Goal: Use online tool/utility: Use online tool/utility

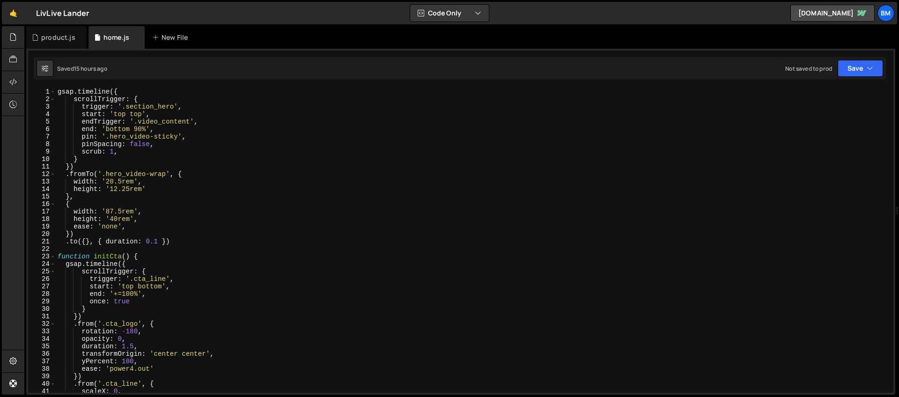
click at [59, 92] on div "gsap . timeline ({ scrollTrigger : { trigger : '.section_hero' , start : 'top t…" at bounding box center [473, 248] width 834 height 320
click at [79, 102] on div "gsap . timeline ({ scrollTrigger : { trigger : '.section_hero' , start : 'top t…" at bounding box center [473, 248] width 834 height 320
click at [132, 118] on div "gsap . timeline ({ scrollTrigger : { trigger : '.section_hero' , start : 'top t…" at bounding box center [473, 248] width 834 height 320
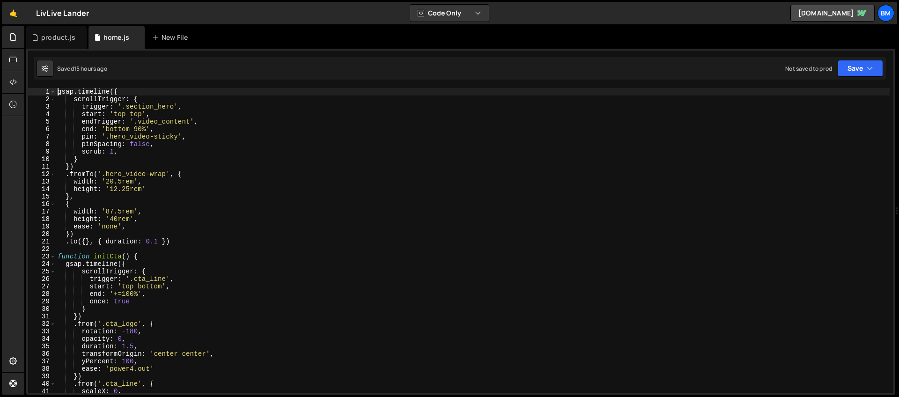
click at [56, 91] on div "gsap . timeline ({ scrollTrigger : { trigger : '.section_hero' , start : 'top t…" at bounding box center [473, 248] width 834 height 320
click at [236, 160] on div "gsap . timeline ({ scrollTrigger : { trigger : '.section_hero' , start : 'top t…" at bounding box center [473, 248] width 834 height 320
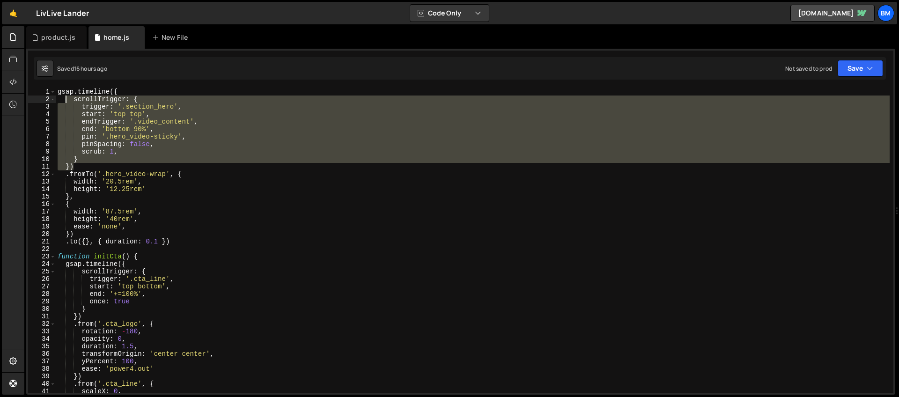
drag, startPoint x: 118, startPoint y: 156, endPoint x: 65, endPoint y: 99, distance: 77.5
click at [65, 99] on div "gsap . timeline ({ scrollTrigger : { trigger : '.section_hero' , start : 'top t…" at bounding box center [473, 248] width 834 height 320
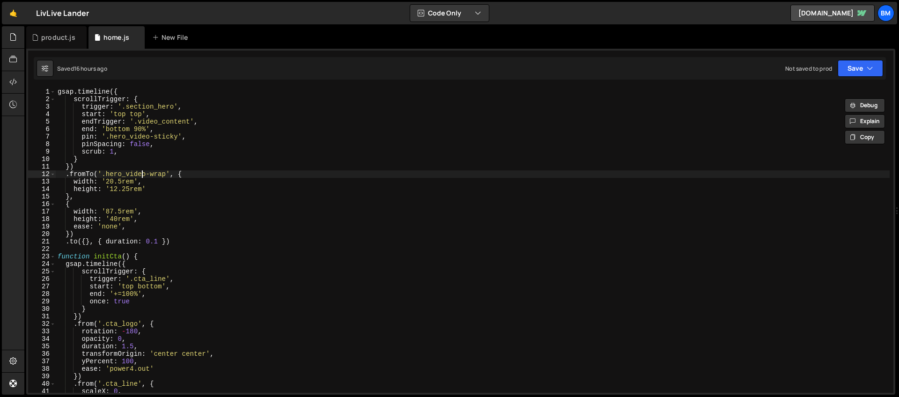
click at [144, 173] on div "gsap . timeline ({ scrollTrigger : { trigger : '.section_hero' , start : 'top t…" at bounding box center [473, 248] width 834 height 320
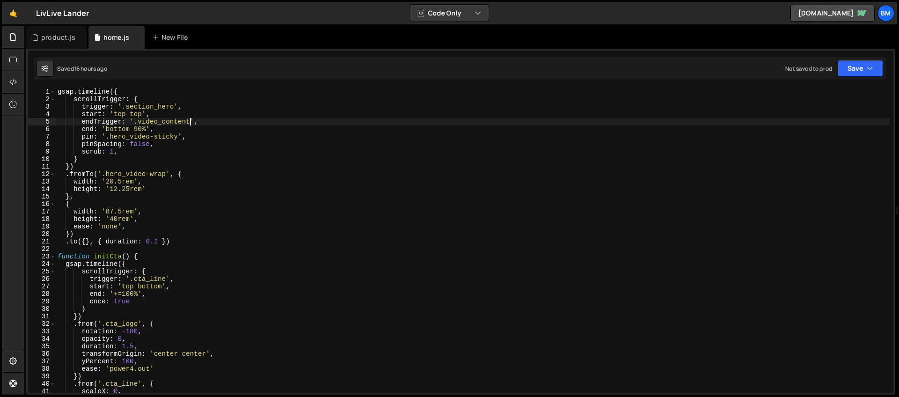
click at [189, 123] on div "gsap . timeline ({ scrollTrigger : { trigger : '.section_hero' , start : 'top t…" at bounding box center [473, 248] width 834 height 320
drag, startPoint x: 190, startPoint y: 122, endPoint x: 197, endPoint y: 121, distance: 7.1
click at [197, 121] on div "gsap . timeline ({ scrollTrigger : { trigger : '.section_hero' , start : 'top t…" at bounding box center [473, 248] width 834 height 320
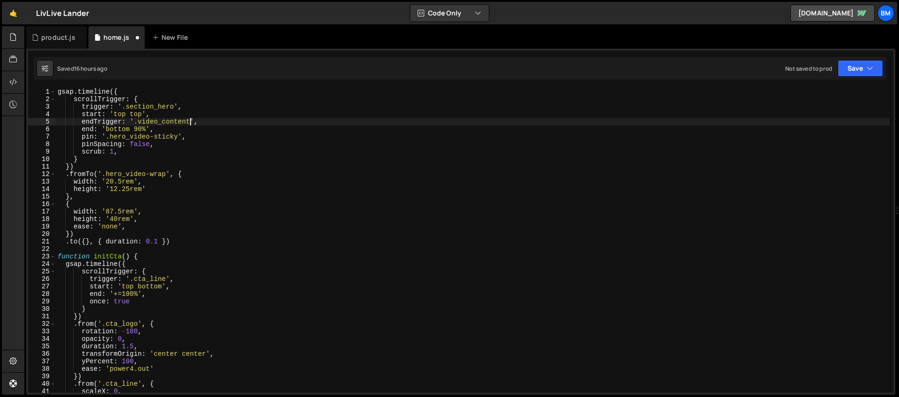
click at [152, 131] on div "gsap . timeline ({ scrollTrigger : { trigger : '.section_hero' , start : 'top t…" at bounding box center [473, 248] width 834 height 320
click at [59, 91] on div "gsap . timeline ({ scrollTrigger : { trigger : '.section_hero' , start : 'top t…" at bounding box center [473, 248] width 834 height 320
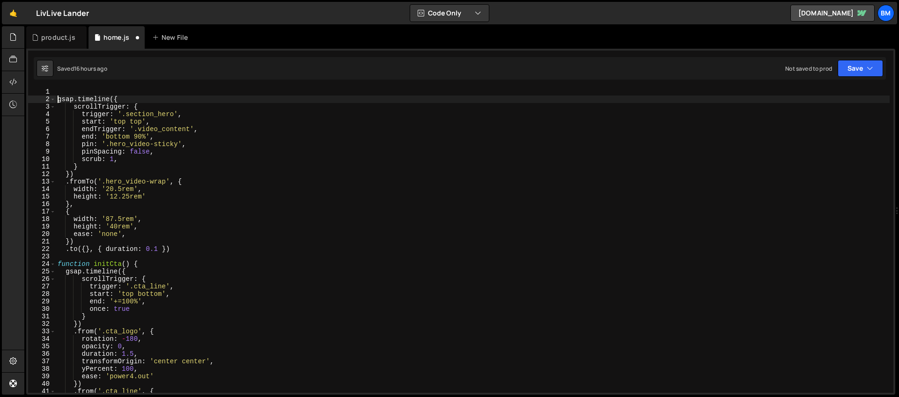
scroll to position [0, 0]
type textarea "gsap.timeline({"
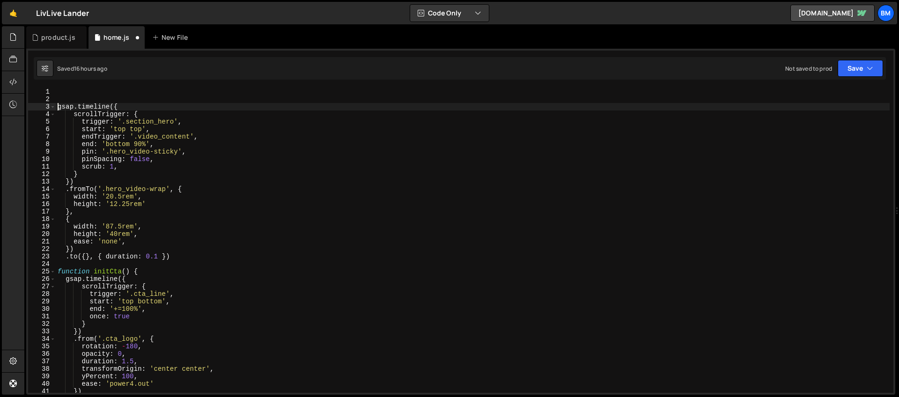
scroll to position [0, 0]
type textarea "k"
click at [152, 101] on div "document . querySelector ( '.video_item' ) . loop = true ; gsap . timeline ({ s…" at bounding box center [473, 248] width 834 height 320
click at [64, 100] on div "document . querySelector ( '.video_item' ) . loop = true ; gsap . timeline ({ s…" at bounding box center [473, 248] width 834 height 320
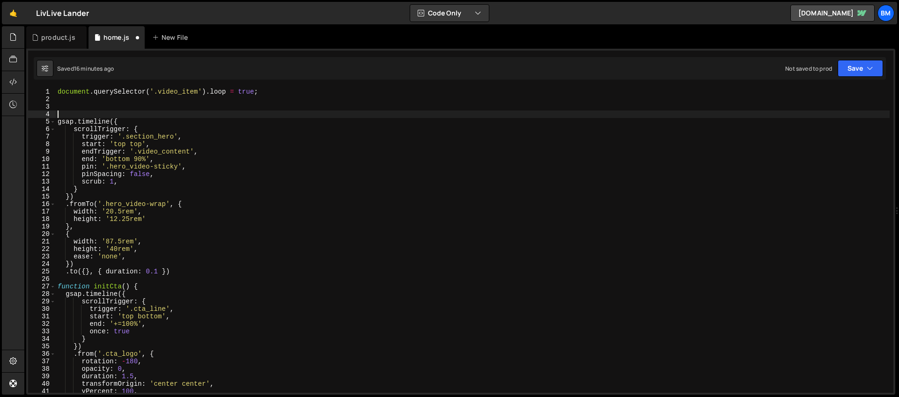
click at [60, 106] on div "document . querySelector ( '.video_item' ) . loop = true ; gsap . timeline ({ s…" at bounding box center [473, 248] width 834 height 320
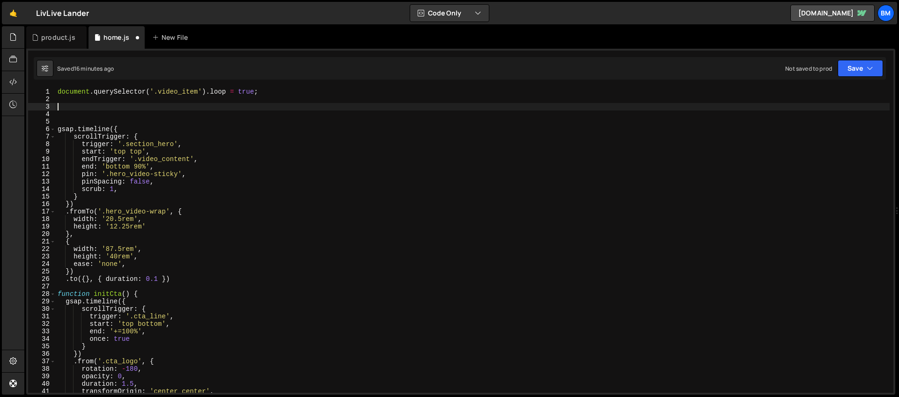
click at [61, 110] on div "document . querySelector ( '.video_item' ) . loop = true ; gsap . timeline ({ s…" at bounding box center [473, 248] width 834 height 320
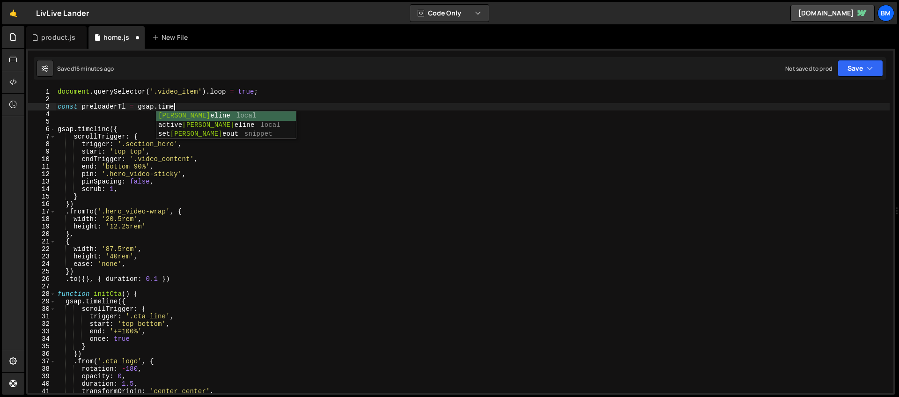
scroll to position [0, 7]
type textarea "const preloaderTl = gsap.timeline()"
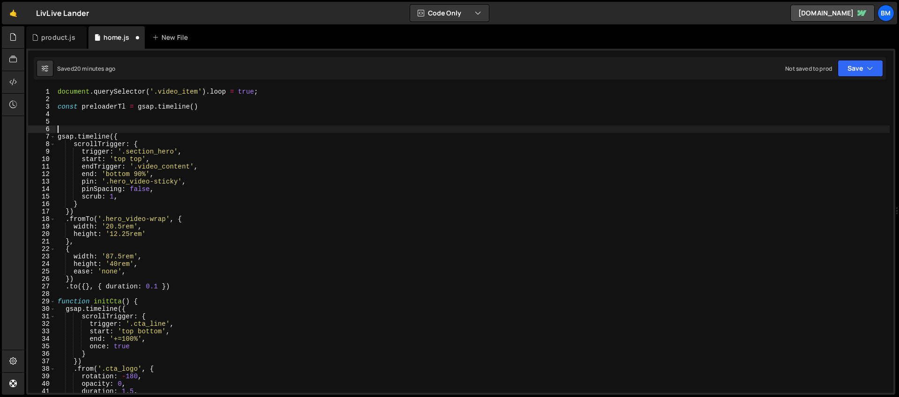
click at [92, 126] on div "document . querySelector ( '.video_item' ) . loop = true ; const preloaderTl = …" at bounding box center [473, 248] width 834 height 320
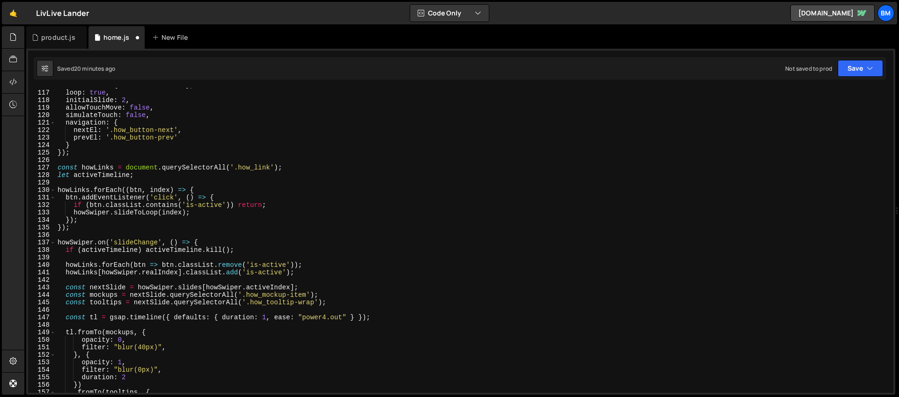
scroll to position [768, 0]
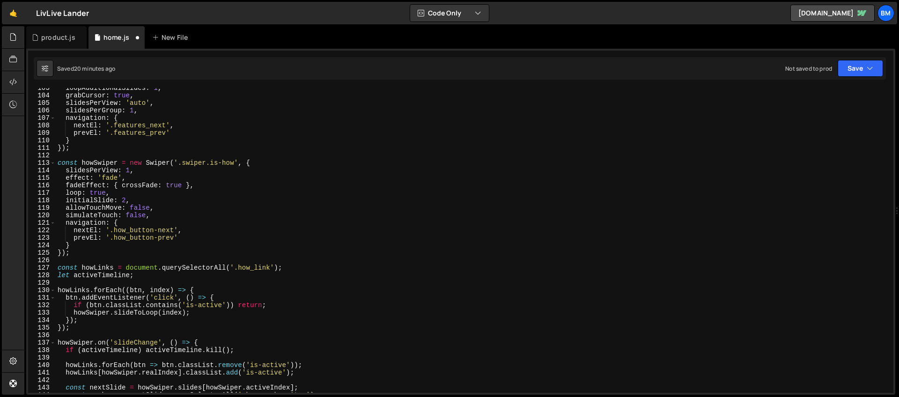
click at [97, 263] on div "loopAdditionalSlides : 1 , grabCursor : true , slidesPerView : 'auto' , slidesP…" at bounding box center [473, 244] width 834 height 320
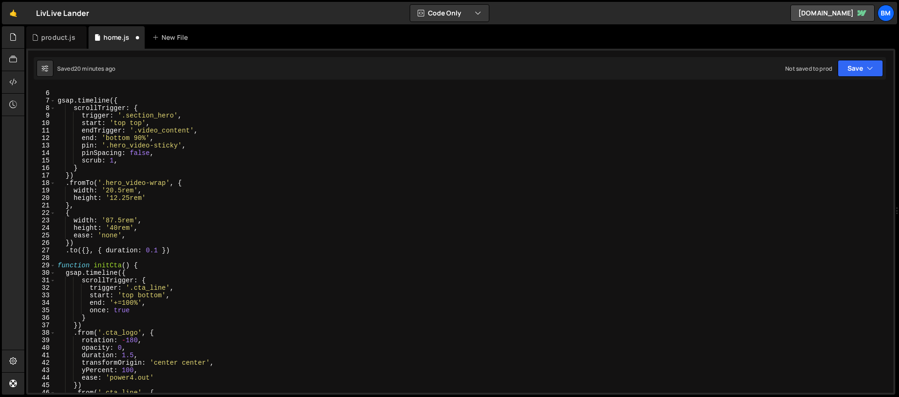
scroll to position [0, 0]
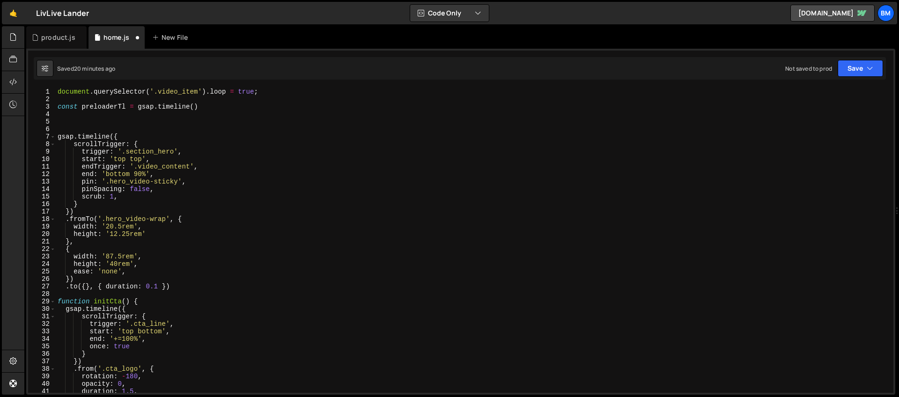
click at [89, 117] on div "document . querySelector ( '.video_item' ) . loop = true ; const preloaderTl = …" at bounding box center [473, 248] width 834 height 320
click at [79, 131] on div "document . querySelector ( '.video_item' ) . loop = true ; const preloaderTl = …" at bounding box center [473, 248] width 834 height 320
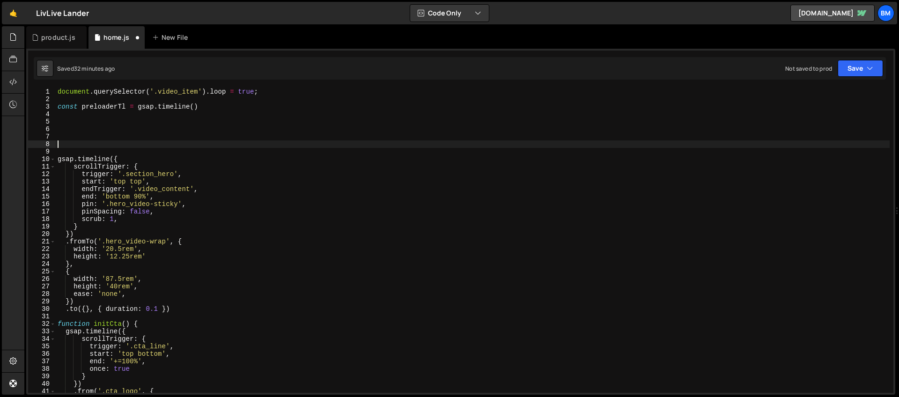
click at [96, 145] on div "document . querySelector ( '.video_item' ) . loop = true ; const preloaderTl = …" at bounding box center [473, 248] width 834 height 320
paste textarea "const split = new SplitText(el, { type: 'lines,chars' });"
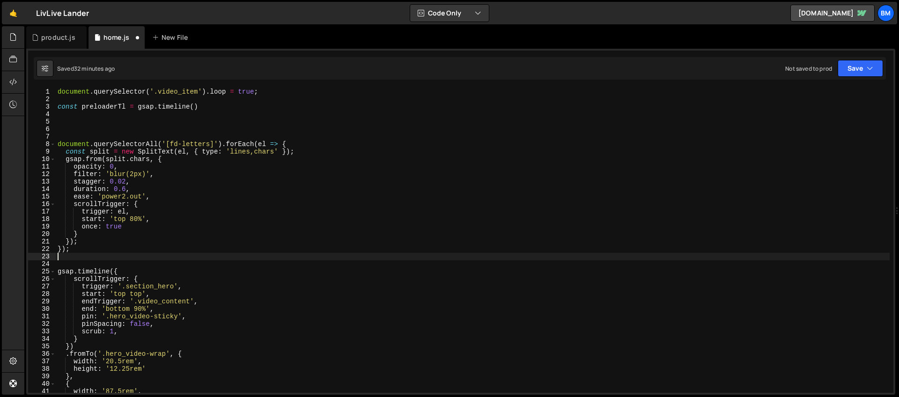
click at [75, 129] on div "document . querySelector ( '.video_item' ) . loop = true ; const preloaderTl = …" at bounding box center [473, 248] width 834 height 320
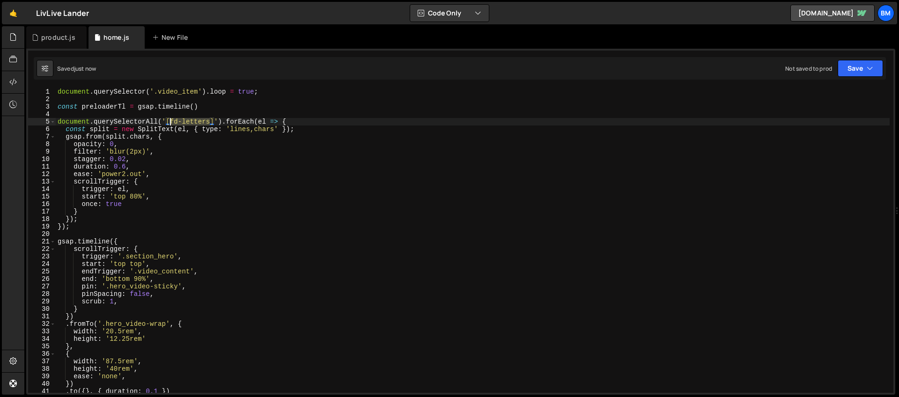
drag, startPoint x: 211, startPoint y: 119, endPoint x: 172, endPoint y: 120, distance: 39.4
click at [172, 120] on div "document . querySelector ( '.video_item' ) . loop = true ; const preloaderTl = …" at bounding box center [473, 248] width 834 height 320
type textarea "document.querySelectorAll('[fd-letters]').forEach(el => {"
click at [157, 111] on div "document . querySelector ( '.video_item' ) . loop = true ; const preloaderTl = …" at bounding box center [473, 248] width 834 height 320
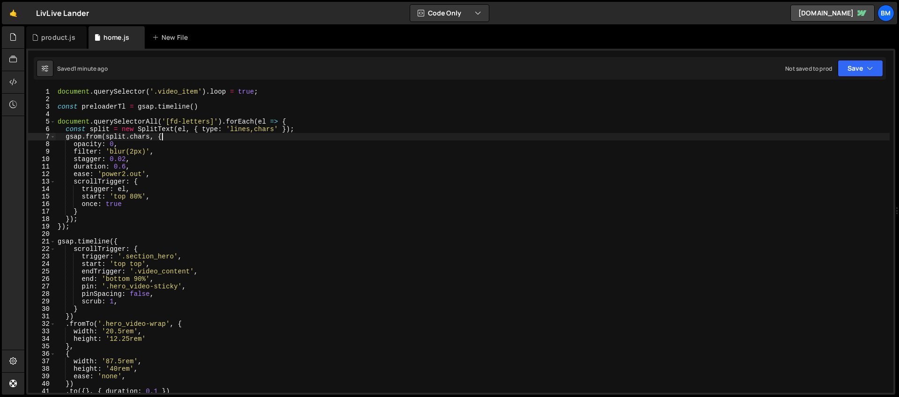
click at [263, 140] on div "document . querySelector ( '.video_item' ) . loop = true ; const preloaderTl = …" at bounding box center [473, 248] width 834 height 320
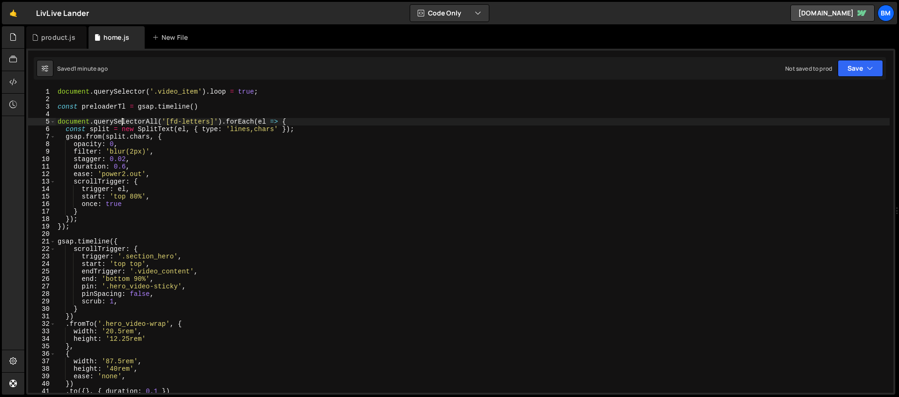
click at [124, 120] on div "document . querySelector ( '.video_item' ) . loop = true ; const preloaderTl = …" at bounding box center [473, 248] width 834 height 320
type textarea "document.querySelectorAll('[fd-letters]').forEach(el => {"
click at [111, 114] on div "document . querySelector ( '.video_item' ) . loop = true ; const preloaderTl = …" at bounding box center [473, 248] width 834 height 320
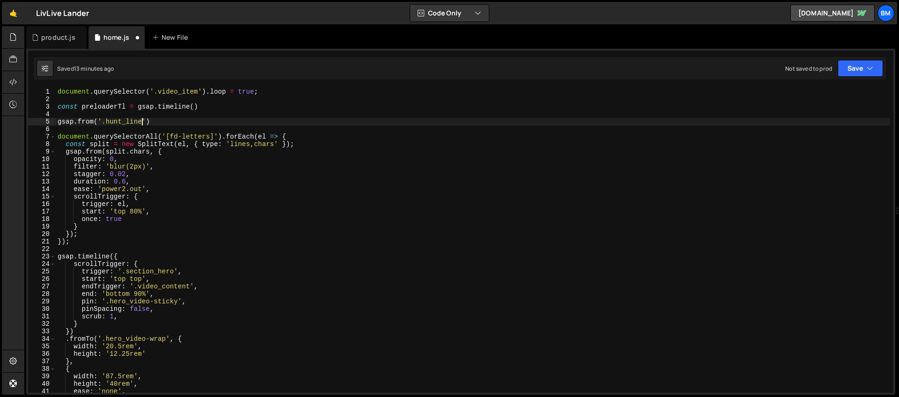
scroll to position [0, 6]
click at [145, 123] on div "document . querySelector ( '.video_item' ) . loop = true ; const preloaderTl = …" at bounding box center [473, 248] width 834 height 320
type textarea "gsap.from('.hunt_line', {)"
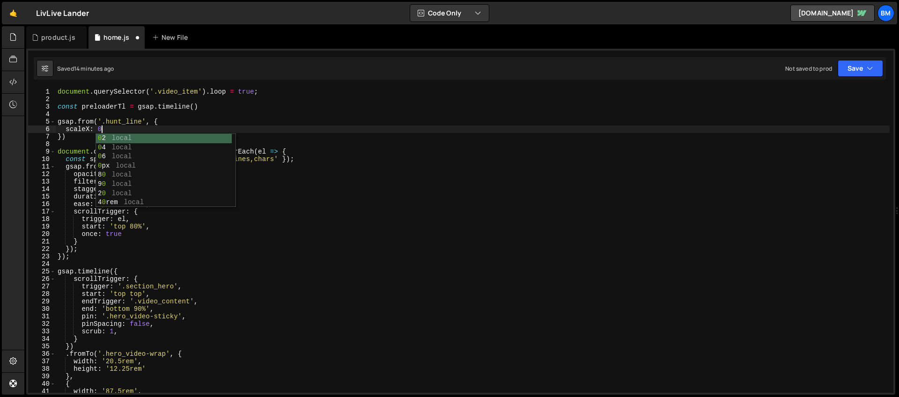
scroll to position [0, 3]
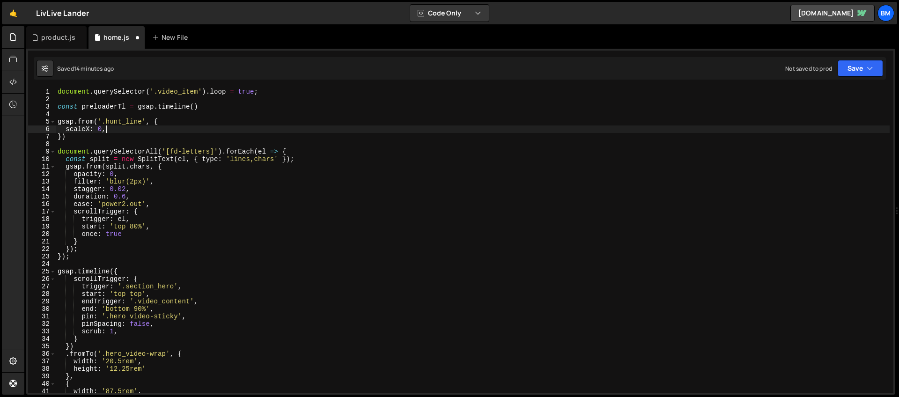
type textarea "scaleX: 0,"
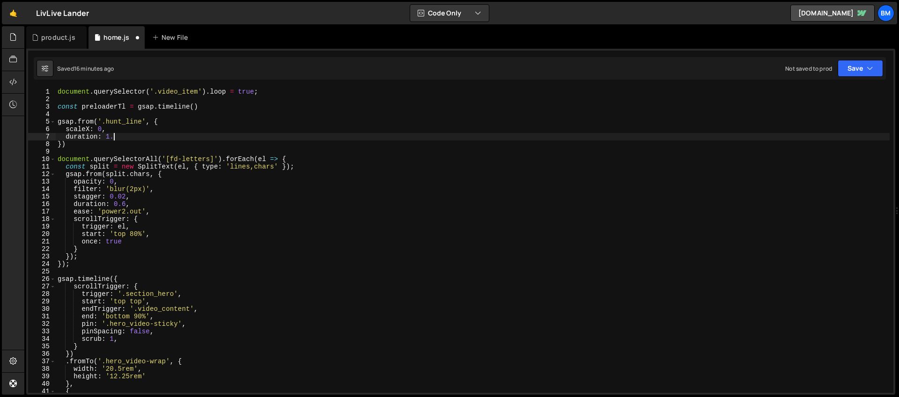
scroll to position [0, 4]
type textarea "duration: 1.3,"
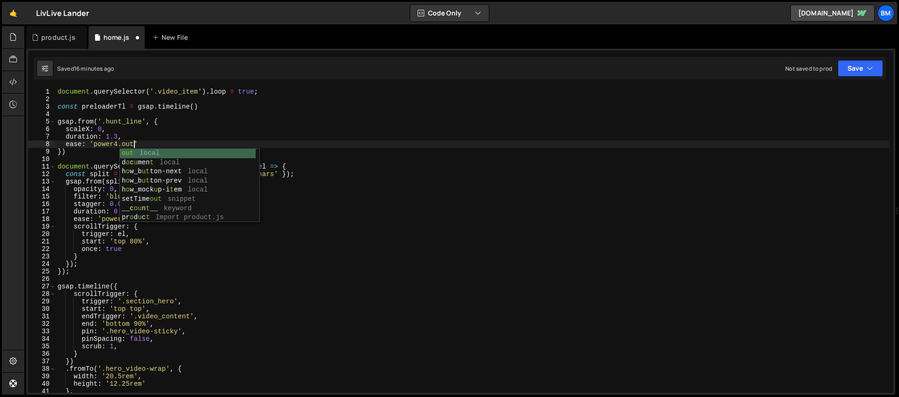
scroll to position [0, 5]
click at [144, 146] on div "document . querySelector ( '.video_item' ) . loop = true ; const preloaderTl = …" at bounding box center [473, 248] width 834 height 320
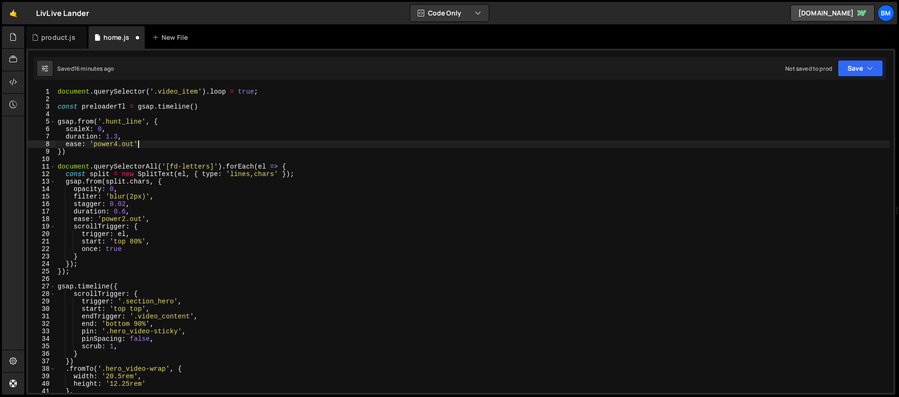
type textarea "ease: 'power4.out',"
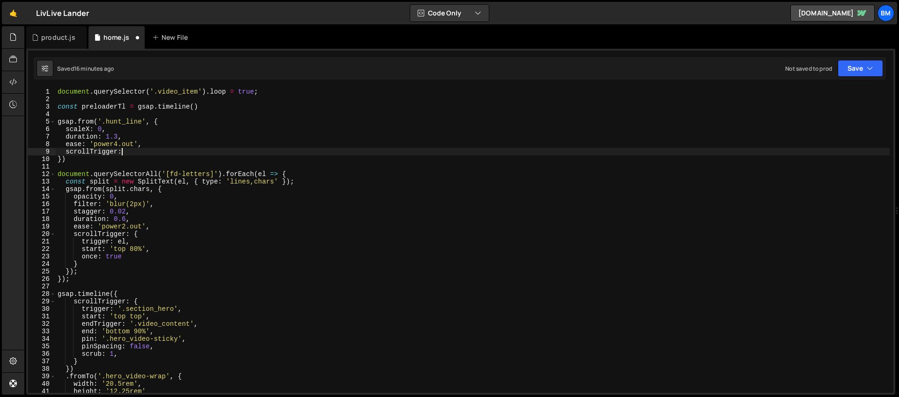
scroll to position [0, 4]
type textarea "scrollTrigger:{"
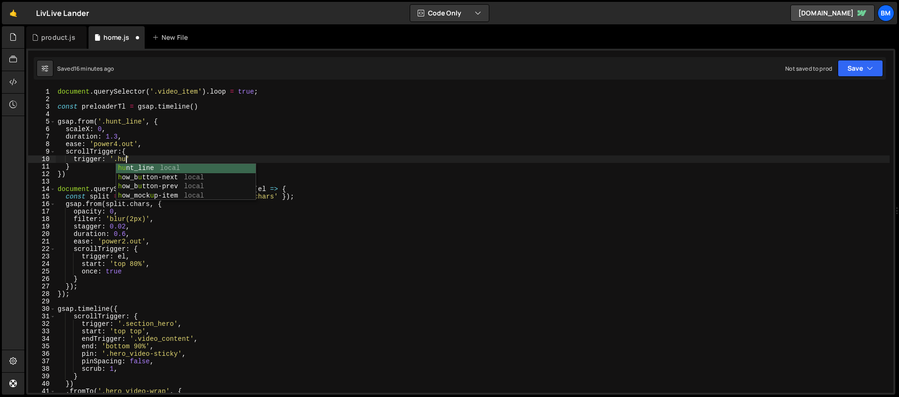
scroll to position [0, 4]
type textarea "trigger: '.hunt_line','"
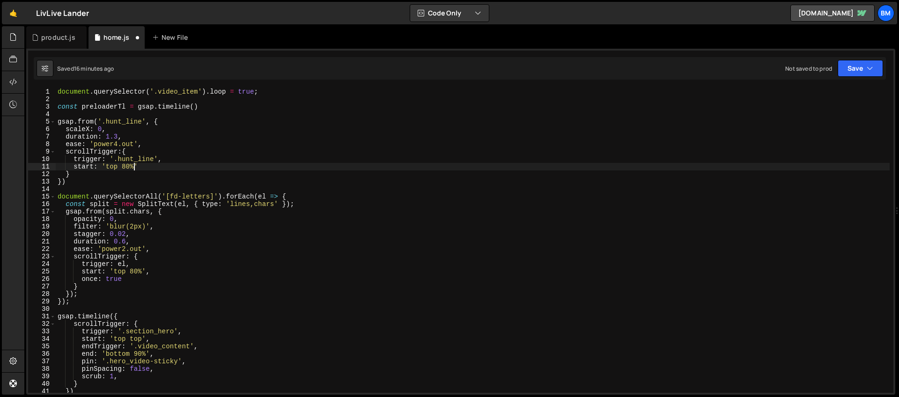
scroll to position [0, 5]
type textarea "start: 'top 80%'.'"
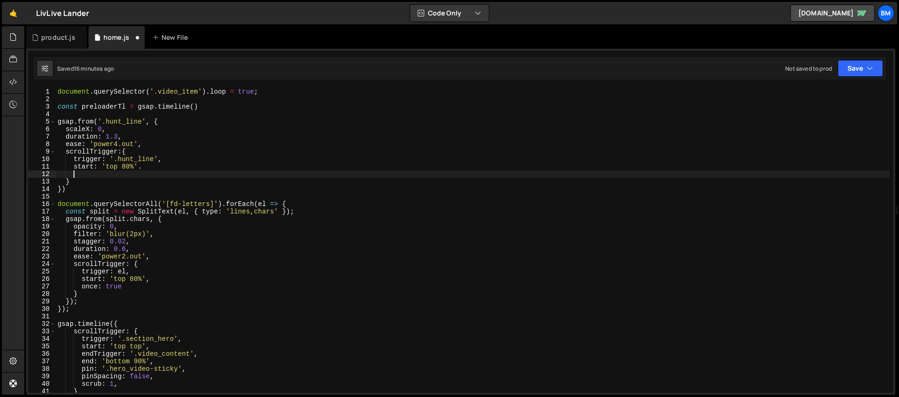
scroll to position [0, 0]
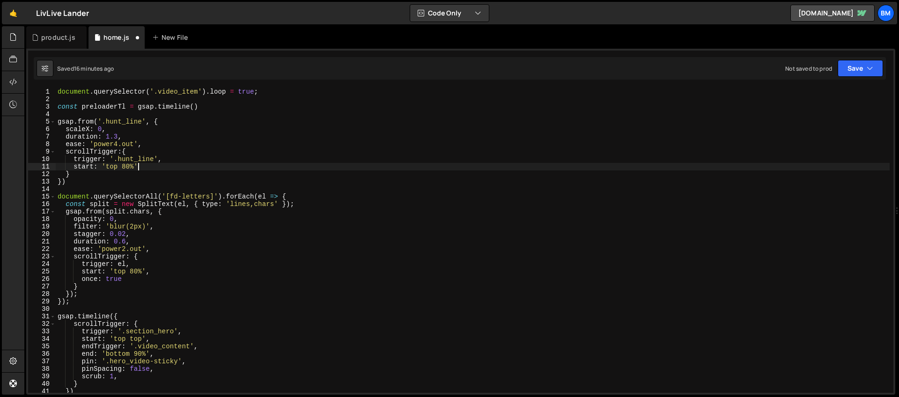
type textarea "start: 'top 80%',"
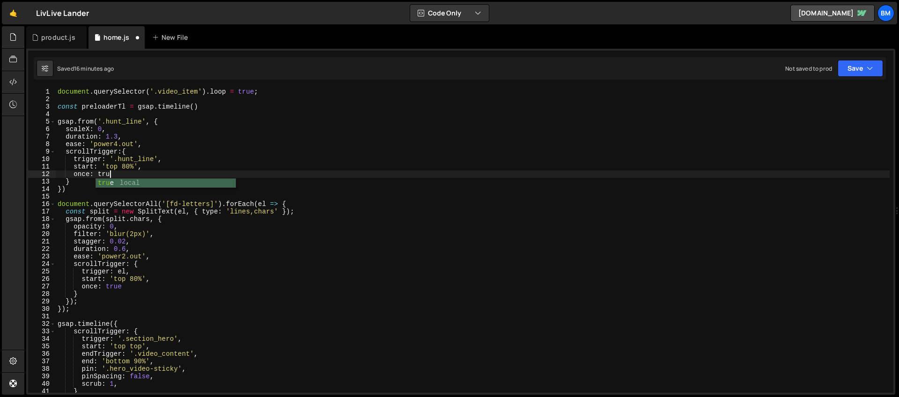
scroll to position [0, 3]
click at [71, 192] on div "document . querySelector ( '.video_item' ) . loop = true ; const preloaderTl = …" at bounding box center [473, 248] width 834 height 320
type textarea "})"
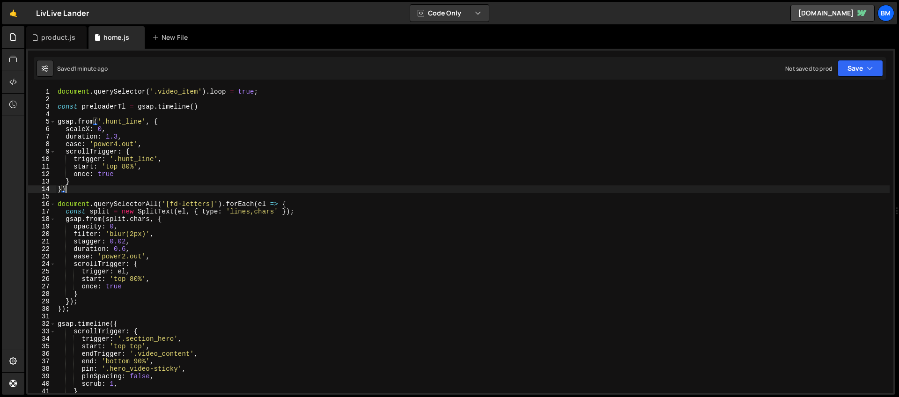
scroll to position [0, 0]
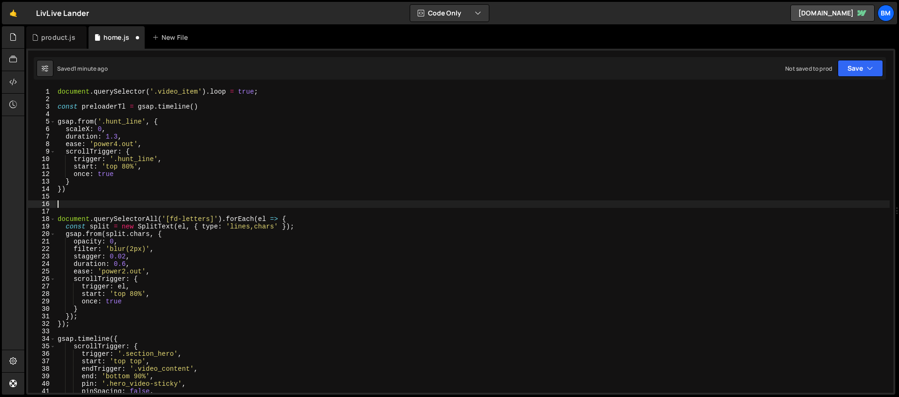
paste textarea
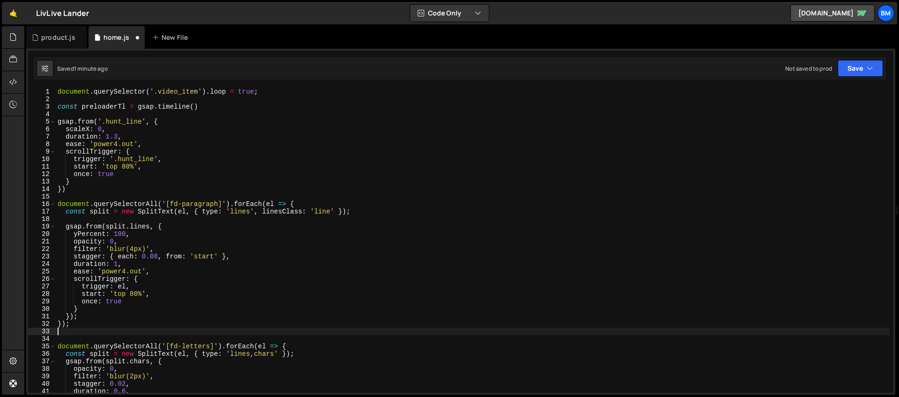
click at [114, 219] on div "document . querySelector ( '.video_item' ) . loop = true ; const preloaderTl = …" at bounding box center [473, 248] width 834 height 320
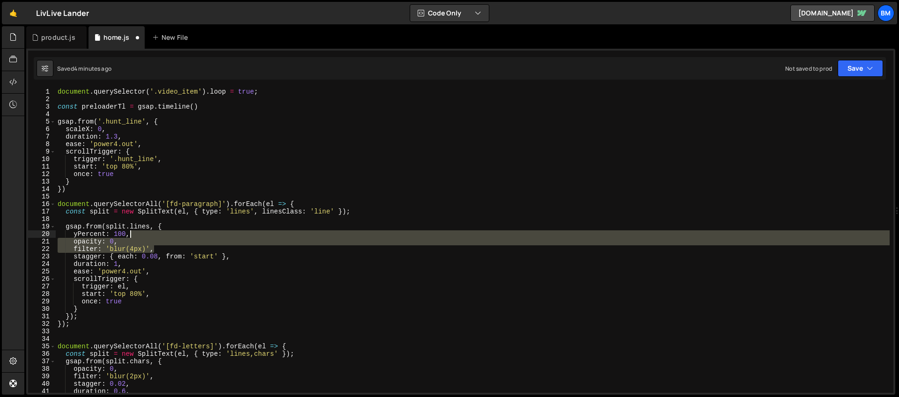
drag, startPoint x: 157, startPoint y: 251, endPoint x: 153, endPoint y: 237, distance: 13.9
click at [153, 237] on div "document . querySelector ( '.video_item' ) . loop = true ; const preloaderTl = …" at bounding box center [473, 248] width 834 height 320
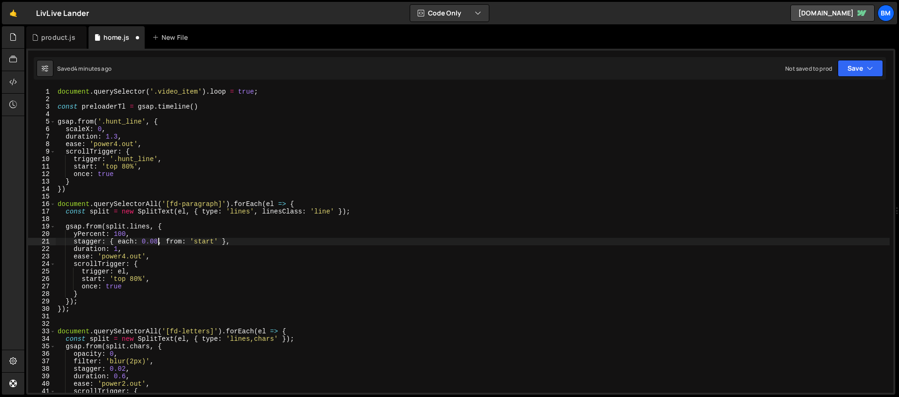
click at [157, 243] on div "document . querySelector ( '.video_item' ) . loop = true ; const preloaderTl = …" at bounding box center [473, 248] width 834 height 320
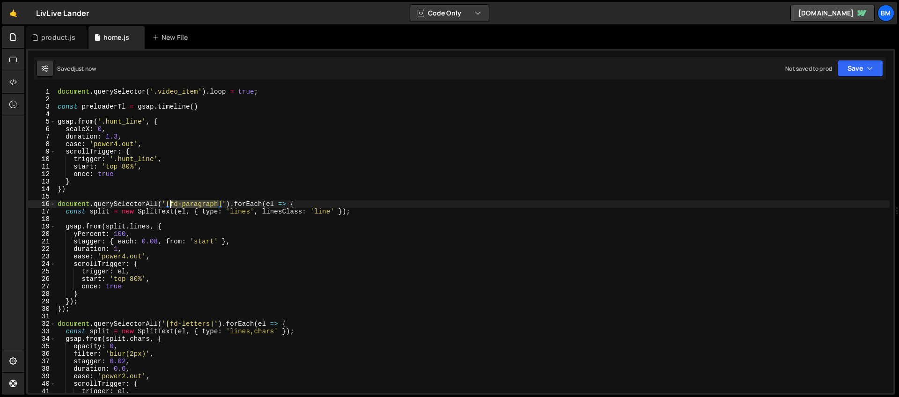
drag, startPoint x: 219, startPoint y: 205, endPoint x: 170, endPoint y: 207, distance: 48.3
click at [170, 207] on div "document . querySelector ( '.video_item' ) . loop = true ; const preloaderTl = …" at bounding box center [473, 248] width 834 height 320
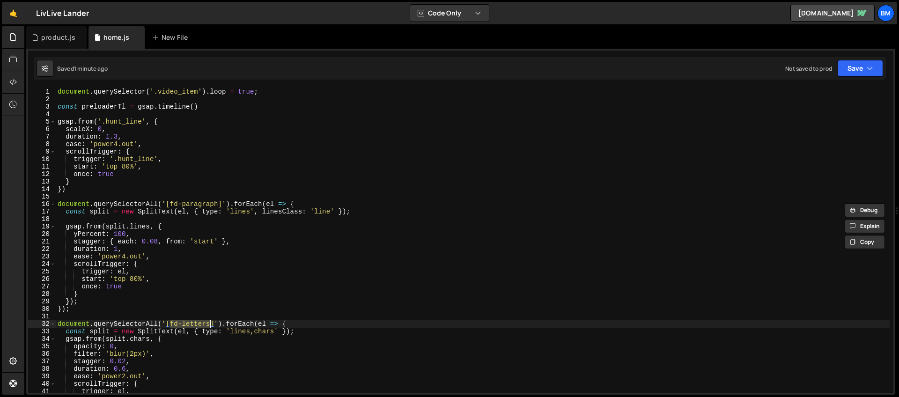
drag, startPoint x: 171, startPoint y: 324, endPoint x: 209, endPoint y: 325, distance: 38.4
click at [209, 325] on div "document . querySelector ( '.video_item' ) . loop = true ; const preloaderTl = …" at bounding box center [473, 248] width 834 height 320
click at [283, 211] on div "document . querySelector ( '.video_item' ) . loop = true ; const preloaderTl = …" at bounding box center [473, 248] width 834 height 320
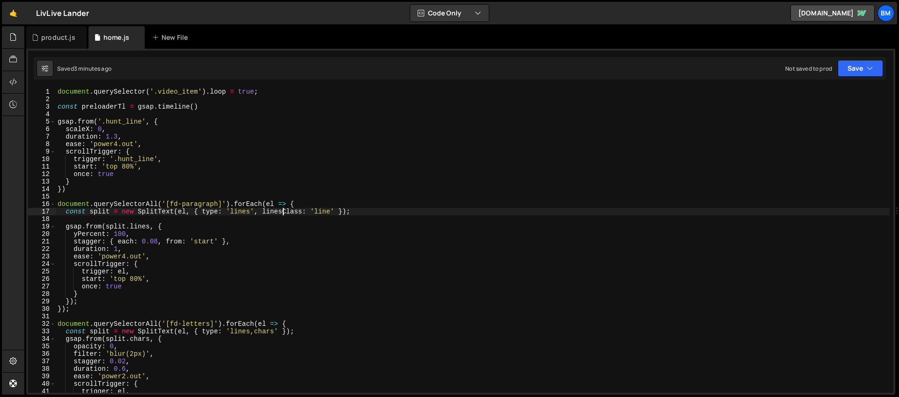
drag, startPoint x: 283, startPoint y: 211, endPoint x: 277, endPoint y: 293, distance: 82.7
click at [283, 211] on div "document . querySelector ( '.video_item' ) . loop = true ; const preloaderTl = …" at bounding box center [473, 248] width 834 height 320
click at [306, 213] on div "document . querySelector ( '.video_item' ) . loop = true ; const preloaderTl = …" at bounding box center [473, 248] width 834 height 320
type textarea "const split = new SplitText(el, { type: 'lines', mask: 'lines' });"
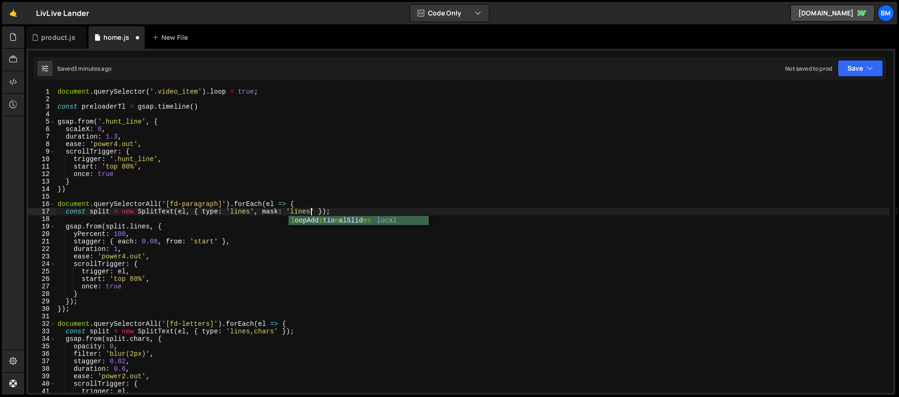
scroll to position [0, 17]
click at [185, 319] on div "document . querySelector ( '.video_item' ) . loop = true ; const preloaderTl = …" at bounding box center [473, 248] width 834 height 320
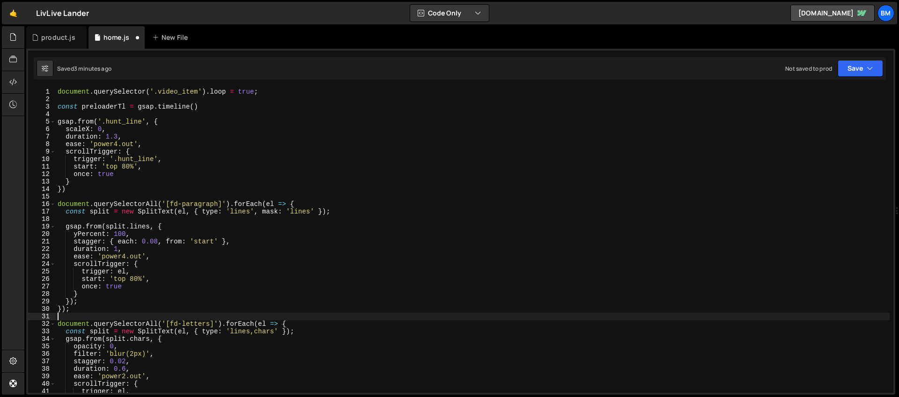
scroll to position [0, 0]
click at [257, 333] on div "document . querySelector ( '.video_item' ) . loop = true ; const preloaderTl = …" at bounding box center [473, 248] width 834 height 320
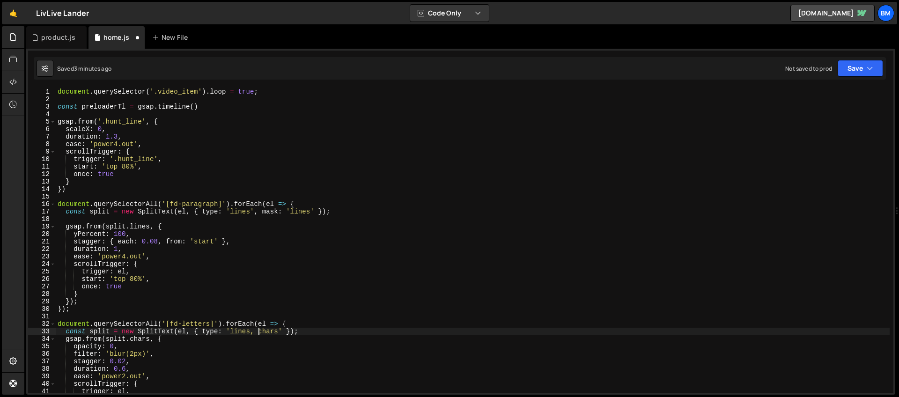
scroll to position [42, 0]
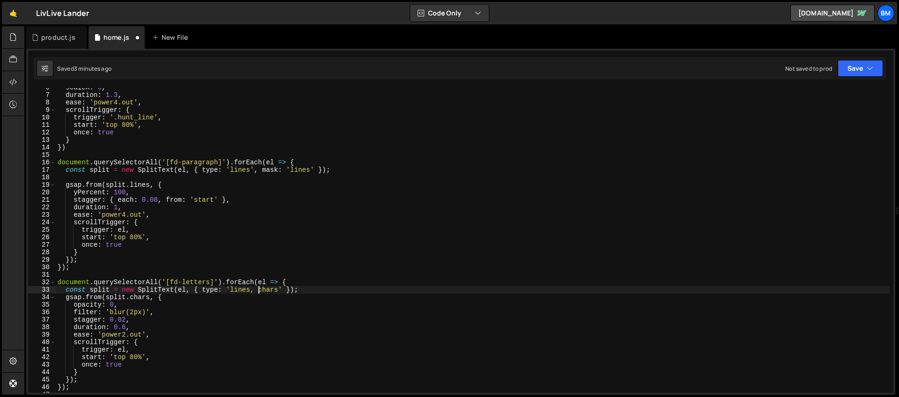
click at [204, 290] on div "scaleX : 0 , duration : 1.3 , ease : 'power4.out' , scrollTrigger : { trigger :…" at bounding box center [473, 244] width 834 height 320
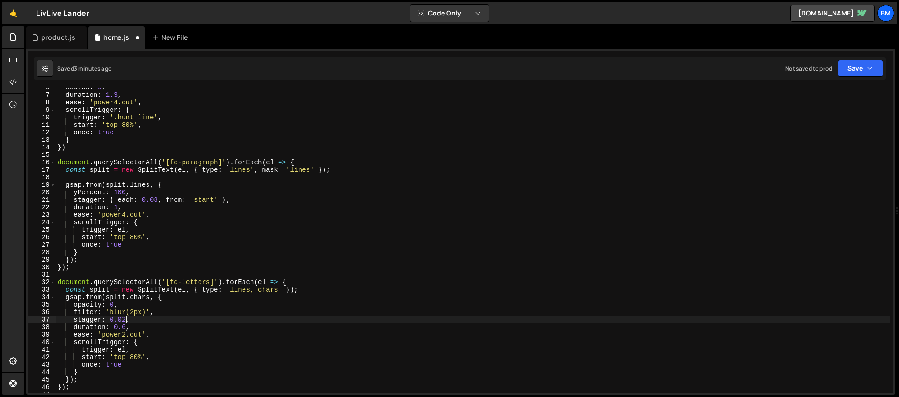
click at [125, 320] on div "scaleX : 0 , duration : 1.3 , ease : 'power4.out' , scrollTrigger : { trigger :…" at bounding box center [473, 244] width 834 height 320
click at [157, 201] on div "scaleX : 0 , duration : 1.3 , ease : 'power4.out' , scrollTrigger : { trigger :…" at bounding box center [473, 244] width 834 height 320
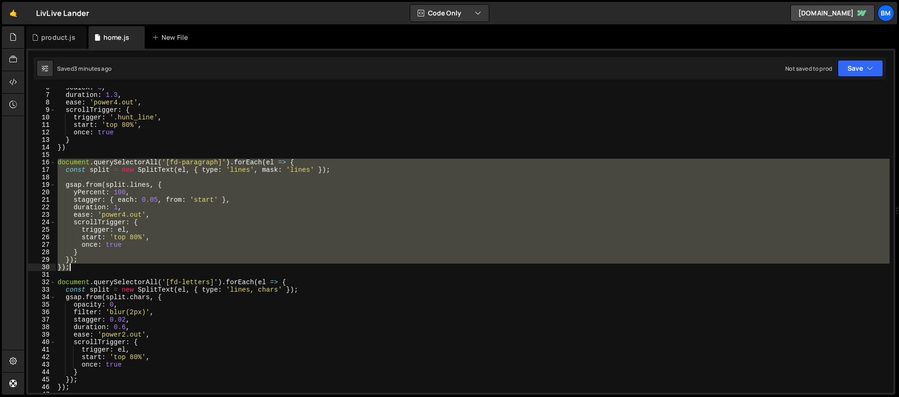
drag, startPoint x: 58, startPoint y: 162, endPoint x: 104, endPoint y: 266, distance: 113.8
click at [104, 266] on div "scaleX : 0 , duration : 1.3 , ease : 'power4.out' , scrollTrigger : { trigger :…" at bounding box center [473, 244] width 834 height 320
type textarea "}); });"
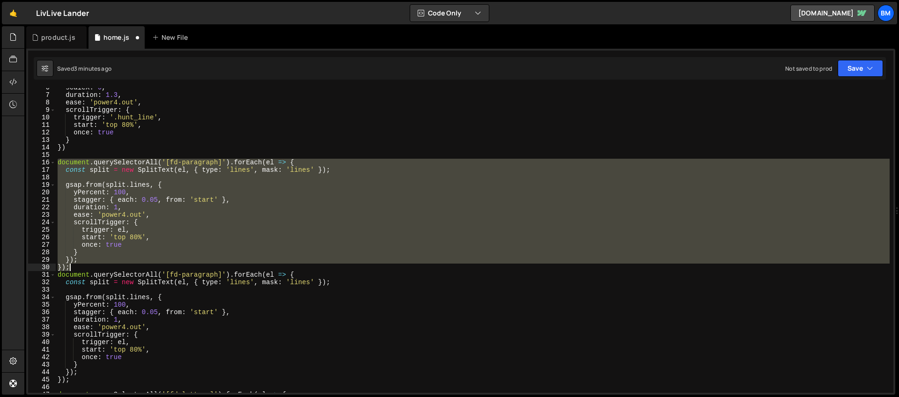
click at [192, 177] on div "scaleX : 0 , duration : 1.3 , ease : 'power4.out' , scrollTrigger : { trigger :…" at bounding box center [473, 240] width 834 height 305
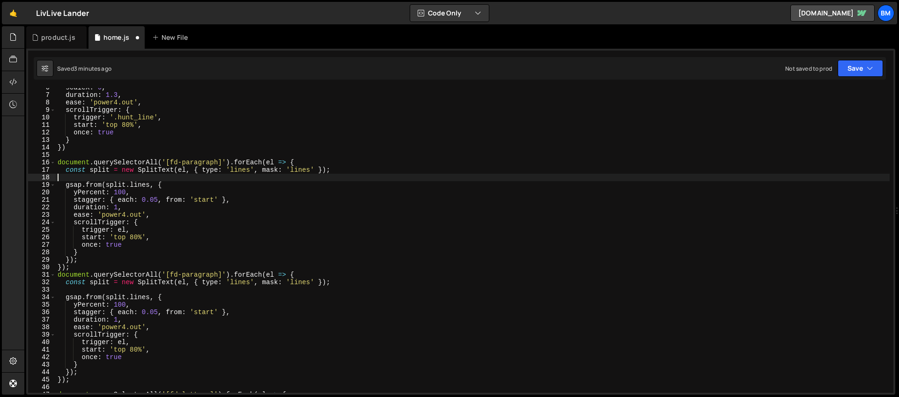
scroll to position [0, 0]
click at [195, 163] on div "scaleX : 0 , duration : 1.3 , ease : 'power4.out' , scrollTrigger : { trigger :…" at bounding box center [473, 244] width 834 height 320
click at [165, 169] on div "scaleX : 0 , duration : 1.3 , ease : 'power4.out' , scrollTrigger : { trigger :…" at bounding box center [473, 244] width 834 height 320
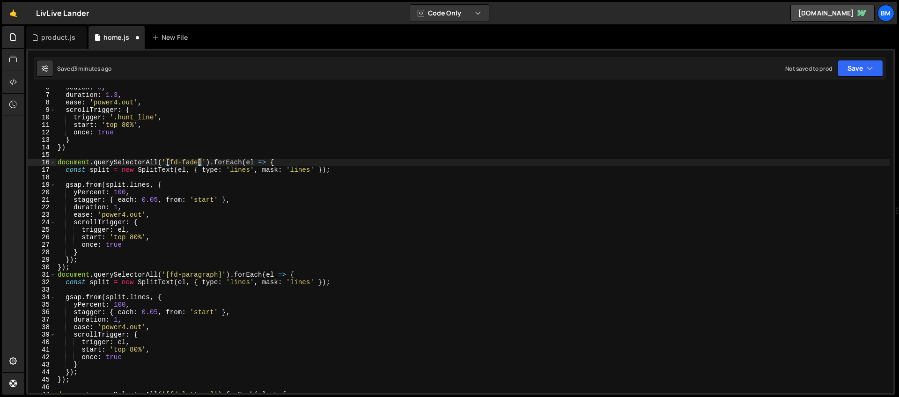
type textarea "const split = new SplitText(el, { type: 'lines', mask: 'lines' });"
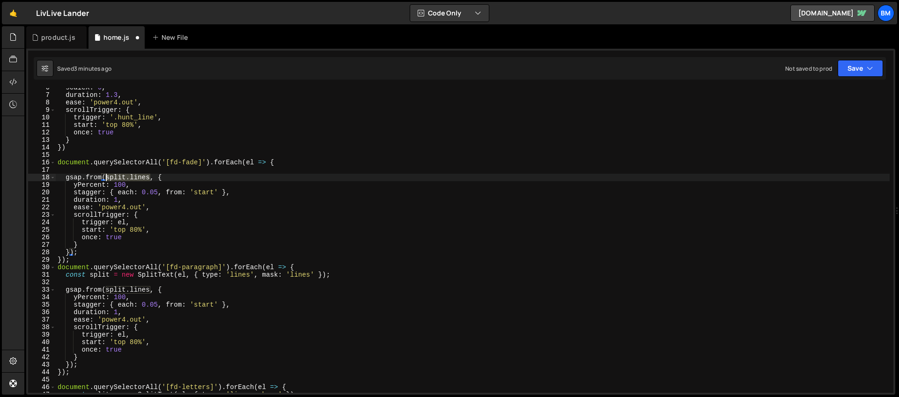
drag, startPoint x: 151, startPoint y: 176, endPoint x: 105, endPoint y: 177, distance: 45.4
click at [105, 177] on div "scaleX : 0 , duration : 1.3 , ease : 'power4.out' , scrollTrigger : { trigger :…" at bounding box center [473, 244] width 834 height 320
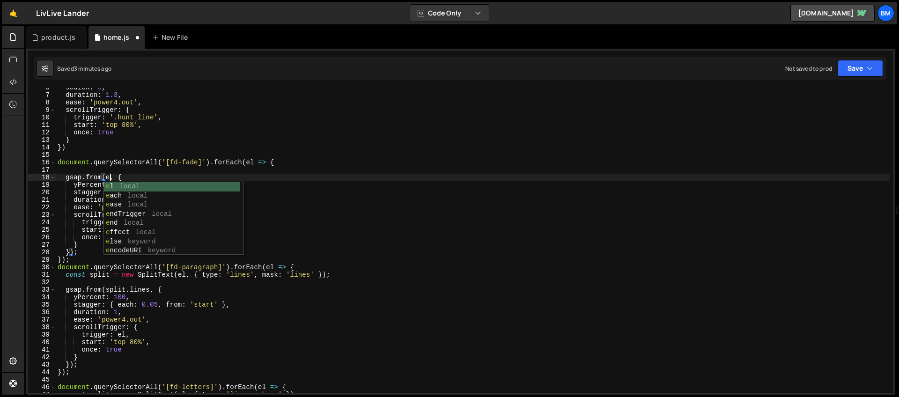
scroll to position [0, 4]
type textarea "gsap.from(el, {"
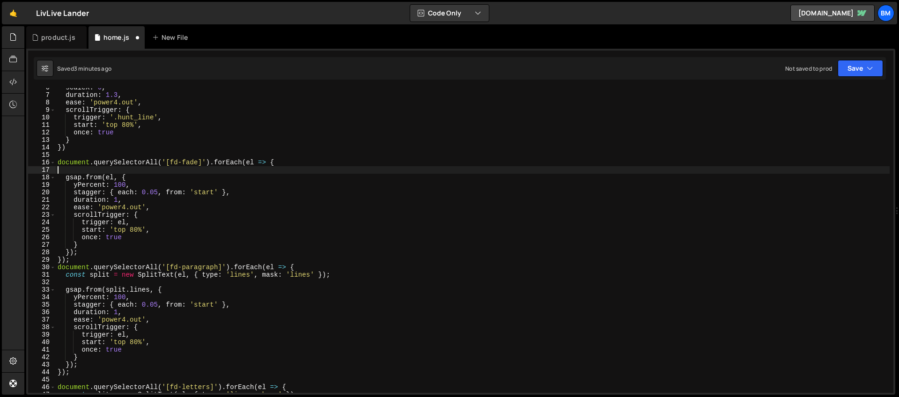
click at [111, 168] on div "scaleX : 0 , duration : 1.3 , ease : 'power4.out' , scrollTrigger : { trigger :…" at bounding box center [473, 244] width 834 height 320
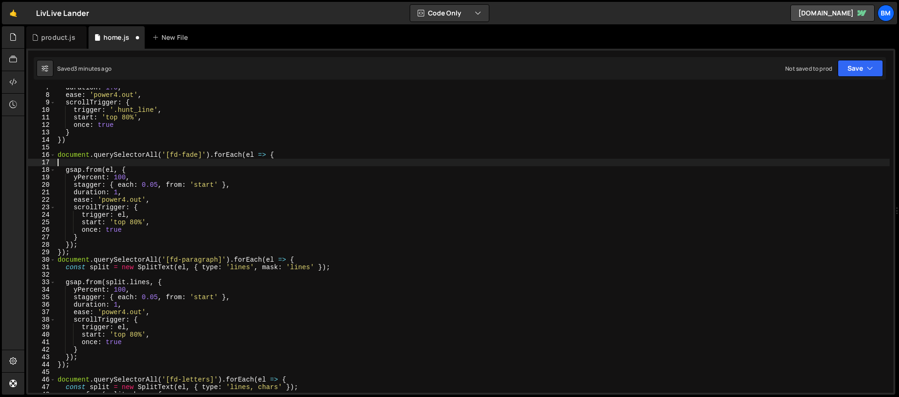
click at [122, 178] on div "duration : 1.3 , ease : 'power4.out' , scrollTrigger : { trigger : '.hunt_line'…" at bounding box center [473, 244] width 834 height 320
click at [133, 178] on div "duration : 1.3 , ease : 'power4.out' , scrollTrigger : { trigger : '.hunt_line'…" at bounding box center [473, 244] width 834 height 320
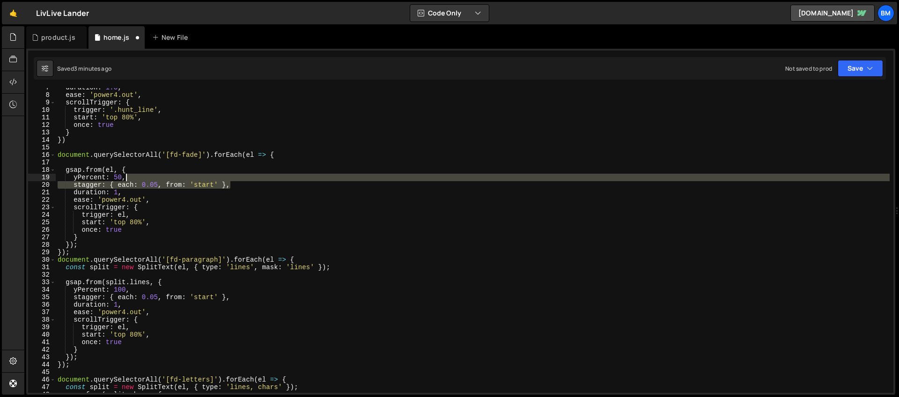
click at [231, 181] on div "duration : 1.3 , ease : 'power4.out' , scrollTrigger : { trigger : '.hunt_line'…" at bounding box center [473, 244] width 834 height 320
type textarea "yPercent: 50,"
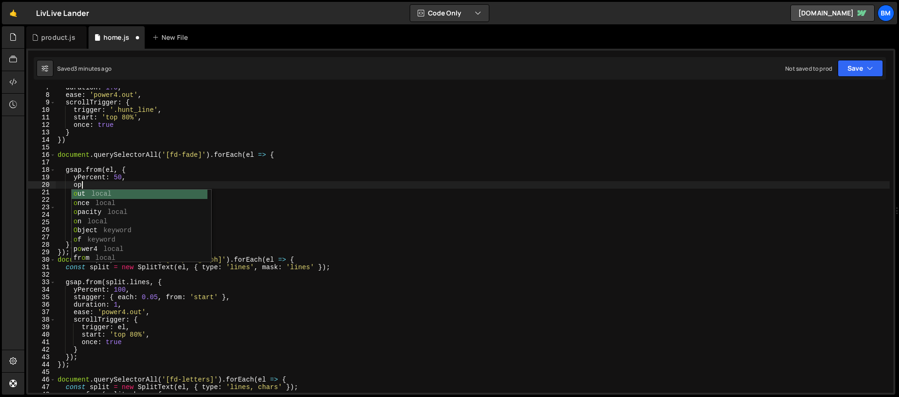
scroll to position [0, 1]
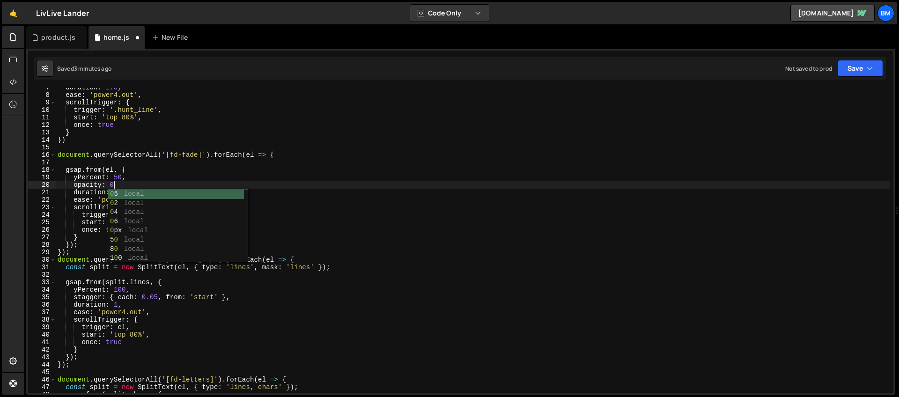
type textarea "opacity: 0,"
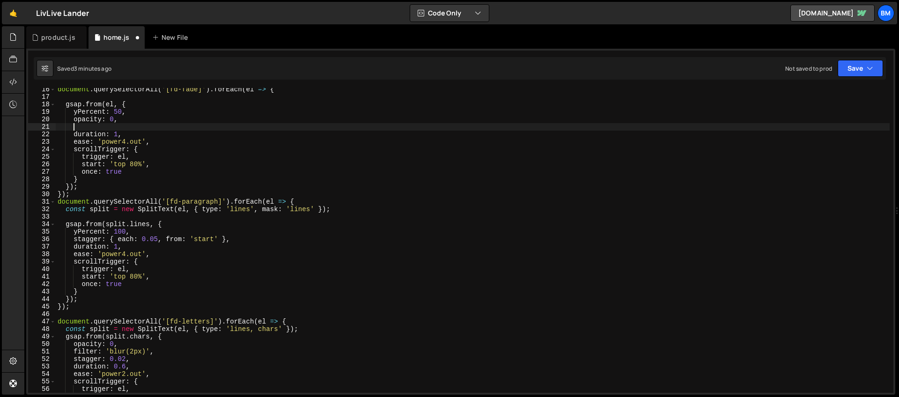
scroll to position [220, 0]
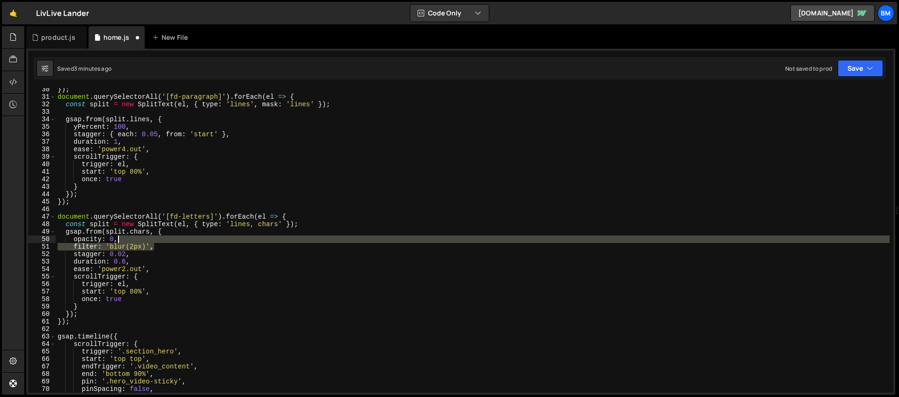
drag, startPoint x: 159, startPoint y: 246, endPoint x: 158, endPoint y: 240, distance: 5.8
click at [158, 240] on div "}) ; document . querySelectorAll ( '[fd-paragraph]' ) . forEach ( el => { const…" at bounding box center [473, 246] width 834 height 320
click at [134, 246] on div "}) ; document . querySelectorAll ( '[fd-paragraph]' ) . forEach ( el => { const…" at bounding box center [473, 240] width 834 height 305
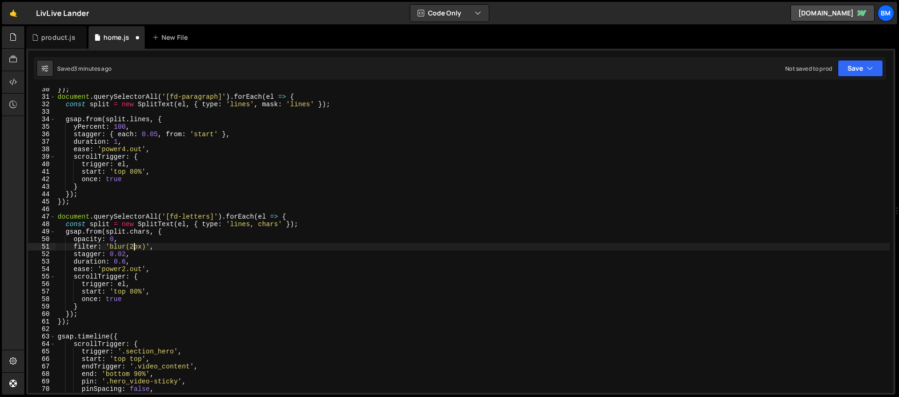
type textarea "filter: 'blur(4px)',"
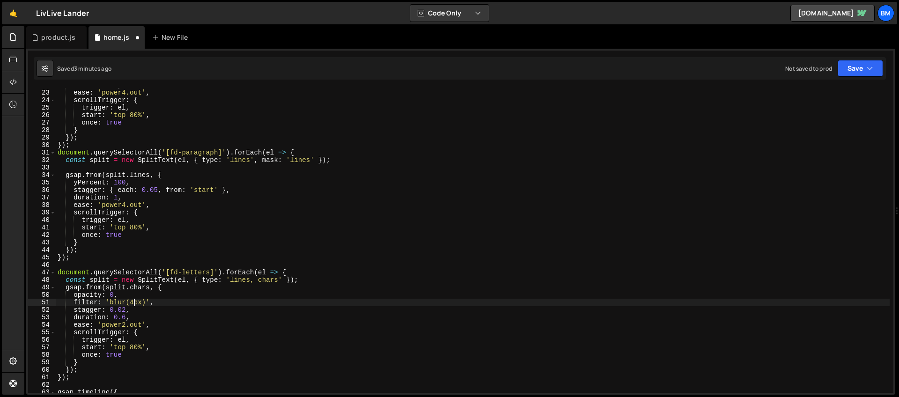
scroll to position [53, 0]
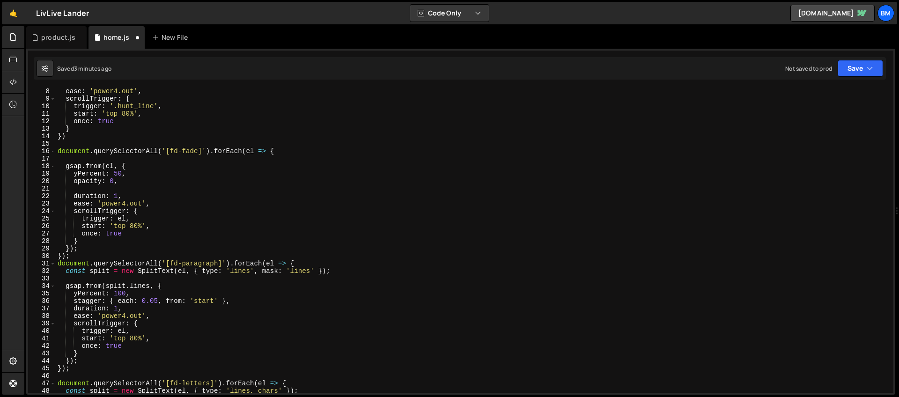
click at [101, 186] on div "ease : 'power4.out' , scrollTrigger : { trigger : '.hunt_line' , start : 'top 8…" at bounding box center [473, 248] width 834 height 320
paste textarea "filter: 'blur(2px)',"
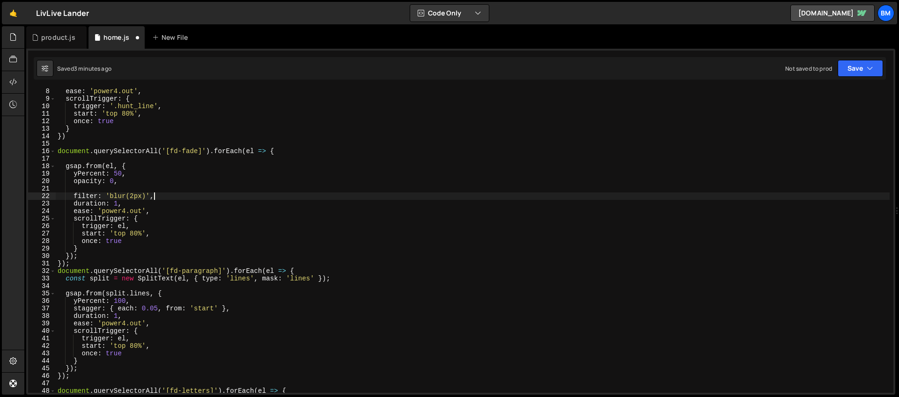
click at [133, 197] on div "ease : 'power4.out' , scrollTrigger : { trigger : '.hunt_line' , start : 'top 8…" at bounding box center [473, 248] width 834 height 320
type textarea "filter: 'blur(4px)',"
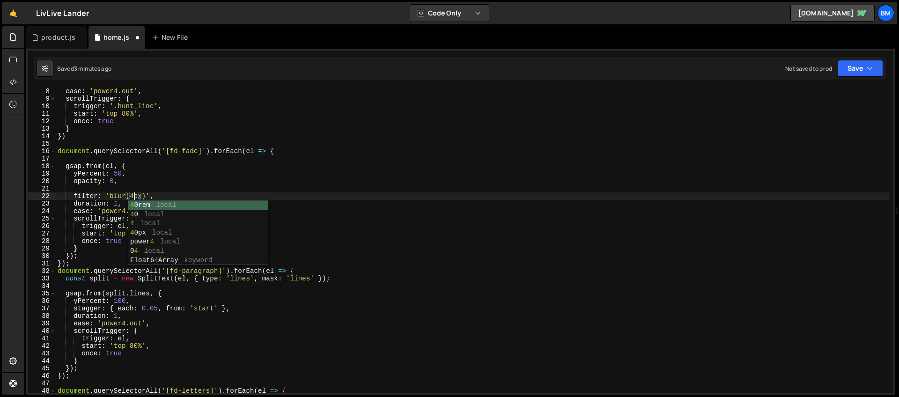
scroll to position [0, 5]
click at [83, 190] on div "ease : 'power4.out' , scrollTrigger : { trigger : '.hunt_line' , start : 'top 8…" at bounding box center [473, 248] width 834 height 320
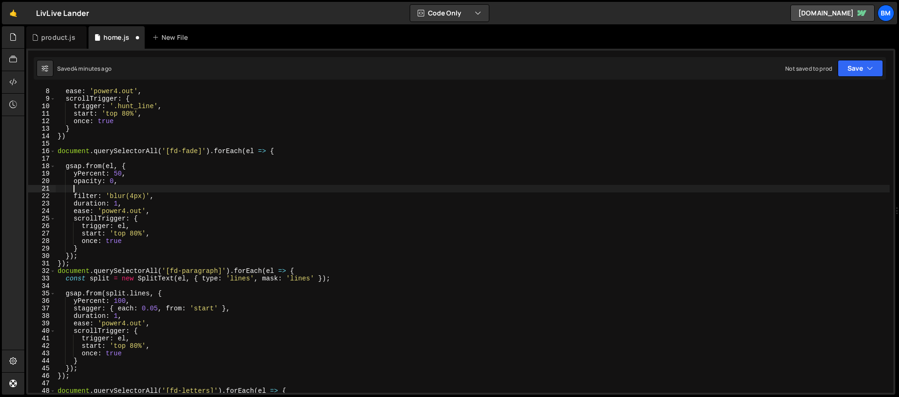
scroll to position [0, 0]
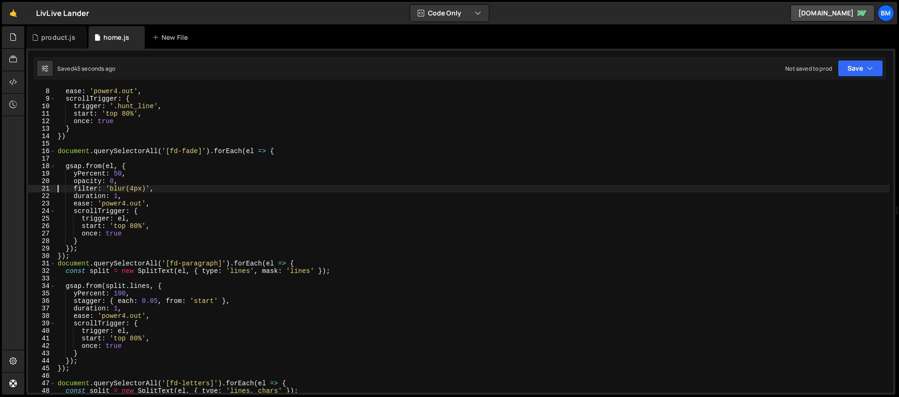
click at [301, 249] on div "ease : 'power4.out' , scrollTrigger : { trigger : '.hunt_line' , start : 'top 8…" at bounding box center [473, 248] width 834 height 320
type textarea "});"
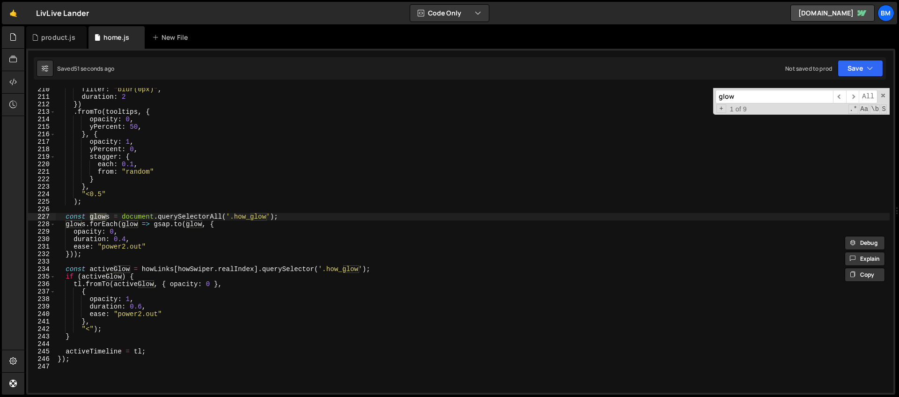
scroll to position [1583, 0]
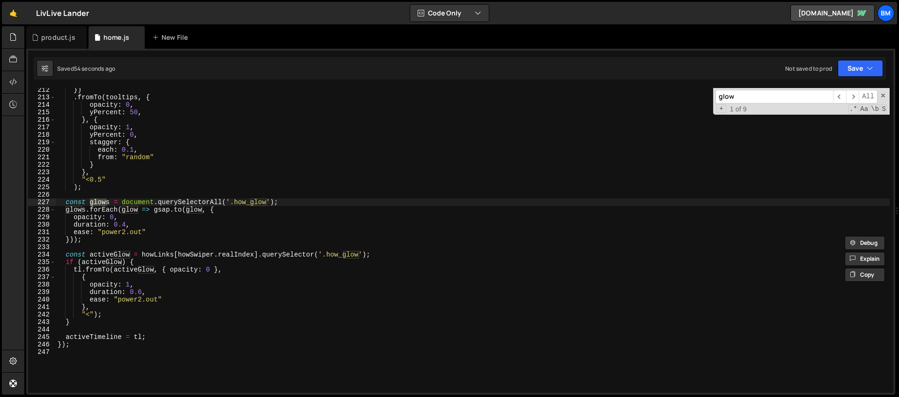
type input "glow"
click at [116, 220] on div "}) . fromTo ( tooltips , { opacity : 0 , yPercent : 50 , } , { opacity : 1 , yP…" at bounding box center [473, 246] width 834 height 320
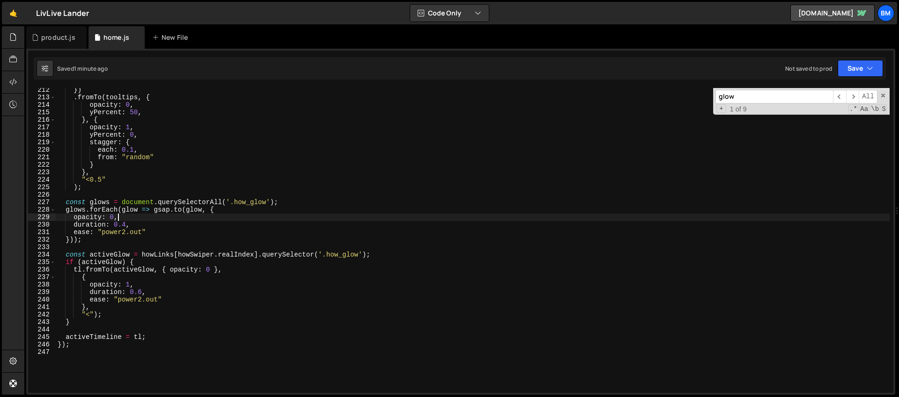
click at [130, 285] on div "}) . fromTo ( tooltips , { opacity : 0 , yPercent : 50 , } , { opacity : 1 , yP…" at bounding box center [473, 246] width 834 height 320
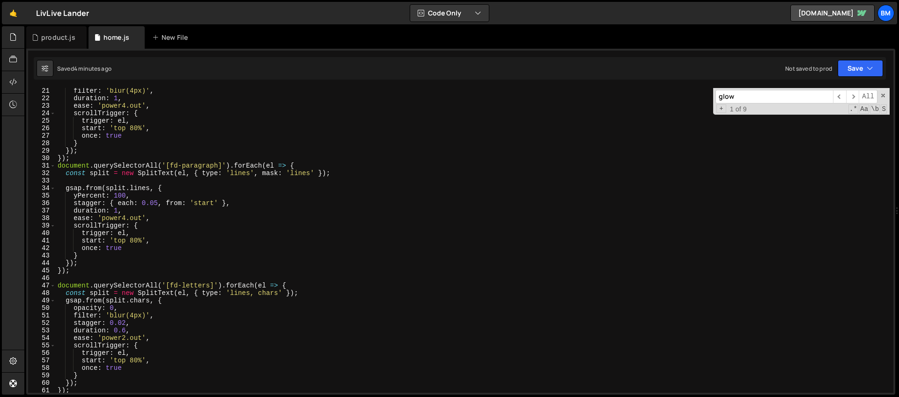
scroll to position [171, 0]
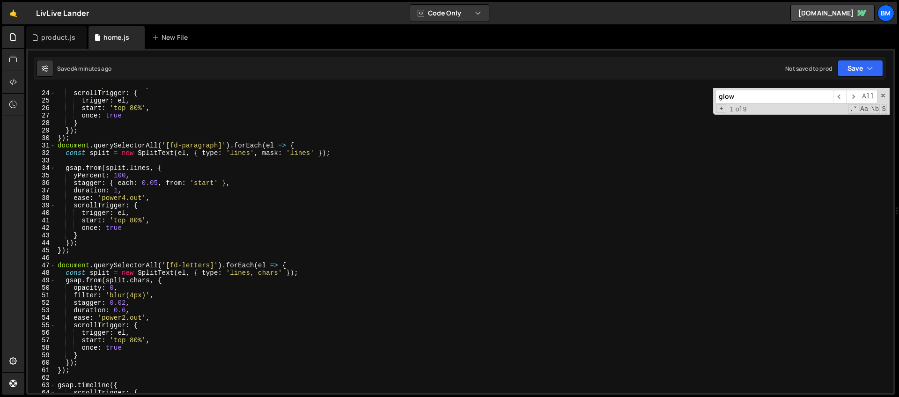
click at [126, 303] on div "ease : 'power4.out' , scrollTrigger : { trigger : el , start : 'top 80%' , once…" at bounding box center [473, 242] width 834 height 320
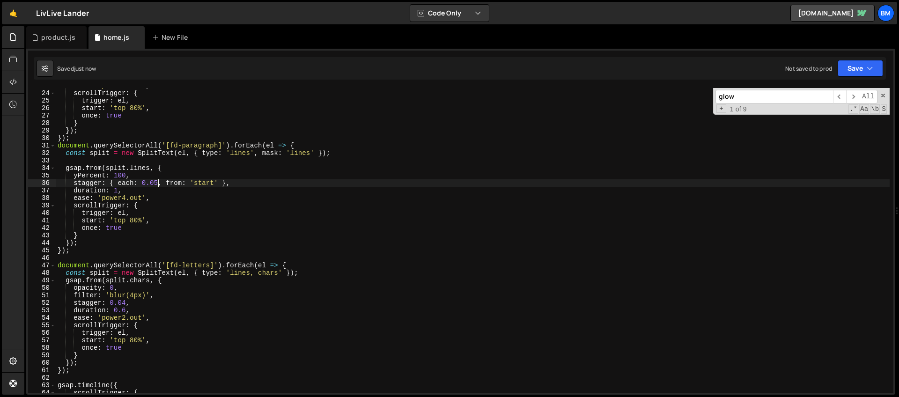
click at [159, 182] on div "ease : 'power4.out' , scrollTrigger : { trigger : el , start : 'top 80%' , once…" at bounding box center [473, 242] width 834 height 320
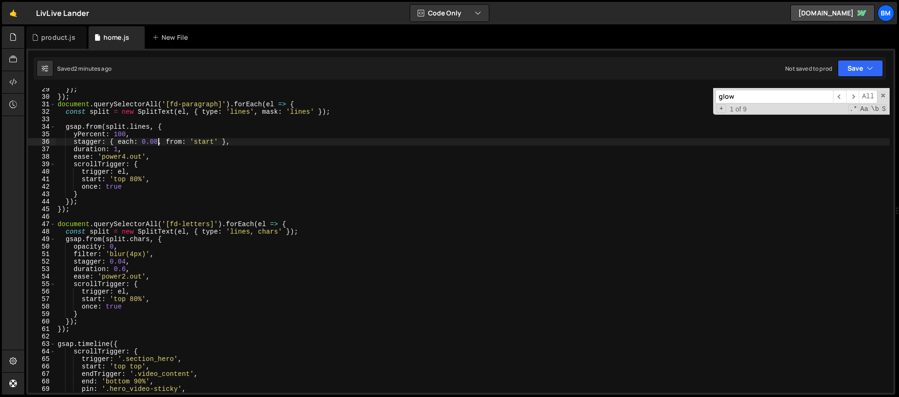
scroll to position [257, 0]
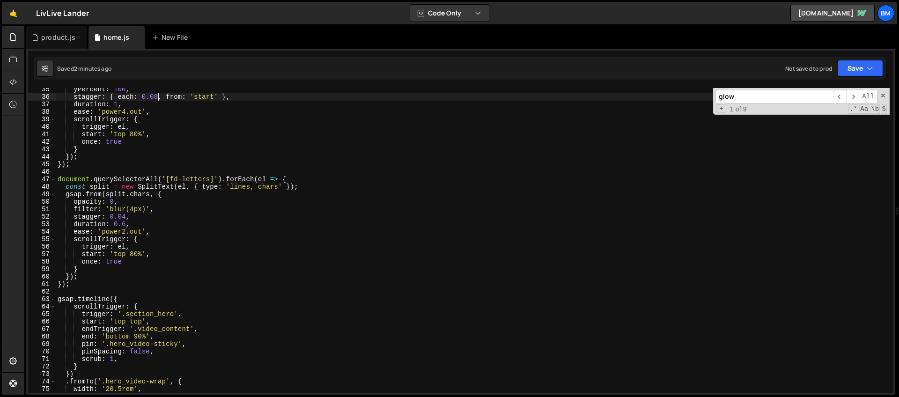
click at [289, 178] on div "yPercent : 100 , stagger : { each : 0.08 , from : 'start' } , duration : 1 , ea…" at bounding box center [473, 246] width 834 height 320
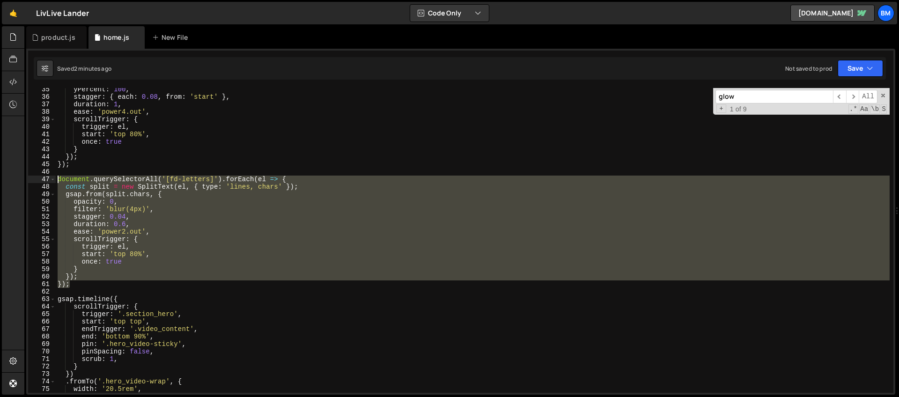
drag, startPoint x: 74, startPoint y: 285, endPoint x: 33, endPoint y: 180, distance: 112.5
click at [33, 180] on div "document.querySelectorAll('[fd-letters]').forEach(el => { 35 36 37 38 39 40 41 …" at bounding box center [461, 240] width 866 height 305
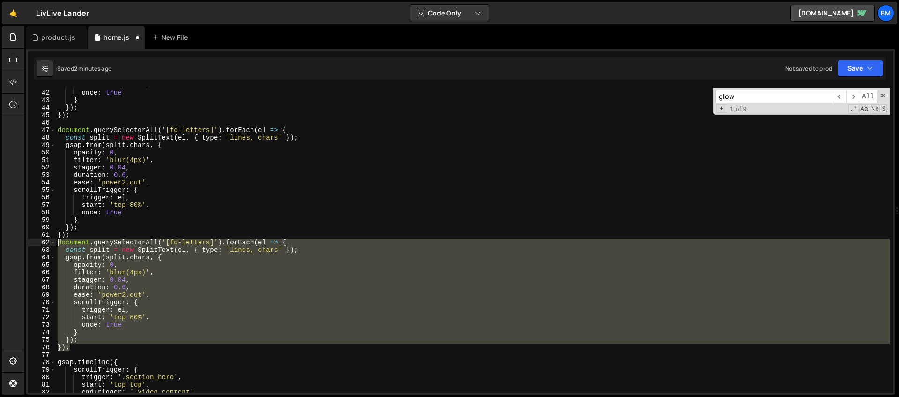
scroll to position [364, 0]
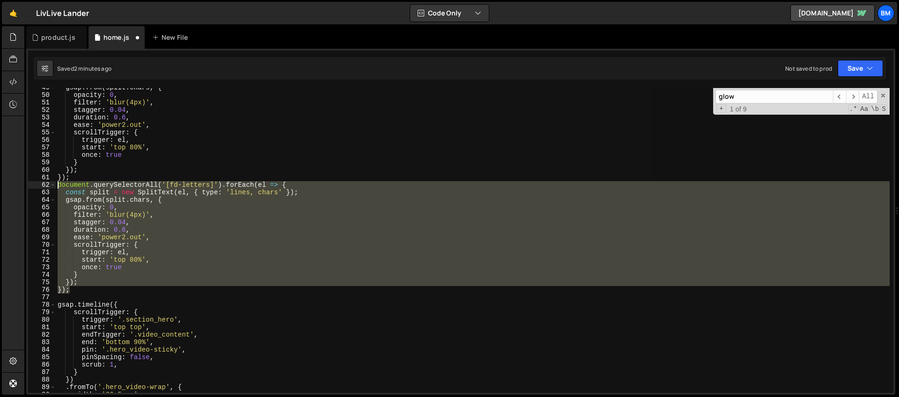
click at [189, 185] on div "gsap . from ( split . chars , { opacity : 0 , filter : 'blur(4px)' , stagger : …" at bounding box center [473, 240] width 834 height 305
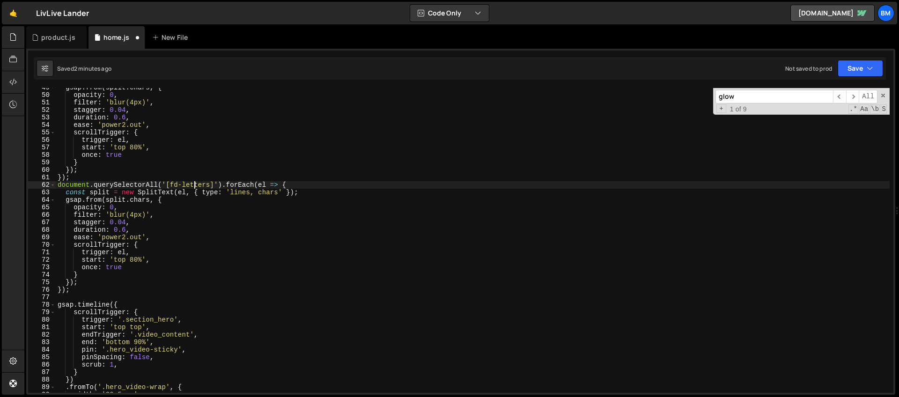
click at [194, 185] on div "gsap . from ( split . chars , { opacity : 0 , filter : 'blur(4px)' , stagger : …" at bounding box center [473, 244] width 834 height 320
click at [272, 192] on div "gsap . from ( split . chars , { opacity : 0 , filter : 'blur(4px)' , stagger : …" at bounding box center [473, 244] width 834 height 320
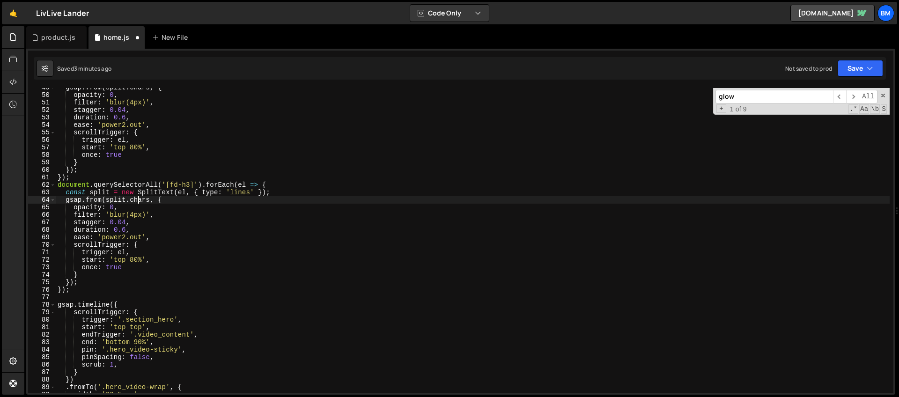
click at [138, 201] on div "gsap . from ( split . chars , { opacity : 0 , filter : 'blur(4px)' , stagger : …" at bounding box center [473, 244] width 834 height 320
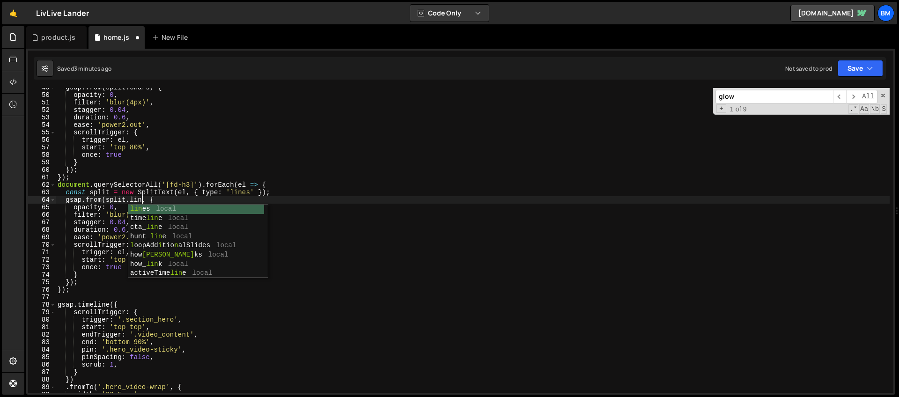
scroll to position [0, 6]
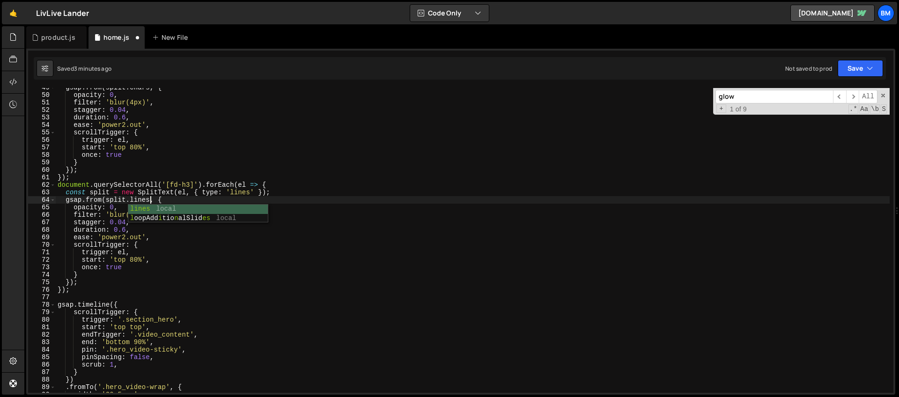
click at [83, 214] on div "gsap . from ( split . chars , { opacity : 0 , filter : 'blur(4px)' , stagger : …" at bounding box center [473, 244] width 834 height 320
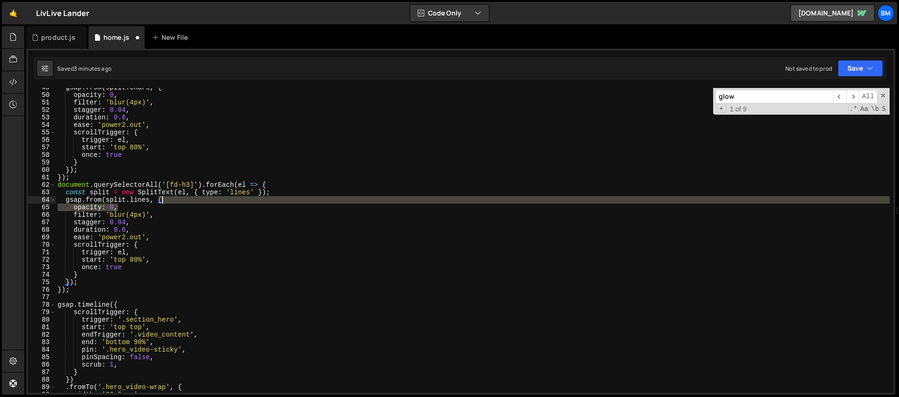
drag, startPoint x: 124, startPoint y: 207, endPoint x: 169, endPoint y: 201, distance: 45.3
click at [169, 201] on div "gsap . from ( split . chars , { opacity : 0 , filter : 'blur(4px)' , stagger : …" at bounding box center [473, 244] width 834 height 320
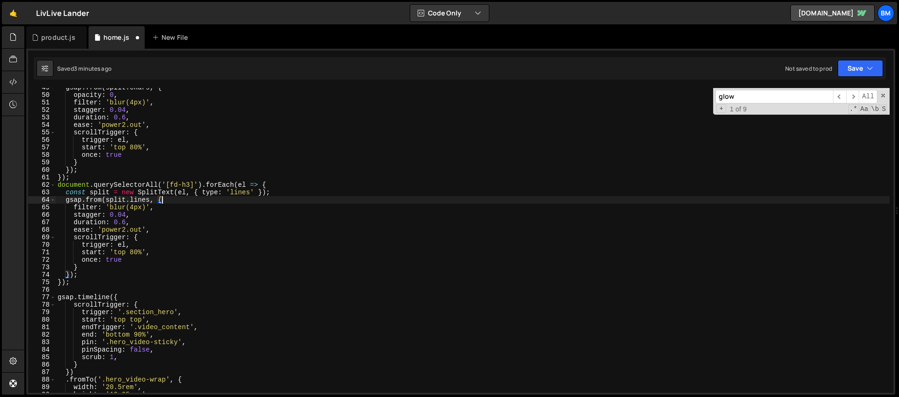
click at [92, 208] on div "gsap . from ( split . chars , { opacity : 0 , filter : 'blur(4px)' , stagger : …" at bounding box center [473, 244] width 834 height 320
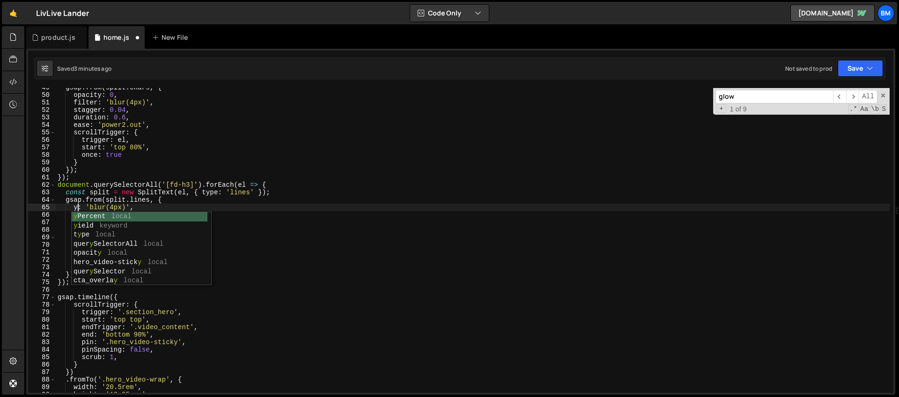
scroll to position [0, 2]
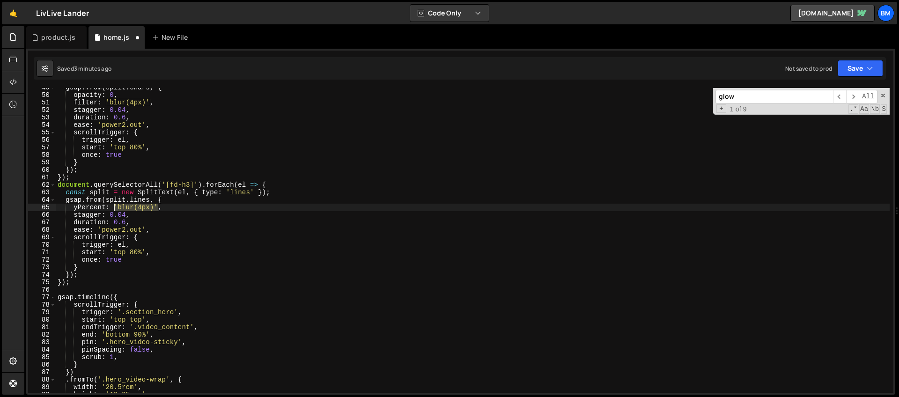
drag, startPoint x: 157, startPoint y: 207, endPoint x: 114, endPoint y: 206, distance: 43.1
click at [114, 206] on div "gsap . from ( split . chars , { opacity : 0 , filter : 'blur(4px)' , stagger : …" at bounding box center [473, 244] width 834 height 320
type textarea "yPercent: -100,"
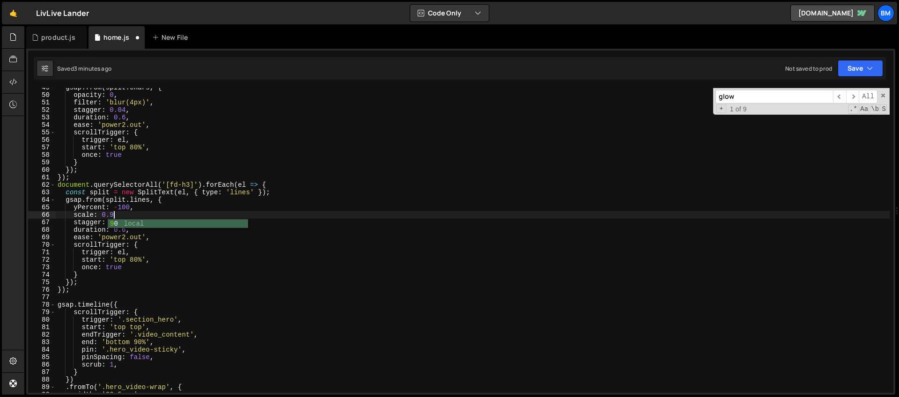
scroll to position [0, 4]
click at [134, 224] on div "gsap . from ( split . chars , { opacity : 0 , filter : 'blur(4px)' , stagger : …" at bounding box center [473, 244] width 834 height 320
click at [125, 223] on div "gsap . from ( split . chars , { opacity : 0 , filter : 'blur(4px)' , stagger : …" at bounding box center [473, 244] width 834 height 320
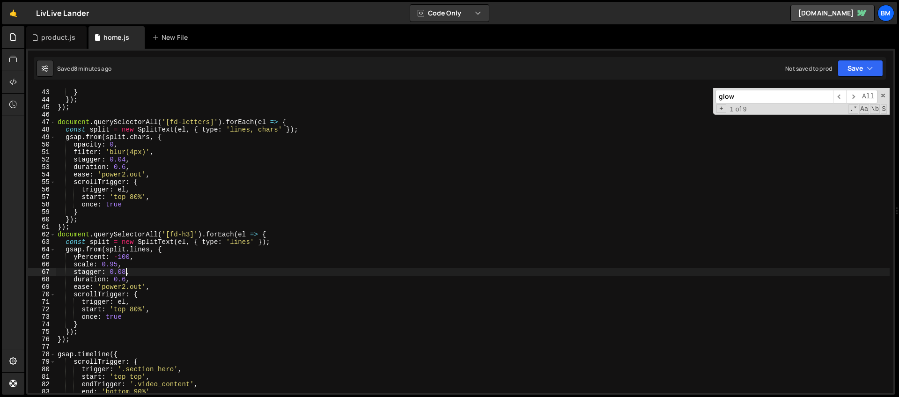
scroll to position [267, 0]
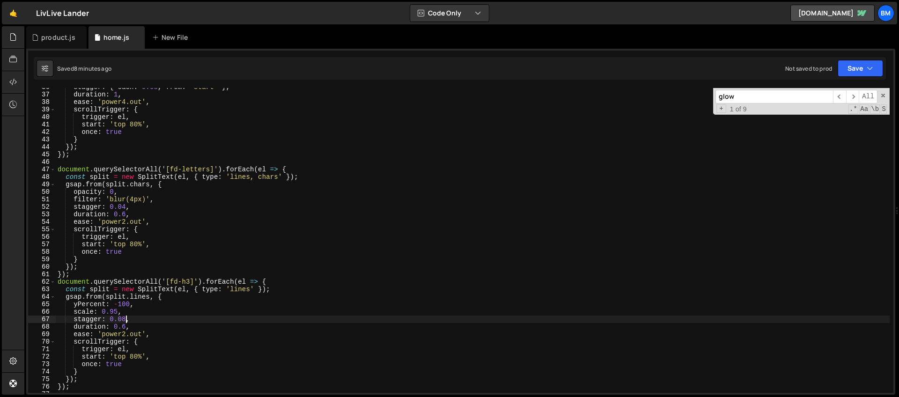
click at [125, 206] on div "stagger : { each : 0.08 , from : 'start' } , duration : 1 , ease : 'power4.out'…" at bounding box center [473, 243] width 834 height 320
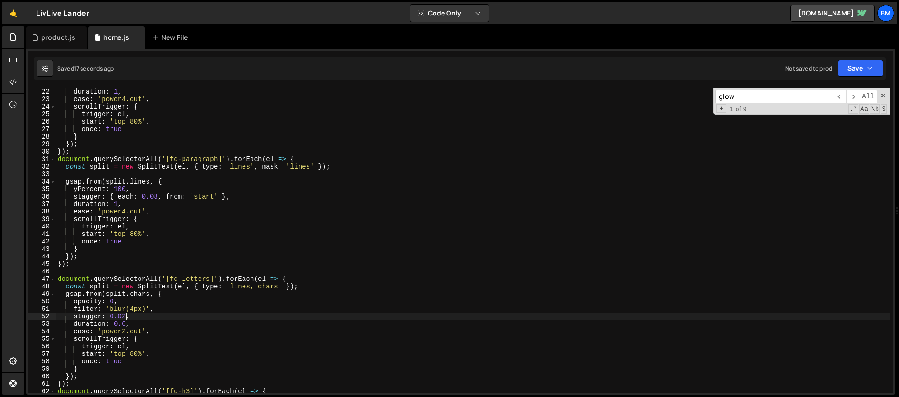
scroll to position [0, 0]
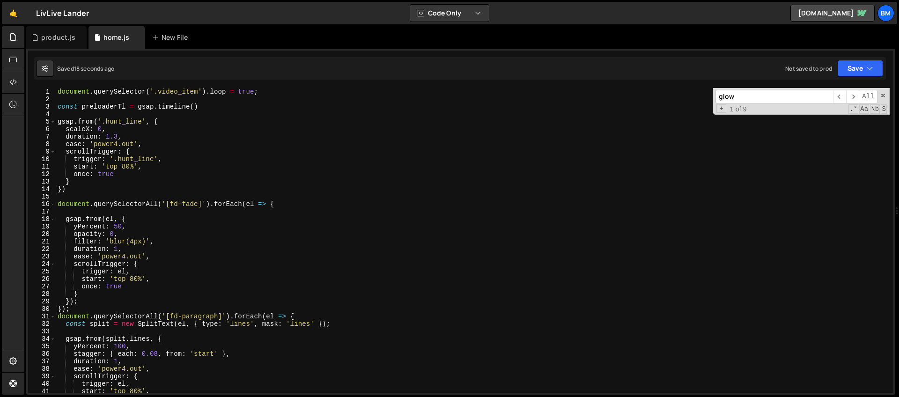
click at [115, 133] on div "document . querySelector ( '.video_item' ) . loop = true ; const preloaderTl = …" at bounding box center [473, 248] width 834 height 320
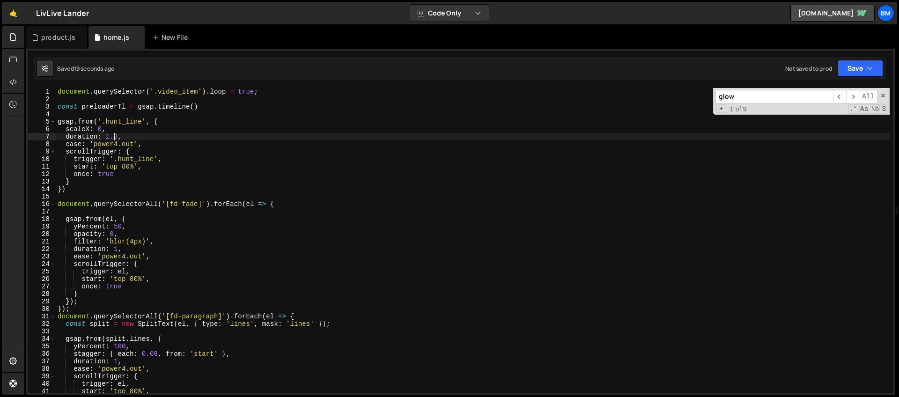
click at [107, 129] on div "document . querySelector ( '.video_item' ) . loop = true ; const preloaderTl = …" at bounding box center [473, 248] width 834 height 320
type textarea "scaleX: 0,"
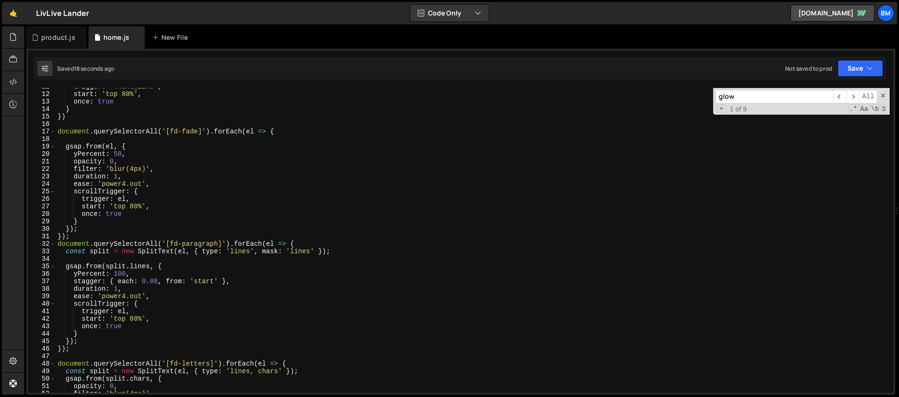
scroll to position [80, 0]
click at [312, 251] on div "trigger : '.hunt_line' , start : 'top 80%' , once : true } }) document . queryS…" at bounding box center [473, 243] width 834 height 320
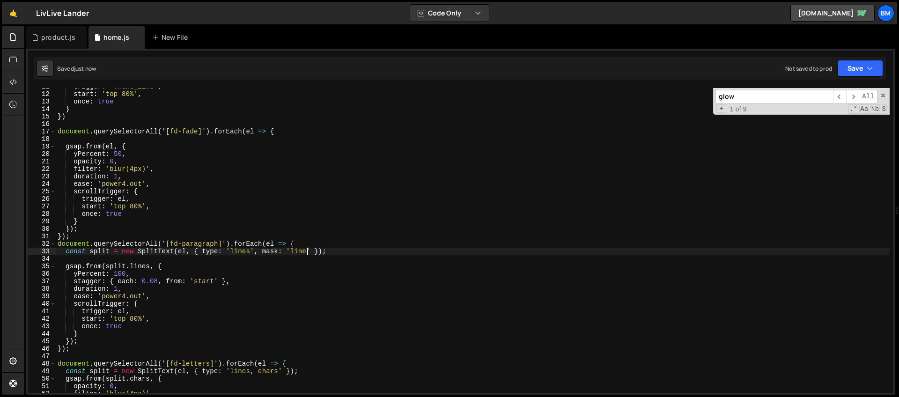
scroll to position [0, 17]
click at [151, 275] on div "trigger : '.hunt_line' , start : 'top 80%' , once : true } }) document . queryS…" at bounding box center [473, 243] width 834 height 320
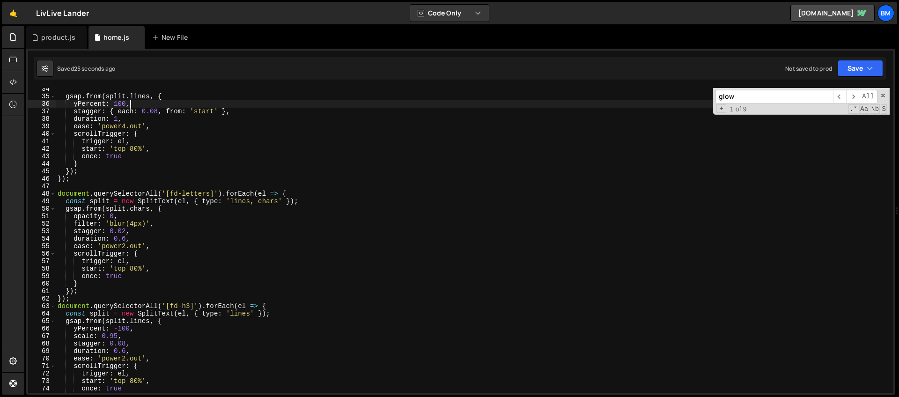
scroll to position [250, 0]
click at [255, 313] on div "gsap . from ( split . lines , { yPercent : 100 , stagger : { each : 0.08 , from…" at bounding box center [473, 245] width 834 height 320
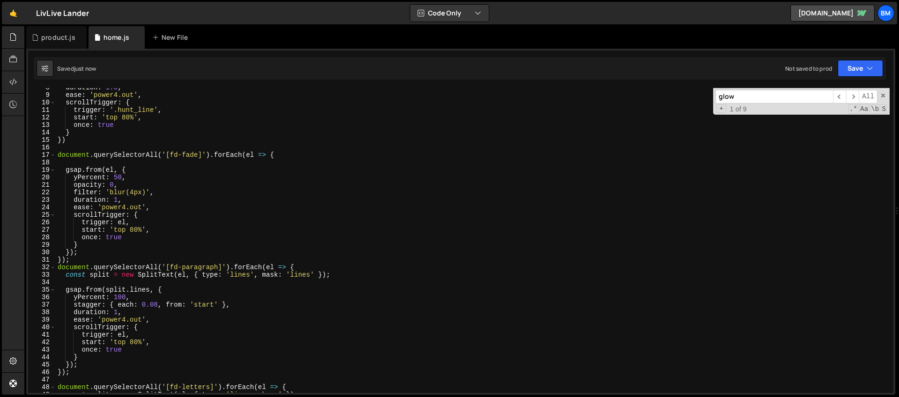
scroll to position [0, 0]
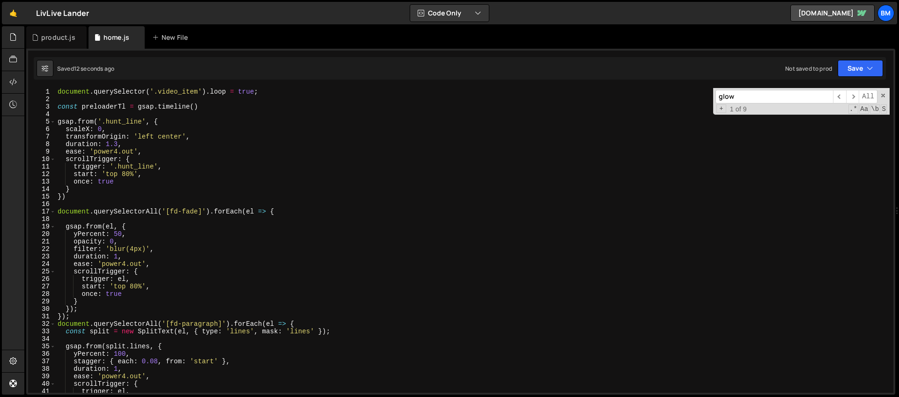
click at [86, 236] on div "document . querySelector ( '.video_item' ) . loop = true ; const preloaderTl = …" at bounding box center [473, 248] width 834 height 320
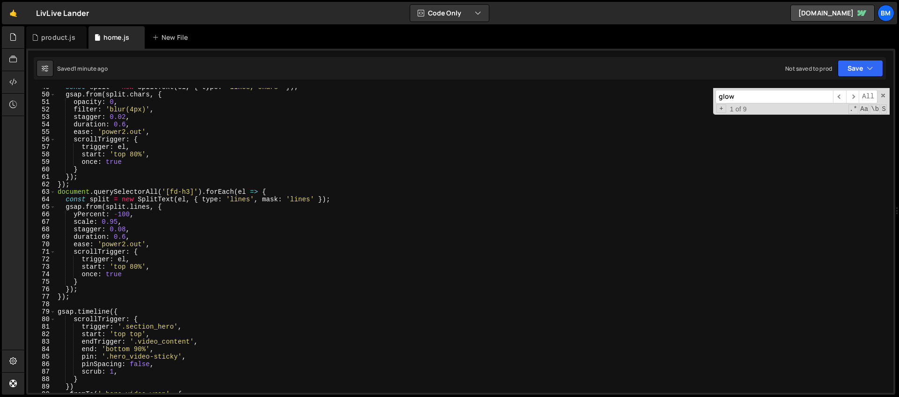
scroll to position [364, 0]
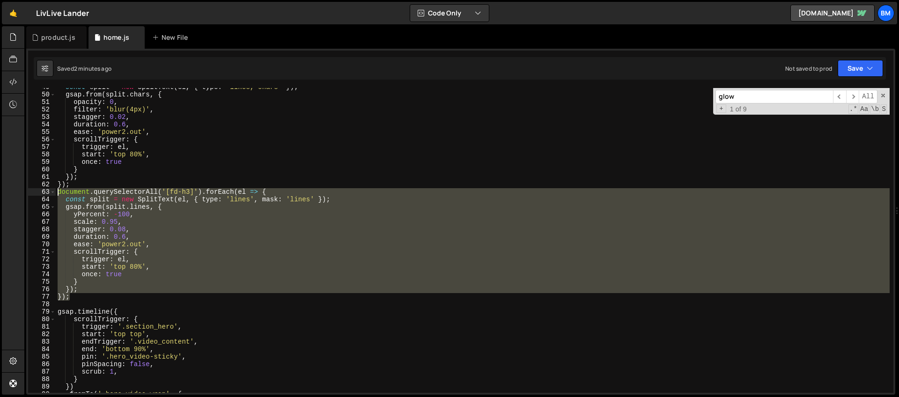
drag, startPoint x: 78, startPoint y: 296, endPoint x: 32, endPoint y: 193, distance: 112.4
click at [32, 193] on div "y: 50, 49 50 51 52 53 54 55 56 57 58 59 60 61 62 63 64 65 66 67 68 69 70 71 72 …" at bounding box center [461, 240] width 866 height 305
type textarea "document.querySelectorAll('[fd-h3]').forEach(el => { const split = new SplitTex…"
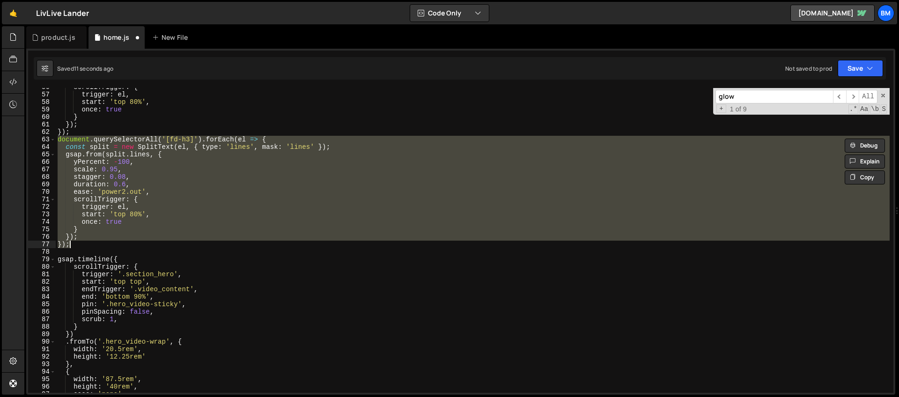
scroll to position [417, 0]
click at [179, 190] on div "scrollTrigger : { trigger : el , start : 'top 80%' , once : true } }) ; }) ; do…" at bounding box center [473, 240] width 834 height 305
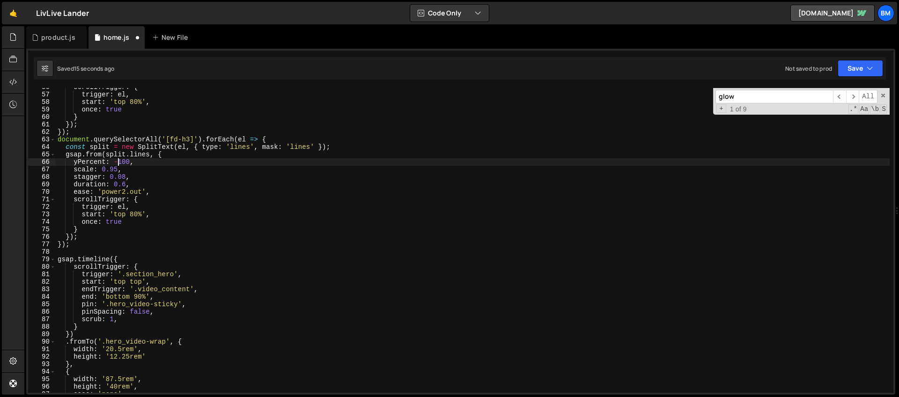
click at [118, 161] on div "scrollTrigger : { trigger : el , start : 'top 80%' , once : true } }) ; }) ; do…" at bounding box center [473, 243] width 834 height 320
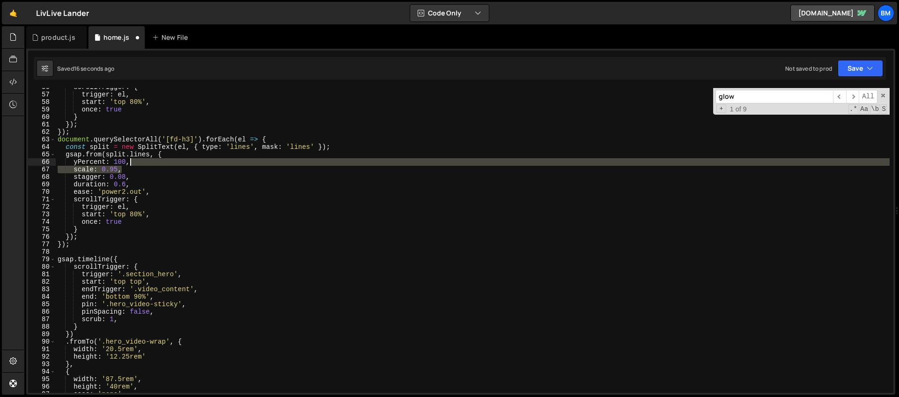
drag, startPoint x: 124, startPoint y: 168, endPoint x: 136, endPoint y: 164, distance: 12.4
click at [136, 164] on div "scrollTrigger : { trigger : el , start : 'top 80%' , once : true } }) ; }) ; do…" at bounding box center [473, 243] width 834 height 320
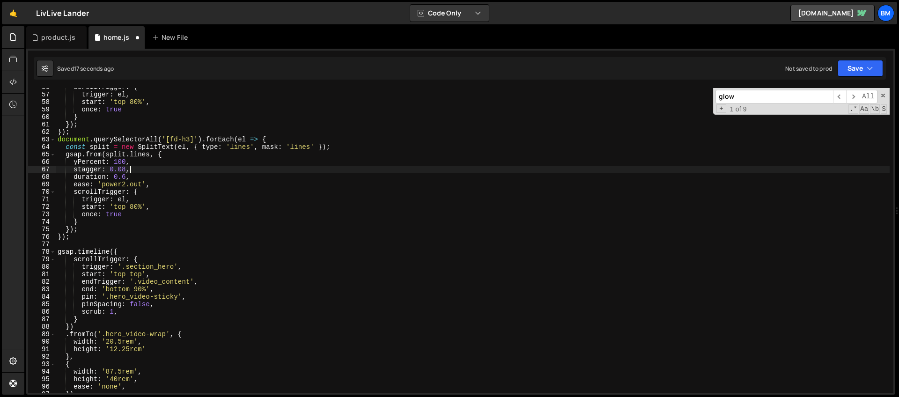
click at [132, 170] on div "scrollTrigger : { trigger : el , start : 'top 80%' , once : true } }) ; }) ; do…" at bounding box center [473, 243] width 834 height 320
click at [126, 169] on div "scrollTrigger : { trigger : el , start : 'top 80%' , once : true } }) ; }) ; do…" at bounding box center [473, 243] width 834 height 320
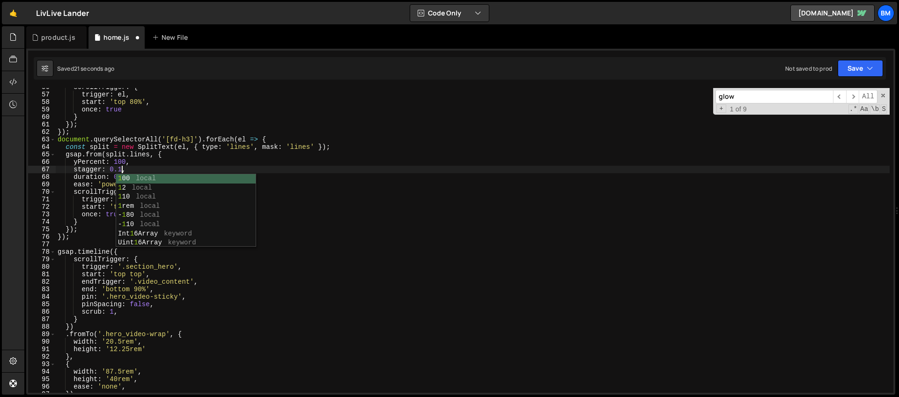
scroll to position [0, 4]
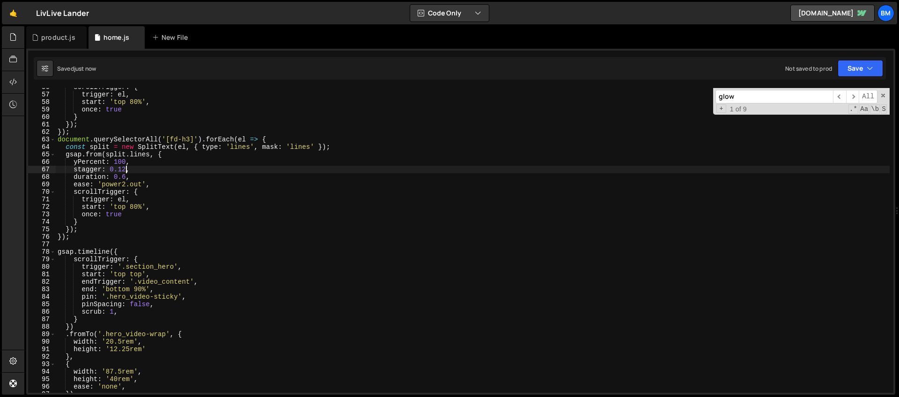
click at [126, 177] on div "scrollTrigger : { trigger : el , start : 'top 80%' , once : true } }) ; }) ; do…" at bounding box center [473, 243] width 834 height 320
click at [127, 156] on div "scrollTrigger : { trigger : el , start : 'top 80%' , once : true } }) ; }) ; do…" at bounding box center [473, 243] width 834 height 320
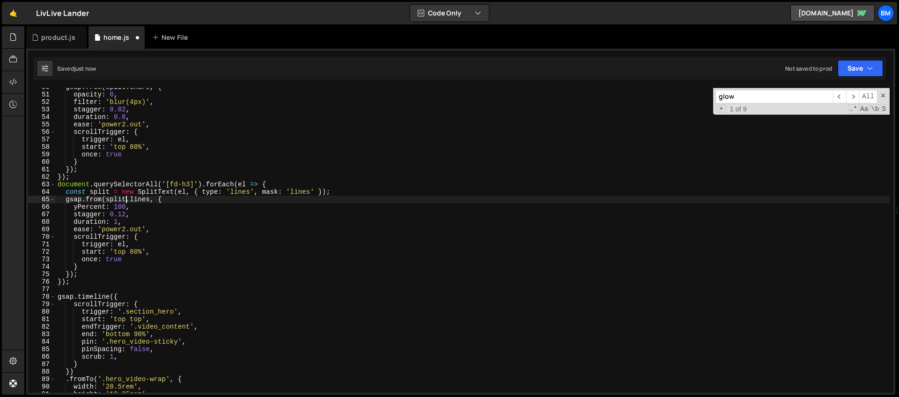
scroll to position [328, 0]
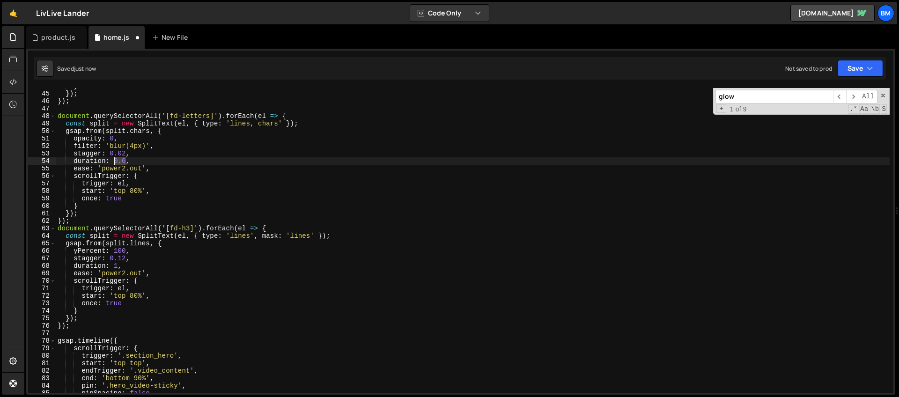
drag, startPoint x: 126, startPoint y: 161, endPoint x: 116, endPoint y: 162, distance: 9.8
click at [116, 162] on div "} }) ; }) ; document . querySelectorAll ( '[fd-letters]' ) . forEach ( el => { …" at bounding box center [473, 242] width 834 height 320
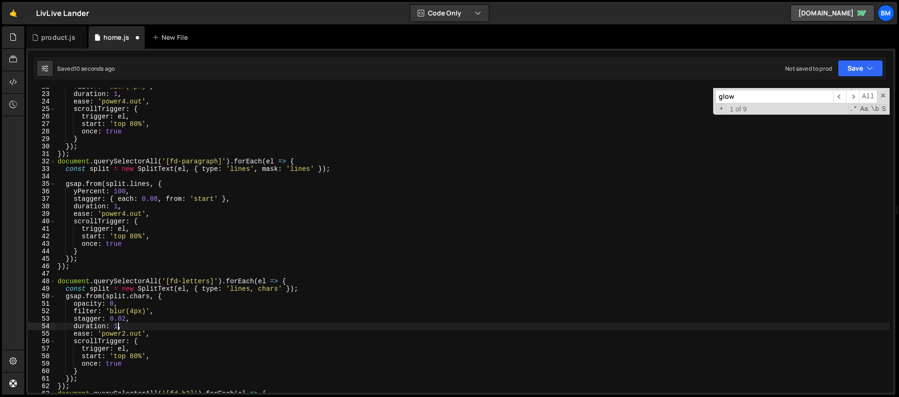
scroll to position [163, 0]
click at [154, 193] on div "filter : 'blur(4px)' , duration : 1 , ease : 'power4.out' , scrollTrigger : { t…" at bounding box center [473, 243] width 834 height 320
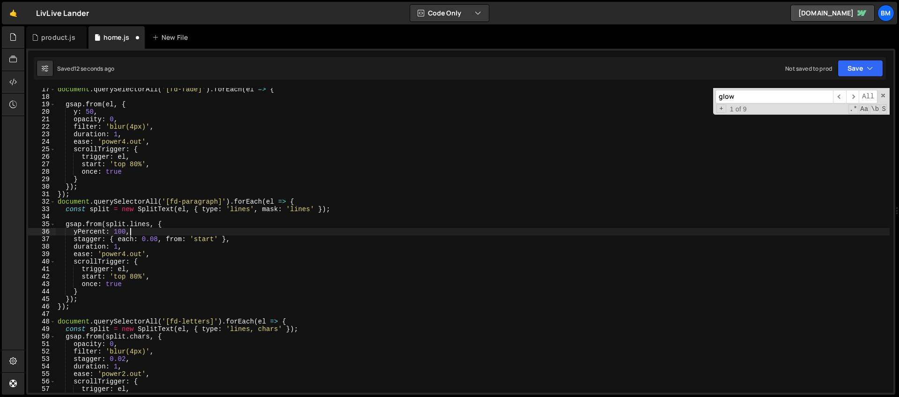
scroll to position [72, 0]
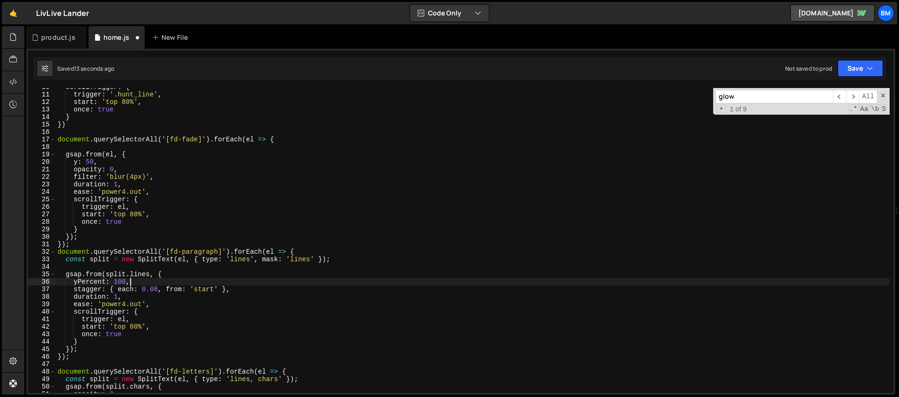
click at [119, 185] on div "scrollTrigger : { trigger : '.hunt_line' , start : 'top 80%' , once : true } })…" at bounding box center [473, 243] width 834 height 320
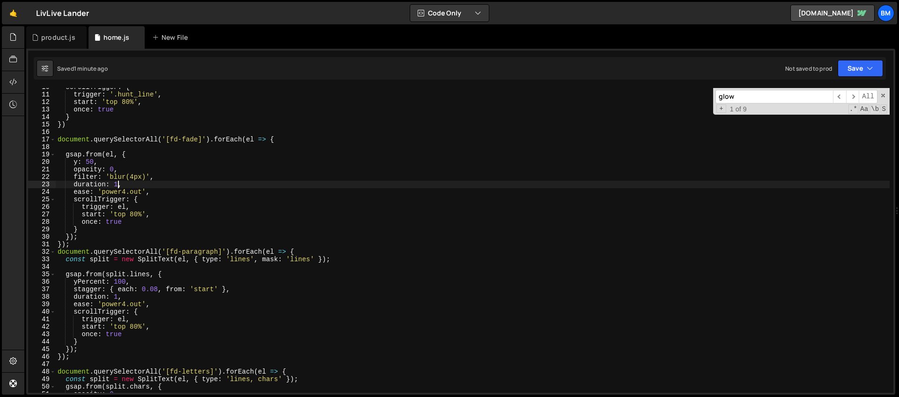
click at [136, 174] on div "scrollTrigger : { trigger : '.hunt_line' , start : 'top 80%' , once : true } })…" at bounding box center [473, 243] width 834 height 320
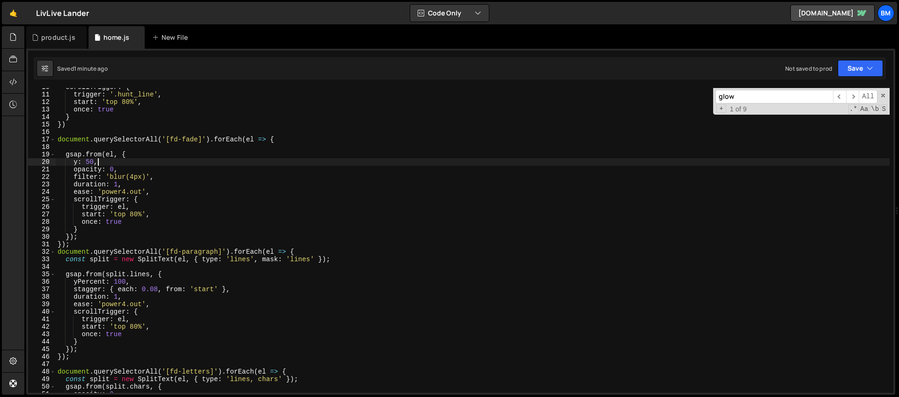
click at [99, 162] on div "scrollTrigger : { trigger : '.hunt_line' , start : 'top 80%' , once : true } })…" at bounding box center [473, 243] width 834 height 320
click at [146, 174] on div "scrollTrigger : { trigger : '.hunt_line' , start : 'top 80%' , once : true } })…" at bounding box center [473, 243] width 834 height 320
type textarea "filter: 'blur(4px)',"
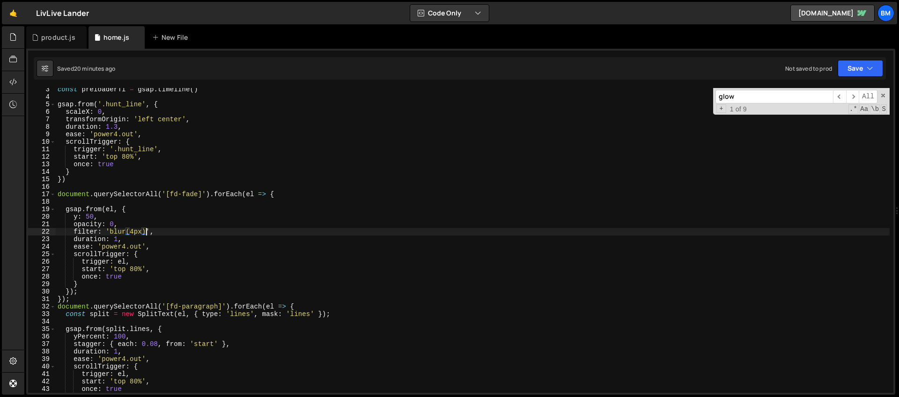
scroll to position [0, 0]
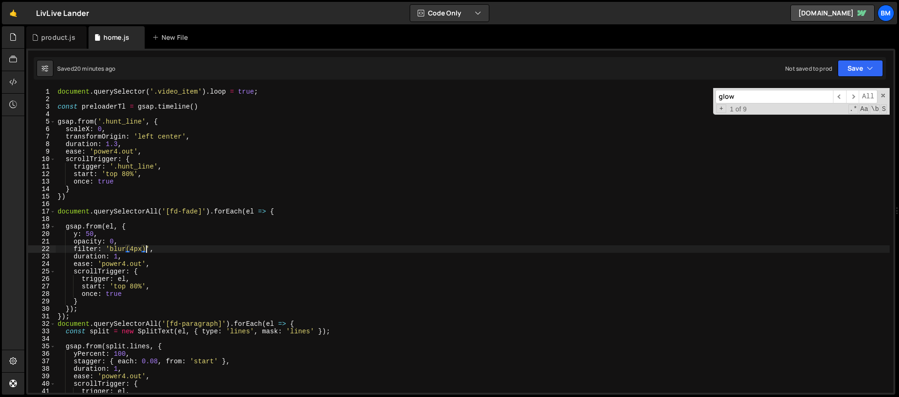
click at [67, 201] on div "document . querySelector ( '.video_item' ) . loop = true ; const preloaderTl = …" at bounding box center [473, 248] width 834 height 320
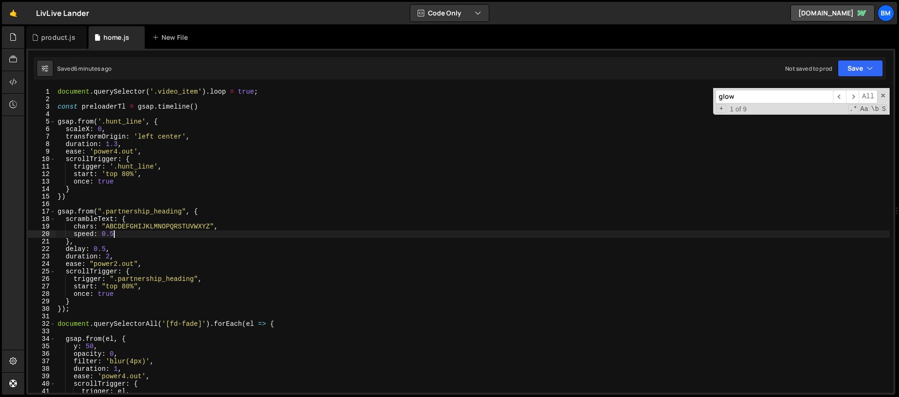
click at [115, 236] on div "document . querySelector ( '.video_item' ) . loop = true ; const preloaderTl = …" at bounding box center [473, 248] width 834 height 320
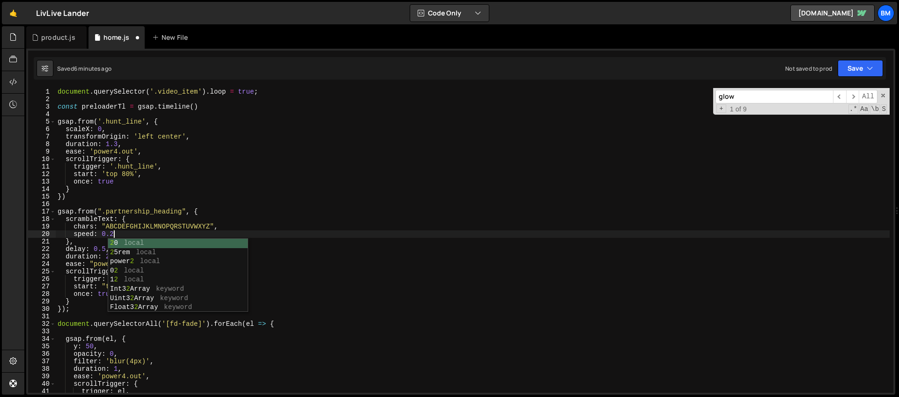
scroll to position [0, 3]
click at [90, 224] on div "document . querySelector ( '.video_item' ) . loop = true ; const preloaderTl = …" at bounding box center [473, 248] width 834 height 320
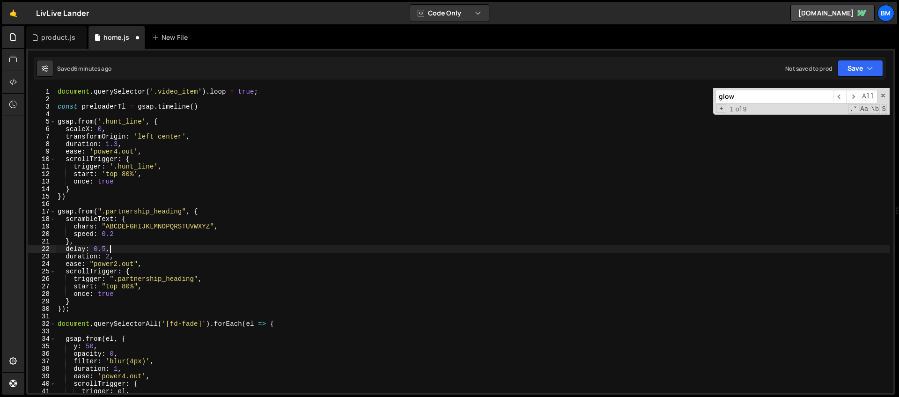
click at [118, 249] on div "document . querySelector ( '.video_item' ) . loop = true ; const preloaderTl = …" at bounding box center [473, 248] width 834 height 320
click at [81, 248] on div "document . querySelector ( '.video_item' ) . loop = true ; const preloaderTl = …" at bounding box center [473, 248] width 834 height 320
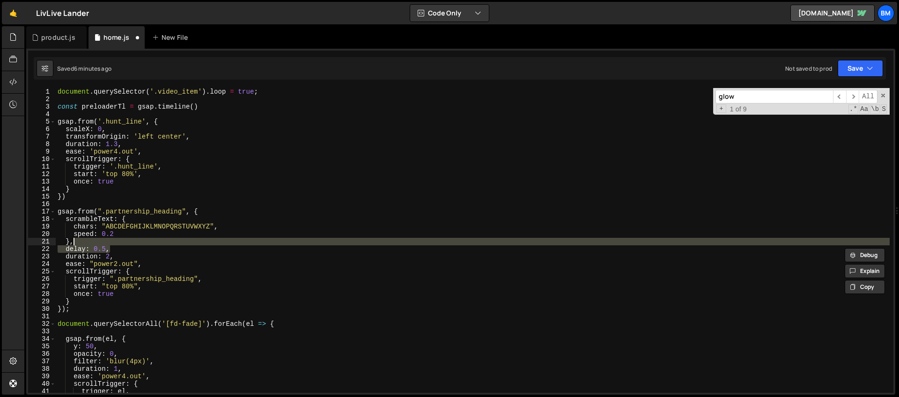
drag, startPoint x: 117, startPoint y: 249, endPoint x: 114, endPoint y: 244, distance: 6.3
click at [114, 244] on div "document . querySelector ( '.video_item' ) . loop = true ; const preloaderTl = …" at bounding box center [473, 248] width 834 height 320
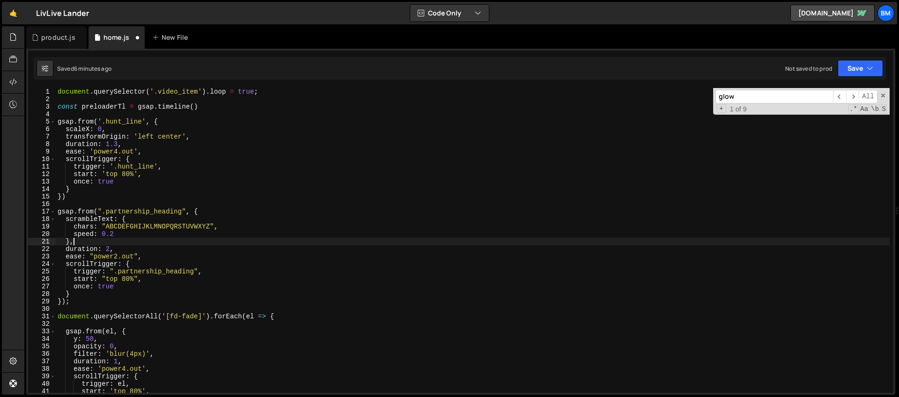
scroll to position [0, 0]
click at [126, 236] on div "document . querySelector ( '.video_item' ) . loop = true ; const preloaderTl = …" at bounding box center [473, 248] width 834 height 320
type textarea "speed: 0.2,"
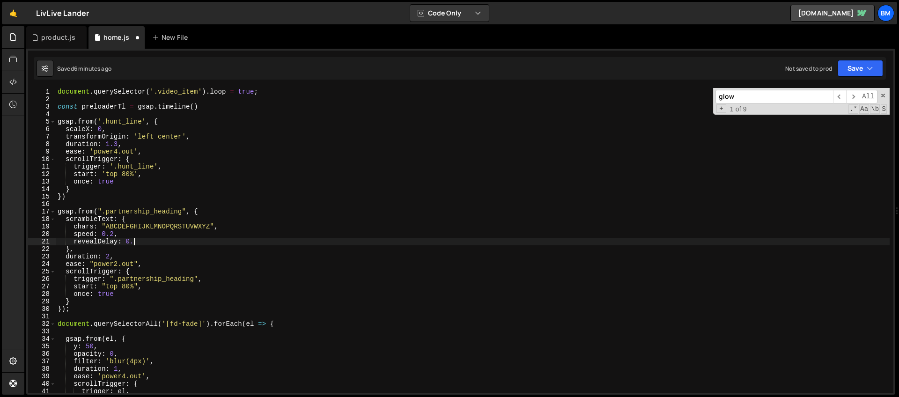
scroll to position [0, 5]
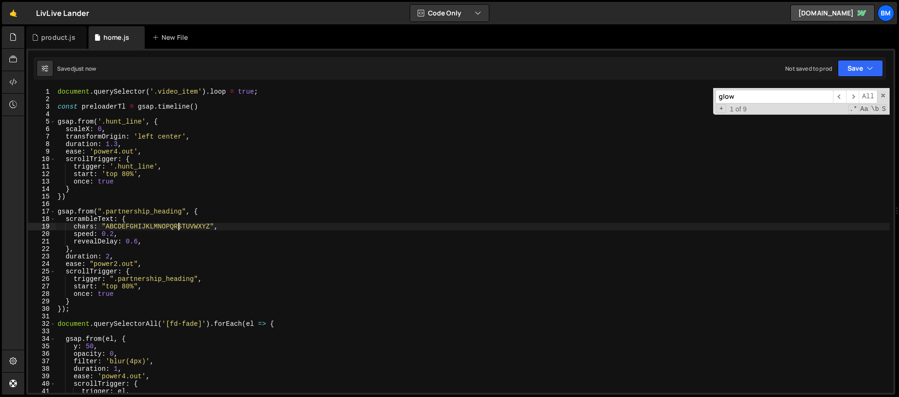
click at [178, 225] on div "document . querySelector ( '.video_item' ) . loop = true ; const preloaderTl = …" at bounding box center [473, 248] width 834 height 320
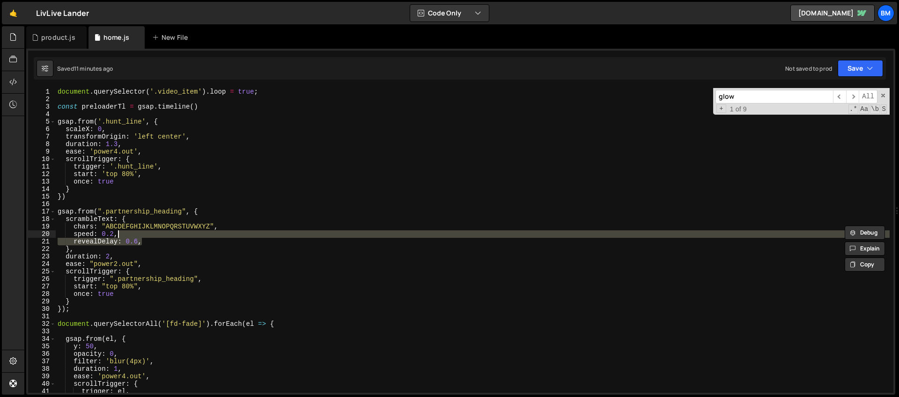
drag, startPoint x: 148, startPoint y: 241, endPoint x: 146, endPoint y: 236, distance: 4.9
click at [146, 236] on div "document . querySelector ( '.video_item' ) . loop = true ; const preloaderTl = …" at bounding box center [473, 248] width 834 height 320
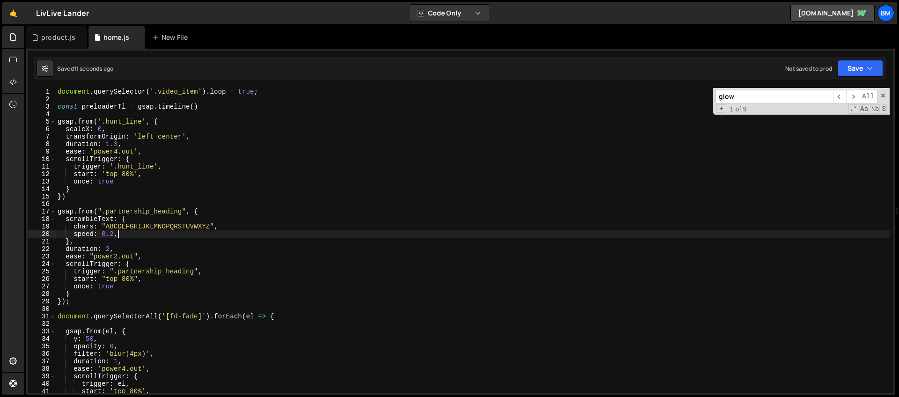
click at [183, 226] on div "document . querySelector ( '.video_item' ) . loop = true ; const preloaderTl = …" at bounding box center [473, 248] width 834 height 320
click at [114, 235] on div "document . querySelector ( '.video_item' ) . loop = true ; const preloaderTl = …" at bounding box center [473, 248] width 834 height 320
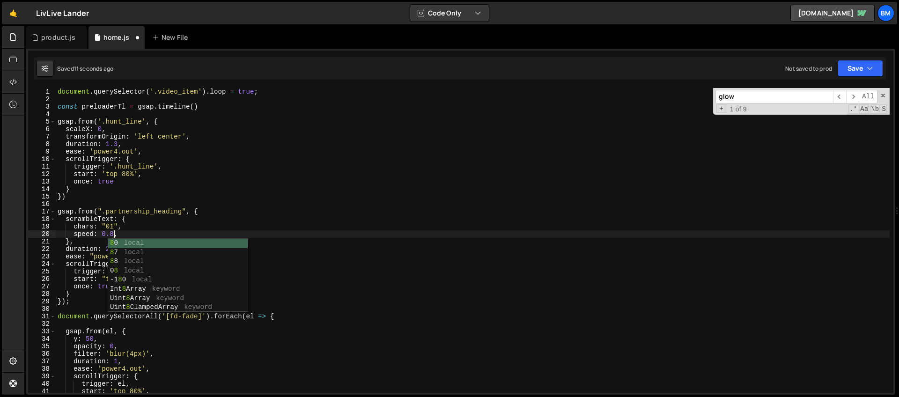
click at [99, 225] on div "document . querySelector ( '.video_item' ) . loop = true ; const preloaderTl = …" at bounding box center [473, 248] width 834 height 320
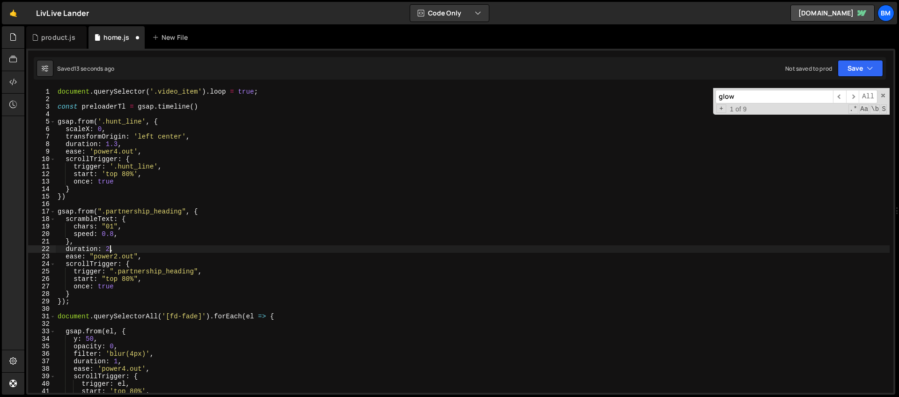
click at [110, 250] on div "document . querySelector ( '.video_item' ) . loop = true ; const preloaderTl = …" at bounding box center [473, 248] width 834 height 320
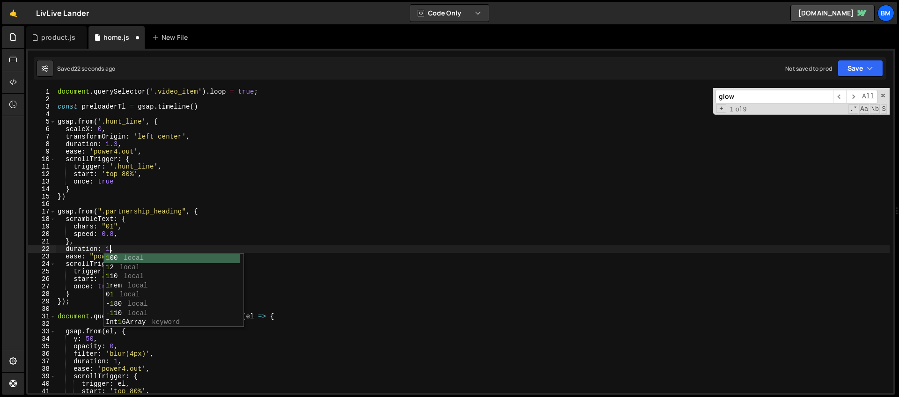
click at [87, 222] on div "document . querySelector ( '.video_item' ) . loop = true ; const preloaderTl = …" at bounding box center [473, 248] width 834 height 320
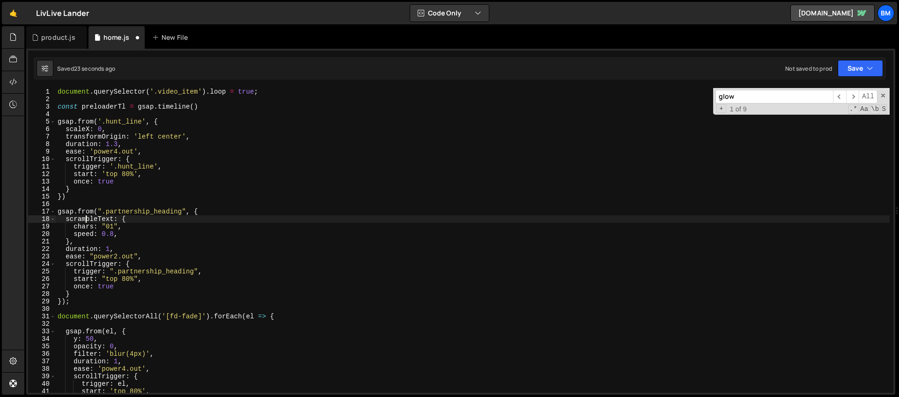
click at [113, 234] on div "document . querySelector ( '.video_item' ) . loop = true ; const preloaderTl = …" at bounding box center [473, 248] width 834 height 320
type textarea "speed: 0.8,"
click at [126, 236] on div "document . querySelector ( '.video_item' ) . loop = true ; const preloaderTl = …" at bounding box center [473, 248] width 834 height 320
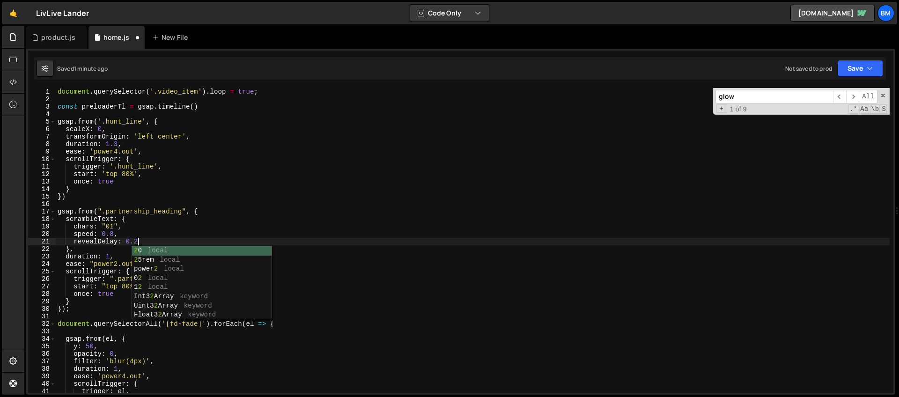
scroll to position [0, 5]
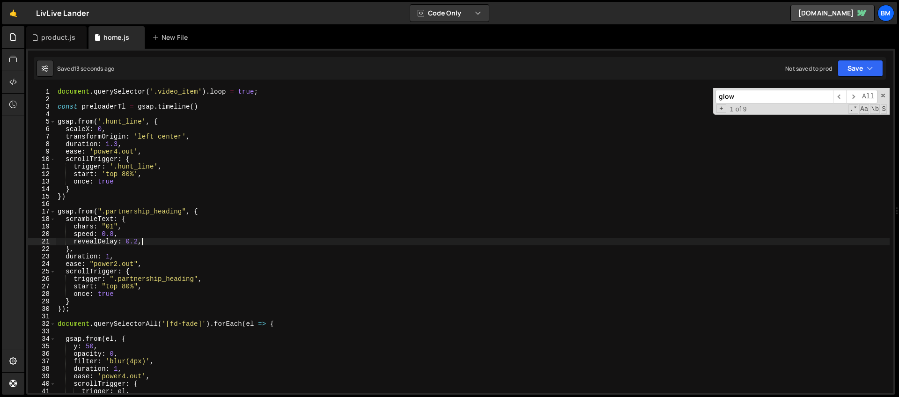
click at [110, 225] on div "document . querySelector ( '.video_item' ) . loop = true ; const preloaderTl = …" at bounding box center [473, 248] width 834 height 320
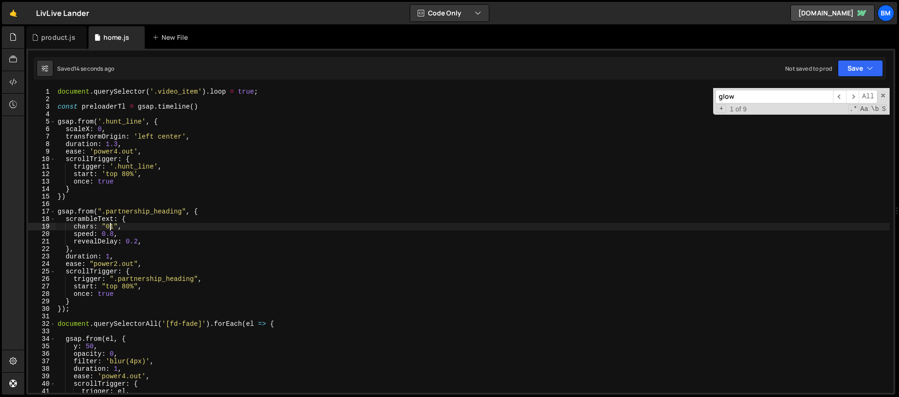
scroll to position [0, 4]
click at [110, 229] on div "document . querySelector ( '.video_item' ) . loop = true ; const preloaderTl = …" at bounding box center [473, 248] width 834 height 320
click at [138, 243] on div "document . querySelector ( '.video_item' ) . loop = true ; const preloaderTl = …" at bounding box center [473, 248] width 834 height 320
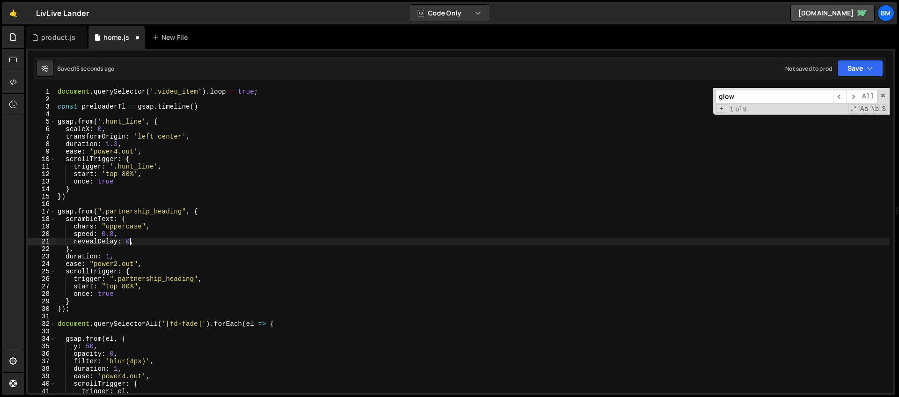
scroll to position [0, 5]
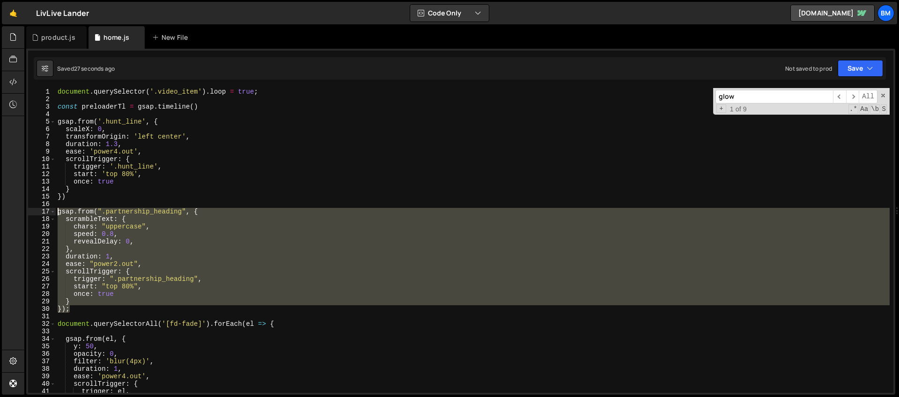
drag, startPoint x: 78, startPoint y: 309, endPoint x: 24, endPoint y: 215, distance: 108.5
click at [24, 215] on div "Files New File Javascript files 1 home.js 0 1 product.js 0 CSS files Copy share…" at bounding box center [461, 210] width 875 height 369
click at [77, 307] on div "document . querySelector ( '.video_item' ) . loop = true ; const preloaderTl = …" at bounding box center [473, 240] width 834 height 305
type textarea "});"
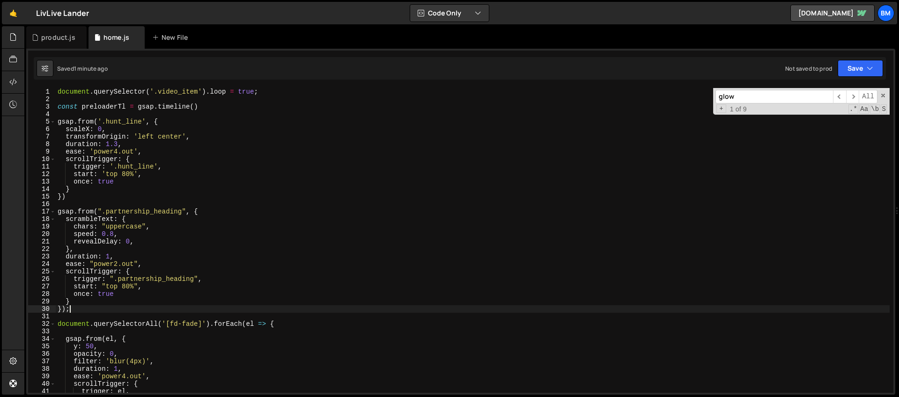
scroll to position [0, 0]
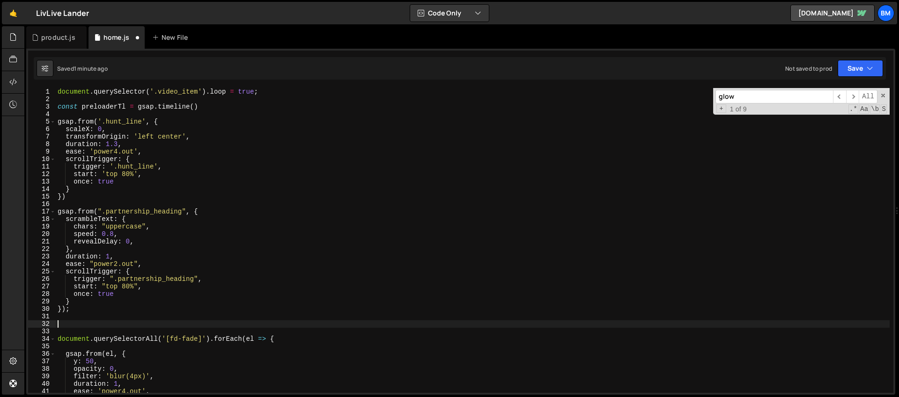
paste textarea
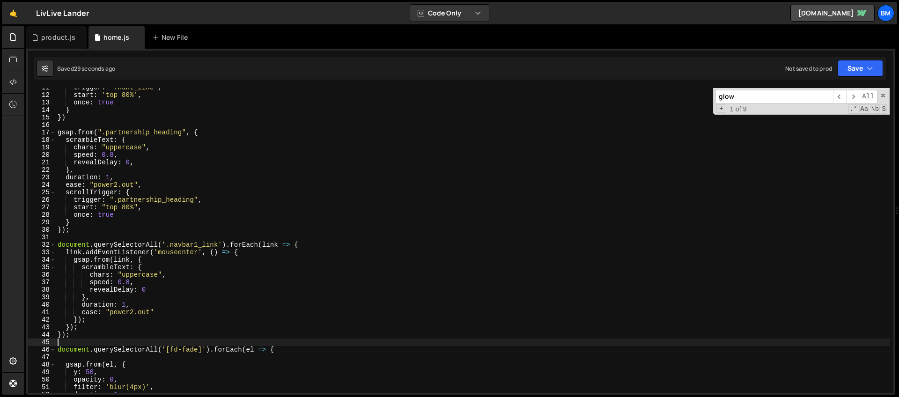
scroll to position [127, 0]
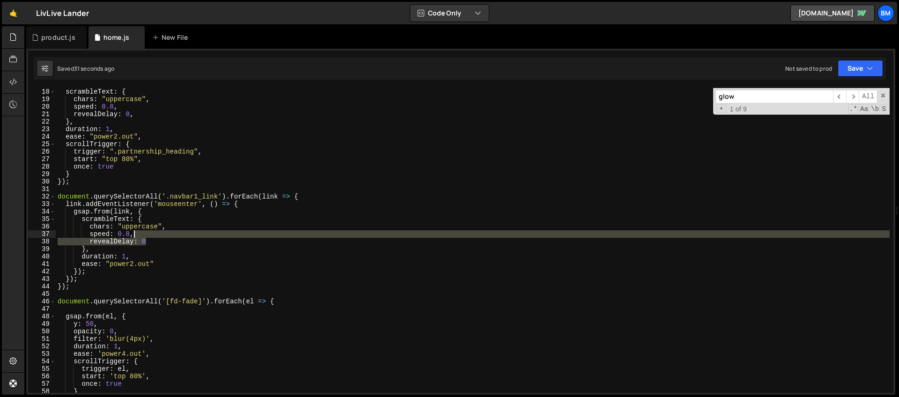
drag, startPoint x: 151, startPoint y: 241, endPoint x: 148, endPoint y: 237, distance: 4.8
click at [148, 237] on div "scrambleText : { chars : "uppercase" , speed : 0.8 , revealDelay : 0 , } , dura…" at bounding box center [473, 248] width 834 height 320
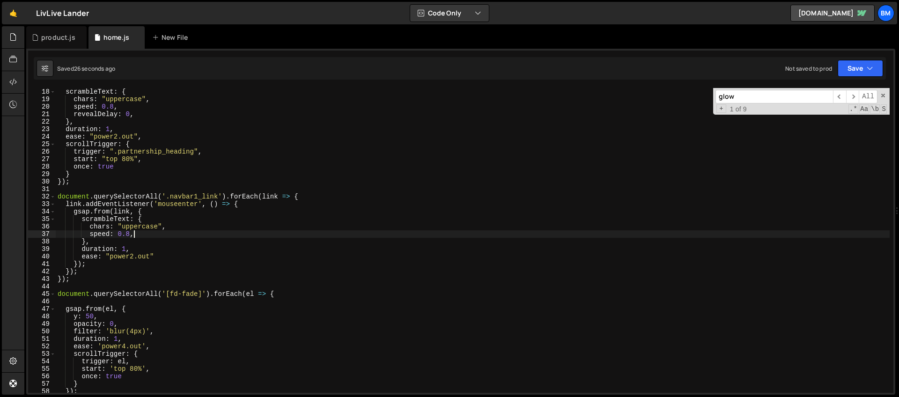
click at [312, 195] on div "scrambleText : { chars : "uppercase" , speed : 0.8 , revealDelay : 0 , } , dura…" at bounding box center [473, 248] width 834 height 320
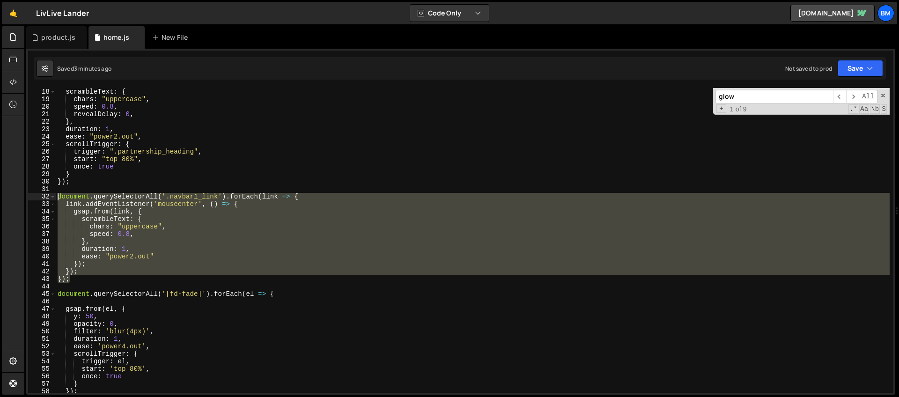
drag, startPoint x: 72, startPoint y: 281, endPoint x: 22, endPoint y: 199, distance: 96.1
click at [22, 199] on div "Hold on a sec... Are you certain you wish to leave this page? Any changes you'v…" at bounding box center [449, 198] width 899 height 397
type textarea "document.querySelectorAll('.navbar1_link').forEach(link => { link.addEventListe…"
paste textarea
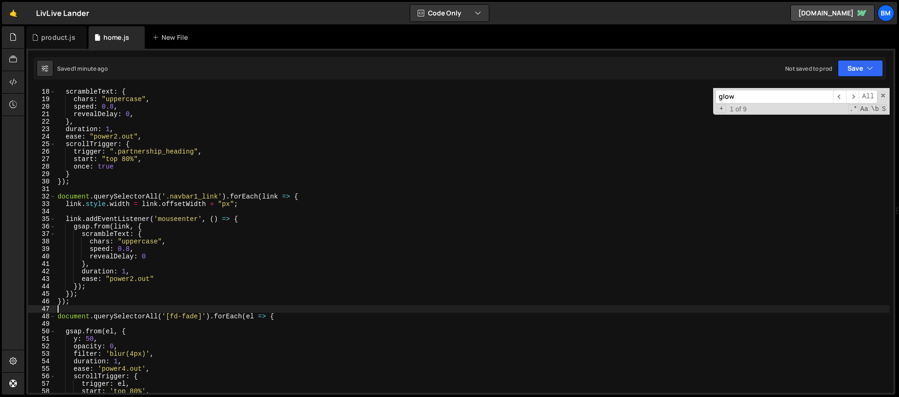
click at [133, 279] on div "scrambleText : { chars : "uppercase" , speed : 0.8 , revealDelay : 0 , } , dura…" at bounding box center [473, 248] width 834 height 320
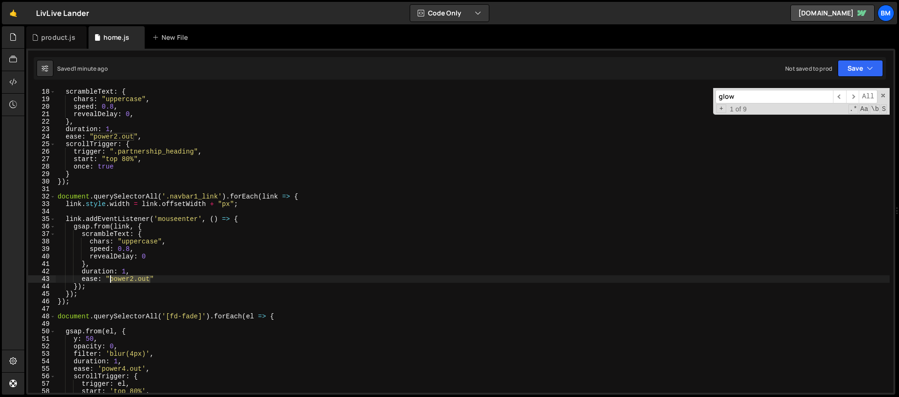
drag, startPoint x: 150, startPoint y: 279, endPoint x: 110, endPoint y: 280, distance: 39.8
click at [110, 280] on div "scrambleText : { chars : "uppercase" , speed : 0.8 , revealDelay : 0 , } , dura…" at bounding box center [473, 248] width 834 height 320
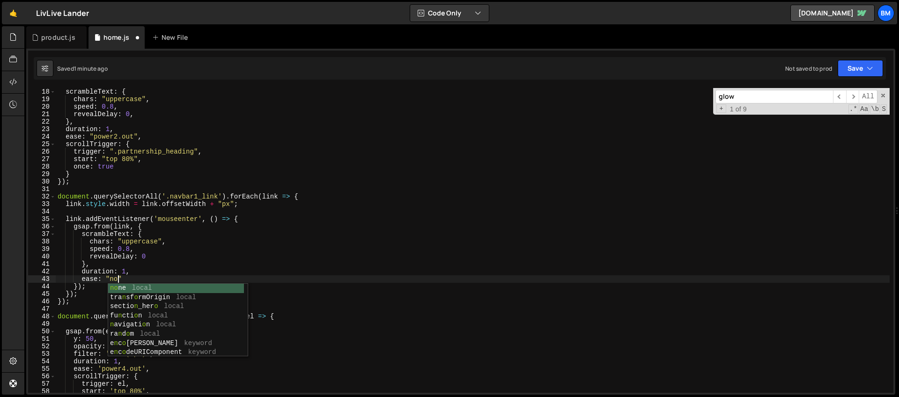
scroll to position [0, 4]
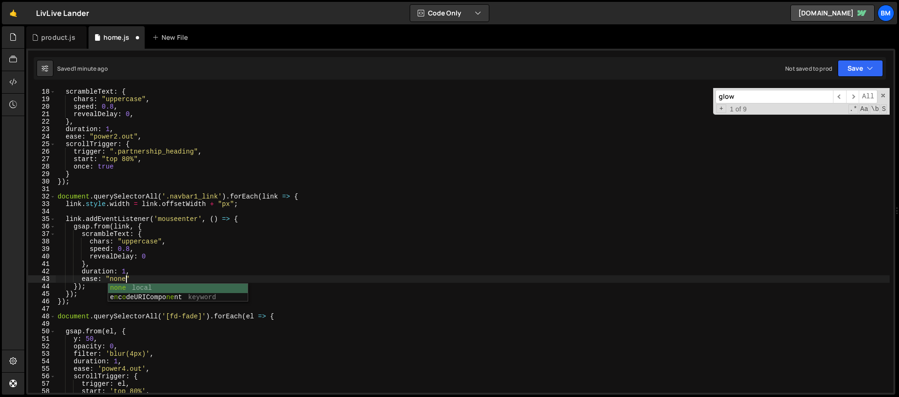
click at [129, 249] on div "scrambleText : { chars : "uppercase" , speed : 0.8 , revealDelay : 0 , } , dura…" at bounding box center [473, 248] width 834 height 320
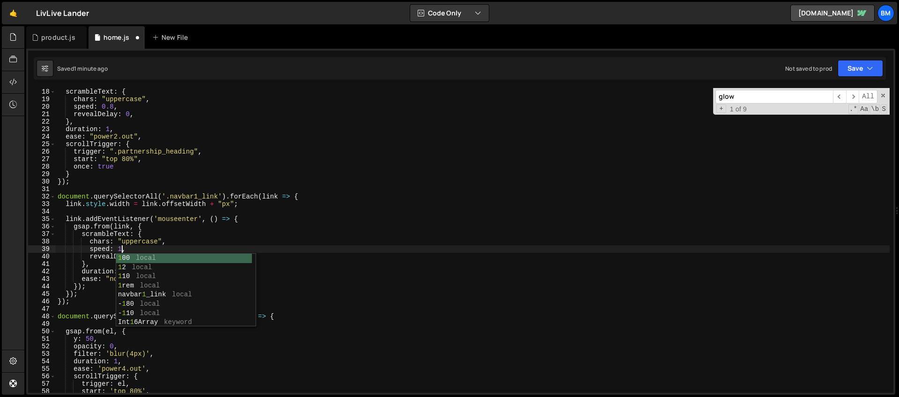
click at [154, 237] on div "scrambleText : { chars : "uppercase" , speed : 0.8 , revealDelay : 0 , } , dura…" at bounding box center [473, 248] width 834 height 320
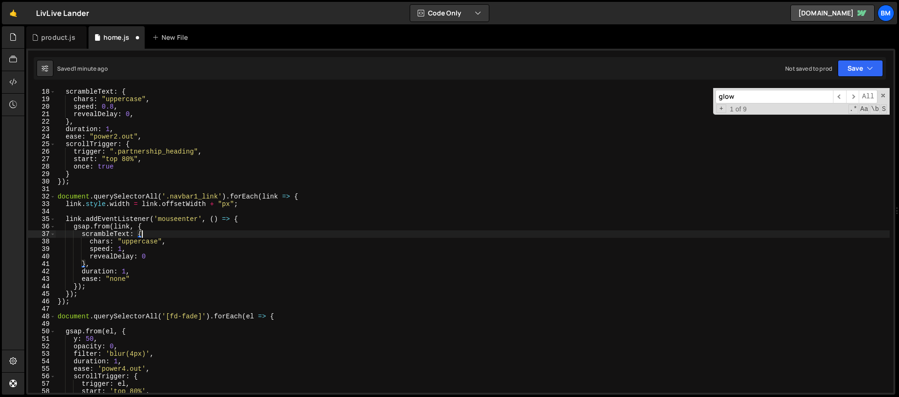
click at [147, 259] on div "scrambleText : { chars : "uppercase" , speed : 0.8 , revealDelay : 0 , } , dura…" at bounding box center [473, 248] width 834 height 320
type textarea "revealDelay: 0.2"
click at [120, 210] on div "scrambleText : { chars : "uppercase" , speed : 0.8 , revealDelay : 0 , } , dura…" at bounding box center [473, 248] width 834 height 320
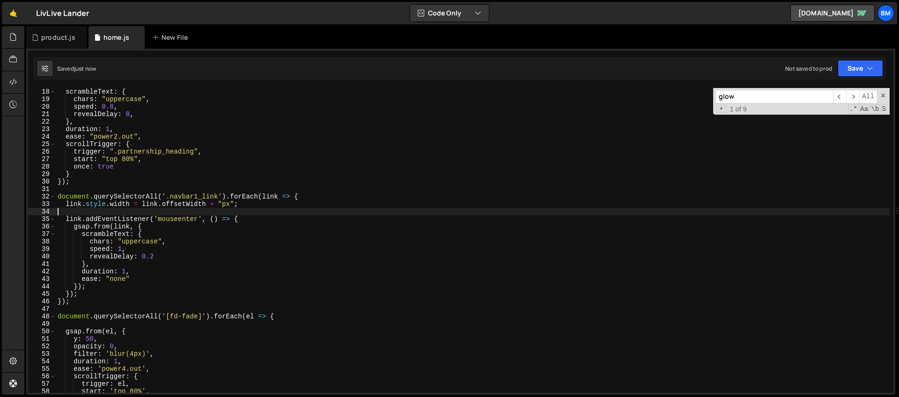
scroll to position [0, 0]
click at [135, 209] on div "scrambleText : { chars : "uppercase" , speed : 0.8 , revealDelay : 0 , } , dura…" at bounding box center [473, 248] width 834 height 320
click at [126, 272] on div "scrambleText : { chars : "uppercase" , speed : 0.8 , revealDelay : 0 , } , dura…" at bounding box center [473, 248] width 834 height 320
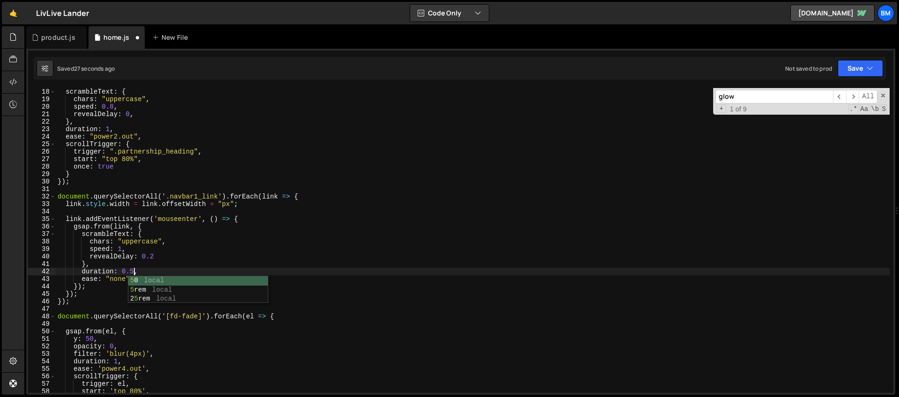
scroll to position [0, 5]
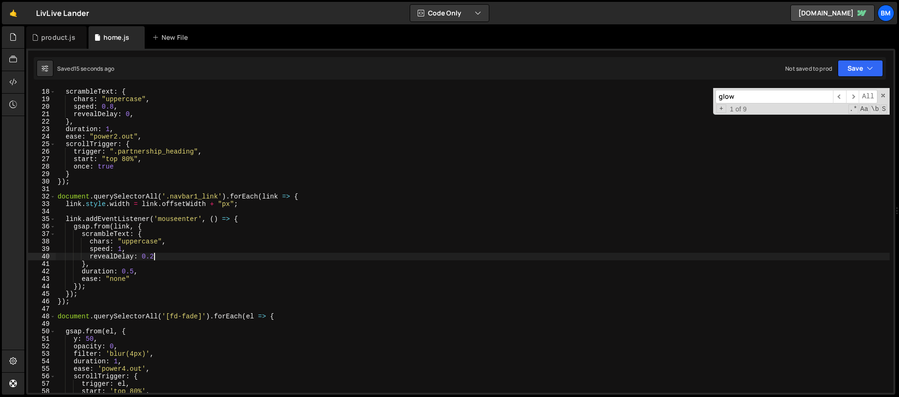
click at [156, 259] on div "scrambleText : { chars : "uppercase" , speed : 0.8 , revealDelay : 0 , } , dura…" at bounding box center [473, 248] width 834 height 320
click at [133, 271] on div "scrambleText : { chars : "uppercase" , speed : 0.8 , revealDelay : 0 , } , dura…" at bounding box center [473, 248] width 834 height 320
click at [306, 200] on div "scrambleText : { chars : "uppercase" , speed : 0.8 , revealDelay : 0 , } , dura…" at bounding box center [473, 248] width 834 height 320
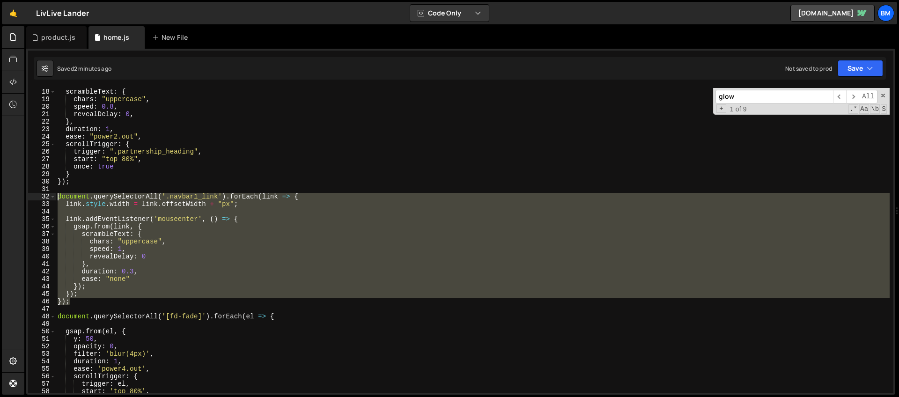
drag, startPoint x: 80, startPoint y: 303, endPoint x: 16, endPoint y: 193, distance: 126.4
click at [16, 193] on div "Hold on a sec... Are you certain you wish to leave this page? Any changes you'v…" at bounding box center [449, 198] width 899 height 397
type textarea "document.querySelectorAll('.navbar1_link').forEach(link => { link.style.width =…"
paste textarea
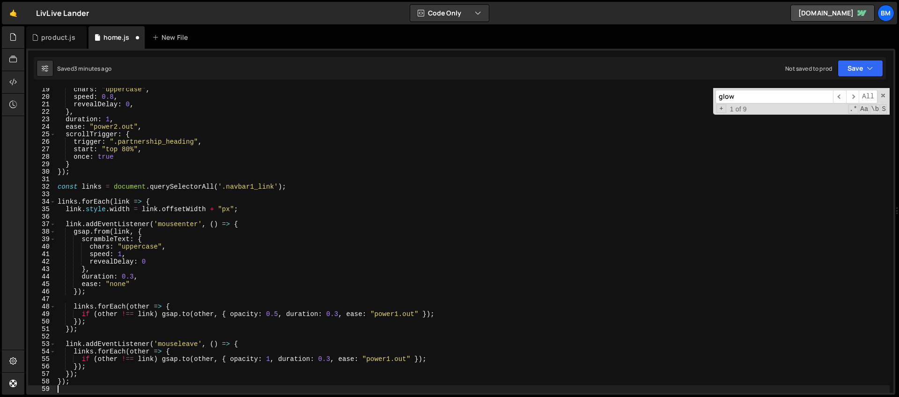
type textarea "});"
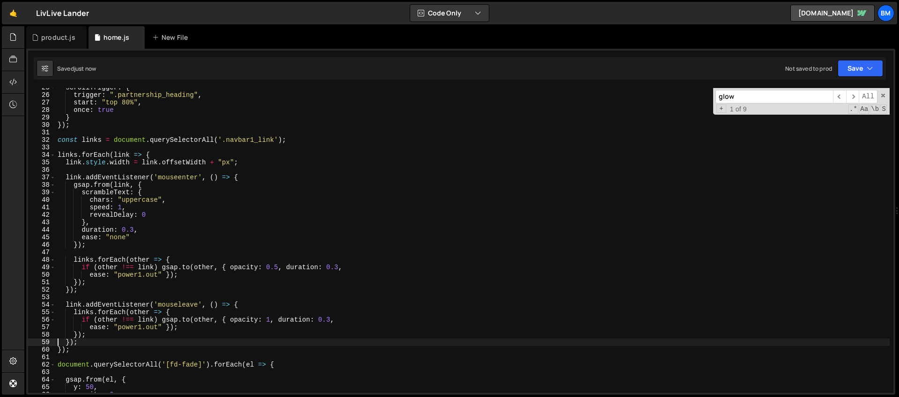
scroll to position [232, 0]
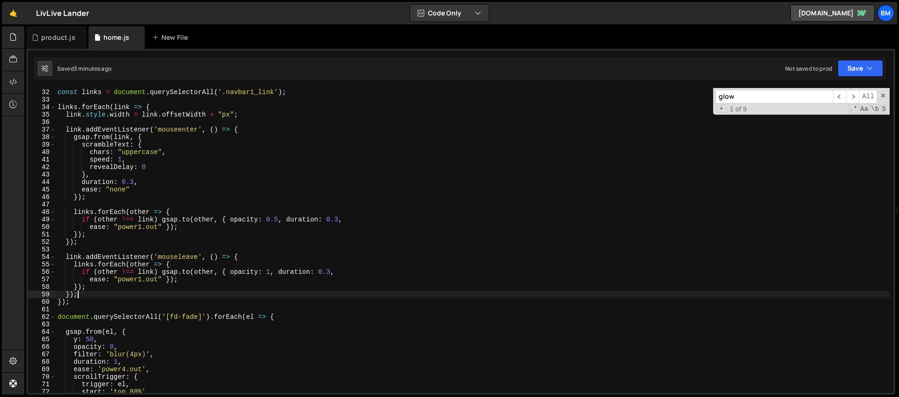
click at [95, 297] on div "const links = document . querySelectorAll ( '.navbar1_link' ) ; links . forEach…" at bounding box center [473, 241] width 834 height 320
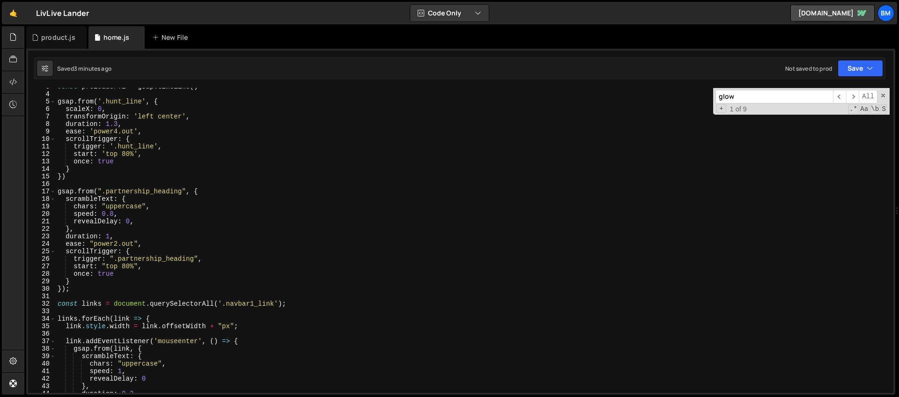
scroll to position [32, 0]
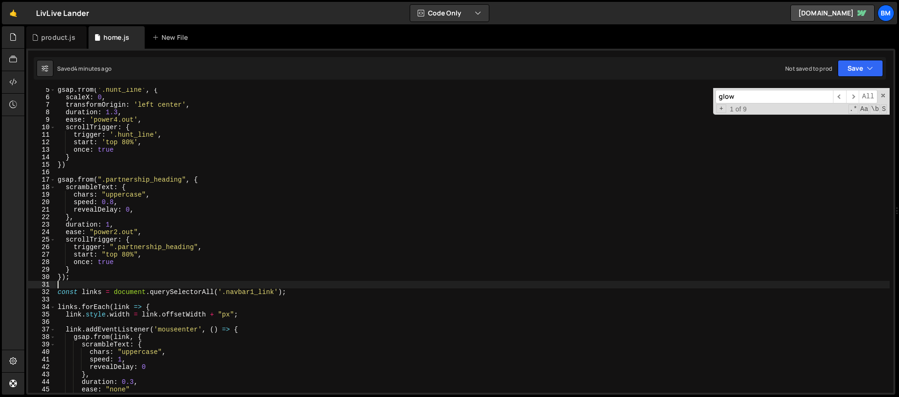
click at [79, 283] on div "gsap . from ( '.hunt_line' , { scaleX : 0 , transformOrigin : 'left center' , d…" at bounding box center [473, 246] width 834 height 320
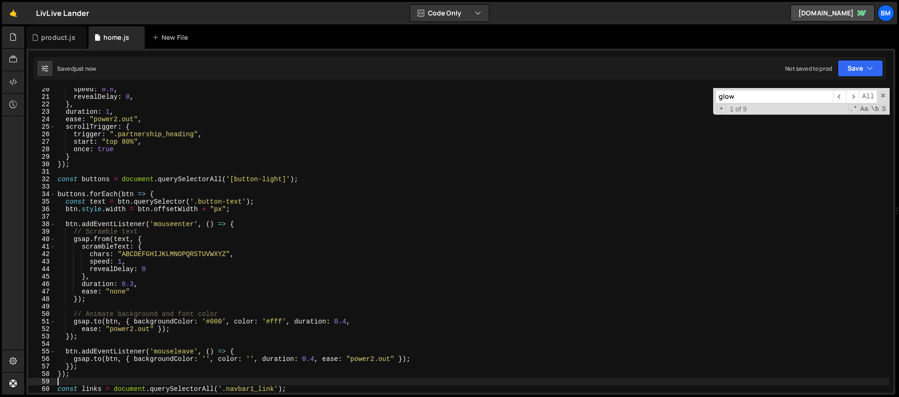
scroll to position [190, 0]
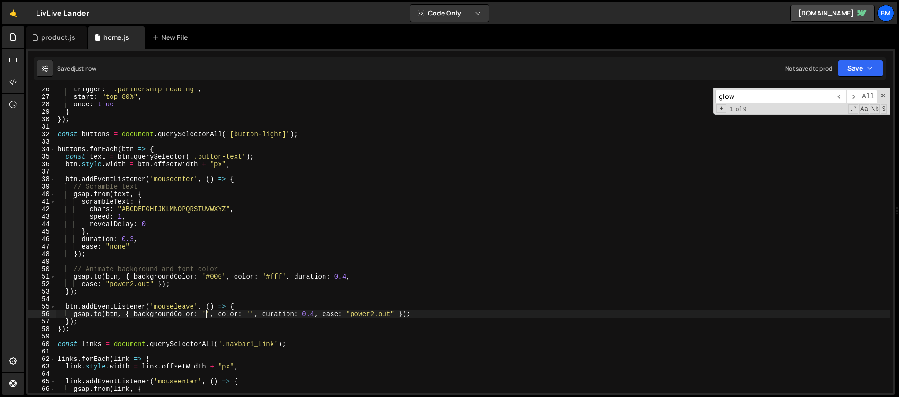
click at [207, 314] on div "trigger : ".partnership_heading" , start : "top 80%" , once : true } }) ; const…" at bounding box center [473, 246] width 834 height 320
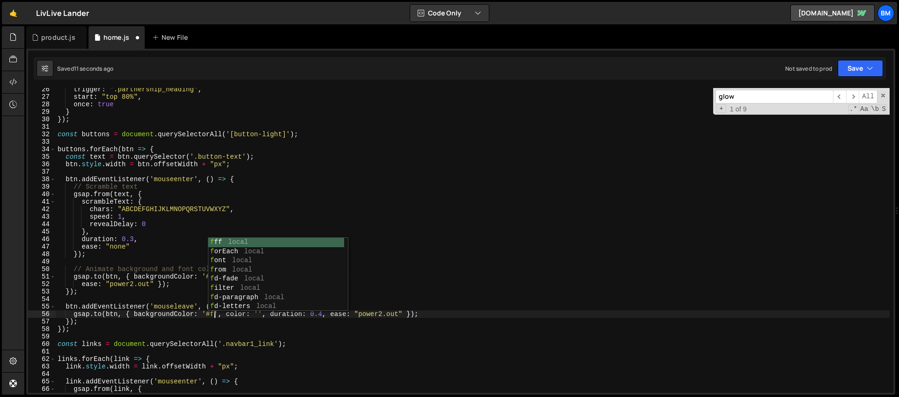
scroll to position [0, 11]
type textarea "[DOMAIN_NAME](btn, { backgroundColor: '#fff', color: '', duration: 0.4, ease: "…"
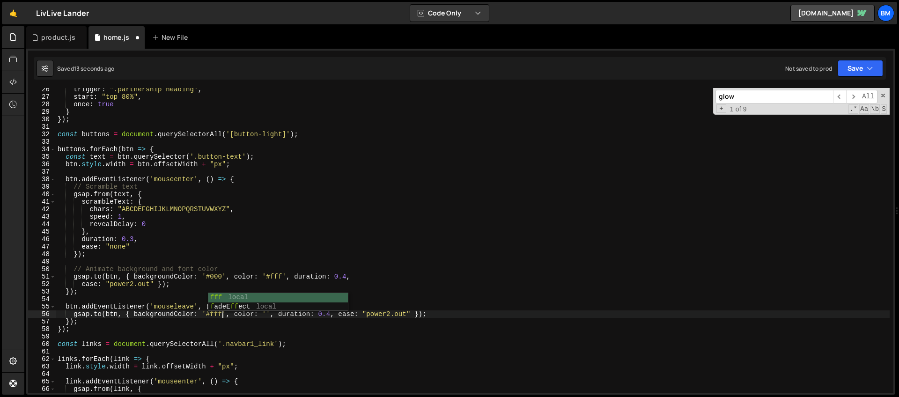
click at [222, 334] on div "trigger : ".partnership_heading" , start : "top 80%" , once : true } }) ; const…" at bounding box center [473, 246] width 834 height 320
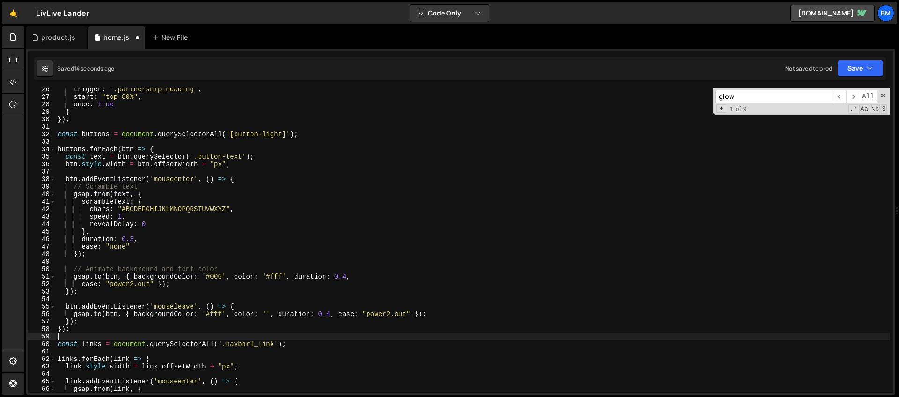
click at [268, 315] on div "trigger : ".partnership_heading" , start : "top 80%" , once : true } }) ; const…" at bounding box center [473, 246] width 834 height 320
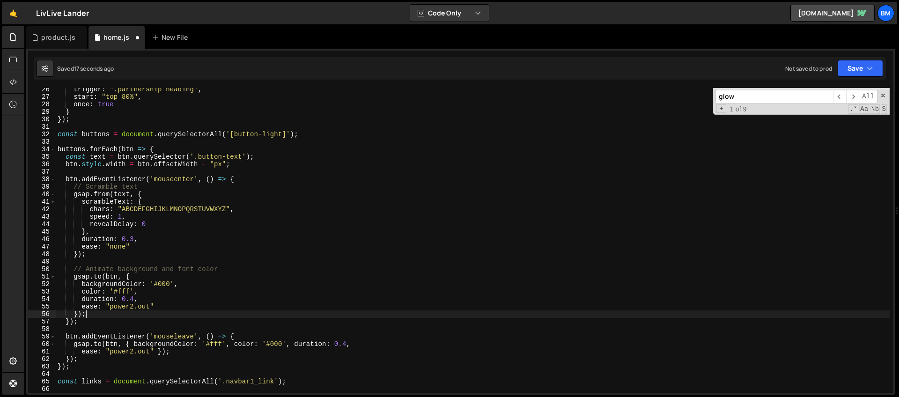
scroll to position [0, 1]
click at [134, 239] on div "trigger : ".partnership_heading" , start : "top 80%" , once : true } }) ; const…" at bounding box center [473, 246] width 834 height 320
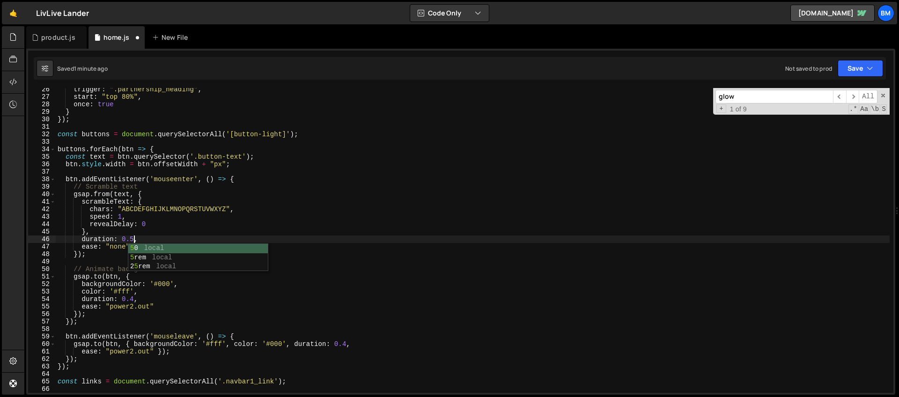
scroll to position [0, 5]
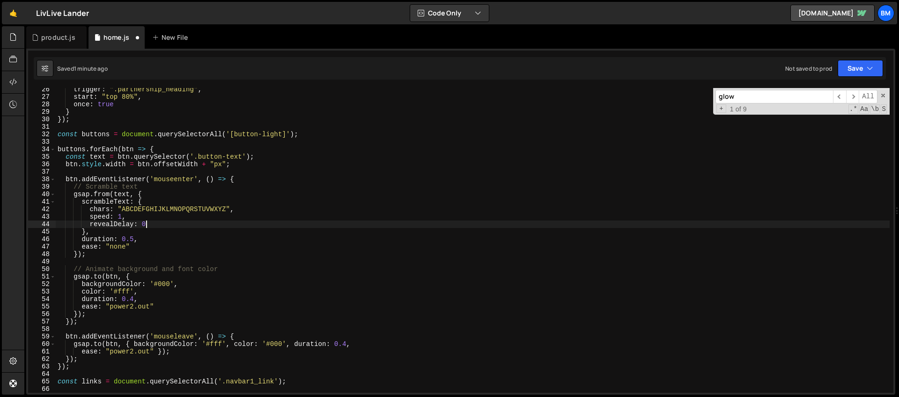
click at [148, 224] on div "trigger : ".partnership_heading" , start : "top 80%" , once : true } }) ; const…" at bounding box center [473, 246] width 834 height 320
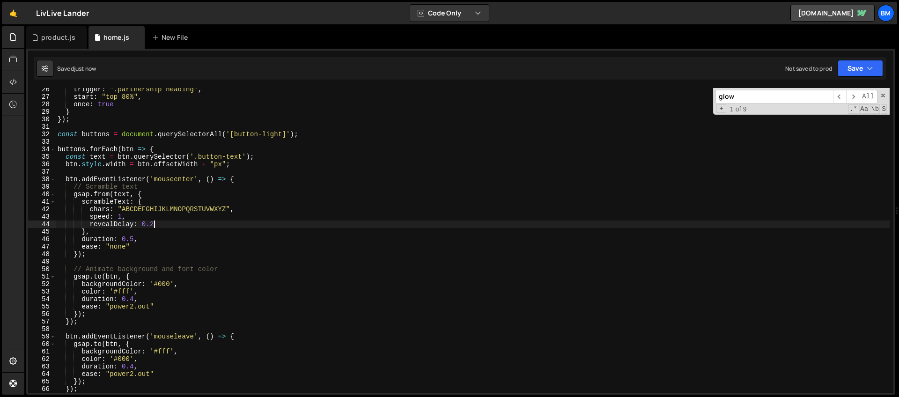
type textarea "revealDelay: 0.2"
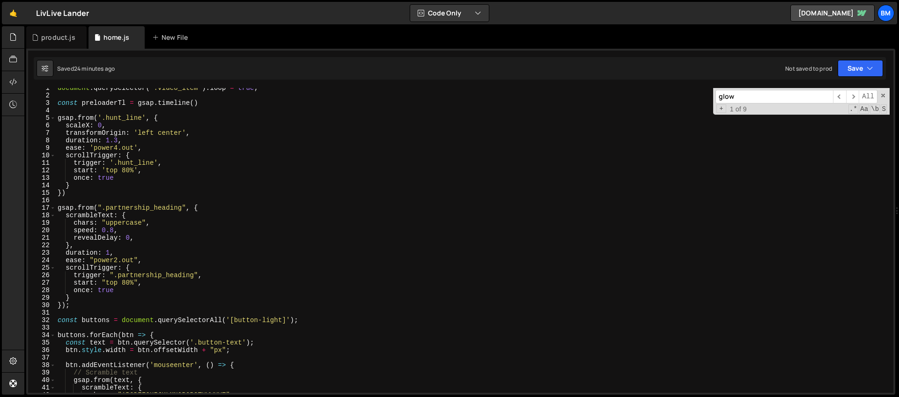
scroll to position [0, 0]
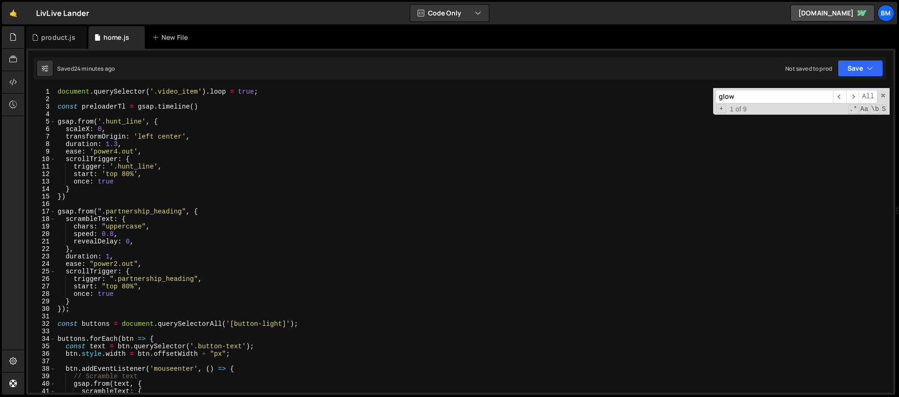
click at [200, 111] on div "document . querySelector ( '.video_item' ) . loop = true ; const preloaderTl = …" at bounding box center [473, 248] width 834 height 320
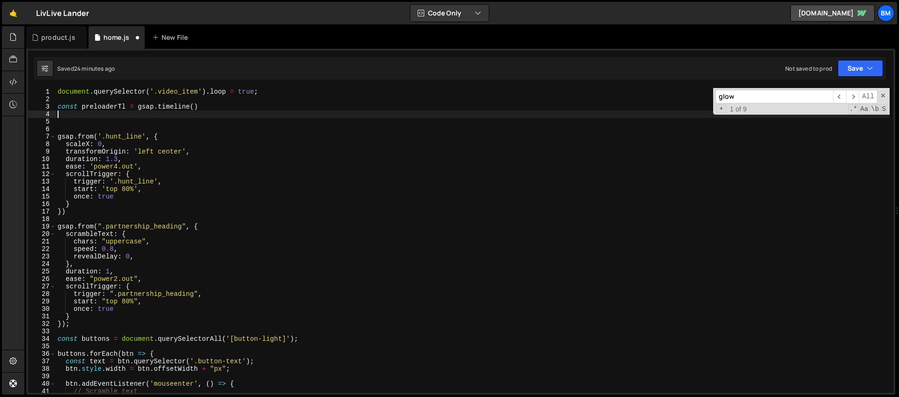
click at [82, 99] on div "document . querySelector ( '.video_item' ) . loop = true ; const preloaderTl = …" at bounding box center [473, 248] width 834 height 320
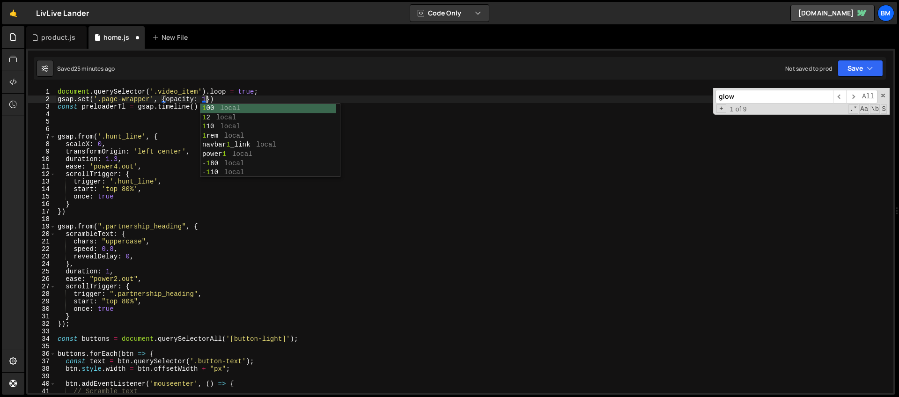
scroll to position [0, 10]
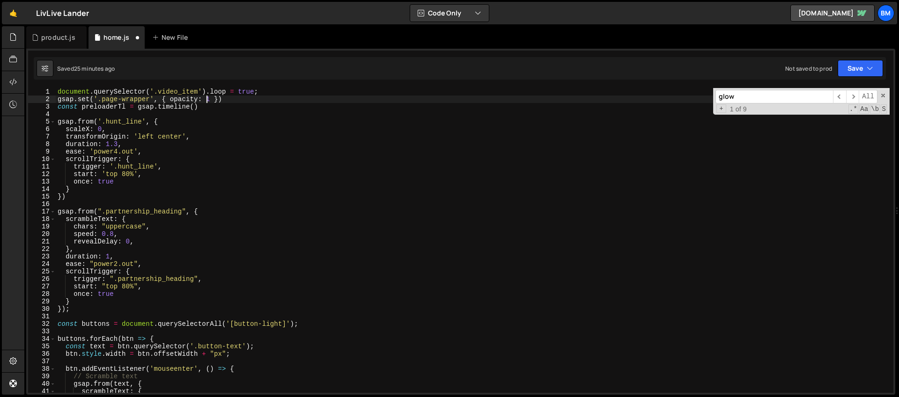
type textarea "gsap.set('.page-wrapper', { opacity: 1 })"
click at [113, 111] on div "document . querySelector ( '.video_item' ) . loop = true ; gsap . set ( '.page-…" at bounding box center [473, 248] width 834 height 320
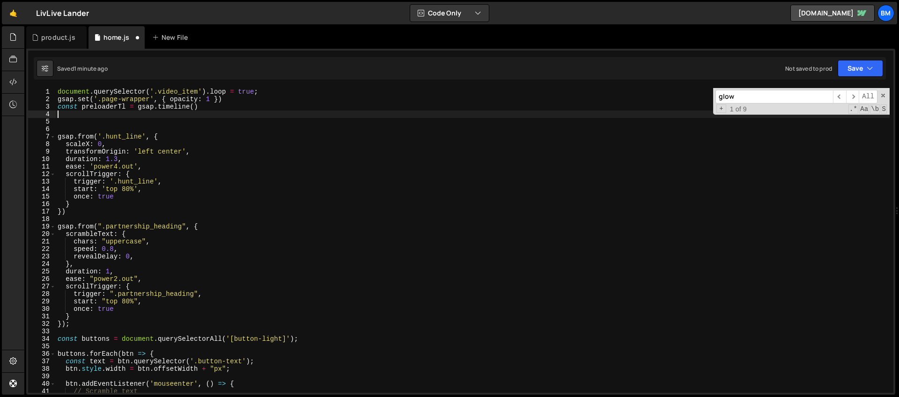
type textarea "r"
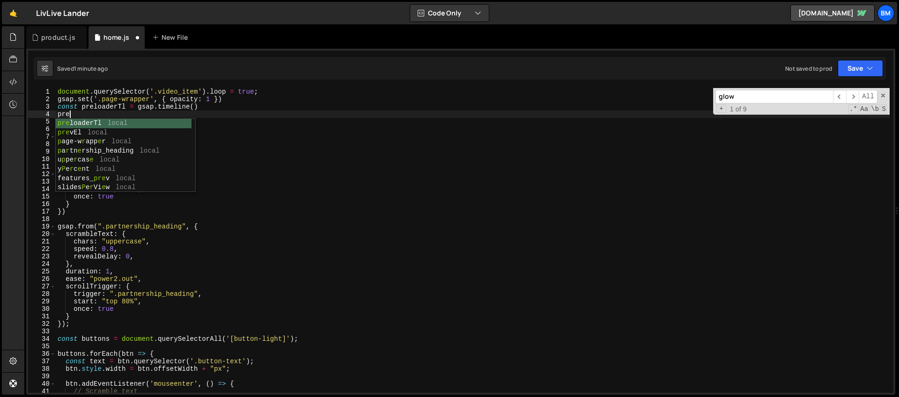
type textarea "preloaderTl"
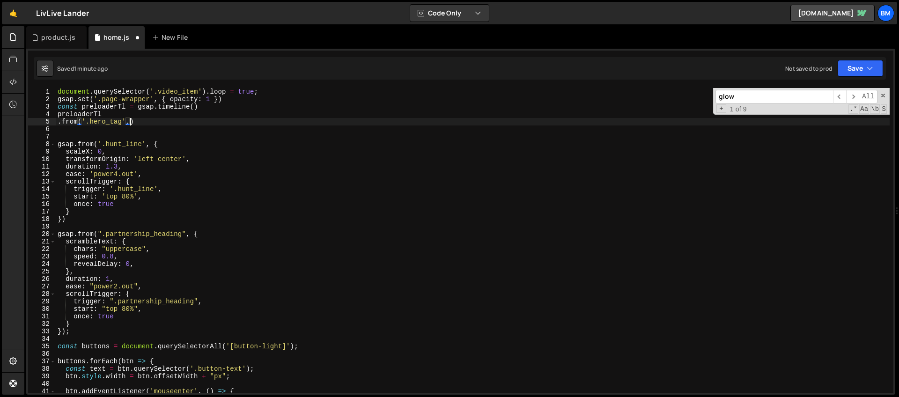
scroll to position [0, 5]
type textarea ".from('.hero_tag', {)"
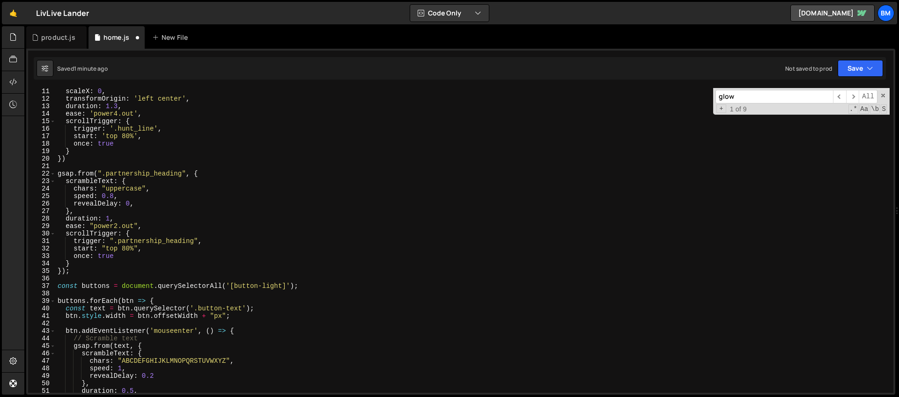
scroll to position [75, 0]
click at [128, 180] on div "scaleX : 0 , transformOrigin : 'left center' , duration : 1.3 , ease : 'power4.…" at bounding box center [473, 248] width 834 height 320
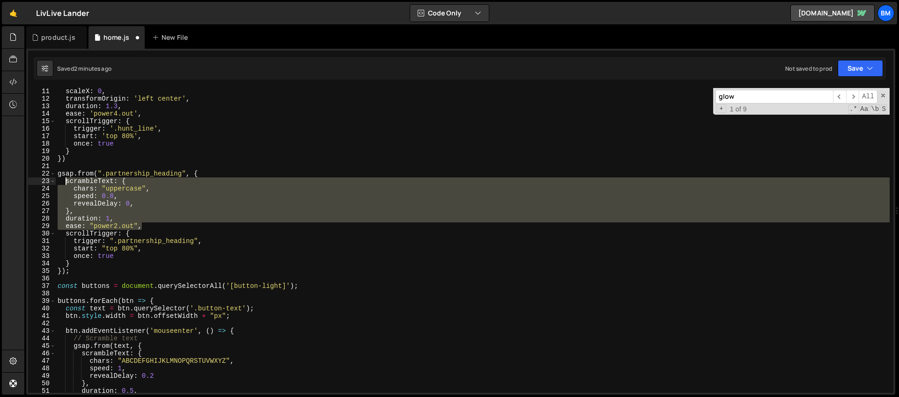
drag, startPoint x: 146, startPoint y: 226, endPoint x: 65, endPoint y: 184, distance: 91.6
click at [65, 184] on div "scaleX : 0 , transformOrigin : 'left center' , duration : 1.3 , ease : 'power4.…" at bounding box center [473, 248] width 834 height 320
type textarea "scrambleText: { chars: "uppercase","
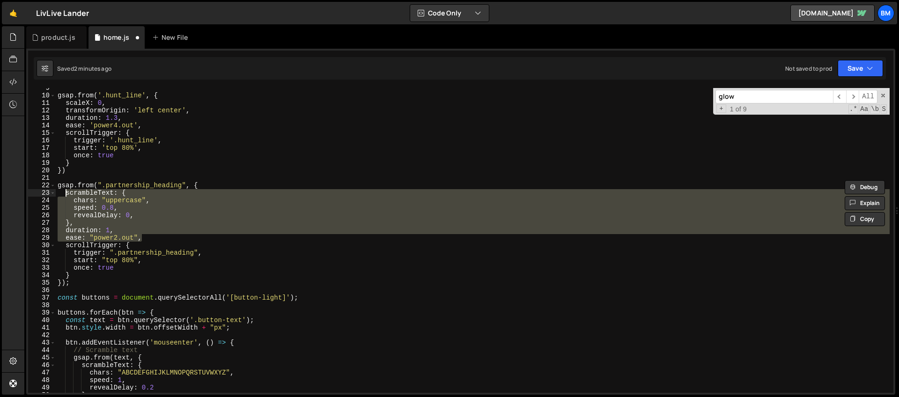
scroll to position [0, 0]
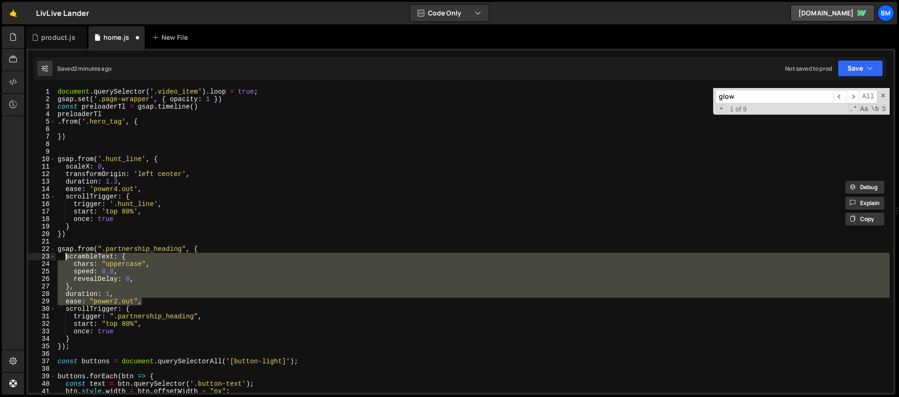
click at [96, 129] on div "document . querySelector ( '.video_item' ) . loop = true ; gsap . set ( '.page-…" at bounding box center [473, 248] width 834 height 320
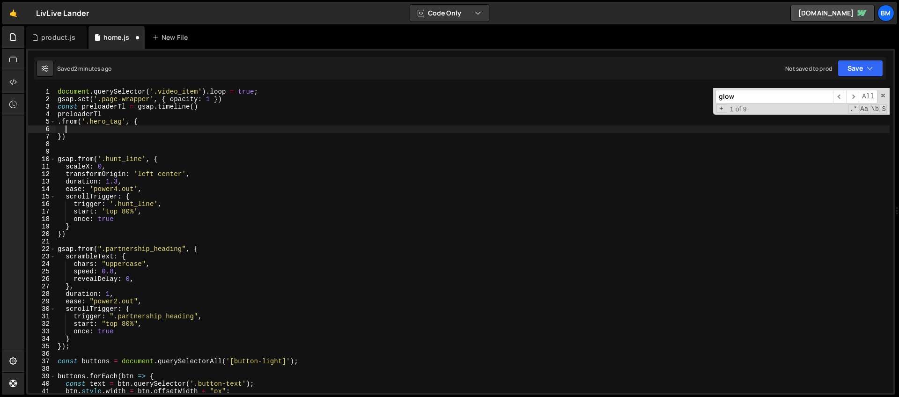
paste textarea "ease: "power2.out","
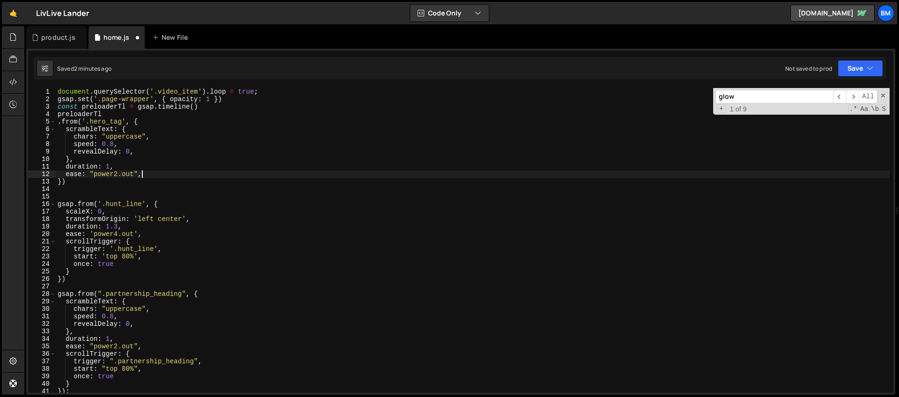
click at [122, 130] on div "document . querySelector ( '.video_item' ) . loop = true ; gsap . set ( '.page-…" at bounding box center [473, 248] width 834 height 320
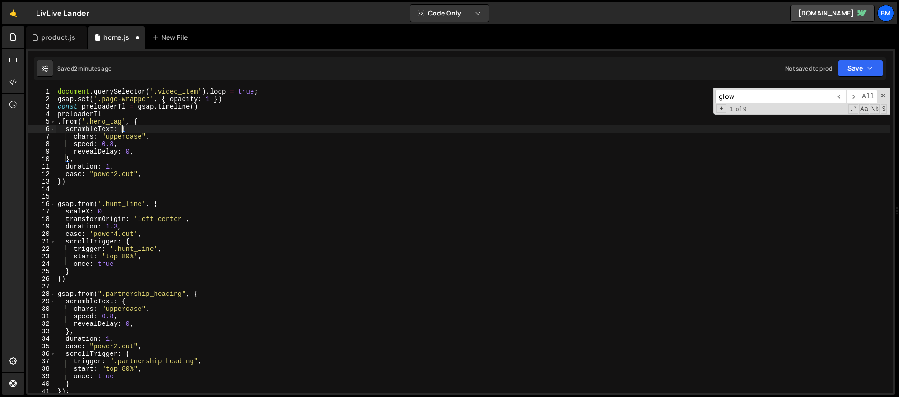
click at [131, 140] on div "document . querySelector ( '.video_item' ) . loop = true ; gsap . set ( '.page-…" at bounding box center [473, 248] width 834 height 320
click at [85, 141] on div "document . querySelector ( '.video_item' ) . loop = true ; gsap . set ( '.page-…" at bounding box center [473, 248] width 834 height 320
click at [123, 146] on div "document . querySelector ( '.video_item' ) . loop = true ; gsap . set ( '.page-…" at bounding box center [473, 248] width 834 height 320
click at [130, 153] on div "document . querySelector ( '.video_item' ) . loop = true ; gsap . set ( '.page-…" at bounding box center [473, 248] width 834 height 320
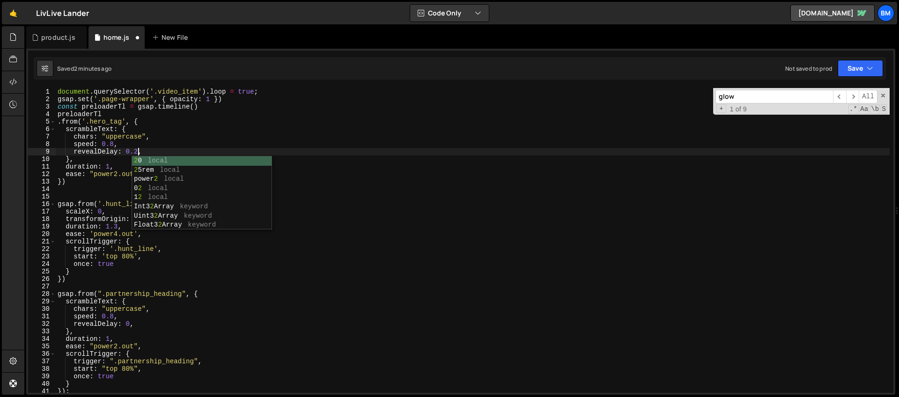
scroll to position [0, 5]
click at [126, 140] on div "document . querySelector ( '.video_item' ) . loop = true ; gsap . set ( '.page-…" at bounding box center [473, 248] width 834 height 320
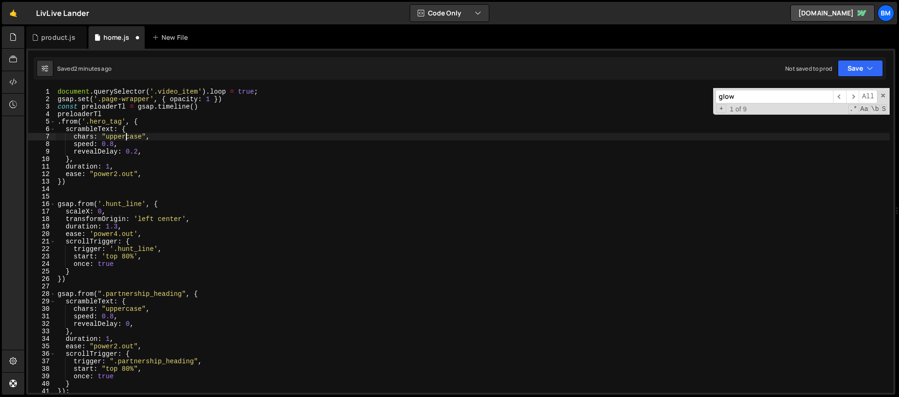
click at [117, 175] on div "document . querySelector ( '.video_item' ) . loop = true ; gsap . set ( '.page-…" at bounding box center [473, 248] width 834 height 320
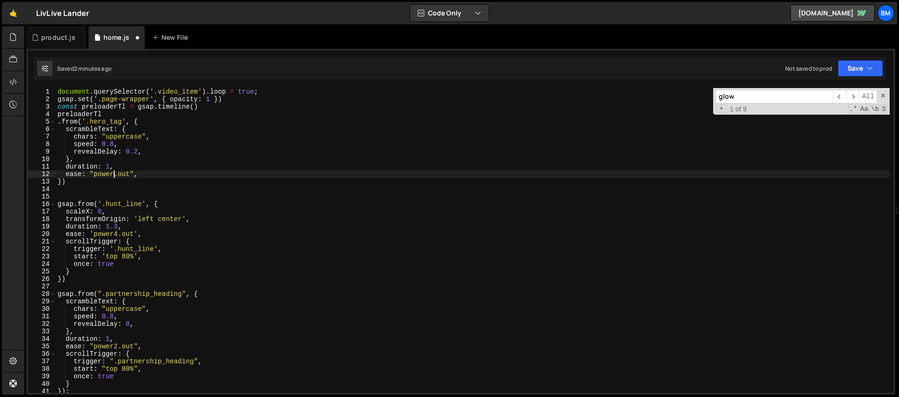
scroll to position [0, 5]
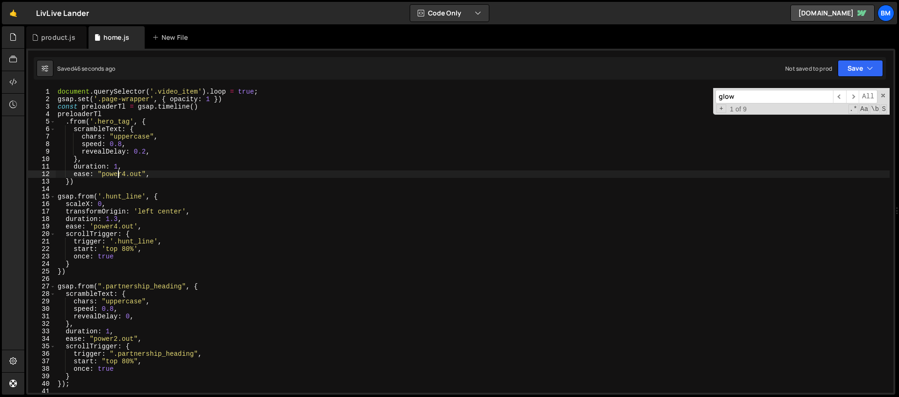
click at [118, 166] on div "document . querySelector ( '.video_item' ) . loop = true ; gsap . set ( '.page-…" at bounding box center [473, 248] width 834 height 320
click at [152, 168] on div "document . querySelector ( '.video_item' ) . loop = true ; gsap . set ( '.page-…" at bounding box center [473, 248] width 834 height 320
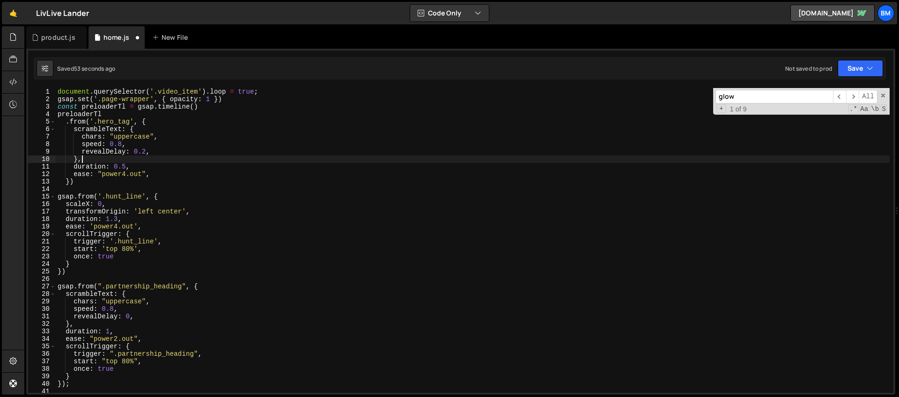
click at [101, 159] on div "document . querySelector ( '.video_item' ) . loop = true ; gsap . set ( '.page-…" at bounding box center [473, 248] width 834 height 320
type textarea "},"
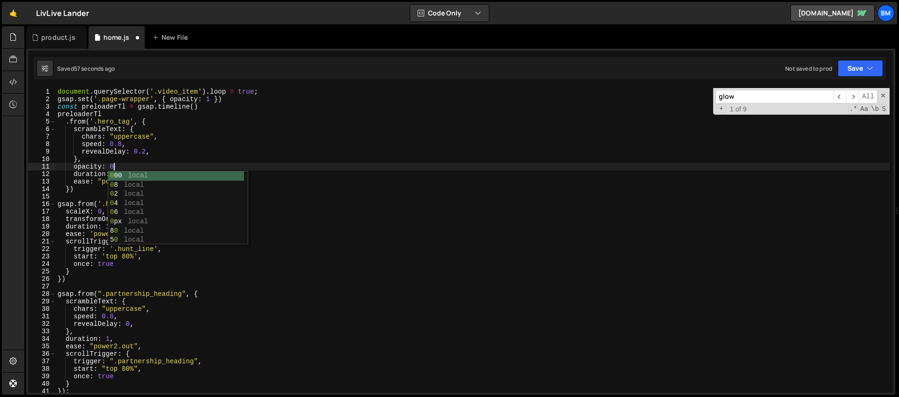
scroll to position [0, 4]
click at [161, 151] on div "document . querySelector ( '.video_item' ) . loop = true ; gsap . set ( '.page-…" at bounding box center [473, 248] width 834 height 320
type textarea "revealDelay: 0.2,"
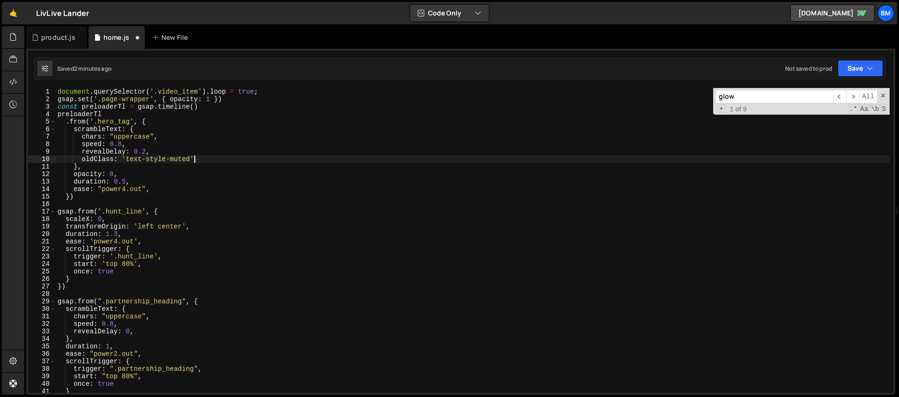
scroll to position [0, 9]
click at [125, 180] on div "document . querySelector ( '.video_item' ) . loop = true ; gsap . set ( '.page-…" at bounding box center [473, 248] width 834 height 320
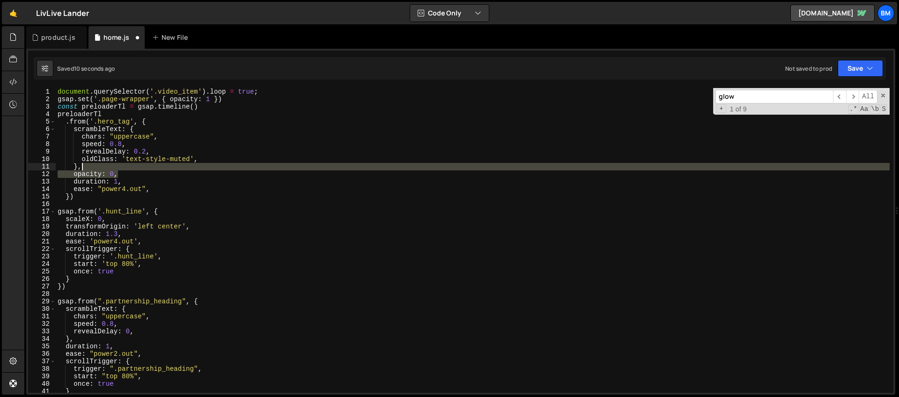
click at [118, 170] on div "document . querySelector ( '.video_item' ) . loop = true ; gsap . set ( '.page-…" at bounding box center [473, 248] width 834 height 320
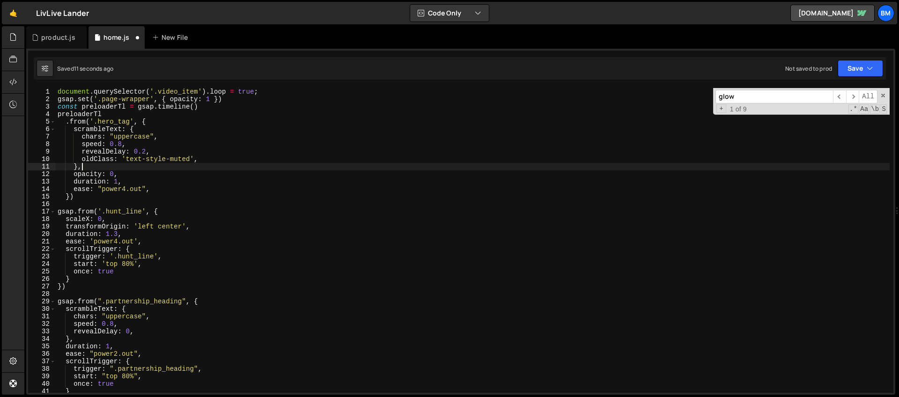
scroll to position [0, 1]
click at [122, 144] on div "document . querySelector ( '.video_item' ) . loop = true ; gsap . set ( '.page-…" at bounding box center [473, 248] width 834 height 320
click at [105, 143] on div "document . querySelector ( '.video_item' ) . loop = true ; gsap . set ( '.page-…" at bounding box center [473, 248] width 834 height 320
click at [143, 168] on div "document . querySelector ( '.video_item' ) . loop = true ; gsap . set ( '.page-…" at bounding box center [473, 248] width 834 height 320
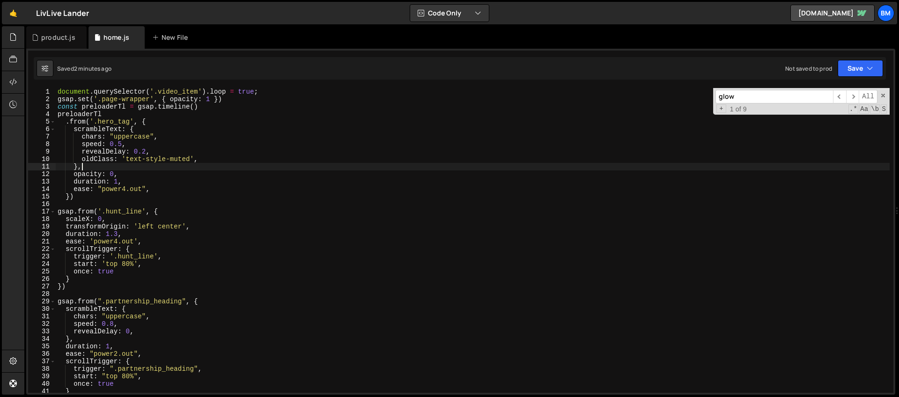
scroll to position [0, 1]
click at [200, 161] on div "document . querySelector ( '.video_item' ) . loop = true ; gsap . set ( '.page-…" at bounding box center [473, 248] width 834 height 320
click at [99, 162] on div "document . querySelector ( '.video_item' ) . loop = true ; gsap . set ( '.page-…" at bounding box center [473, 248] width 834 height 320
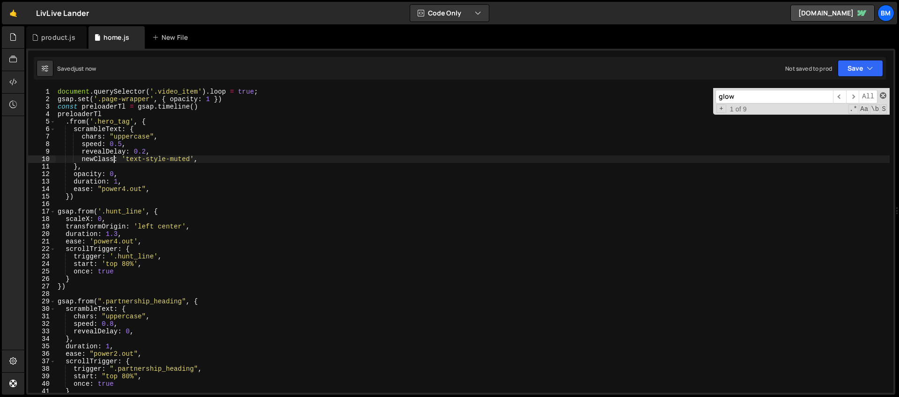
click at [885, 96] on span at bounding box center [883, 95] width 7 height 7
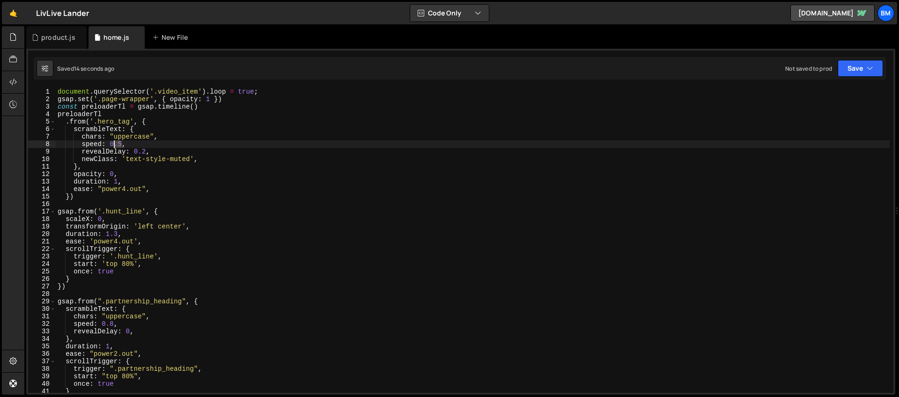
drag, startPoint x: 122, startPoint y: 144, endPoint x: 110, endPoint y: 145, distance: 11.7
click at [110, 145] on div "document . querySelector ( '.video_item' ) . loop = true ; gsap . set ( '.page-…" at bounding box center [473, 248] width 834 height 320
click at [101, 125] on div "document . querySelector ( '.video_item' ) . loop = true ; gsap . set ( '.page-…" at bounding box center [473, 248] width 834 height 320
click at [126, 160] on div "document . querySelector ( '.video_item' ) . loop = true ; gsap . set ( '.page-…" at bounding box center [473, 248] width 834 height 320
type textarea "newClass: 'text-style-muted',"
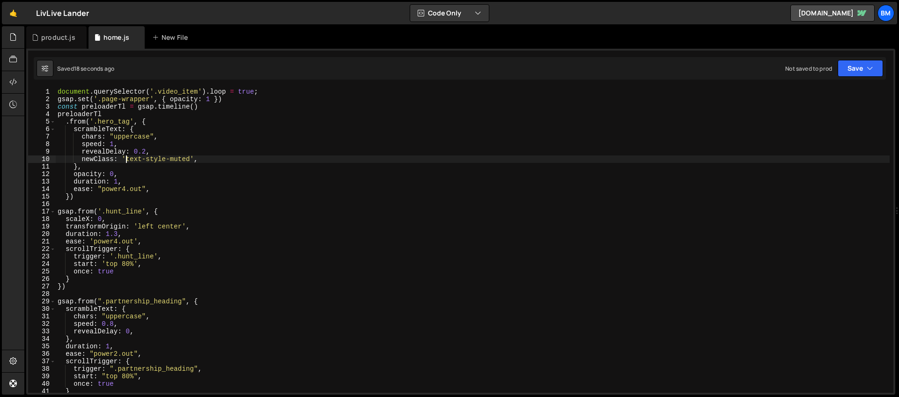
click at [209, 162] on div "document . querySelector ( '.video_item' ) . loop = true ; gsap . set ( '.page-…" at bounding box center [473, 248] width 834 height 320
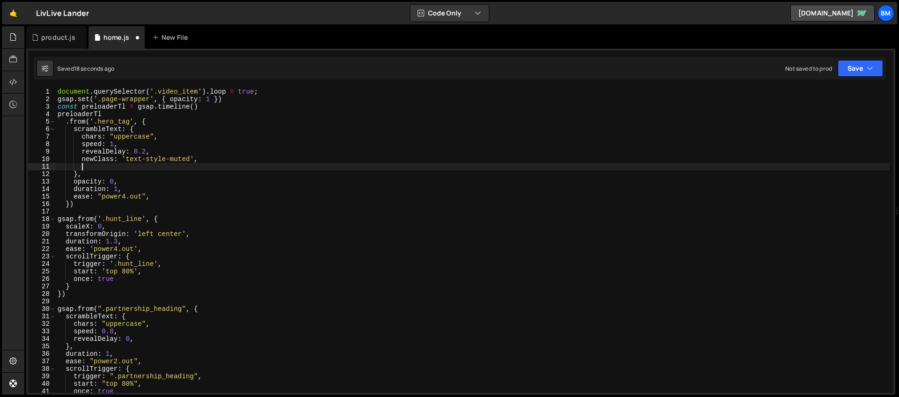
scroll to position [0, 1]
paste textarea "rightToLeft"
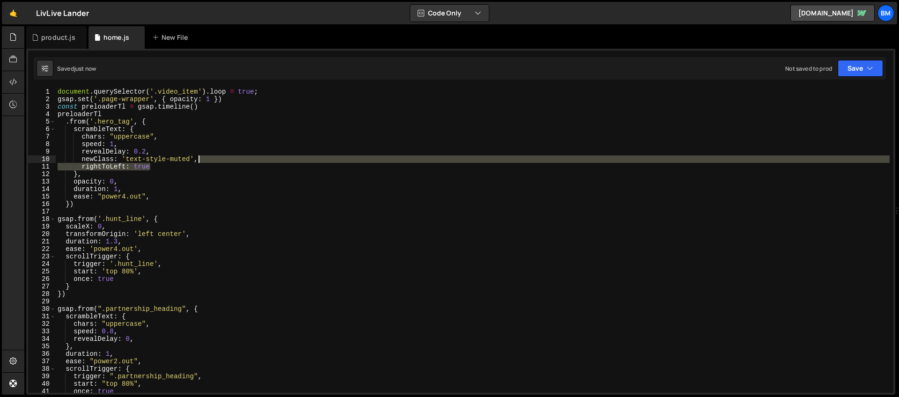
drag, startPoint x: 155, startPoint y: 169, endPoint x: 220, endPoint y: 162, distance: 65.0
click at [220, 162] on div "document . querySelector ( '.video_item' ) . loop = true ; gsap . set ( '.page-…" at bounding box center [473, 248] width 834 height 320
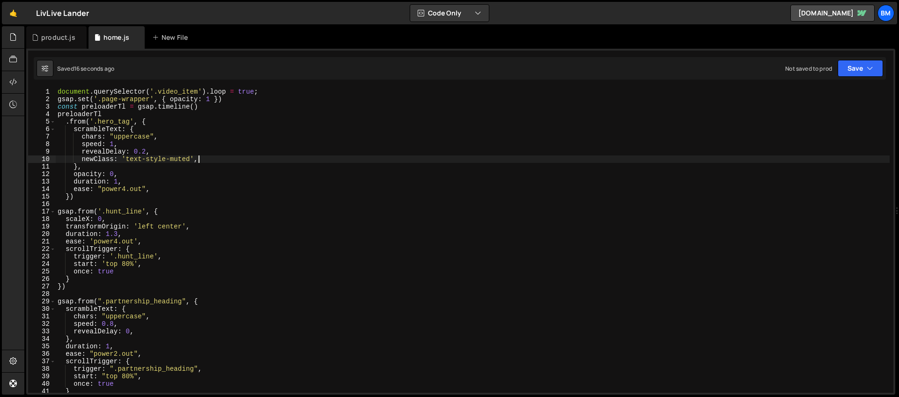
click at [229, 99] on div "document . querySelector ( '.video_item' ) . loop = true ; gsap . set ( '.page-…" at bounding box center [473, 248] width 834 height 320
type textarea "gsap.set('.page-wrapper', { opacity: 1 })"
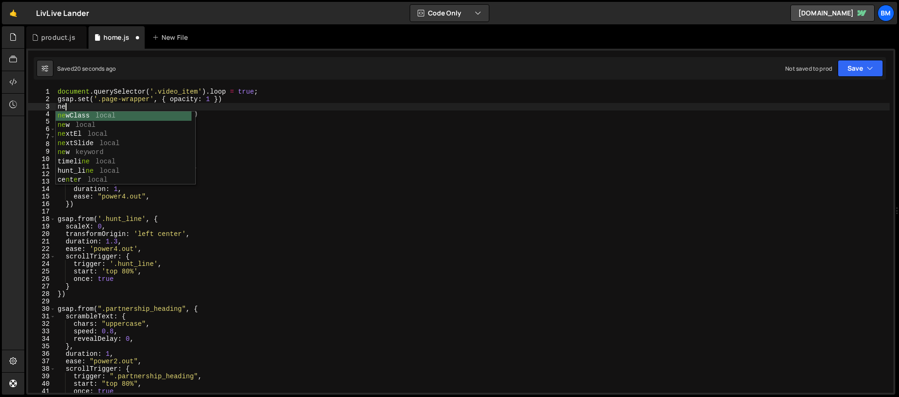
type textarea "n"
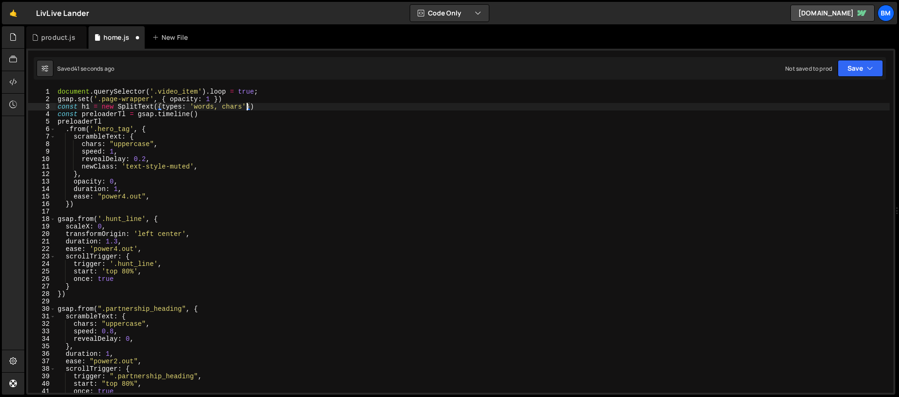
scroll to position [0, 14]
click at [148, 131] on div "document . querySelector ( '.video_item' ) . loop = true ; gsap . set ( '.page-…" at bounding box center [473, 248] width 834 height 320
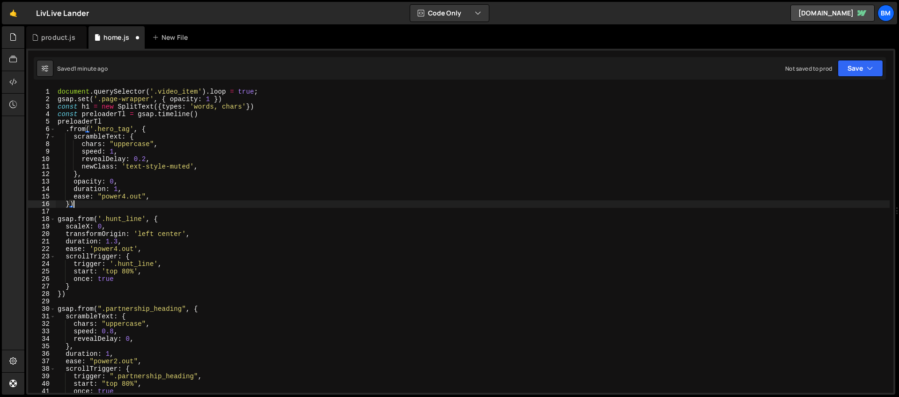
click at [82, 203] on div "document . querySelector ( '.video_item' ) . loop = true ; gsap . set ( '.page-…" at bounding box center [473, 248] width 834 height 320
type textarea "})"
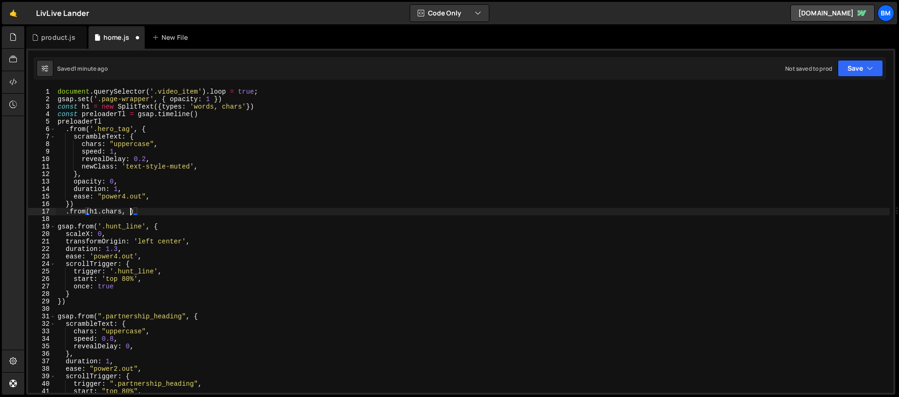
scroll to position [0, 5]
type textarea ".from(h1.chars, {)"
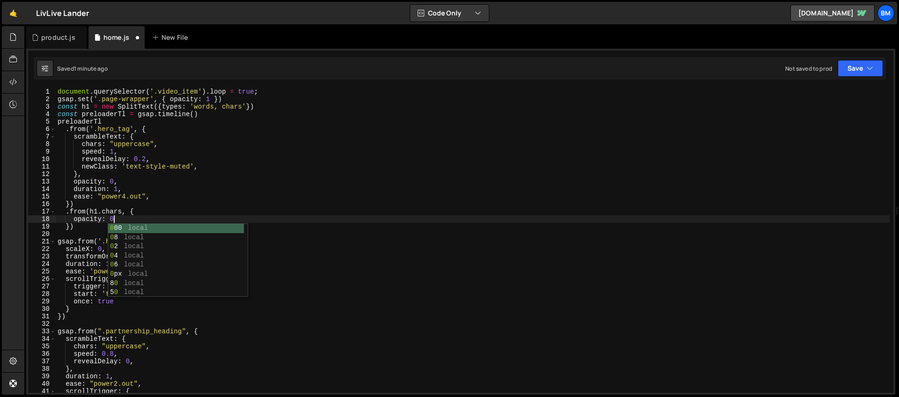
type textarea "opacity: 0,"
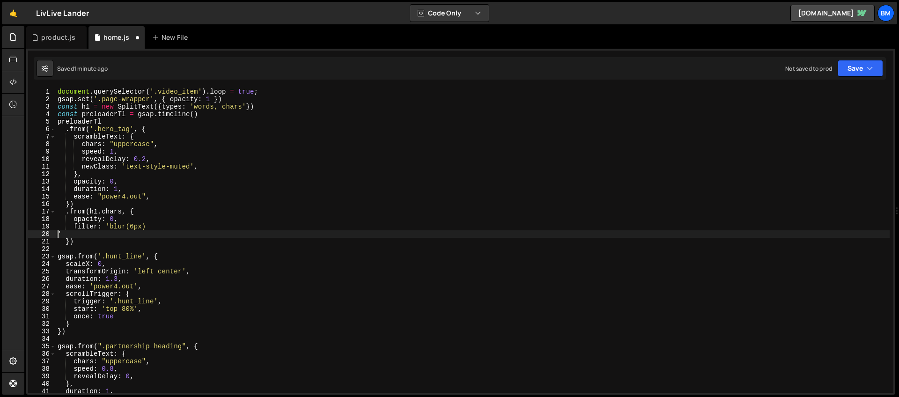
scroll to position [0, 0]
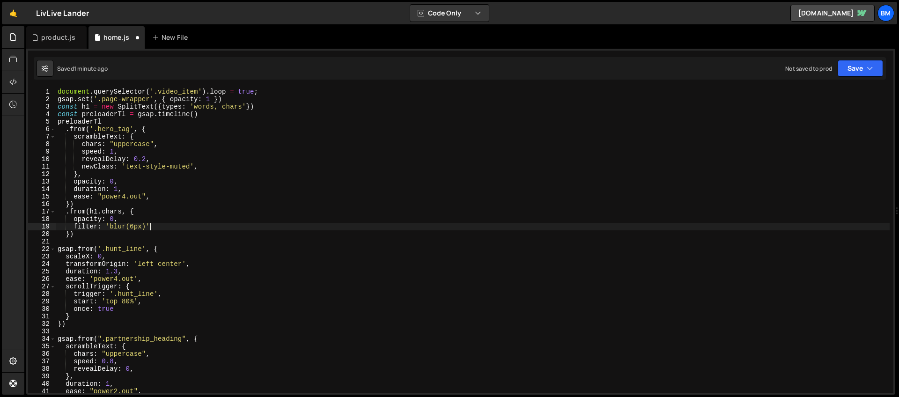
type textarea "filter: 'blur(6px)','"
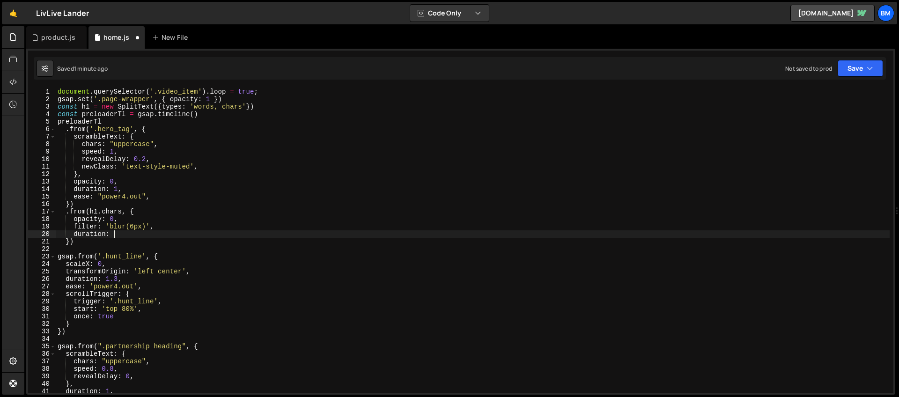
type textarea "duration: 1,"
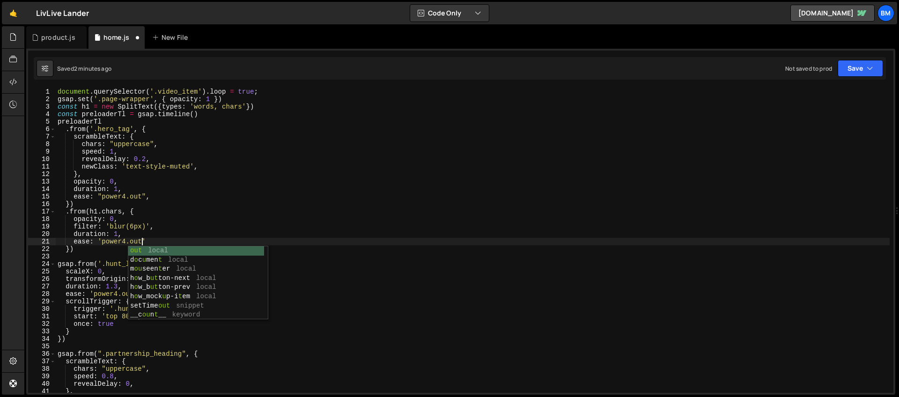
scroll to position [37, 0]
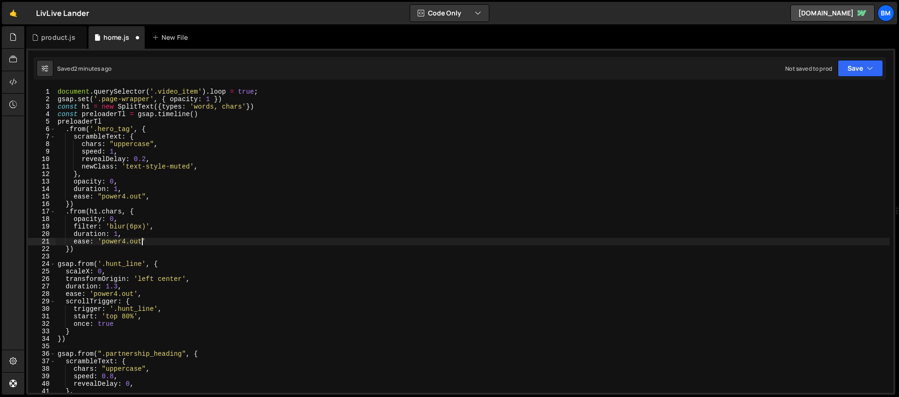
type textarea "duration: 1,"
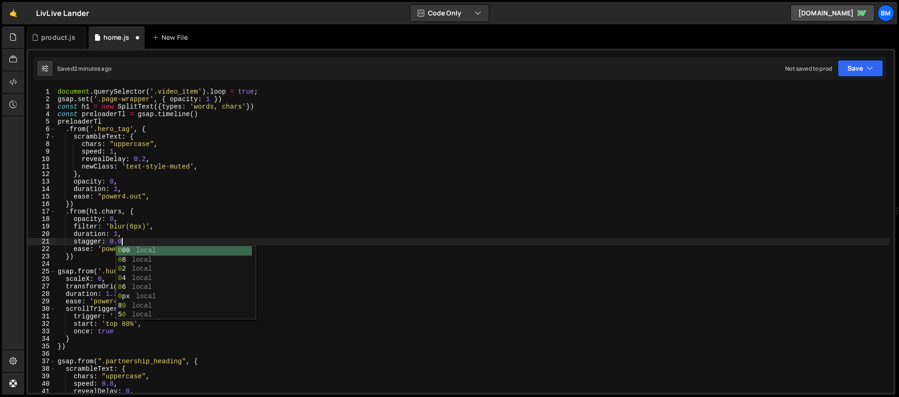
scroll to position [0, 4]
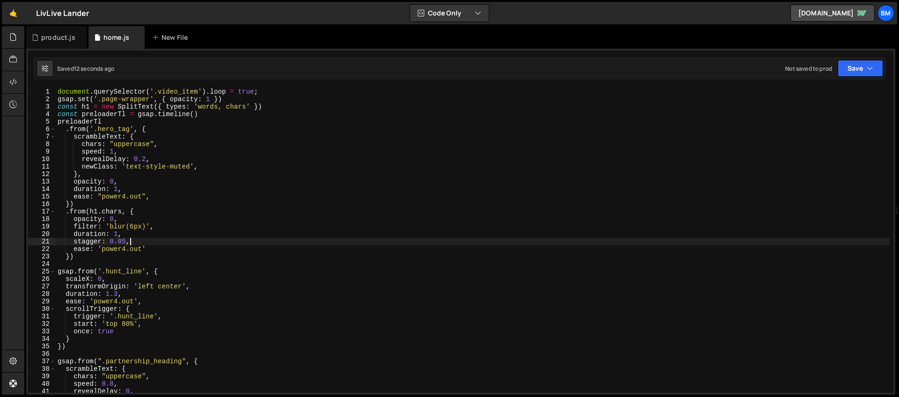
click at [158, 108] on div "document . querySelector ( '.video_item' ) . loop = true ; gsap . set ( '.page-…" at bounding box center [473, 248] width 834 height 320
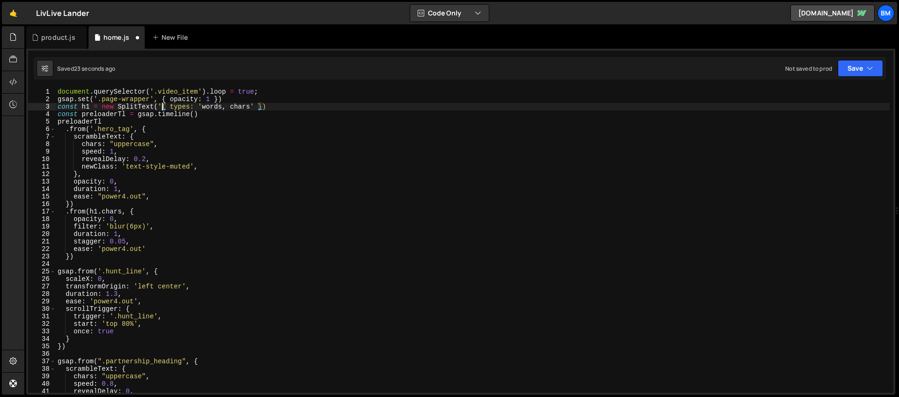
scroll to position [0, 7]
paste textarea "heading-style-h1"
click at [69, 257] on div "document . querySelector ( '.video_item' ) . loop = true ; gsap . set ( '.page-…" at bounding box center [473, 248] width 834 height 320
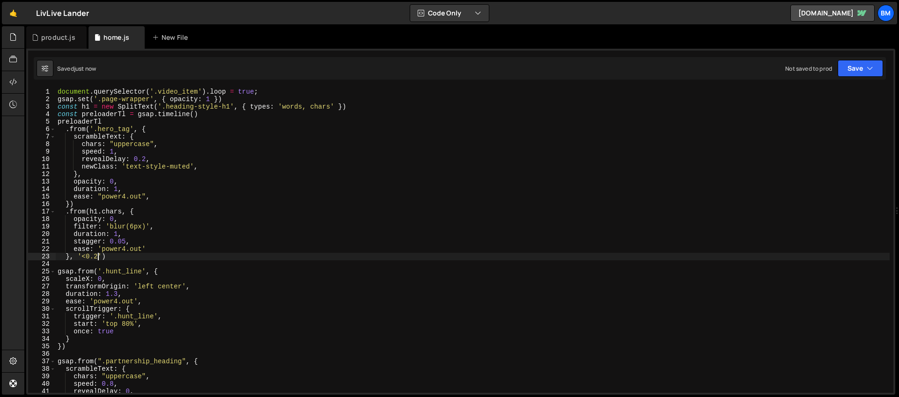
click at [125, 243] on div "document . querySelector ( '.video_item' ) . loop = true ; gsap . set ( '.page-…" at bounding box center [473, 248] width 834 height 320
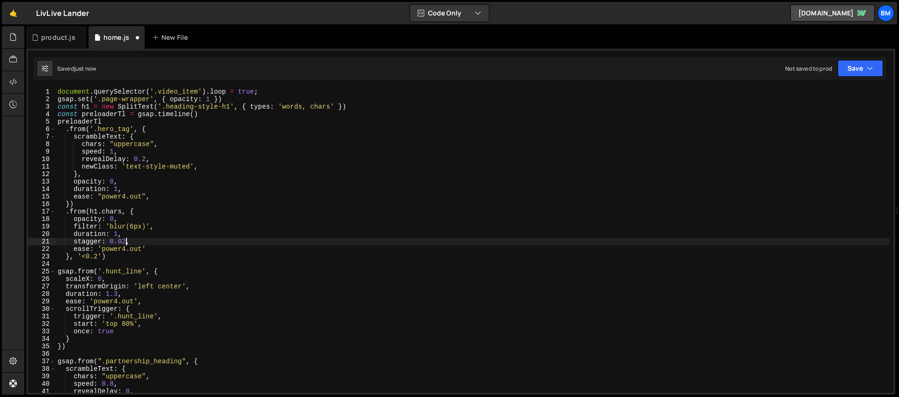
scroll to position [0, 5]
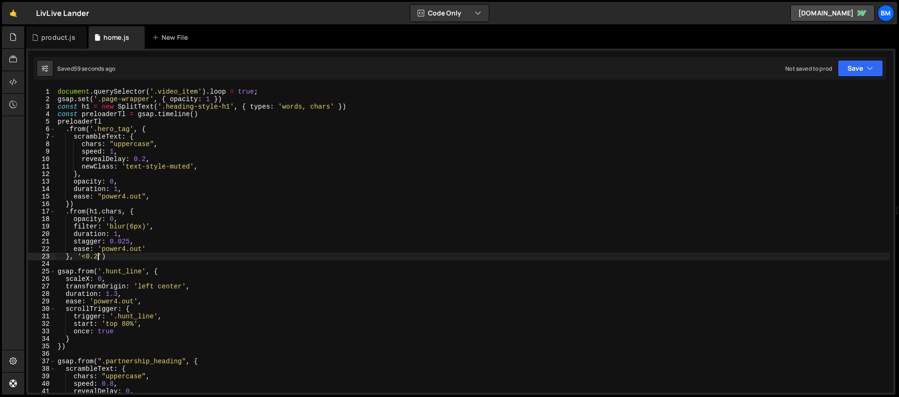
click at [97, 256] on div "document . querySelector ( '.video_item' ) . loop = true ; gsap . set ( '.page-…" at bounding box center [473, 248] width 834 height 320
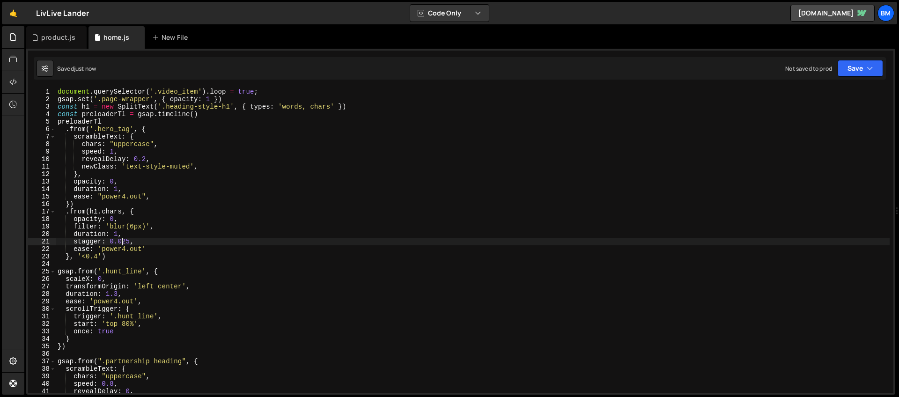
click at [122, 239] on div "document . querySelector ( '.video_item' ) . loop = true ; gsap . set ( '.page-…" at bounding box center [473, 248] width 834 height 320
click at [122, 241] on div "document . querySelector ( '.video_item' ) . loop = true ; gsap . set ( '.page-…" at bounding box center [473, 248] width 834 height 320
click at [137, 229] on div "document . querySelector ( '.video_item' ) . loop = true ; gsap . set ( '.page-…" at bounding box center [473, 248] width 834 height 320
click at [121, 241] on div "document . querySelector ( '.video_item' ) . loop = true ; gsap . set ( '.page-…" at bounding box center [473, 248] width 834 height 320
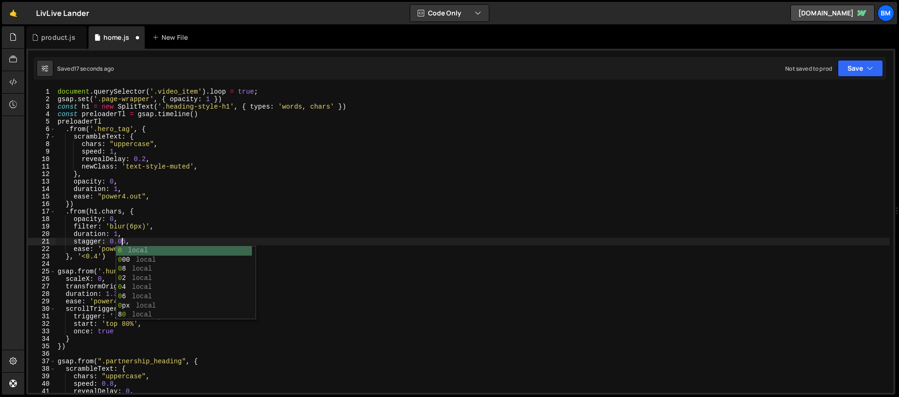
click at [125, 240] on div "document . querySelector ( '.video_item' ) . loop = true ; gsap . set ( '.page-…" at bounding box center [473, 248] width 834 height 320
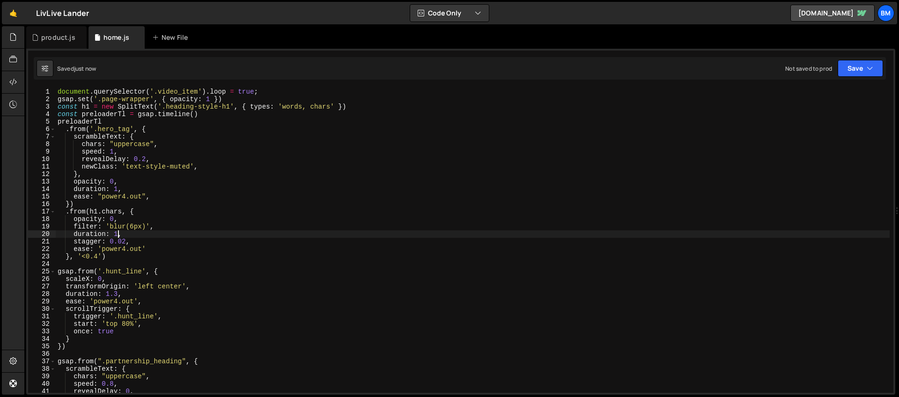
click at [118, 234] on div "document . querySelector ( '.video_item' ) . loop = true ; gsap . set ( '.page-…" at bounding box center [473, 248] width 834 height 320
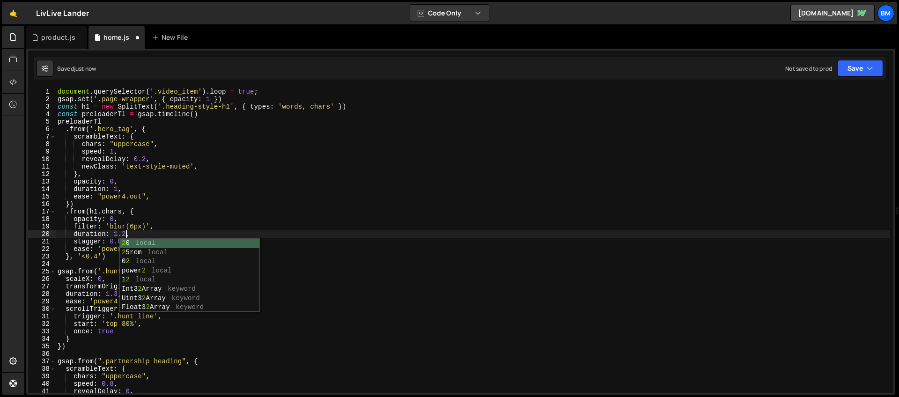
click at [102, 215] on div "document . querySelector ( '.video_item' ) . loop = true ; gsap . set ( '.page-…" at bounding box center [473, 248] width 834 height 320
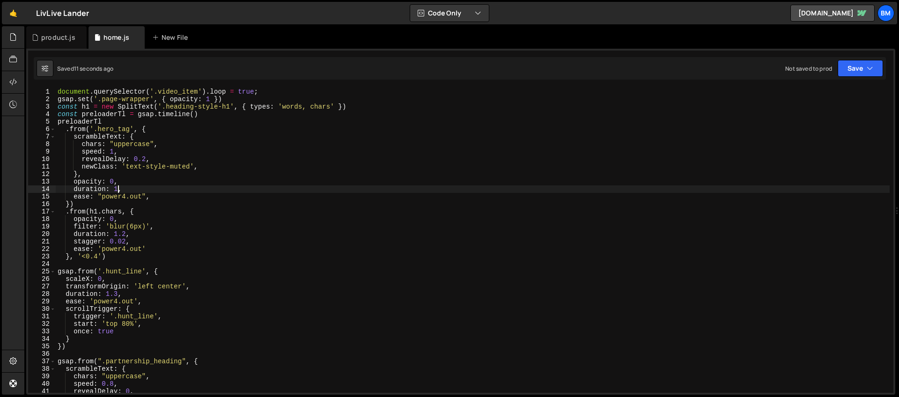
click at [117, 189] on div "document . querySelector ( '.video_item' ) . loop = true ; gsap . set ( '.page-…" at bounding box center [473, 248] width 834 height 320
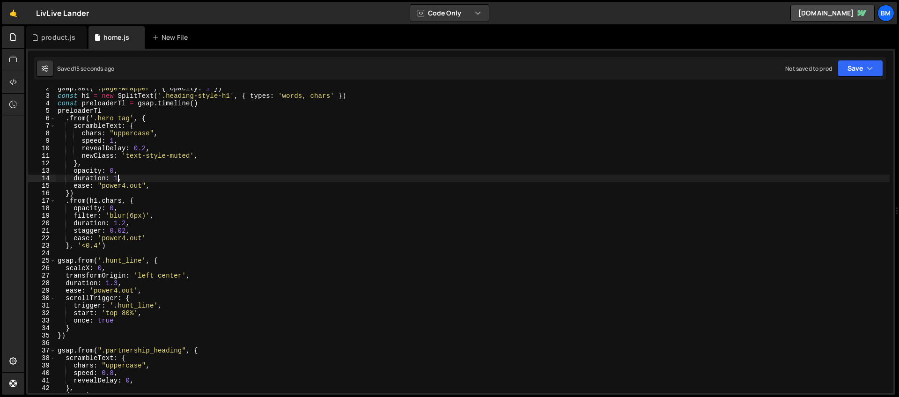
click at [126, 230] on div "gsap . set ( '.page-wrapper' , { opacity : 1 }) const h1 = new SplitText ( '.he…" at bounding box center [473, 245] width 834 height 320
click at [135, 239] on div "gsap . set ( '.page-wrapper' , { opacity : 1 }) const h1 = new SplitText ( '.he…" at bounding box center [473, 245] width 834 height 320
click at [96, 245] on div "gsap . set ( '.page-wrapper' , { opacity : 1 }) const h1 = new SplitText ( '.he…" at bounding box center [473, 245] width 834 height 320
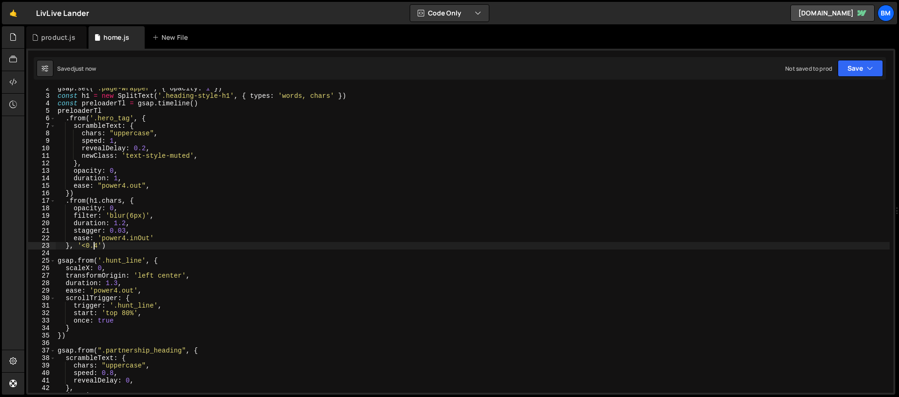
scroll to position [0, 3]
click at [97, 246] on div "gsap . set ( '.page-wrapper' , { opacity : 1 }) const h1 = new SplitText ( '.he…" at bounding box center [473, 245] width 834 height 320
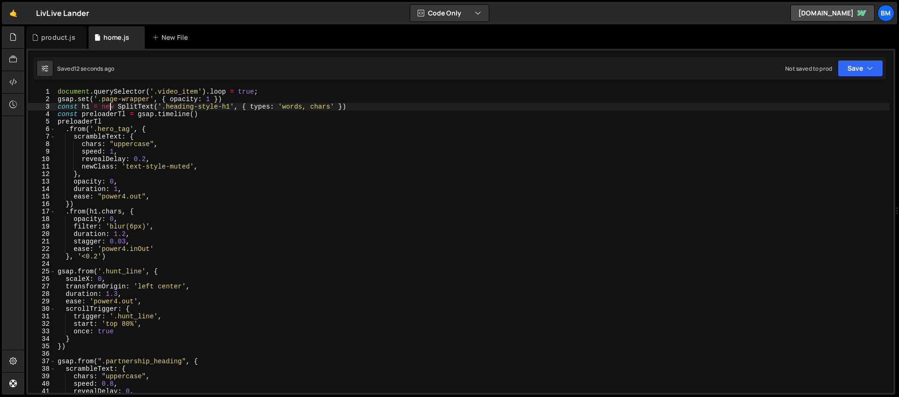
click at [111, 109] on div "document . querySelector ( '.video_item' ) . loop = true ; gsap . set ( '.page-…" at bounding box center [473, 248] width 834 height 320
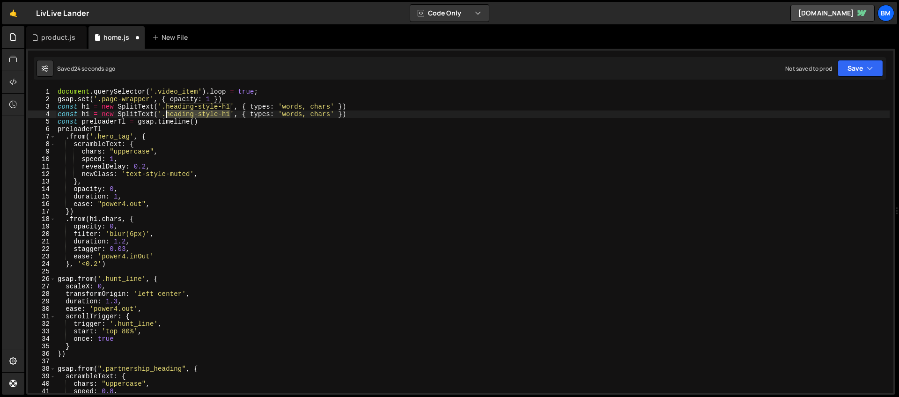
drag, startPoint x: 231, startPoint y: 112, endPoint x: 165, endPoint y: 113, distance: 66.1
click at [165, 113] on div "document . querySelector ( '.video_item' ) . loop = true ; gsap . set ( '.page-…" at bounding box center [473, 248] width 834 height 320
paste textarea "ro_p"
click at [279, 116] on div "document . querySelector ( '.video_item' ) . loop = true ; gsap . set ( '.page-…" at bounding box center [473, 248] width 834 height 320
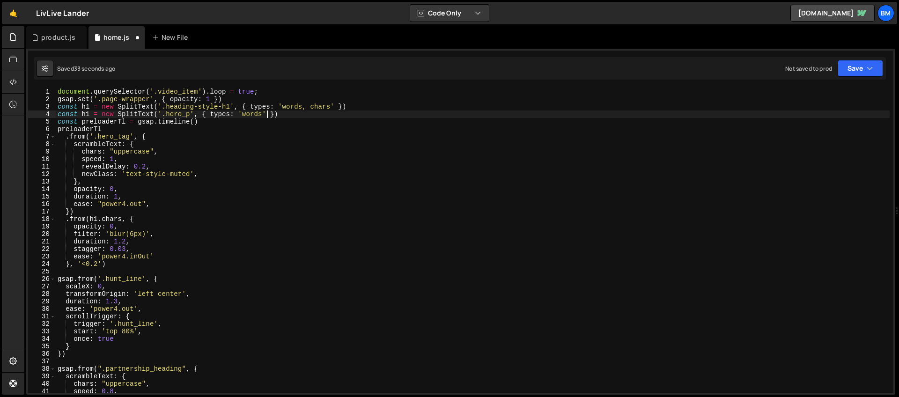
click at [267, 114] on div "document . querySelector ( '.video_item' ) . loop = true ; gsap . set ( '.page-…" at bounding box center [473, 248] width 834 height 320
click at [86, 114] on div "document . querySelector ( '.video_item' ) . loop = true ; gsap . set ( '.page-…" at bounding box center [473, 248] width 834 height 320
click at [88, 114] on div "document . querySelector ( '.video_item' ) . loop = true ; gsap . set ( '.page-…" at bounding box center [473, 248] width 834 height 320
click at [85, 114] on div "document . querySelector ( '.video_item' ) . loop = true ; gsap . set ( '.page-…" at bounding box center [473, 248] width 834 height 320
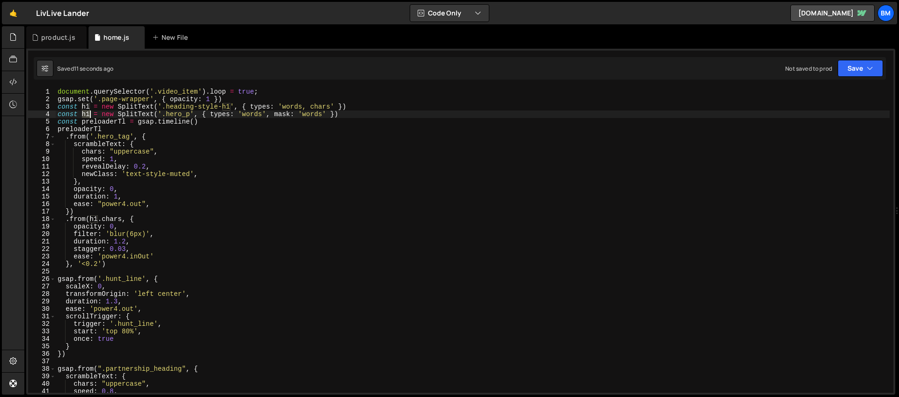
click at [85, 114] on div "document . querySelector ( '.video_item' ) . loop = true ; gsap . set ( '.page-…" at bounding box center [473, 248] width 834 height 320
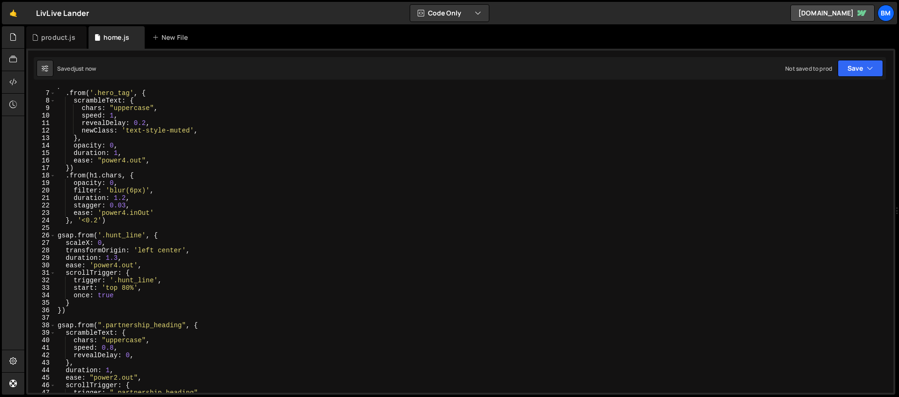
scroll to position [37, 0]
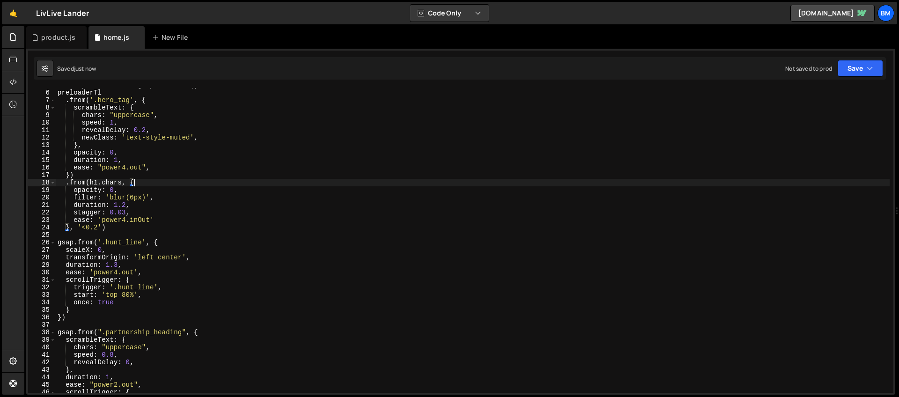
click at [144, 180] on div "const preloaderTl = gsap . timeline ( ) preloaderTl . from ( '.hero_tag' , { sc…" at bounding box center [473, 241] width 834 height 320
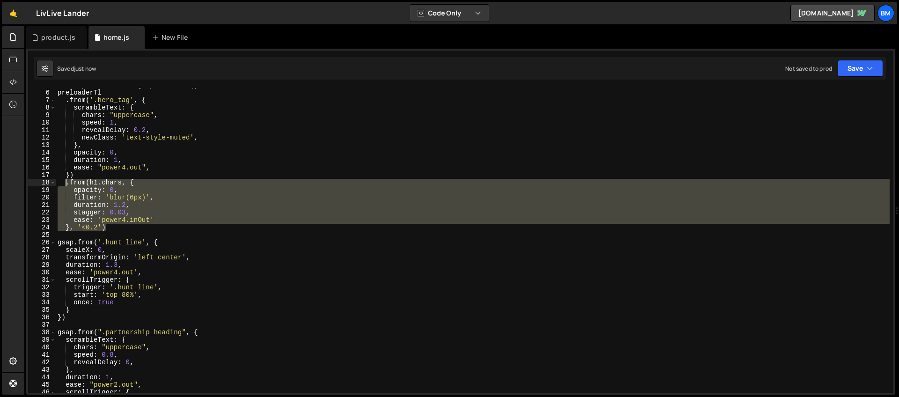
drag, startPoint x: 107, startPoint y: 226, endPoint x: 65, endPoint y: 185, distance: 59.0
click at [65, 185] on div "const preloaderTl = gsap . timeline ( ) preloaderTl . from ( '.hero_tag' , { sc…" at bounding box center [473, 241] width 834 height 320
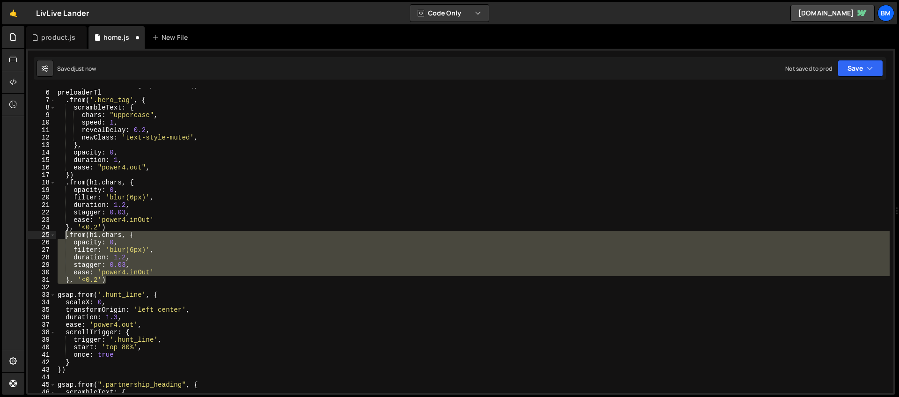
click at [130, 248] on div "const preloaderTl = gsap . timeline ( ) preloaderTl . from ( '.hero_tag' , { sc…" at bounding box center [473, 240] width 834 height 305
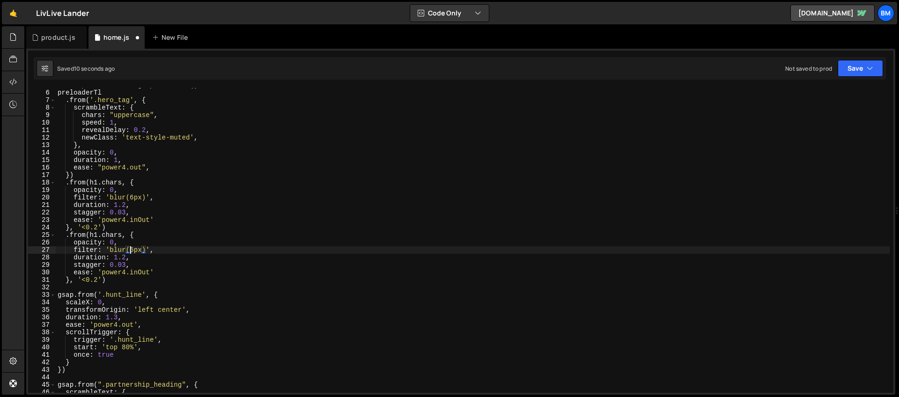
click at [98, 236] on div "const preloaderTl = gsap . timeline ( ) preloaderTl . from ( '.hero_tag' , { sc…" at bounding box center [473, 241] width 834 height 320
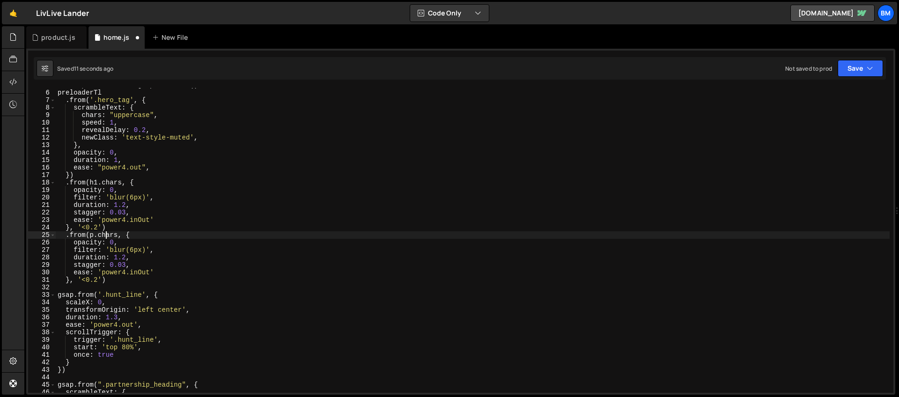
click at [105, 236] on div "const preloaderTl = gsap . timeline ( ) preloaderTl . from ( '.hero_tag' , { sc…" at bounding box center [473, 241] width 834 height 320
click at [126, 243] on div "const preloaderTl = gsap . timeline ( ) preloaderTl . from ( '.hero_tag' , { sc…" at bounding box center [473, 241] width 834 height 320
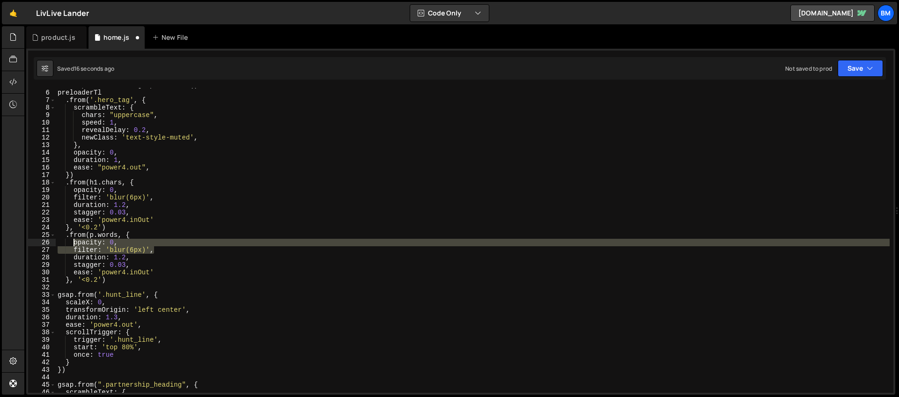
drag, startPoint x: 155, startPoint y: 249, endPoint x: 72, endPoint y: 240, distance: 83.8
click at [72, 240] on div "const preloaderTl = gsap . timeline ( ) preloaderTl . from ( '.hero_tag' , { sc…" at bounding box center [473, 241] width 834 height 320
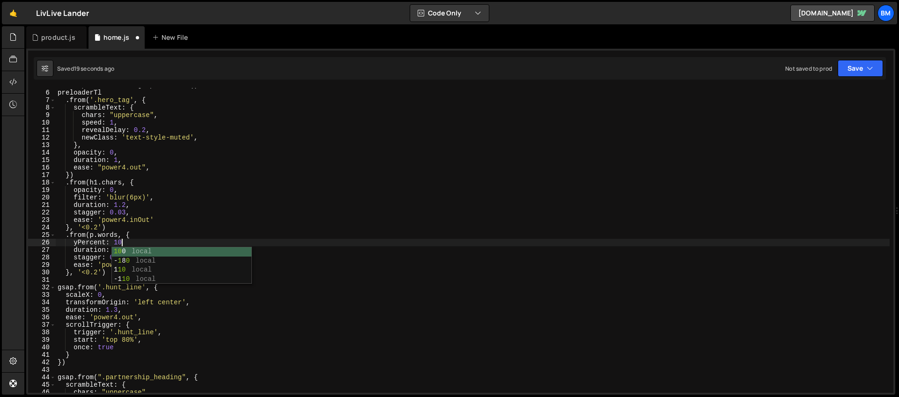
scroll to position [0, 4]
click at [125, 250] on div "const preloaderTl = gsap . timeline ( ) preloaderTl . from ( '.hero_tag' , { sc…" at bounding box center [473, 241] width 834 height 320
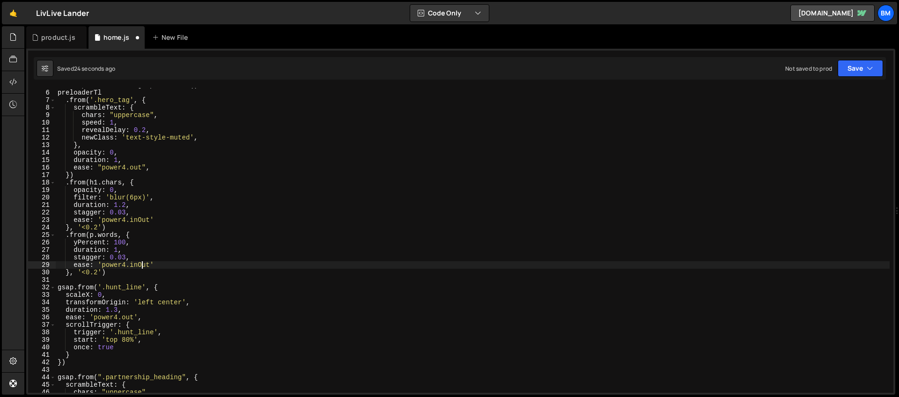
click at [141, 266] on div "const preloaderTl = gsap . timeline ( ) preloaderTl . from ( '.hero_tag' , { sc…" at bounding box center [473, 241] width 834 height 320
click at [137, 265] on div "const preloaderTl = gsap . timeline ( ) preloaderTl . from ( '.hero_tag' , { sc…" at bounding box center [473, 241] width 834 height 320
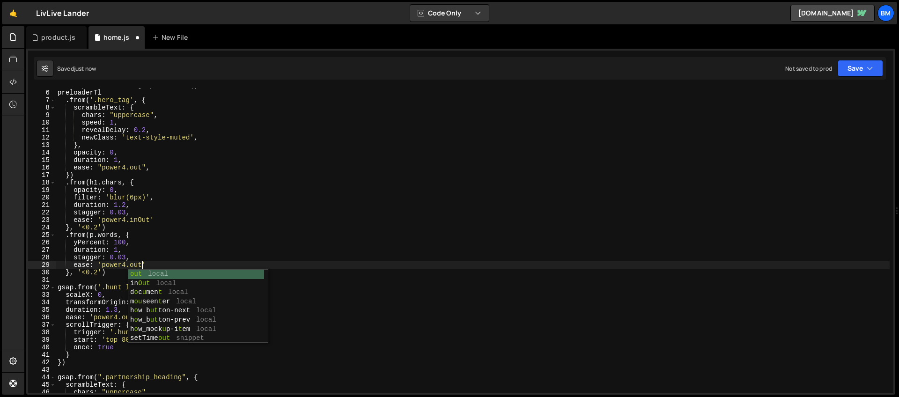
click at [126, 259] on div "const preloaderTl = gsap . timeline ( ) preloaderTl . from ( '.hero_tag' , { sc…" at bounding box center [473, 241] width 834 height 320
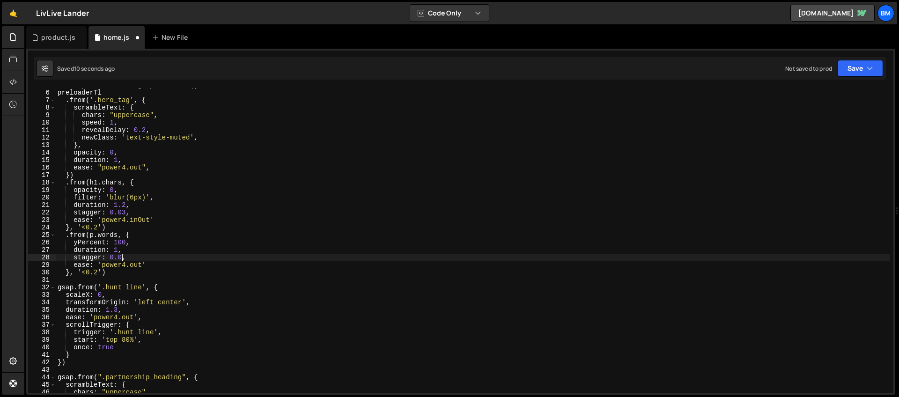
scroll to position [0, 4]
click at [118, 250] on div "const preloaderTl = gsap . timeline ( ) preloaderTl . from ( '.hero_tag' , { sc…" at bounding box center [473, 241] width 834 height 320
click at [136, 243] on div "const preloaderTl = gsap . timeline ( ) preloaderTl . from ( '.hero_tag' , { sc…" at bounding box center [473, 241] width 834 height 320
type textarea "yPercent: 100,"
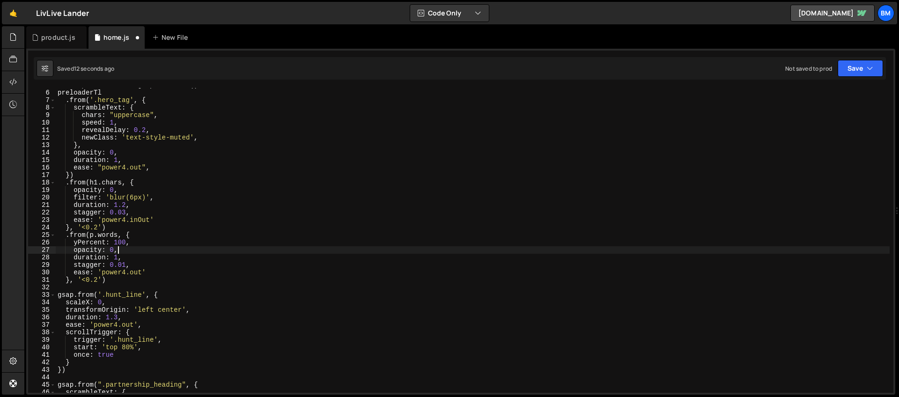
scroll to position [0, 4]
click at [115, 242] on div "const preloaderTl = gsap . timeline ( ) preloaderTl . from ( '.hero_tag' , { sc…" at bounding box center [473, 241] width 834 height 320
click at [123, 266] on div "const preloaderTl = gsap . timeline ( ) preloaderTl . from ( '.hero_tag' , { sc…" at bounding box center [473, 241] width 834 height 320
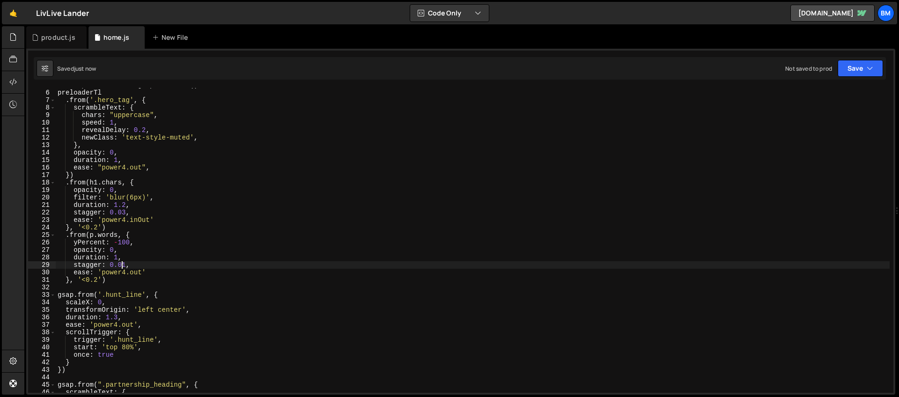
scroll to position [29, 0]
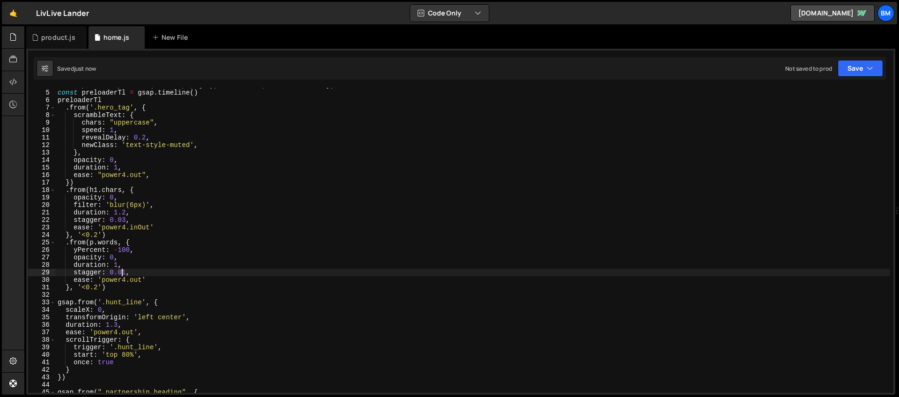
click at [110, 244] on div "const p = new SplitText ( '.hero_p' , { types : 'words' , mask : 'words' }) con…" at bounding box center [473, 241] width 834 height 320
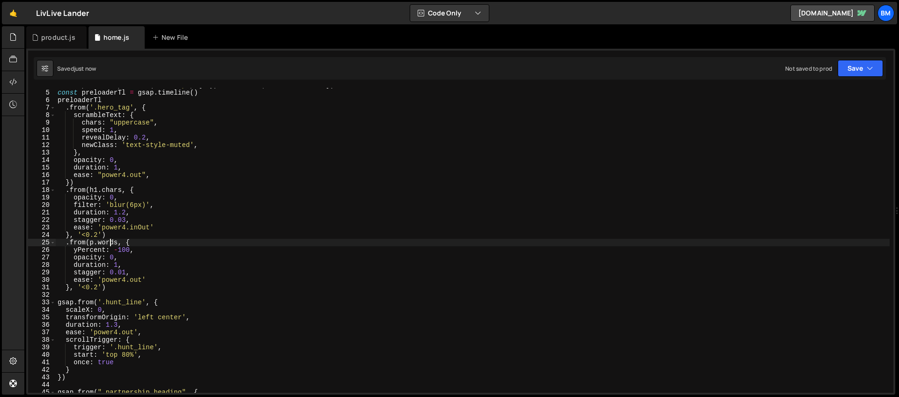
click at [110, 244] on div "const p = new SplitText ( '.hero_p' , { types : 'words' , mask : 'words' }) con…" at bounding box center [473, 241] width 834 height 320
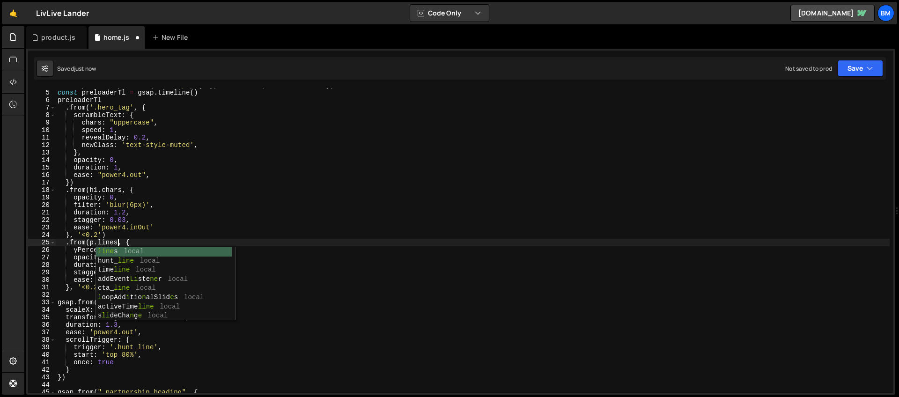
scroll to position [0, 4]
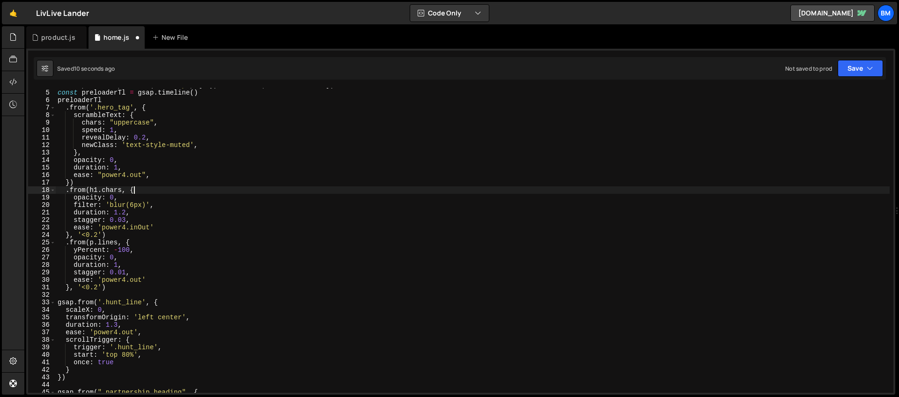
click at [180, 194] on div "const p = new SplitText ( '.hero_p' , { types : 'words' , mask : 'words' }) con…" at bounding box center [473, 241] width 834 height 320
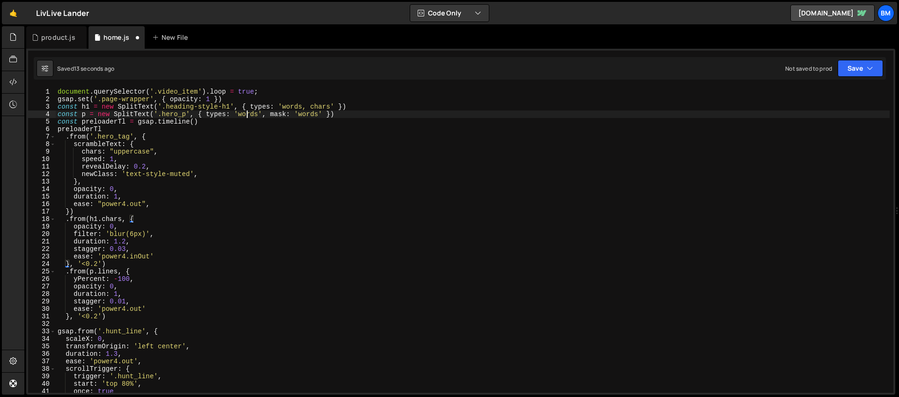
click at [245, 113] on div "document . querySelector ( '.video_item' ) . loop = true ; gsap . set ( '.page-…" at bounding box center [473, 248] width 834 height 320
click at [310, 117] on div "document . querySelector ( '.video_item' ) . loop = true ; gsap . set ( '.page-…" at bounding box center [473, 248] width 834 height 320
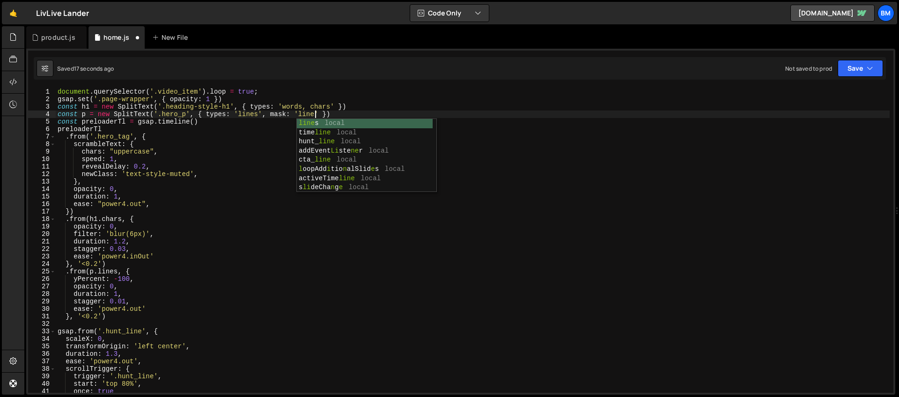
scroll to position [0, 18]
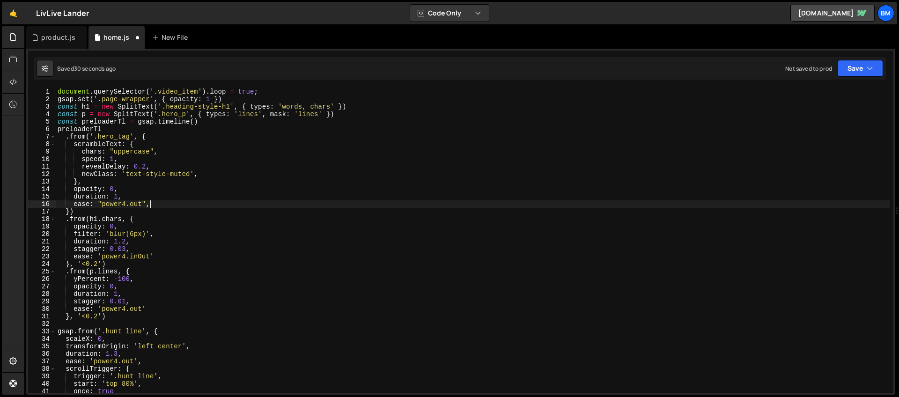
click at [227, 203] on div "document . querySelector ( '.video_item' ) . loop = true ; gsap . set ( '.page-…" at bounding box center [473, 248] width 834 height 320
click at [154, 197] on div "document . querySelector ( '.video_item' ) . loop = true ; gsap . set ( '.page-…" at bounding box center [473, 248] width 834 height 320
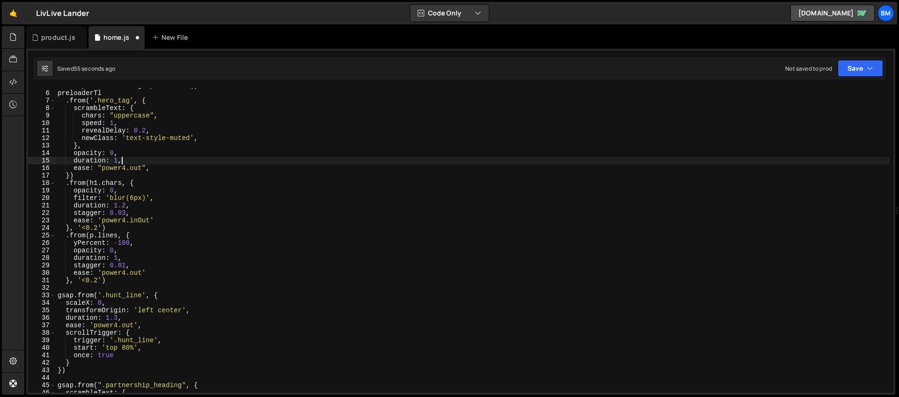
click at [97, 281] on div "const preloaderTl = gsap . timeline ( ) preloaderTl . from ( '.hero_tag' , { sc…" at bounding box center [473, 242] width 834 height 320
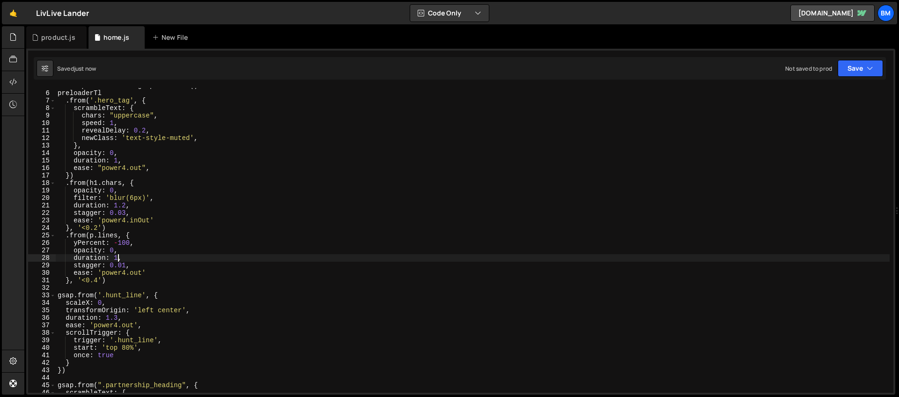
click at [118, 259] on div "const preloaderTl = gsap . timeline ( ) preloaderTl . from ( '.hero_tag' , { sc…" at bounding box center [473, 242] width 834 height 320
click at [89, 265] on div "const preloaderTl = gsap . timeline ( ) preloaderTl . from ( '.hero_tag' , { sc…" at bounding box center [473, 242] width 834 height 320
click at [130, 248] on div "const preloaderTl = gsap . timeline ( ) preloaderTl . from ( '.hero_tag' , { sc…" at bounding box center [473, 242] width 834 height 320
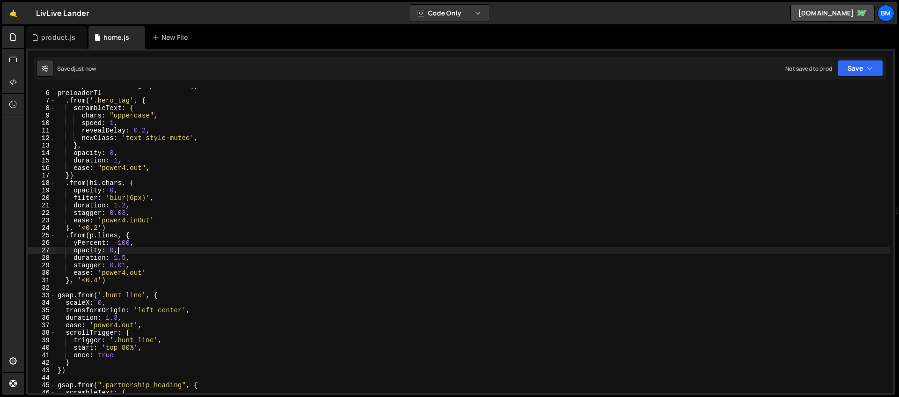
click at [98, 280] on div "const preloaderTl = gsap . timeline ( ) preloaderTl . from ( '.hero_tag' , { sc…" at bounding box center [473, 242] width 834 height 320
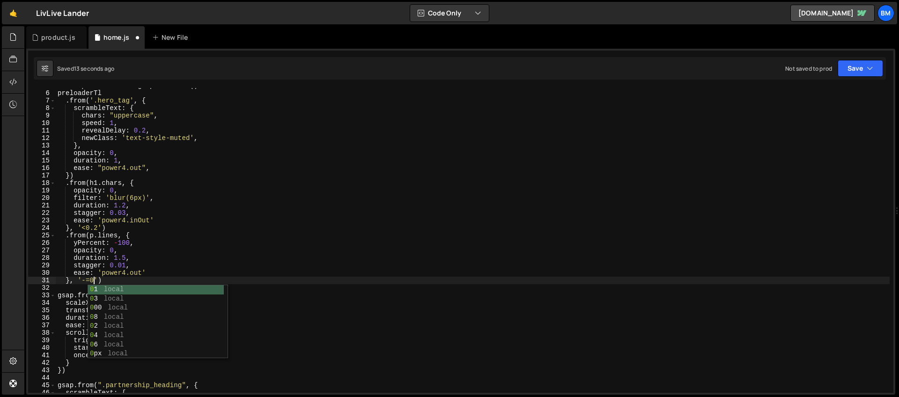
scroll to position [0, 3]
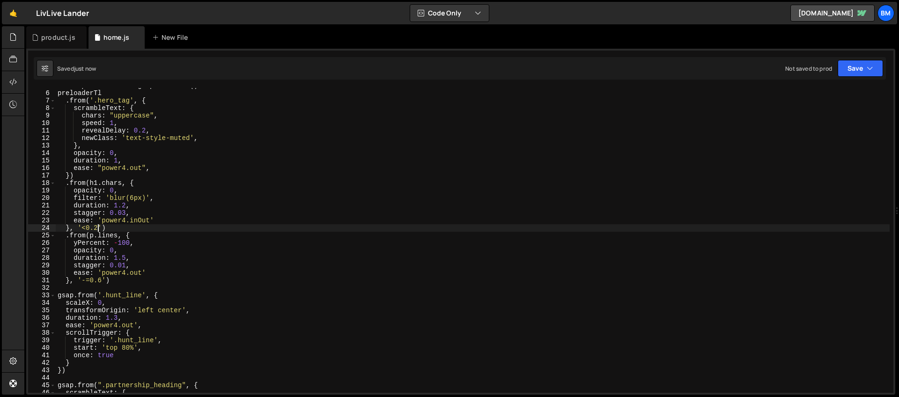
click at [99, 229] on div "const preloaderTl = gsap . timeline ( ) preloaderTl . from ( '.hero_tag' , { sc…" at bounding box center [473, 242] width 834 height 320
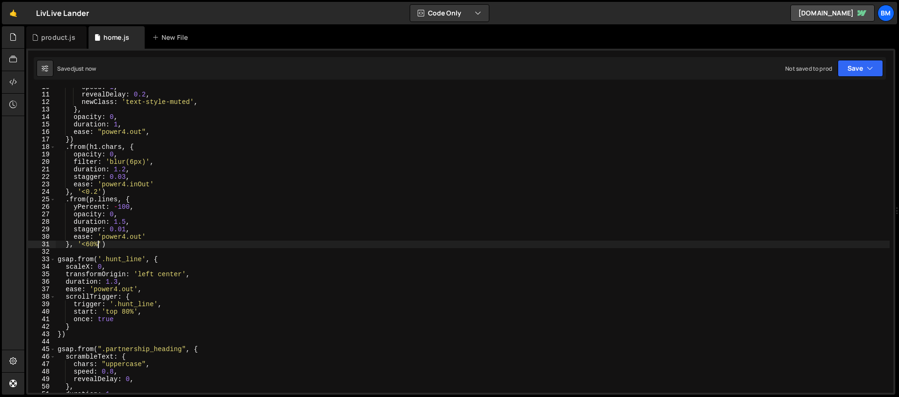
click at [89, 245] on div "speed : 1 , revealDelay : 0.2 , newClass : 'text-style-muted' , } , opacity : 0…" at bounding box center [473, 243] width 834 height 320
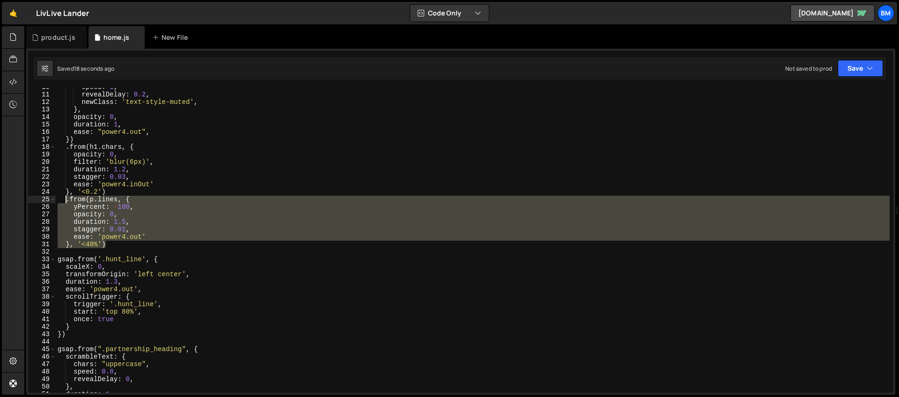
drag, startPoint x: 110, startPoint y: 244, endPoint x: 66, endPoint y: 200, distance: 62.3
click at [66, 200] on div "speed : 1 , revealDelay : 0.2 , newClass : 'text-style-muted' , } , opacity : 0…" at bounding box center [473, 243] width 834 height 320
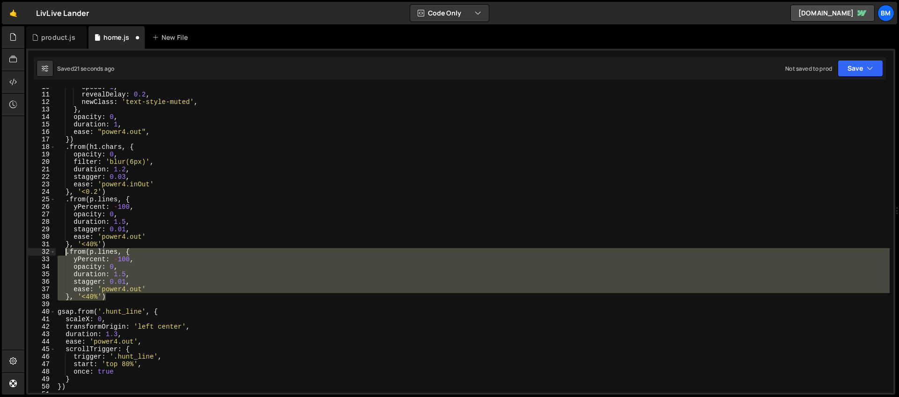
scroll to position [113, 0]
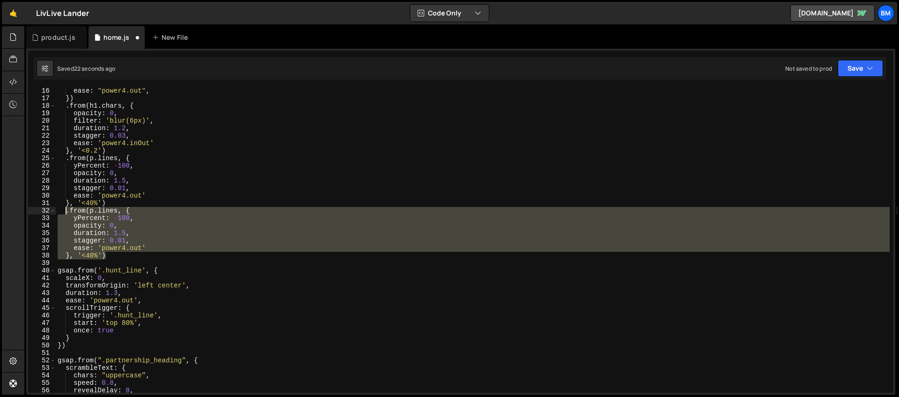
click at [110, 211] on div "ease : "power4.out" , }) . from ( h1 . chars , { opacity : 0 , filter : 'blur(6…" at bounding box center [473, 240] width 834 height 305
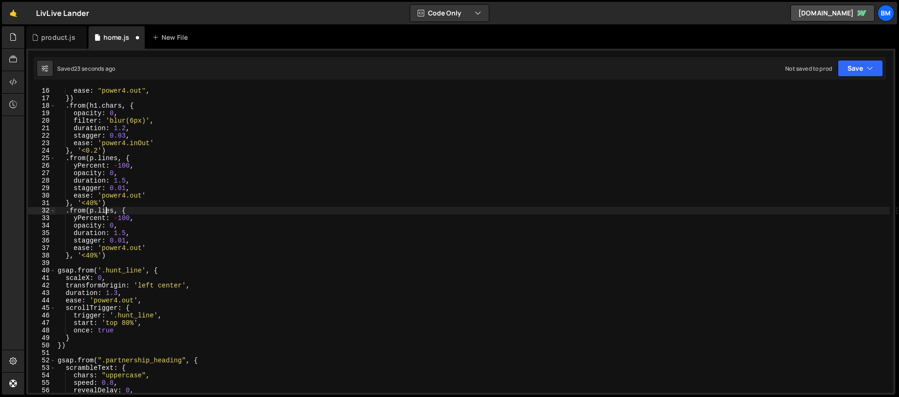
click at [114, 209] on div "ease : "power4.out" , }) . from ( h1 . chars , { opacity : 0 , filter : 'blur(6…" at bounding box center [473, 247] width 834 height 320
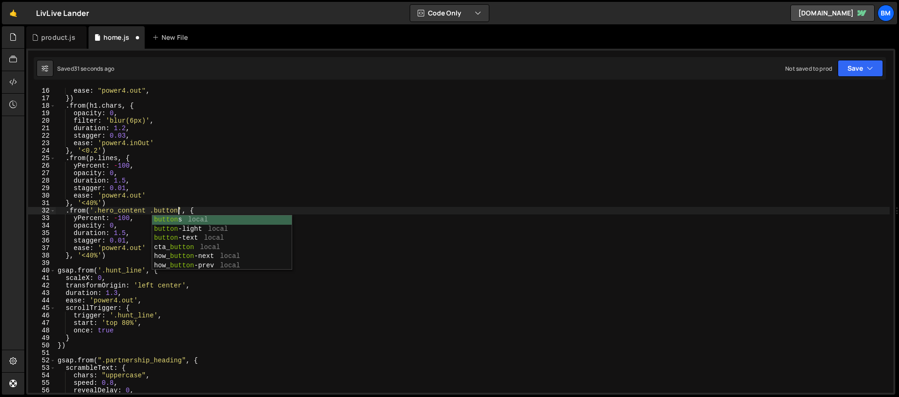
scroll to position [0, 8]
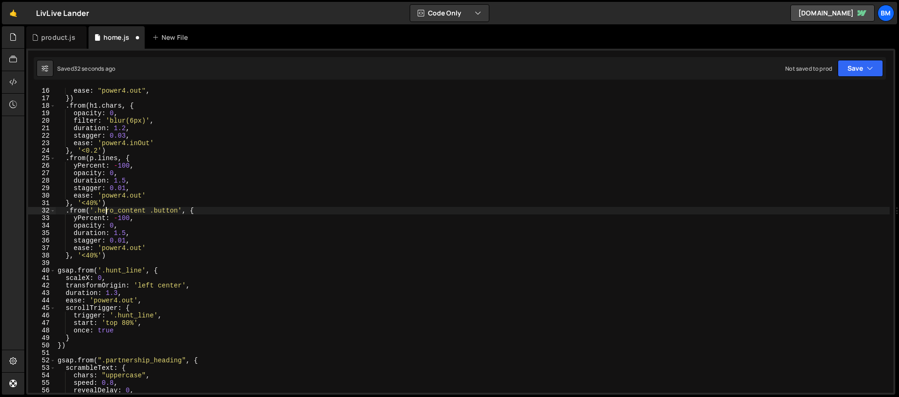
click at [107, 213] on div "ease : "power4.out" , }) . from ( h1 . chars , { opacity : 0 , filter : 'blur(6…" at bounding box center [473, 247] width 834 height 320
click at [125, 219] on div "ease : "power4.out" , }) . from ( h1 . chars , { opacity : 0 , filter : 'blur(6…" at bounding box center [473, 247] width 834 height 320
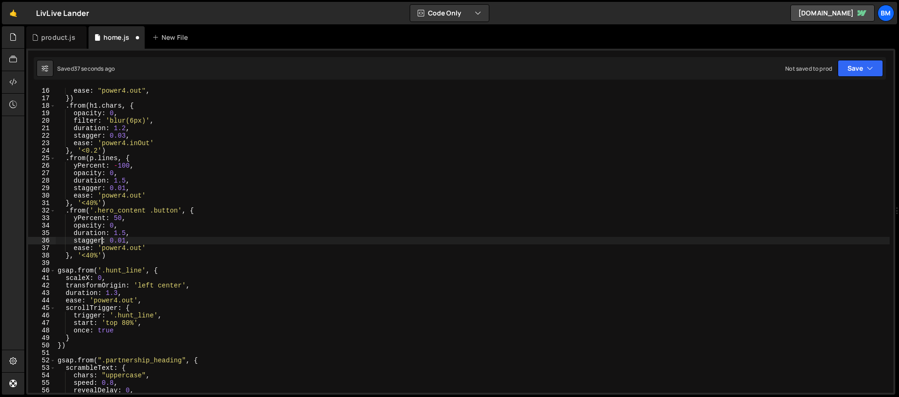
click at [103, 238] on div "ease : "power4.out" , }) . from ( h1 . chars , { opacity : 0 , filter : 'blur(6…" at bounding box center [473, 247] width 834 height 320
click at [126, 232] on div "ease : "power4.out" , }) . from ( h1 . chars , { opacity : 0 , filter : 'blur(6…" at bounding box center [473, 247] width 834 height 320
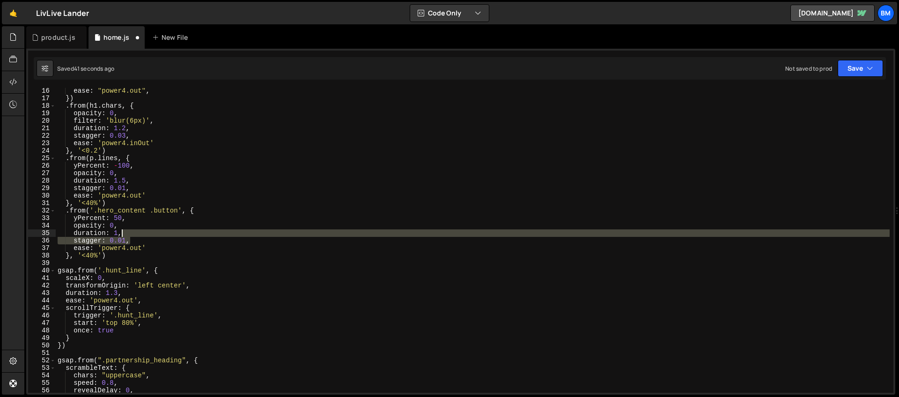
drag, startPoint x: 130, startPoint y: 240, endPoint x: 129, endPoint y: 233, distance: 7.1
click at [129, 233] on div "ease : "power4.out" , }) . from ( h1 . chars , { opacity : 0 , filter : 'blur(6…" at bounding box center [473, 247] width 834 height 320
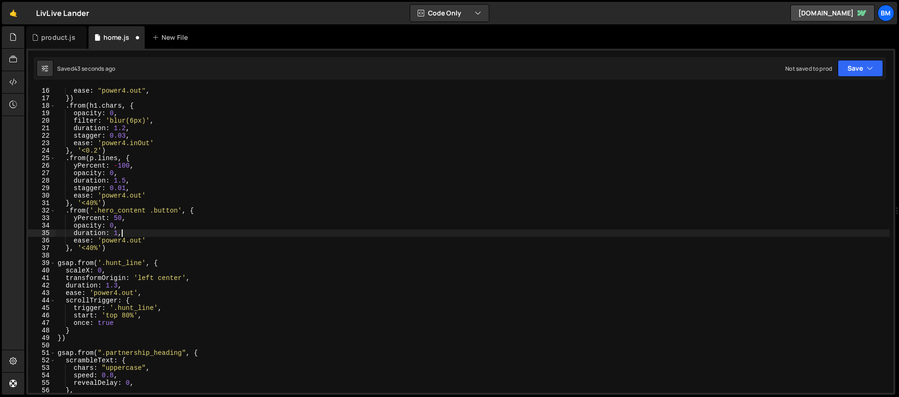
click at [98, 249] on div "ease : "power4.out" , }) . from ( h1 . chars , { opacity : 0 , filter : 'blur(6…" at bounding box center [473, 247] width 834 height 320
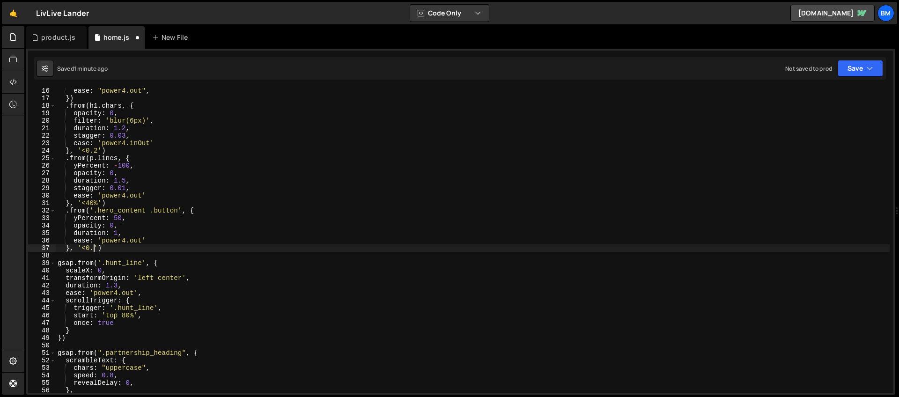
scroll to position [0, 3]
click at [117, 232] on div "ease : "power4.out" , }) . from ( h1 . chars , { opacity : 0 , filter : 'blur(6…" at bounding box center [473, 247] width 834 height 320
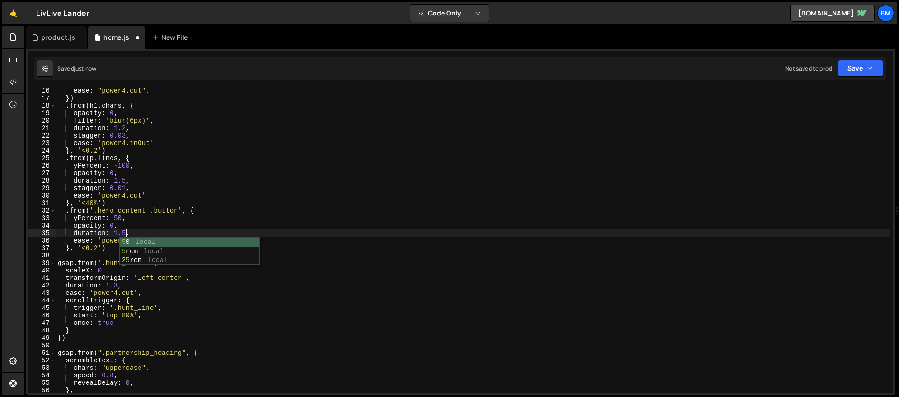
scroll to position [0, 4]
click at [103, 230] on div "ease : "power4.out" , }) . from ( h1 . chars , { opacity : 0 , filter : 'blur(6…" at bounding box center [473, 247] width 834 height 320
click at [133, 241] on div "ease : "power4.out" , }) . from ( h1 . chars , { opacity : 0 , filter : 'blur(6…" at bounding box center [473, 247] width 834 height 320
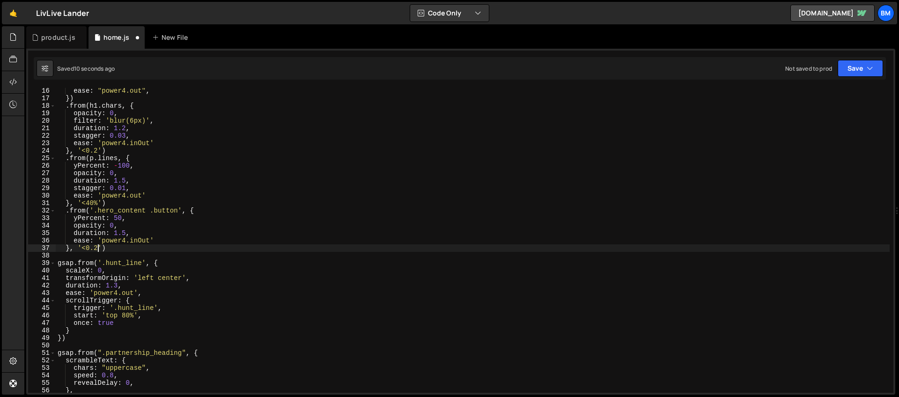
click at [96, 247] on div "ease : "power4.out" , }) . from ( h1 . chars , { opacity : 0 , filter : 'blur(6…" at bounding box center [473, 247] width 834 height 320
click at [140, 240] on div "ease : "power4.out" , }) . from ( h1 . chars , { opacity : 0 , filter : 'blur(6…" at bounding box center [473, 247] width 834 height 320
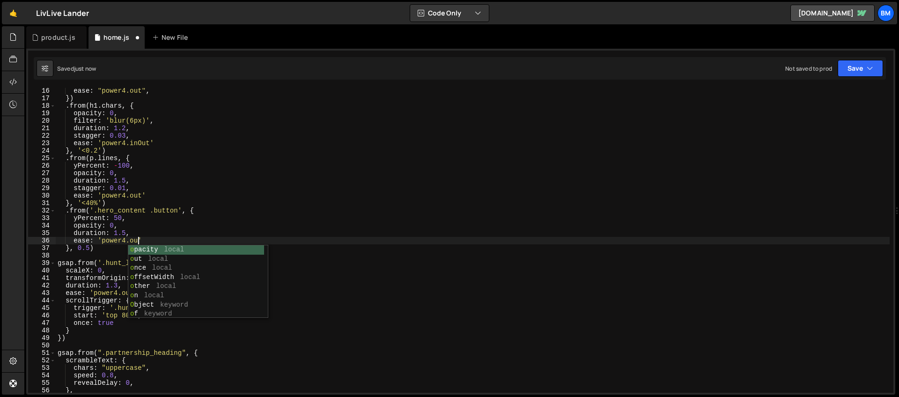
scroll to position [0, 6]
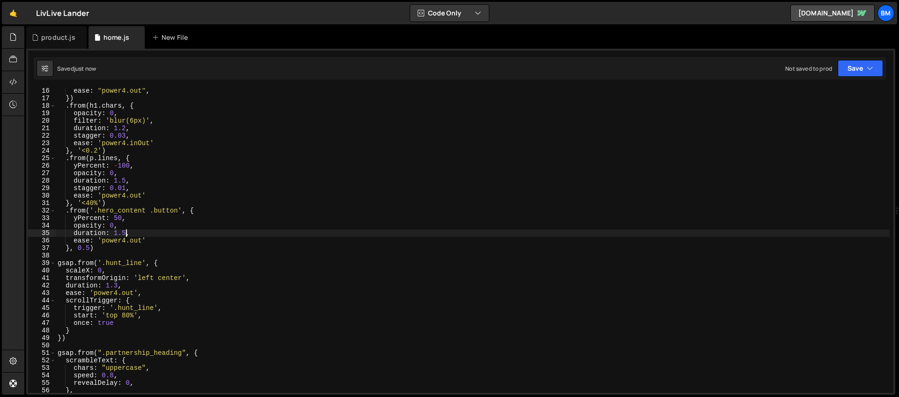
click at [126, 234] on div "ease : "power4.out" , }) . from ( h1 . chars , { opacity : 0 , filter : 'blur(6…" at bounding box center [473, 247] width 834 height 320
click at [121, 218] on div "ease : "power4.out" , }) . from ( h1 . chars , { opacity : 0 , filter : 'blur(6…" at bounding box center [473, 247] width 834 height 320
click at [119, 224] on div "ease : "power4.out" , }) . from ( h1 . chars , { opacity : 0 , filter : 'blur(6…" at bounding box center [473, 247] width 834 height 320
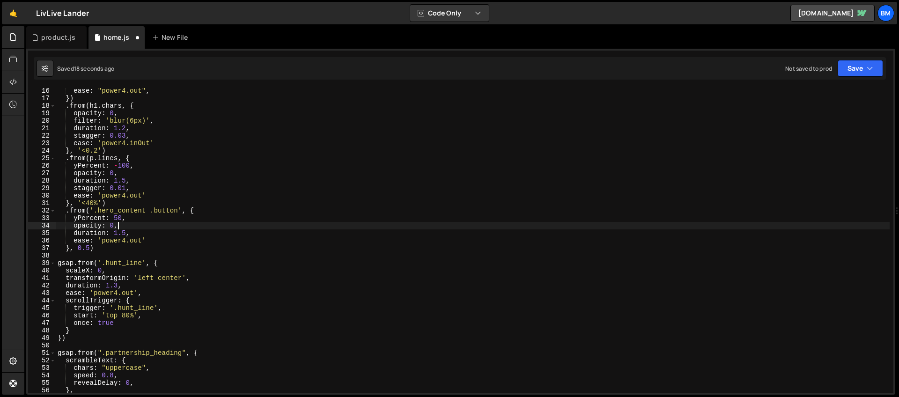
click at [89, 249] on div "ease : "power4.out" , }) . from ( h1 . chars , { opacity : 0 , filter : 'blur(6…" at bounding box center [473, 247] width 834 height 320
click at [126, 226] on div "ease : "power4.out" , }) . from ( h1 . chars , { opacity : 0 , filter : 'blur(6…" at bounding box center [473, 247] width 834 height 320
type textarea "opacity: 0,"
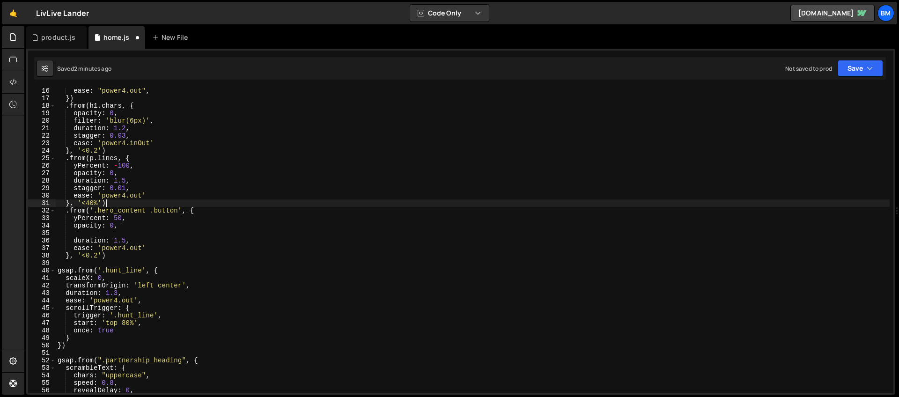
click at [214, 203] on div "ease : "power4.out" , }) . from ( h1 . chars , { opacity : 0 , filter : 'blur(6…" at bounding box center [473, 247] width 834 height 320
type textarea "}, '<40%')"
click at [94, 235] on div "ease : "power4.out" , }) . from ( h1 . chars , { opacity : 0 , filter : 'blur(6…" at bounding box center [473, 247] width 834 height 320
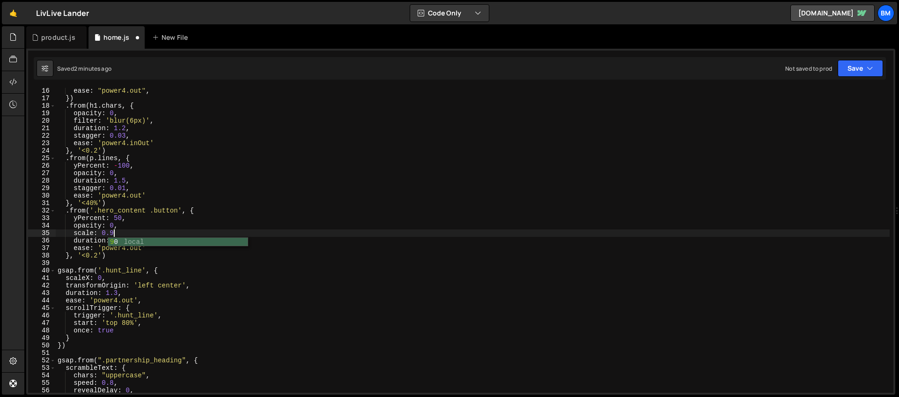
scroll to position [0, 4]
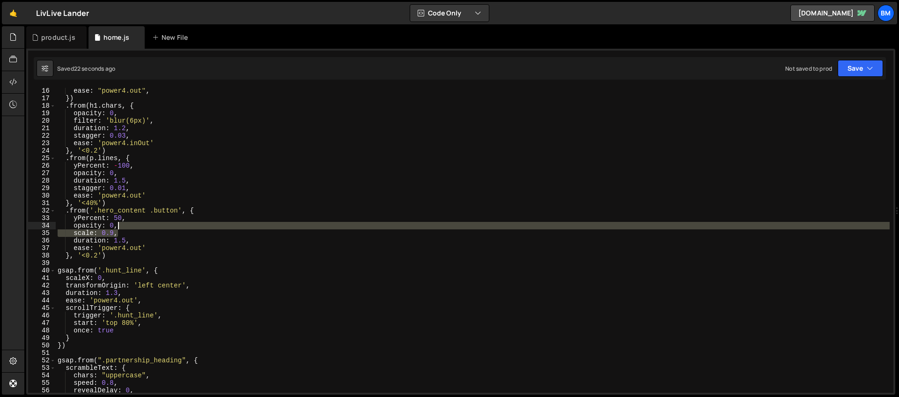
drag, startPoint x: 120, startPoint y: 234, endPoint x: 119, endPoint y: 226, distance: 8.5
click at [119, 226] on div "ease : "power4.out" , }) . from ( h1 . chars , { opacity : 0 , filter : 'blur(6…" at bounding box center [473, 247] width 834 height 320
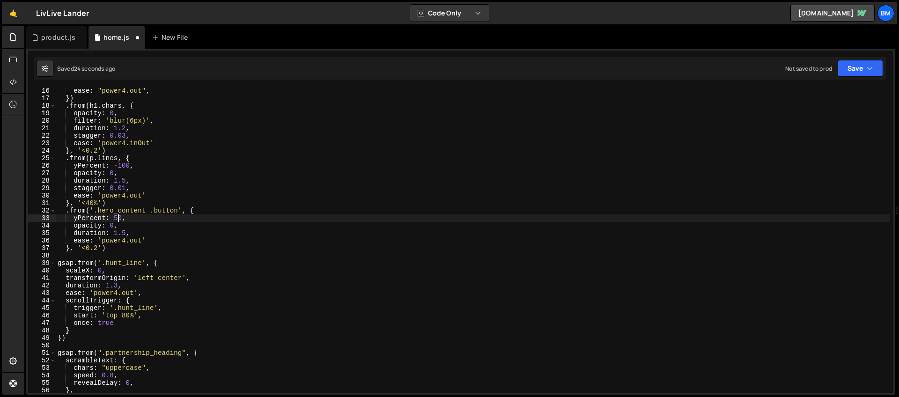
click at [118, 219] on div "ease : "power4.out" , }) . from ( h1 . chars , { opacity : 0 , filter : 'blur(6…" at bounding box center [473, 247] width 834 height 320
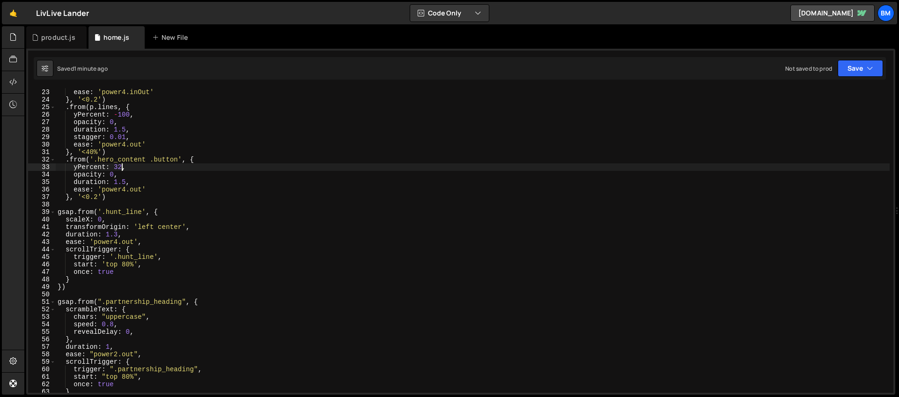
scroll to position [121, 0]
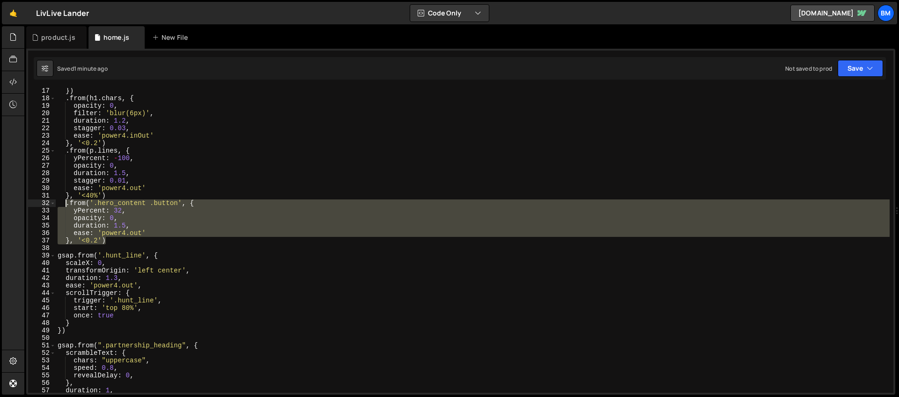
drag, startPoint x: 108, startPoint y: 241, endPoint x: 66, endPoint y: 203, distance: 56.7
click at [66, 203] on div "}) . from ( h1 . chars , { opacity : 0 , filter : 'blur(6px)' , duration : 1.2 …" at bounding box center [473, 247] width 834 height 320
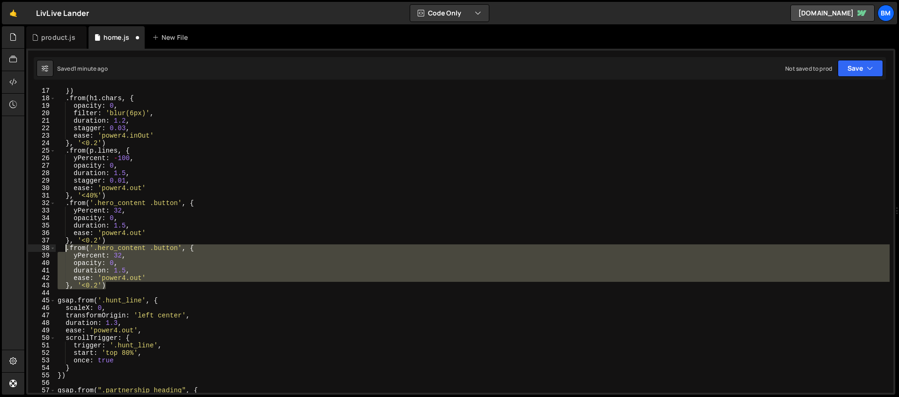
click at [178, 247] on div "}) . from ( h1 . chars , { opacity : 0 , filter : 'blur(6px)' , duration : 1.2 …" at bounding box center [473, 240] width 834 height 305
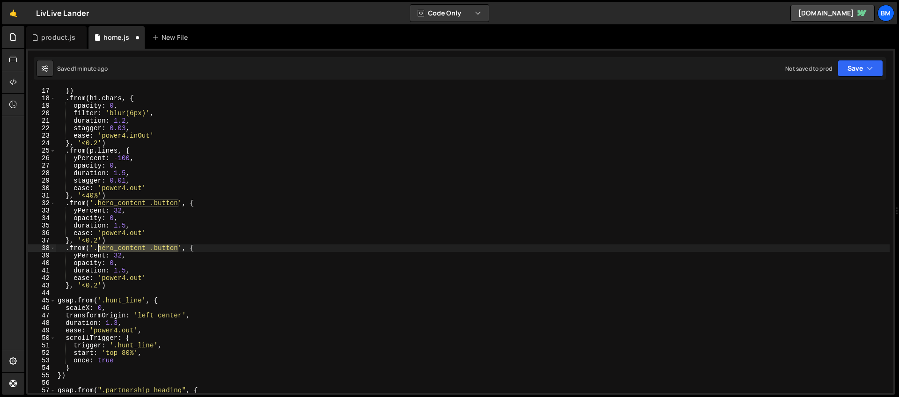
click at [98, 248] on div "}) . from ( h1 . chars , { opacity : 0 , filter : 'blur(6px)' , duration : 1.2 …" at bounding box center [473, 247] width 834 height 320
paste textarea "video-wrap"
click at [92, 256] on div "}) . from ( h1 . chars , { opacity : 0 , filter : 'blur(6px)' , duration : 1.2 …" at bounding box center [473, 247] width 834 height 320
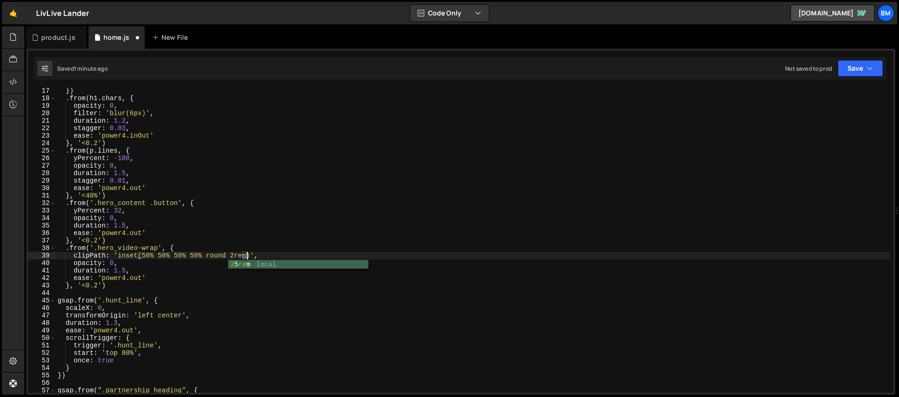
scroll to position [0, 13]
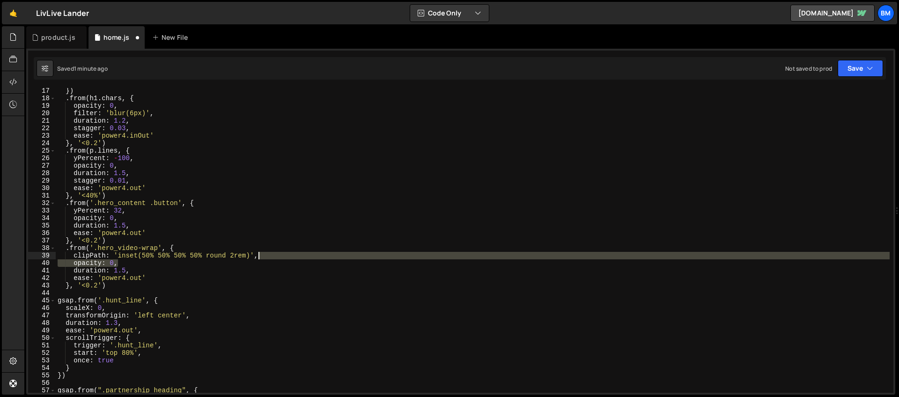
drag, startPoint x: 122, startPoint y: 265, endPoint x: 275, endPoint y: 256, distance: 153.4
click at [275, 256] on div "}) . from ( h1 . chars , { opacity : 0 , filter : 'blur(6px)' , duration : 1.2 …" at bounding box center [473, 247] width 834 height 320
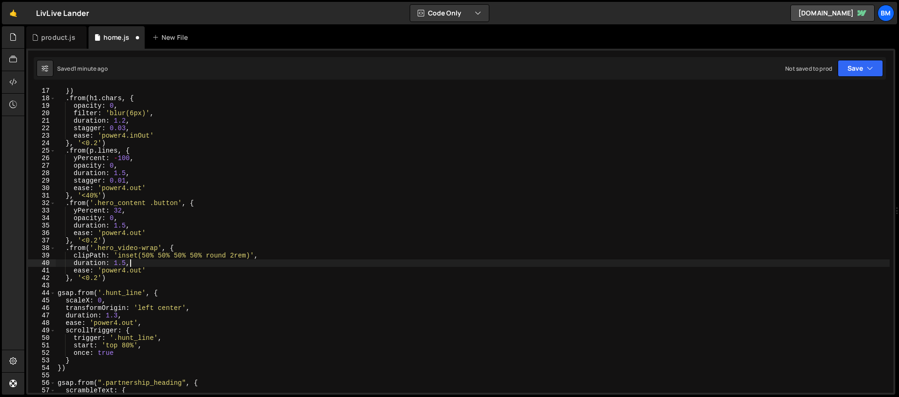
click at [140, 264] on div "}) . from ( h1 . chars , { opacity : 0 , filter : 'blur(6px)' , duration : 1.2 …" at bounding box center [473, 247] width 834 height 320
click at [86, 247] on div "}) . from ( h1 . chars , { opacity : 0 , filter : 'blur(6px)' , duration : 1.2 …" at bounding box center [473, 247] width 834 height 320
click at [174, 248] on div "}) . from ( h1 . chars , { opacity : 0 , filter : 'blur(6px)' , duration : 1.2 …" at bounding box center [473, 247] width 834 height 320
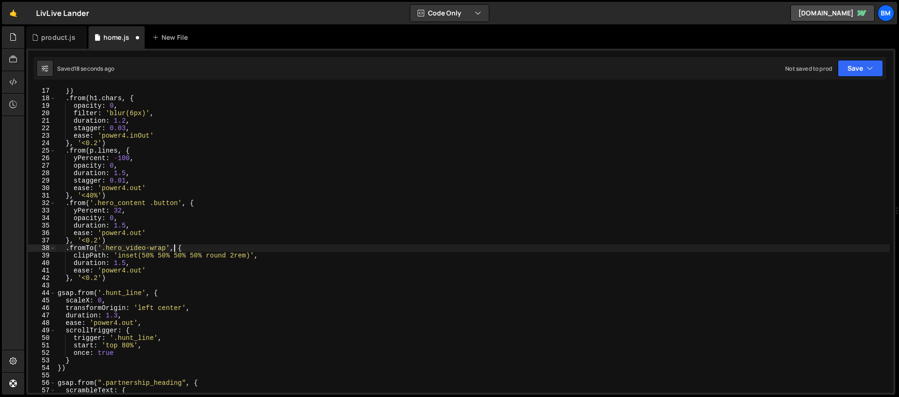
type textarea ".fromTo('.hero_video-wrap',{ {"
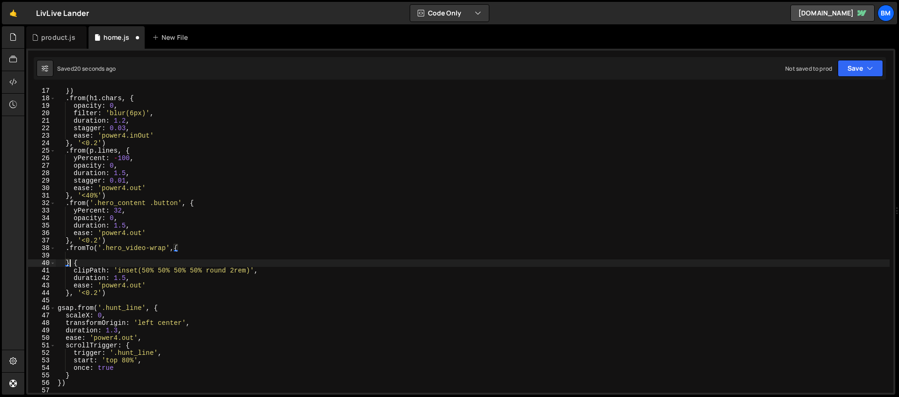
scroll to position [0, 1]
click at [191, 267] on div "}) . from ( h1 . chars , { opacity : 0 , filter : 'blur(6px)' , duration : 1.2 …" at bounding box center [473, 247] width 834 height 320
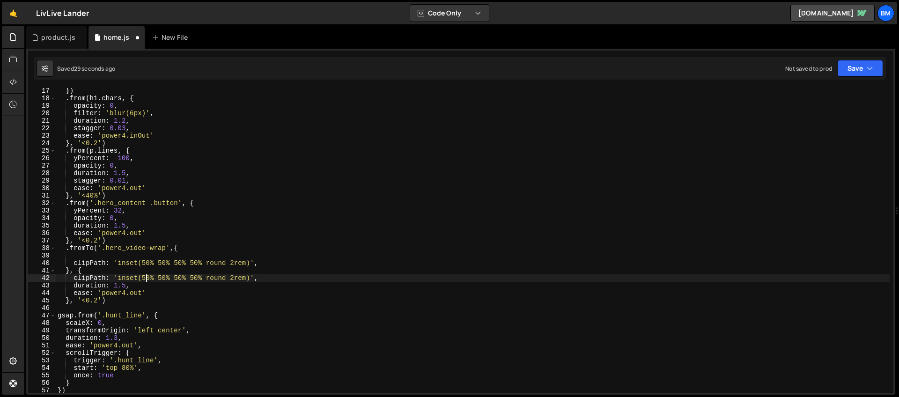
click at [145, 278] on div "}) . from ( h1 . chars , { opacity : 0 , filter : 'blur(6px)' , duration : 1.2 …" at bounding box center [473, 247] width 834 height 320
click at [156, 279] on div "}) . from ( h1 . chars , { opacity : 0 , filter : 'blur(6px)' , duration : 1.2 …" at bounding box center [473, 247] width 834 height 320
click at [159, 279] on div "}) . from ( h1 . chars , { opacity : 0 , filter : 'blur(6px)' , duration : 1.2 …" at bounding box center [473, 247] width 834 height 320
click at [171, 278] on div "}) . from ( h1 . chars , { opacity : 0 , filter : 'blur(6px)' , duration : 1.2 …" at bounding box center [473, 247] width 834 height 320
click at [182, 278] on div "}) . from ( h1 . chars , { opacity : 0 , filter : 'blur(6px)' , duration : 1.2 …" at bounding box center [473, 247] width 834 height 320
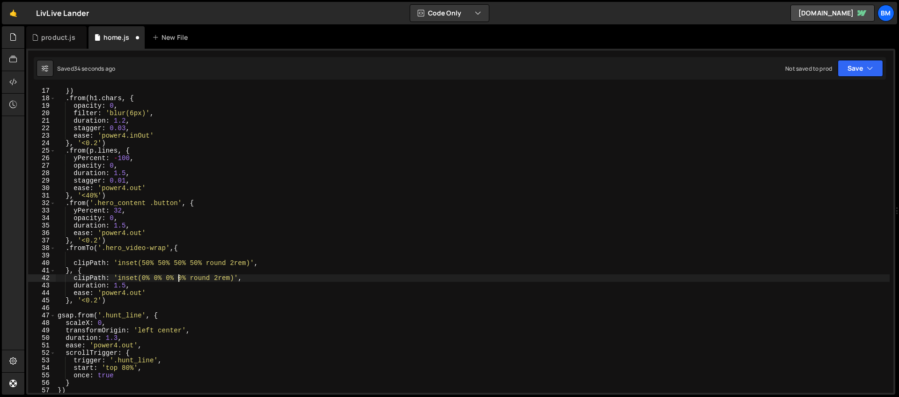
click at [233, 263] on div "}) . from ( h1 . chars , { opacity : 0 , filter : 'blur(6px)' , duration : 1.2 …" at bounding box center [473, 247] width 834 height 320
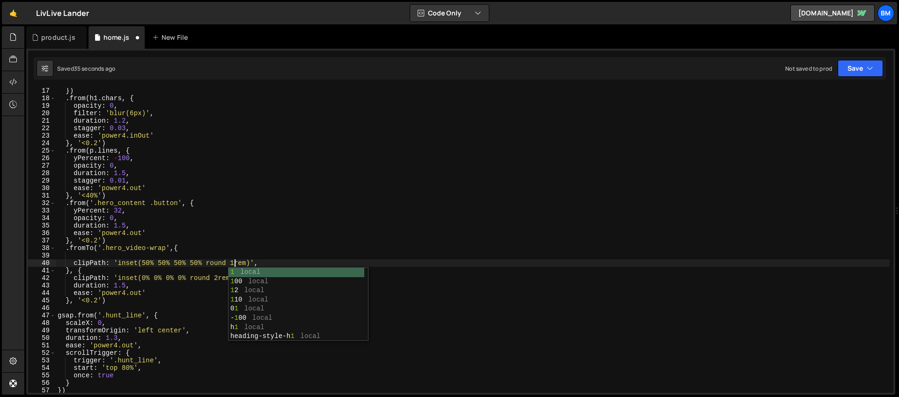
scroll to position [0, 12]
click at [209, 275] on div "}) . from ( h1 . chars , { opacity : 0 , filter : 'blur(6px)' , duration : 1.2 …" at bounding box center [473, 247] width 834 height 320
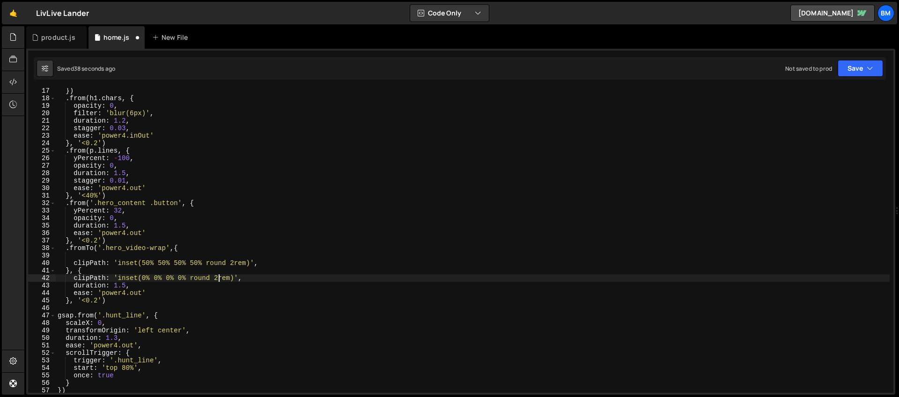
click at [218, 278] on div "}) . from ( h1 . chars , { opacity : 0 , filter : 'blur(6px)' , duration : 1.2 …" at bounding box center [473, 247] width 834 height 320
paste textarea "0.75"
click at [103, 300] on div "}) . from ( h1 . chars , { opacity : 0 , filter : 'blur(6px)' , duration : 1.2 …" at bounding box center [473, 247] width 834 height 320
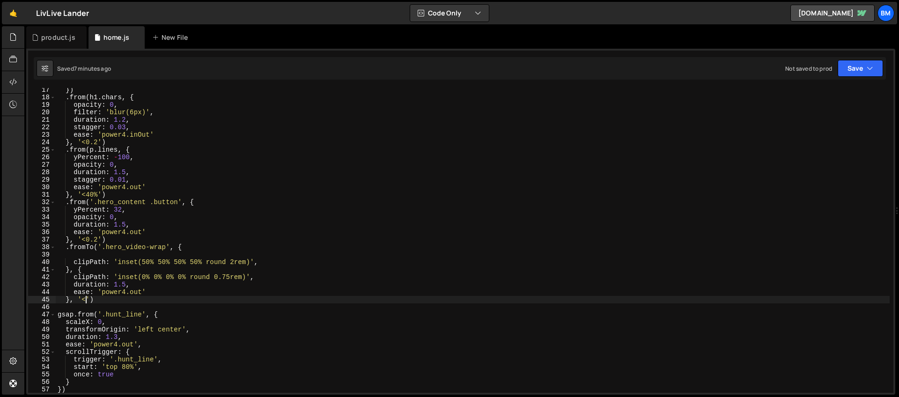
scroll to position [233, 0]
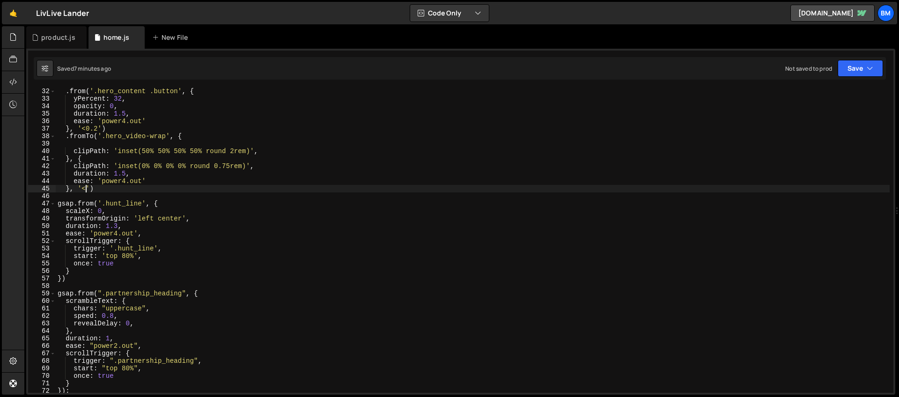
click at [98, 191] on div ". from ( '.hero_content .button' , { yPercent : 32 , opacity : 0 , duration : 1…" at bounding box center [473, 248] width 834 height 320
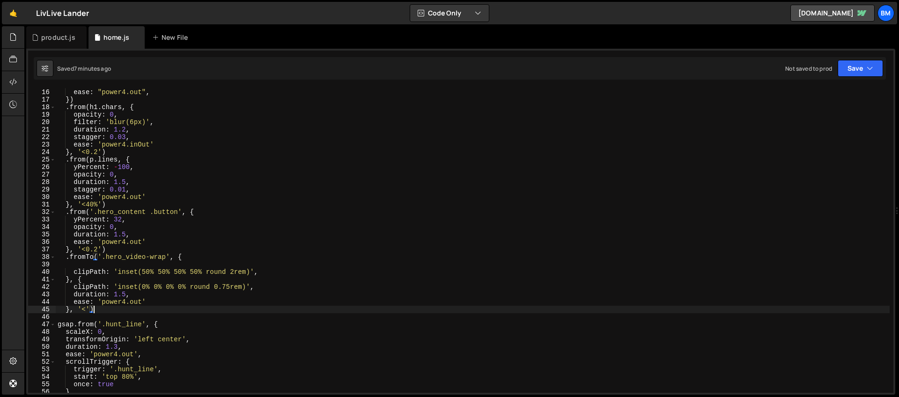
scroll to position [0, 0]
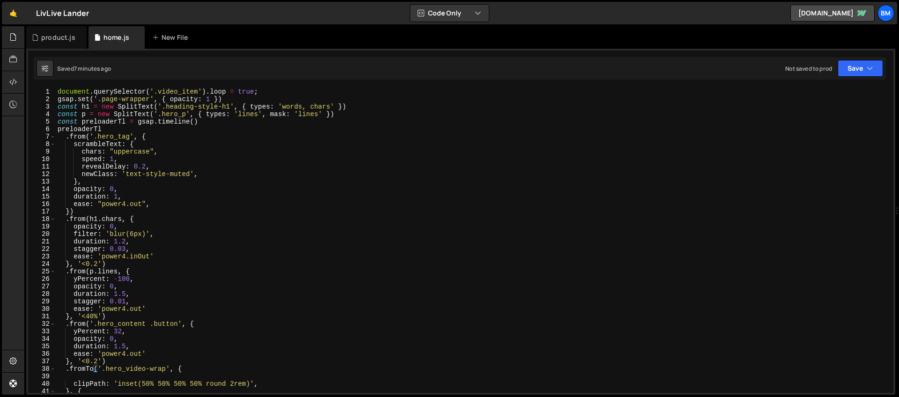
click at [201, 121] on div "document . querySelector ( '.video_item' ) . loop = true ; gsap . set ( '.page-…" at bounding box center [473, 248] width 834 height 320
type textarea "const preloaderTl = gsap.timeline()"
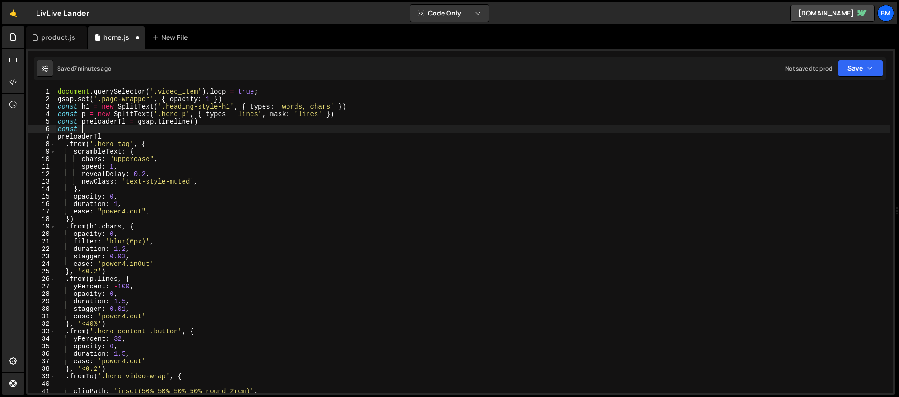
scroll to position [0, 1]
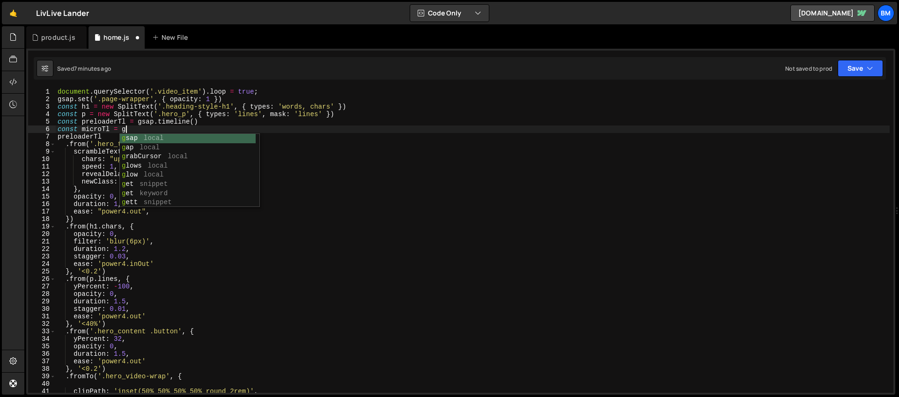
type textarea "const microTl = gsap"
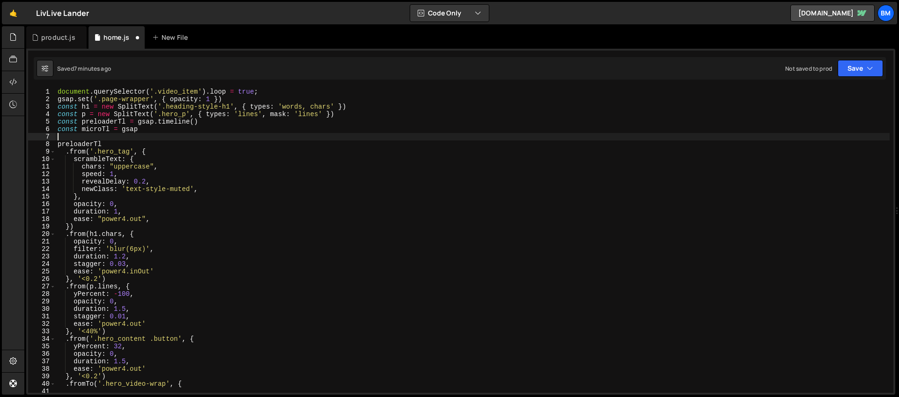
scroll to position [0, 0]
type textarea "."
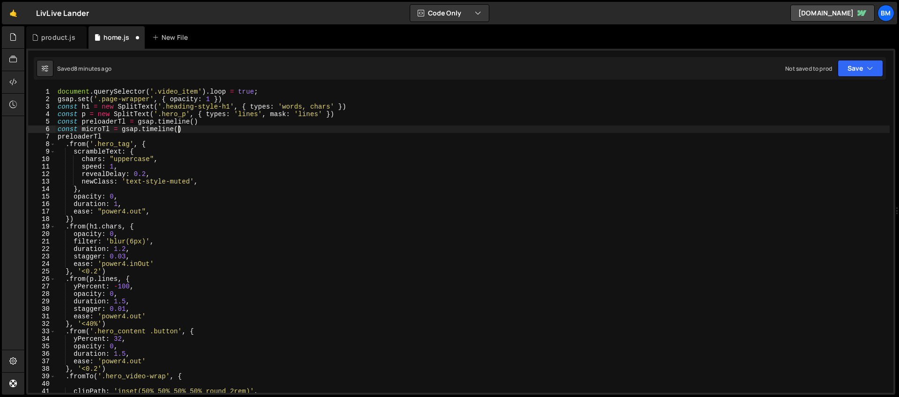
scroll to position [0, 8]
click at [120, 141] on div "document . querySelector ( '.video_item' ) . loop = true ; gsap . set ( '.page-…" at bounding box center [473, 248] width 834 height 320
click at [111, 138] on div "document . querySelector ( '.video_item' ) . loop = true ; gsap . set ( '.page-…" at bounding box center [473, 248] width 834 height 320
type textarea "preloaderTl"
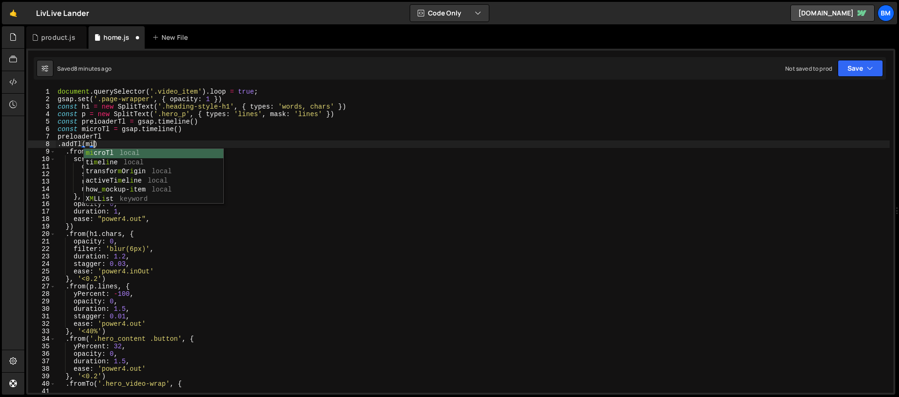
scroll to position [0, 2]
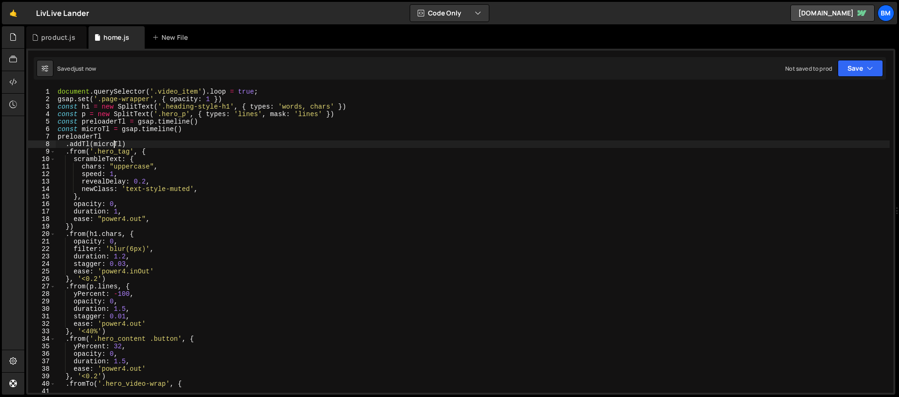
click at [70, 228] on div "document . querySelector ( '.video_item' ) . loop = true ; gsap . set ( '.page-…" at bounding box center [473, 248] width 834 height 320
type textarea "}, '<')"
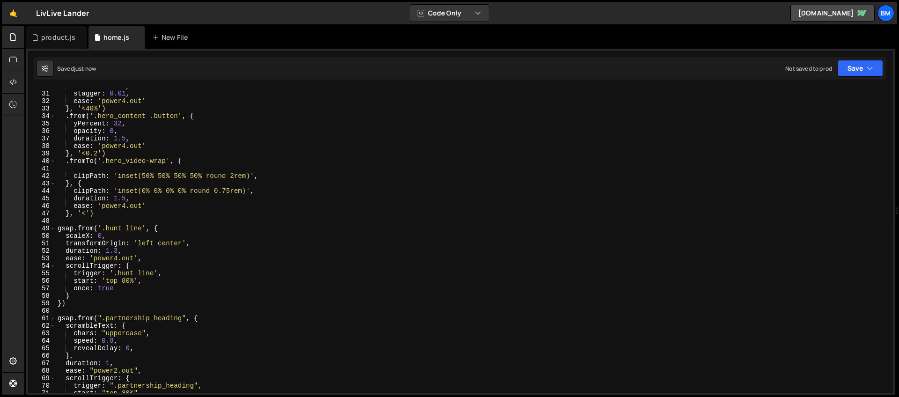
scroll to position [189, 0]
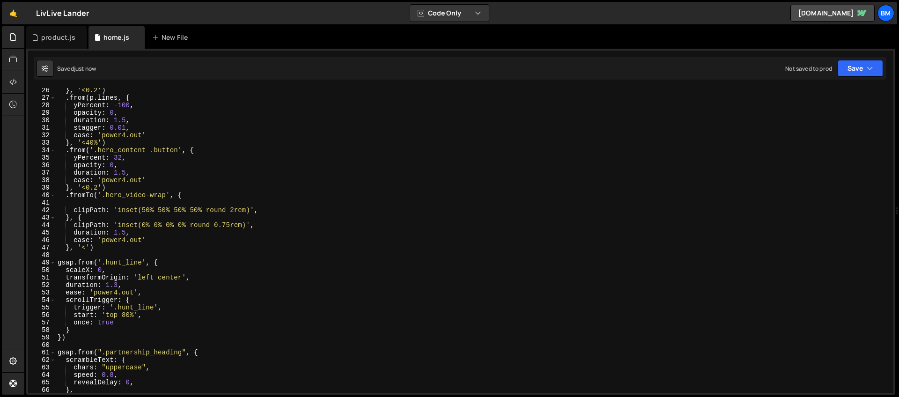
click at [68, 257] on div "} , '<0.2' ) . from ( p . lines , { yPercent : - 100 , opacity : 0 , duration :…" at bounding box center [473, 247] width 834 height 320
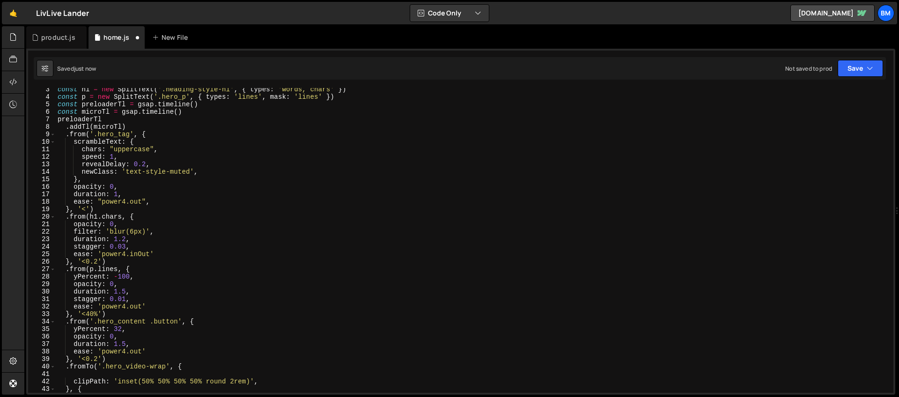
scroll to position [0, 0]
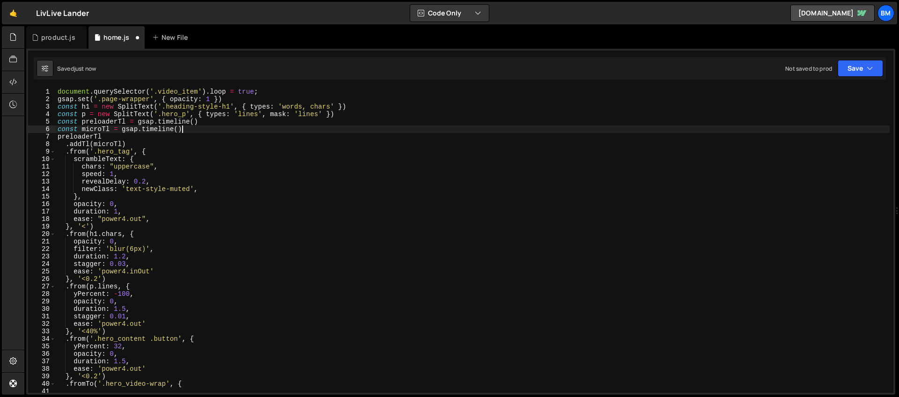
click at [189, 131] on div "document . querySelector ( '.video_item' ) . loop = true ; gsap . set ( '.page-…" at bounding box center [473, 248] width 834 height 320
type textarea "const microTl = gsap.timeline()"
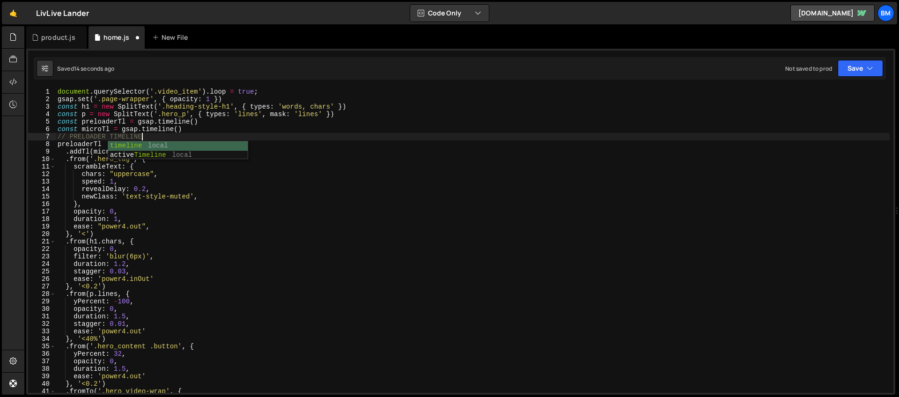
type textarea "// PRELOADER TIMELINE"
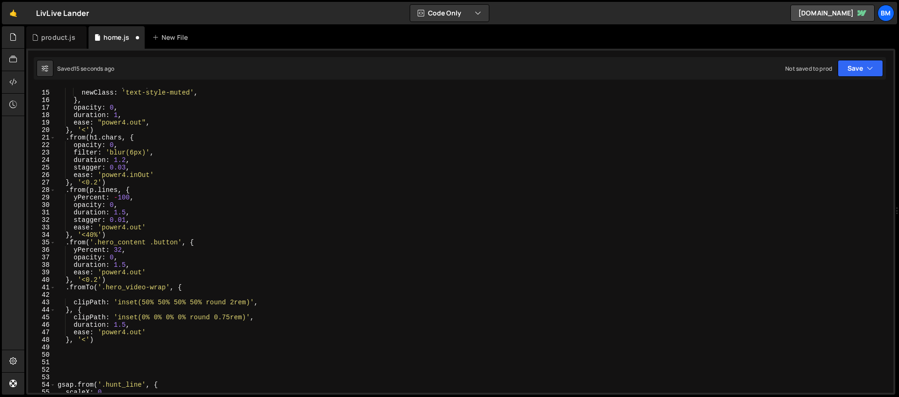
scroll to position [138, 0]
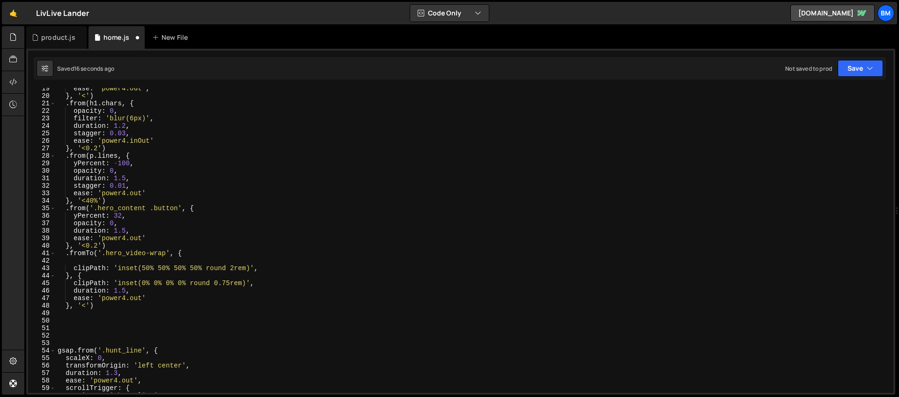
click at [62, 319] on div "ease : "power4.out" , } , '<' ) . from ( h1 . chars , { opacity : 0 , filter : …" at bounding box center [473, 245] width 834 height 320
type textarea "// MICRO TIMELINE"
type textarea "M"
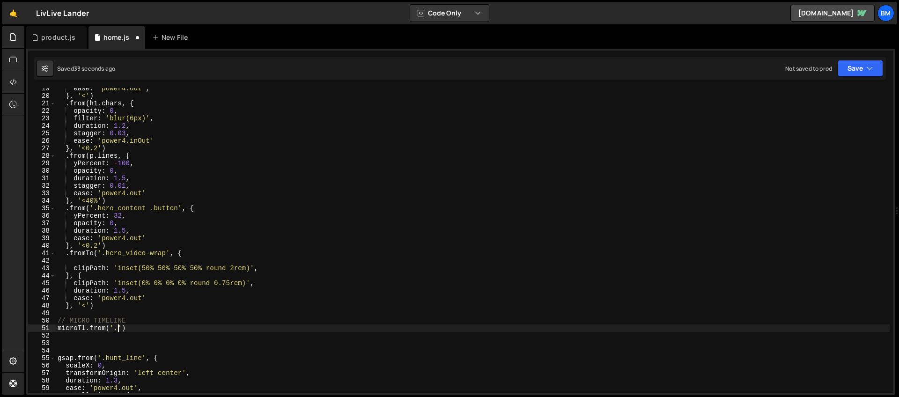
scroll to position [0, 4]
paste textarea "[URL][DOMAIN_NAME]"
paste textarea "hero_nav-item"
type textarea "microTl.from('.hero_nav-item', {)"
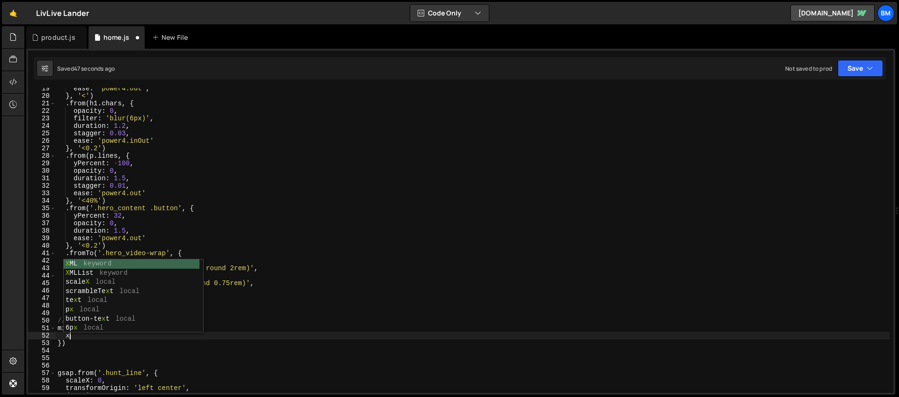
scroll to position [0, 0]
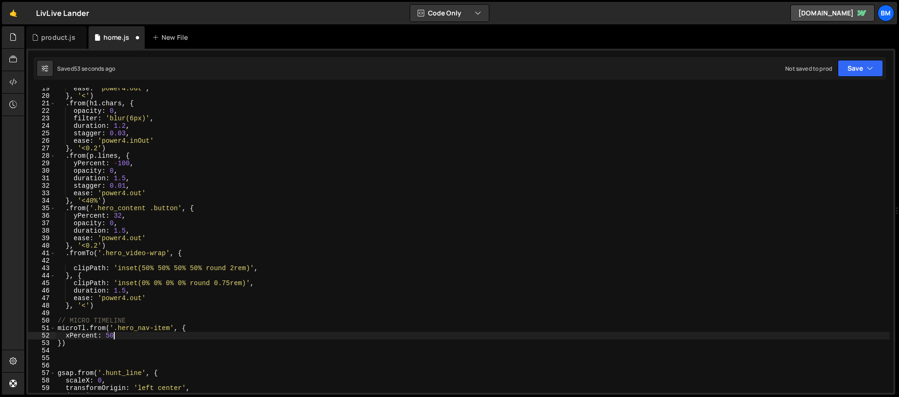
type textarea "xPercent: 50,"
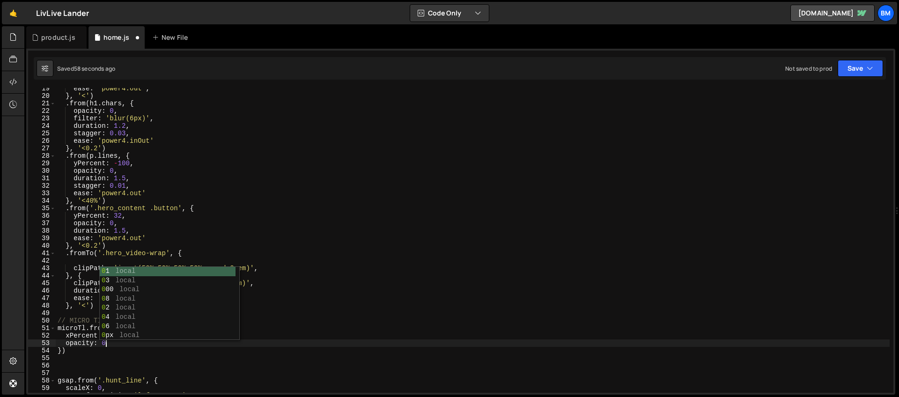
scroll to position [0, 3]
type textarea "opacity: 0,"
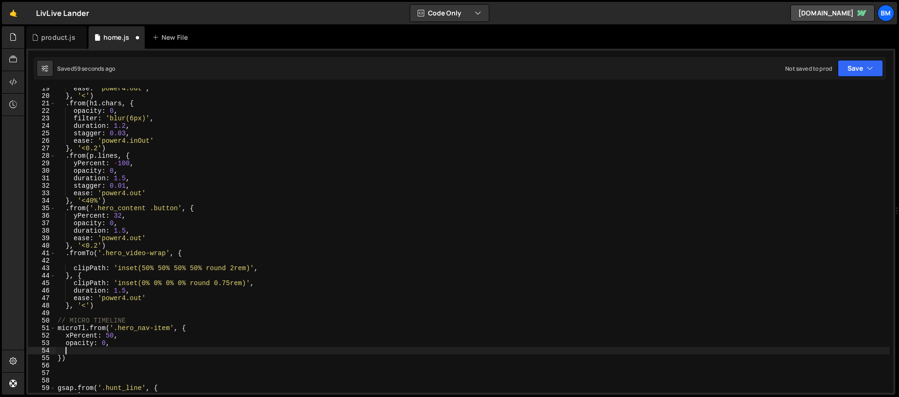
scroll to position [0, 0]
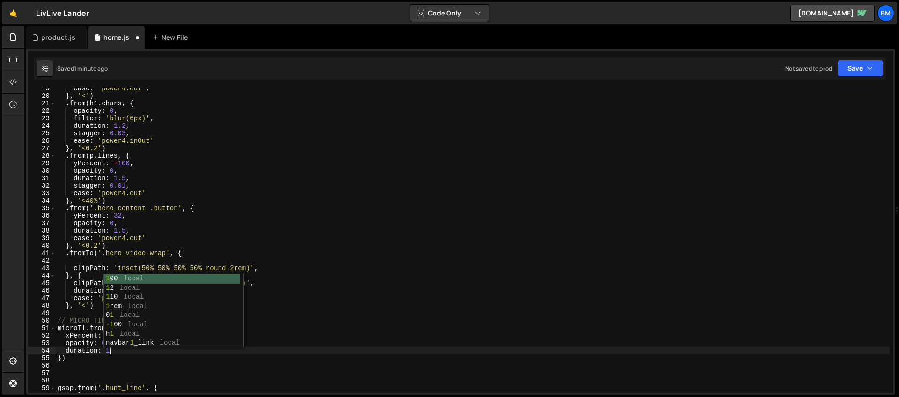
type textarea "duration: 1,"
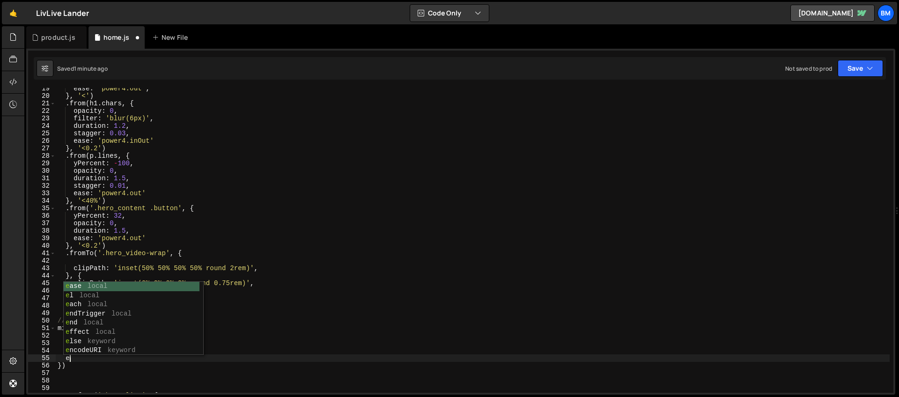
scroll to position [0, 0]
type textarea "e"
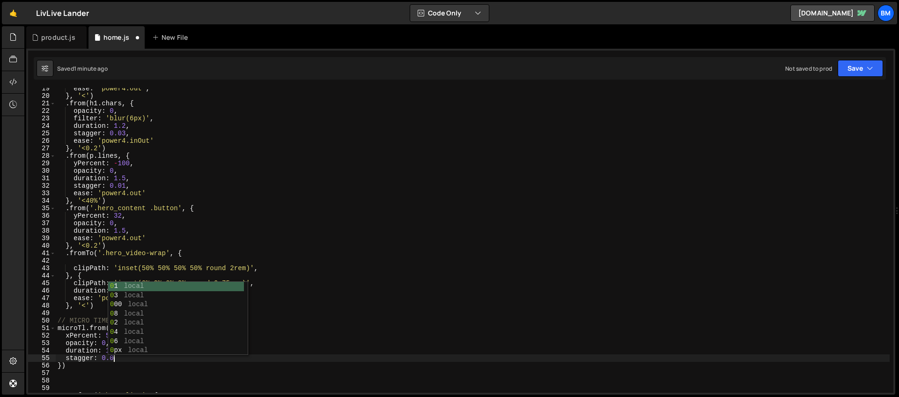
scroll to position [0, 4]
type textarea "stagger: 0.05,"
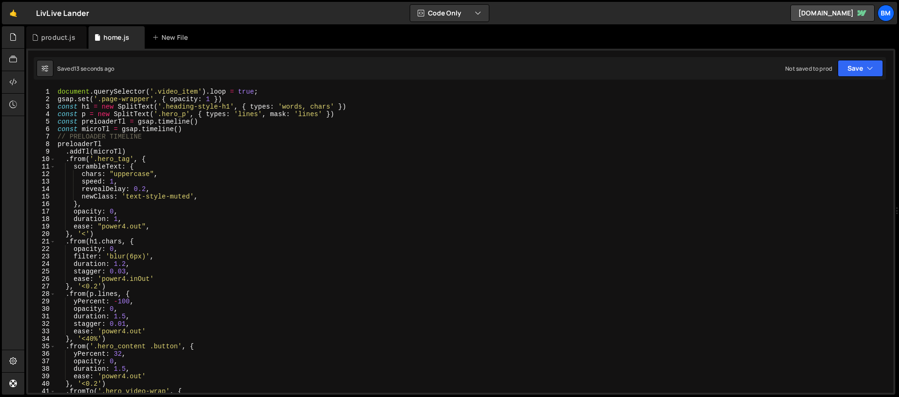
scroll to position [0, 0]
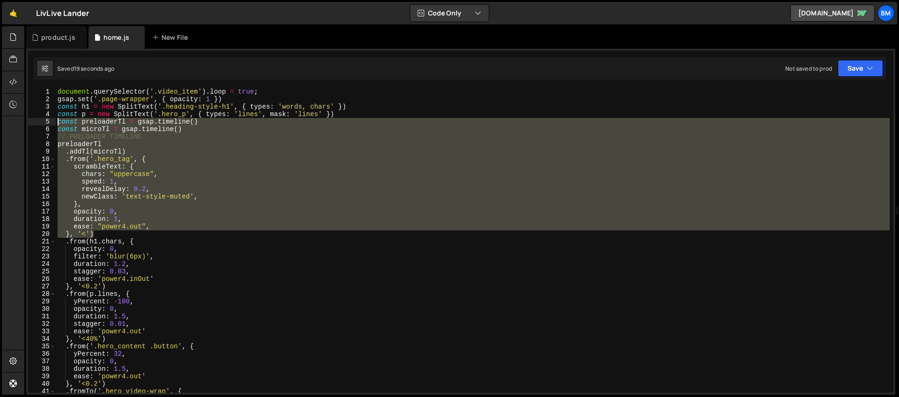
drag, startPoint x: 98, startPoint y: 234, endPoint x: 52, endPoint y: 124, distance: 119.7
click at [52, 124] on div "ease: 'power4.out' 1 2 3 4 5 6 7 8 9 10 11 12 13 14 15 16 17 18 19 20 21 22 23 …" at bounding box center [461, 240] width 866 height 305
click at [126, 165] on div "document . querySelector ( '.video_item' ) . loop = true ; gsap . set ( '.page-…" at bounding box center [473, 240] width 834 height 305
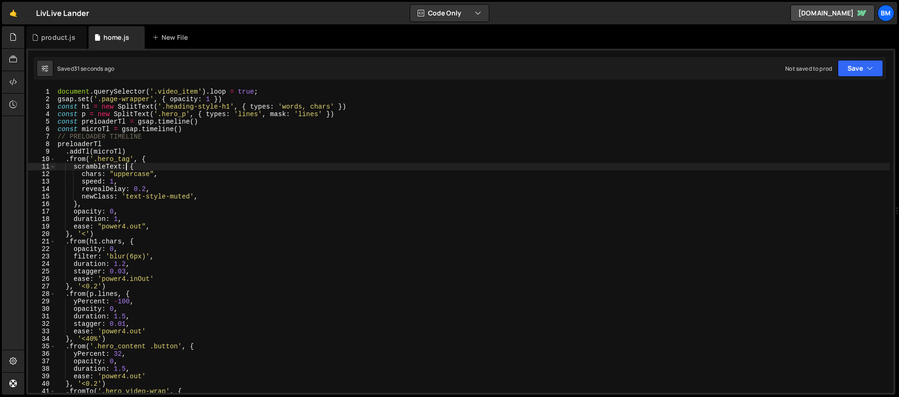
scroll to position [0, 5]
click at [89, 152] on div "document . querySelector ( '.video_item' ) . loop = true ; gsap . set ( '.page-…" at bounding box center [473, 248] width 834 height 320
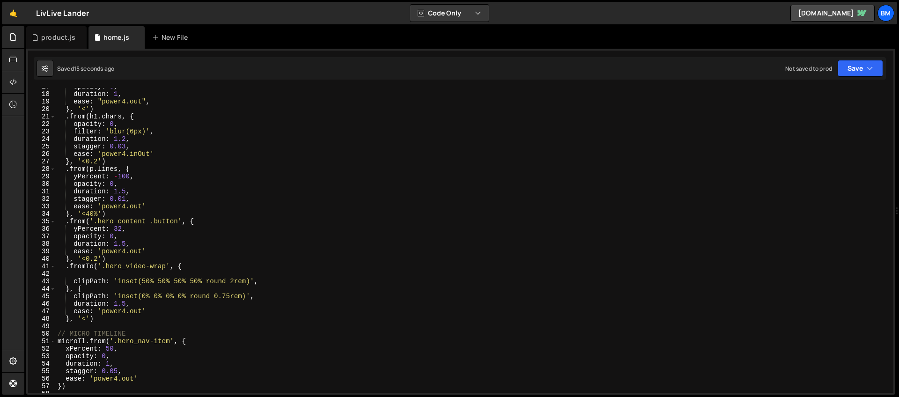
scroll to position [160, 0]
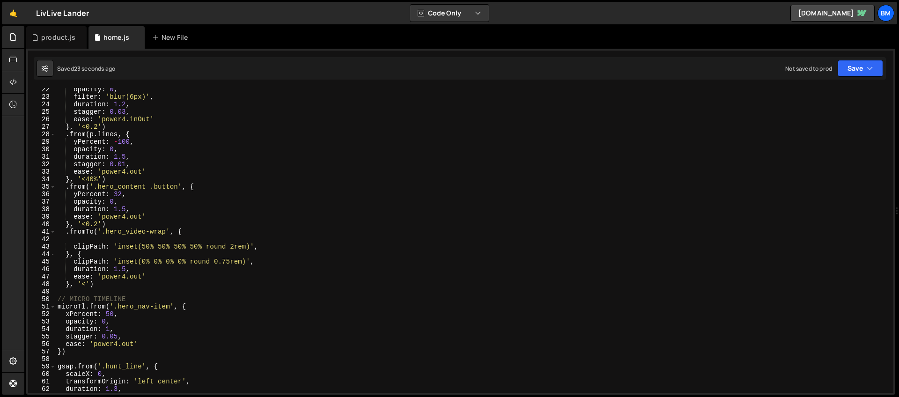
click at [85, 307] on div "opacity : 0 , filter : 'blur(6px)' , duration : 1.2 , stagger : 0.03 , ease : '…" at bounding box center [473, 246] width 834 height 320
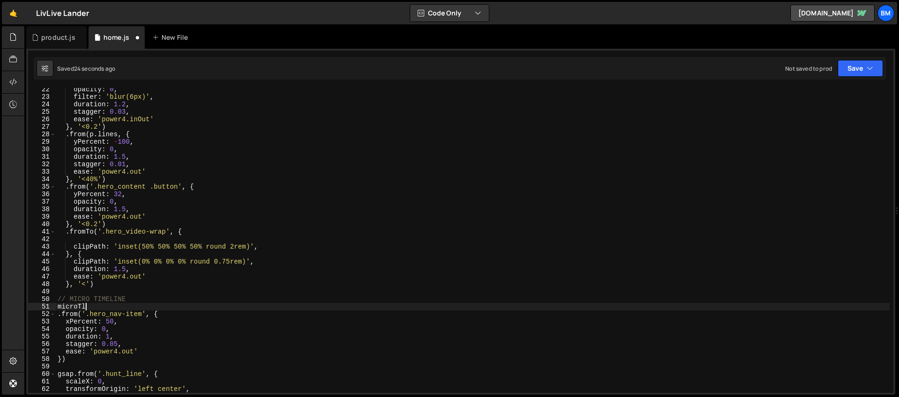
click at [99, 304] on div "opacity : 0 , filter : 'blur(6px)' , duration : 1.2 , stagger : 0.03 , ease : '…" at bounding box center [473, 246] width 834 height 320
type textarea "microTl"
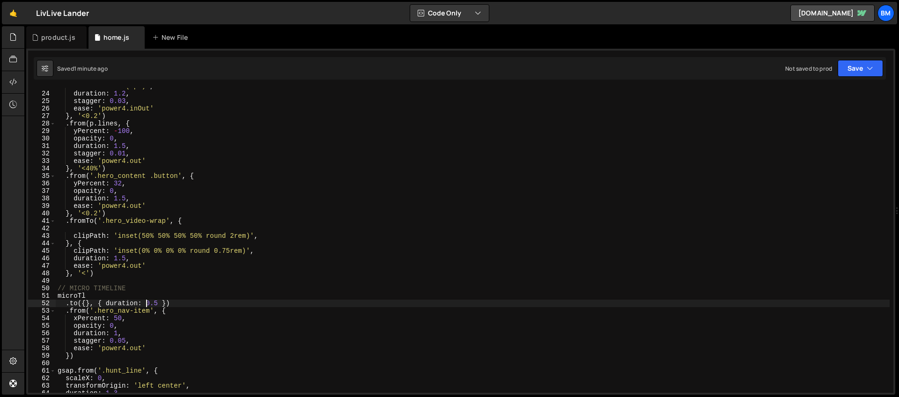
scroll to position [244, 0]
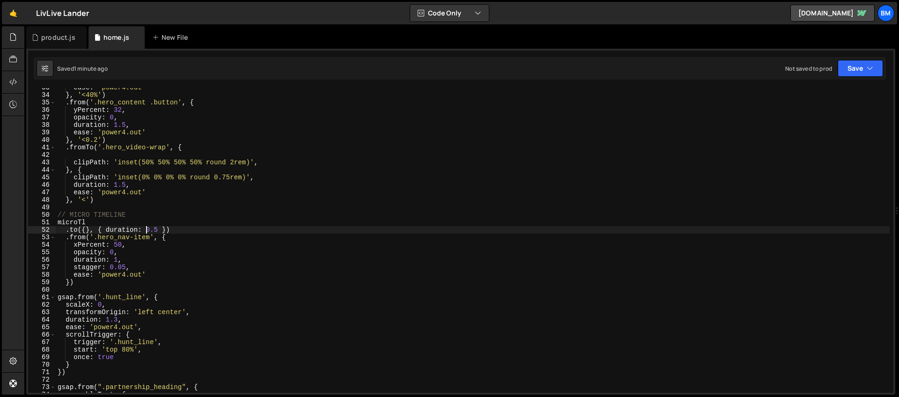
click at [86, 281] on div "ease : 'power4.out' } , '<40%' ) . from ( '.hero_content .button' , { yPercent …" at bounding box center [473, 244] width 834 height 320
type textarea "})"
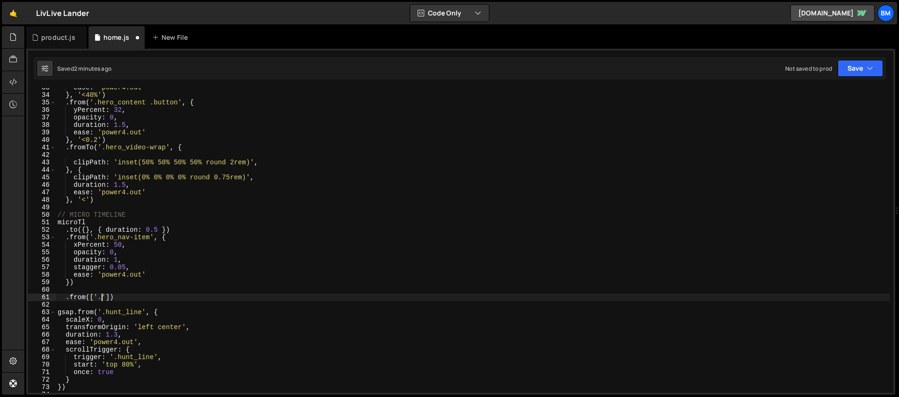
scroll to position [0, 3]
paste textarea "hero_circle-wrapper']"
paste textarea "hero_elements"
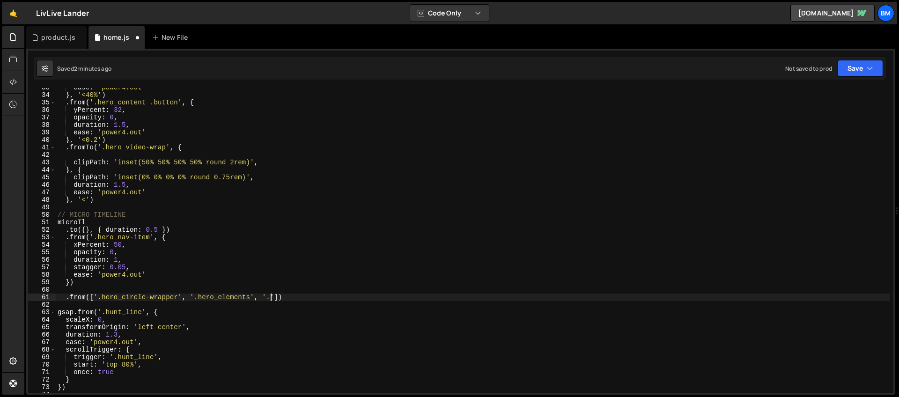
paste textarea "hero_glow1'"
paste textarea "hero_coin"
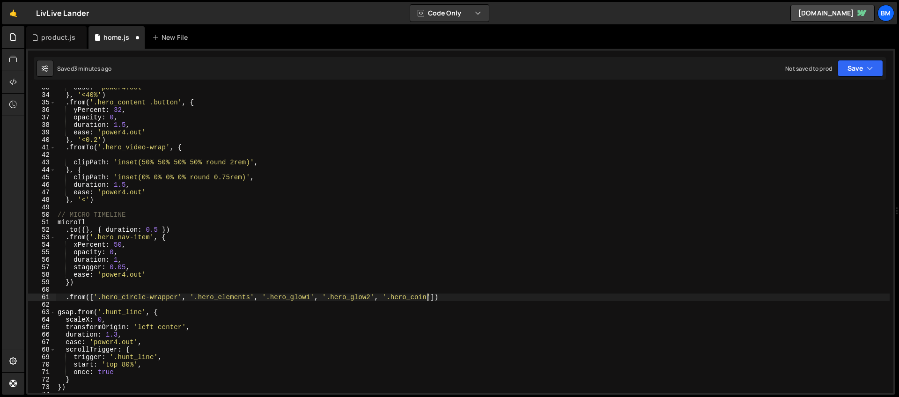
click at [435, 299] on div "ease : 'power4.out' } , '<40%' ) . from ( '.hero_content .button' , { yPercent …" at bounding box center [473, 244] width 834 height 320
type textarea ".from(['.hero_circle-wrapper', '.hero_elements', '.hero_glow1', '.hero_glow2', …"
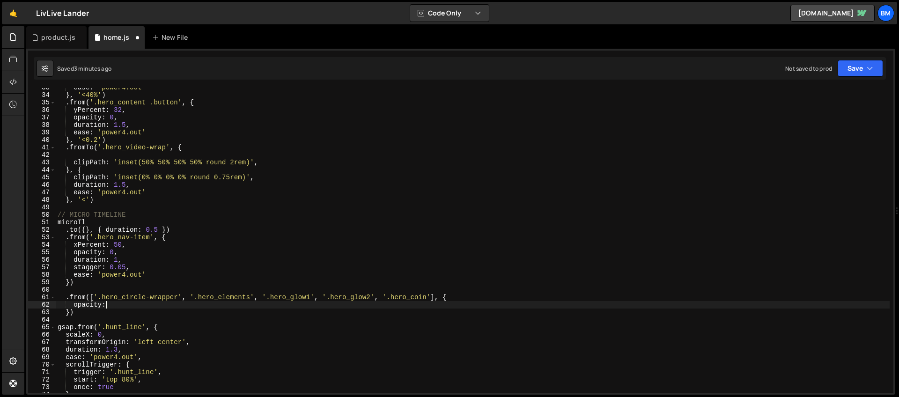
scroll to position [0, 3]
type textarea "opacity: 0,"
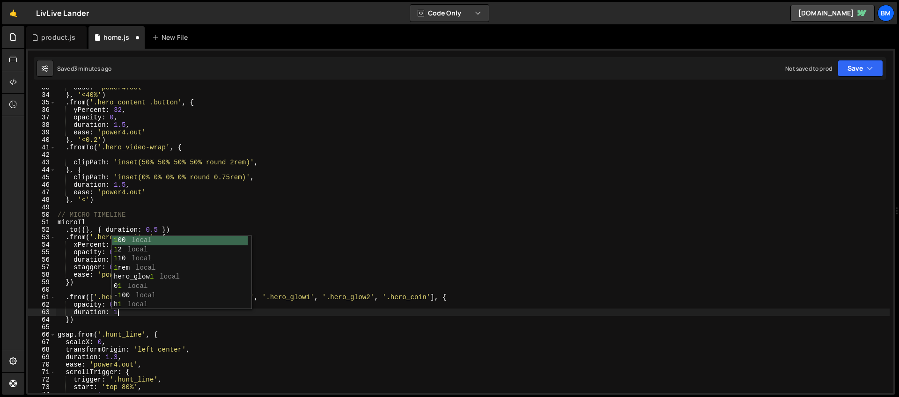
type textarea "duration: 1,"
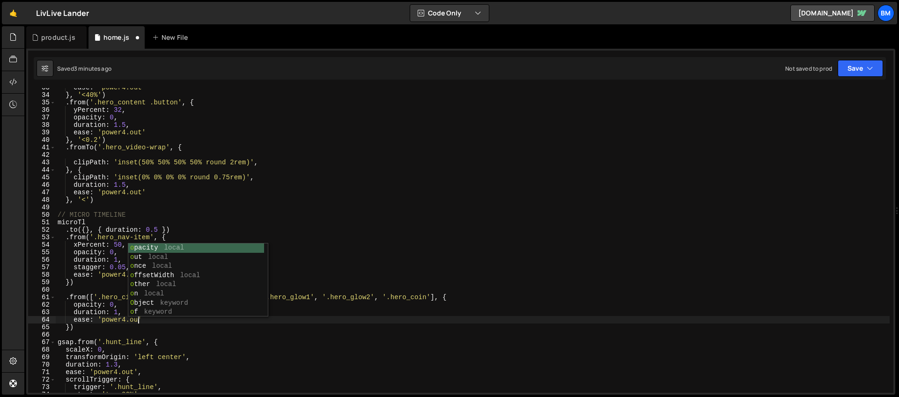
scroll to position [0, 6]
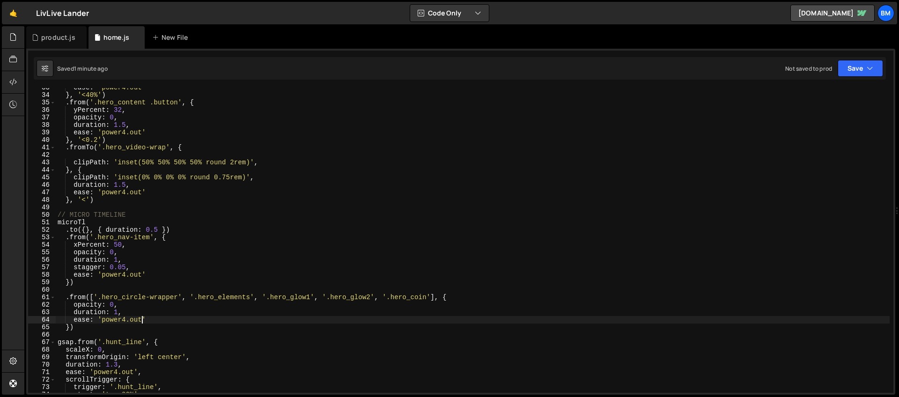
click at [78, 283] on div "ease : 'power4.out' } , '<40%' ) . from ( '.hero_content .button' , { yPercent …" at bounding box center [473, 244] width 834 height 320
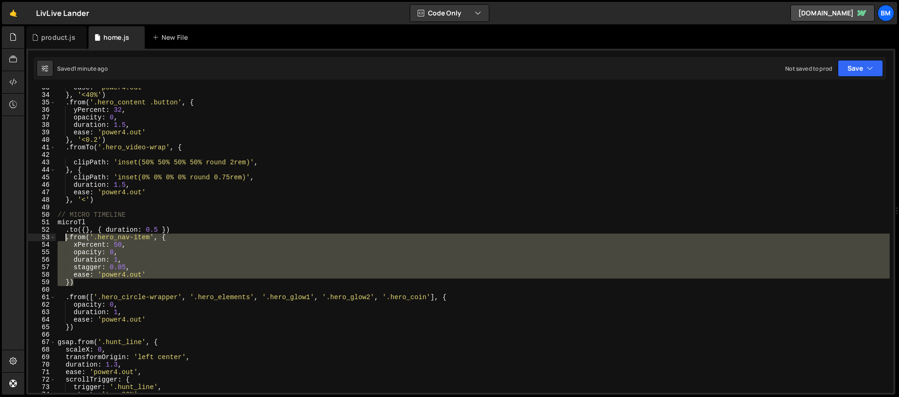
drag, startPoint x: 78, startPoint y: 282, endPoint x: 67, endPoint y: 240, distance: 44.0
click at [67, 240] on div "ease : 'power4.out' } , '<40%' ) . from ( '.hero_content .button' , { yPercent …" at bounding box center [473, 244] width 834 height 320
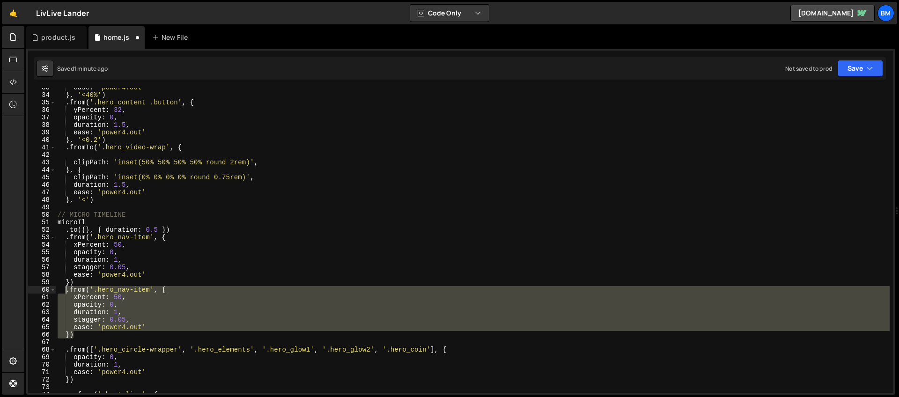
click at [150, 289] on div "ease : 'power4.out' } , '<40%' ) . from ( '.hero_content .button' , { yPercent …" at bounding box center [473, 240] width 834 height 305
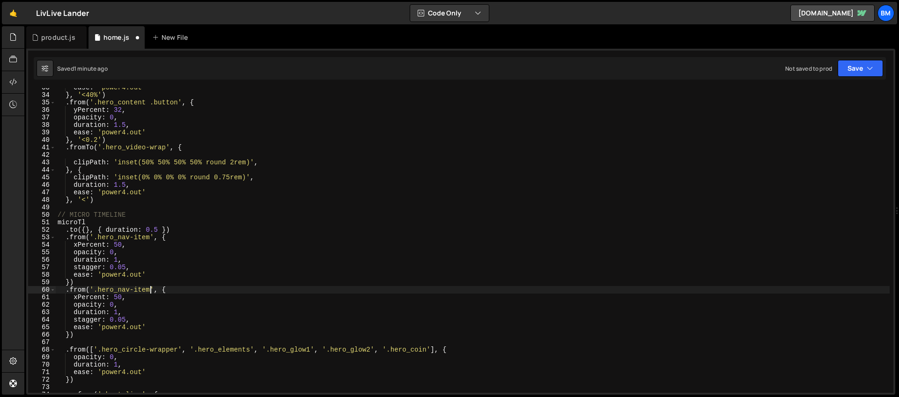
click at [98, 290] on div "ease : 'power4.out' } , '<40%' ) . from ( '.hero_content .button' , { yPercent …" at bounding box center [473, 244] width 834 height 320
paste textarea "glow"
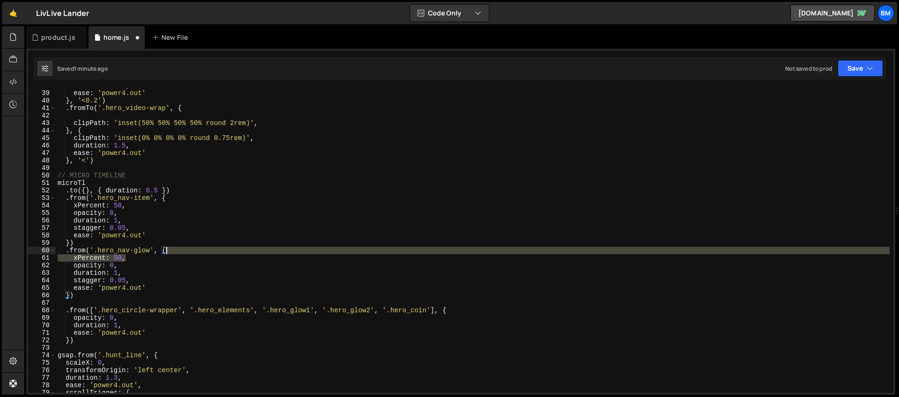
drag, startPoint x: 130, startPoint y: 259, endPoint x: 177, endPoint y: 254, distance: 47.6
click at [177, 254] on div "duration : 1.5 , ease : 'power4.out' } , '<0.2' ) . fromTo ( '.hero_video-wrap'…" at bounding box center [473, 242] width 834 height 320
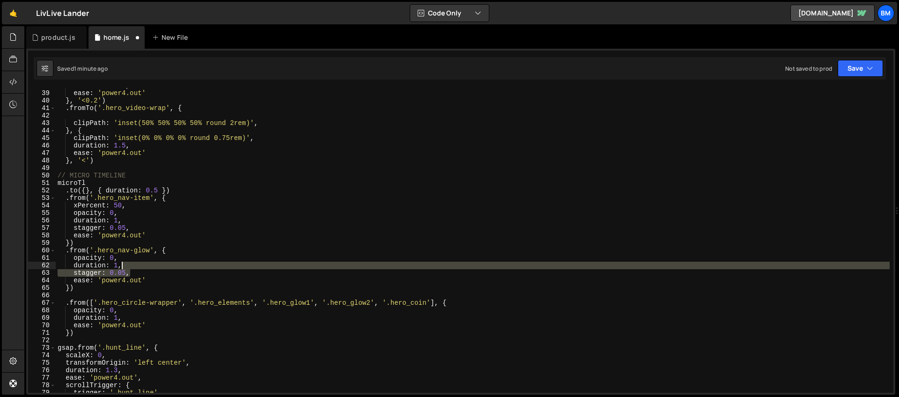
drag, startPoint x: 138, startPoint y: 272, endPoint x: 135, endPoint y: 265, distance: 7.9
click at [135, 265] on div "duration : 1.5 , ease : 'power4.out' } , '<0.2' ) . fromTo ( '.hero_video-wrap'…" at bounding box center [473, 242] width 834 height 320
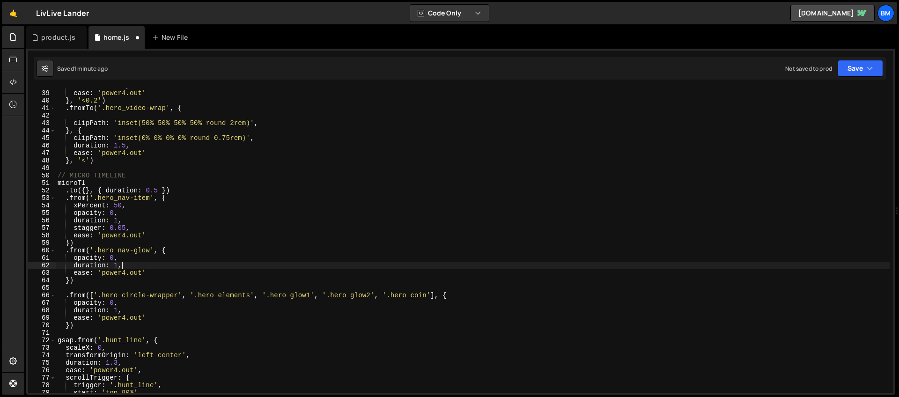
click at [117, 265] on div "duration : 1.5 , ease : 'power4.out' } , '<0.2' ) . fromTo ( '.hero_video-wrap'…" at bounding box center [473, 242] width 834 height 320
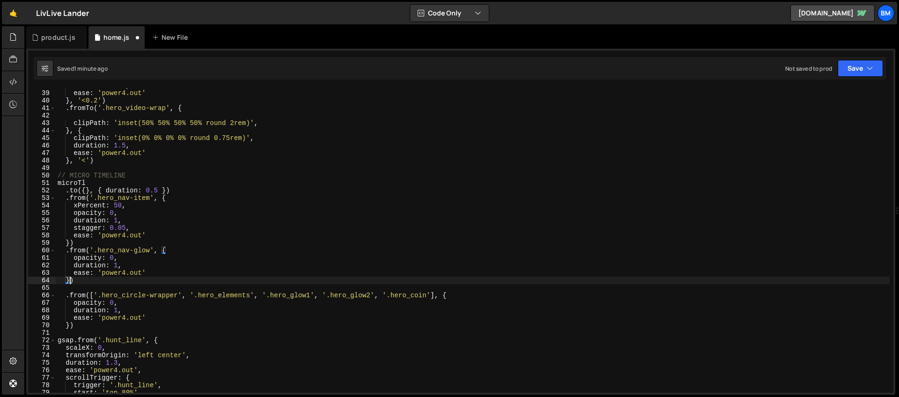
click at [70, 280] on div "duration : 1.5 , ease : 'power4.out' } , '<0.2' ) . fromTo ( '.hero_video-wrap'…" at bounding box center [473, 242] width 834 height 320
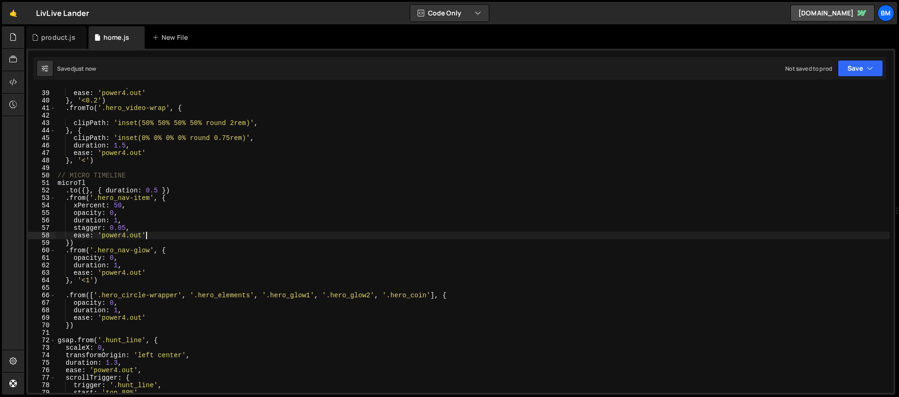
click at [167, 234] on div "duration : 1.5 , ease : 'power4.out' } , '<0.2' ) . fromTo ( '.hero_video-wrap'…" at bounding box center [473, 242] width 834 height 320
type textarea "ease: 'power4.out',"
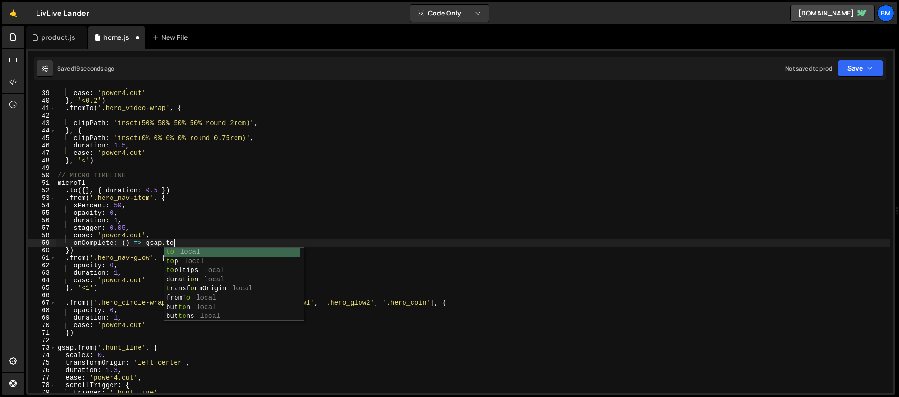
scroll to position [0, 7]
click at [88, 261] on div "duration : 1.5 , ease : 'power4.out' } , '<0.2' ) . fromTo ( '.hero_video-wrap'…" at bounding box center [473, 242] width 834 height 320
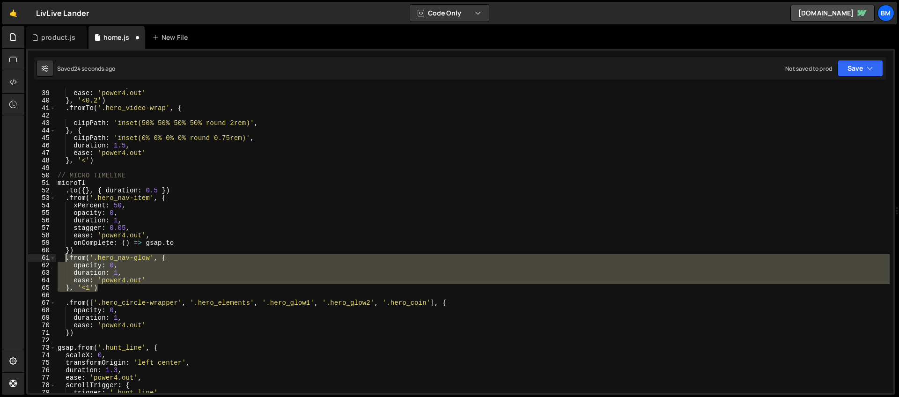
drag, startPoint x: 103, startPoint y: 289, endPoint x: 65, endPoint y: 261, distance: 46.7
click at [65, 261] on div "duration : 1.5 , ease : 'power4.out' } , '<0.2' ) . fromTo ( '.hero_video-wrap'…" at bounding box center [473, 242] width 834 height 320
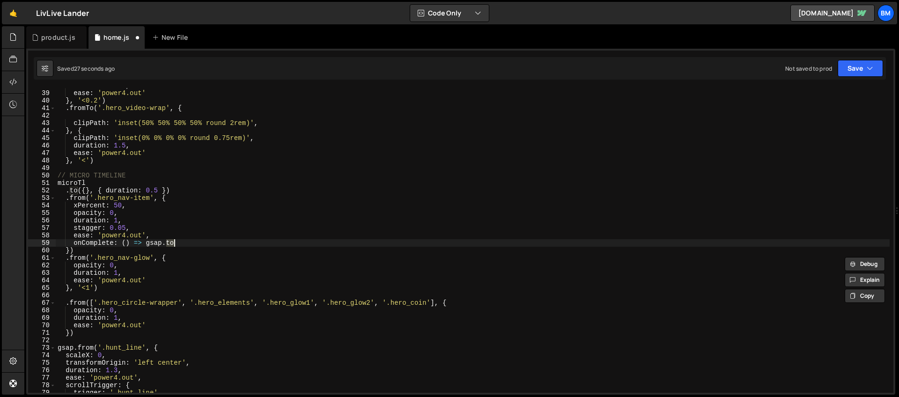
drag, startPoint x: 166, startPoint y: 243, endPoint x: 190, endPoint y: 243, distance: 23.9
click at [190, 243] on div "duration : 1.5 , ease : 'power4.out' } , '<0.2' ) . fromTo ( '.hero_video-wrap'…" at bounding box center [473, 242] width 834 height 320
paste textarea "}, '<1')"
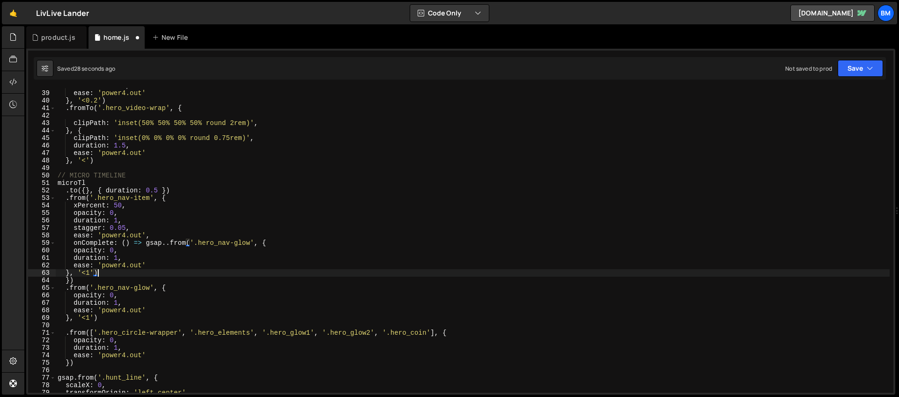
scroll to position [0, 2]
click at [183, 243] on div "duration : 1.5 , ease : 'power4.out' } , '<0.2' ) . fromTo ( '.hero_video-wrap'…" at bounding box center [473, 242] width 834 height 320
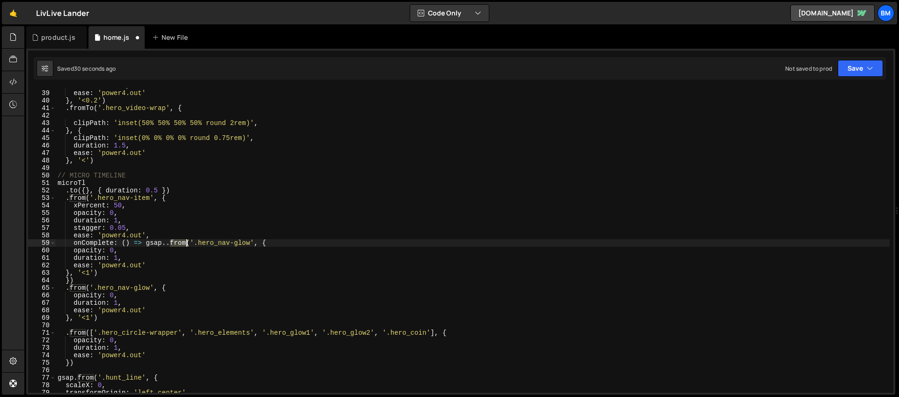
click at [183, 243] on div "duration : 1.5 , ease : 'power4.out' } , '<0.2' ) . fromTo ( '.hero_video-wrap'…" at bounding box center [473, 242] width 834 height 320
type textarea "onComplete: () => [DOMAIN_NAME]('.hero_nav-glow', {"
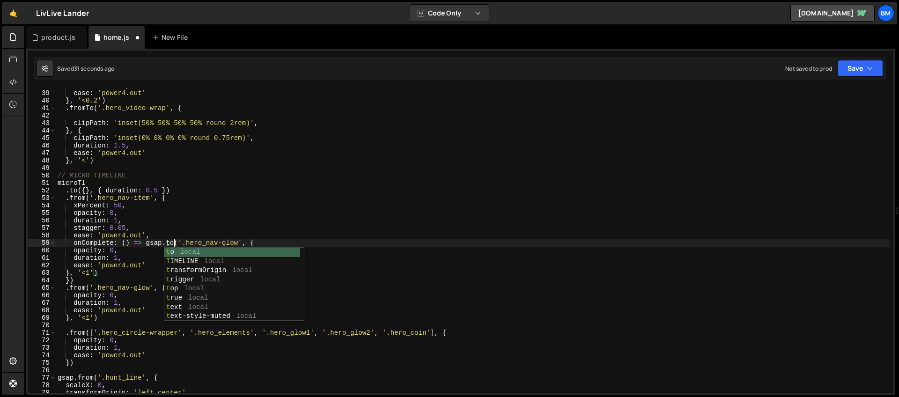
scroll to position [0, 8]
click at [275, 242] on div "duration : 1.5 , ease : 'power4.out' } , '<0.2' ) . fromTo ( '.hero_video-wrap'…" at bounding box center [473, 242] width 834 height 320
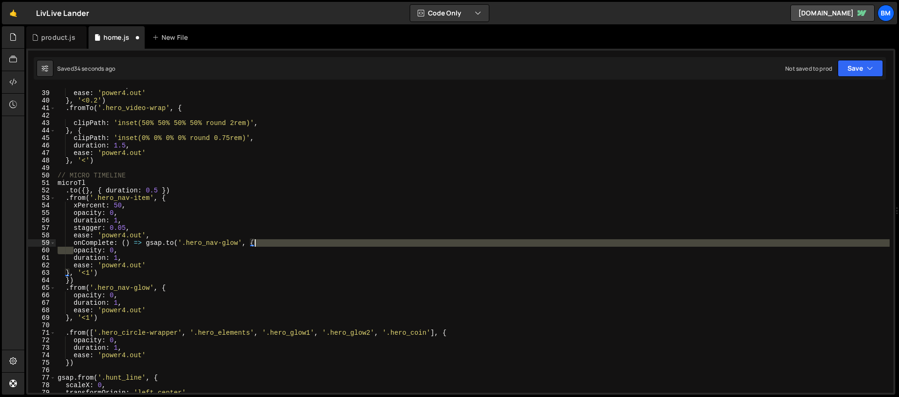
scroll to position [283, 0]
click at [292, 244] on div "duration : 1.5 , ease : 'power4.out' } , '<0.2' ) . fromTo ( '.hero_video-wrap'…" at bounding box center [473, 242] width 834 height 320
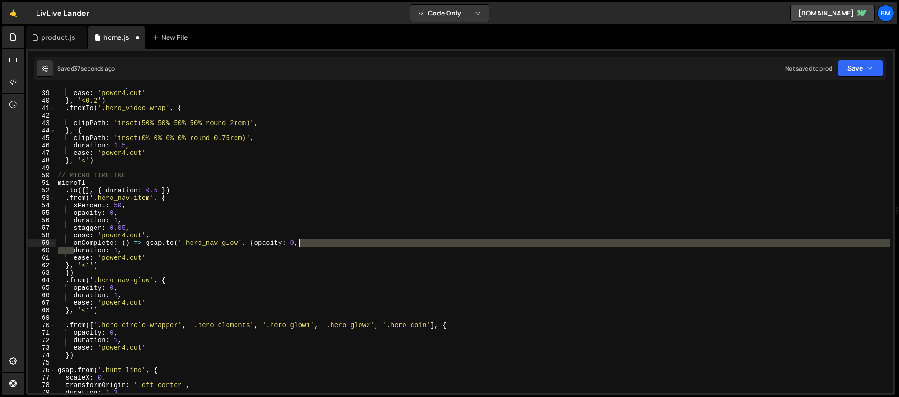
drag, startPoint x: 72, startPoint y: 250, endPoint x: 325, endPoint y: 241, distance: 253.1
click at [325, 241] on div "duration : 1.5 , ease : 'power4.out' } , '<0.2' ) . fromTo ( '.hero_video-wrap'…" at bounding box center [473, 242] width 834 height 320
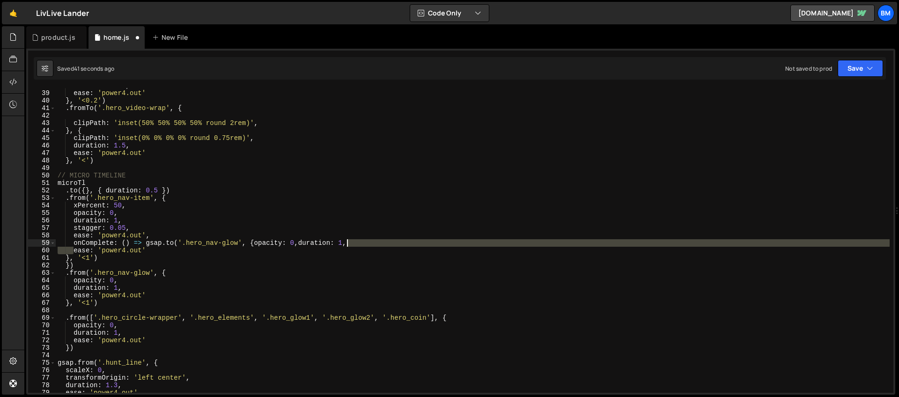
drag, startPoint x: 73, startPoint y: 252, endPoint x: 392, endPoint y: 244, distance: 319.0
click at [392, 244] on div "duration : 1.5 , ease : 'power4.out' } , '<0.2' ) . fromTo ( '.hero_video-wrap'…" at bounding box center [473, 242] width 834 height 320
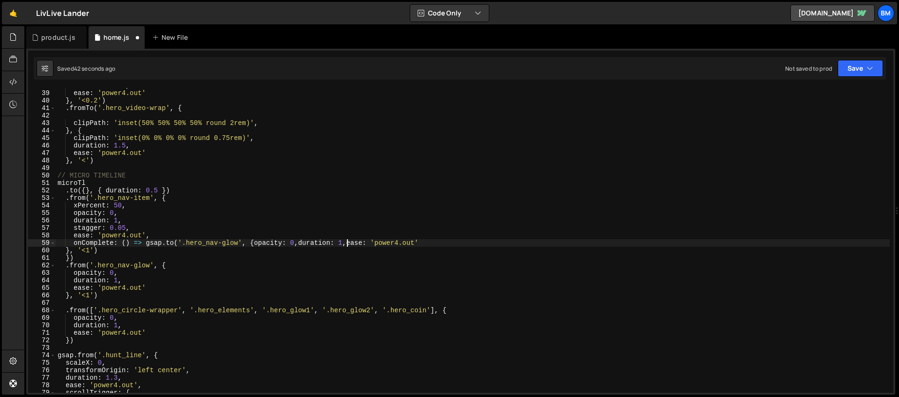
click at [93, 250] on div "duration : 1.5 , ease : 'power4.out' } , '<0.2' ) . fromTo ( '.hero_video-wrap'…" at bounding box center [473, 242] width 834 height 320
drag, startPoint x: 66, startPoint y: 252, endPoint x: 448, endPoint y: 242, distance: 382.3
click at [448, 242] on div "duration : 1.5 , ease : 'power4.out' } , '<0.2' ) . fromTo ( '.hero_video-wrap'…" at bounding box center [473, 242] width 834 height 320
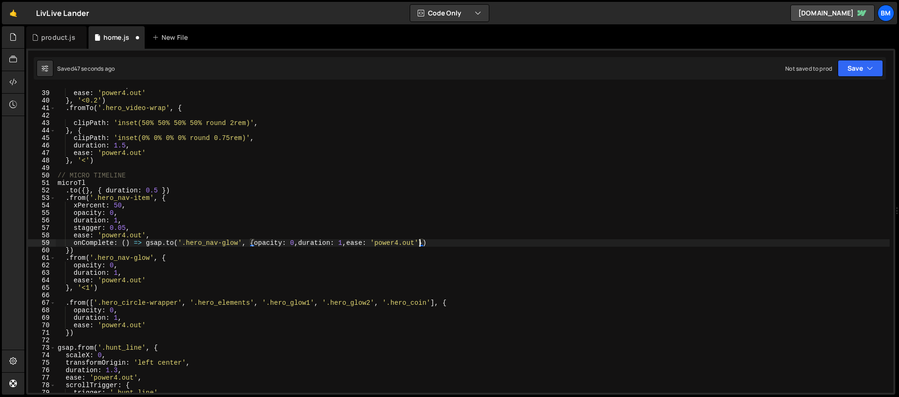
click at [78, 251] on div "duration : 1.5 , ease : 'power4.out' } , '<0.2' ) . fromTo ( '.hero_video-wrap'…" at bounding box center [473, 242] width 834 height 320
click at [101, 289] on div "duration : 1.5 , ease : 'power4.out' } , '<0.2' ) . fromTo ( '.hero_video-wrap'…" at bounding box center [473, 242] width 834 height 320
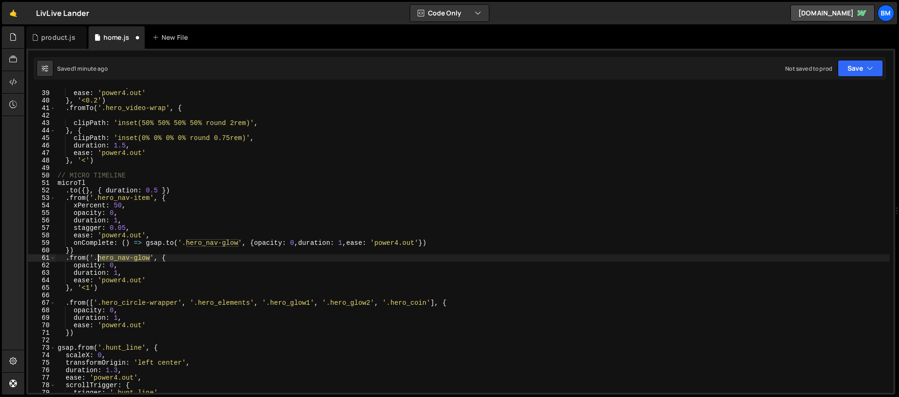
drag, startPoint x: 150, startPoint y: 258, endPoint x: 98, endPoint y: 258, distance: 51.5
click at [98, 258] on div "duration : 1.5 , ease : 'power4.out' } , '<0.2' ) . fromTo ( '.hero_video-wrap'…" at bounding box center [473, 242] width 834 height 320
paste textarea "card-img-wrap"
click at [87, 267] on div "duration : 1.5 , ease : 'power4.out' } , '<0.2' ) . fromTo ( '.hero_video-wrap'…" at bounding box center [473, 242] width 834 height 320
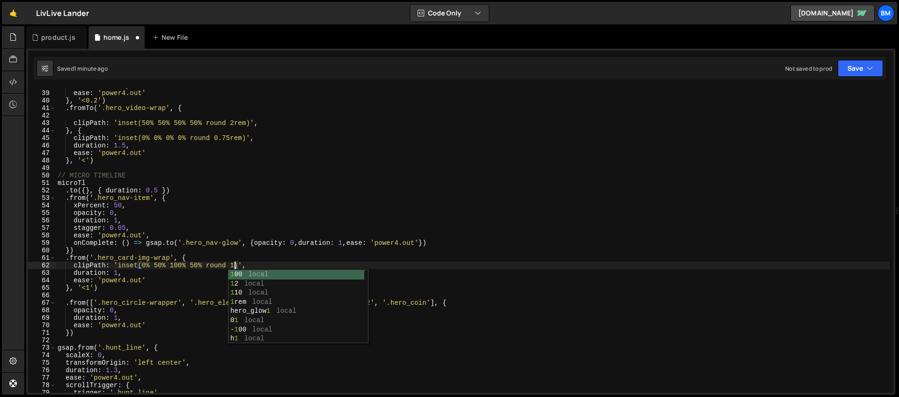
scroll to position [0, 13]
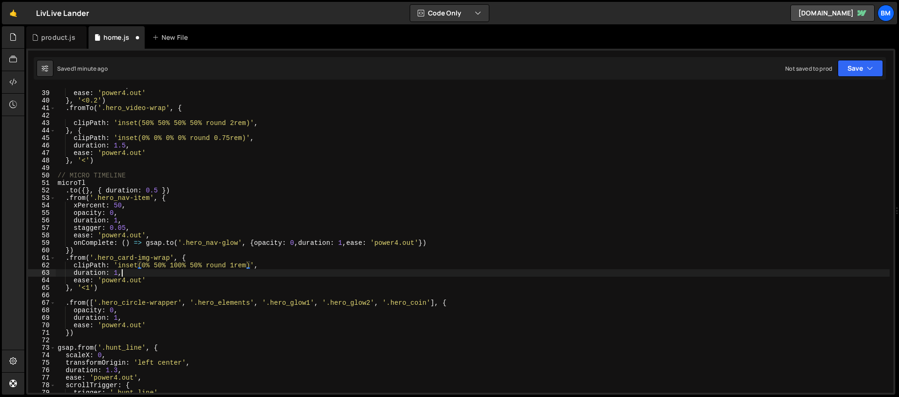
click at [153, 274] on div "duration : 1.5 , ease : 'power4.out' } , '<0.2' ) . fromTo ( '.hero_video-wrap'…" at bounding box center [473, 242] width 834 height 320
click at [90, 287] on div "duration : 1.5 , ease : 'power4.out' } , '<0.2' ) . fromTo ( '.hero_video-wrap'…" at bounding box center [473, 242] width 834 height 320
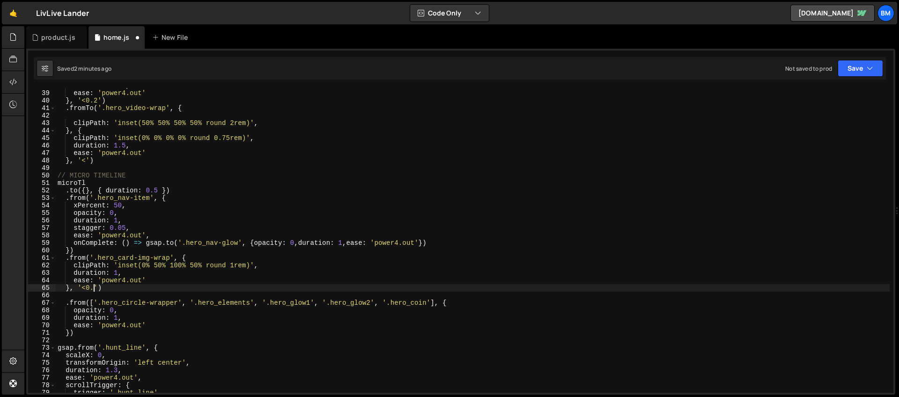
scroll to position [0, 3]
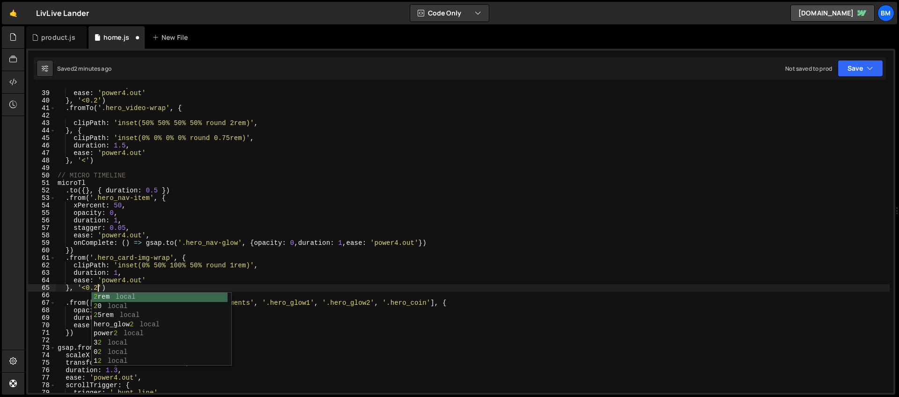
click at [120, 282] on div "duration : 1.5 , ease : 'power4.out' } , '<0.2' ) . fromTo ( '.hero_video-wrap'…" at bounding box center [473, 242] width 834 height 320
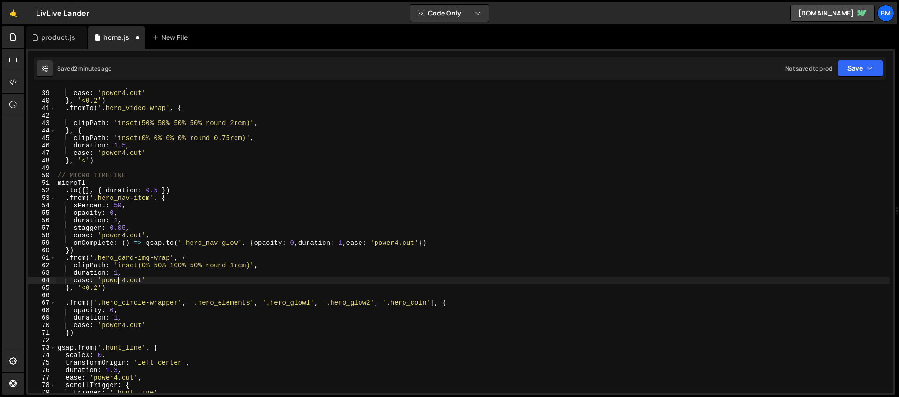
click at [118, 274] on div "duration : 1.5 , ease : 'power4.out' } , '<0.2' ) . fromTo ( '.hero_video-wrap'…" at bounding box center [473, 242] width 834 height 320
click at [134, 279] on div "duration : 1.5 , ease : 'power4.out' } , '<0.2' ) . fromTo ( '.hero_video-wrap'…" at bounding box center [473, 242] width 834 height 320
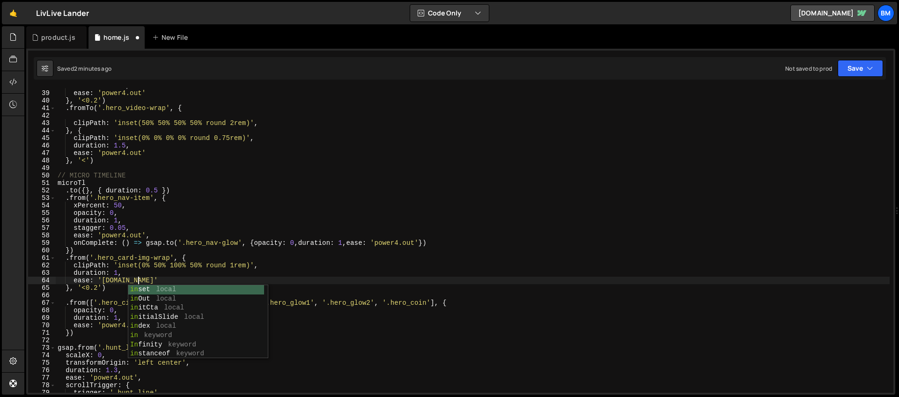
scroll to position [0, 6]
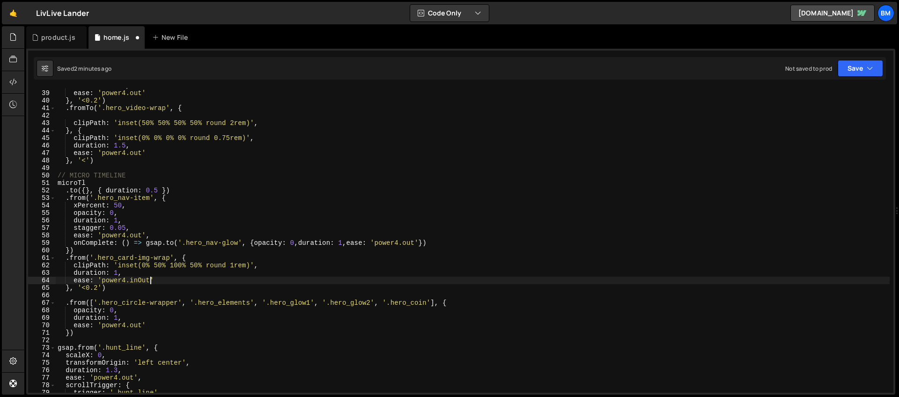
click at [97, 287] on div "duration : 1.5 , ease : 'power4.out' } , '<0.2' ) . fromTo ( '.hero_video-wrap'…" at bounding box center [473, 242] width 834 height 320
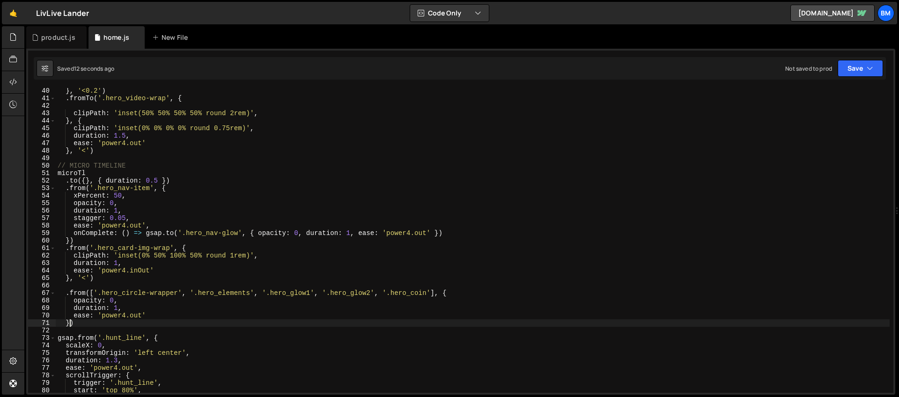
click at [69, 322] on div "} , '<0.2' ) . fromTo ( '.hero_video-wrap' , { clipPath : 'inset(50% 50% 50% 50…" at bounding box center [473, 247] width 834 height 320
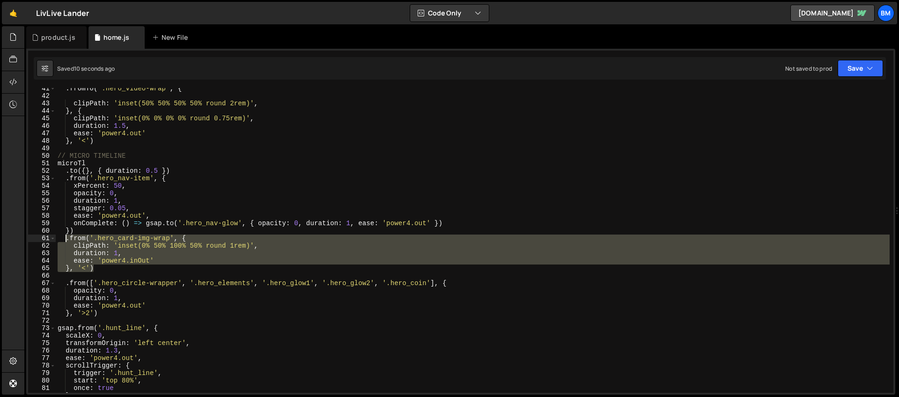
drag, startPoint x: 99, startPoint y: 267, endPoint x: 66, endPoint y: 239, distance: 43.2
click at [66, 239] on div ". fromTo ( '.hero_video-wrap' , { clipPath : 'inset(50% 50% 50% 50% round 2rem)…" at bounding box center [473, 245] width 834 height 320
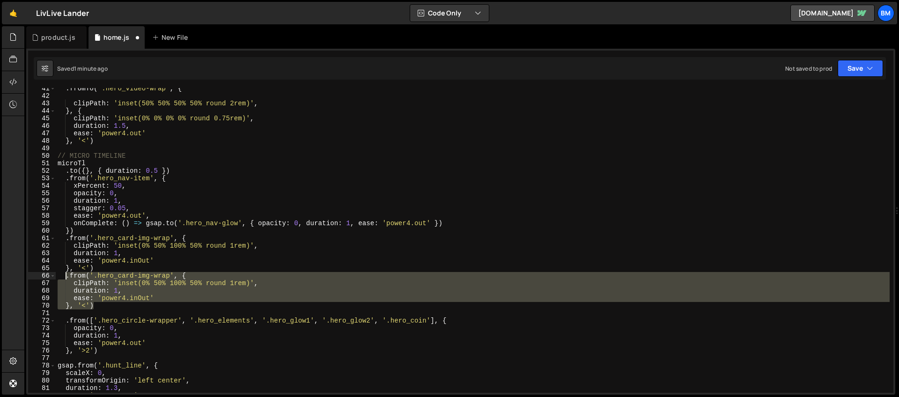
click at [170, 275] on div ". fromTo ( '.hero_video-wrap' , { clipPath : 'inset(50% 50% 50% 50% round 2rem)…" at bounding box center [473, 245] width 834 height 320
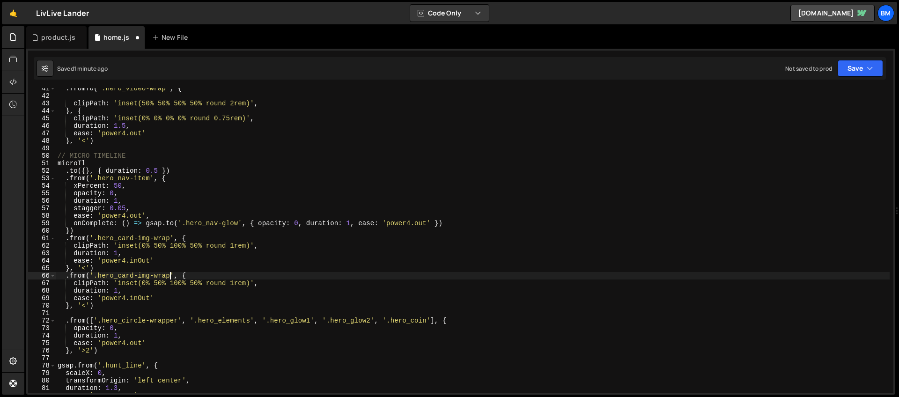
click at [110, 270] on div ". fromTo ( '.hero_video-wrap' , { clipPath : 'inset(50% 50% 50% 50% round 2rem)…" at bounding box center [473, 245] width 834 height 320
type textarea "}, '<')"
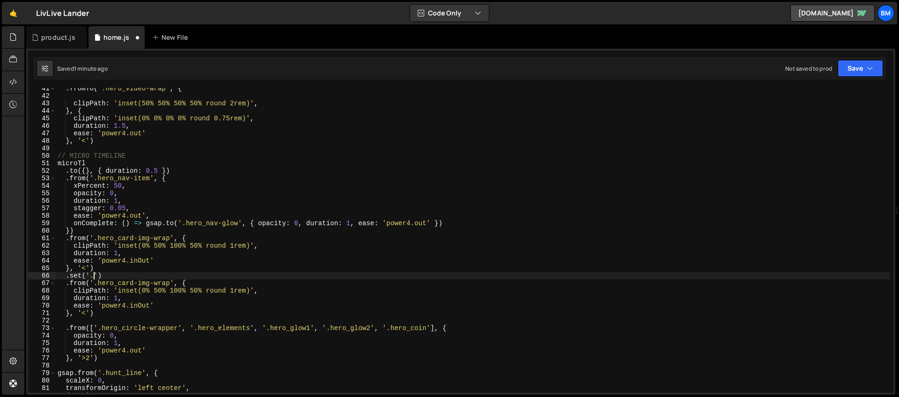
scroll to position [0, 2]
paste textarea "hero_card"
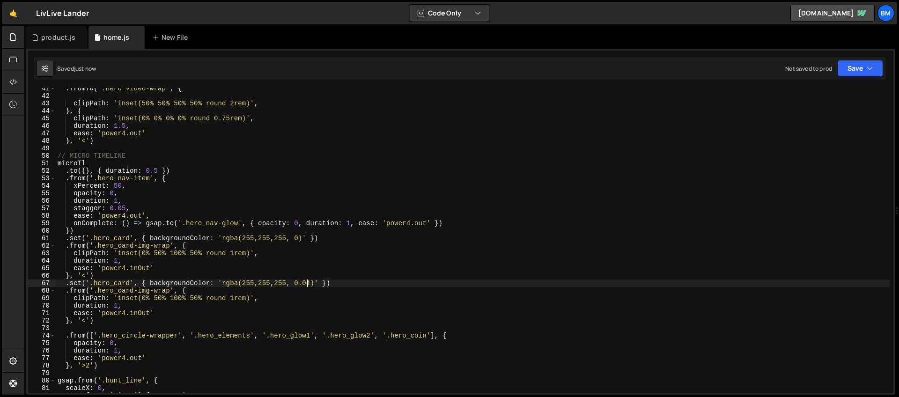
scroll to position [346, 0]
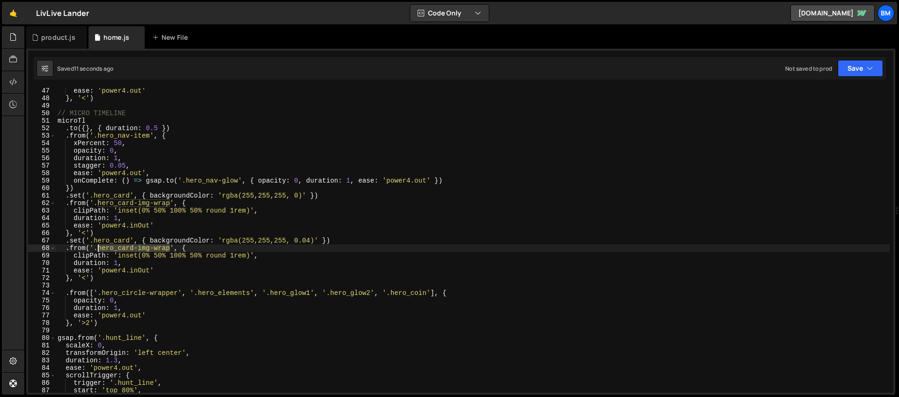
drag, startPoint x: 170, startPoint y: 248, endPoint x: 97, endPoint y: 248, distance: 72.1
click at [97, 248] on div "ease : 'power4.out' } , '<' ) // MICRO TIMELINE microTl . to ({ } , { duration …" at bounding box center [473, 247] width 834 height 320
paste textarea "bottm"
drag, startPoint x: 248, startPoint y: 256, endPoint x: 206, endPoint y: 257, distance: 41.7
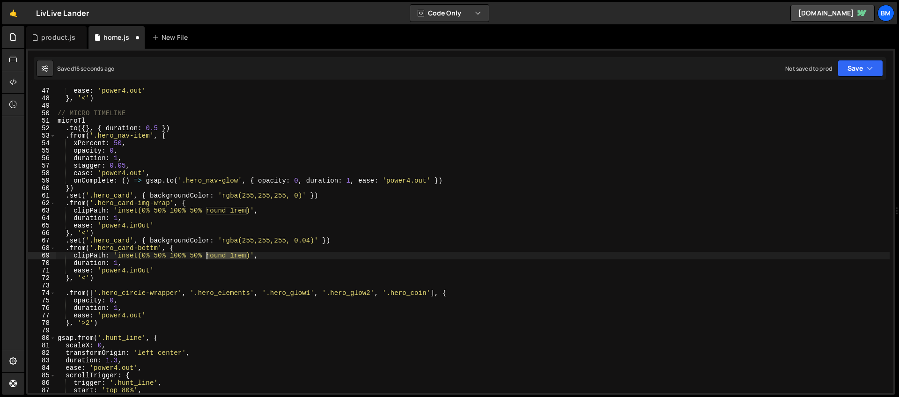
click at [206, 257] on div "ease : 'power4.out' } , '<' ) // MICRO TIMELINE microTl . to ({ } , { duration …" at bounding box center [473, 247] width 834 height 320
click at [194, 255] on div "ease : 'power4.out' } , '<' ) // MICRO TIMELINE microTl . to ({ } , { duration …" at bounding box center [473, 247] width 834 height 320
click at [157, 254] on div "ease : 'power4.out' } , '<' ) // MICRO TIMELINE microTl . to ({ } , { duration …" at bounding box center [473, 247] width 834 height 320
click at [258, 197] on div "ease : 'power4.out' } , '<' ) // MICRO TIMELINE microTl . to ({ } , { duration …" at bounding box center [473, 247] width 834 height 320
click at [275, 195] on div "ease : 'power4.out' } , '<' ) // MICRO TIMELINE microTl . to ({ } , { duration …" at bounding box center [473, 247] width 834 height 320
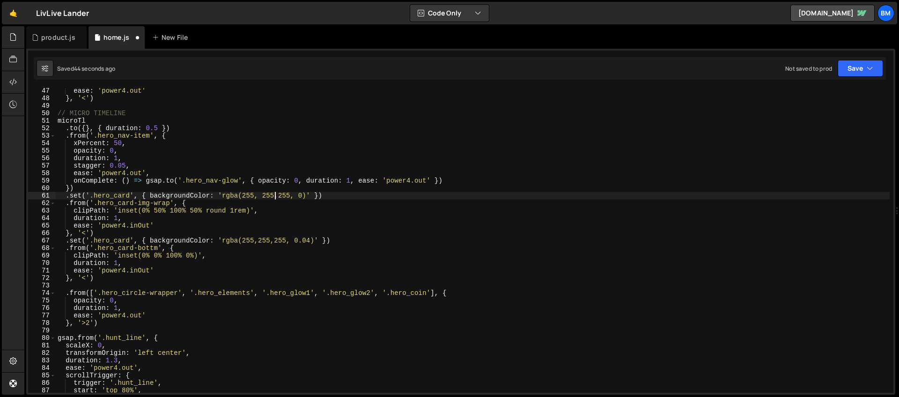
scroll to position [0, 15]
click at [277, 197] on div "ease : 'power4.out' } , '<' ) // MICRO TIMELINE microTl . to ({ } , { duration …" at bounding box center [473, 247] width 834 height 320
click at [306, 196] on div "ease : 'power4.out' } , '<' ) // MICRO TIMELINE microTl . to ({ } , { duration …" at bounding box center [473, 247] width 834 height 320
click at [168, 217] on div "ease : 'power4.out' } , '<' ) // MICRO TIMELINE microTl . to ({ } , { duration …" at bounding box center [473, 247] width 834 height 320
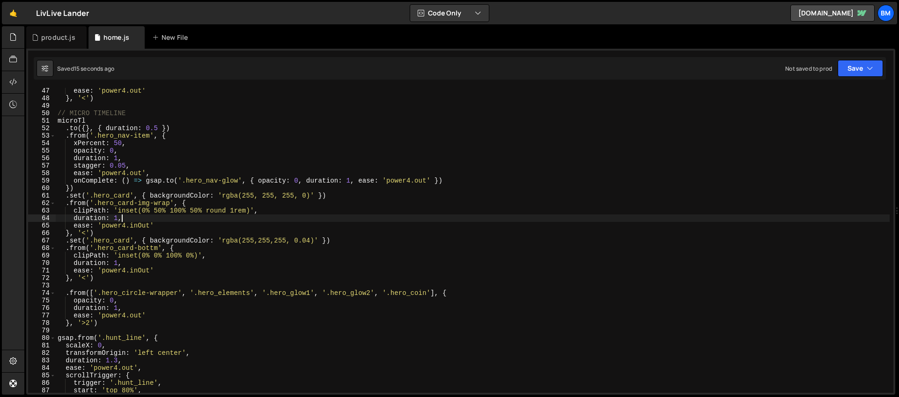
click at [86, 279] on div "ease : 'power4.out' } , '<' ) // MICRO TIMELINE microTl . to ({ } , { duration …" at bounding box center [473, 247] width 834 height 320
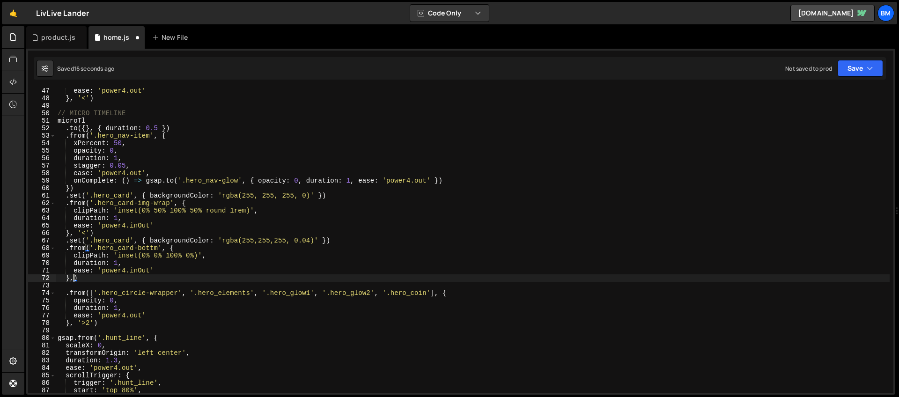
scroll to position [0, 0]
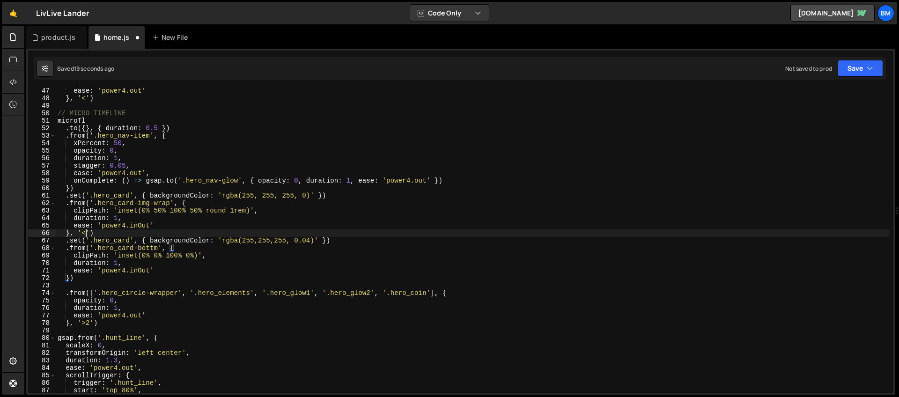
click at [86, 232] on div "ease : 'power4.out' } , '<' ) // MICRO TIMELINE microTl . to ({ } , { duration …" at bounding box center [473, 247] width 834 height 320
click at [96, 207] on div "ease : 'power4.out' } , '<' ) // MICRO TIMELINE microTl . to ({ } , { duration …" at bounding box center [473, 247] width 834 height 320
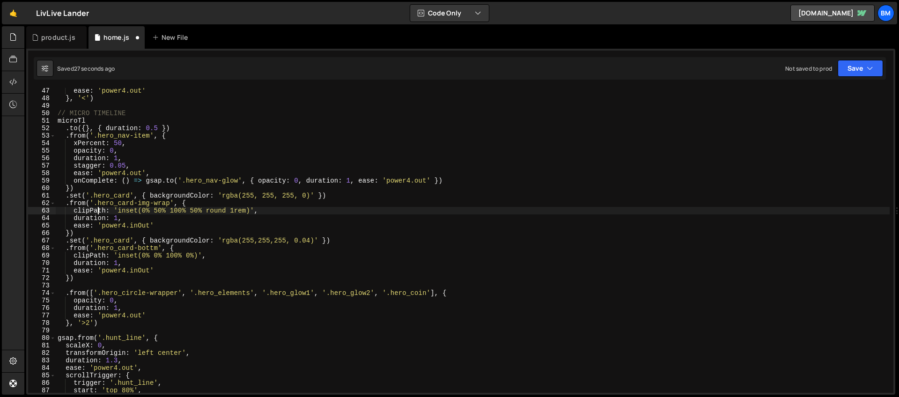
click at [108, 195] on div "ease : 'power4.out' } , '<' ) // MICRO TIMELINE microTl . to ({ } , { duration …" at bounding box center [473, 247] width 834 height 320
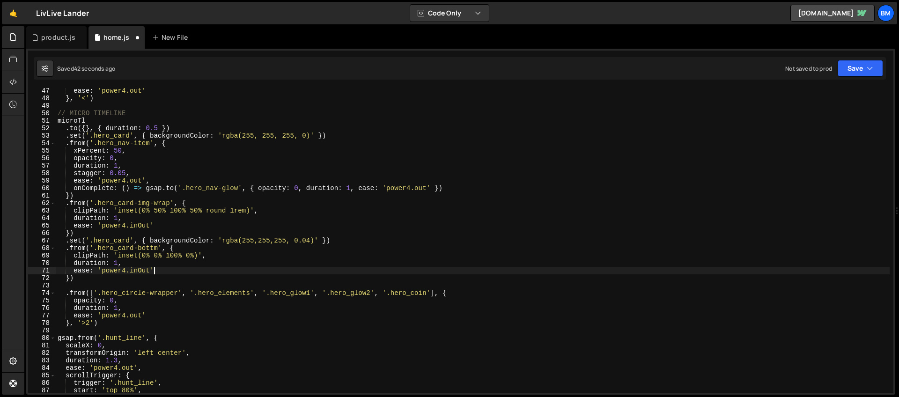
click at [157, 271] on div "ease : 'power4.out' } , '<' ) // MICRO TIMELINE microTl . to ({ } , { duration …" at bounding box center [473, 247] width 834 height 320
type textarea "ease: 'power4.inOut',"
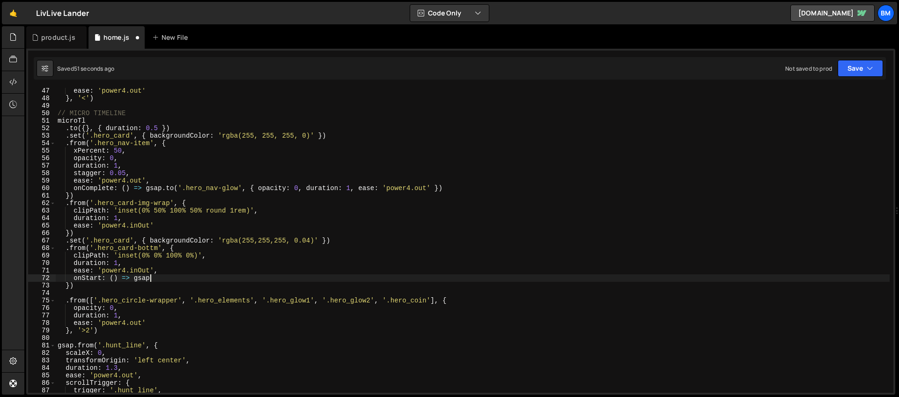
scroll to position [0, 6]
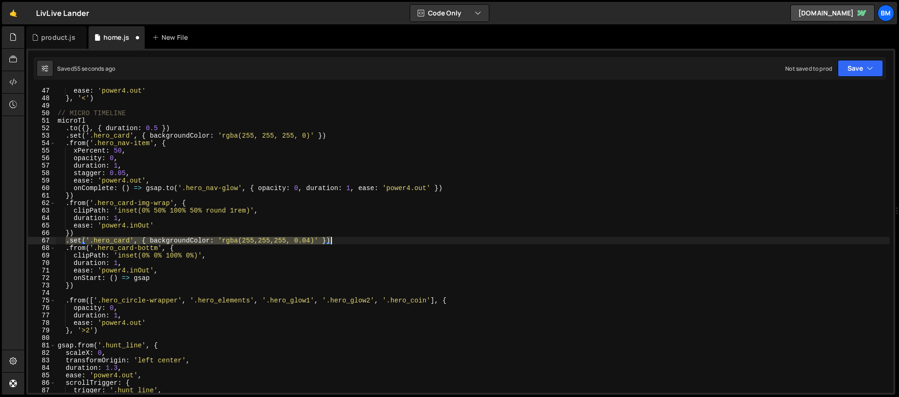
drag, startPoint x: 65, startPoint y: 240, endPoint x: 401, endPoint y: 243, distance: 335.8
click at [401, 243] on div "ease : 'power4.out' } , '<' ) // MICRO TIMELINE microTl . to ({ } , { duration …" at bounding box center [473, 247] width 834 height 320
type textarea ".set('.hero_card', { backgroundColor: 'rgba(255,255,255, 0.04)' })"
click at [168, 280] on div "ease : 'power4.out' } , '<' ) // MICRO TIMELINE microTl . to ({ } , { duration …" at bounding box center [473, 247] width 834 height 320
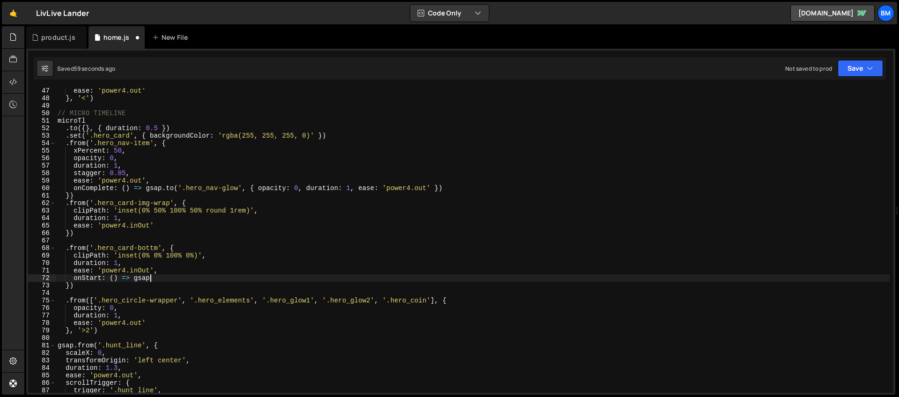
paste textarea ".set('.hero_card', { backgroundColor: 'rgba(255,255,255, 0.04)' })"
type textarea "onStart: () => gsap.set('.hero_card', { backgroundColor: 'rgba(255,255,255, 0.0…"
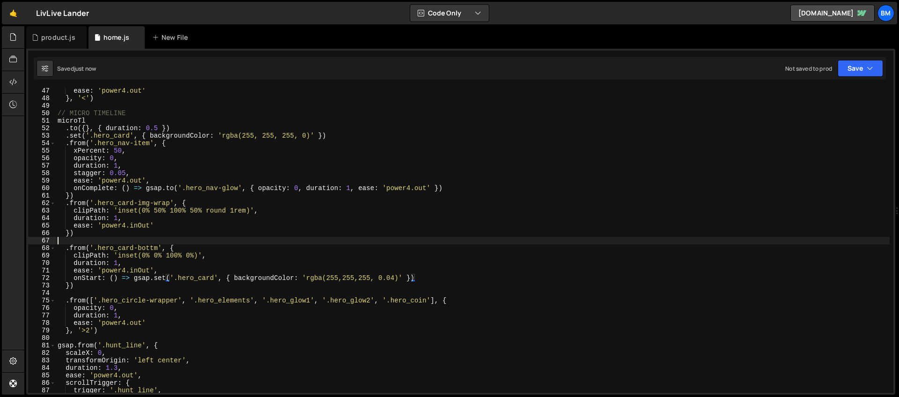
click at [92, 242] on div "ease : 'power4.out' } , '<' ) // MICRO TIMELINE microTl . to ({ } , { duration …" at bounding box center [473, 247] width 834 height 320
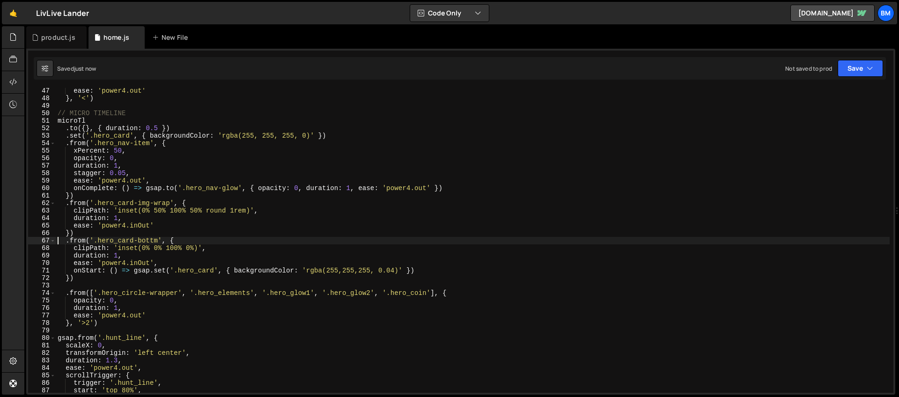
click at [343, 271] on div "ease : 'power4.out' } , '<' ) // MICRO TIMELINE microTl . to ({ } , { duration …" at bounding box center [473, 247] width 834 height 320
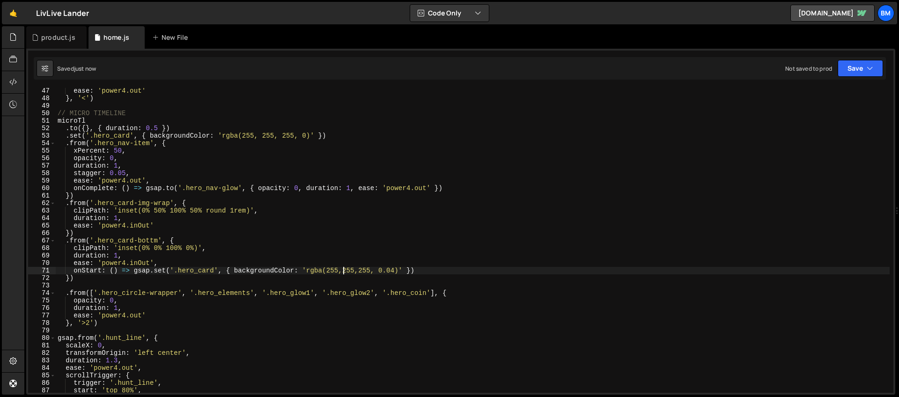
scroll to position [0, 20]
click at [365, 272] on div "ease : 'power4.out' } , '<' ) // MICRO TIMELINE microTl . to ({ } , { duration …" at bounding box center [473, 247] width 834 height 320
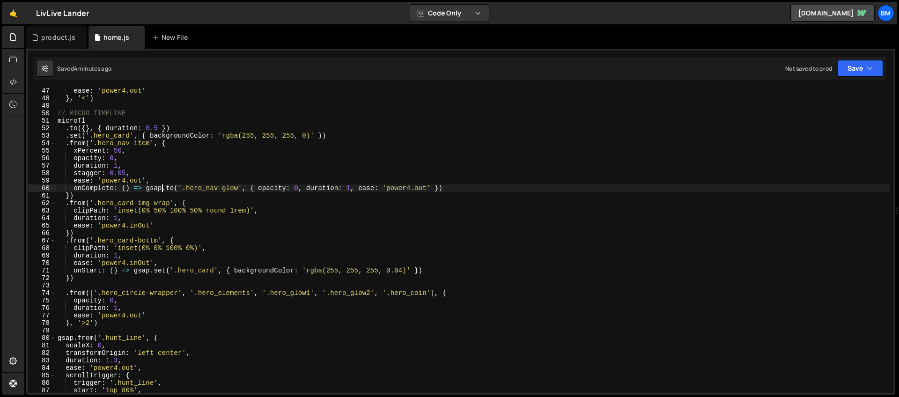
click at [163, 188] on div "ease : 'power4.out' } , '<' ) // MICRO TIMELINE microTl . to ({ } , { duration …" at bounding box center [473, 247] width 834 height 320
click at [334, 191] on div "ease : 'power4.out' } , '<' ) // MICRO TIMELINE microTl . to ({ } , { duration …" at bounding box center [473, 247] width 834 height 320
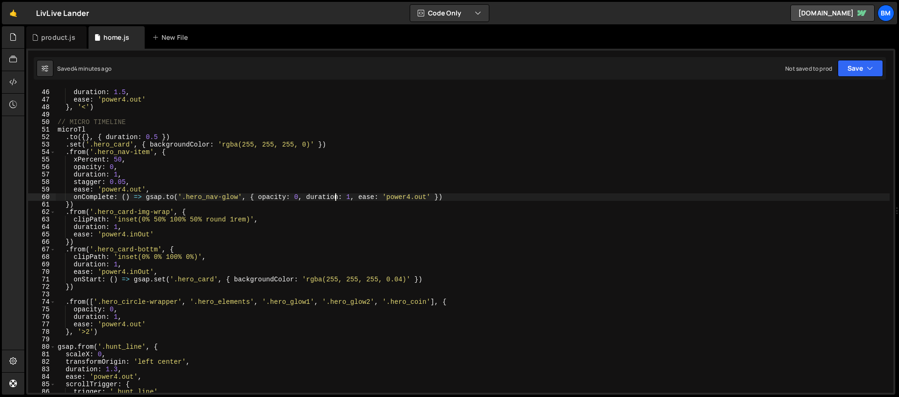
click at [165, 147] on div "clipPath : 'inset(0% 0% 0% 0% round 0.75rem)' , duration : 1.5 , ease : 'power4…" at bounding box center [473, 241] width 834 height 320
click at [130, 144] on div "clipPath : 'inset(0% 0% 0% 0% round 0.75rem)' , duration : 1.5 , ease : 'power4…" at bounding box center [473, 241] width 834 height 320
click at [213, 143] on div "clipPath : 'inset(0% 0% 0% 0% round 0.75rem)' , duration : 1.5 , ease : 'power4…" at bounding box center [473, 241] width 834 height 320
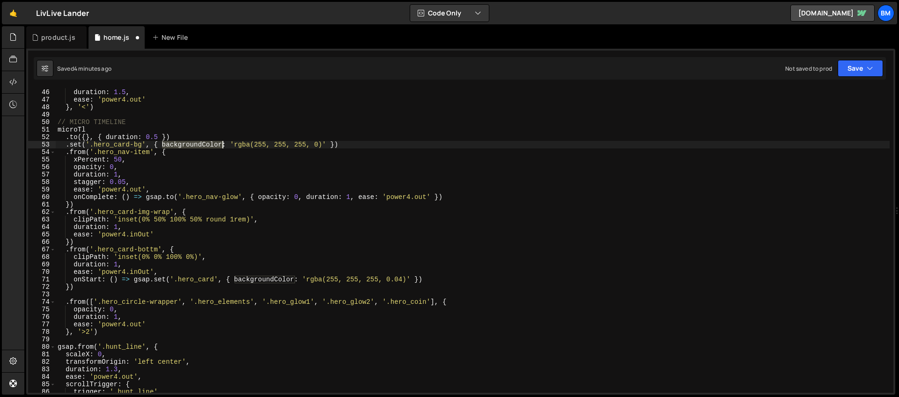
click at [213, 143] on div "clipPath : 'inset(0% 0% 0% 0% round 0.75rem)' , duration : 1.5 , ease : 'power4…" at bounding box center [473, 241] width 834 height 320
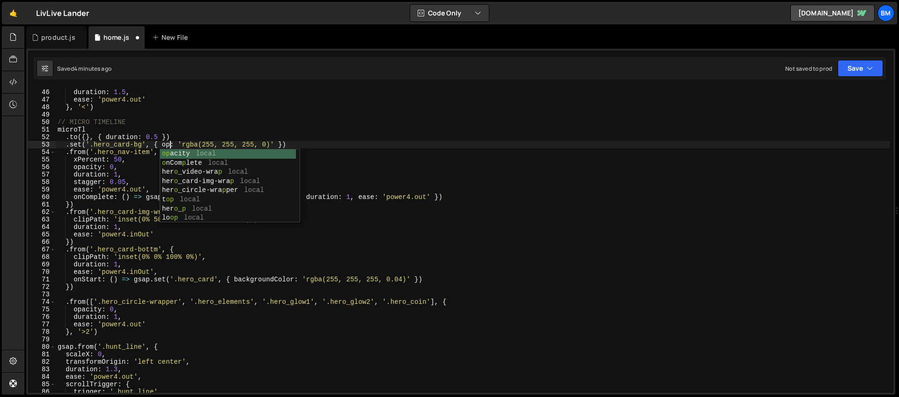
scroll to position [0, 7]
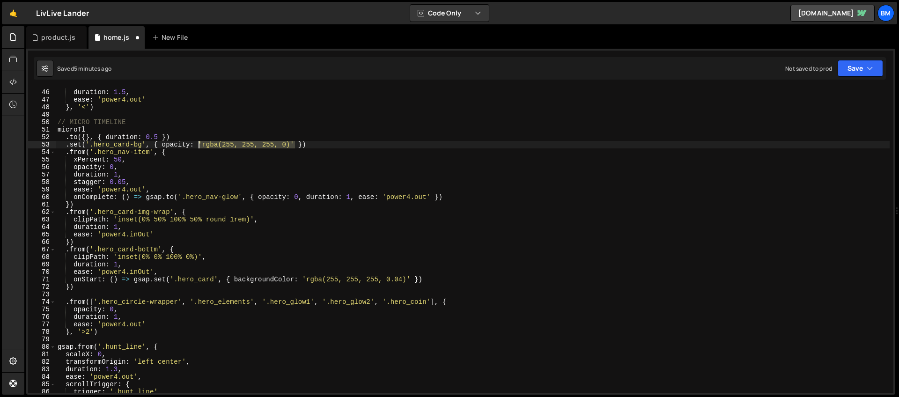
drag, startPoint x: 296, startPoint y: 144, endPoint x: 199, endPoint y: 143, distance: 96.5
click at [199, 143] on div "clipPath : 'inset(0% 0% 0% 0% round 0.75rem)' , duration : 1.5 , ease : 'power4…" at bounding box center [473, 241] width 834 height 320
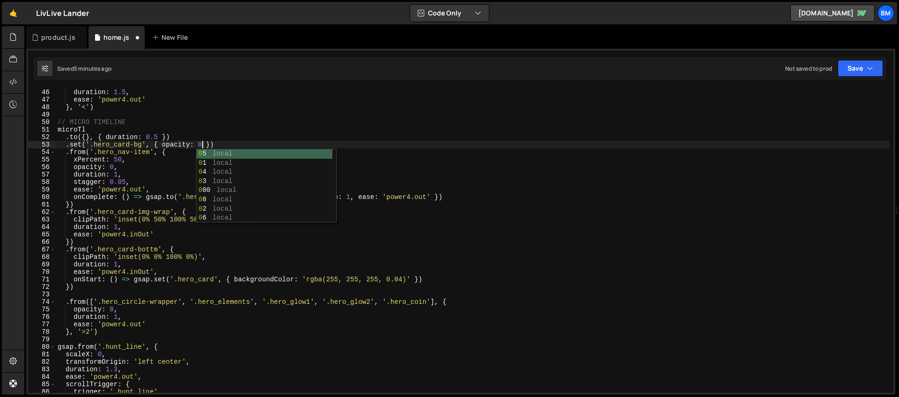
scroll to position [0, 10]
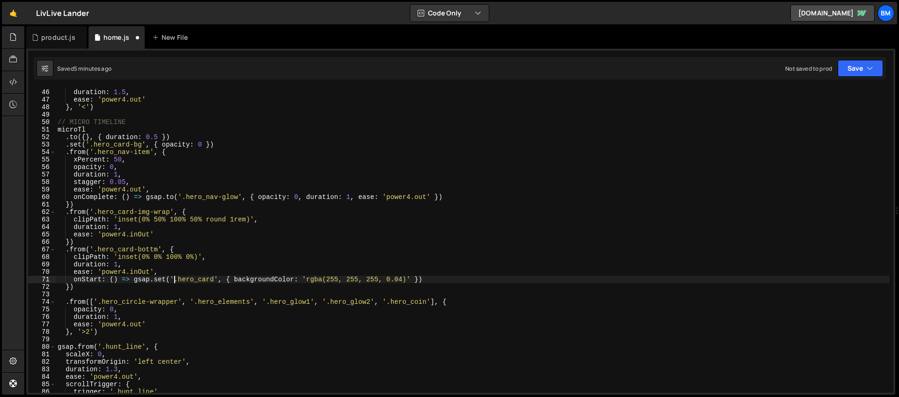
click at [176, 277] on div "clipPath : 'inset(0% 0% 0% 0% round 0.75rem)' , duration : 1.5 , ease : 'power4…" at bounding box center [473, 241] width 834 height 320
click at [114, 282] on div "clipPath : 'inset(0% 0% 0% 0% round 0.75rem)' , duration : 1.5 , ease : 'power4…" at bounding box center [473, 241] width 834 height 320
click at [216, 280] on div "clipPath : 'inset(0% 0% 0% 0% round 0.75rem)' , duration : 1.5 , ease : 'power4…" at bounding box center [473, 241] width 834 height 320
click at [213, 304] on div "hero_card- bottm local hero_card- img-wrap local hero_card- bg local" at bounding box center [247, 307] width 140 height 46
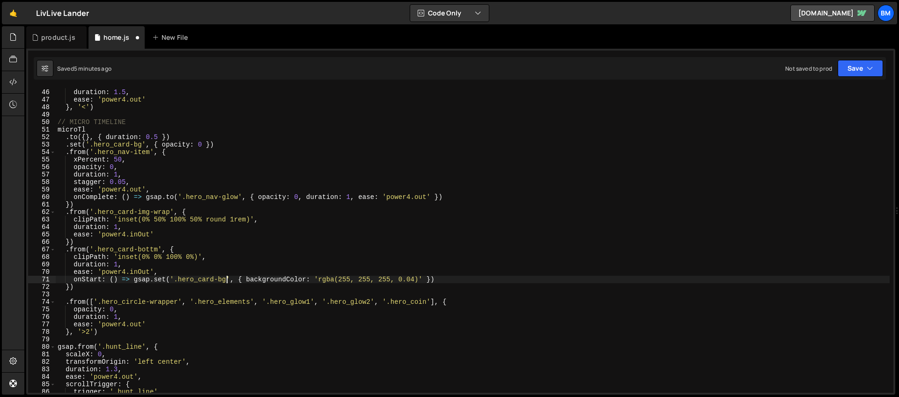
click at [270, 278] on div "clipPath : 'inset(0% 0% 0% 0% round 0.75rem)' , duration : 1.5 , ease : 'power4…" at bounding box center [473, 241] width 834 height 320
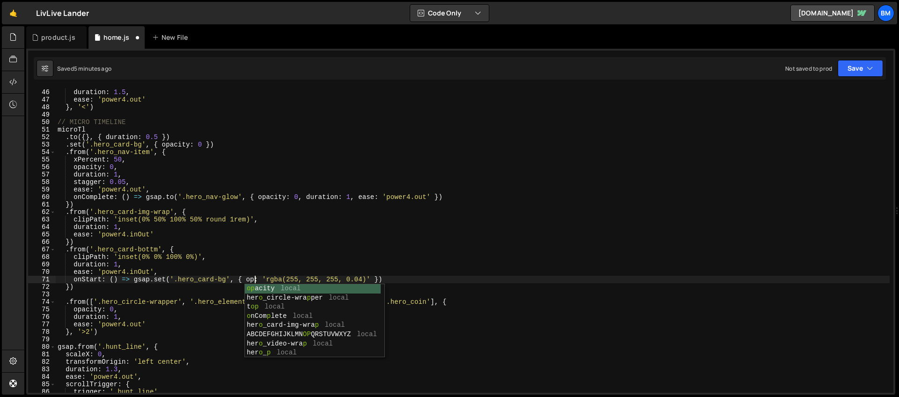
scroll to position [0, 14]
click at [275, 288] on div "op acity local her o _circle-wra p per local t op local o nCom p lete local her…" at bounding box center [313, 330] width 136 height 92
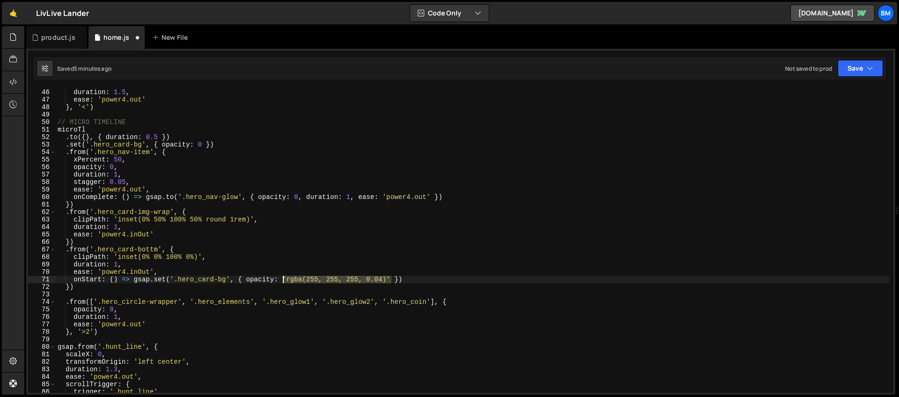
drag, startPoint x: 392, startPoint y: 280, endPoint x: 281, endPoint y: 280, distance: 111.0
click at [281, 280] on div "clipPath : 'inset(0% 0% 0% 0% round 0.75rem)' , duration : 1.5 , ease : 'power4…" at bounding box center [473, 241] width 834 height 320
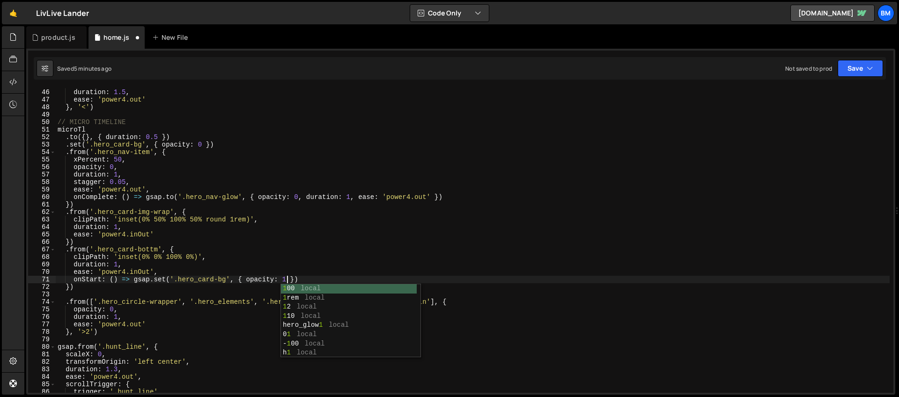
click at [203, 276] on div "clipPath : 'inset(0% 0% 0% 0% round 0.75rem)' , duration : 1.5 , ease : 'power4…" at bounding box center [473, 241] width 834 height 320
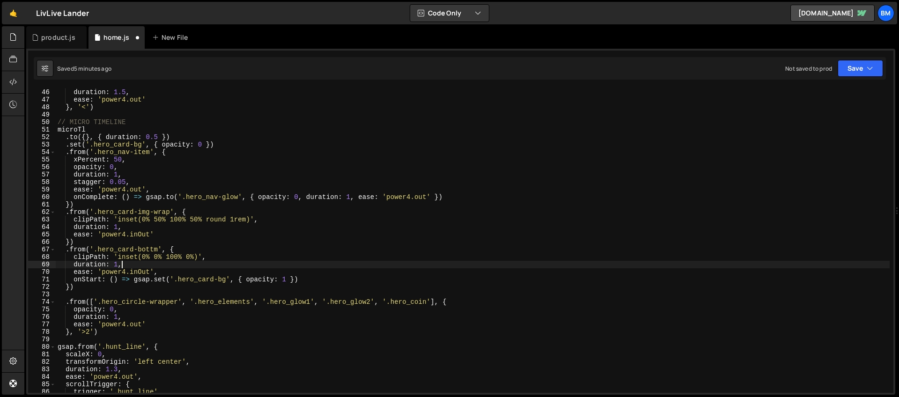
click at [154, 261] on div "clipPath : 'inset(0% 0% 0% 0% round 0.75rem)' , duration : 1.5 , ease : 'power4…" at bounding box center [473, 241] width 834 height 320
click at [154, 247] on div "clipPath : 'inset(0% 0% 0% 0% round 0.75rem)' , duration : 1.5 , ease : 'power4…" at bounding box center [473, 241] width 834 height 320
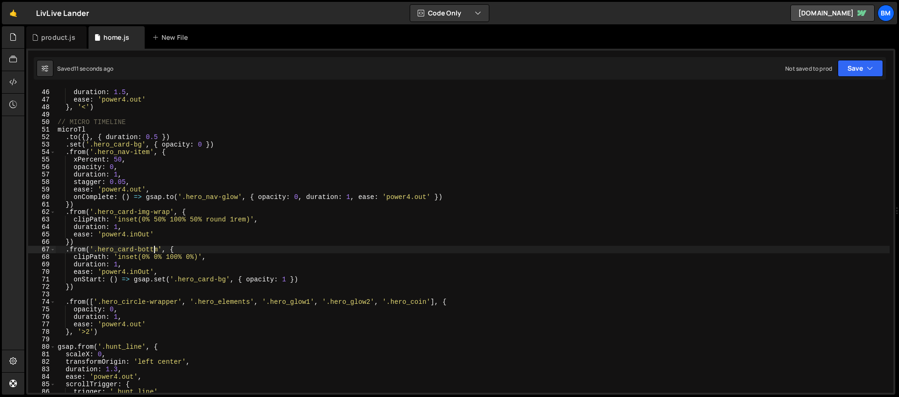
scroll to position [0, 7]
click at [142, 272] on div "clipPath : 'inset(0% 0% 0% 0% round 0.75rem)' , duration : 1.5 , ease : 'power4…" at bounding box center [473, 241] width 834 height 320
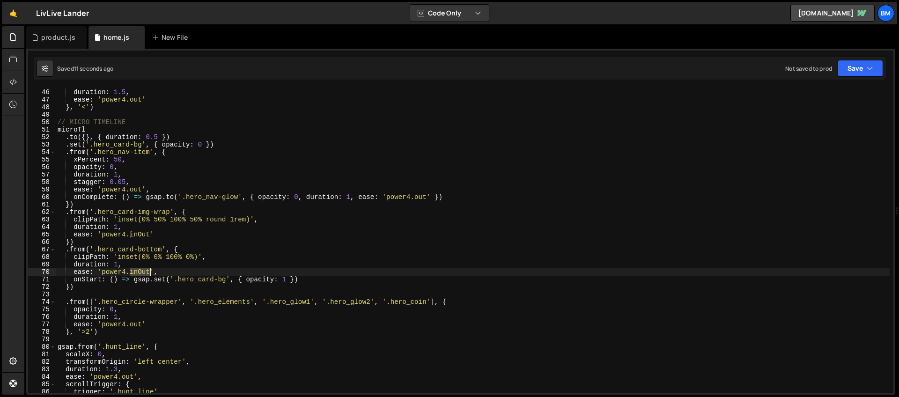
click at [142, 272] on div "clipPath : 'inset(0% 0% 0% 0% round 0.75rem)' , duration : 1.5 , ease : 'power4…" at bounding box center [473, 241] width 834 height 320
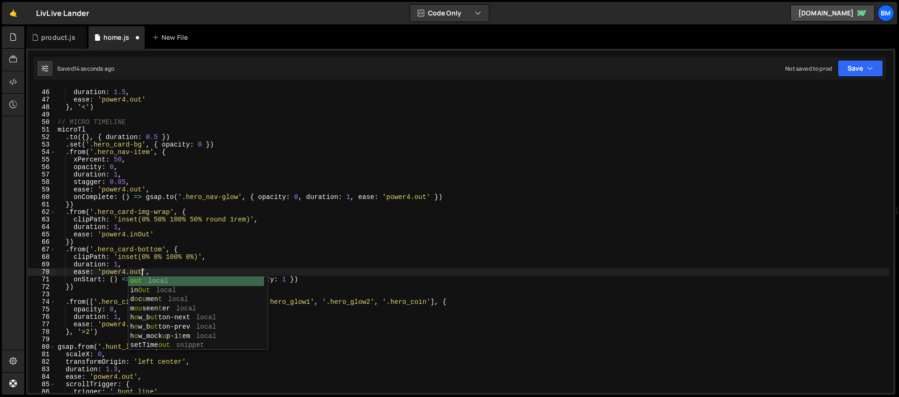
click at [139, 237] on div "clipPath : 'inset(0% 0% 0% 0% round 0.75rem)' , duration : 1.5 , ease : 'power4…" at bounding box center [473, 241] width 834 height 320
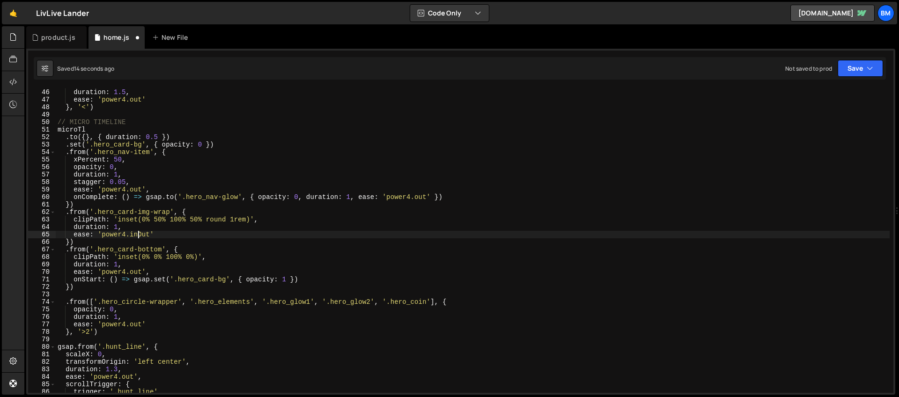
click at [139, 237] on div "clipPath : 'inset(0% 0% 0% 0% round 0.75rem)' , duration : 1.5 , ease : 'power4…" at bounding box center [473, 241] width 834 height 320
click at [195, 212] on div "clipPath : 'inset(0% 0% 0% 0% round 0.75rem)' , duration : 1.5 , ease : 'power4…" at bounding box center [473, 241] width 834 height 320
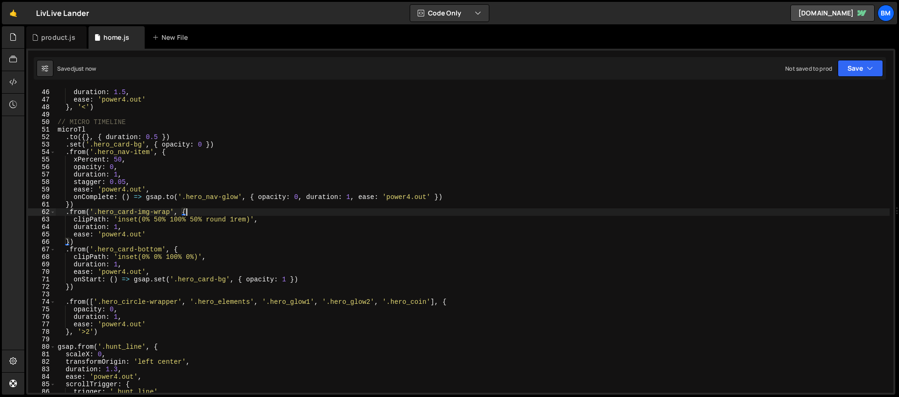
click at [70, 285] on div "clipPath : 'inset(0% 0% 0% 0% round 0.75rem)' , duration : 1.5 , ease : 'power4…" at bounding box center [473, 241] width 834 height 320
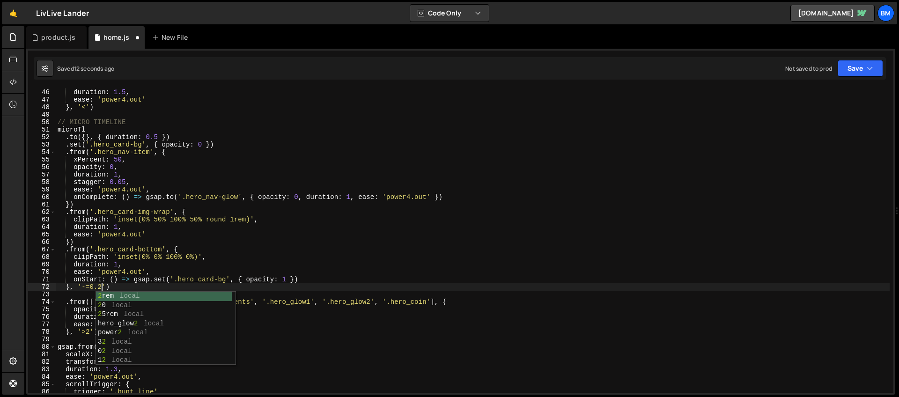
scroll to position [0, 3]
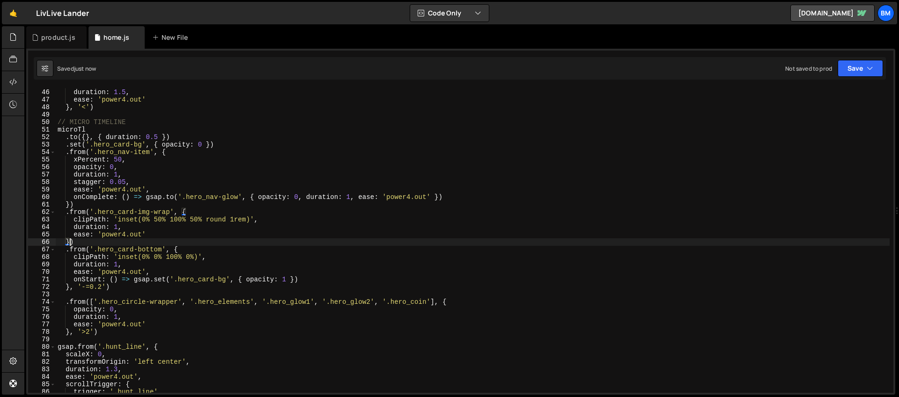
click at [70, 242] on div "clipPath : 'inset(0% 0% 0% 0% round 0.75rem)' , duration : 1.5 , ease : 'power4…" at bounding box center [473, 241] width 834 height 320
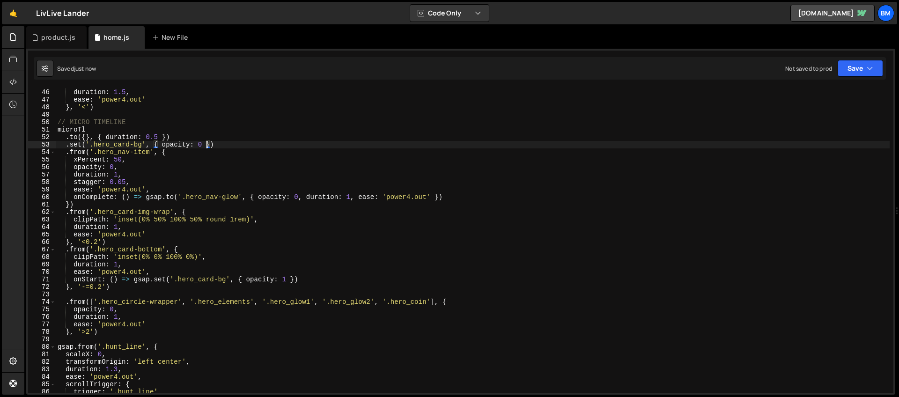
click at [207, 144] on div "clipPath : 'inset(0% 0% 0% 0% round 0.75rem)' , duration : 1.5 , ease : 'power4…" at bounding box center [473, 241] width 834 height 320
click at [187, 139] on div "clipPath : 'inset(0% 0% 0% 0% round 0.75rem)' , duration : 1.5 , ease : 'power4…" at bounding box center [473, 241] width 834 height 320
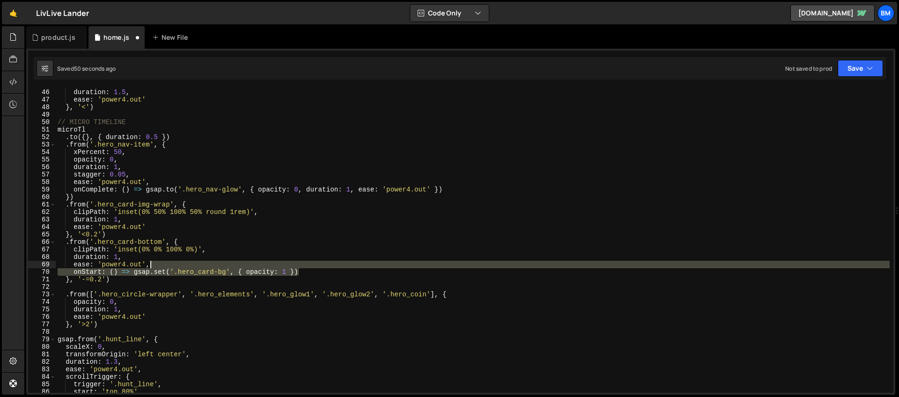
click at [311, 268] on div "clipPath : 'inset(0% 0% 0% 0% round 0.75rem)' , duration : 1.5 , ease : 'power4…" at bounding box center [473, 241] width 834 height 320
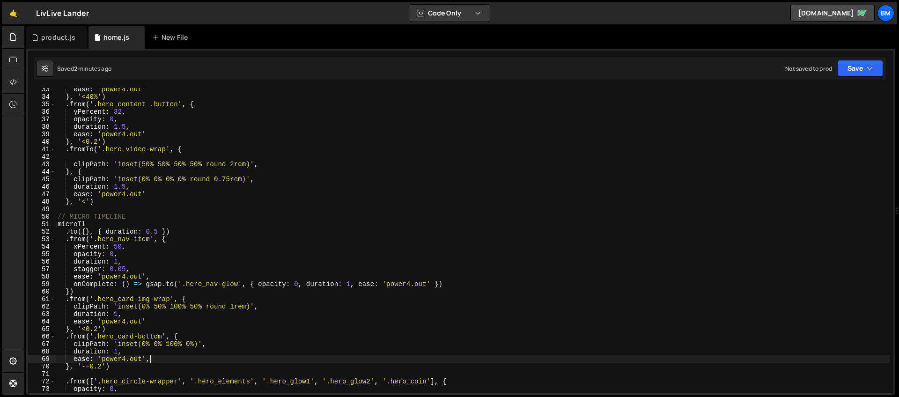
scroll to position [195, 0]
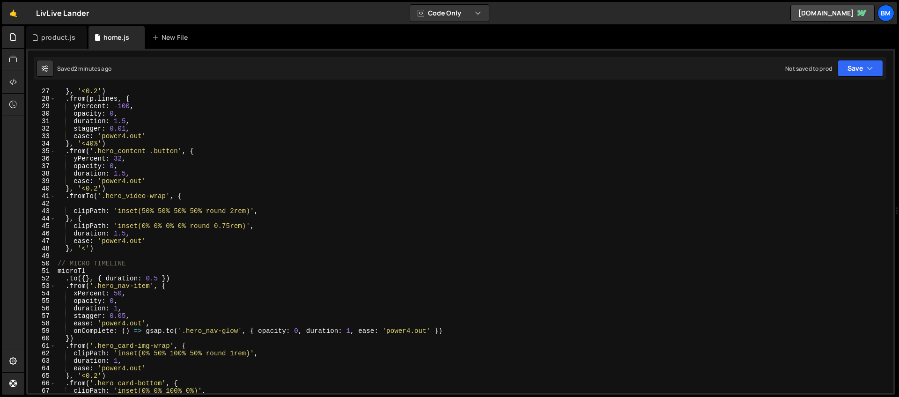
click at [101, 247] on div "} , '<0.2' ) . from ( p . lines , { yPercent : - 100 , opacity : 0 , duration :…" at bounding box center [473, 248] width 834 height 320
type textarea "}, '<')"
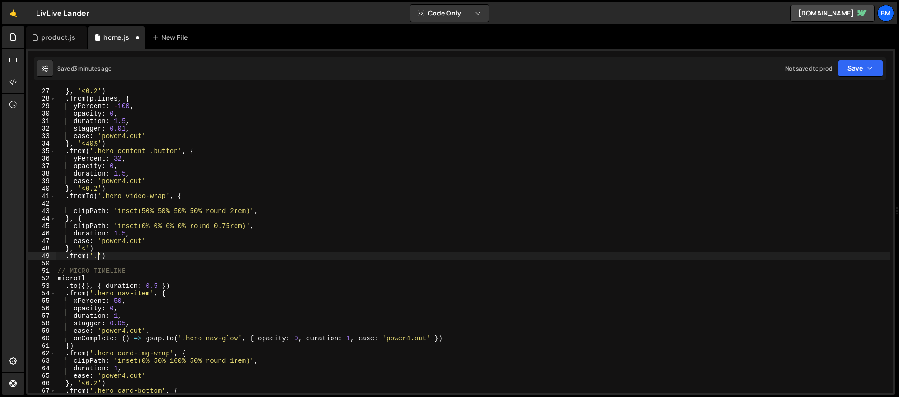
scroll to position [0, 2]
paste textarea "nav_fixed')"
type textarea ".from('.nav_fixed', {)"
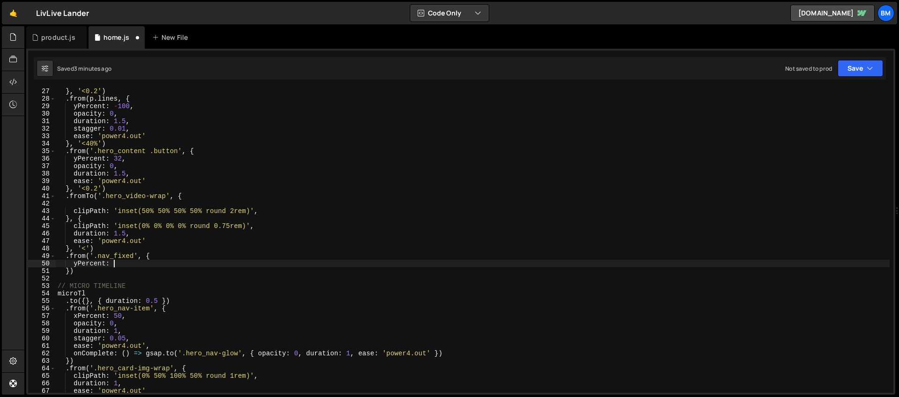
scroll to position [0, 3]
type textarea "yPercent: -100,"
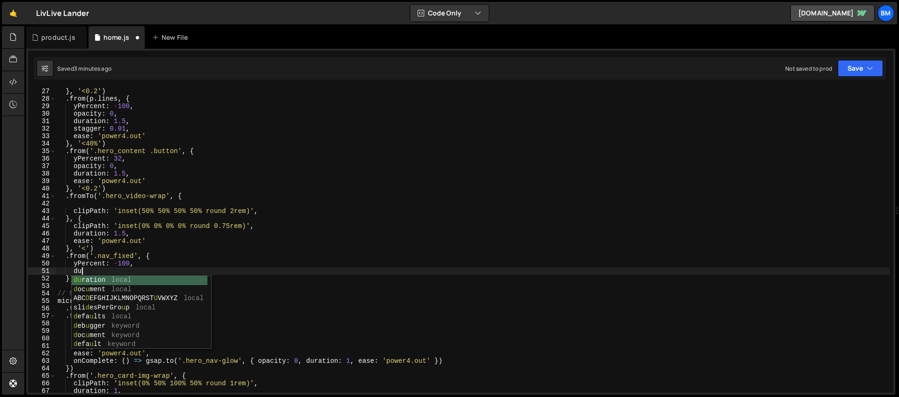
scroll to position [0, 1]
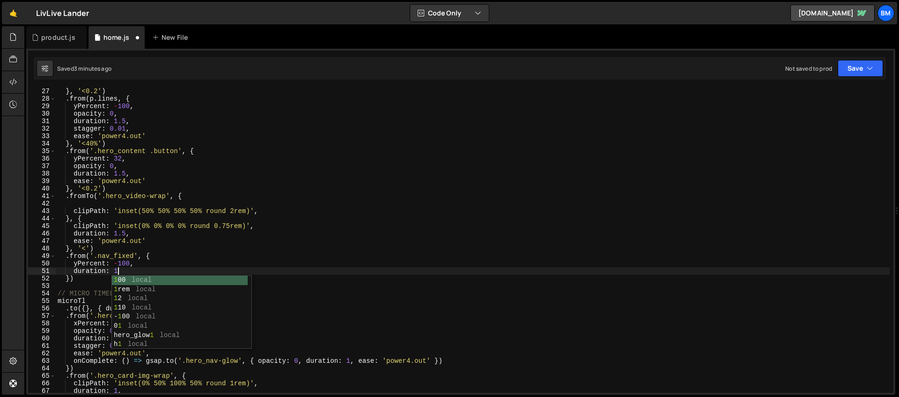
type textarea "duration: 1,"
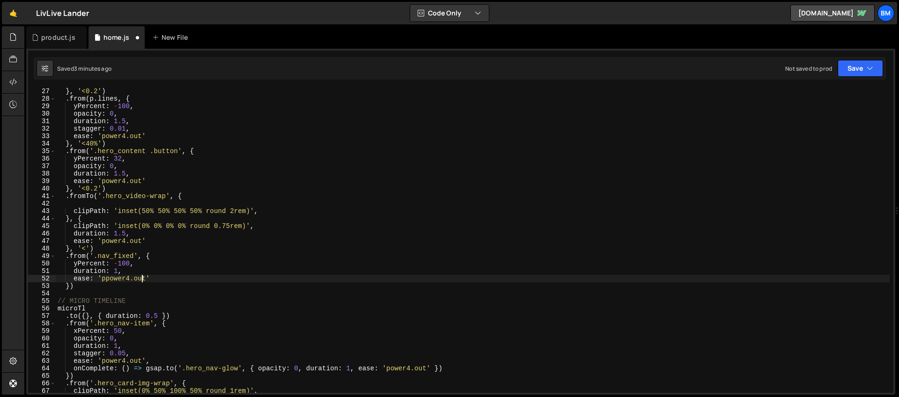
scroll to position [0, 0]
type textarea "}, 1.2)"
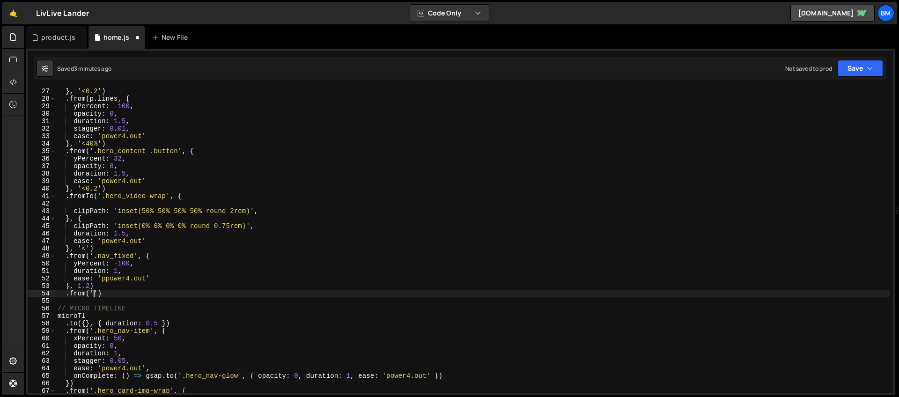
scroll to position [0, 2]
paste textarea "navbar1_link"
type textarea ".from('.navbar1_link', {)"
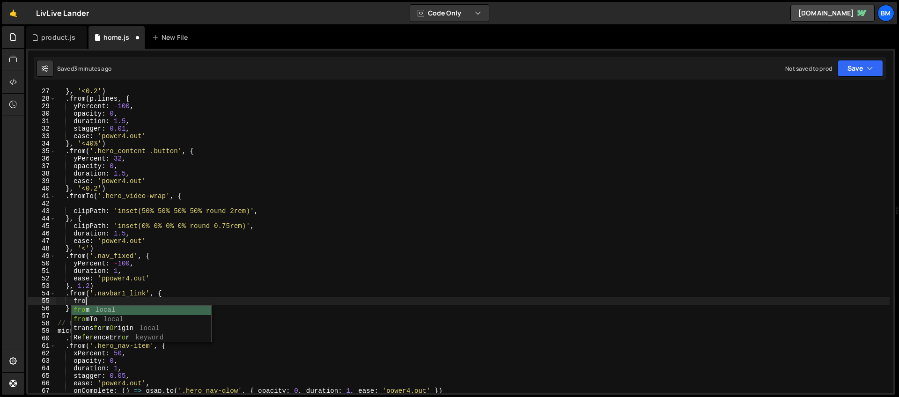
type textarea "f"
type textarea "o"
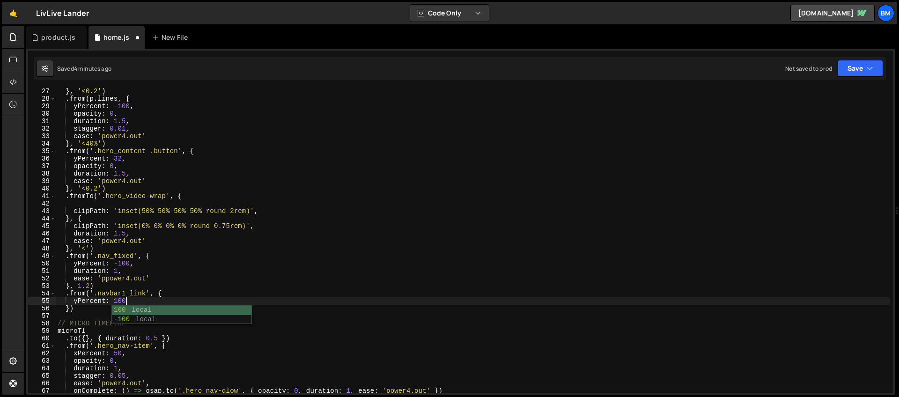
type textarea "yPercent: 100,"
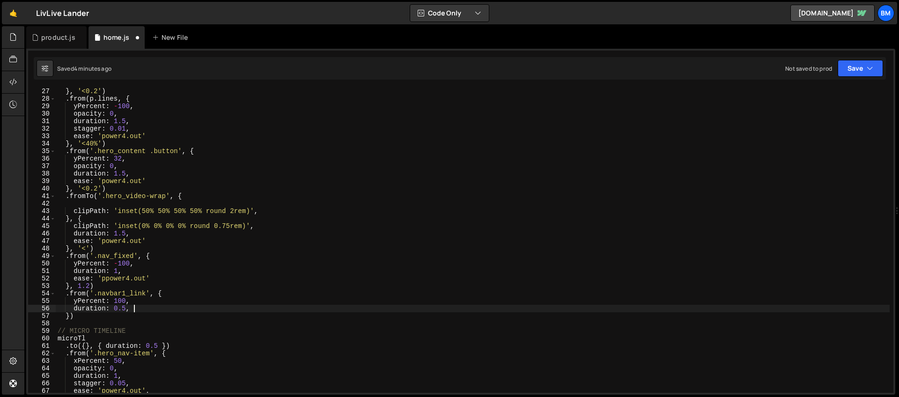
type textarea "duration: 0.5,"
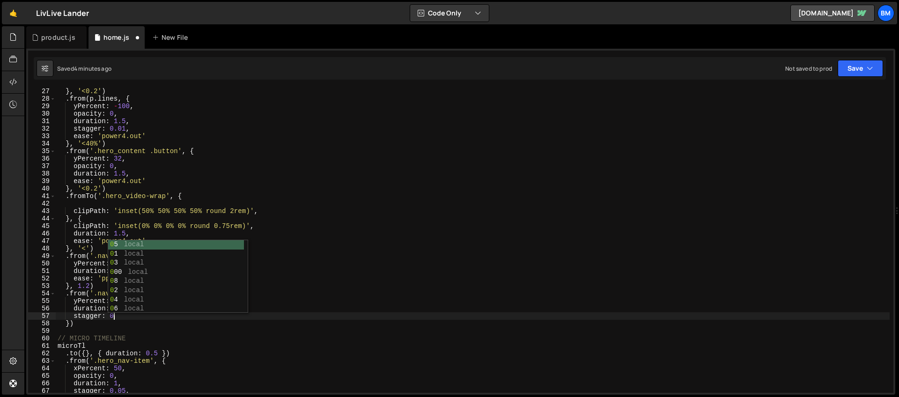
scroll to position [0, 4]
type textarea "stagger: 0.05,"
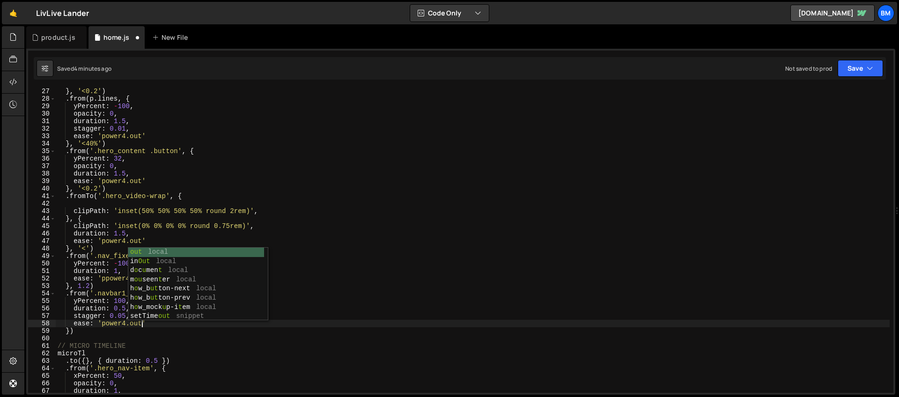
scroll to position [0, 6]
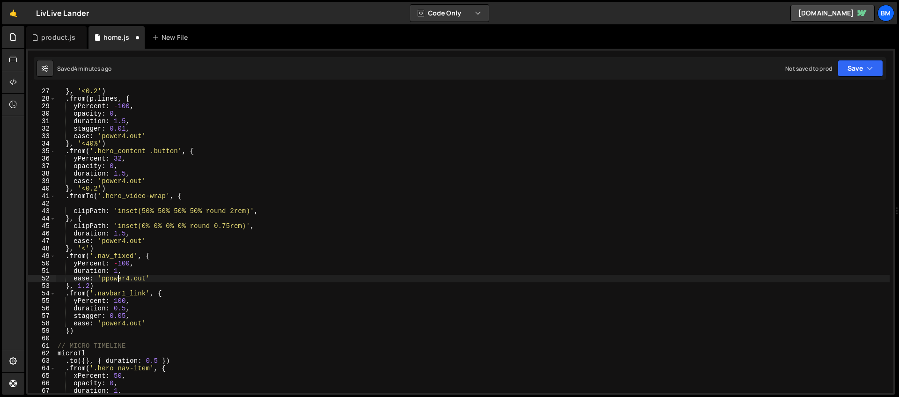
click at [117, 279] on div "} , '<0.2' ) . from ( p . lines , { yPercent : - 100 , opacity : 0 , duration :…" at bounding box center [473, 248] width 834 height 320
click at [67, 332] on div "} , '<0.2' ) . from ( p . lines , { yPercent : - 100 , opacity : 0 , duration :…" at bounding box center [473, 248] width 834 height 320
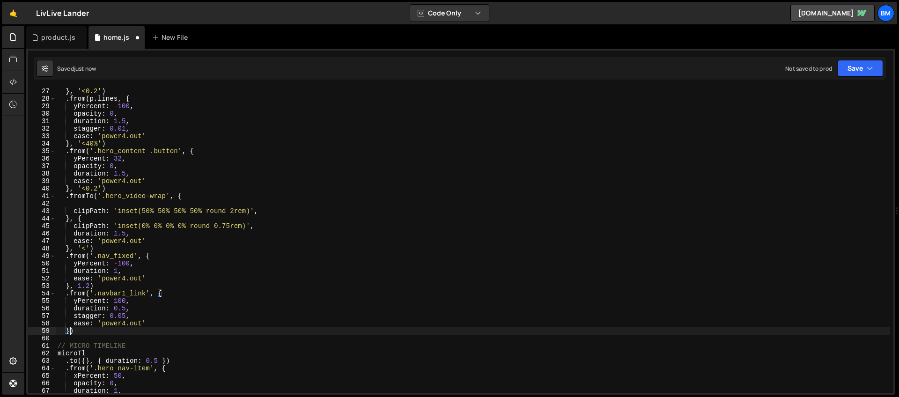
click at [69, 329] on div "} , '<0.2' ) . from ( p . lines , { yPercent : - 100 , opacity : 0 , duration :…" at bounding box center [473, 248] width 834 height 320
click at [134, 302] on div "} , '<0.2' ) . from ( p . lines , { yPercent : - 100 , opacity : 0 , duration :…" at bounding box center [473, 248] width 834 height 320
type textarea "yPercent: 100,"
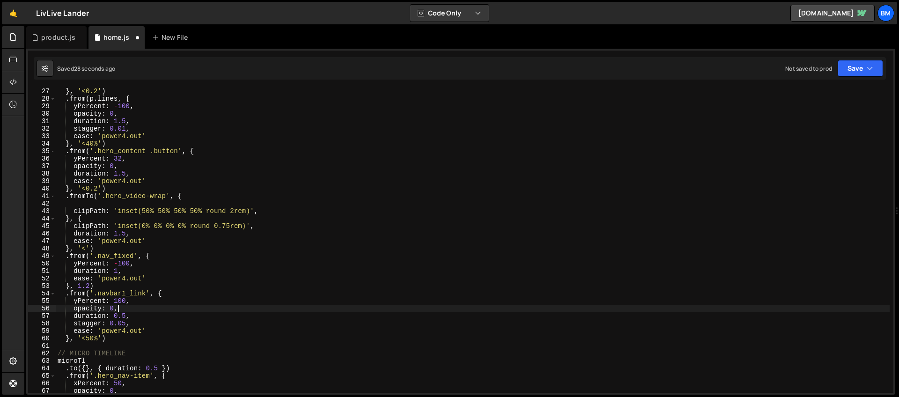
scroll to position [0, 4]
click at [125, 318] on div "} , '<0.2' ) . from ( p . lines , { yPercent : - 100 , opacity : 0 , duration :…" at bounding box center [473, 248] width 834 height 320
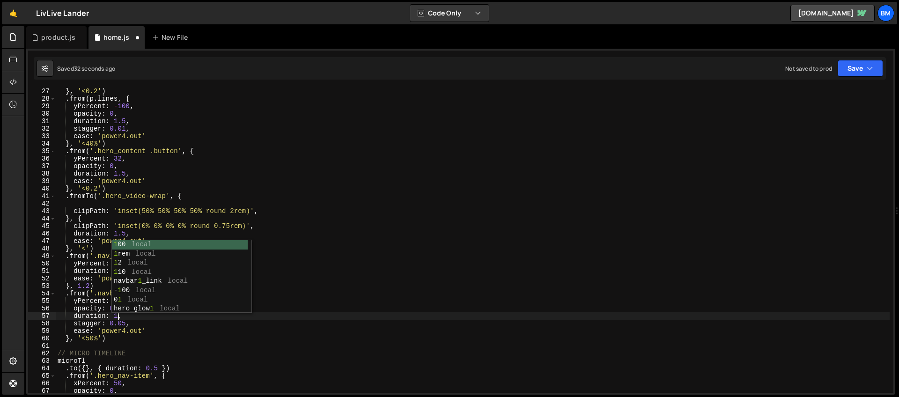
click at [126, 323] on div "} , '<0.2' ) . from ( p . lines , { yPercent : - 100 , opacity : 0 , duration :…" at bounding box center [473, 248] width 834 height 320
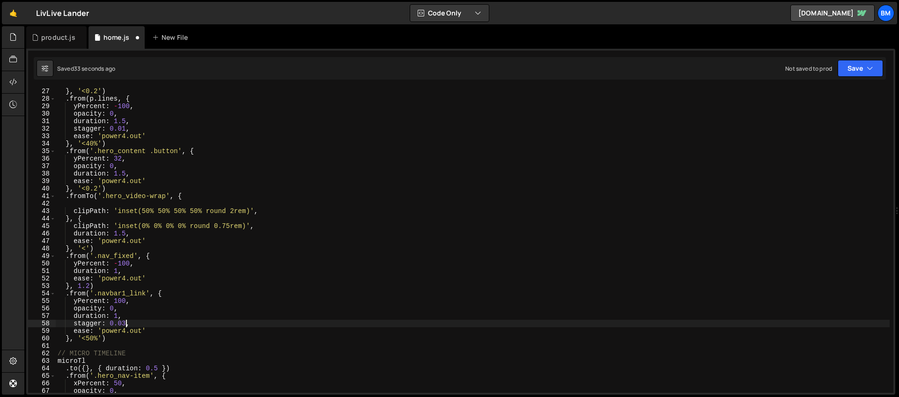
scroll to position [0, 4]
click at [121, 324] on div "} , '<0.2' ) . from ( p . lines , { yPercent : - 100 , opacity : 0 , duration :…" at bounding box center [473, 248] width 834 height 320
click at [89, 339] on div "} , '<0.2' ) . from ( p . lines , { yPercent : - 100 , opacity : 0 , duration :…" at bounding box center [473, 248] width 834 height 320
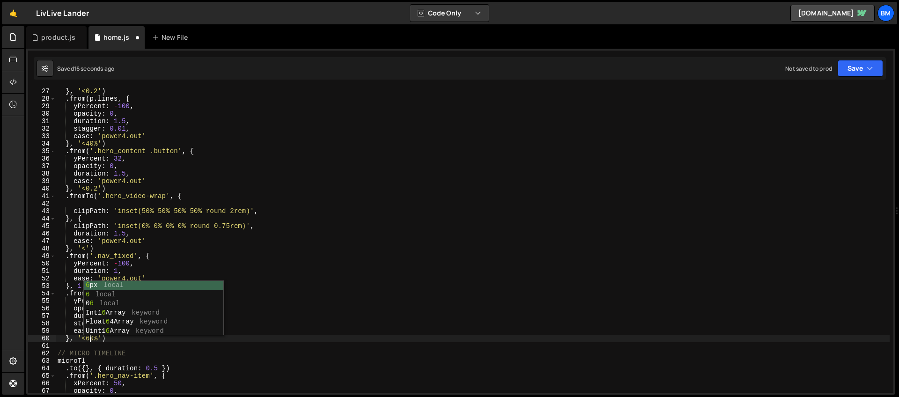
scroll to position [0, 2]
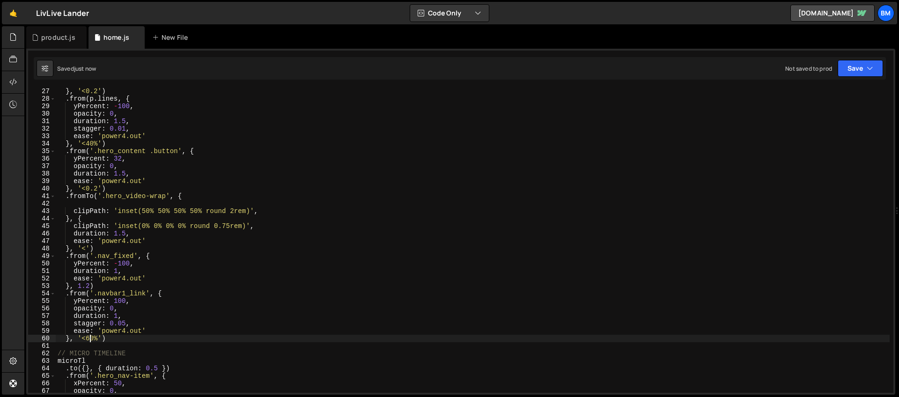
click at [121, 301] on div "} , '<0.2' ) . from ( p . lines , { yPercent : - 100 , opacity : 0 , duration :…" at bounding box center [473, 248] width 834 height 320
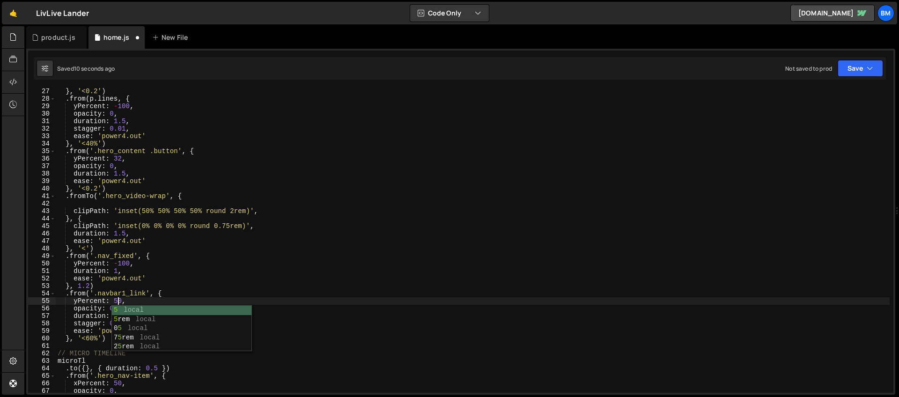
click at [105, 300] on div "} , '<0.2' ) . from ( p . lines , { yPercent : - 100 , opacity : 0 , duration :…" at bounding box center [473, 248] width 834 height 320
click at [117, 316] on div "} , '<0.2' ) . from ( p . lines , { yPercent : - 100 , opacity : 0 , duration :…" at bounding box center [473, 248] width 834 height 320
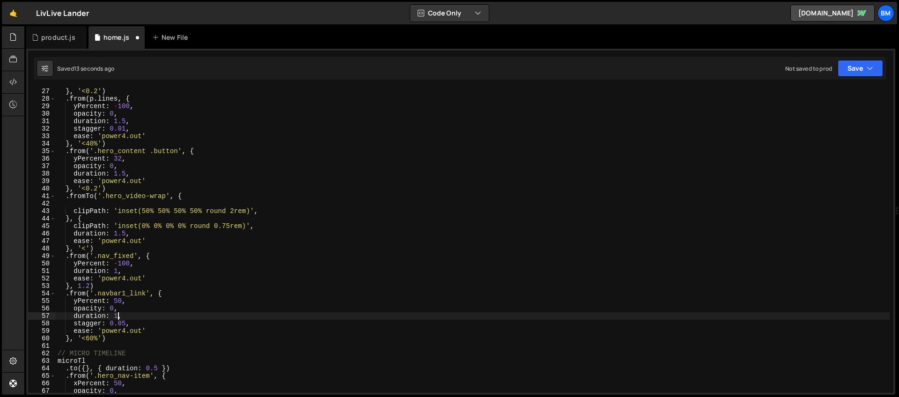
click at [126, 324] on div "} , '<0.2' ) . from ( p . lines , { yPercent : - 100 , opacity : 0 , duration :…" at bounding box center [473, 248] width 834 height 320
drag, startPoint x: 134, startPoint y: 255, endPoint x: 97, endPoint y: 257, distance: 37.1
click at [97, 257] on div "} , '<0.2' ) . from ( p . lines , { yPercent : - 100 , opacity : 0 , duration :…" at bounding box center [473, 248] width 834 height 320
paste textarea "bar1_component"
click at [114, 341] on div "} , '<0.2' ) . from ( p . lines , { yPercent : - 100 , opacity : 0 , duration :…" at bounding box center [473, 248] width 834 height 320
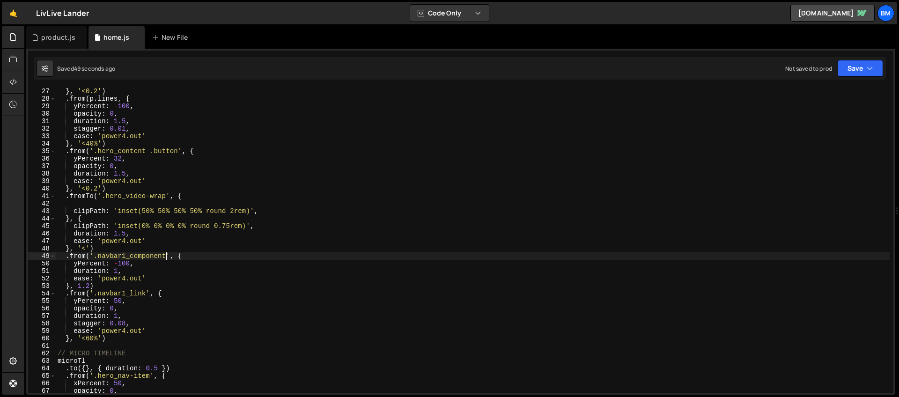
type textarea "}, '<60%')"
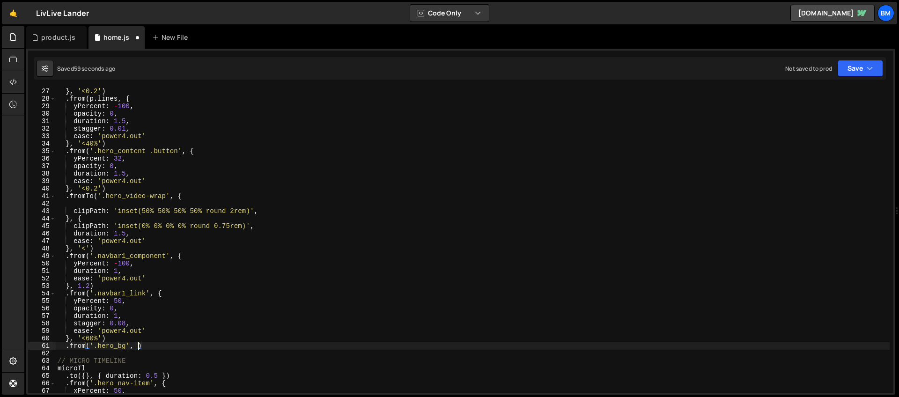
scroll to position [0, 6]
type textarea ".from('.hero_bg', {)"
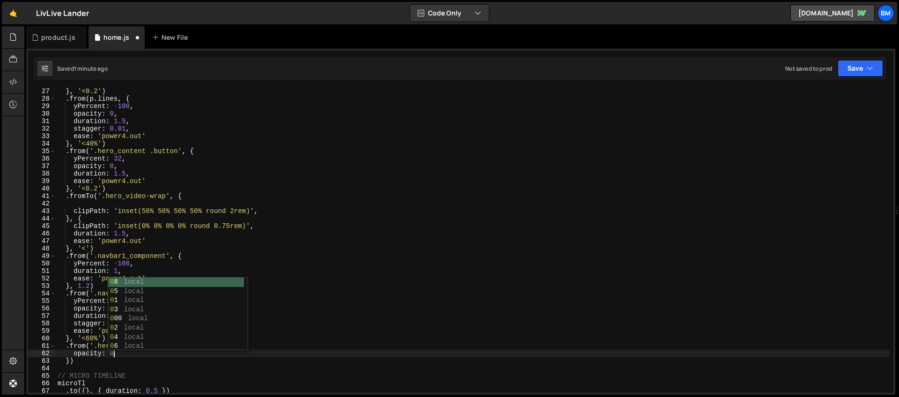
type textarea "opacity: 0,"
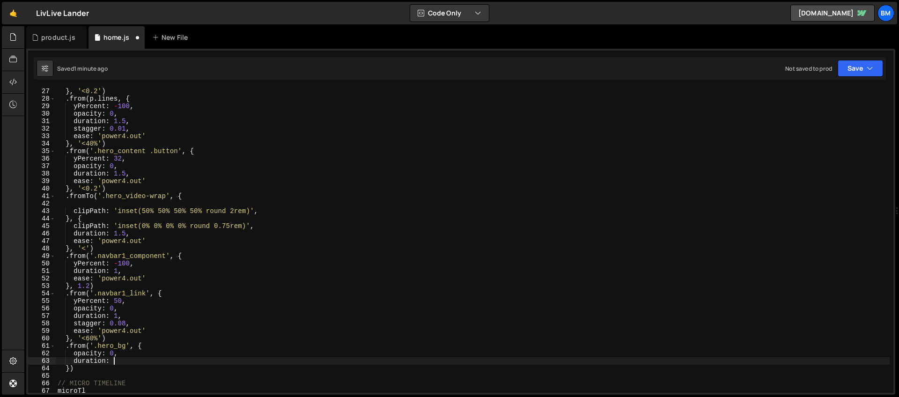
type textarea "duration: 2,"
click at [71, 375] on div "} , '<0.2' ) . from ( p . lines , { yPercent : - 100 , opacity : 0 , duration :…" at bounding box center [473, 247] width 834 height 320
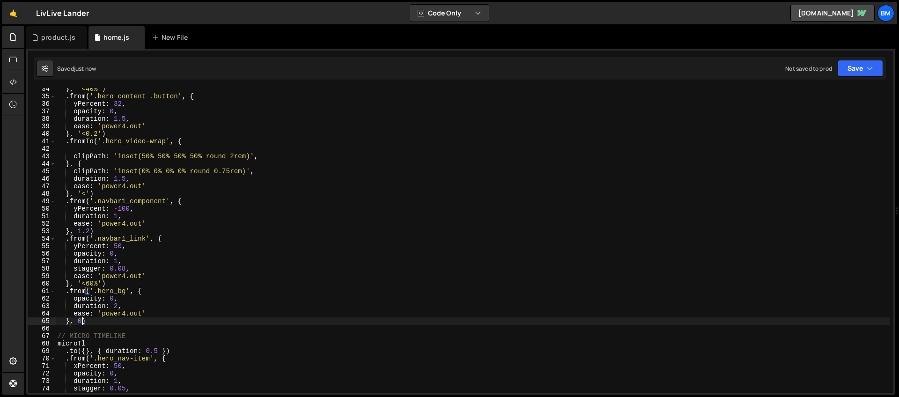
scroll to position [310, 0]
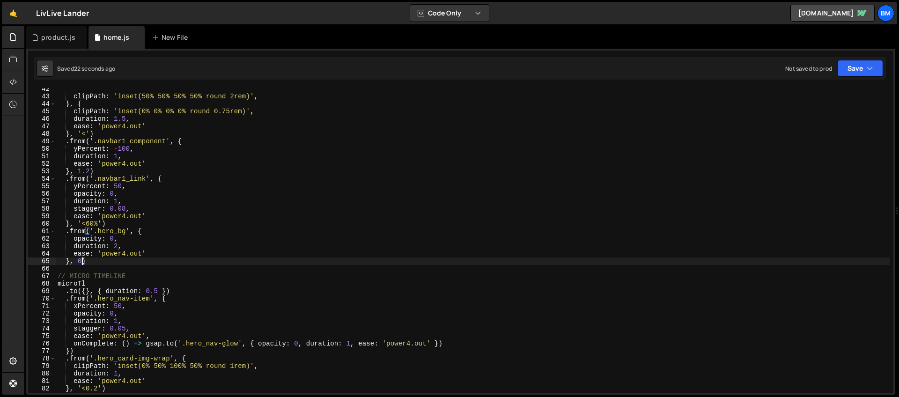
click at [118, 244] on div "clipPath : 'inset(50% 50% 50% 50% round 2rem)' , } , { clipPath : 'inset(0% 0% …" at bounding box center [473, 245] width 834 height 320
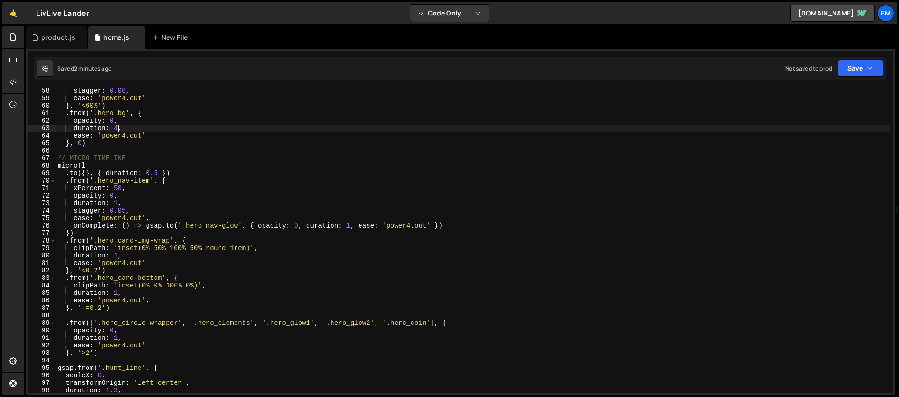
scroll to position [526, 0]
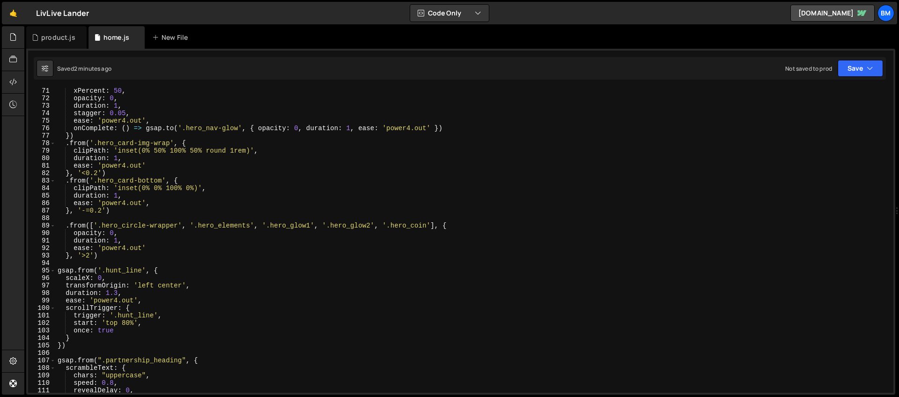
click at [115, 210] on div "xPercent : 50 , opacity : 0 , duration : 1 , stagger : 0.05 , ease : 'power4.ou…" at bounding box center [473, 247] width 834 height 320
type textarea "}, '-=0.2')"
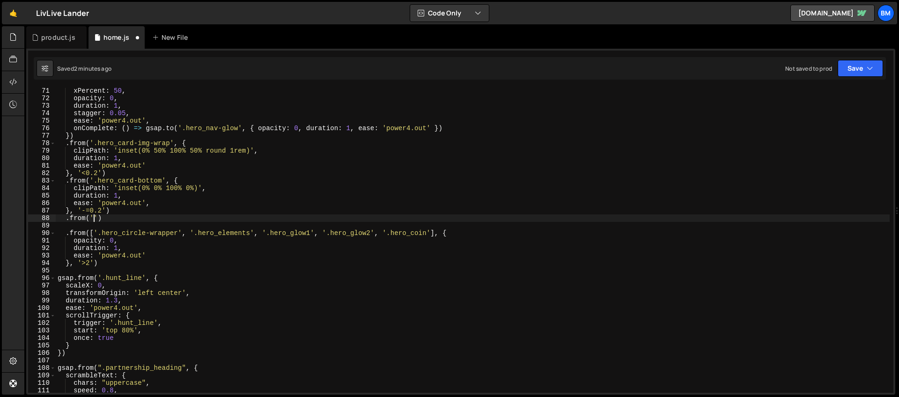
scroll to position [0, 2]
paste textarea "hero_card-nav-link')"
type textarea ".from('.hero_card-nav-link', {)"
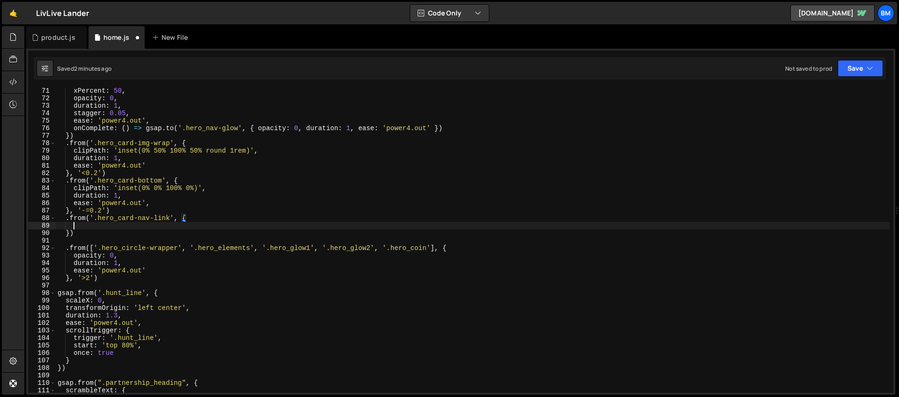
scroll to position [0, 0]
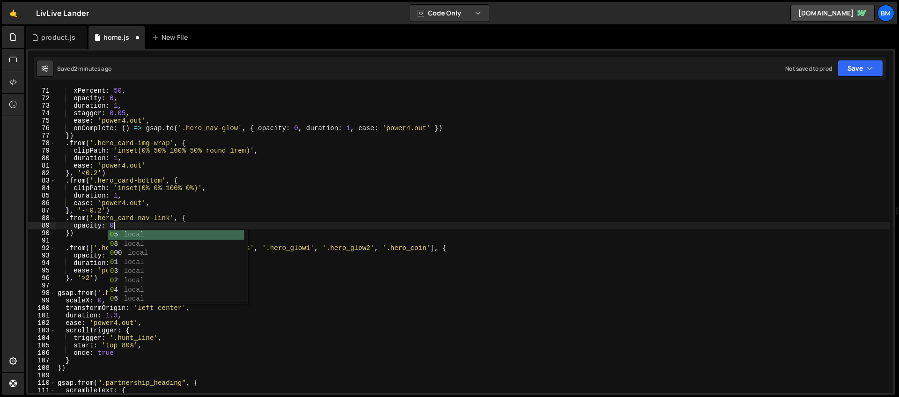
type textarea "opacity: 0,"
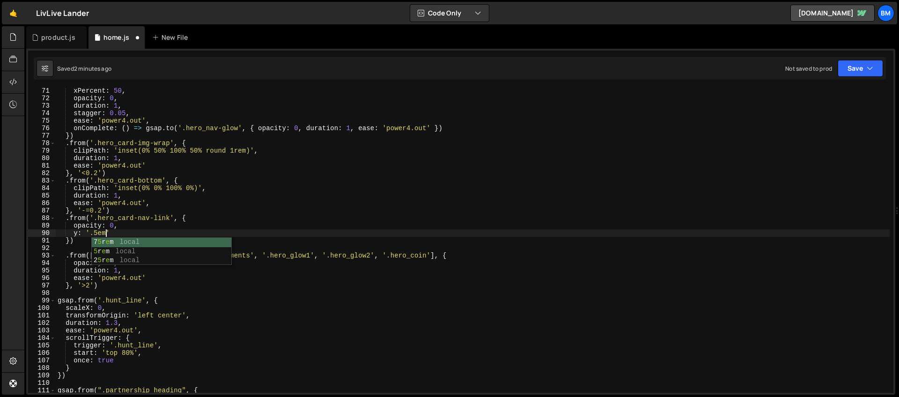
scroll to position [0, 3]
type textarea "y: '0.5em',"
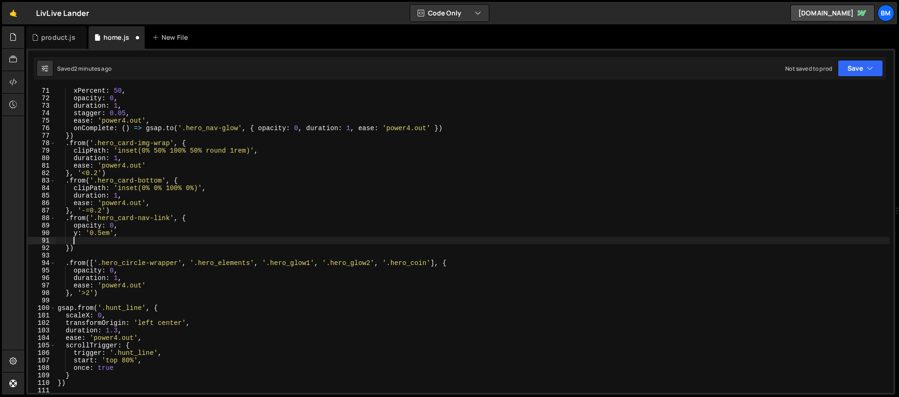
scroll to position [0, 0]
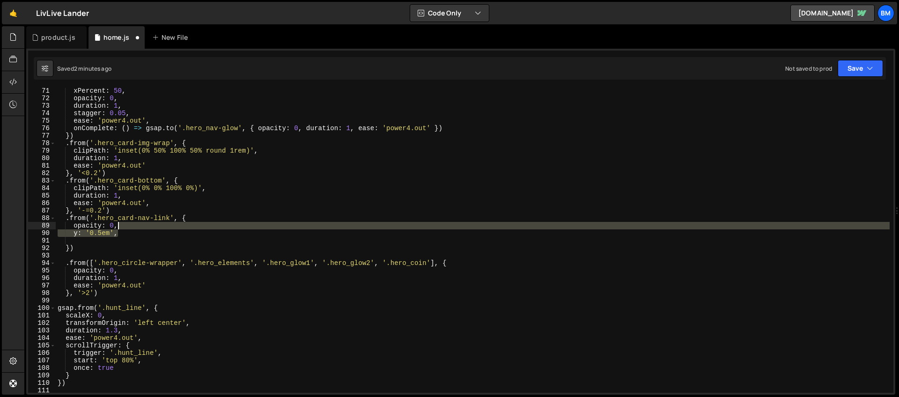
drag, startPoint x: 121, startPoint y: 235, endPoint x: 121, endPoint y: 227, distance: 7.5
click at [121, 227] on div "xPercent : 50 , opacity : 0 , duration : 1 , stagger : 0.05 , ease : 'power4.ou…" at bounding box center [473, 247] width 834 height 320
type textarea "opacity: 0,"
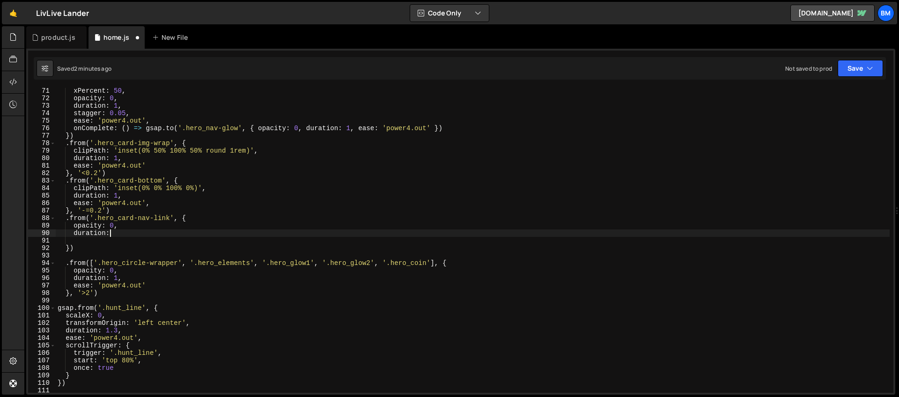
scroll to position [0, 3]
type textarea "duration: 0.5,"
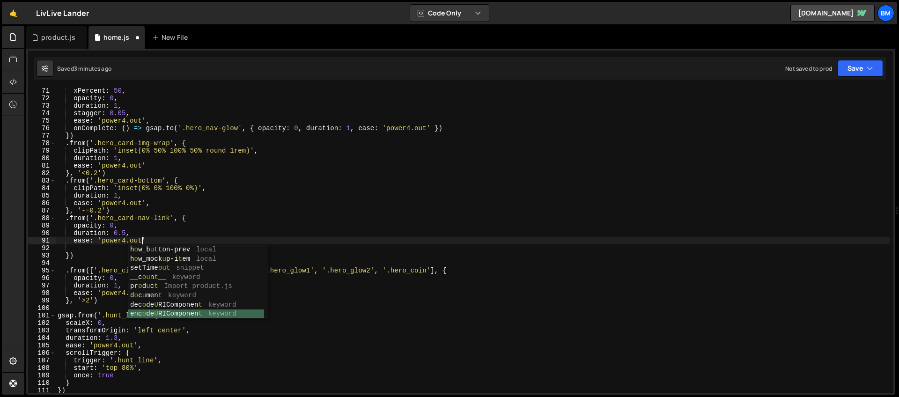
scroll to position [46, 0]
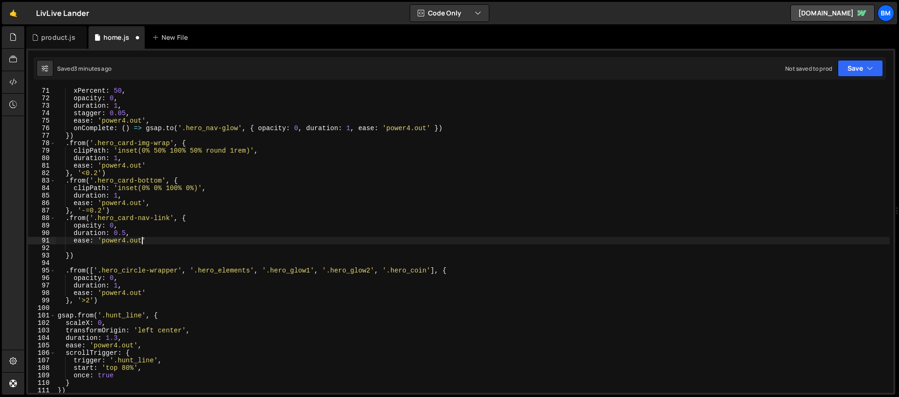
type textarea "duration: 0.5,"
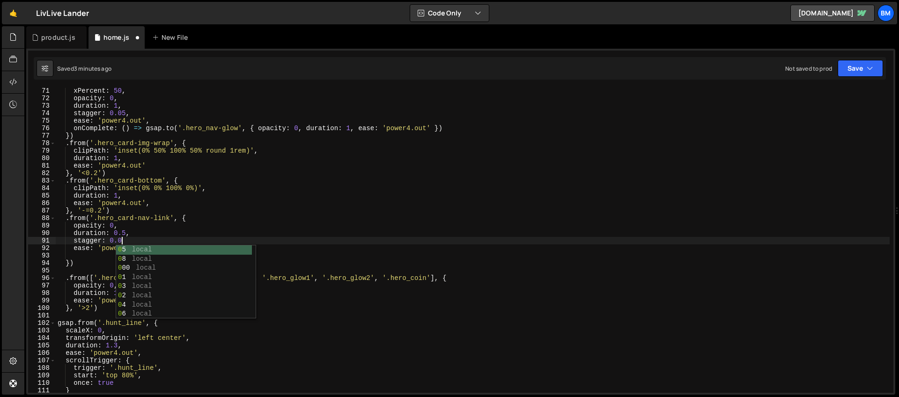
scroll to position [0, 4]
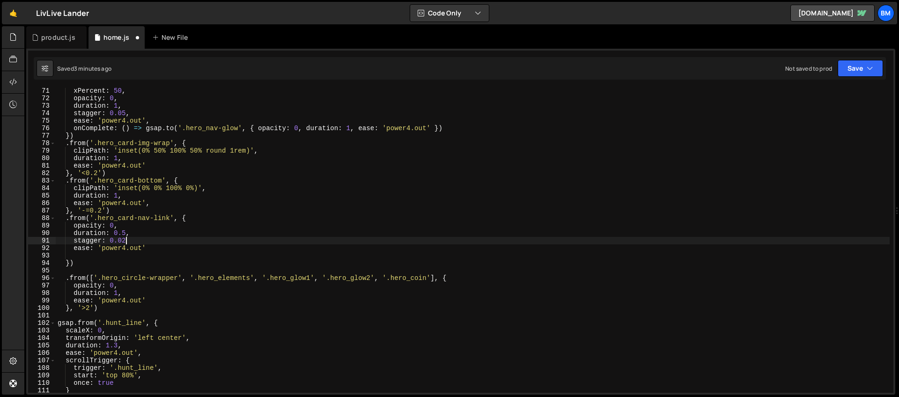
type textarea "stagger: 0.02,"
click at [74, 255] on div "xPercent : 50 , opacity : 0 , duration : 1 , stagger : 0.05 , ease : 'power4.ou…" at bounding box center [473, 247] width 834 height 320
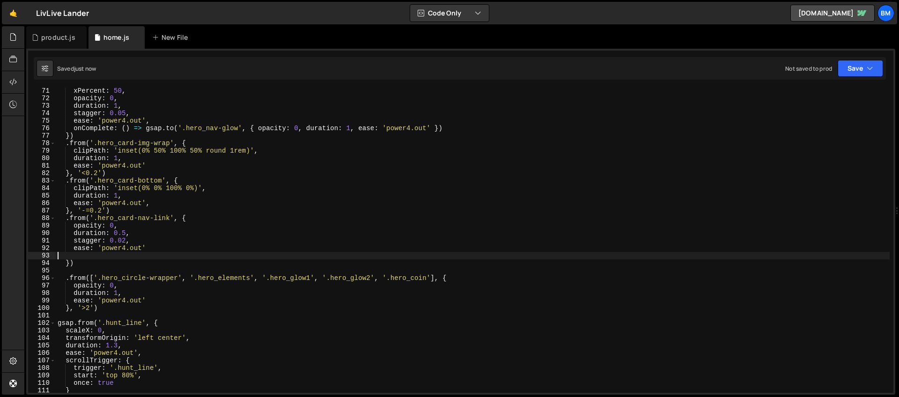
scroll to position [0, 0]
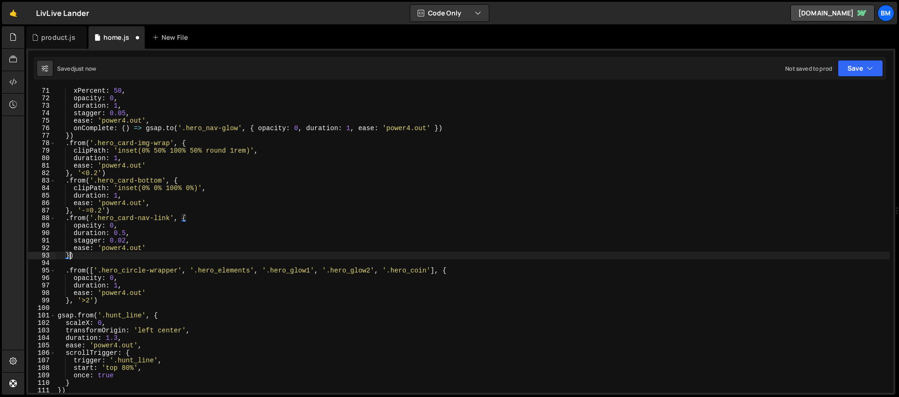
click at [70, 256] on div "xPercent : 50 , opacity : 0 , duration : 1 , stagger : 0.05 , ease : 'power4.ou…" at bounding box center [473, 247] width 834 height 320
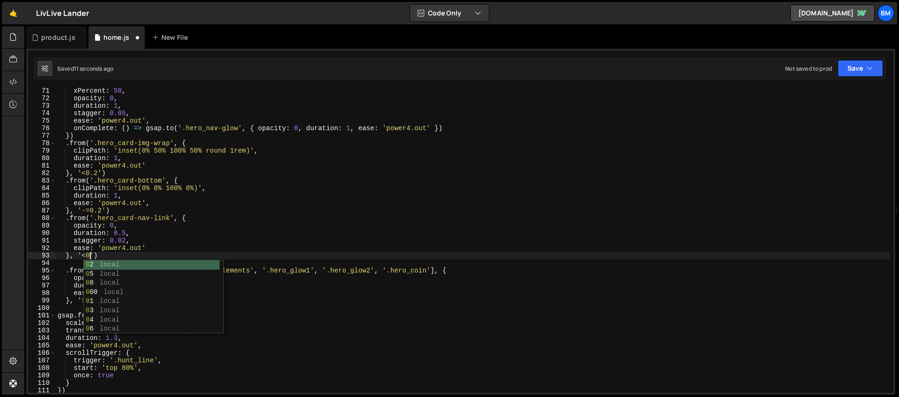
scroll to position [0, 2]
type textarea "}, '<0.2')"
click at [113, 253] on div "xPercent : 50 , opacity : 0 , duration : 1 , stagger : 0.05 , ease : 'power4.ou…" at bounding box center [473, 247] width 834 height 320
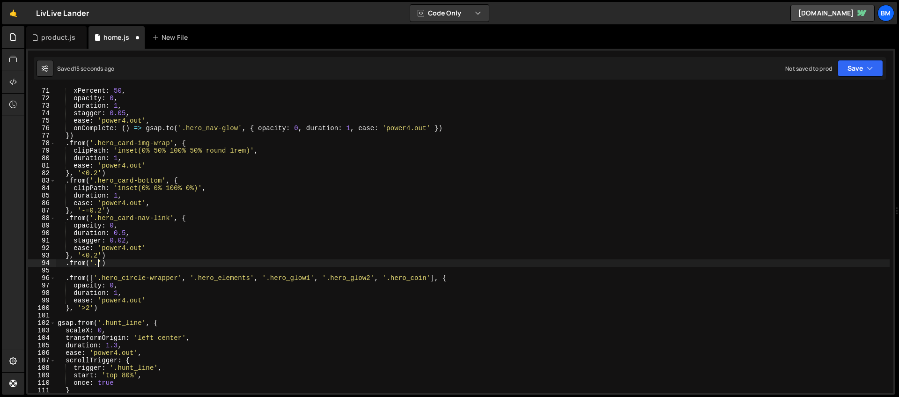
paste textarea "hero_card-divider"
type textarea ".from('.hero_card-divider', {)"
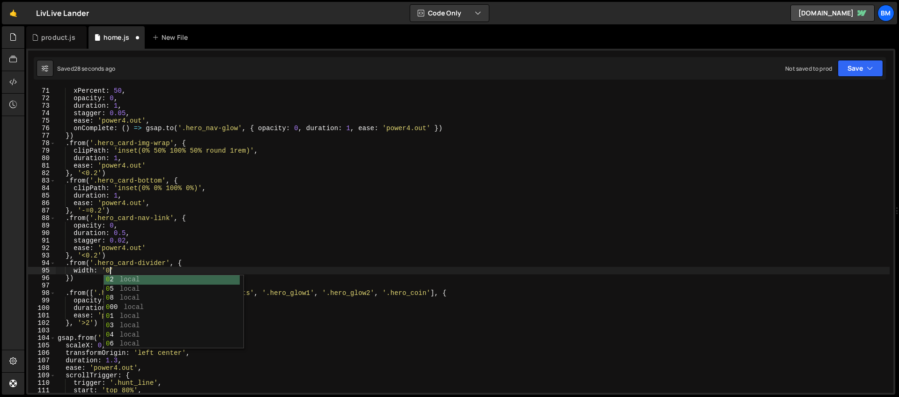
scroll to position [0, 3]
type textarea "width: '0%',"
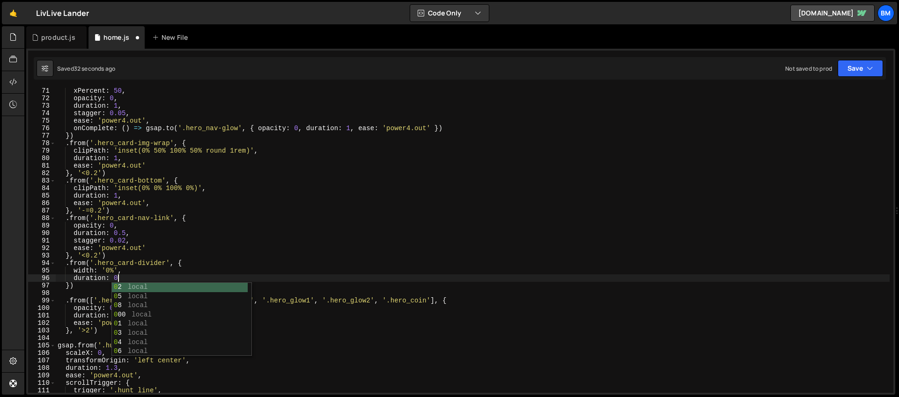
scroll to position [0, 4]
type textarea "duration: 0.75,"
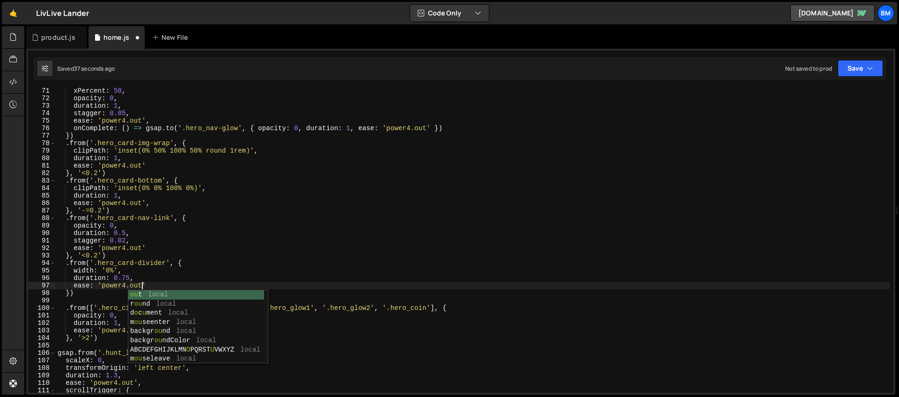
scroll to position [0, 6]
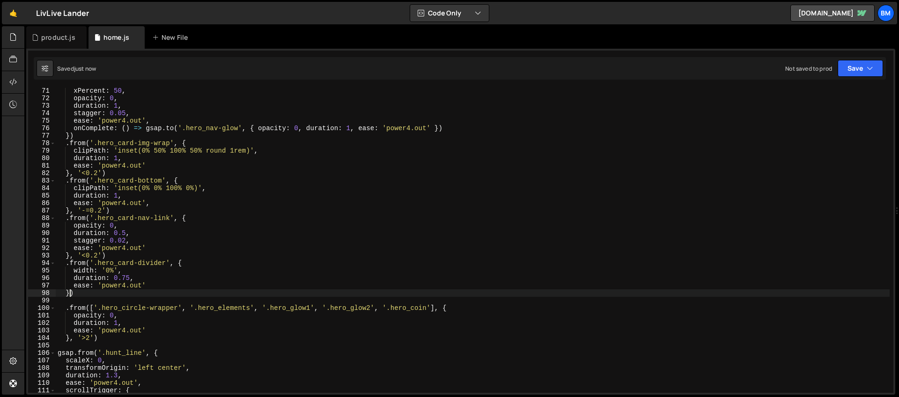
click at [69, 293] on div "xPercent : 50 , opacity : 0 , duration : 1 , stagger : 0.05 , ease : 'power4.ou…" at bounding box center [473, 247] width 834 height 320
click at [97, 256] on div "xPercent : 50 , opacity : 0 , duration : 1 , stagger : 0.05 , ease : 'power4.ou…" at bounding box center [473, 247] width 834 height 320
click at [118, 196] on div "xPercent : 50 , opacity : 0 , duration : 1 , stagger : 0.05 , ease : 'power4.ou…" at bounding box center [473, 247] width 834 height 320
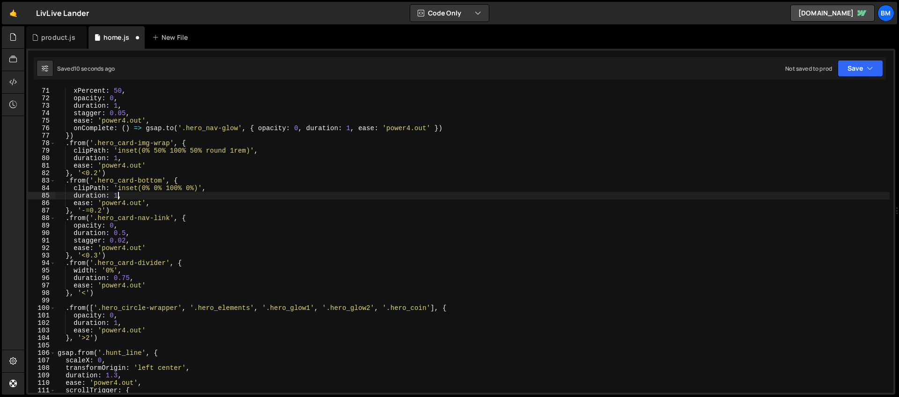
scroll to position [0, 4]
click at [136, 204] on div "xPercent : 50 , opacity : 0 , duration : 1 , stagger : 0.05 , ease : 'power4.ou…" at bounding box center [473, 247] width 834 height 320
click at [97, 255] on div "xPercent : 50 , opacity : 0 , duration : 1 , stagger : 0.05 , ease : 'power4.ou…" at bounding box center [473, 247] width 834 height 320
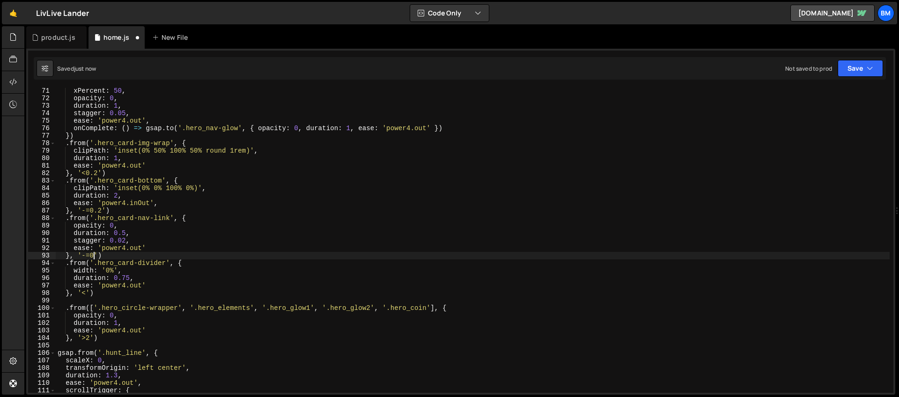
scroll to position [0, 2]
click at [105, 257] on div "xPercent : 50 , opacity : 0 , duration : 1 , stagger : 0.05 , ease : 'power4.ou…" at bounding box center [473, 247] width 834 height 320
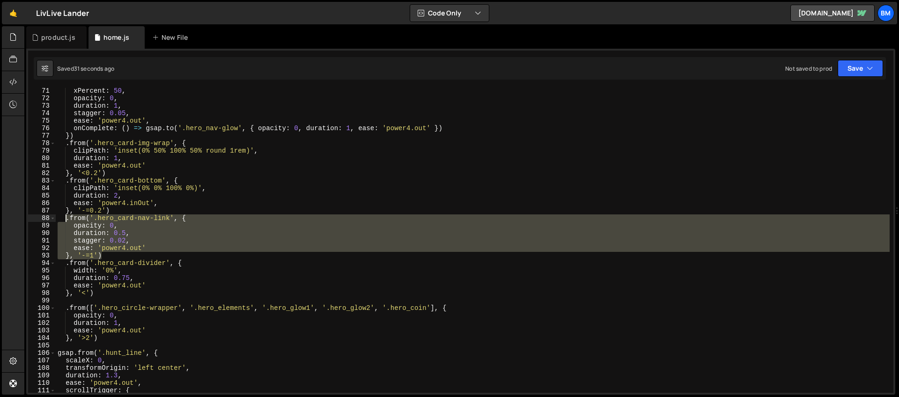
drag, startPoint x: 108, startPoint y: 256, endPoint x: 65, endPoint y: 219, distance: 56.8
click at [65, 219] on div "xPercent : 50 , opacity : 0 , duration : 1 , stagger : 0.05 , ease : 'power4.ou…" at bounding box center [473, 247] width 834 height 320
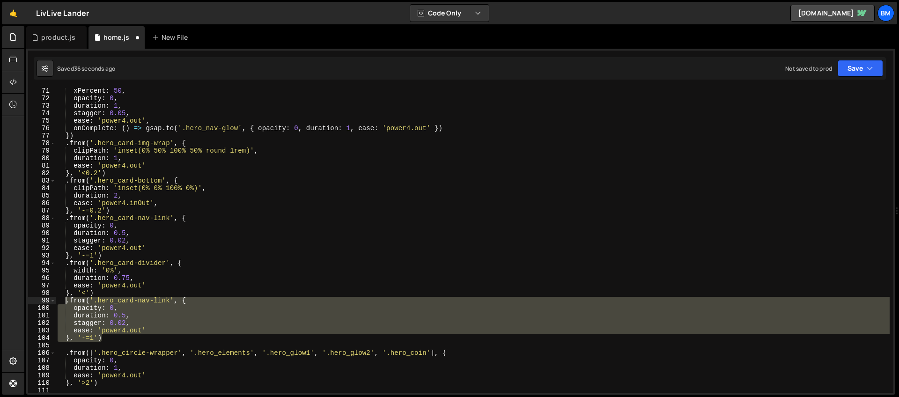
click at [137, 305] on div "xPercent : 50 , opacity : 0 , duration : 1 , stagger : 0.05 , ease : 'power4.ou…" at bounding box center [473, 240] width 834 height 305
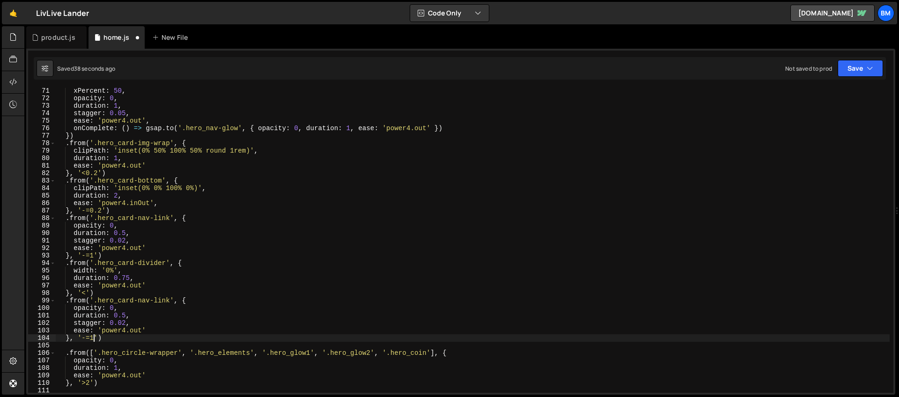
click at [94, 339] on div "xPercent : 50 , opacity : 0 , duration : 1 , stagger : 0.05 , ease : 'power4.ou…" at bounding box center [473, 247] width 834 height 320
click at [63, 314] on div "xPercent : 50 , opacity : 0 , duration : 1 , stagger : 0.05 , ease : 'power4.ou…" at bounding box center [473, 247] width 834 height 320
drag, startPoint x: 98, startPoint y: 301, endPoint x: 172, endPoint y: 299, distance: 73.6
click at [172, 299] on div "xPercent : 50 , opacity : 0 , duration : 1 , stagger : 0.05 , ease : 'power4.ou…" at bounding box center [473, 247] width 834 height 320
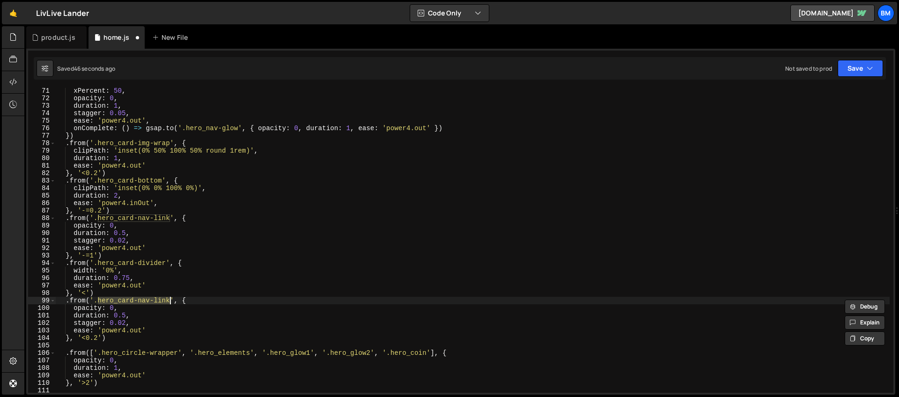
paste textarea "icon-wrapper"
click at [119, 308] on div "xPercent : 50 , opacity : 0 , duration : 1 , stagger : 0.05 , ease : 'power4.ou…" at bounding box center [473, 247] width 834 height 320
click at [126, 233] on div "xPercent : 50 , opacity : 0 , duration : 1 , stagger : 0.05 , ease : 'power4.ou…" at bounding box center [473, 247] width 834 height 320
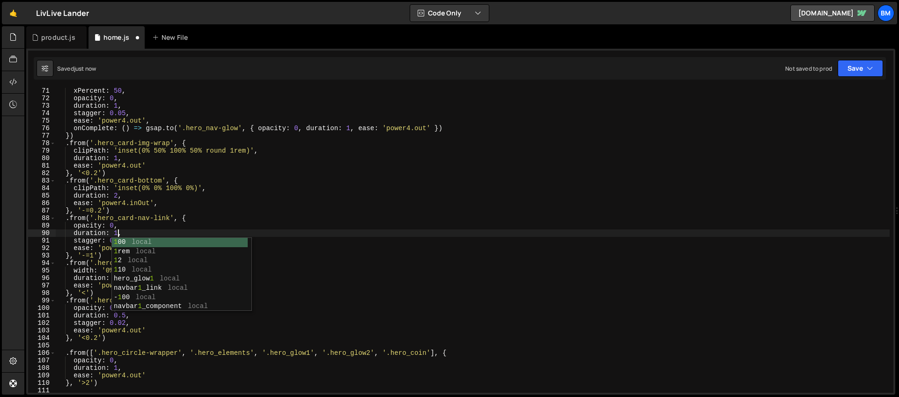
scroll to position [0, 4]
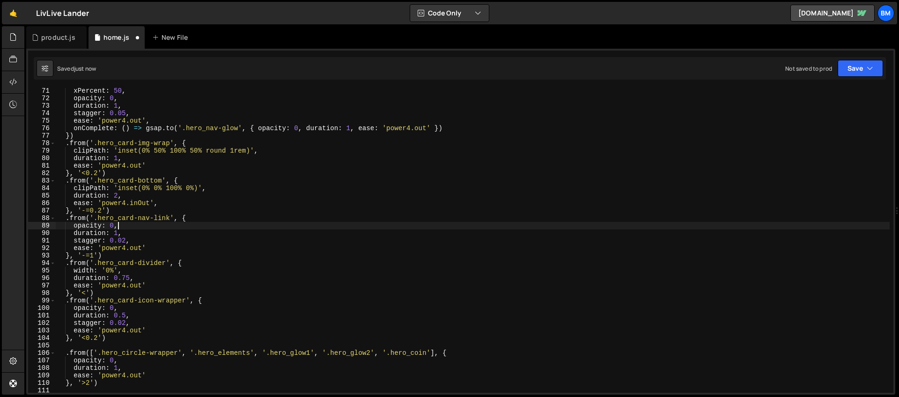
click at [118, 224] on div "xPercent : 50 , opacity : 0 , duration : 1 , stagger : 0.05 , ease : 'power4.ou…" at bounding box center [473, 247] width 834 height 320
click at [130, 278] on div "xPercent : 50 , opacity : 0 , duration : 1 , stagger : 0.05 , ease : 'power4.ou…" at bounding box center [473, 247] width 834 height 320
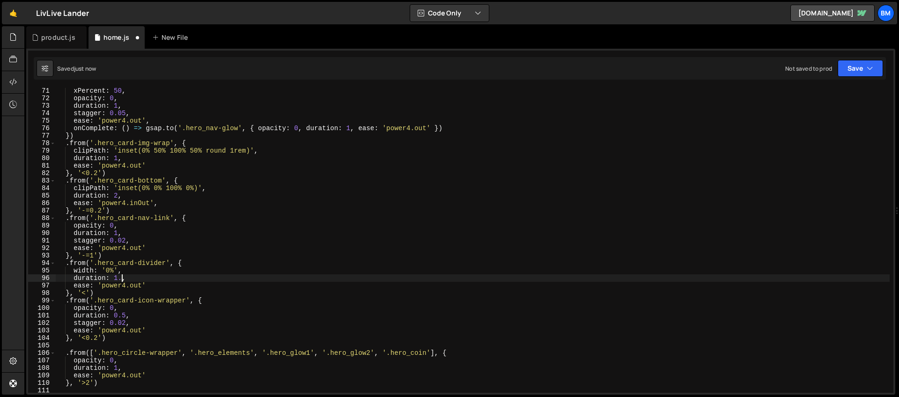
scroll to position [0, 4]
click at [96, 268] on div "xPercent : 50 , opacity : 0 , duration : 1 , stagger : 0.05 , ease : 'power4.ou…" at bounding box center [473, 247] width 834 height 320
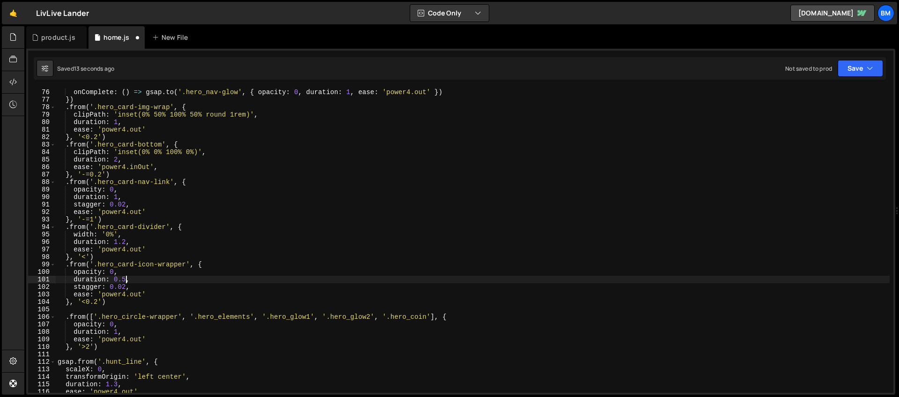
click at [126, 278] on div "ease : 'power4.out' , onComplete : ( ) => gsap . to ( '.hero_nav-glow' , { opac…" at bounding box center [473, 241] width 834 height 320
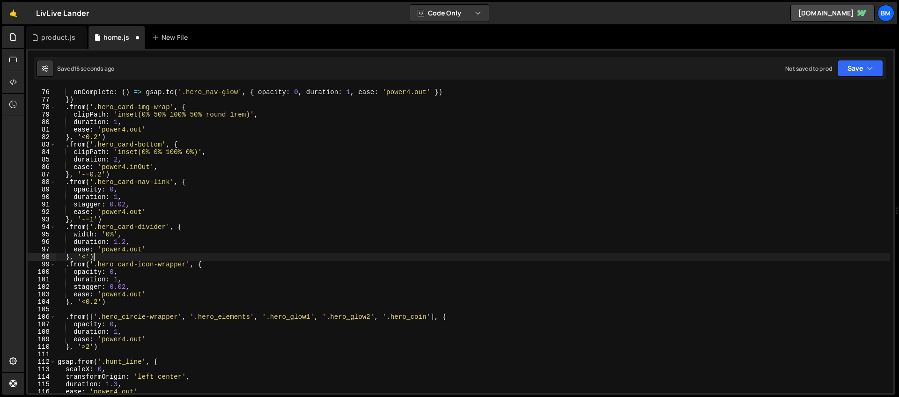
click at [123, 261] on div "ease : 'power4.out' , onComplete : ( ) => gsap . to ( '.hero_nav-glow' , { opac…" at bounding box center [473, 241] width 834 height 320
click at [133, 258] on div "ease : 'power4.out' , onComplete : ( ) => gsap . to ( '.hero_nav-glow' , { opac…" at bounding box center [473, 241] width 834 height 320
click at [136, 237] on div "ease : 'power4.out' , onComplete : ( ) => gsap . to ( '.hero_nav-glow' , { opac…" at bounding box center [473, 241] width 834 height 320
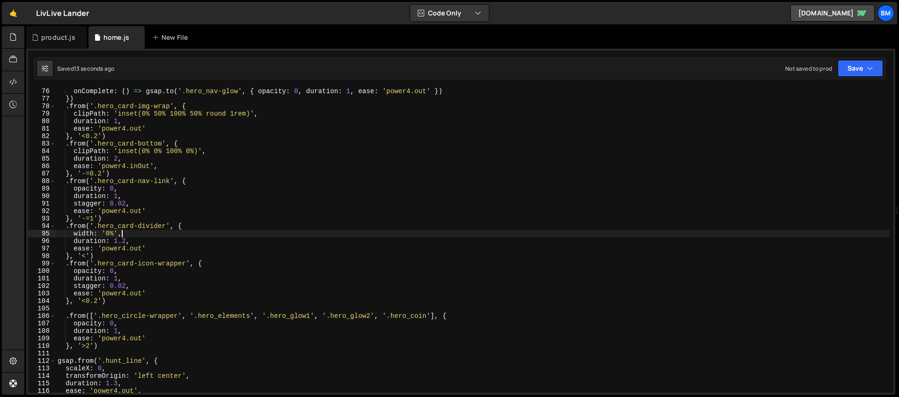
scroll to position [568, 0]
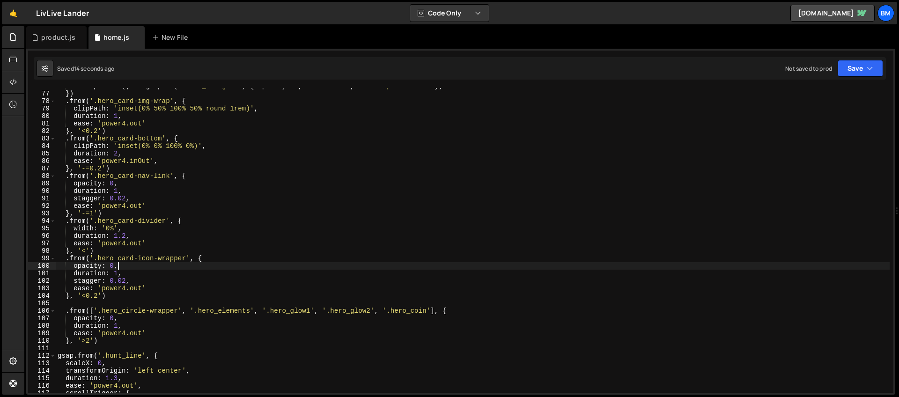
click at [133, 267] on div "onComplete : ( ) => gsap . to ( '.hero_nav-glow' , { opacity : 0 , duration : 1…" at bounding box center [473, 242] width 834 height 320
type textarea "opacity: 0,"
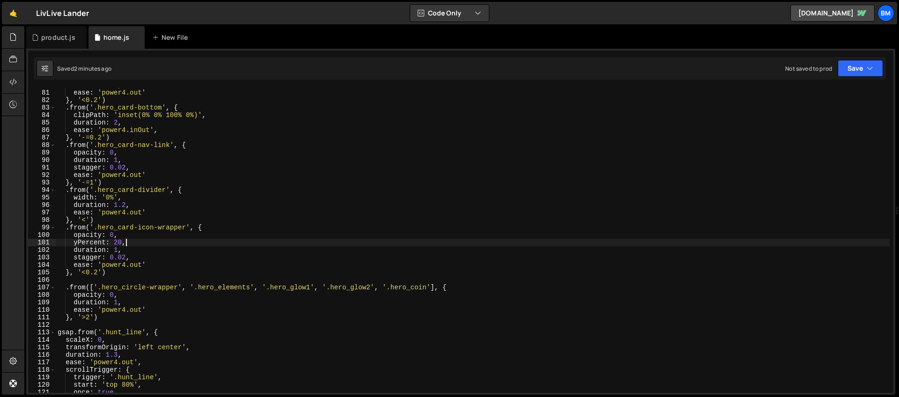
scroll to position [600, 0]
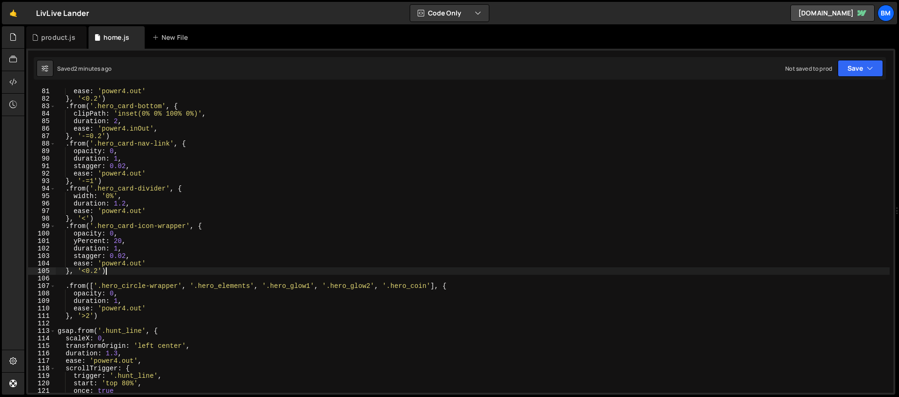
click at [118, 274] on div "ease : 'power4.out' } , '<0.2' ) . from ( '.hero_card-bottom' , { clipPath : 'i…" at bounding box center [473, 248] width 834 height 320
type textarea "}, '<0.2')"
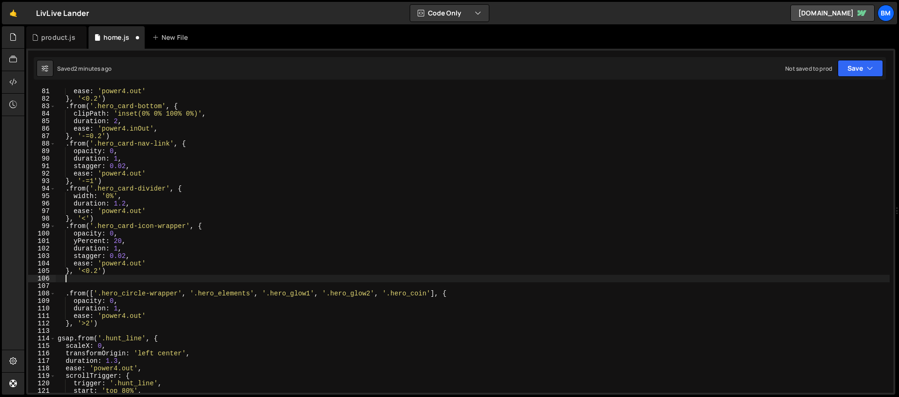
paste textarea "});"
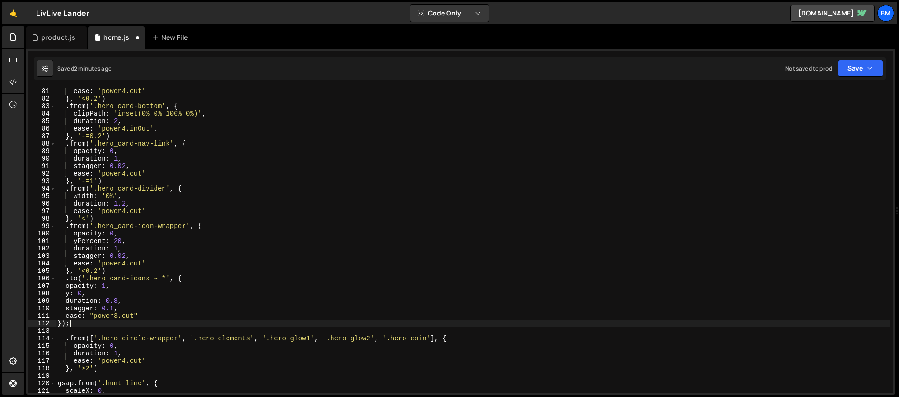
click at [78, 278] on div "ease : 'power4.out' } , '<0.2' ) . from ( '.hero_card-bottom' , { clipPath : 'i…" at bounding box center [473, 248] width 834 height 320
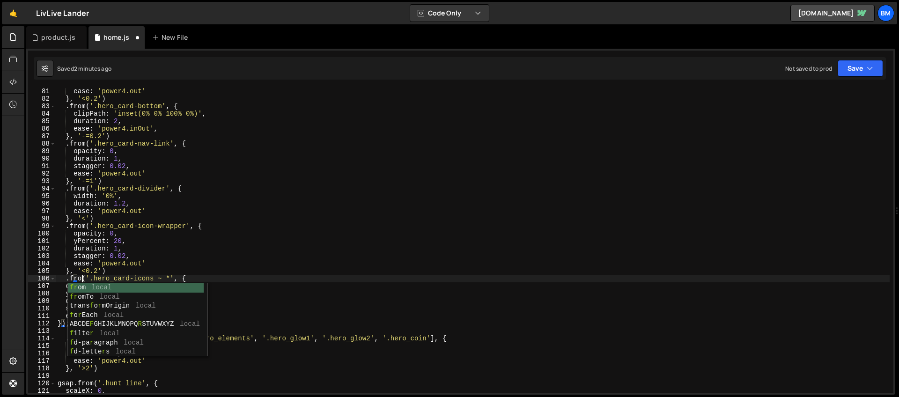
scroll to position [0, 2]
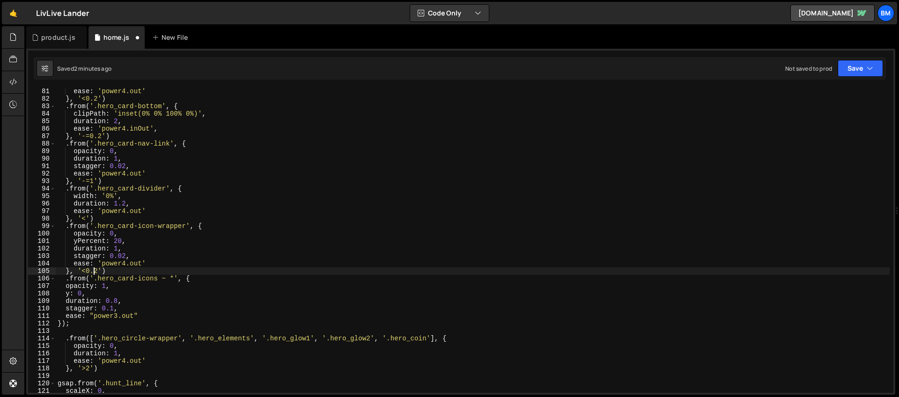
click at [94, 271] on div "ease : 'power4.out' } , '<0.2' ) . from ( '.hero_card-bottom' , { clipPath : 'i…" at bounding box center [473, 248] width 834 height 320
click at [104, 288] on div "ease : 'power4.out' } , '<0.2' ) . from ( '.hero_card-bottom' , { clipPath : 'i…" at bounding box center [473, 248] width 834 height 320
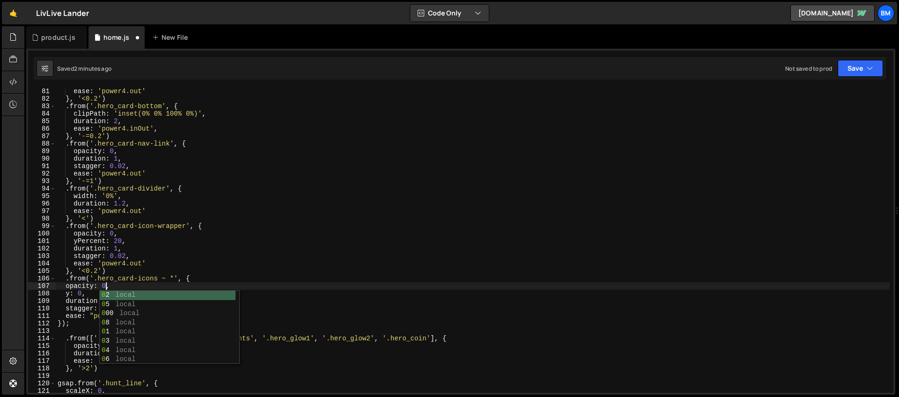
scroll to position [0, 3]
click at [69, 294] on div "ease : 'power4.out' } , '<0.2' ) . from ( '.hero_card-bottom' , { clipPath : 'i…" at bounding box center [473, 248] width 834 height 320
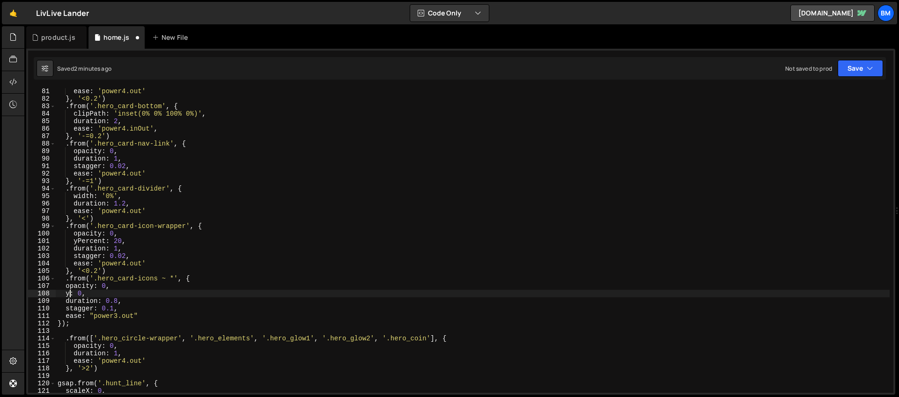
scroll to position [0, 1]
click at [106, 294] on div "ease : 'power4.out' } , '<0.2' ) . from ( '.hero_card-bottom' , { clipPath : 'i…" at bounding box center [473, 248] width 834 height 320
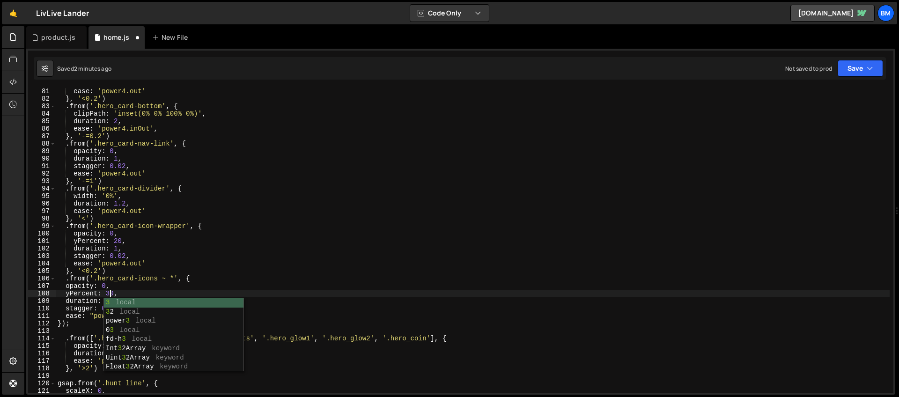
click at [138, 271] on div "ease : 'power4.out' } , '<0.2' ) . from ( '.hero_card-bottom' , { clipPath : 'i…" at bounding box center [473, 248] width 834 height 320
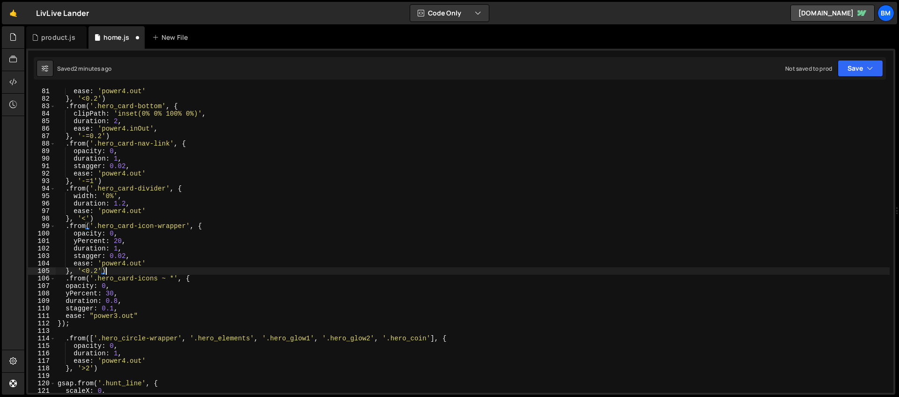
scroll to position [0, 3]
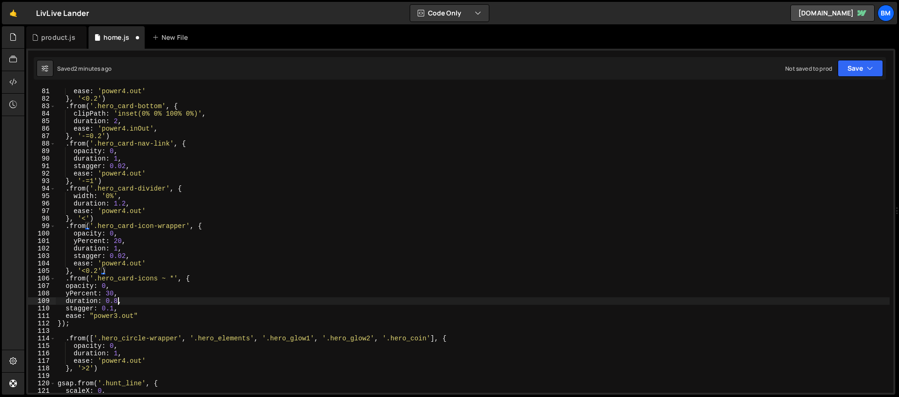
click at [117, 301] on div "ease : 'power4.out' } , '<0.2' ) . from ( '.hero_card-bottom' , { clipPath : 'i…" at bounding box center [473, 248] width 834 height 320
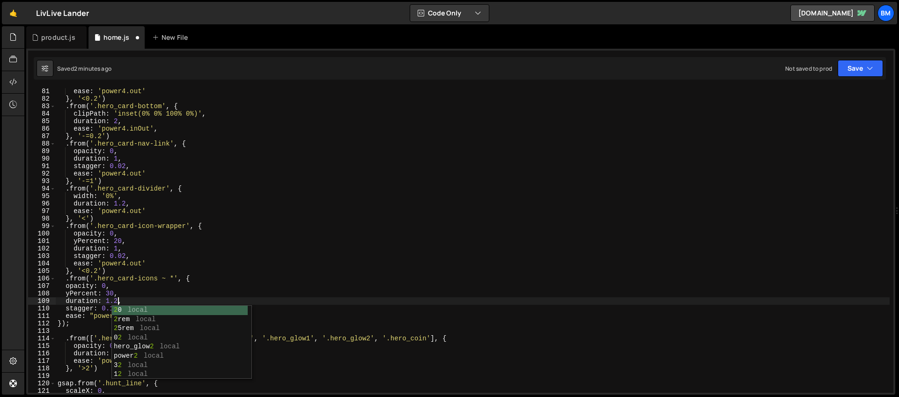
scroll to position [0, 4]
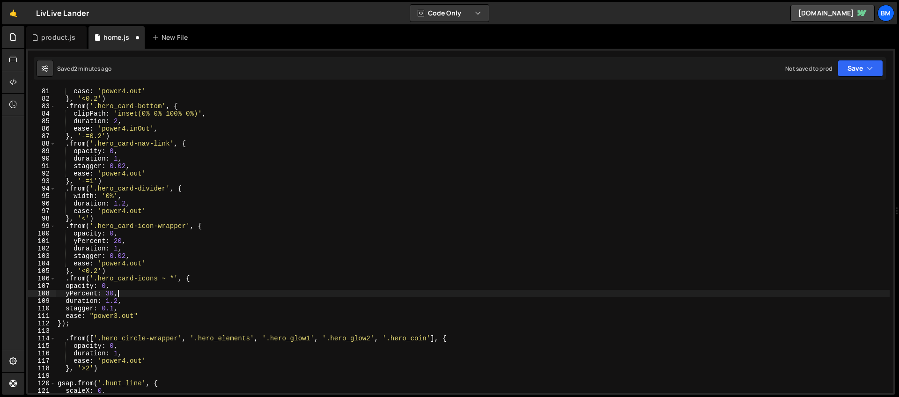
click at [117, 291] on div "ease : 'power4.out' } , '<0.2' ) . from ( '.hero_card-bottom' , { clipPath : 'i…" at bounding box center [473, 248] width 834 height 320
click at [117, 315] on div "ease : 'power4.out' } , '<0.2' ) . from ( '.hero_card-bottom' , { clipPath : 'i…" at bounding box center [473, 248] width 834 height 320
click at [88, 325] on div "ease : 'power4.out' } , '<0.2' ) . from ( '.hero_card-bottom' , { clipPath : 'i…" at bounding box center [473, 248] width 834 height 320
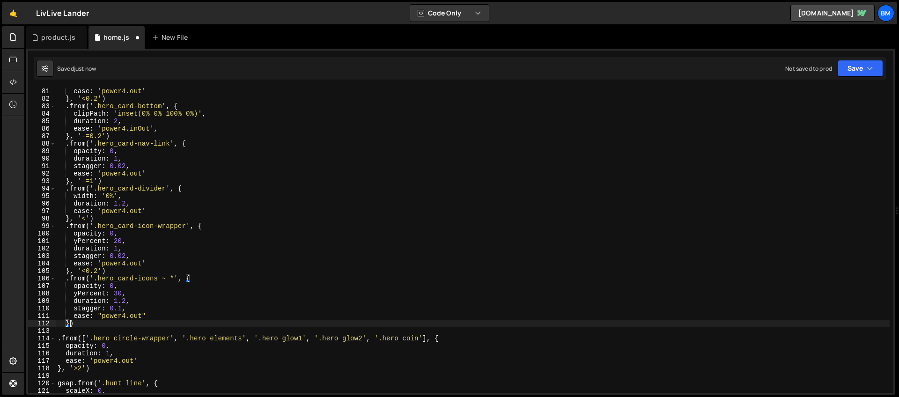
click at [69, 325] on div "ease : 'power4.out' } , '<0.2' ) . from ( '.hero_card-bottom' , { clipPath : 'i…" at bounding box center [473, 248] width 834 height 320
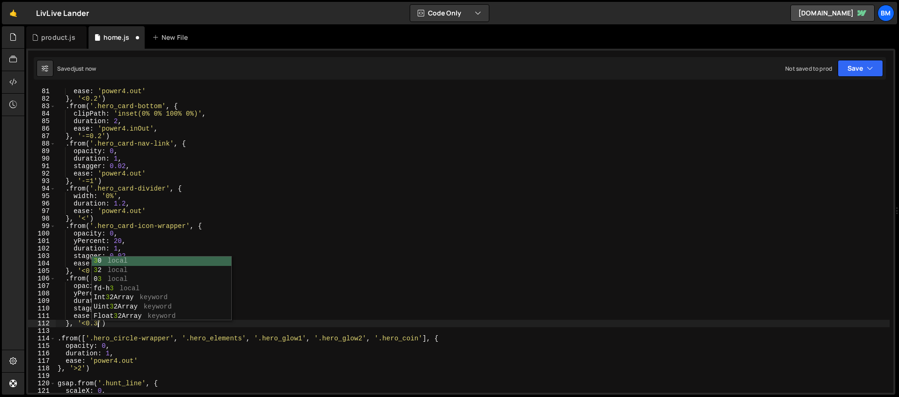
scroll to position [0, 3]
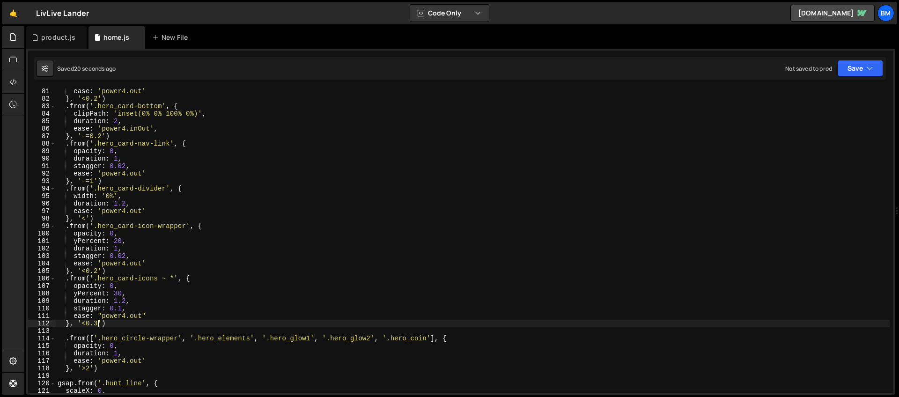
click at [125, 301] on div "ease : 'power4.out' } , '<0.2' ) . from ( '.hero_card-bottom' , { clipPath : 'i…" at bounding box center [473, 248] width 834 height 320
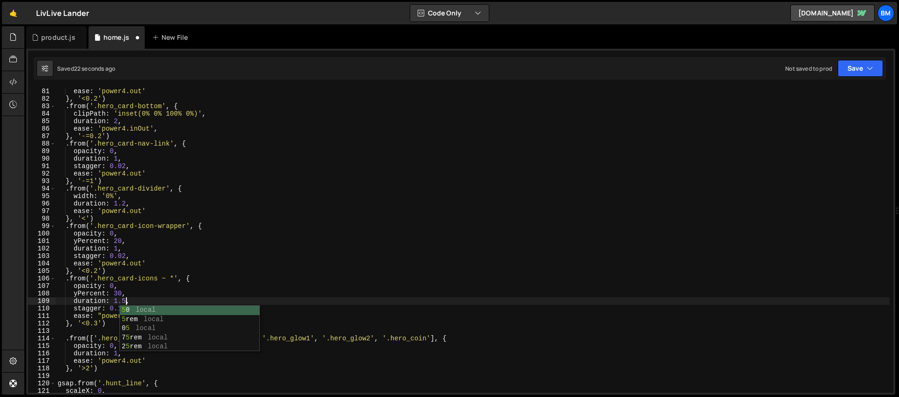
scroll to position [0, 4]
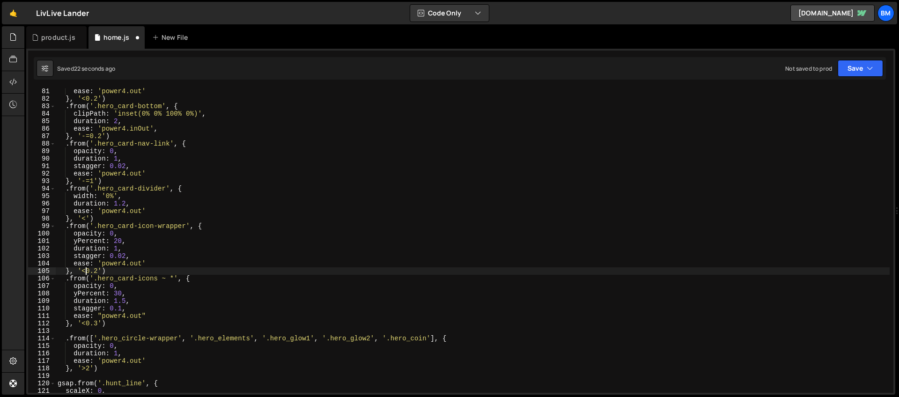
click at [87, 270] on div "ease : 'power4.out' } , '<0.2' ) . from ( '.hero_card-bottom' , { clipPath : 'i…" at bounding box center [473, 248] width 834 height 320
click at [136, 318] on div "ease : 'power4.out' } , '<0.2' ) . from ( '.hero_card-bottom' , { clipPath : 'i…" at bounding box center [473, 248] width 834 height 320
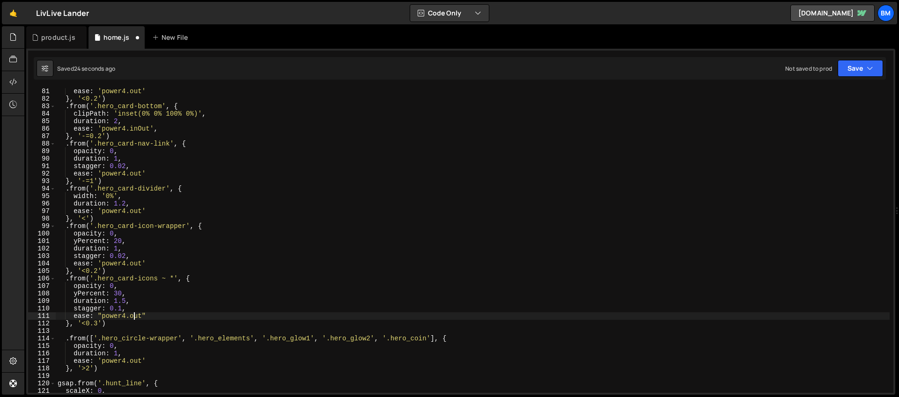
click at [136, 318] on div "ease : 'power4.out' } , '<0.2' ) . from ( '.hero_card-bottom' , { clipPath : 'i…" at bounding box center [473, 248] width 834 height 320
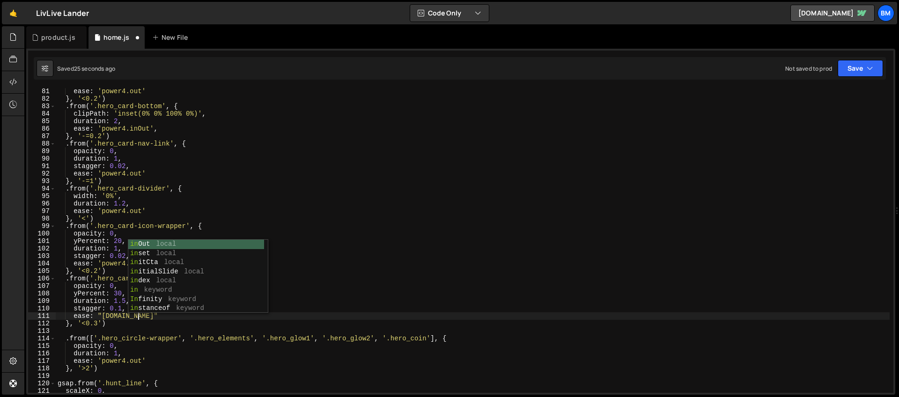
scroll to position [0, 6]
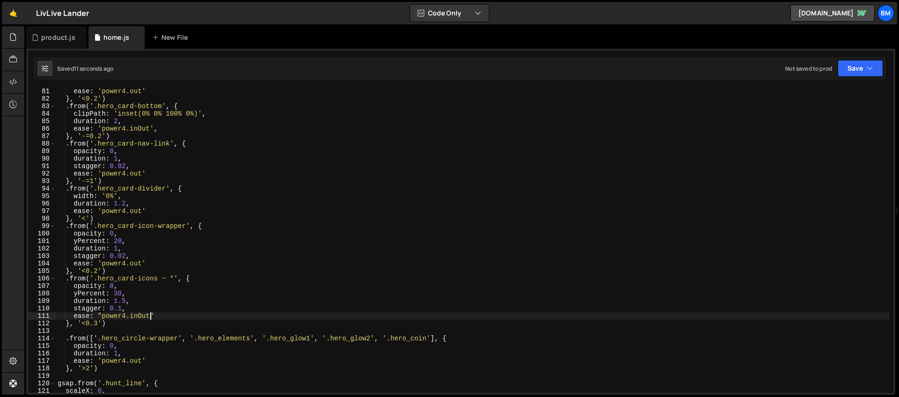
click at [144, 315] on div "ease : 'power4.out' } , '<0.2' ) . from ( '.hero_card-bottom' , { clipPath : 'i…" at bounding box center [473, 248] width 834 height 320
click at [114, 311] on div "ease : 'power4.out' } , '<0.2' ) . from ( '.hero_card-bottom' , { clipPath : 'i…" at bounding box center [473, 248] width 834 height 320
click at [122, 310] on div "ease : 'power4.out' } , '<0.2' ) . from ( '.hero_card-bottom' , { clipPath : 'i…" at bounding box center [473, 248] width 834 height 320
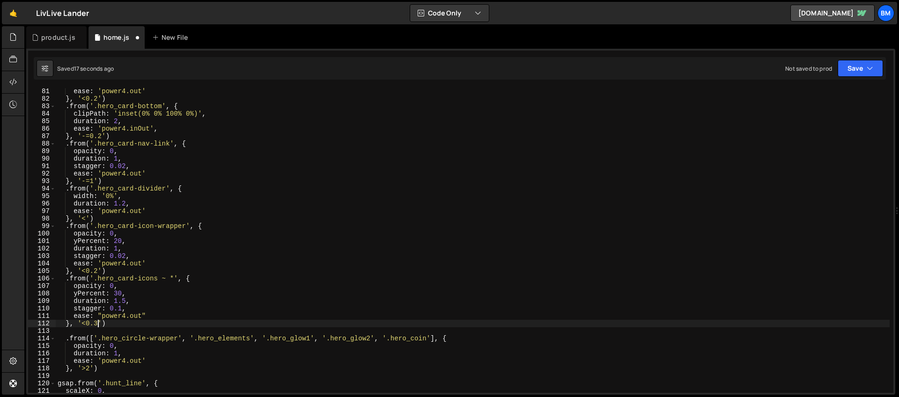
click at [97, 322] on div "ease : 'power4.out' } , '<0.2' ) . from ( '.hero_card-bottom' , { clipPath : 'i…" at bounding box center [473, 248] width 834 height 320
click at [97, 184] on div "ease : 'power4.out' } , '<0.2' ) . from ( '.hero_card-bottom' , { clipPath : 'i…" at bounding box center [473, 248] width 834 height 320
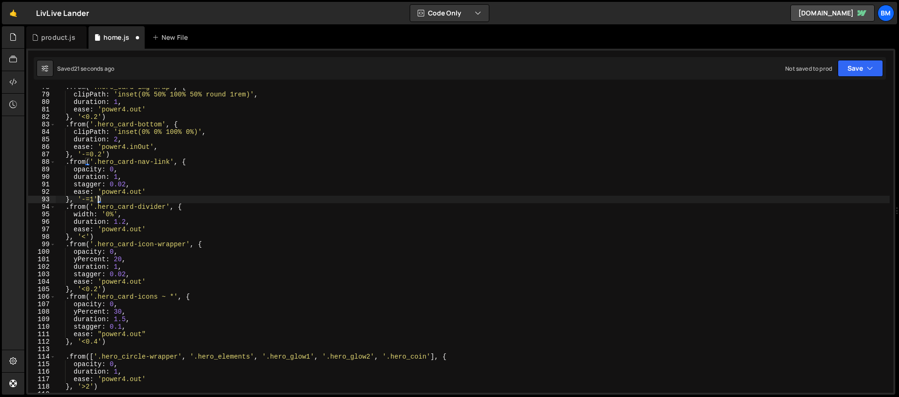
scroll to position [554, 0]
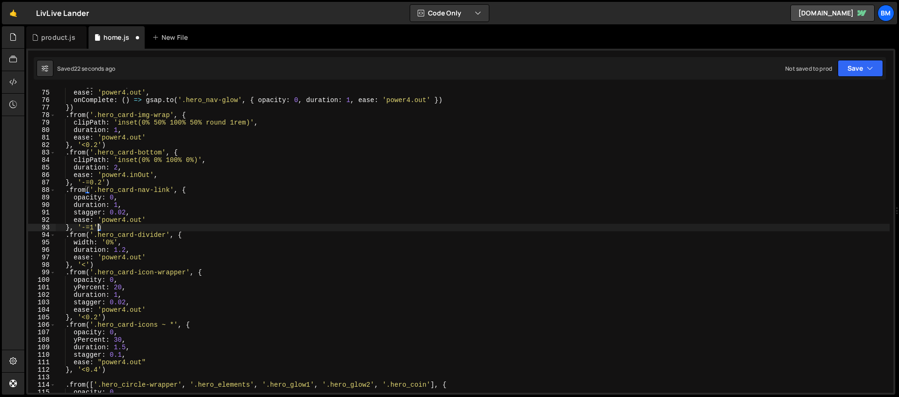
click at [93, 225] on div "stagger : 0.05 , ease : 'power4.out' , onComplete : ( ) => gsap . to ( '.hero_n…" at bounding box center [473, 241] width 834 height 320
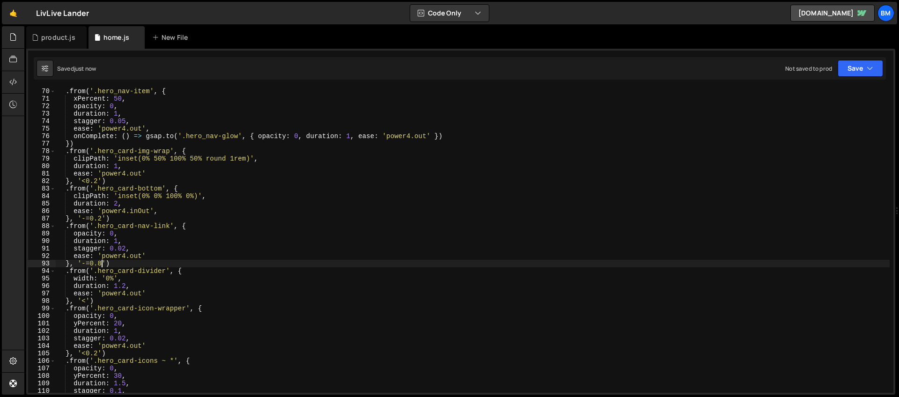
scroll to position [477, 0]
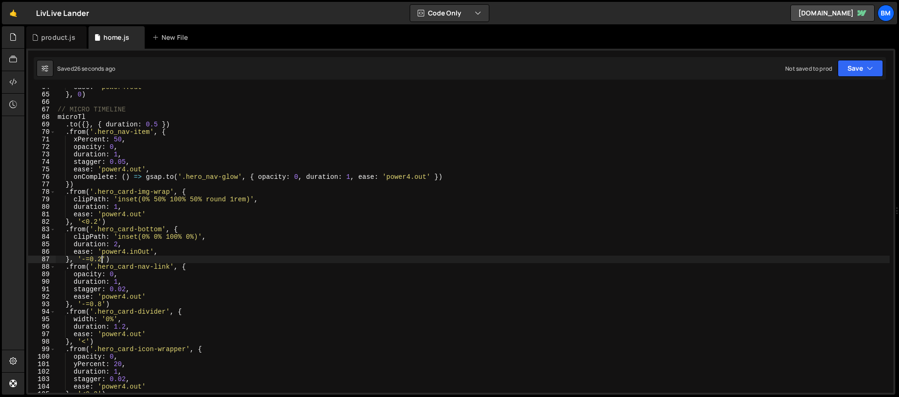
click at [102, 259] on div "ease : 'power4.out' } , 0 ) // MICRO TIMELINE microTl . to ({ } , { duration : …" at bounding box center [473, 243] width 834 height 320
click at [100, 304] on div "ease : 'power4.out' } , 0 ) // MICRO TIMELINE microTl . to ({ } , { duration : …" at bounding box center [473, 243] width 834 height 320
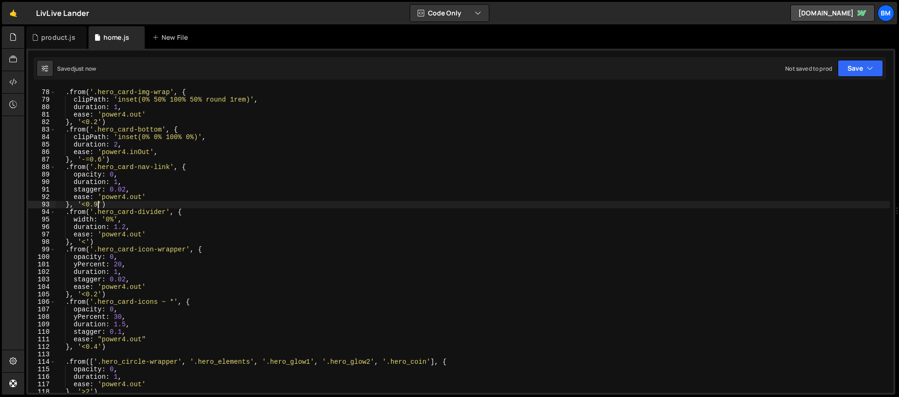
scroll to position [578, 0]
click at [97, 345] on div ". from ( '.hero_card-img-wrap' , { clipPath : 'inset(0% 50% 100% 50% round 1rem…" at bounding box center [473, 247] width 834 height 320
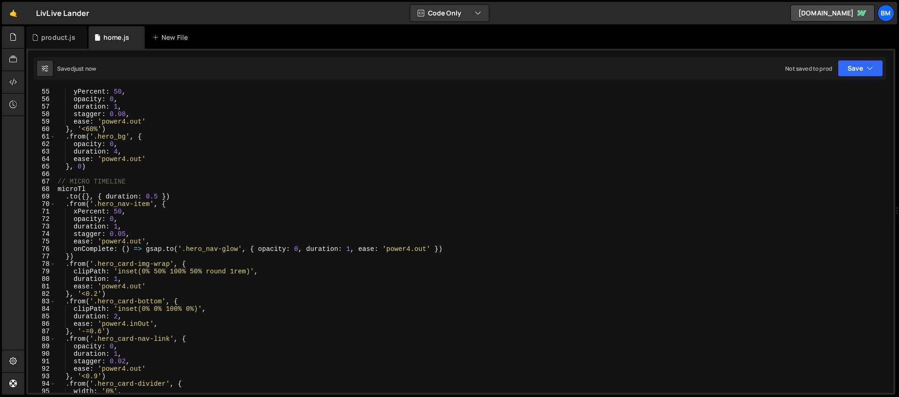
scroll to position [395, 0]
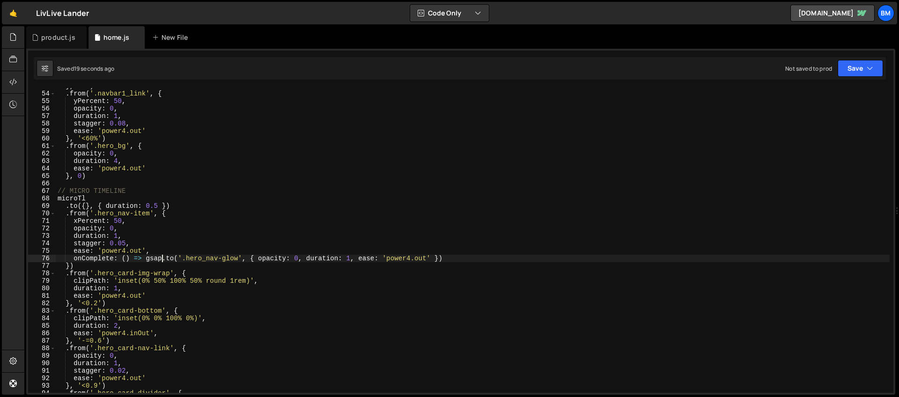
click at [163, 258] on div "} , 1.2 ) . from ( '.navbar1_link' , { yPercent : 50 , opacity : 0 , duration :…" at bounding box center [473, 242] width 834 height 320
click at [447, 258] on div "} , 1.2 ) . from ( '.navbar1_link' , { yPercent : 50 , opacity : 0 , duration :…" at bounding box center [473, 242] width 834 height 320
click at [110, 267] on div "} , 1.2 ) . from ( '.navbar1_link' , { yPercent : 50 , opacity : 0 , duration :…" at bounding box center [473, 242] width 834 height 320
type textarea "})"
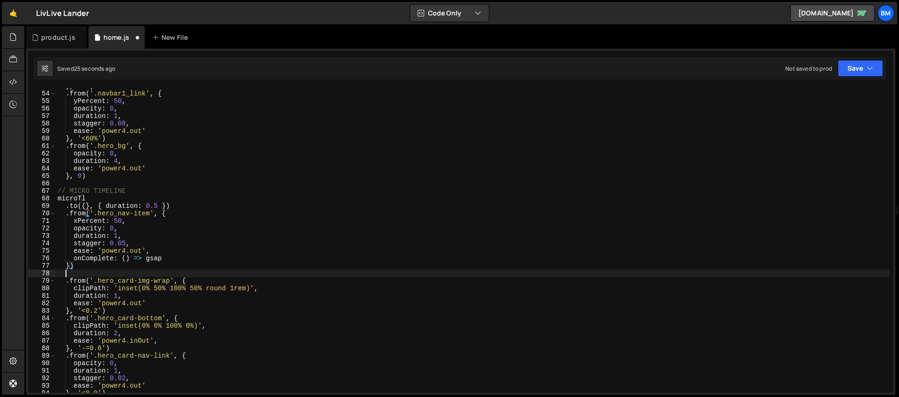
scroll to position [0, 0]
paste textarea ".to('.hero_nav-glow', { opacity: 0, duration: 1, ease: 'power4.out' })"
click at [78, 274] on div "} , 1.2 ) . from ( '.navbar1_link' , { yPercent : 50 , opacity : 0 , duration :…" at bounding box center [473, 242] width 834 height 320
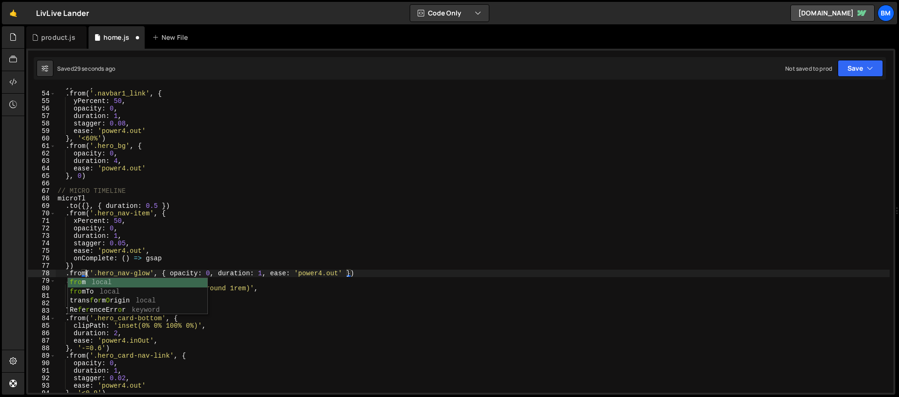
scroll to position [0, 2]
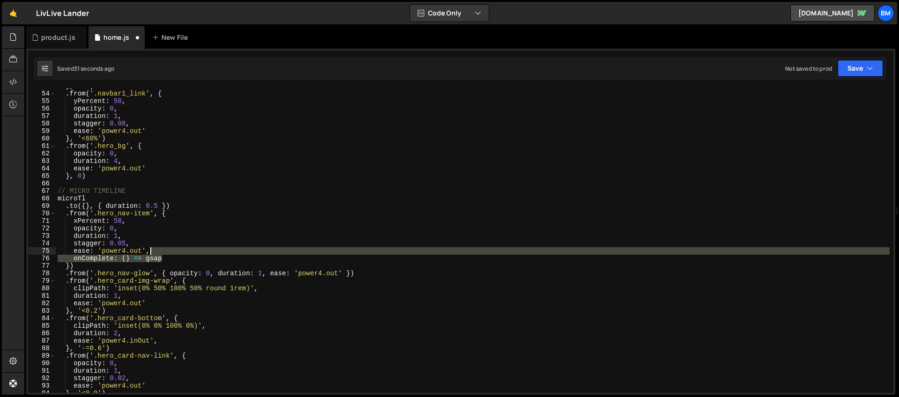
drag, startPoint x: 192, startPoint y: 260, endPoint x: 191, endPoint y: 253, distance: 6.6
click at [191, 253] on div "} , 1.2 ) . from ( '.navbar1_link' , { yPercent : 50 , opacity : 0 , duration :…" at bounding box center [473, 242] width 834 height 320
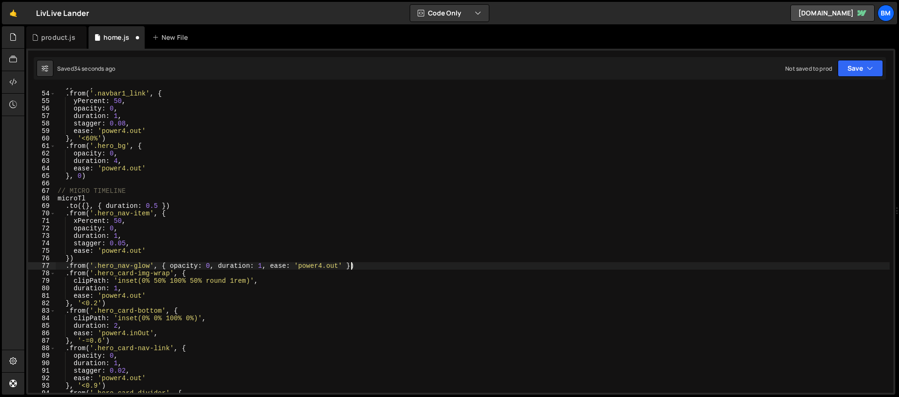
click at [352, 266] on div "} , 1.2 ) . from ( '.navbar1_link' , { yPercent : 50 , opacity : 0 , duration :…" at bounding box center [473, 242] width 834 height 320
click at [102, 303] on div "} , 1.2 ) . from ( '.navbar1_link' , { yPercent : 50 , opacity : 0 , duration :…" at bounding box center [473, 242] width 834 height 320
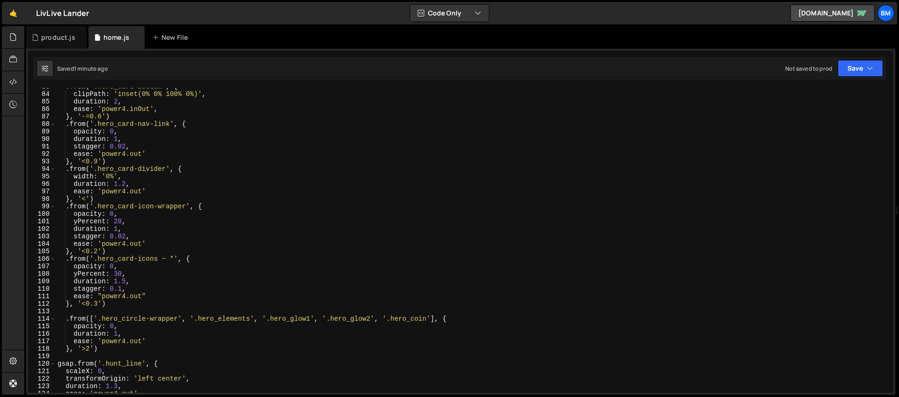
scroll to position [629, 0]
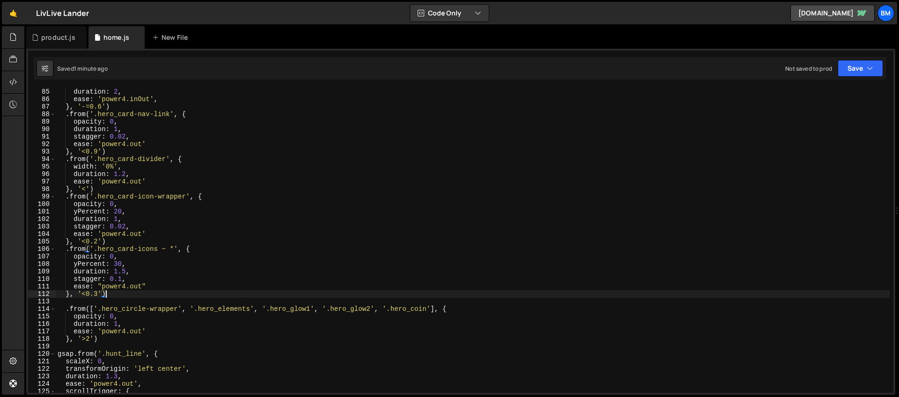
click at [116, 294] on div "clipPath : 'inset(0% 0% 100% 0%)' , duration : 2 , ease : 'power4.inOut' , } , …" at bounding box center [473, 241] width 834 height 320
type textarea "}, '<0.3')"
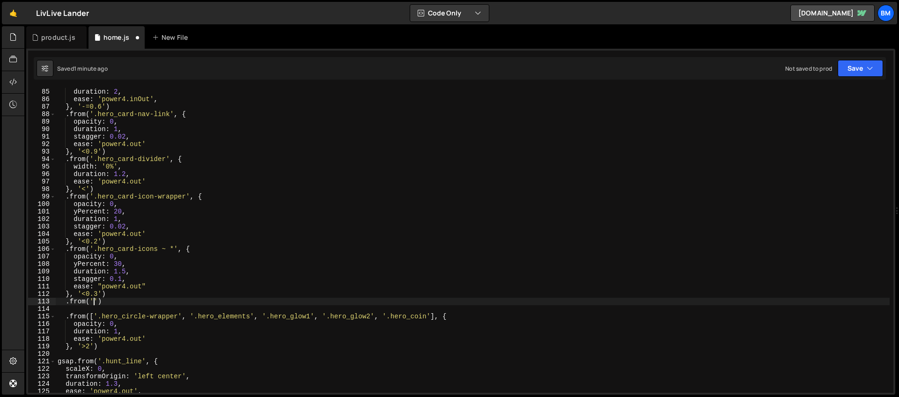
scroll to position [0, 2]
paste textarea "hero_thin-glow')"
type textarea ".from('.hero_thin-glow', {)"
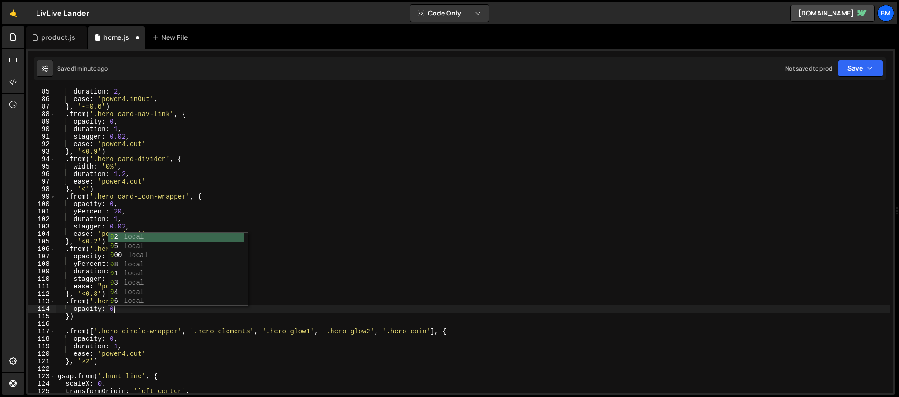
type textarea "opacity: 0,"
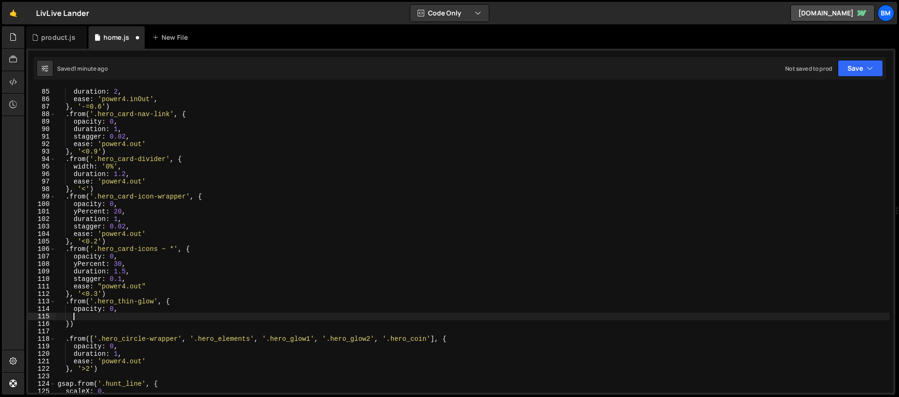
type textarea "e"
type textarea "duration: 1.5,"
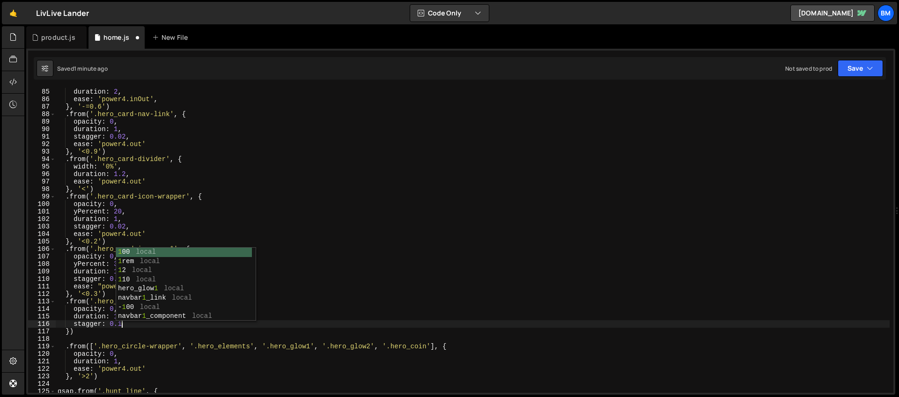
type textarea "stagger: 0.1,"
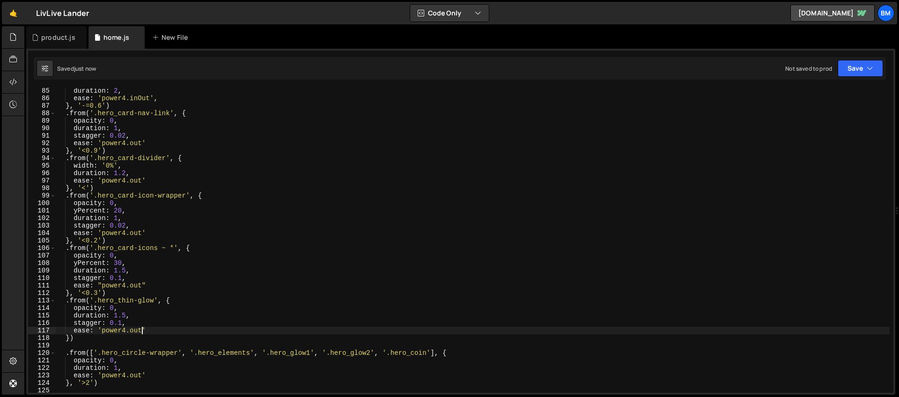
scroll to position [701, 0]
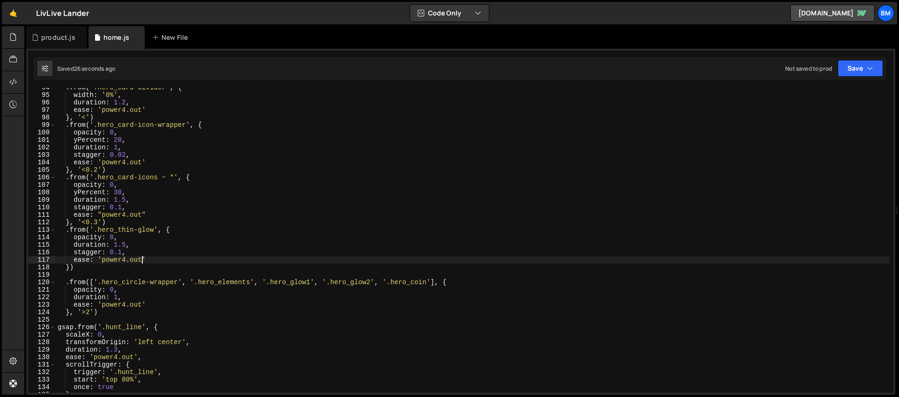
click at [69, 266] on div ". from ( '.hero_card-divider' , { width : '0%' , duration : 1.2 , ease : 'power…" at bounding box center [473, 244] width 834 height 320
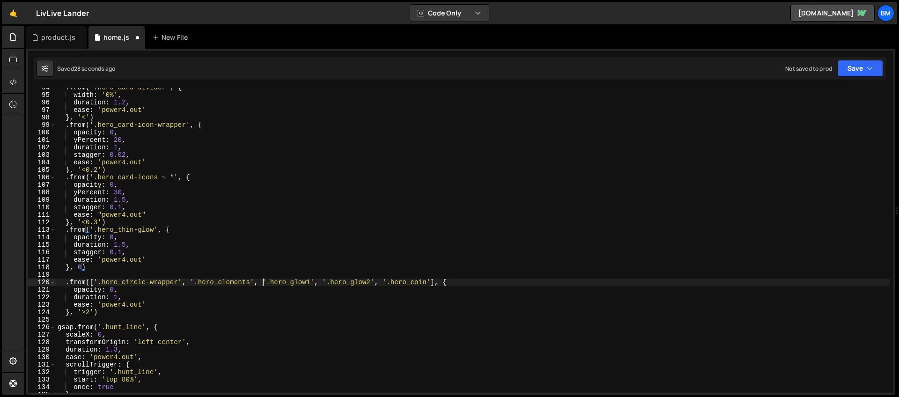
click at [262, 280] on div ". from ( '.hero_card-divider' , { width : '0%' , duration : 1.2 , ease : 'power…" at bounding box center [473, 244] width 834 height 320
drag, startPoint x: 187, startPoint y: 282, endPoint x: 95, endPoint y: 286, distance: 91.9
click at [95, 286] on div ". from ( '.hero_card-divider' , { width : '0%' , duration : 1.2 , ease : 'power…" at bounding box center [473, 244] width 834 height 320
click at [97, 283] on div ". from ( '.hero_card-divider' , { width : '0%' , duration : 1.2 , ease : 'power…" at bounding box center [473, 244] width 834 height 320
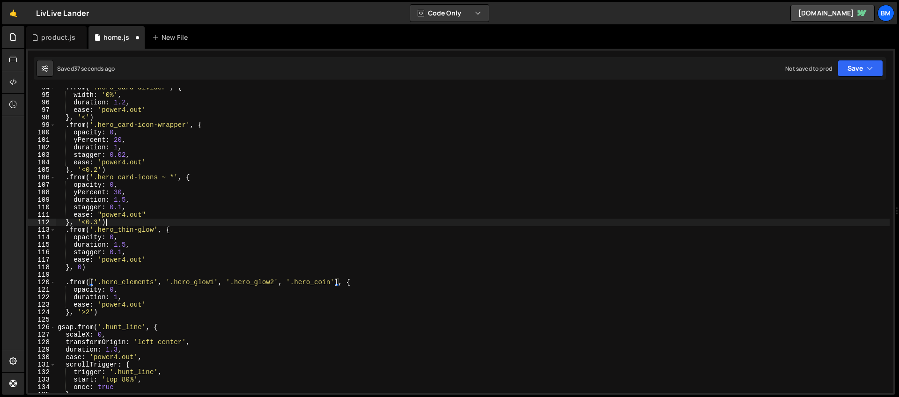
click at [111, 223] on div ". from ( '.hero_card-divider' , { width : '0%' , duration : 1.2 , ease : 'power…" at bounding box center [473, 244] width 834 height 320
type textarea "}, '<0.3')"
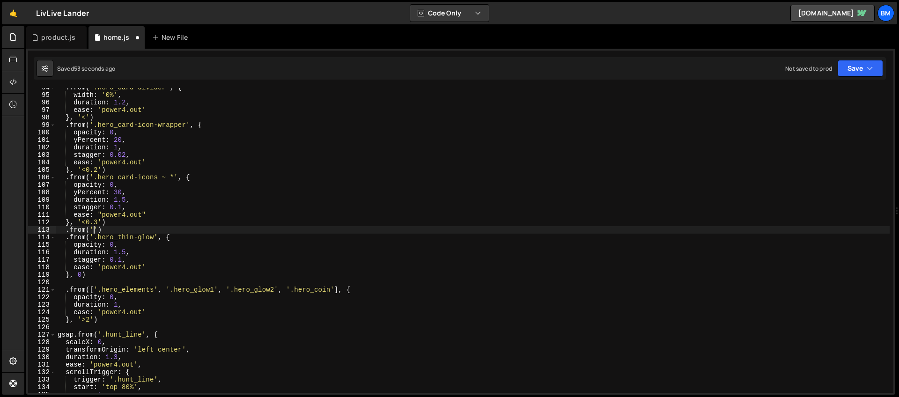
scroll to position [0, 2]
paste textarea "hero_circle"
type textarea ".from('.hero_circle', {)"
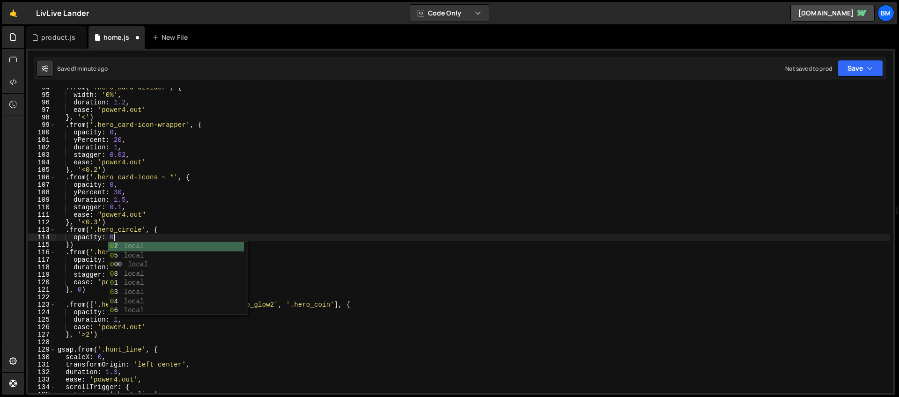
type textarea "opacity: 0,"
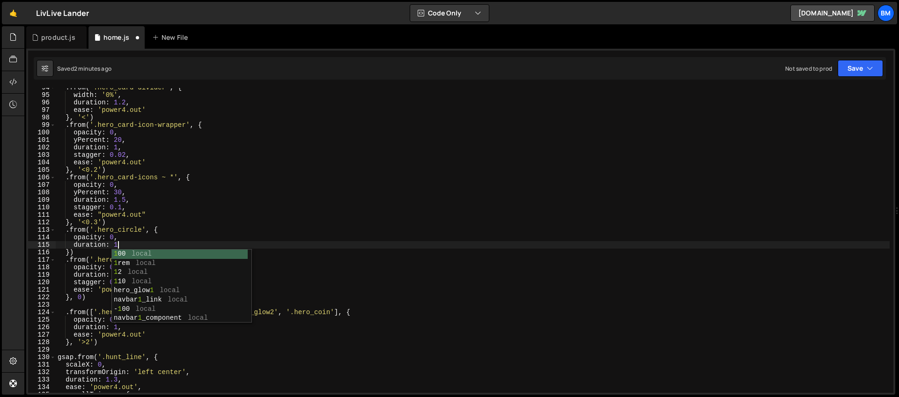
scroll to position [0, 4]
type textarea "duration: 1,"
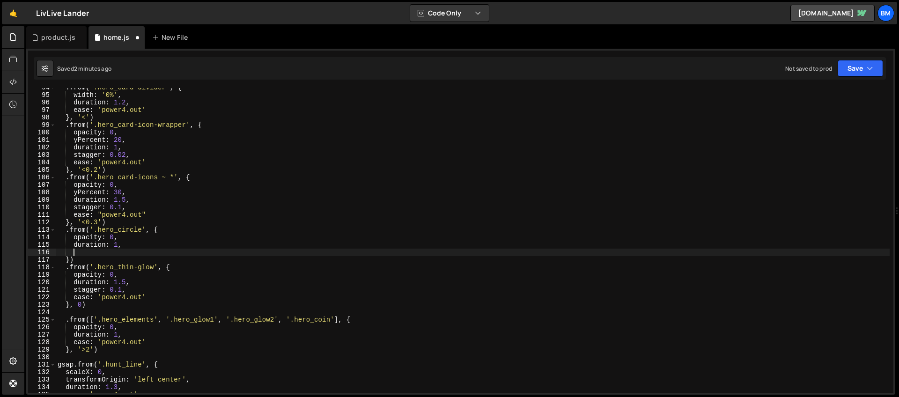
scroll to position [0, 0]
type textarea "d"
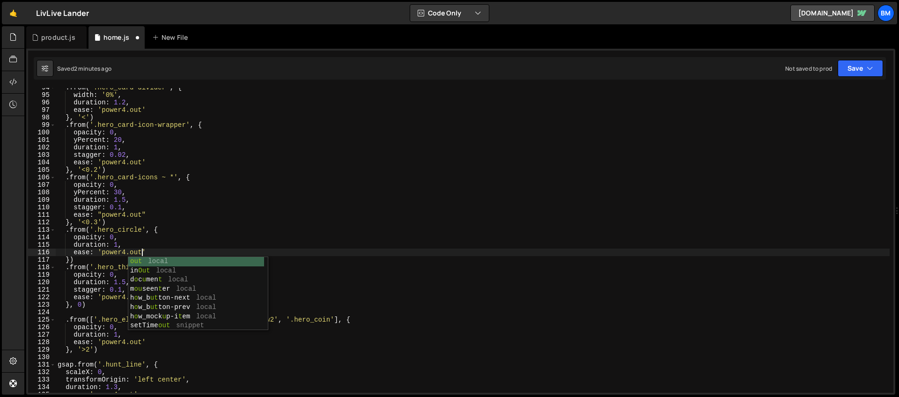
scroll to position [46, 0]
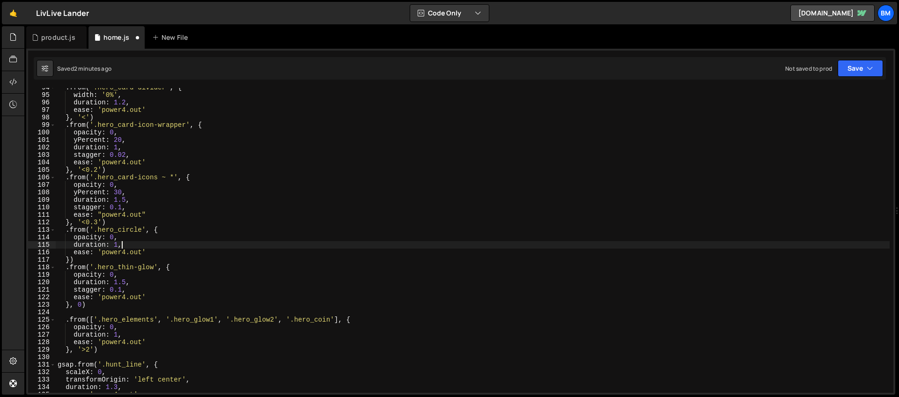
type textarea "opacity: 0,"
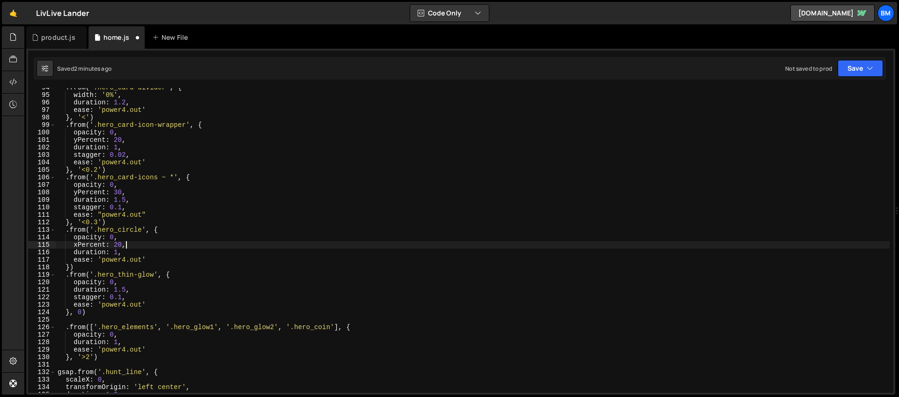
scroll to position [0, 4]
click at [81, 311] on div ". from ( '.hero_card-divider' , { width : '0%' , duration : 1.2 , ease : 'power…" at bounding box center [473, 244] width 834 height 320
click at [69, 268] on div ". from ( '.hero_card-divider' , { width : '0%' , duration : 1.2 , ease : 'power…" at bounding box center [473, 244] width 834 height 320
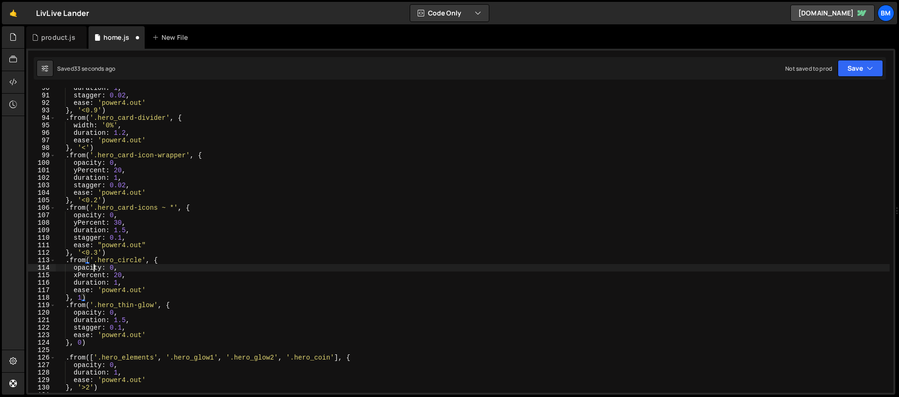
click at [93, 269] on div "duration : 1 , stagger : 0.02 , ease : 'power4.out' } , '<0.9' ) . from ( '.her…" at bounding box center [473, 244] width 834 height 320
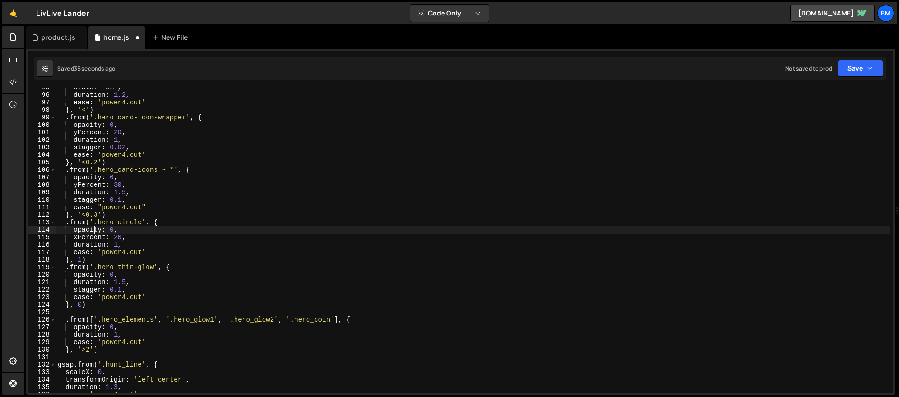
click at [82, 305] on div "width : '0%' , duration : 1.2 , ease : 'power4.out' } , '<' ) . from ( '.hero_c…" at bounding box center [473, 244] width 834 height 320
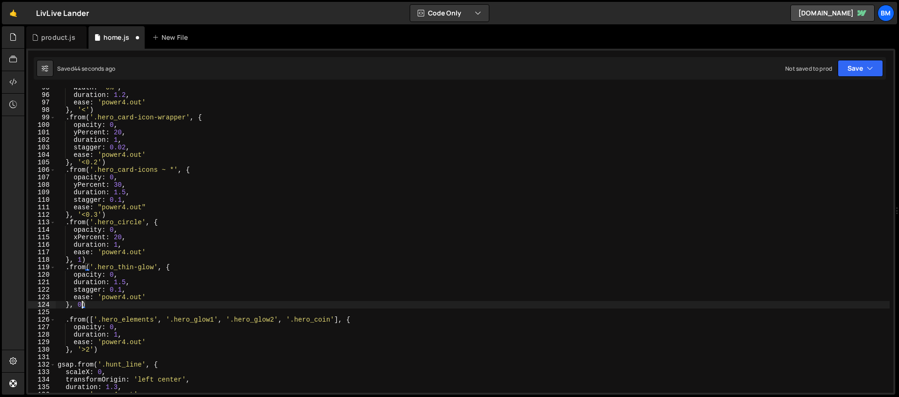
click at [126, 283] on div "width : '0%' , duration : 1.2 , ease : 'power4.out' } , '<' ) . from ( '.hero_c…" at bounding box center [473, 244] width 834 height 320
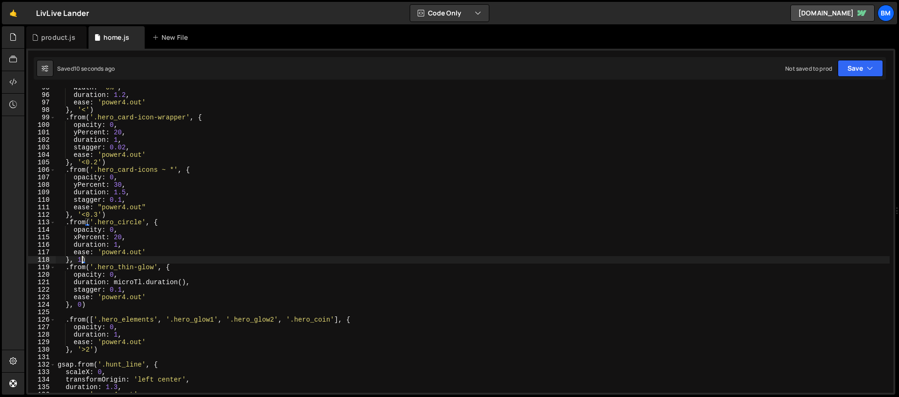
click at [81, 260] on div "width : '0%' , duration : 1.2 , ease : 'power4.out' } , '<' ) . from ( '.hero_c…" at bounding box center [473, 244] width 834 height 320
click at [81, 305] on div "width : '0%' , duration : 1.2 , ease : 'power4.out' } , '<' ) . from ( '.hero_c…" at bounding box center [473, 244] width 834 height 320
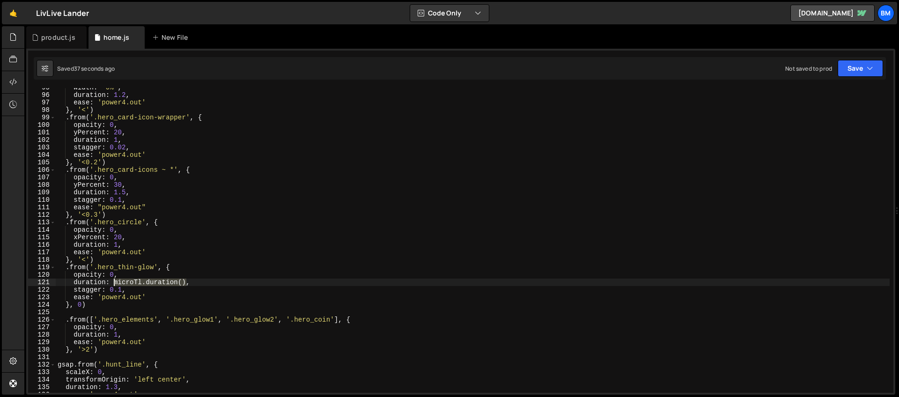
drag, startPoint x: 186, startPoint y: 282, endPoint x: 113, endPoint y: 283, distance: 72.6
click at [113, 283] on div "width : '0%' , duration : 1.2 , ease : 'power4.out' } , '<' ) . from ( '.hero_c…" at bounding box center [473, 244] width 834 height 320
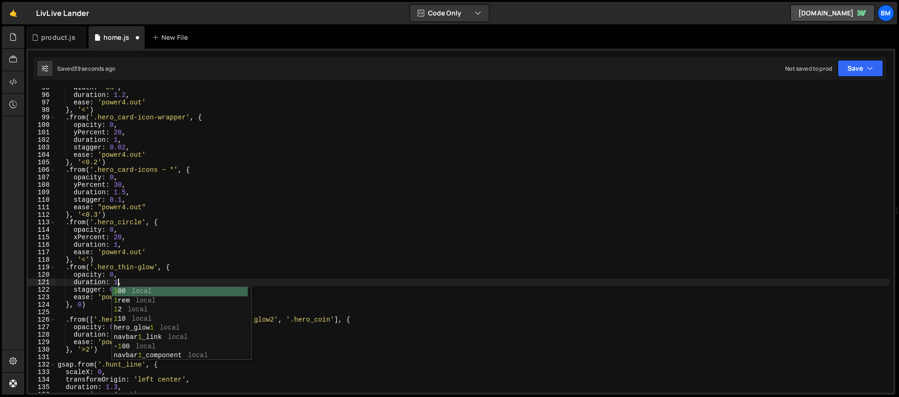
scroll to position [0, 4]
click at [101, 277] on div "width : '0%' , duration : 1.2 , ease : 'power4.out' } , '<' ) . from ( '.hero_c…" at bounding box center [473, 244] width 834 height 320
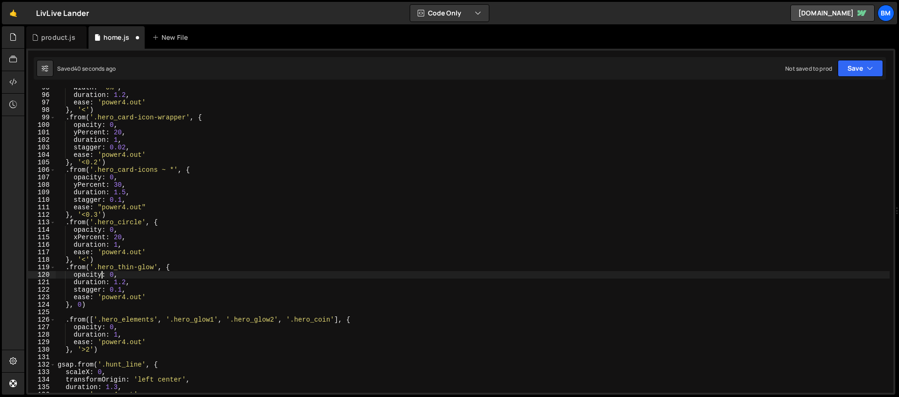
scroll to position [0, 4]
click at [81, 304] on div "width : '0%' , duration : 1.2 , ease : 'power4.out' } , '<' ) . from ( '.hero_c…" at bounding box center [473, 244] width 834 height 320
drag, startPoint x: 155, startPoint y: 267, endPoint x: 98, endPoint y: 268, distance: 57.1
click at [98, 268] on div "width : '0%' , duration : 1.2 , ease : 'power4.out' } , '<' ) . from ( '.hero_c…" at bounding box center [473, 244] width 834 height 320
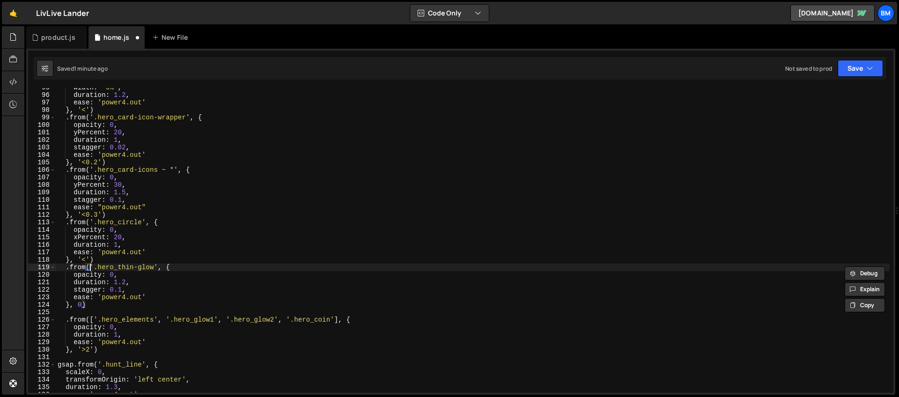
click at [91, 267] on div "width : '0%' , duration : 1.2 , ease : 'power4.out' } , '<' ) . from ( '.hero_c…" at bounding box center [473, 244] width 834 height 320
click at [161, 268] on div "width : '0%' , duration : 1.2 , ease : 'power4.out' } , '<' ) . from ( '.hero_c…" at bounding box center [473, 244] width 834 height 320
drag, startPoint x: 160, startPoint y: 266, endPoint x: 102, endPoint y: 267, distance: 58.1
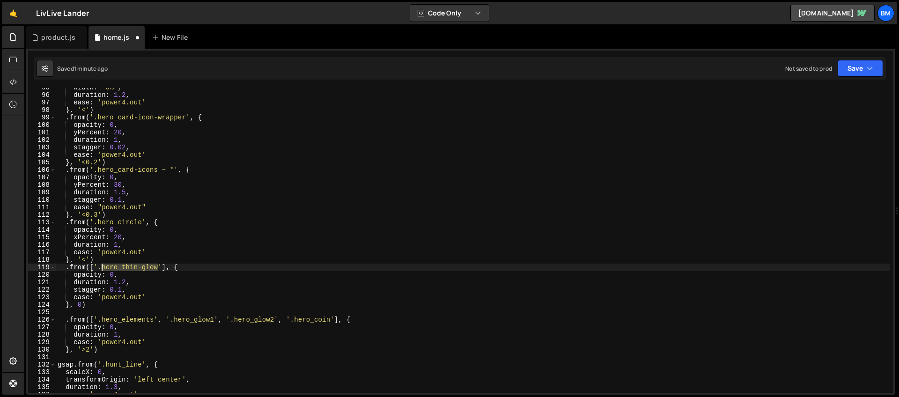
click at [102, 267] on div "width : '0%' , duration : 1.2 , ease : 'power4.out' } , '<' ) . from ( '.hero_c…" at bounding box center [473, 244] width 834 height 320
paste textarea "glow1"
paste textarea "hero_glow1'"
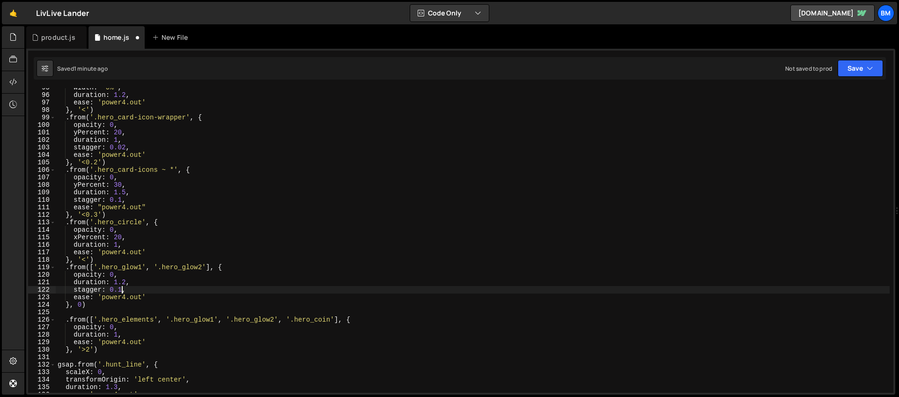
click at [121, 291] on div "width : '0%' , duration : 1.2 , ease : 'power4.out' } , '<' ) . from ( '.hero_c…" at bounding box center [473, 244] width 834 height 320
click at [138, 288] on div "width : '0%' , duration : 1.2 , ease : 'power4.out' } , '<' ) . from ( '.hero_c…" at bounding box center [473, 244] width 834 height 320
click at [127, 279] on div "width : '0%' , duration : 1.2 , ease : 'power4.out' } , '<' ) . from ( '.hero_c…" at bounding box center [473, 244] width 834 height 320
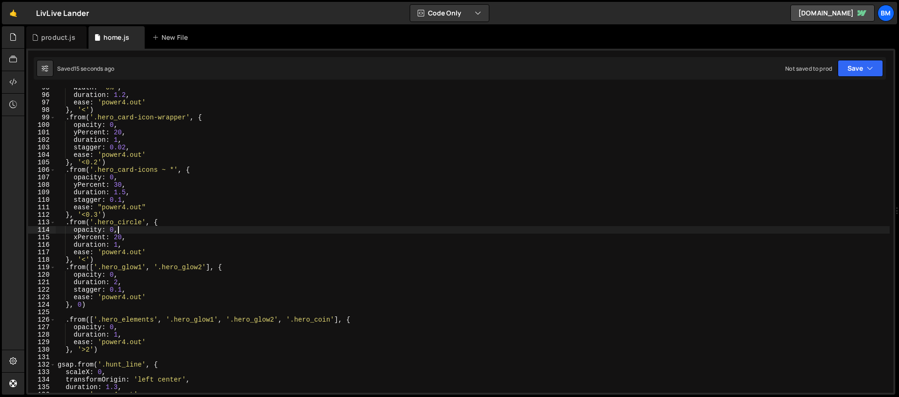
click at [157, 229] on div "width : '0%' , duration : 1.2 , ease : 'power4.out' } , '<' ) . from ( '.hero_c…" at bounding box center [473, 244] width 834 height 320
click at [125, 274] on div "width : '0%' , duration : 1.2 , ease : 'power4.out' } , '<' ) . from ( '.hero_c…" at bounding box center [473, 244] width 834 height 320
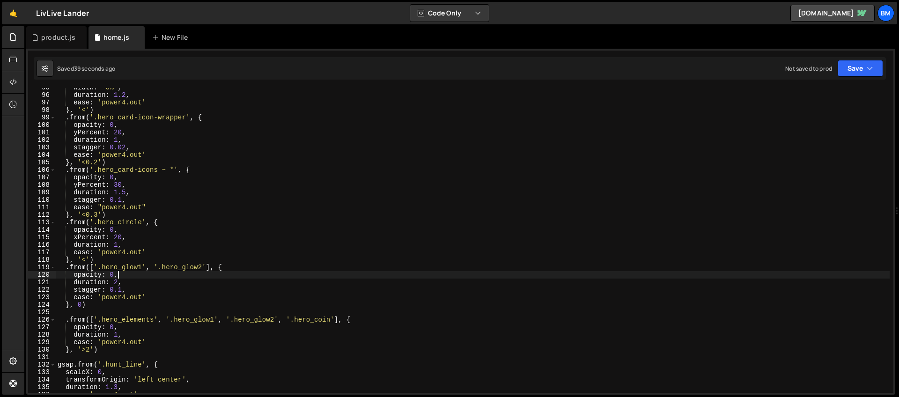
click at [96, 266] on div "width : '0%' , duration : 1.2 , ease : 'power4.out' } , '<' ) . from ( '.hero_c…" at bounding box center [473, 244] width 834 height 320
click at [98, 260] on div "width : '0%' , duration : 1.2 , ease : 'power4.out' } , '<' ) . from ( '.hero_c…" at bounding box center [473, 244] width 834 height 320
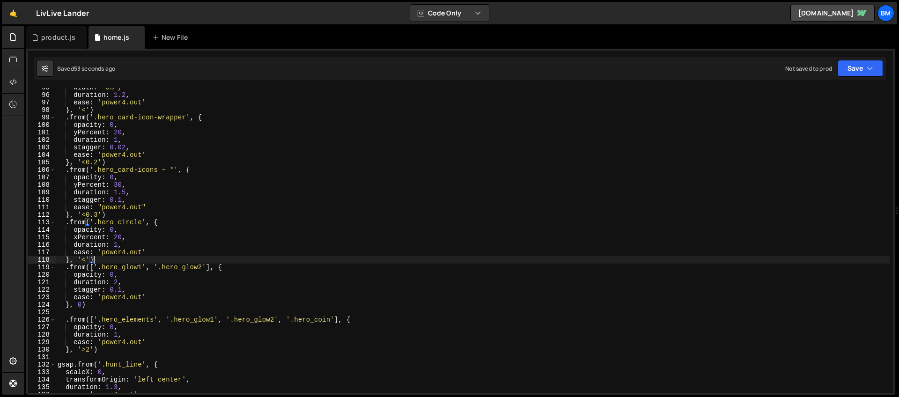
scroll to position [0, 2]
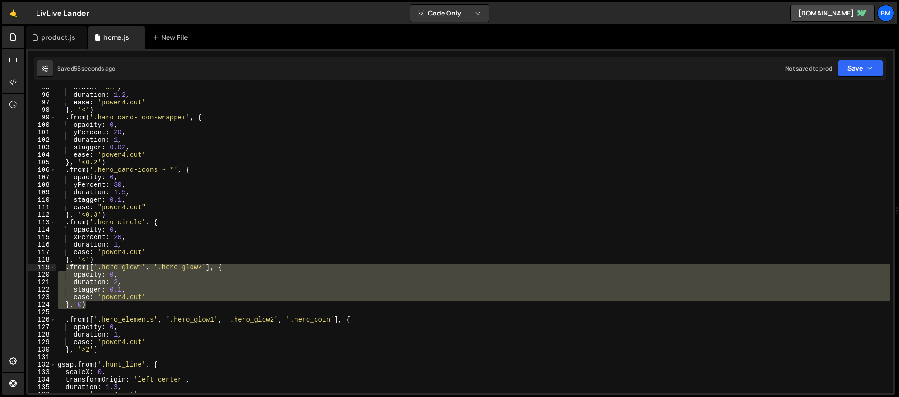
drag, startPoint x: 89, startPoint y: 304, endPoint x: 65, endPoint y: 269, distance: 42.5
click at [65, 269] on div "width : '0%' , duration : 1.2 , ease : 'power4.out' } , '<' ) . from ( '.hero_c…" at bounding box center [473, 244] width 834 height 320
click at [135, 281] on div "width : '0%' , duration : 1.2 , ease : 'power4.out' } , '<' ) . from ( '.hero_c…" at bounding box center [473, 240] width 834 height 305
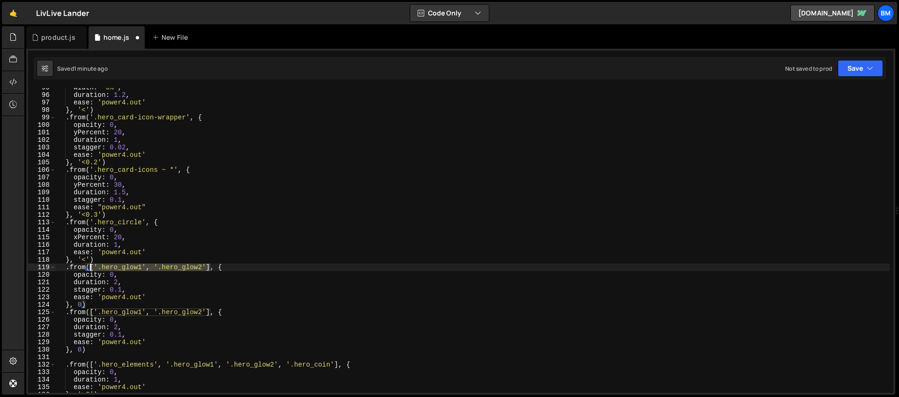
drag, startPoint x: 211, startPoint y: 267, endPoint x: 89, endPoint y: 269, distance: 121.8
click at [89, 269] on div "width : '0%' , duration : 1.2 , ease : 'power4.out' } , '<' ) . from ( '.hero_c…" at bounding box center [473, 244] width 834 height 320
paste textarea "hero_thin-glow"
click at [121, 291] on div "width : '0%' , duration : 1.2 , ease : 'power4.out' } , '<' ) . from ( '.hero_c…" at bounding box center [473, 244] width 834 height 320
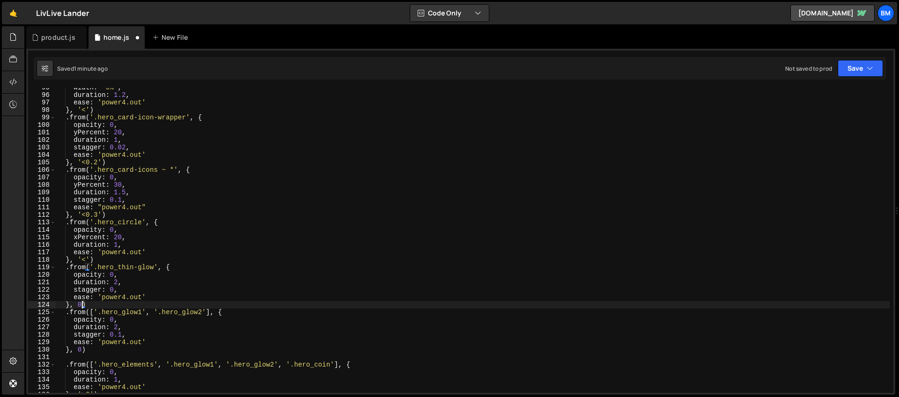
click at [82, 306] on div "width : '0%' , duration : 1.2 , ease : 'power4.out' } , '<' ) . from ( '.hero_c…" at bounding box center [473, 244] width 834 height 320
click at [147, 318] on div "width : '0%' , duration : 1.2 , ease : 'power4.out' } , '<' ) . from ( '.hero_c…" at bounding box center [473, 244] width 834 height 320
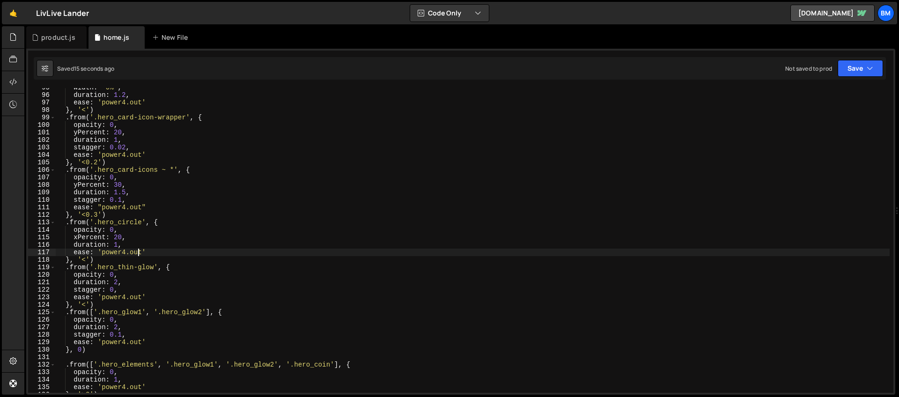
click at [137, 252] on div "width : '0%' , duration : 1.2 , ease : 'power4.out' } , '<' ) . from ( '.hero_c…" at bounding box center [473, 244] width 834 height 320
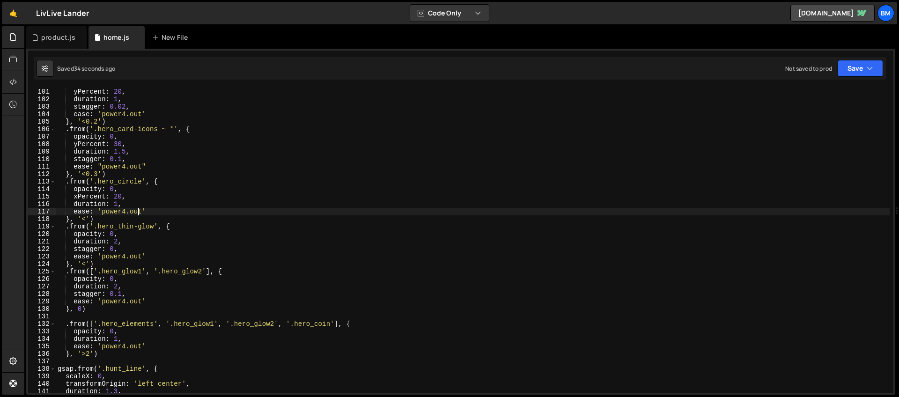
scroll to position [779, 0]
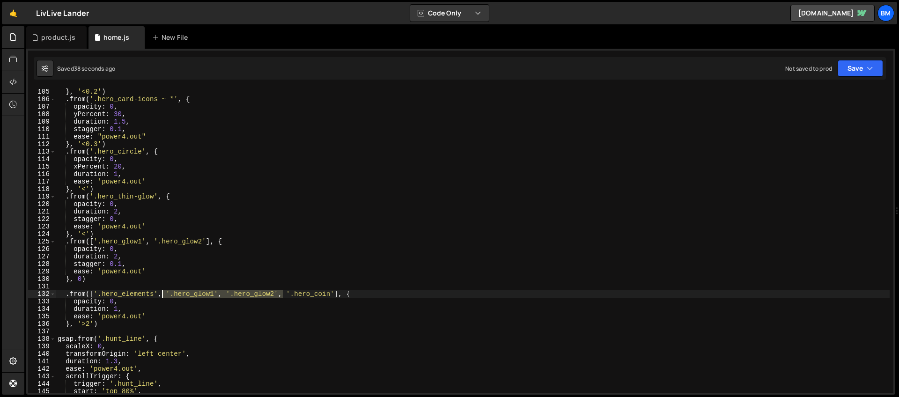
drag, startPoint x: 283, startPoint y: 295, endPoint x: 163, endPoint y: 296, distance: 119.9
click at [163, 296] on div "} , '<0.2' ) . from ( '.hero_card-icons ~ *' , { opacity : 0 , yPercent : 30 , …" at bounding box center [473, 248] width 834 height 320
click at [81, 280] on div "} , '<0.2' ) . from ( '.hero_card-icons ~ *' , { opacity : 0 , yPercent : 30 , …" at bounding box center [473, 248] width 834 height 320
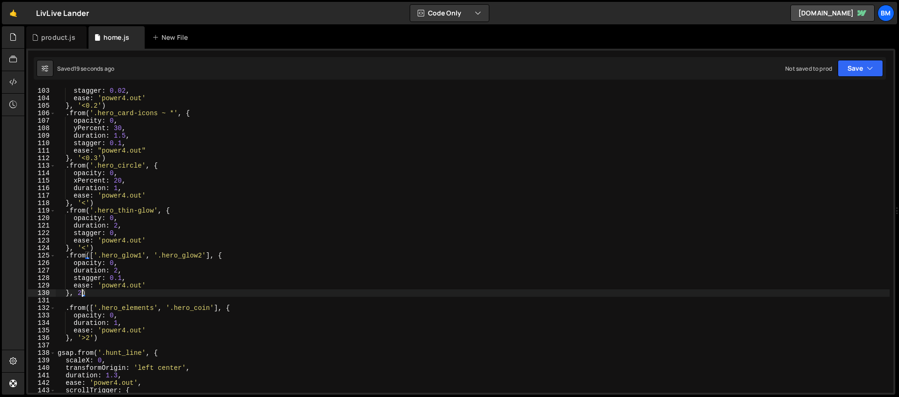
scroll to position [765, 0]
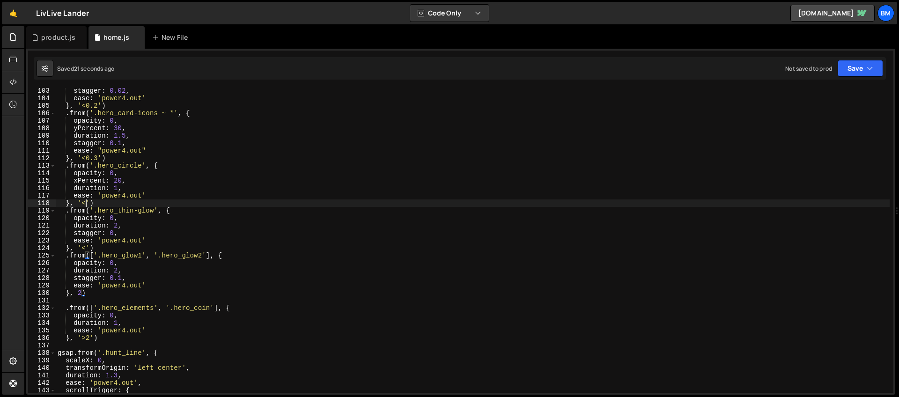
click at [85, 203] on div "stagger : 0.02 , ease : 'power4.out' } , '<0.2' ) . from ( '.hero_card-icons ~ …" at bounding box center [473, 247] width 834 height 320
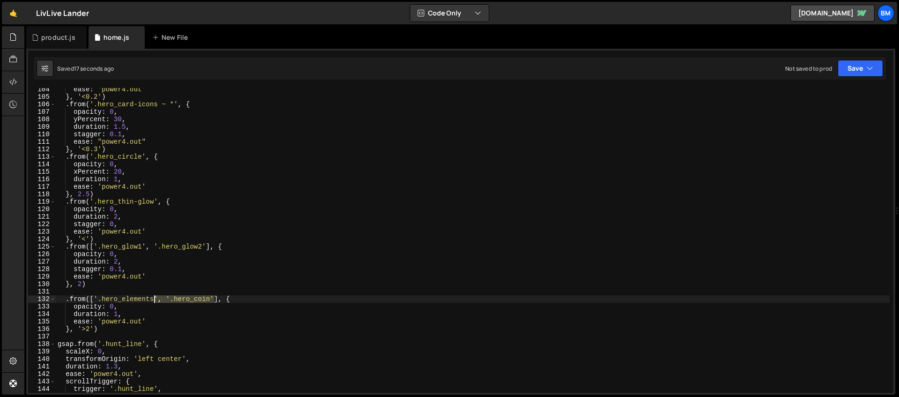
drag, startPoint x: 214, startPoint y: 297, endPoint x: 156, endPoint y: 299, distance: 58.1
click at [156, 299] on div "ease : 'power4.out' } , '<0.2' ) . from ( '.hero_card-icons ~ *' , { opacity : …" at bounding box center [473, 246] width 834 height 320
click at [177, 301] on div "ease : 'power4.out' } , '<0.2' ) . from ( '.hero_card-icons ~ *' , { opacity : …" at bounding box center [473, 240] width 834 height 305
drag, startPoint x: 215, startPoint y: 299, endPoint x: 163, endPoint y: 299, distance: 52.0
click at [163, 299] on div "ease : 'power4.out' } , '<0.2' ) . from ( '.hero_card-icons ~ *' , { opacity : …" at bounding box center [473, 246] width 834 height 320
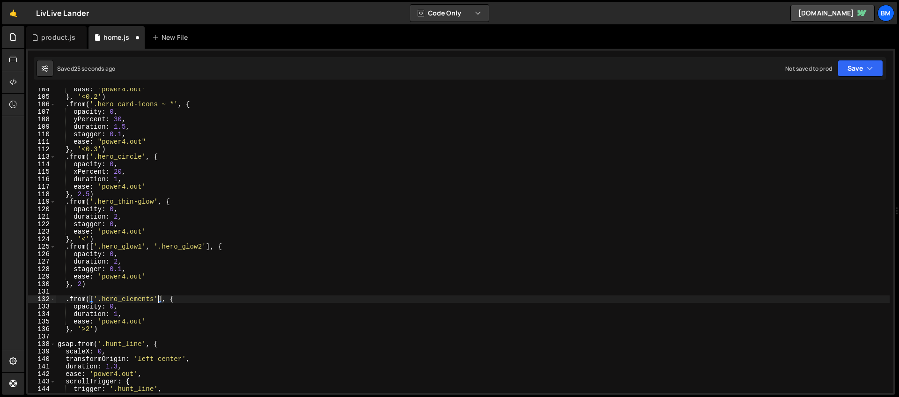
click at [162, 299] on div "ease : 'power4.out' } , '<0.2' ) . from ( '.hero_card-icons ~ *' , { opacity : …" at bounding box center [473, 246] width 834 height 320
click at [94, 298] on div "ease : 'power4.out' } , '<0.2' ) . from ( '.hero_card-icons ~ *' , { opacity : …" at bounding box center [473, 246] width 834 height 320
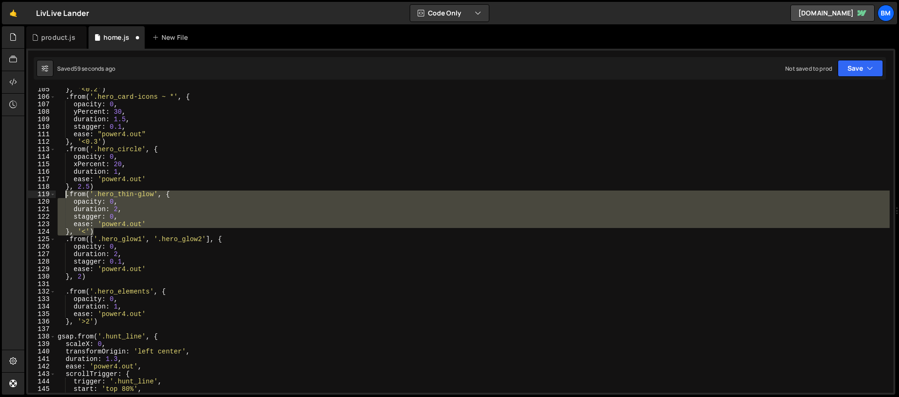
drag, startPoint x: 101, startPoint y: 232, endPoint x: 66, endPoint y: 196, distance: 50.3
click at [66, 196] on div "} , '<0.2' ) . from ( '.hero_card-icons ~ *' , { opacity : 0 , yPercent : 30 , …" at bounding box center [473, 246] width 834 height 320
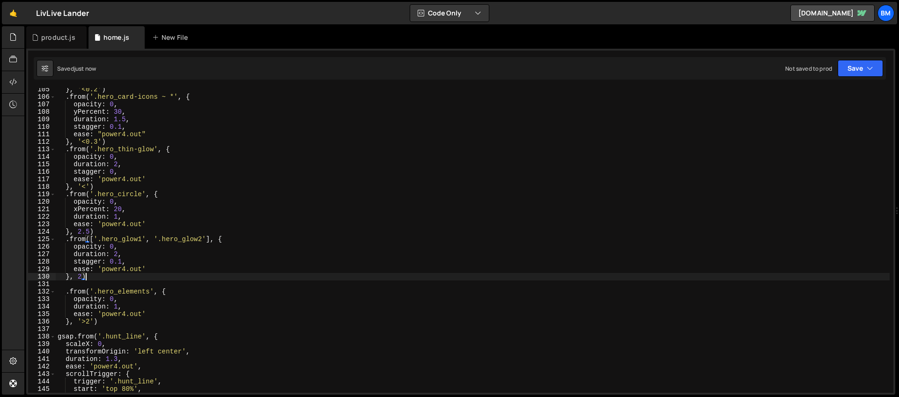
click at [96, 276] on div "} , '<0.2' ) . from ( '.hero_card-icons ~ *' , { opacity : 0 , yPercent : 30 , …" at bounding box center [473, 246] width 834 height 320
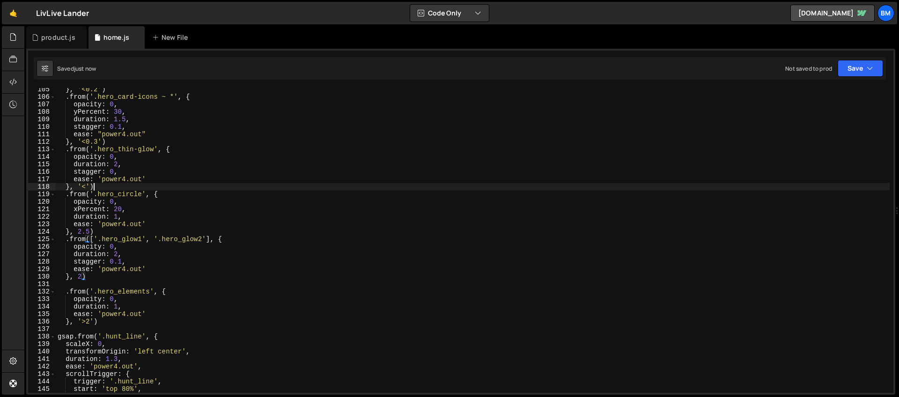
click at [115, 189] on div "} , '<0.2' ) . from ( '.hero_card-icons ~ *' , { opacity : 0 , yPercent : 30 , …" at bounding box center [473, 246] width 834 height 320
type textarea "}, '<')"
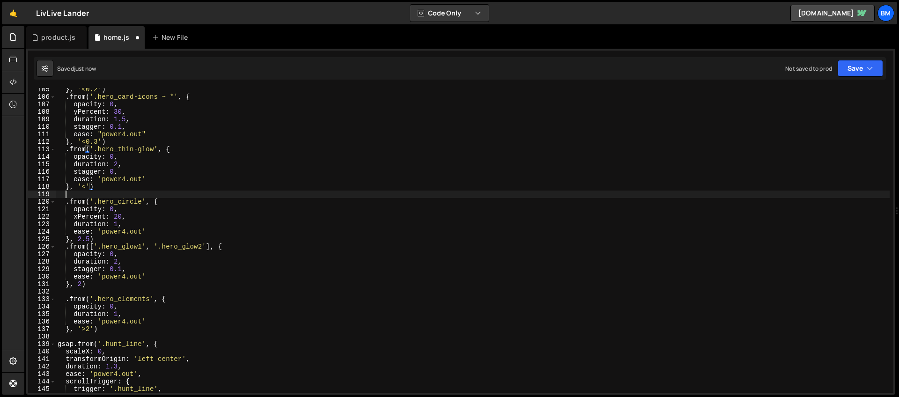
scroll to position [0, 0]
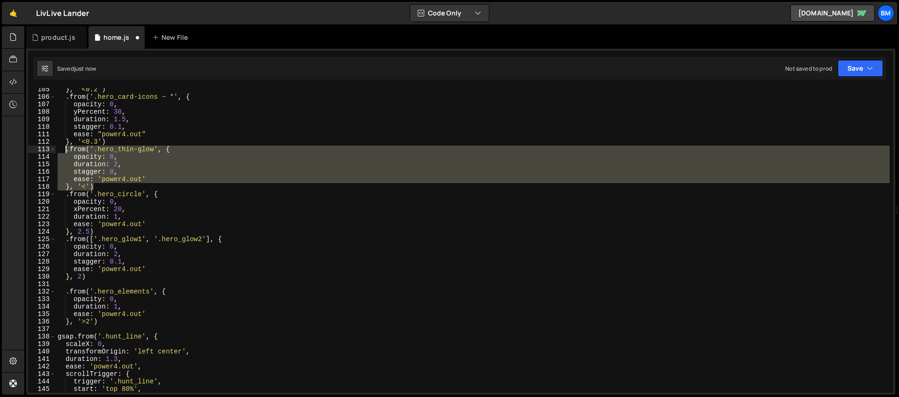
drag, startPoint x: 97, startPoint y: 186, endPoint x: 64, endPoint y: 150, distance: 49.4
click at [64, 150] on div "} , '<0.2' ) . from ( '.hero_card-icons ~ *' , { opacity : 0 , yPercent : 30 , …" at bounding box center [473, 246] width 834 height 320
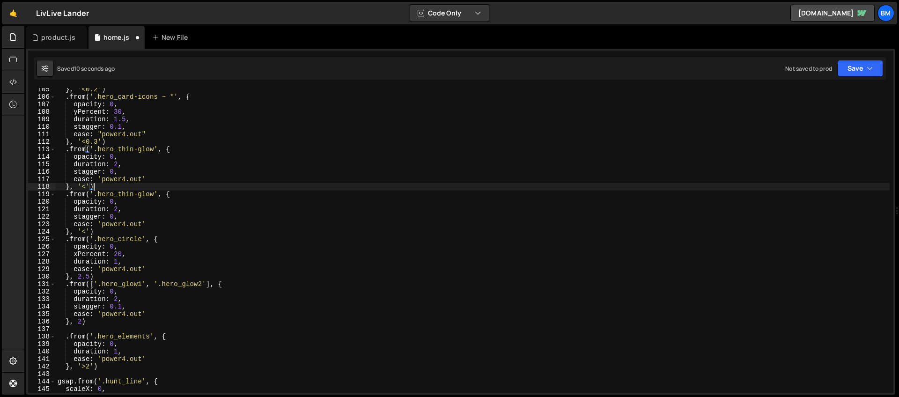
click at [125, 190] on div "} , '<0.2' ) . from ( '.hero_card-icons ~ *' , { opacity : 0 , yPercent : 30 , …" at bounding box center [473, 246] width 834 height 320
click at [154, 193] on div "} , '<0.2' ) . from ( '.hero_card-icons ~ *' , { opacity : 0 , yPercent : 30 , …" at bounding box center [473, 246] width 834 height 320
click at [135, 201] on div "} , '<0.2' ) . from ( '.hero_card-icons ~ *' , { opacity : 0 , yPercent : 30 , …" at bounding box center [473, 246] width 834 height 320
type textarea "opacity: 0,"
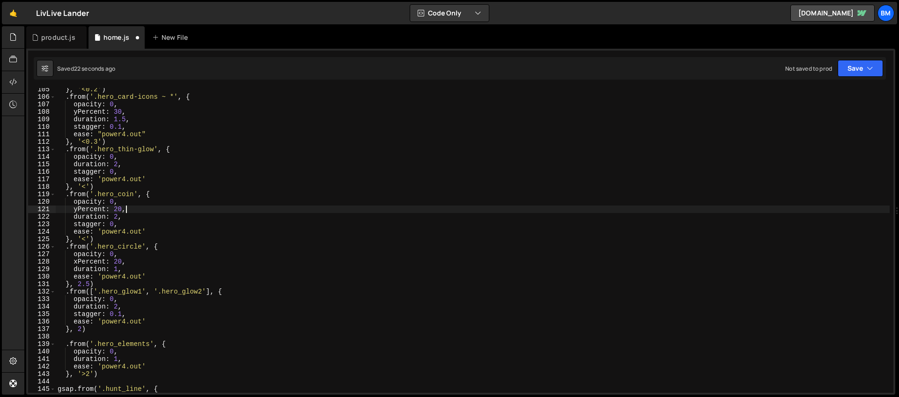
scroll to position [0, 4]
click at [117, 215] on div "} , '<0.2' ) . from ( '.hero_card-icons ~ *' , { opacity : 0 , yPercent : 30 , …" at bounding box center [473, 246] width 834 height 320
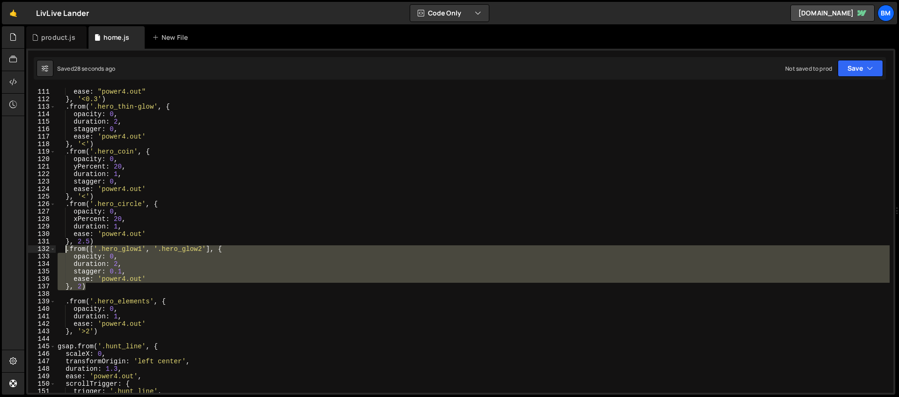
drag, startPoint x: 94, startPoint y: 288, endPoint x: 65, endPoint y: 252, distance: 46.0
click at [65, 252] on div "ease : "power4.out" } , '<0.3' ) . from ( '.hero_thin-glow' , { opacity : 0 , d…" at bounding box center [473, 248] width 834 height 320
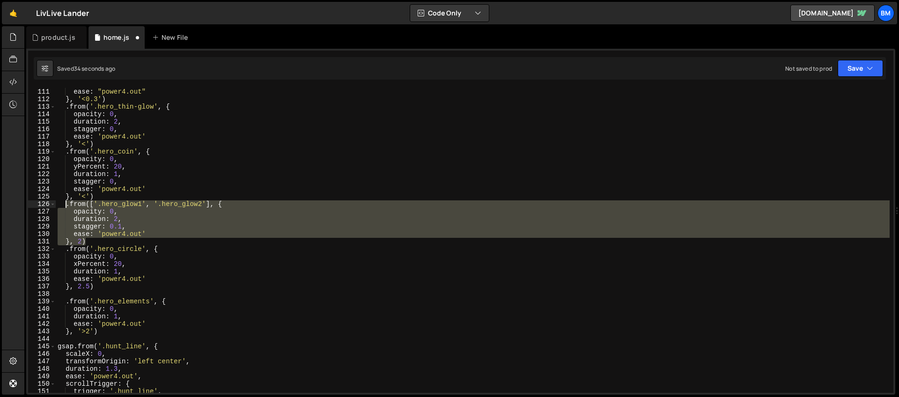
click at [113, 190] on div "ease : "power4.out" } , '<0.3' ) . from ( '.hero_thin-glow' , { opacity : 0 , d…" at bounding box center [473, 248] width 834 height 320
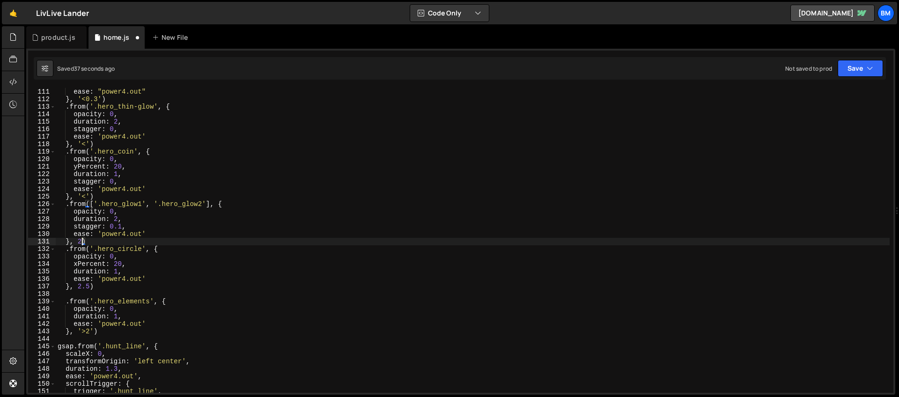
click at [81, 242] on div "ease : "power4.out" } , '<0.3' ) . from ( '.hero_thin-glow' , { opacity : 0 , d…" at bounding box center [473, 248] width 834 height 320
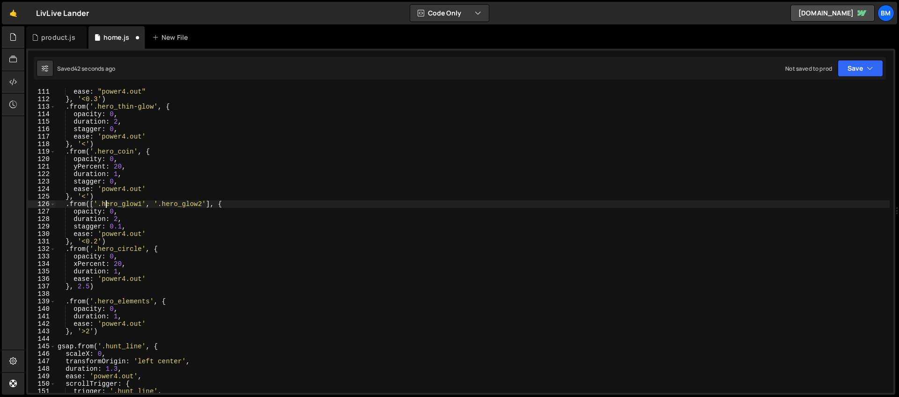
click at [108, 205] on div "ease : "power4.out" } , '<0.3' ) . from ( '.hero_thin-glow' , { opacity : 0 , d…" at bounding box center [473, 248] width 834 height 320
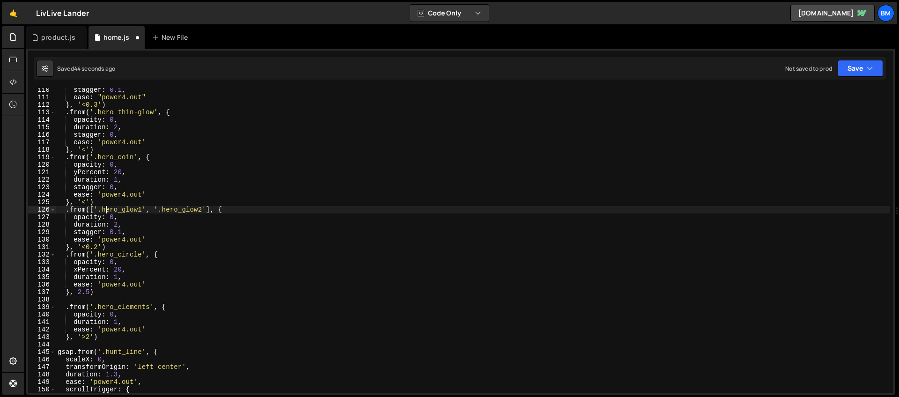
click at [86, 202] on div "stagger : 0.1 , ease : "power4.out" } , '<0.3' ) . from ( '.hero_thin-glow' , {…" at bounding box center [473, 246] width 834 height 320
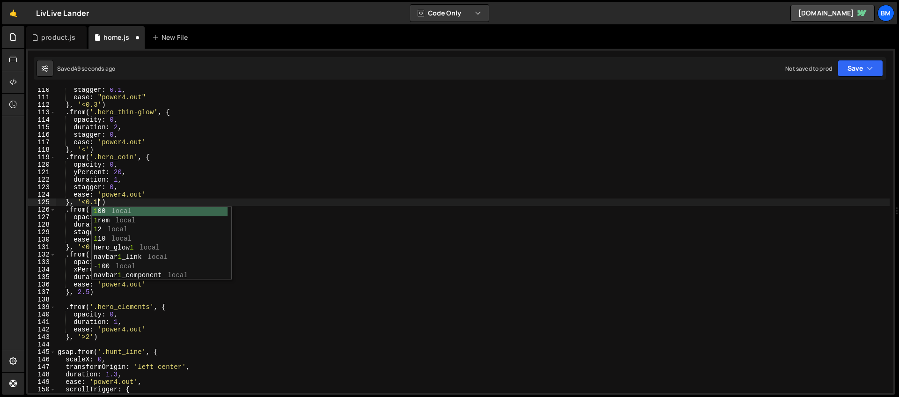
scroll to position [0, 3]
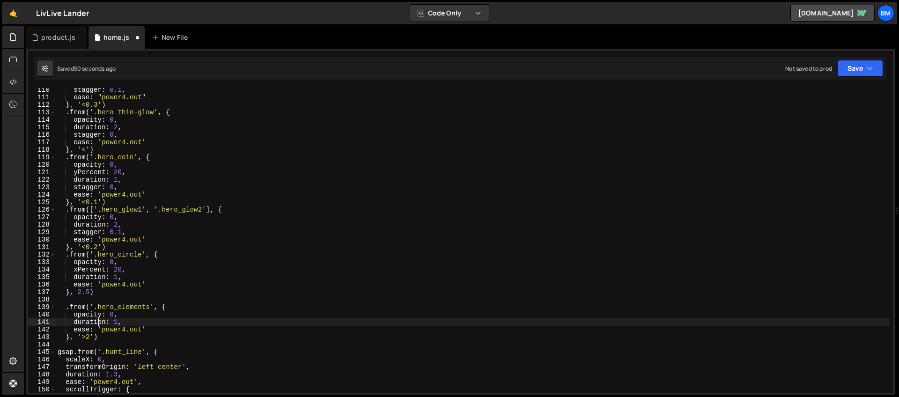
click at [96, 324] on div "stagger : 0.1 , ease : "power4.out" } , '<0.3' ) . from ( '.hero_thin-glow' , {…" at bounding box center [473, 246] width 834 height 320
click at [117, 271] on div "stagger : 0.1 , ease : "power4.out" } , '<0.3' ) . from ( '.hero_thin-glow' , {…" at bounding box center [473, 246] width 834 height 320
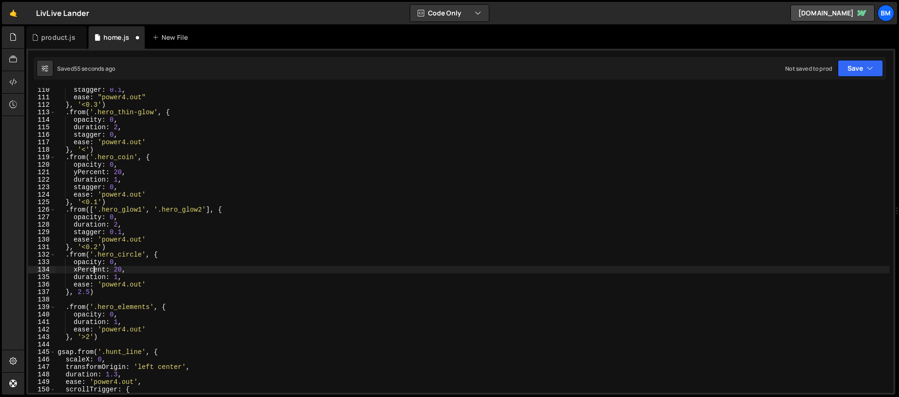
click at [93, 268] on div "stagger : 0.1 , ease : "power4.out" } , '<0.3' ) . from ( '.hero_thin-glow' , {…" at bounding box center [473, 246] width 834 height 320
click at [134, 263] on div "stagger : 0.1 , ease : "power4.out" } , '<0.3' ) . from ( '.hero_thin-glow' , {…" at bounding box center [473, 246] width 834 height 320
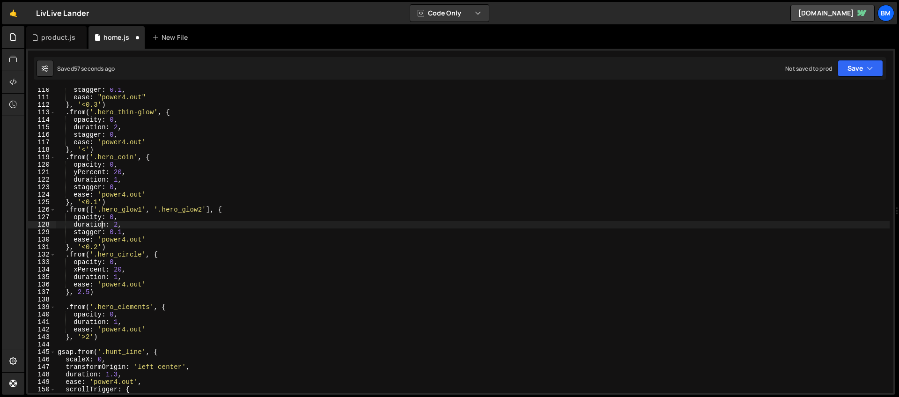
click at [104, 224] on div "stagger : 0.1 , ease : "power4.out" } , '<0.3' ) . from ( '.hero_thin-glow' , {…" at bounding box center [473, 246] width 834 height 320
click at [139, 230] on div "stagger : 0.1 , ease : "power4.out" } , '<0.3' ) . from ( '.hero_thin-glow' , {…" at bounding box center [473, 246] width 834 height 320
click at [125, 176] on div "stagger : 0.1 , ease : "power4.out" } , '<0.3' ) . from ( '.hero_thin-glow' , {…" at bounding box center [473, 246] width 834 height 320
drag, startPoint x: 119, startPoint y: 174, endPoint x: 119, endPoint y: 181, distance: 7.0
click at [119, 174] on div "stagger : 0.1 , ease : "power4.out" } , '<0.3' ) . from ( '.hero_thin-glow' , {…" at bounding box center [473, 246] width 834 height 320
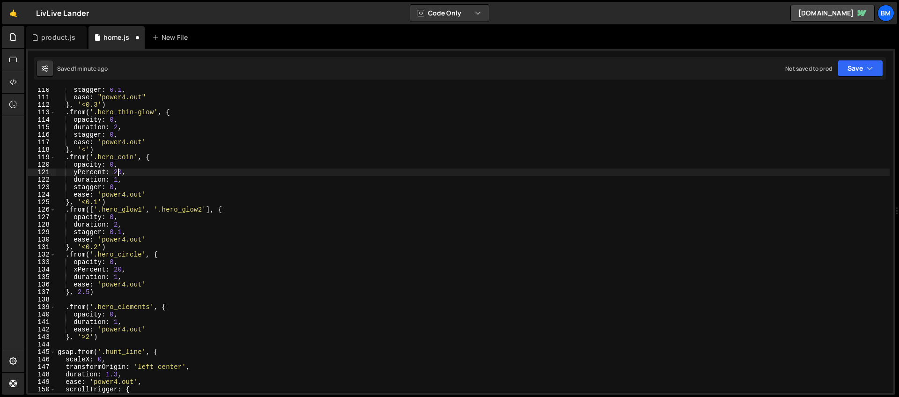
click at [105, 174] on div "stagger : 0.1 , ease : "power4.out" } , '<0.3' ) . from ( '.hero_thin-glow' , {…" at bounding box center [473, 246] width 834 height 320
click at [101, 174] on div "stagger : 0.1 , ease : "power4.out" } , '<0.3' ) . from ( '.hero_thin-glow' , {…" at bounding box center [473, 246] width 834 height 320
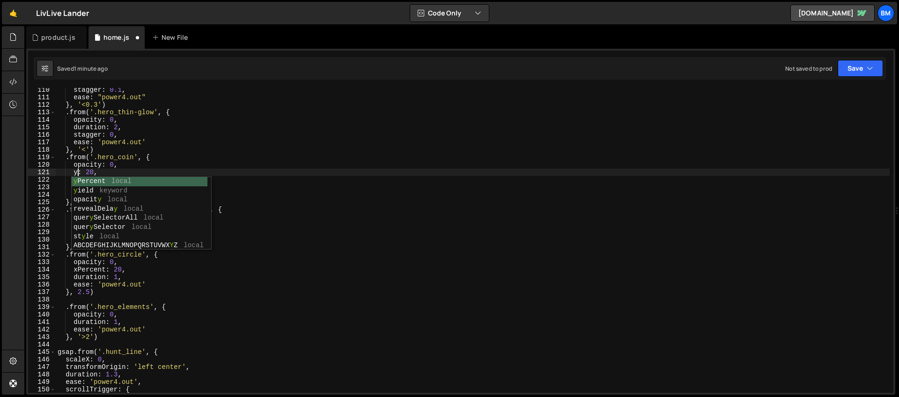
click at [93, 172] on div "stagger : 0.1 , ease : "power4.out" } , '<0.3' ) . from ( '.hero_thin-glow' , {…" at bounding box center [473, 246] width 834 height 320
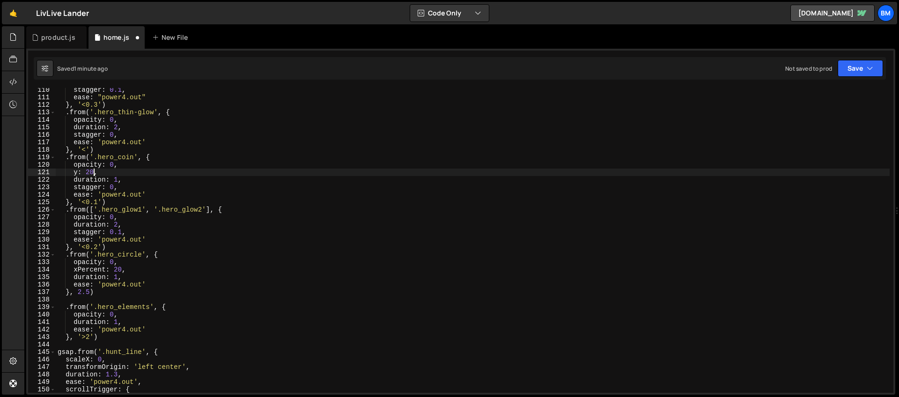
click at [118, 180] on div "stagger : 0.1 , ease : "power4.out" } , '<0.3' ) . from ( '.hero_thin-glow' , {…" at bounding box center [473, 246] width 834 height 320
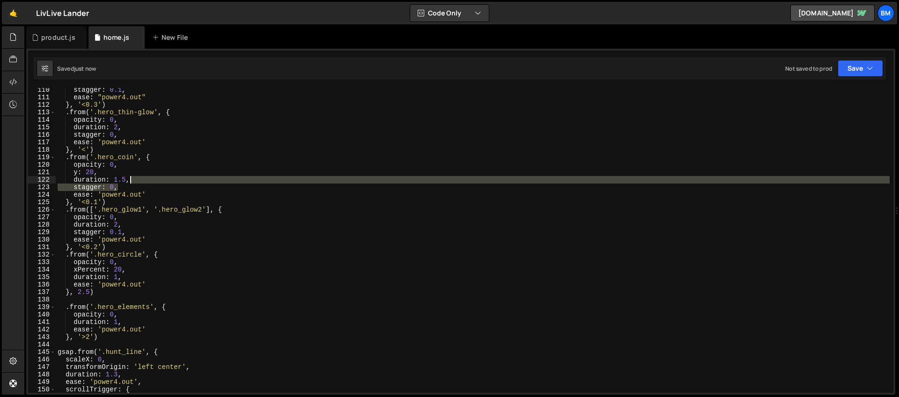
drag, startPoint x: 120, startPoint y: 186, endPoint x: 139, endPoint y: 182, distance: 19.3
click at [139, 182] on div "stagger : 0.1 , ease : "power4.out" } , '<0.3' ) . from ( '.hero_thin-glow' , {…" at bounding box center [473, 246] width 834 height 320
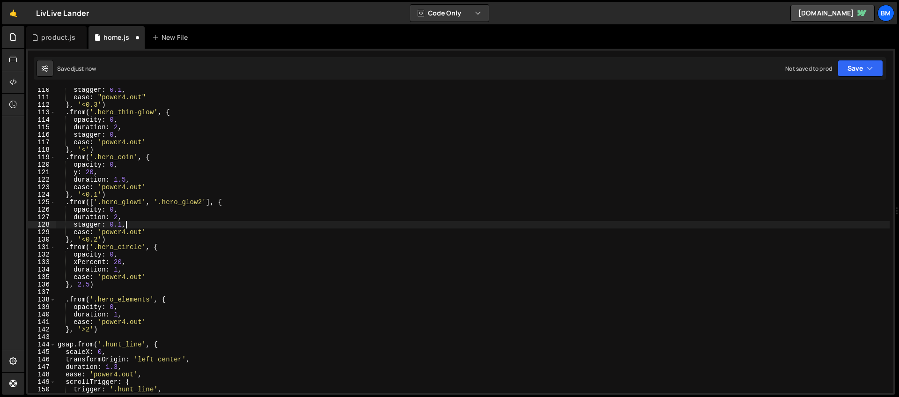
click at [131, 222] on div "stagger : 0.1 , ease : "power4.out" } , '<0.3' ) . from ( '.hero_thin-glow' , {…" at bounding box center [473, 246] width 834 height 320
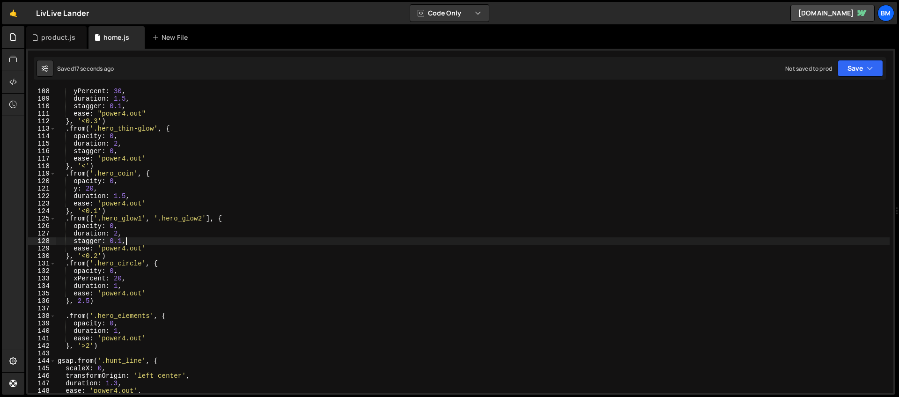
scroll to position [768, 0]
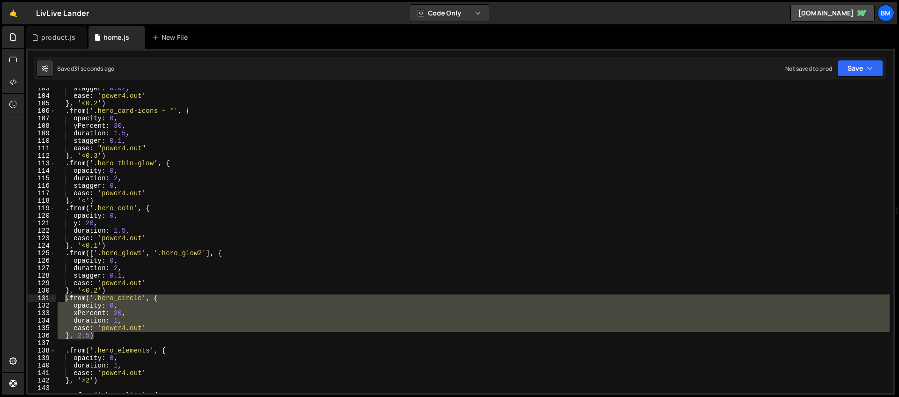
drag, startPoint x: 96, startPoint y: 336, endPoint x: 66, endPoint y: 302, distance: 45.5
click at [66, 302] on div "stagger : 0.02 , ease : 'power4.out' } , '<0.2' ) . from ( '.hero_card-icons ~ …" at bounding box center [473, 245] width 834 height 320
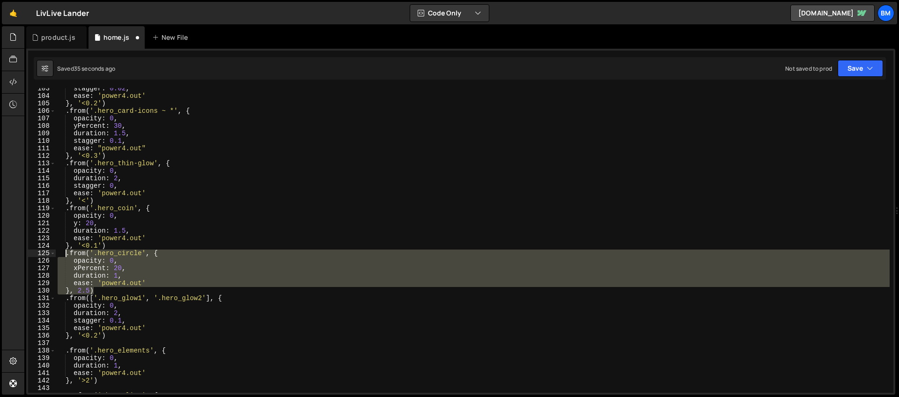
scroll to position [777, 0]
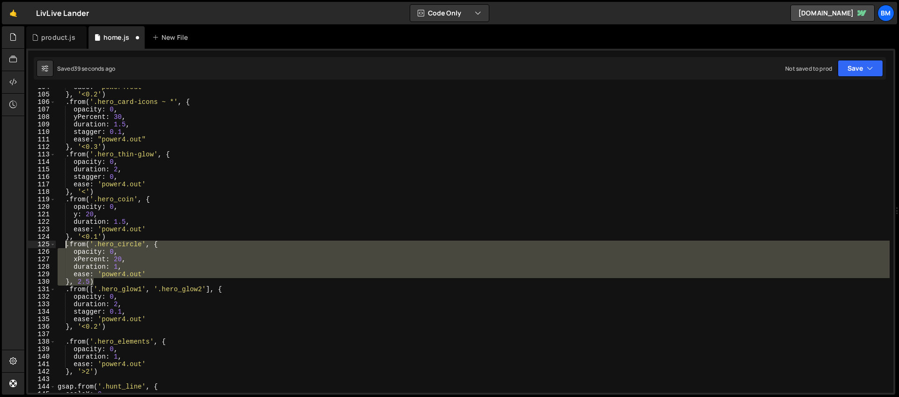
click at [96, 281] on div "ease : 'power4.out' } , '<0.2' ) . from ( '.hero_card-icons ~ *' , { opacity : …" at bounding box center [473, 240] width 834 height 305
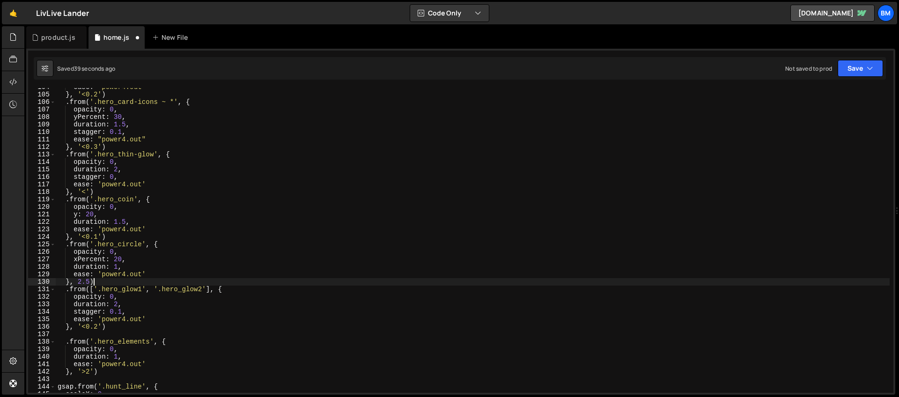
scroll to position [0, 2]
click at [89, 281] on div "ease : 'power4.out' } , '<0.2' ) . from ( '.hero_card-icons ~ *' , { opacity : …" at bounding box center [473, 243] width 834 height 320
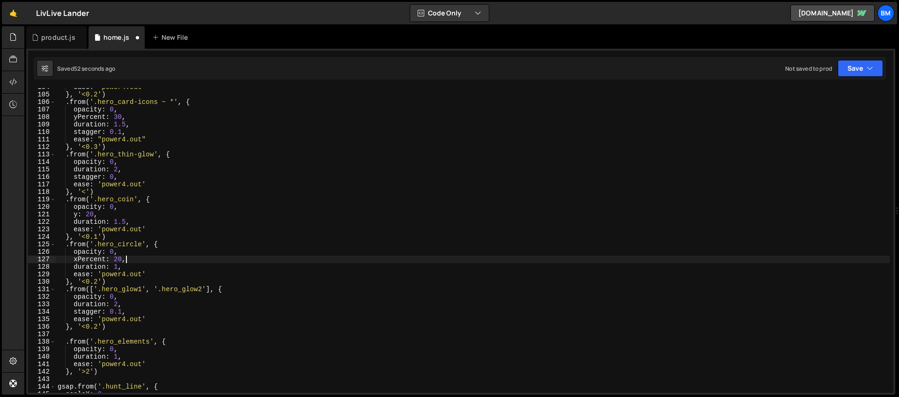
click at [134, 256] on div "ease : 'power4.out' } , '<0.2' ) . from ( '.hero_card-icons ~ *' , { opacity : …" at bounding box center [473, 243] width 834 height 320
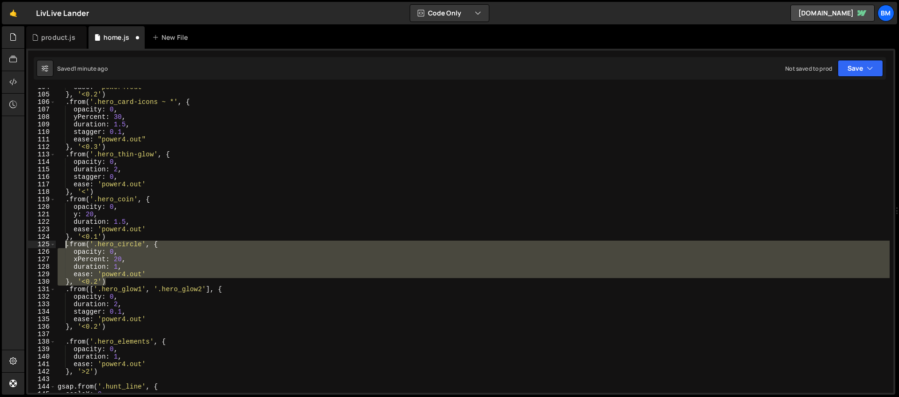
drag, startPoint x: 113, startPoint y: 281, endPoint x: 64, endPoint y: 247, distance: 60.2
click at [64, 247] on div "ease : 'power4.out' } , '<0.2' ) . from ( '.hero_card-icons ~ *' , { opacity : …" at bounding box center [473, 243] width 834 height 320
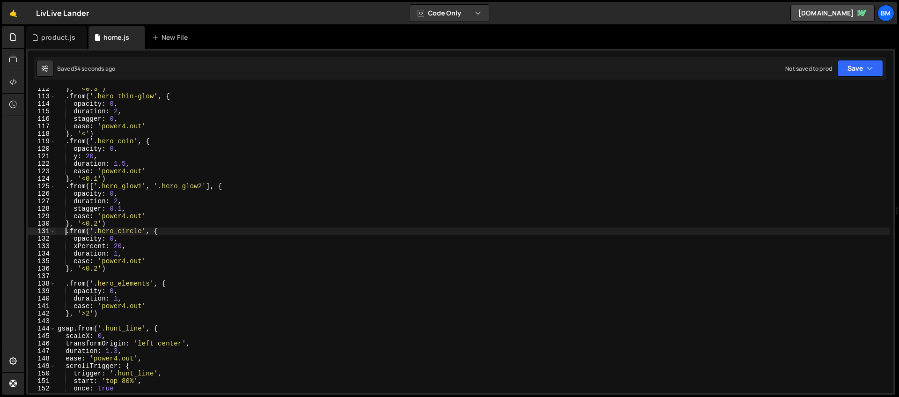
scroll to position [835, 0]
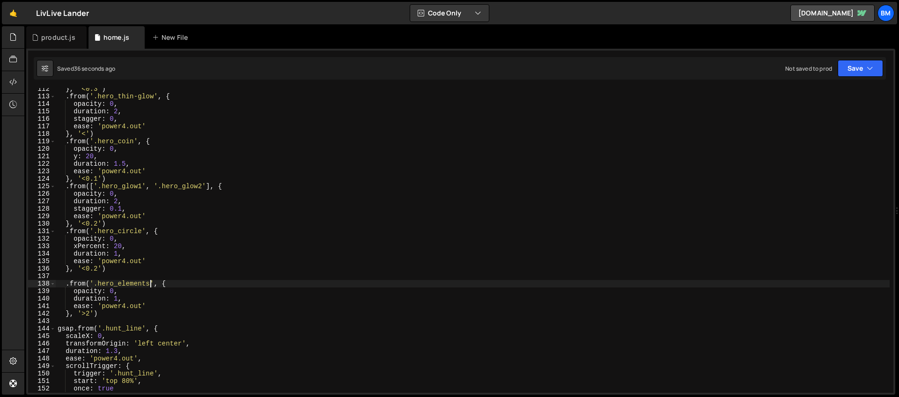
click at [149, 284] on div "} , '<0.3' ) . from ( '.hero_thin-glow' , { opacity : 0 , duration : 2 , stagge…" at bounding box center [473, 245] width 834 height 320
click at [127, 291] on div "} , '<0.3' ) . from ( '.hero_thin-glow' , { opacity : 0 , duration : 2 , stagge…" at bounding box center [473, 245] width 834 height 320
type textarea "opacity: 0,"
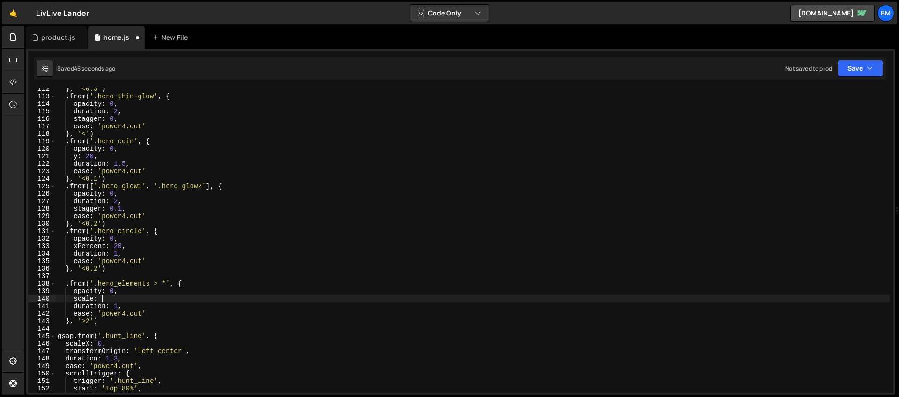
scroll to position [0, 3]
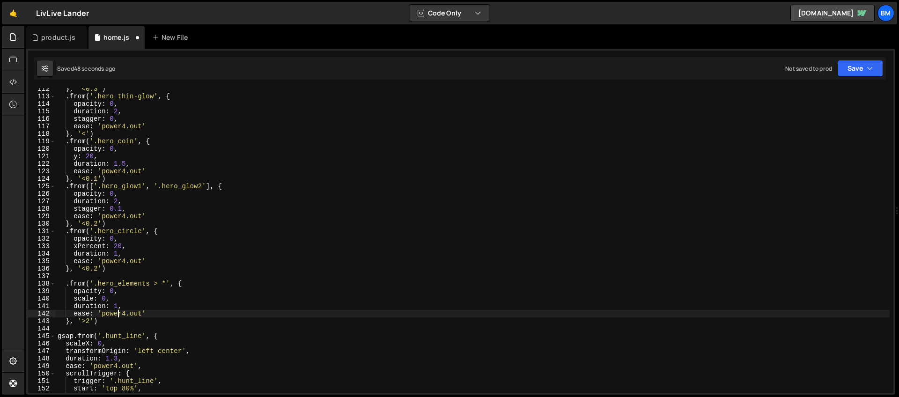
click at [117, 315] on div "} , '<0.3' ) . from ( '.hero_thin-glow' , { opacity : 0 , duration : 2 , stagge…" at bounding box center [473, 245] width 834 height 320
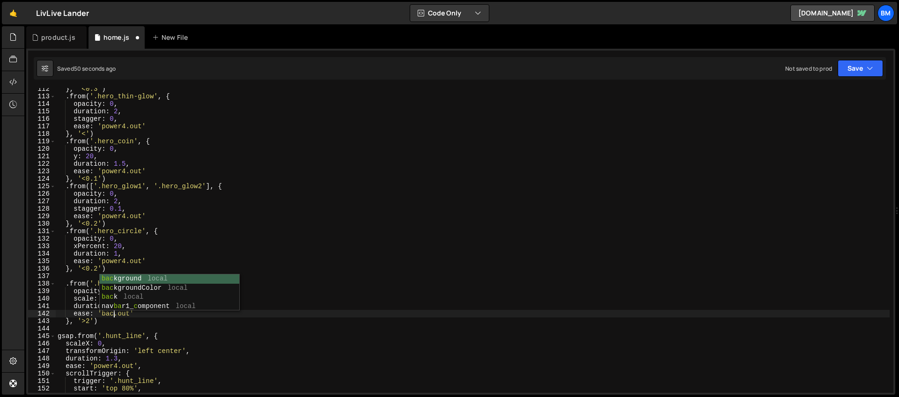
type textarea "ease: 'back.out'"
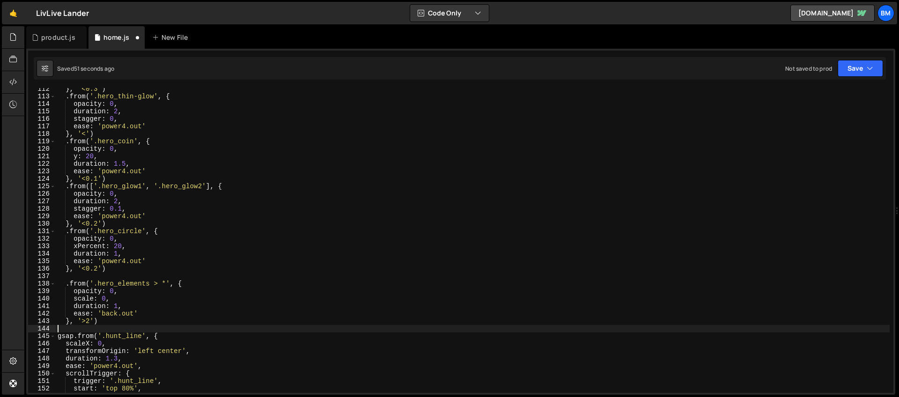
click at [110, 330] on div "} , '<0.3' ) . from ( '.hero_thin-glow' , { opacity : 0 , duration : 2 , stagge…" at bounding box center [473, 245] width 834 height 320
click at [89, 321] on div "} , '<0.3' ) . from ( '.hero_thin-glow' , { opacity : 0 , duration : 2 , stagge…" at bounding box center [473, 245] width 834 height 320
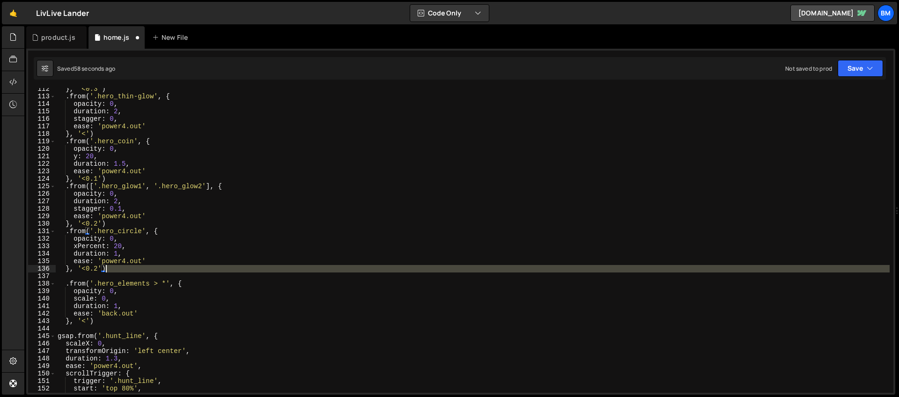
drag, startPoint x: 73, startPoint y: 274, endPoint x: 118, endPoint y: 271, distance: 46.0
click at [118, 271] on div "} , '<0.3' ) . from ( '.hero_thin-glow' , { opacity : 0 , duration : 2 , stagge…" at bounding box center [473, 245] width 834 height 320
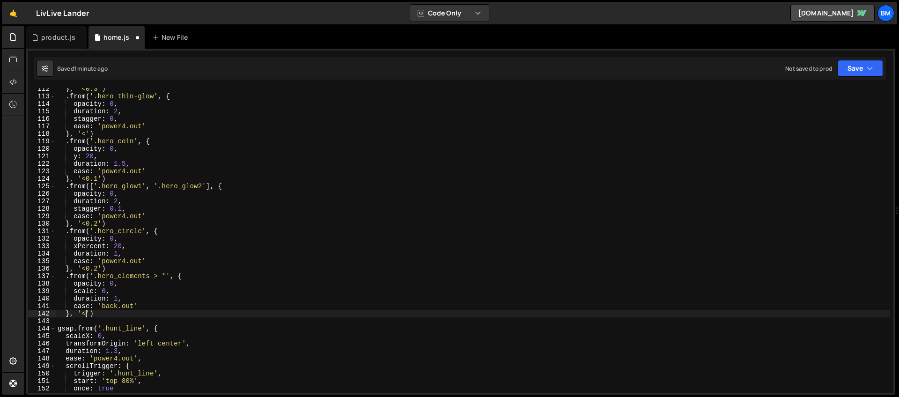
click at [86, 311] on div "} , '<0.3' ) . from ( '.hero_thin-glow' , { opacity : 0 , duration : 2 , stagge…" at bounding box center [473, 245] width 834 height 320
click at [89, 353] on div "} , '<0.3' ) . from ( '.hero_thin-glow' , { opacity : 0 , duration : 2 , stagge…" at bounding box center [473, 245] width 834 height 320
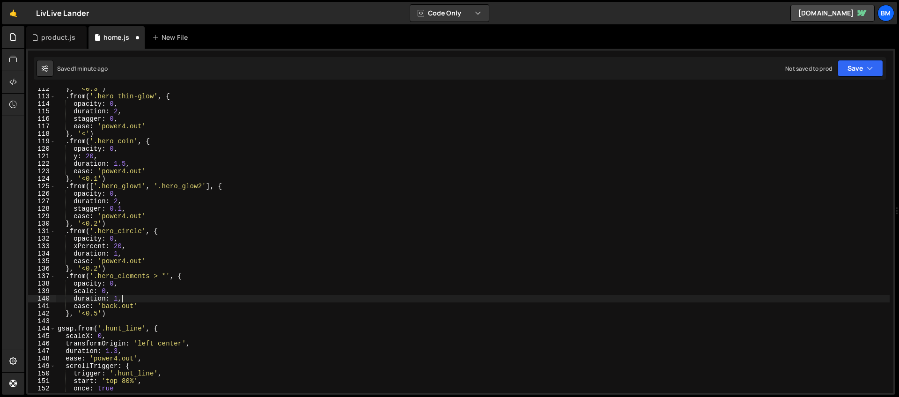
click at [125, 296] on div "} , '<0.3' ) . from ( '.hero_thin-glow' , { opacity : 0 , duration : 2 , stagge…" at bounding box center [473, 245] width 834 height 320
type textarea "duration: 1,"
type textarea "stagger: {"
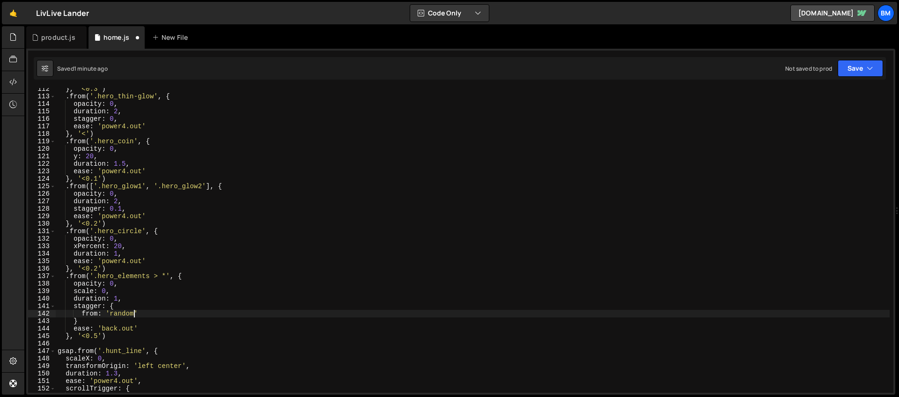
scroll to position [0, 5]
type textarea "from: 'random',"
click at [97, 328] on div "} , '<0.3' ) . from ( '.hero_thin-glow' , { opacity : 0 , duration : 2 , stagge…" at bounding box center [473, 245] width 834 height 320
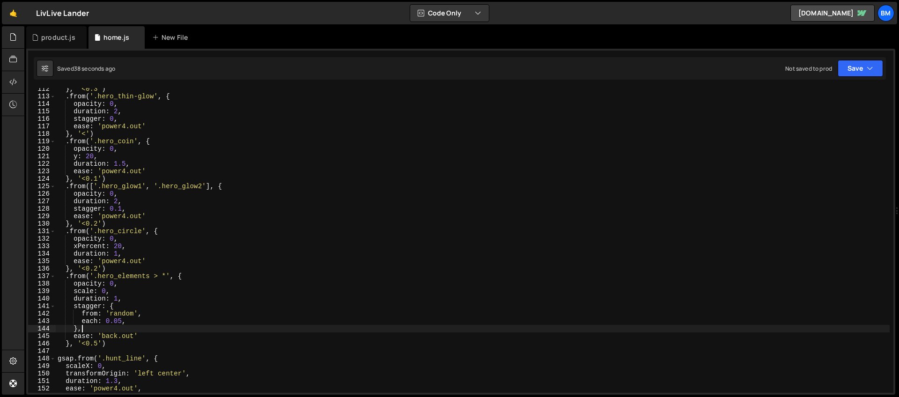
click at [108, 158] on div "} , '<0.3' ) . from ( '.hero_thin-glow' , { opacity : 0 , duration : 2 , stagge…" at bounding box center [473, 245] width 834 height 320
type textarea "y: 20,"
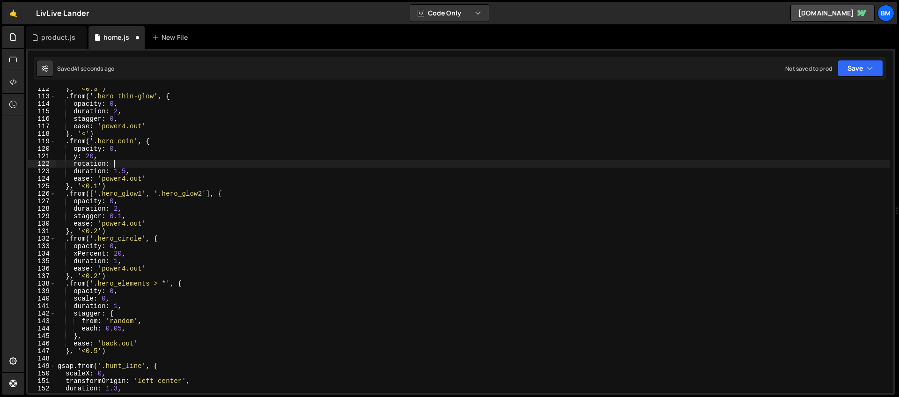
scroll to position [0, 4]
click at [89, 155] on div "} , '<0.3' ) . from ( '.hero_thin-glow' , { opacity : 0 , duration : 2 , stagge…" at bounding box center [473, 245] width 834 height 320
click at [94, 142] on div "} , '<0.3' ) . from ( '.hero_thin-glow' , { opacity : 0 , duration : 2 , stagge…" at bounding box center [473, 245] width 834 height 320
click at [118, 164] on div "} , '<0.3' ) . from ( '.hero_thin-glow' , { opacity : 0 , duration : 2 , stagge…" at bounding box center [473, 245] width 834 height 320
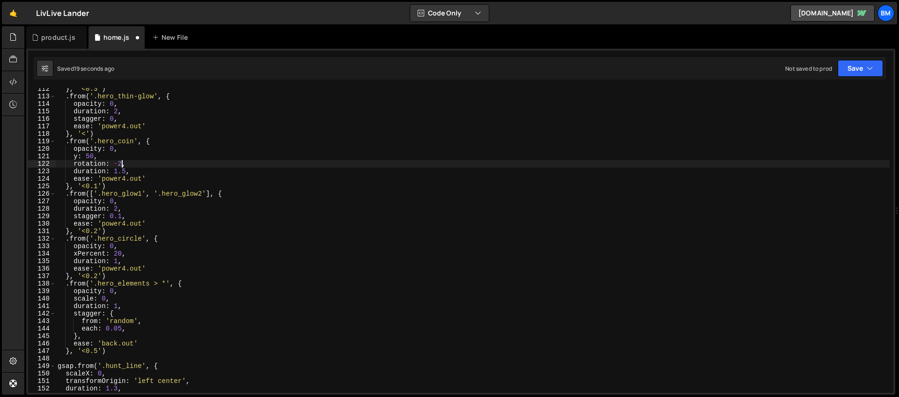
scroll to position [0, 4]
click at [96, 188] on div "} , '<0.3' ) . from ( '.hero_thin-glow' , { opacity : 0 , duration : 2 , stagge…" at bounding box center [473, 245] width 834 height 320
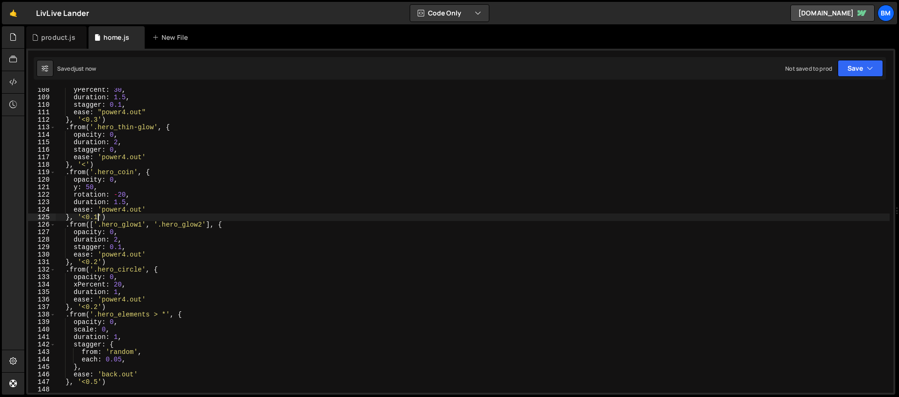
scroll to position [781, 0]
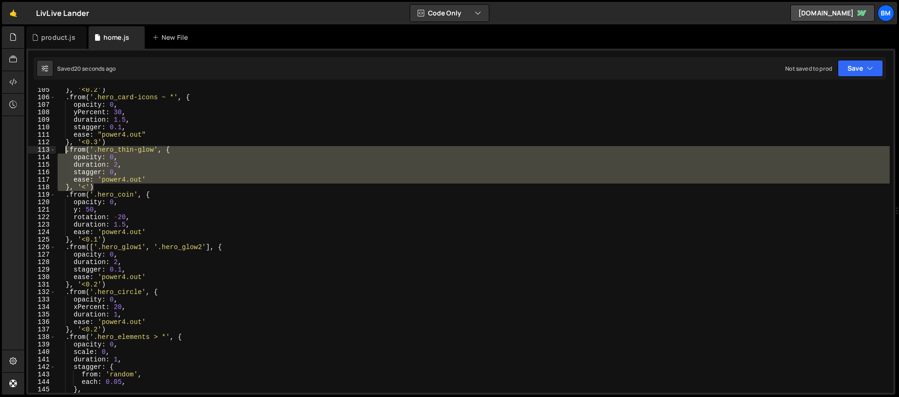
drag, startPoint x: 99, startPoint y: 188, endPoint x: 66, endPoint y: 152, distance: 49.1
click at [66, 152] on div "} , '<0.2' ) . from ( '.hero_card-icons ~ *' , { opacity : 0 , yPercent : 30 , …" at bounding box center [473, 246] width 834 height 320
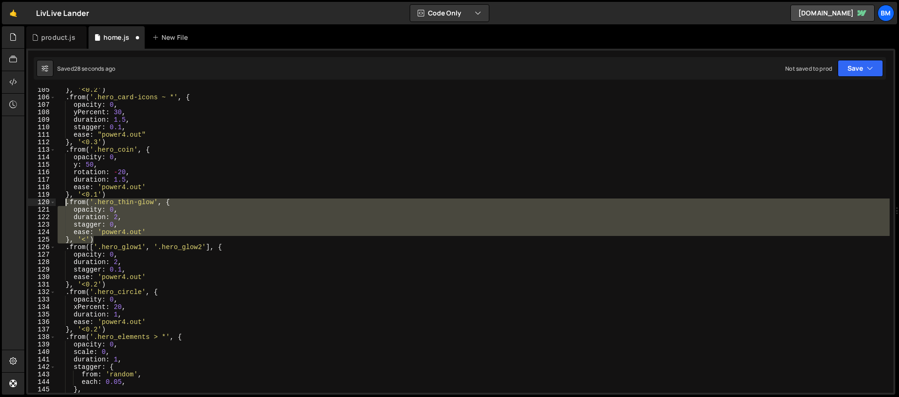
click at [100, 192] on div "} , '<0.2' ) . from ( '.hero_card-icons ~ *' , { opacity : 0 , yPercent : 30 , …" at bounding box center [473, 246] width 834 height 320
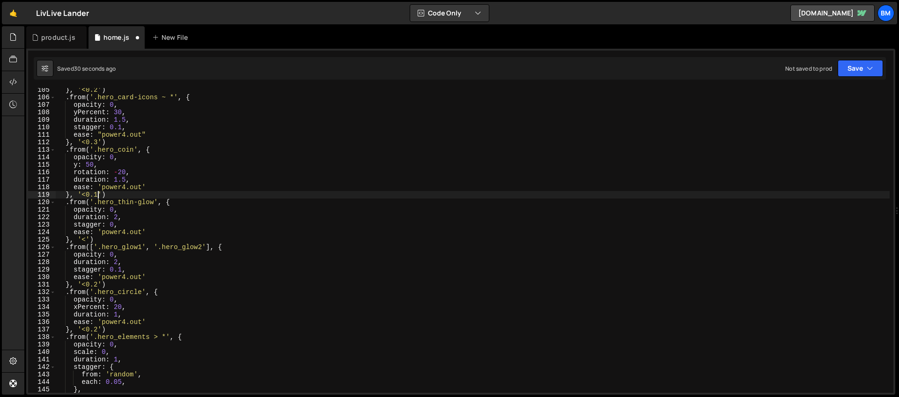
click at [99, 194] on div "} , '<0.2' ) . from ( '.hero_card-icons ~ *' , { opacity : 0 , yPercent : 30 , …" at bounding box center [473, 246] width 834 height 320
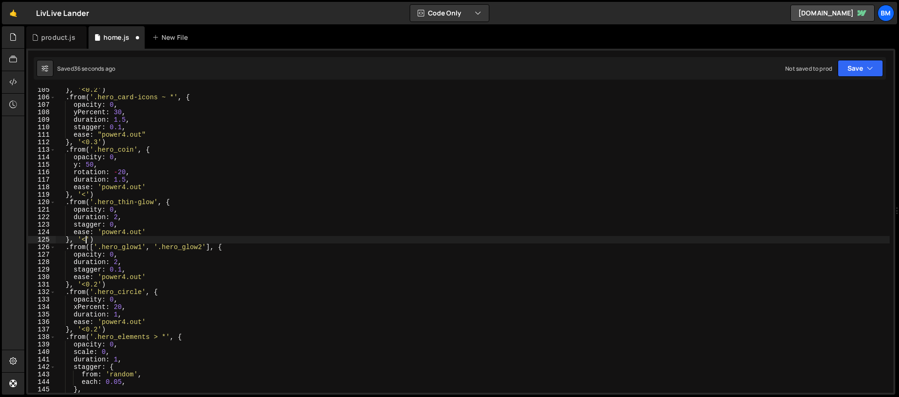
click at [85, 241] on div "} , '<0.2' ) . from ( '.hero_card-icons ~ *' , { opacity : 0 , yPercent : 30 , …" at bounding box center [473, 246] width 834 height 320
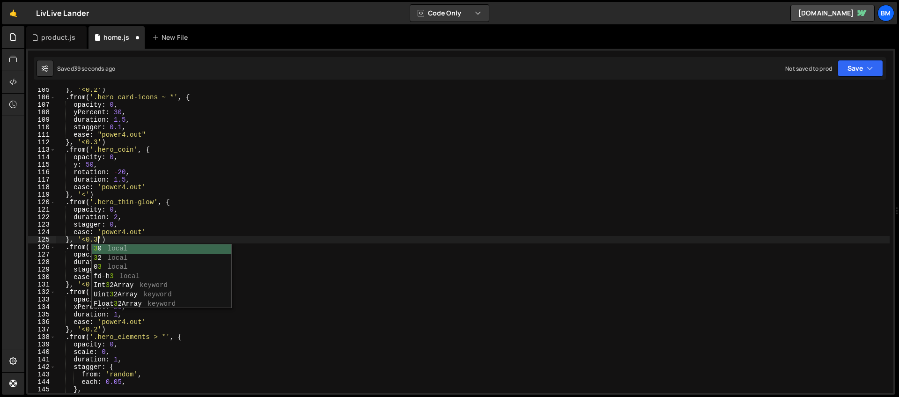
scroll to position [0, 3]
click at [98, 215] on div "} , '<0.2' ) . from ( '.hero_card-icons ~ *' , { opacity : 0 , yPercent : 30 , …" at bounding box center [473, 246] width 834 height 320
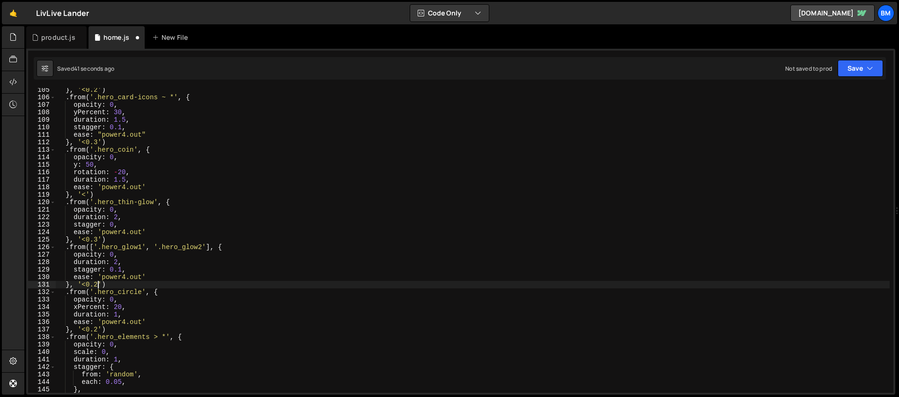
click at [98, 286] on div "} , '<0.2' ) . from ( '.hero_card-icons ~ *' , { opacity : 0 , yPercent : 30 , …" at bounding box center [473, 246] width 834 height 320
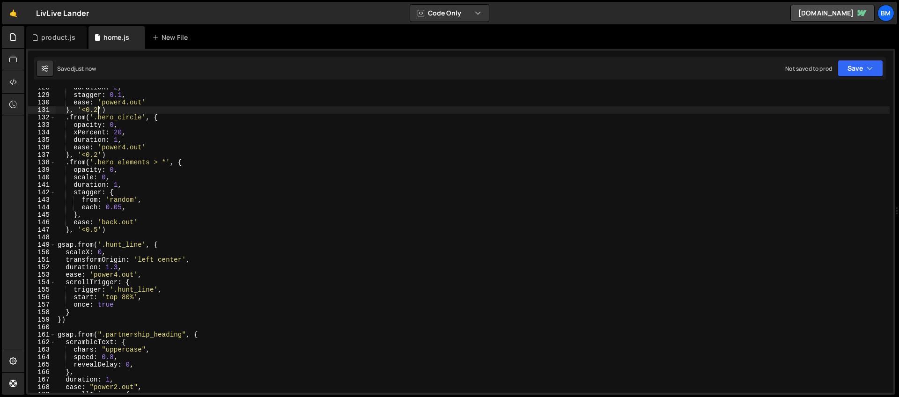
scroll to position [986, 0]
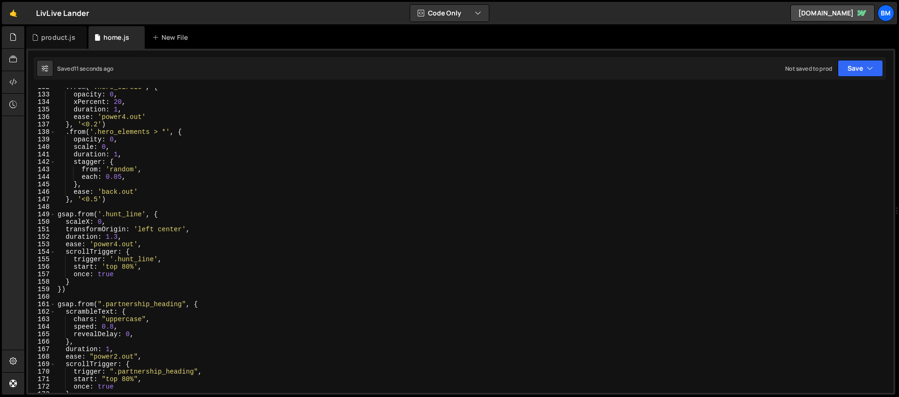
click at [118, 155] on div ". from ( '.hero_circle' , { opacity : 0 , xPercent : 20 , duration : 1 , ease :…" at bounding box center [473, 243] width 834 height 320
click at [77, 172] on div ". from ( '.hero_circle' , { opacity : 0 , xPercent : 20 , duration : 1 , ease :…" at bounding box center [473, 243] width 834 height 320
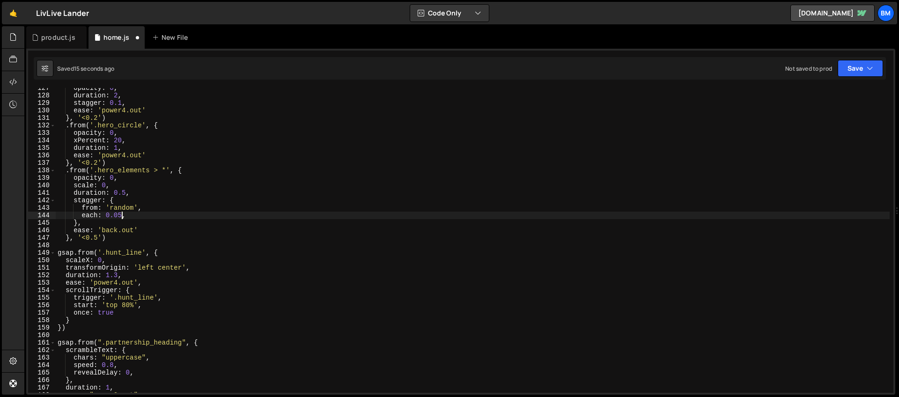
click at [122, 214] on div "opacity : 0 , duration : 2 , stagger : 0.1 , ease : 'power4.out' } , '<0.2' ) .…" at bounding box center [473, 244] width 834 height 320
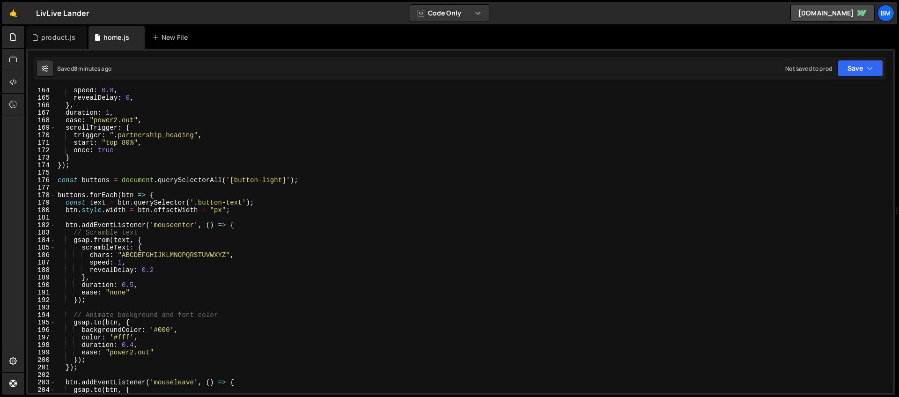
scroll to position [1223, 0]
click at [172, 179] on div "speed : 0.8 , revealDelay : 0 , } , duration : 1 , ease : "power2.out" , scroll…" at bounding box center [473, 247] width 834 height 320
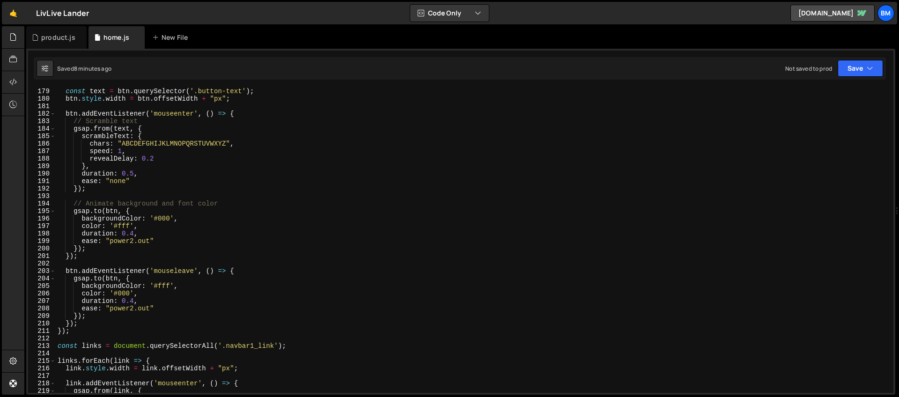
scroll to position [1292, 0]
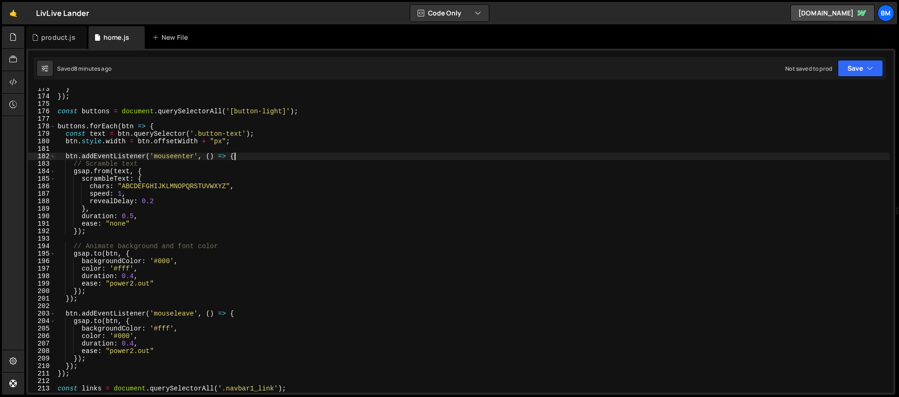
click at [237, 156] on div "} }) ; const buttons = document . querySelectorAll ( '[button-light]' ) ; butto…" at bounding box center [473, 245] width 834 height 320
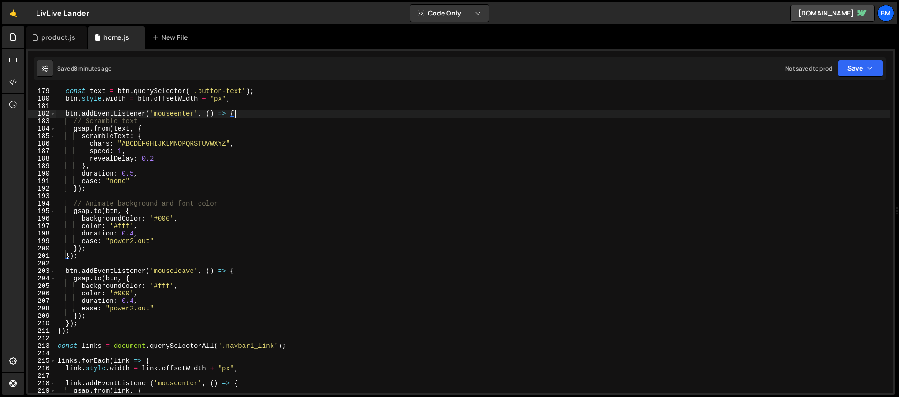
scroll to position [1239, 0]
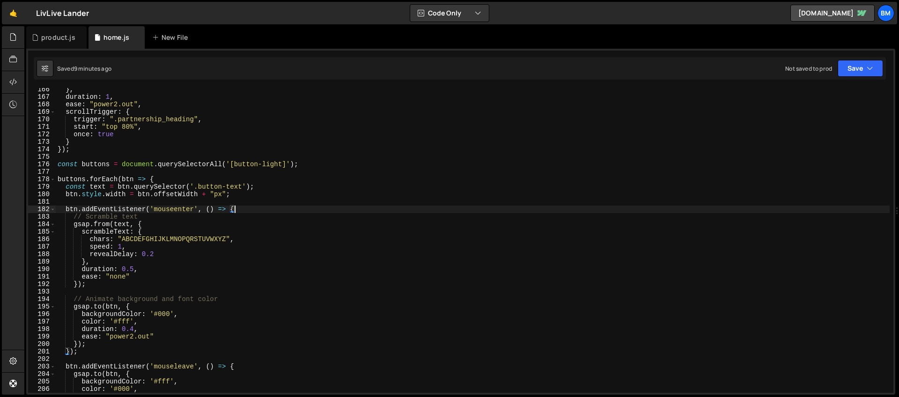
click at [166, 181] on div "} , duration : 1 , ease : "power2.out" , scrollTrigger : { trigger : ".partners…" at bounding box center [473, 246] width 834 height 320
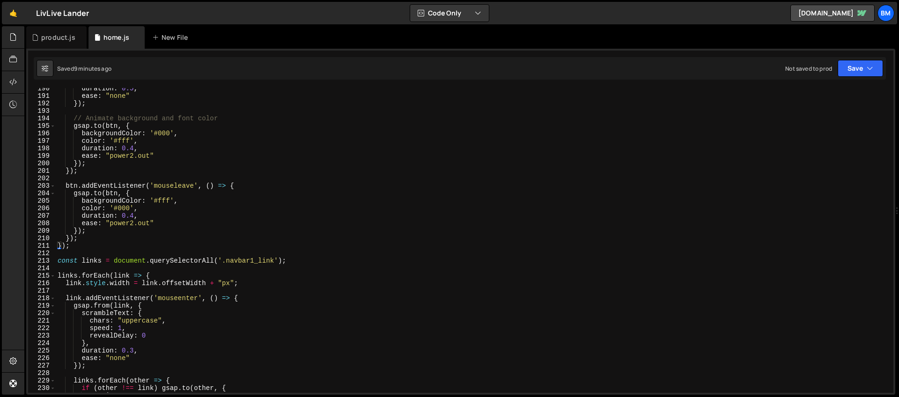
scroll to position [1235, 0]
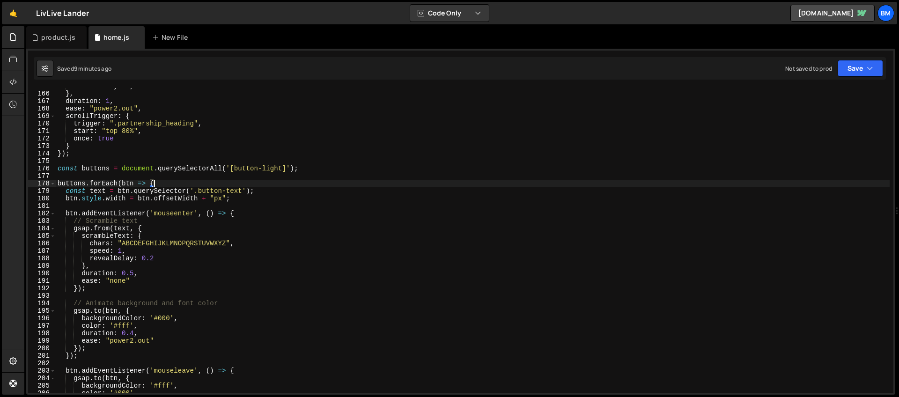
click at [109, 167] on div "revealDelay : 0 , } , duration : 1 , ease : "power2.out" , scrollTrigger : { tr…" at bounding box center [473, 242] width 834 height 320
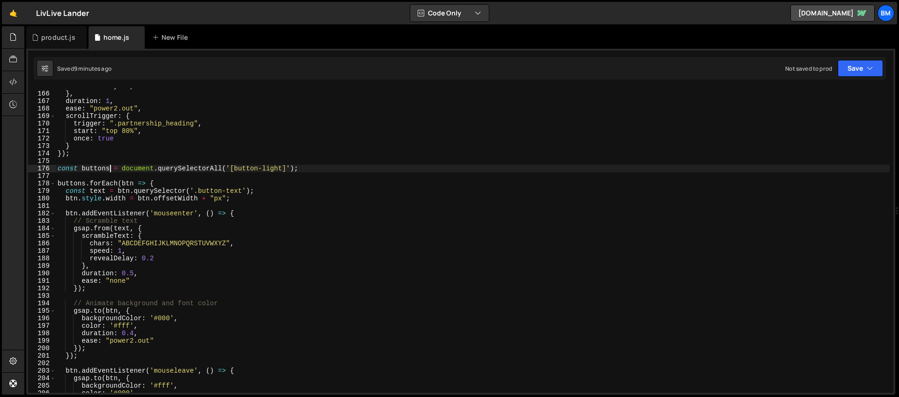
click at [96, 170] on div "revealDelay : 0 , } , duration : 1 , ease : "power2.out" , scrollTrigger : { tr…" at bounding box center [473, 242] width 834 height 320
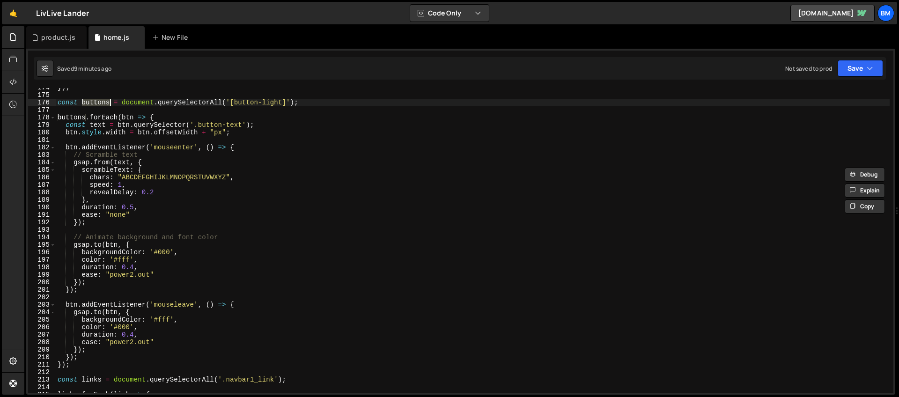
scroll to position [1257, 0]
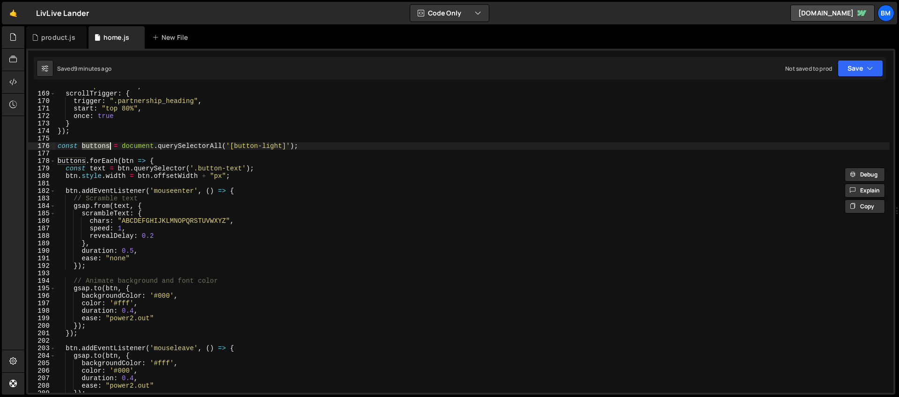
click at [111, 146] on div "ease : "power2.out" , scrollTrigger : { trigger : ".partnership_heading" , star…" at bounding box center [473, 240] width 834 height 305
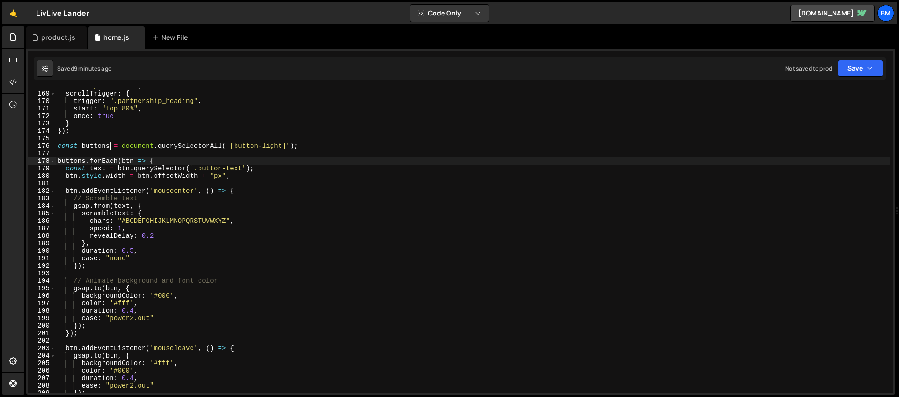
click at [86, 160] on div "ease : "power2.out" , scrollTrigger : { trigger : ".partnership_heading" , star…" at bounding box center [473, 242] width 834 height 320
type textarea "buttonsLight.forEach(btn => {"
click at [104, 152] on div "ease : "power2.out" , scrollTrigger : { trigger : ".partnership_heading" , star…" at bounding box center [473, 242] width 834 height 320
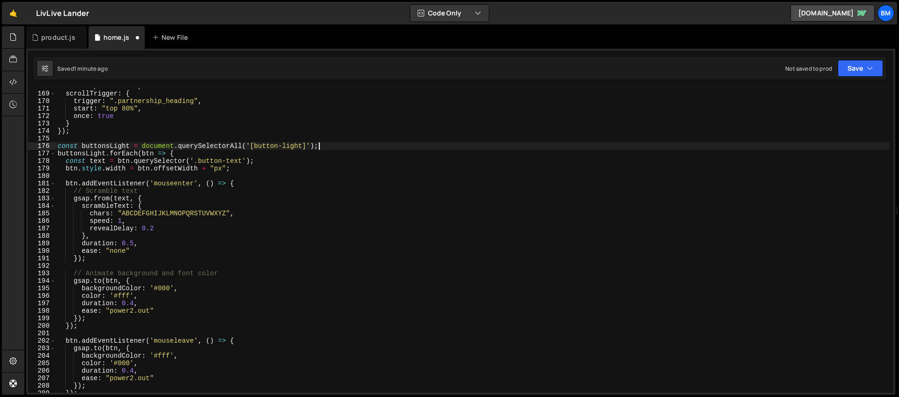
click at [59, 147] on div "ease : "power2.out" , scrollTrigger : { trigger : ".partnership_heading" , star…" at bounding box center [473, 242] width 834 height 320
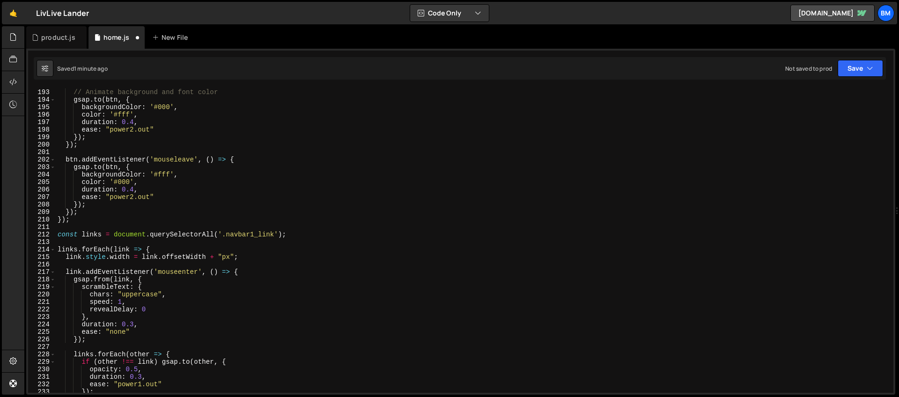
scroll to position [1444, 0]
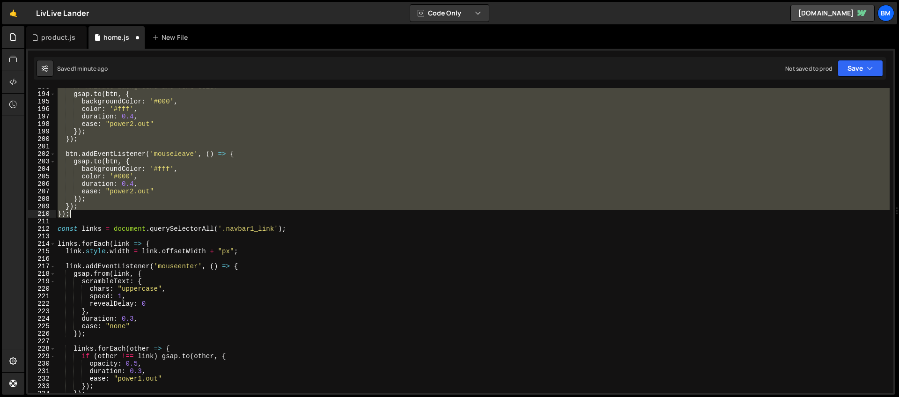
click at [82, 215] on div "// Animate background and font color gsap . to ( btn , { backgroundColor : '#00…" at bounding box center [473, 243] width 834 height 320
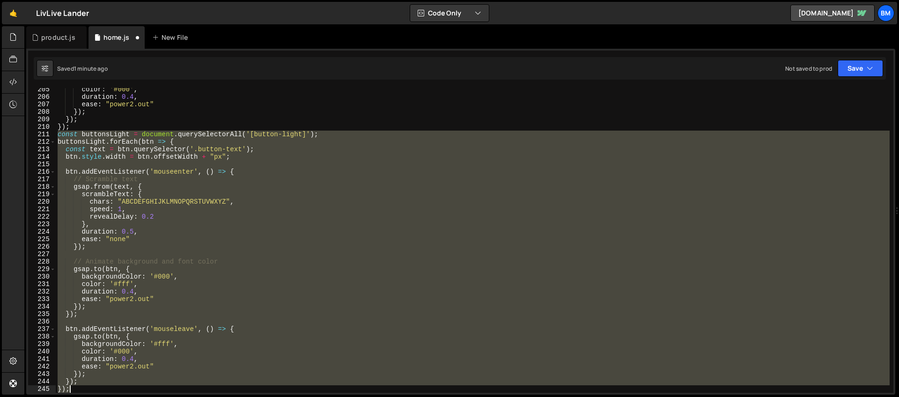
click at [93, 143] on div "color : '#000' , duration : 0.4 , ease : "power2.out" }) ; }) ; }) ; const butt…" at bounding box center [473, 240] width 834 height 305
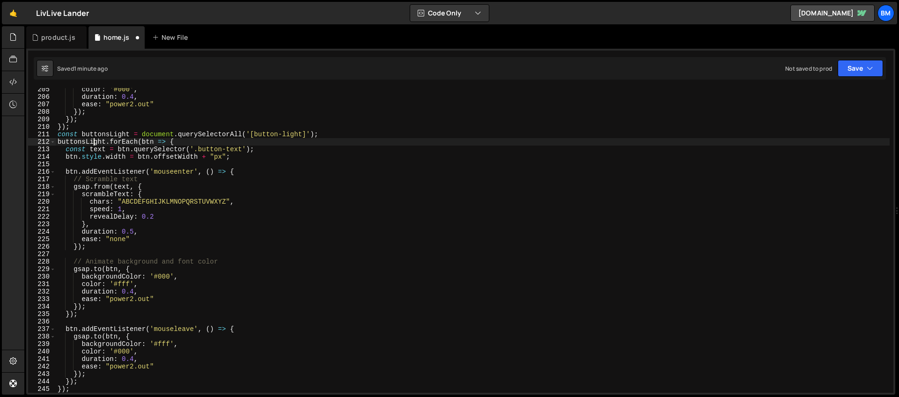
click at [110, 134] on div "color : '#000' , duration : 0.4 , ease : "power2.out" }) ; }) ; }) ; const butt…" at bounding box center [473, 246] width 834 height 320
click at [131, 135] on div "color : '#000' , duration : 0.4 , ease : "power2.out" }) ; }) ; }) ; const butt…" at bounding box center [473, 240] width 834 height 305
click at [105, 141] on div "color : '#000' , duration : 0.4 , ease : "power2.out" }) ; }) ; }) ; const butt…" at bounding box center [473, 246] width 834 height 320
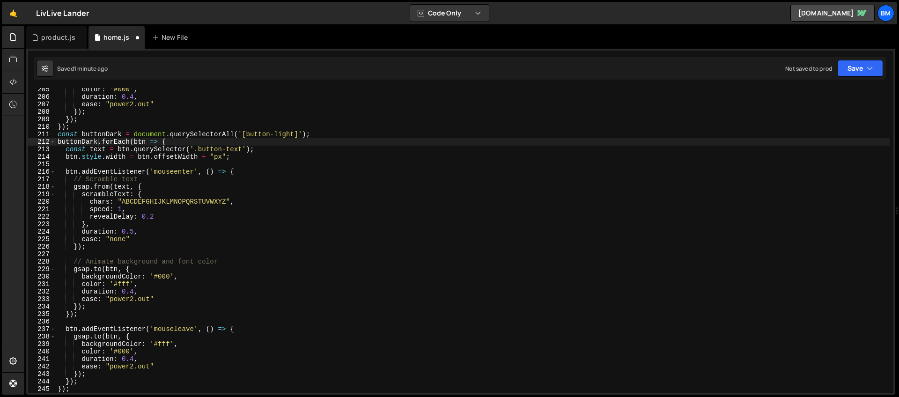
click at [295, 136] on div "color : '#000' , duration : 0.4 , ease : "power2.out" }) ; }) ; }) ; const butt…" at bounding box center [473, 246] width 834 height 320
click at [247, 134] on div "color : '#000' , duration : 0.4 , ease : "power2.out" }) ; }) ; }) ; const butt…" at bounding box center [473, 246] width 834 height 320
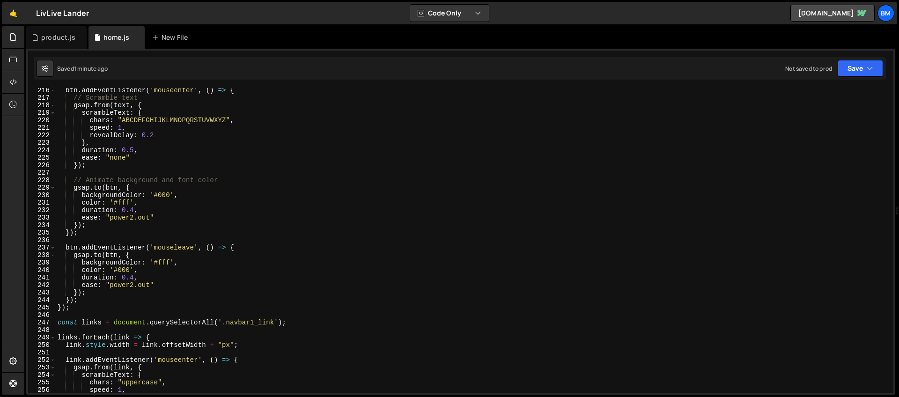
scroll to position [1613, 0]
click at [164, 195] on div "btn . addEventListener ( 'mouseenter' , ( ) => { // Scramble text gsap . from (…" at bounding box center [473, 247] width 834 height 320
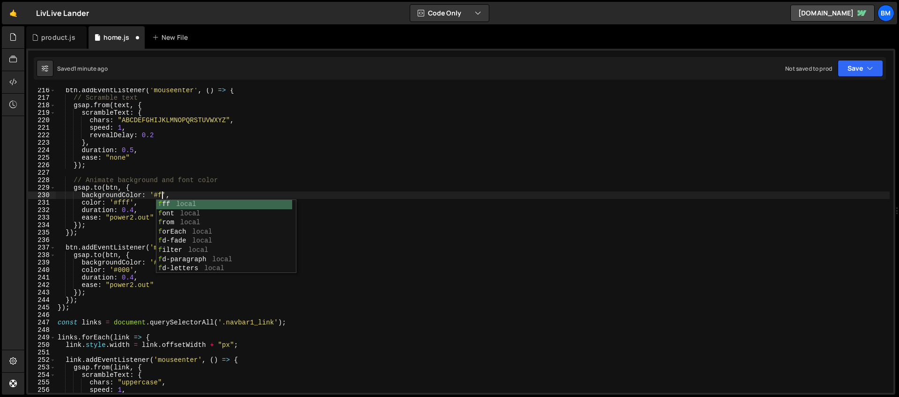
scroll to position [0, 7]
click at [126, 203] on div "btn . addEventListener ( 'mouseenter' , ( ) => { // Scramble text gsap . from (…" at bounding box center [473, 247] width 834 height 320
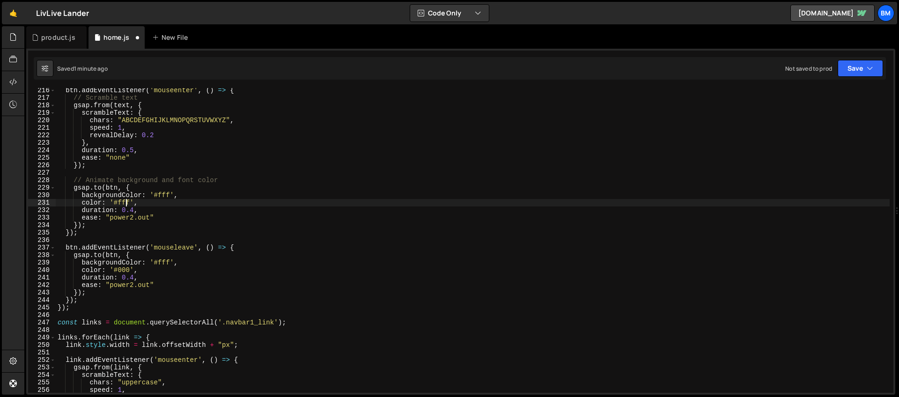
scroll to position [0, 5]
click at [126, 203] on div "btn . addEventListener ( 'mouseenter' , ( ) => { // Scramble text gsap . from (…" at bounding box center [473, 247] width 834 height 320
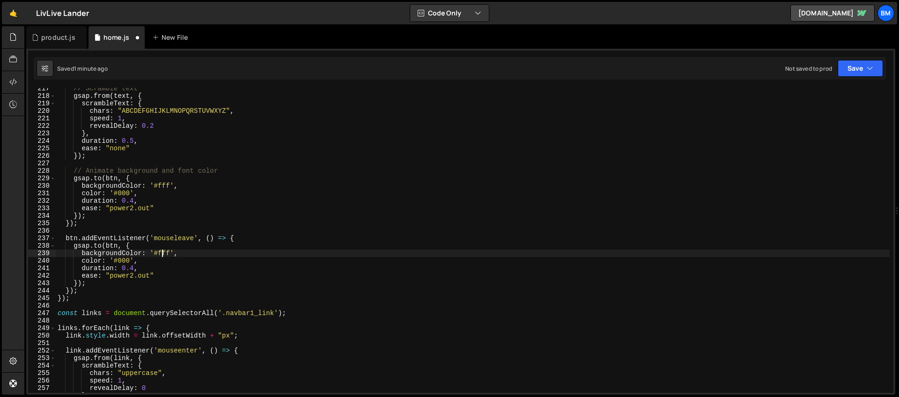
click at [161, 253] on div "// Scramble text gsap . from ( text , { scrambleText : { chars : "ABCDEFGHIJKLM…" at bounding box center [473, 245] width 834 height 320
click at [123, 259] on div "// Scramble text gsap . from ( text , { scrambleText : { chars : "ABCDEFGHIJKLM…" at bounding box center [473, 245] width 834 height 320
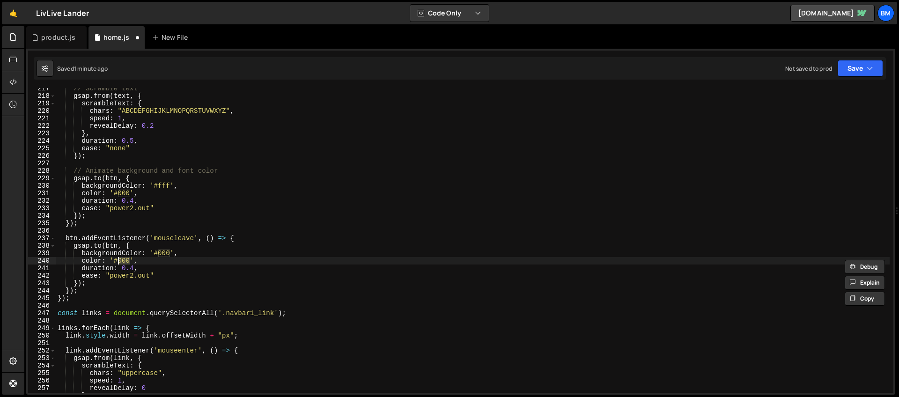
scroll to position [0, 5]
click at [190, 255] on div "// Scramble text gsap . from ( text , { scrambleText : { chars : "ABCDEFGHIJKLM…" at bounding box center [473, 245] width 834 height 320
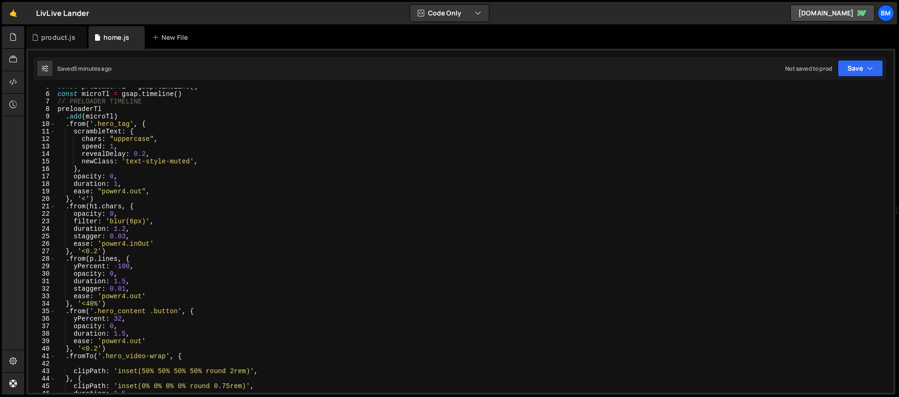
scroll to position [0, 0]
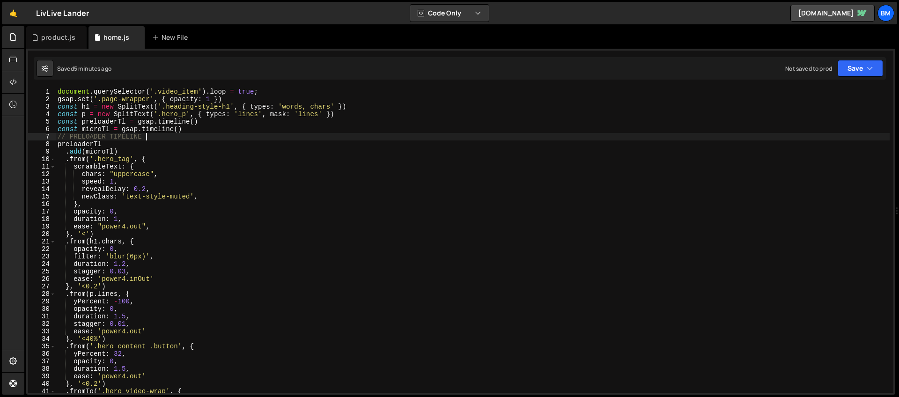
click at [196, 133] on div "document . querySelector ( '.video_item' ) . loop = true ; gsap . set ( '.page-…" at bounding box center [473, 248] width 834 height 320
click at [194, 129] on div "document . querySelector ( '.video_item' ) . loop = true ; gsap . set ( '.page-…" at bounding box center [473, 248] width 834 height 320
type textarea "const microTl = gsap.timeline()"
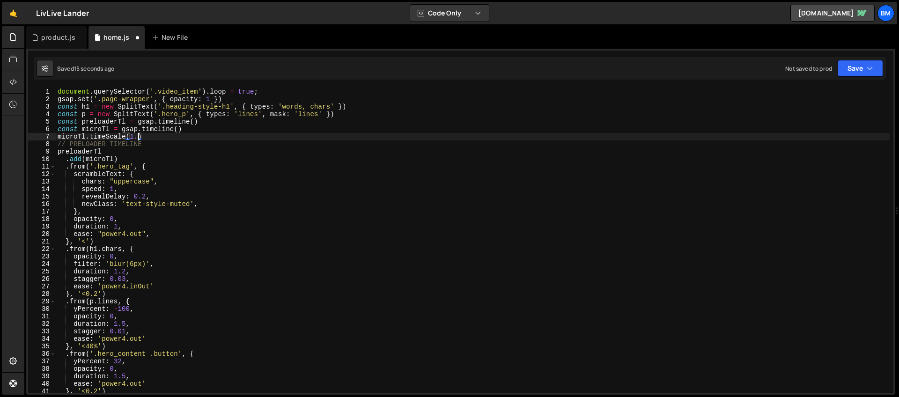
scroll to position [0, 6]
click at [139, 135] on div "document . querySelector ( '.video_item' ) . loop = true ; gsap . set ( '.page-…" at bounding box center [473, 248] width 834 height 320
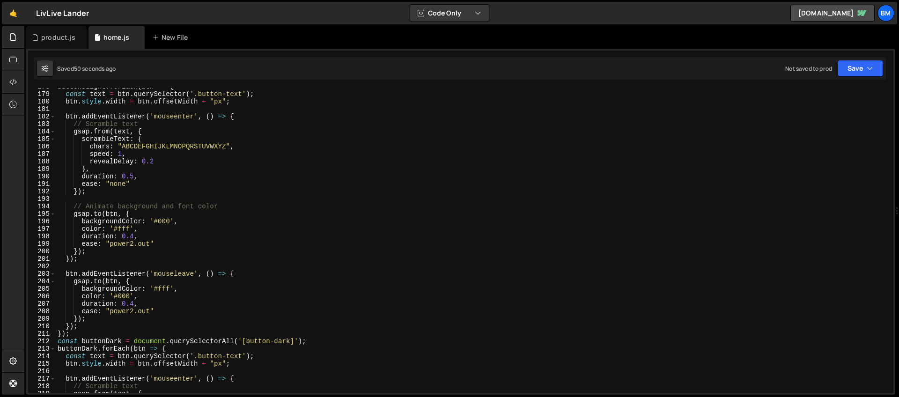
scroll to position [1233, 0]
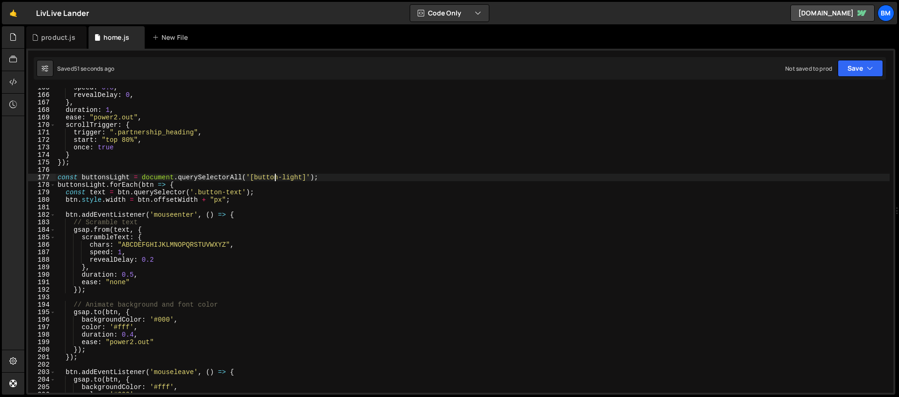
click at [276, 179] on div "speed : 0.8 , revealDelay : 0 , } , duration : 1 , ease : "power2.out" , scroll…" at bounding box center [473, 244] width 834 height 320
click at [179, 187] on div "speed : 0.8 , revealDelay : 0 , } , duration : 1 , ease : "power2.out" , scroll…" at bounding box center [473, 244] width 834 height 320
click at [59, 178] on div "speed : 0.8 , revealDelay : 0 , } , duration : 1 , ease : "power2.out" , scroll…" at bounding box center [473, 244] width 834 height 320
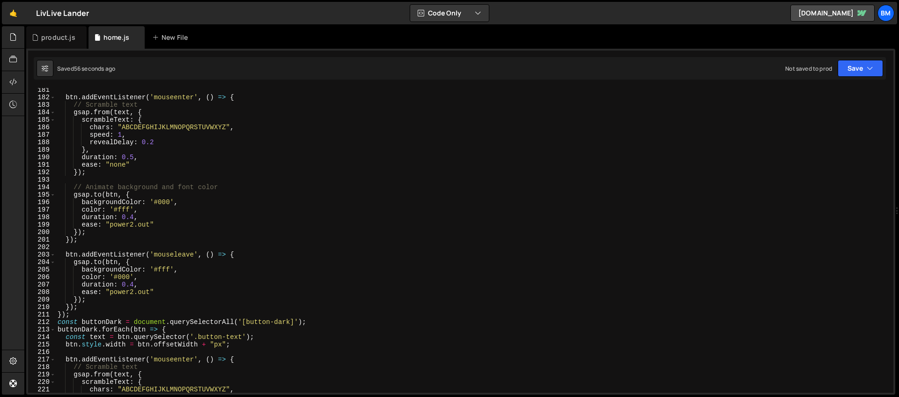
scroll to position [1351, 0]
click at [82, 313] on div "btn . addEventListener ( 'mouseenter' , ( ) => { // Scramble text gsap . from (…" at bounding box center [473, 246] width 834 height 320
type textarea "}); });"
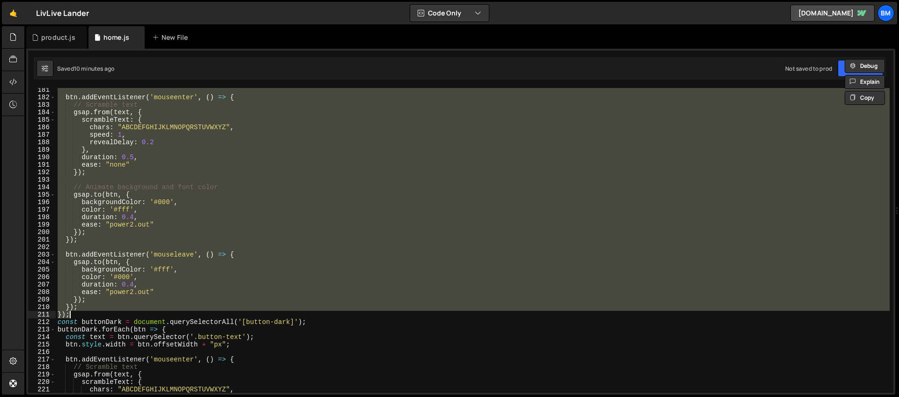
paste textarea
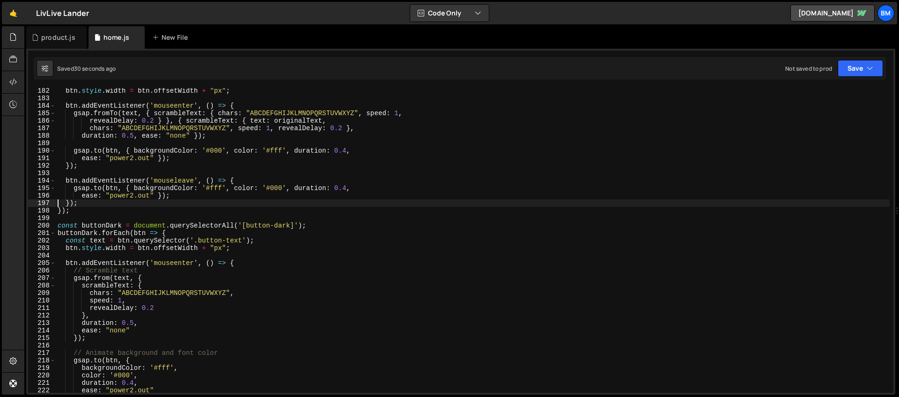
scroll to position [1357, 0]
click at [59, 226] on div "btn . style . width = btn . offsetWidth + "px" ; btn . addEventListener ( 'mous…" at bounding box center [473, 247] width 834 height 320
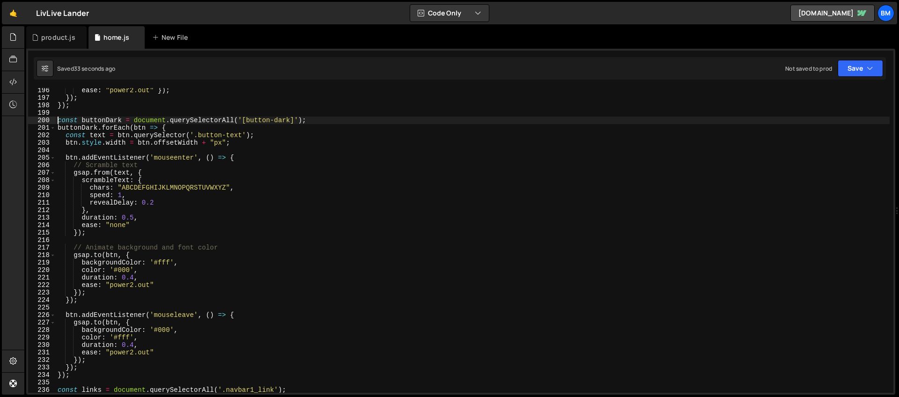
scroll to position [1495, 0]
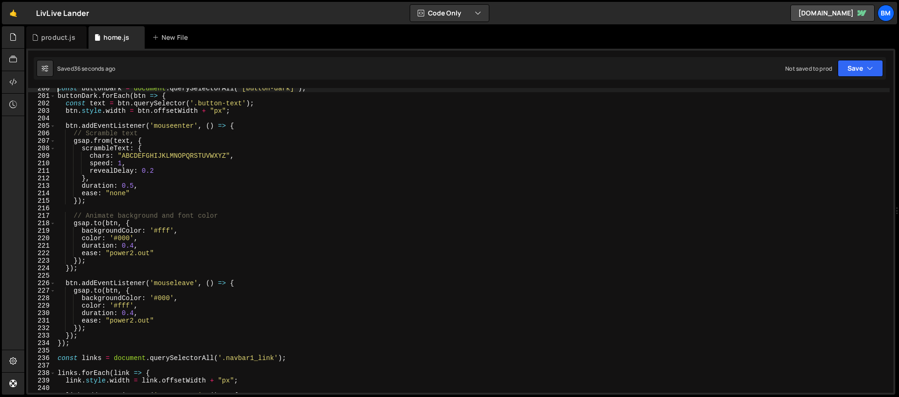
click at [86, 341] on div "const buttonDark = document . querySelectorAll ( '[button-dark]' ) ; buttonDark…" at bounding box center [473, 245] width 834 height 320
type textarea "}); });"
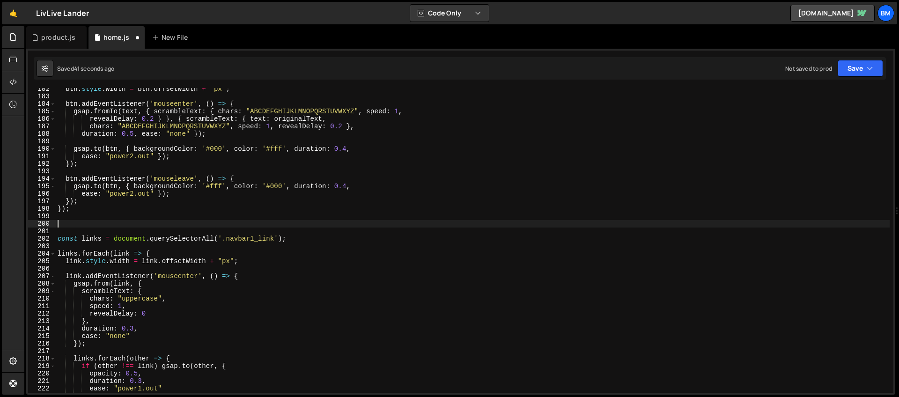
scroll to position [1313, 0]
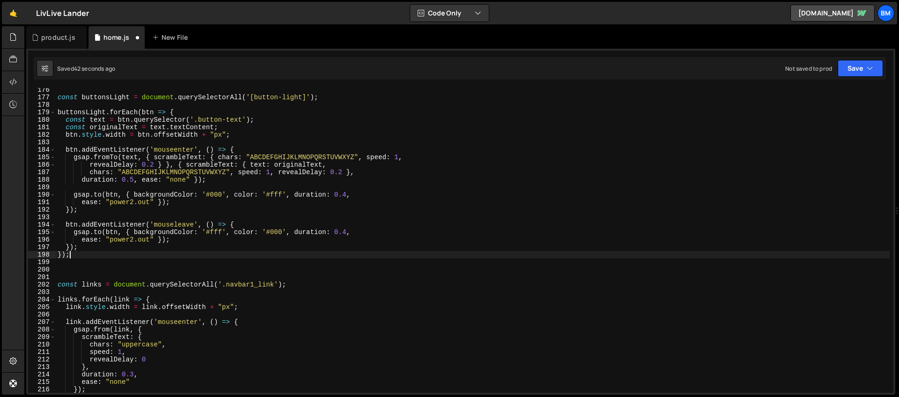
click at [89, 256] on div "const buttonsLight = document . querySelectorAll ( '[button-light]' ) ; buttons…" at bounding box center [473, 246] width 834 height 320
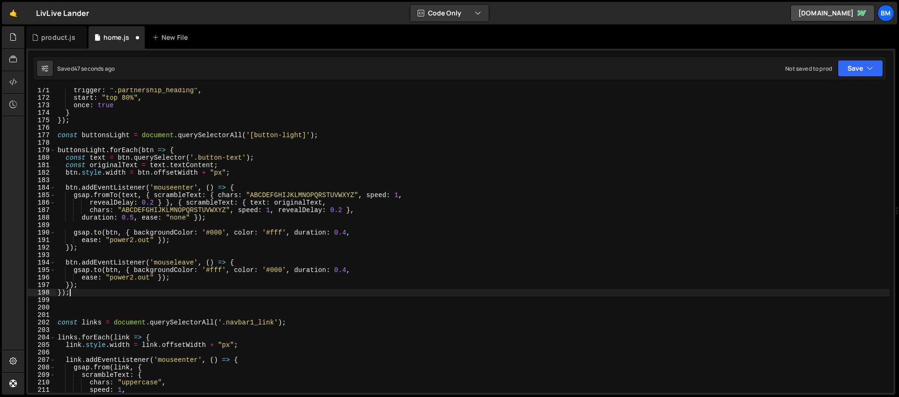
scroll to position [1280, 0]
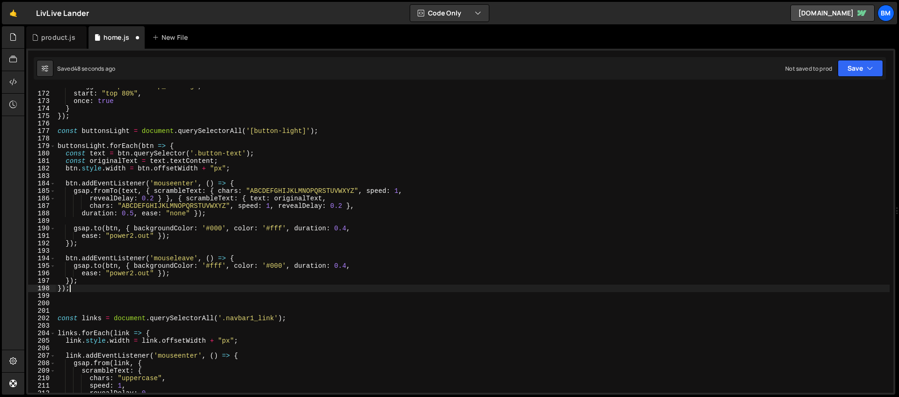
type textarea "}); });"
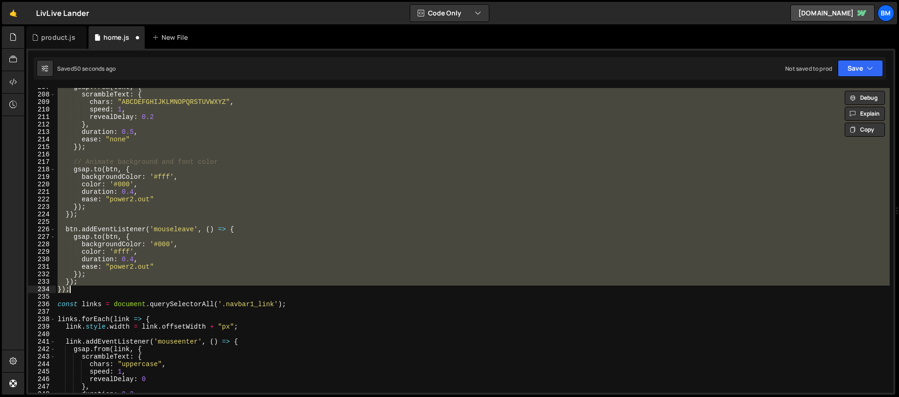
click at [131, 298] on div "gsap . from ( text , { scrambleText : { chars : "ABCDEFGHIJKLMNOPQRSTUVWXYZ" , …" at bounding box center [473, 243] width 834 height 320
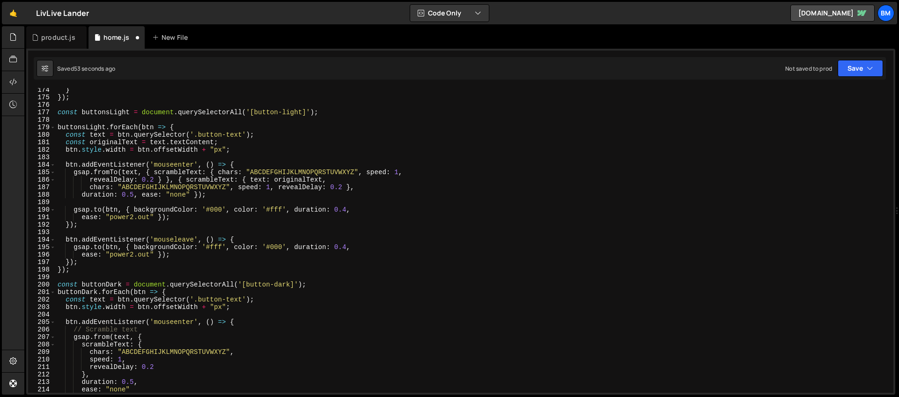
scroll to position [1306, 0]
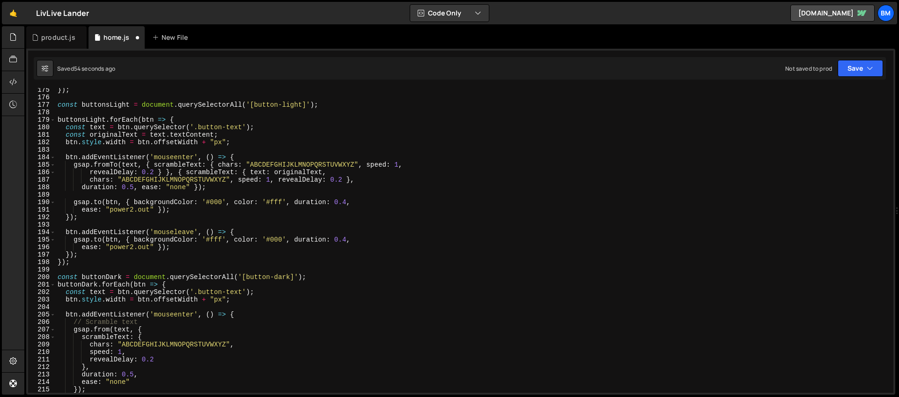
click at [62, 269] on div "}) ; const buttonsLight = document . querySelectorAll ( '[button-light]' ) ; bu…" at bounding box center [473, 246] width 834 height 320
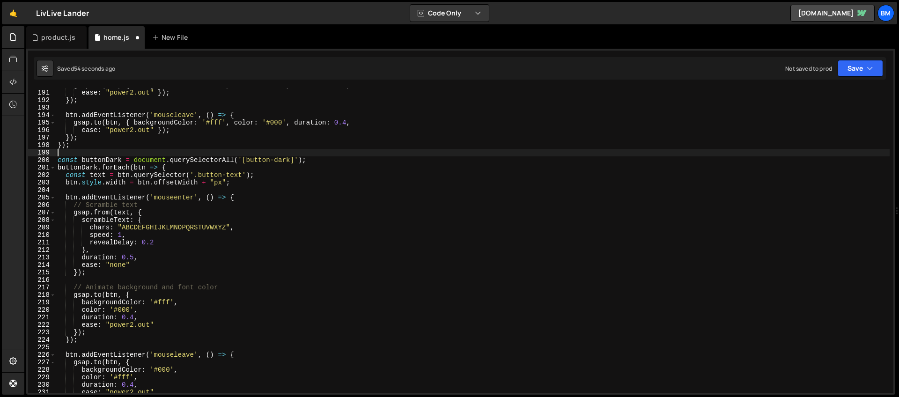
scroll to position [1569, 0]
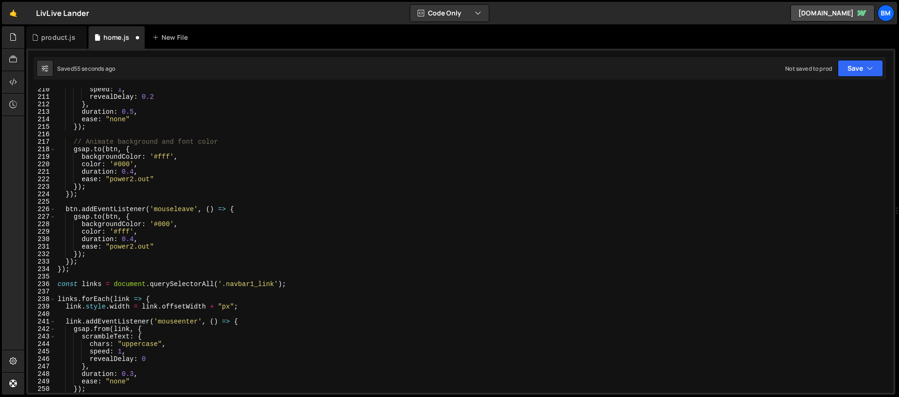
click at [73, 271] on div "speed : 1 , revealDelay : 0.2 } , duration : 0.5 , ease : "none" }) ; // Animat…" at bounding box center [473, 246] width 834 height 320
type textarea "}); });"
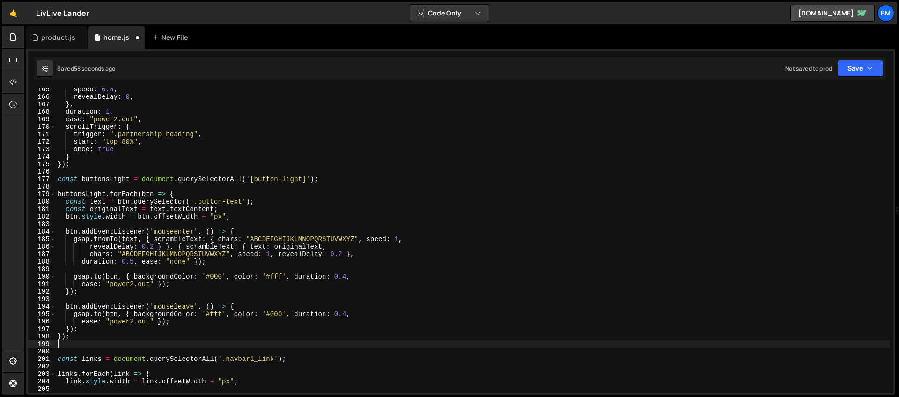
scroll to position [1231, 0]
click at [58, 179] on div "speed : 0.8 , revealDelay : 0 , } , duration : 1 , ease : "power2.out" , scroll…" at bounding box center [473, 246] width 834 height 320
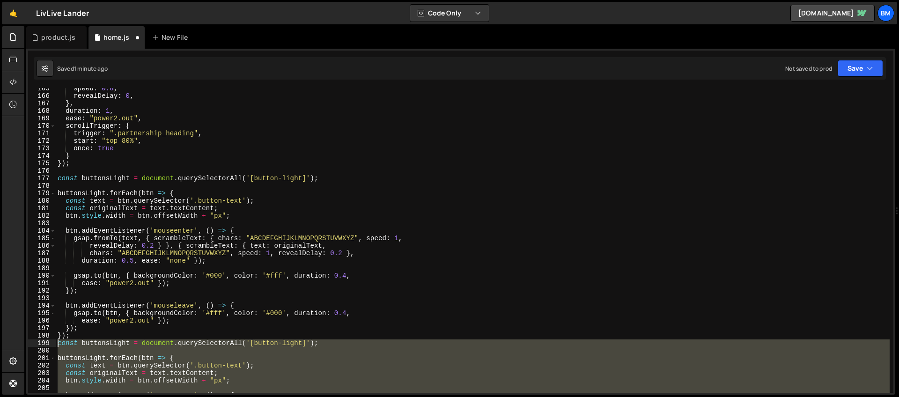
scroll to position [1326, 0]
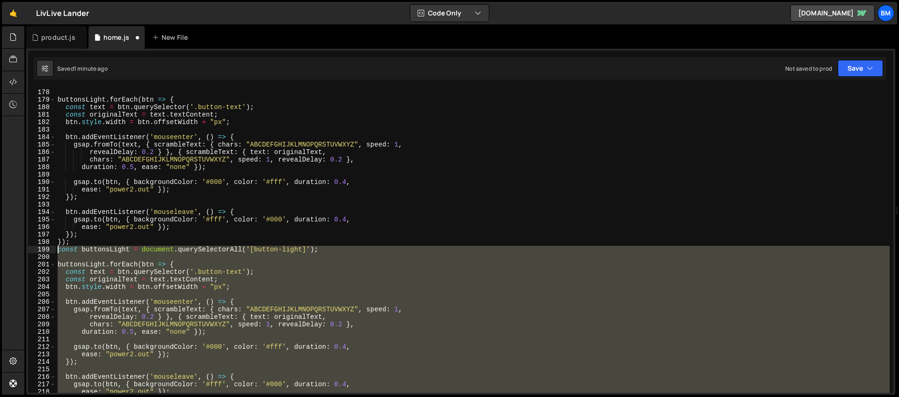
click at [127, 249] on div "const buttonsLight = document . querySelectorAll ( '[button-light]' ) ; buttons…" at bounding box center [473, 240] width 834 height 305
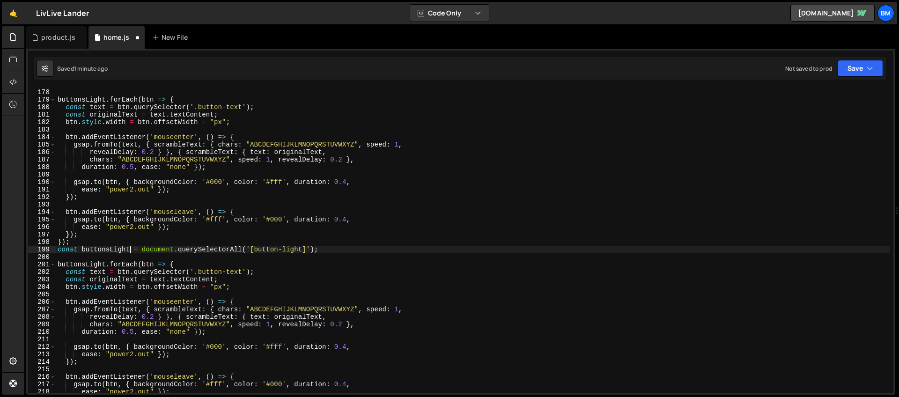
click at [105, 265] on div "const buttonsLight = document . querySelectorAll ( '[button-light]' ) ; buttons…" at bounding box center [473, 241] width 834 height 320
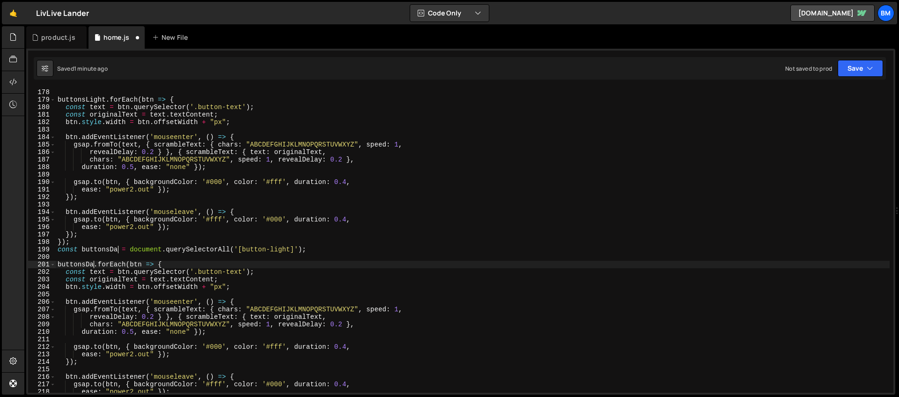
scroll to position [0, 3]
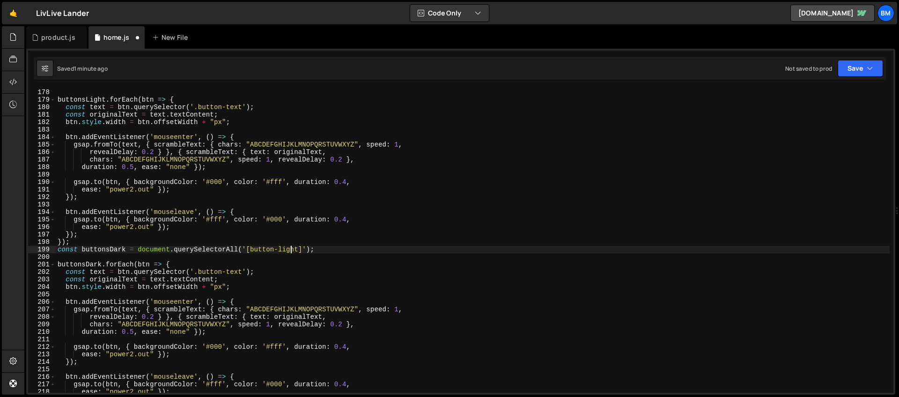
click at [292, 252] on div "const buttonsLight = document . querySelectorAll ( '[button-light]' ) ; buttons…" at bounding box center [473, 241] width 834 height 320
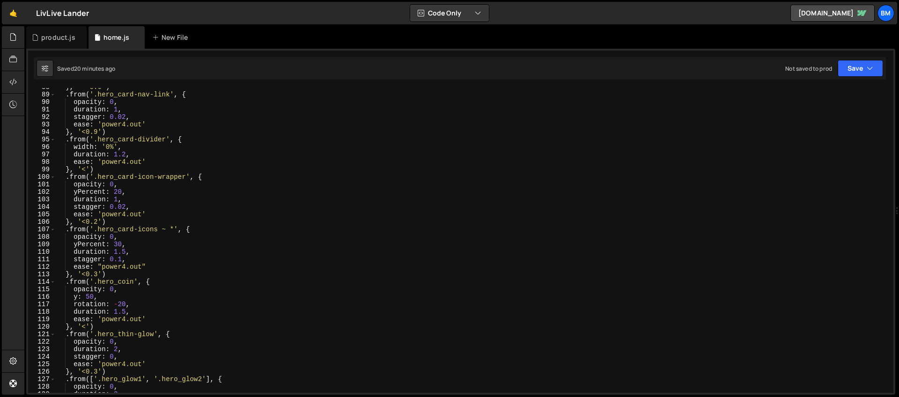
scroll to position [694, 0]
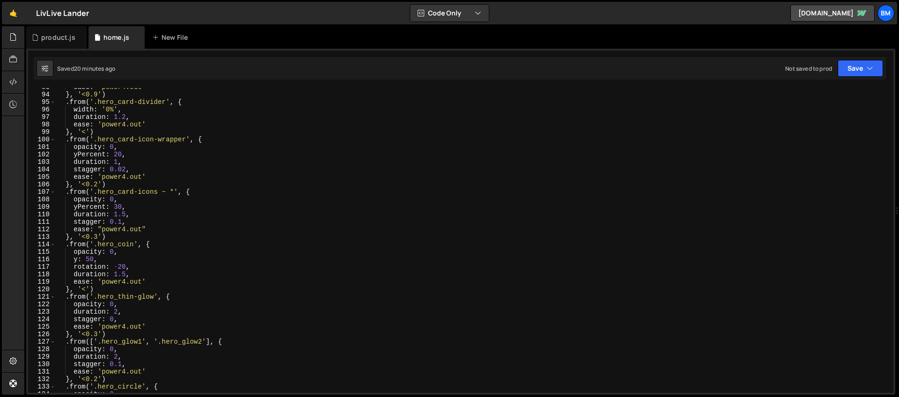
click at [89, 259] on div "ease : 'power4.out' } , '<0.9' ) . from ( '.hero_card-divider' , { width : '0%'…" at bounding box center [473, 243] width 834 height 320
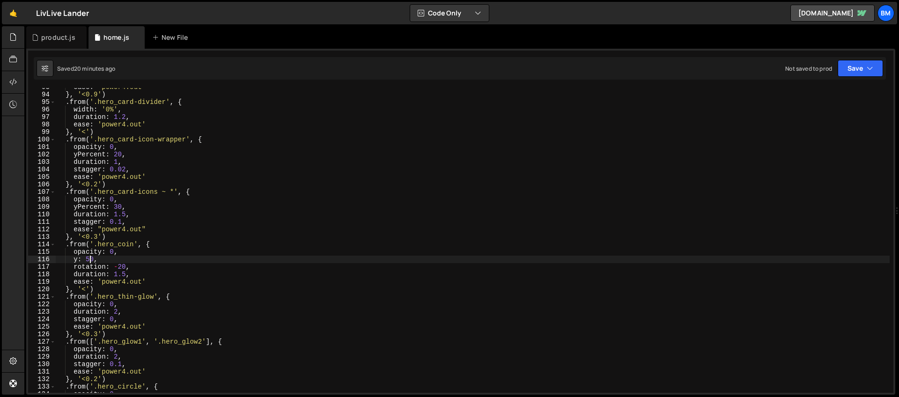
scroll to position [0, 2]
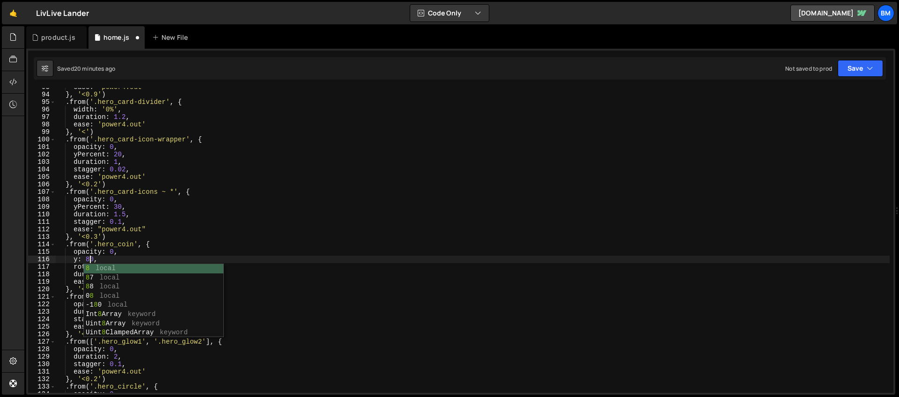
click at [97, 239] on div "ease : 'power4.out' } , '<0.9' ) . from ( '.hero_card-divider' , { width : '0%'…" at bounding box center [473, 243] width 834 height 320
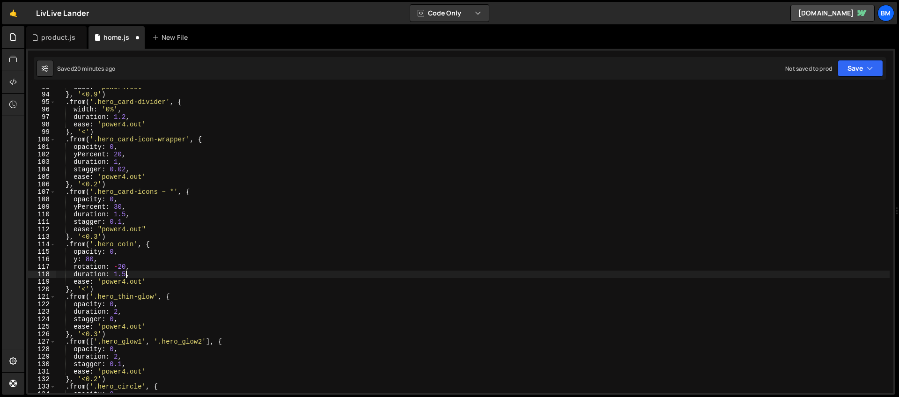
click at [126, 273] on div "ease : 'power4.out' } , '<0.9' ) . from ( '.hero_card-divider' , { width : '0%'…" at bounding box center [473, 243] width 834 height 320
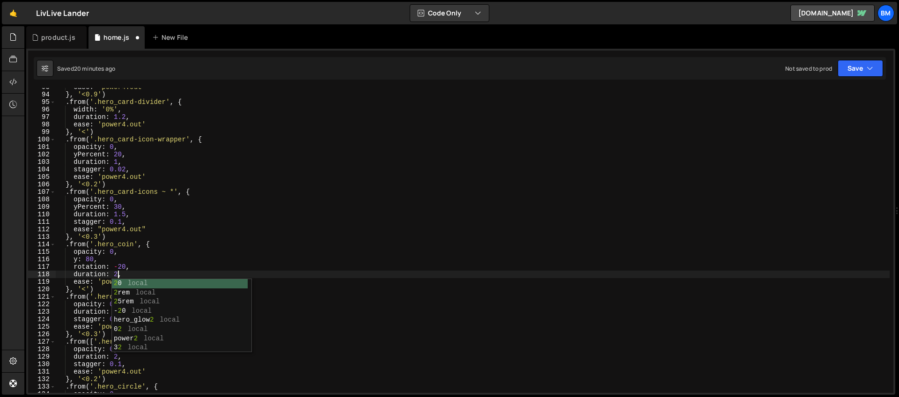
scroll to position [0, 4]
click at [97, 245] on div "ease : 'power4.out' } , '<0.9' ) . from ( '.hero_card-divider' , { width : '0%'…" at bounding box center [473, 243] width 834 height 320
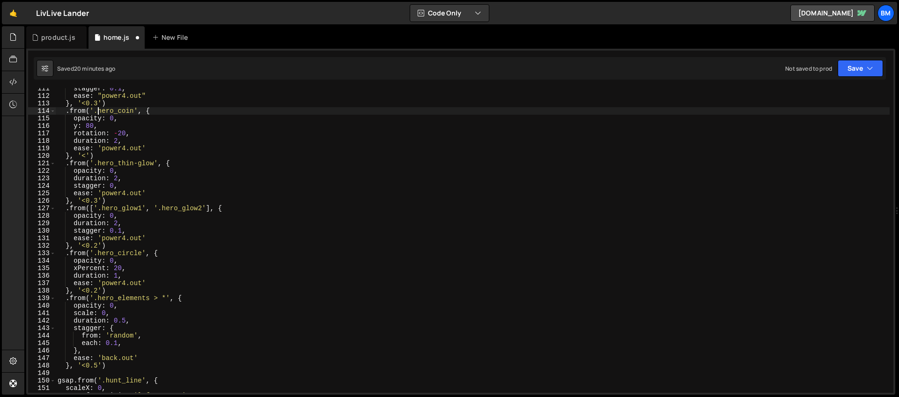
scroll to position [836, 0]
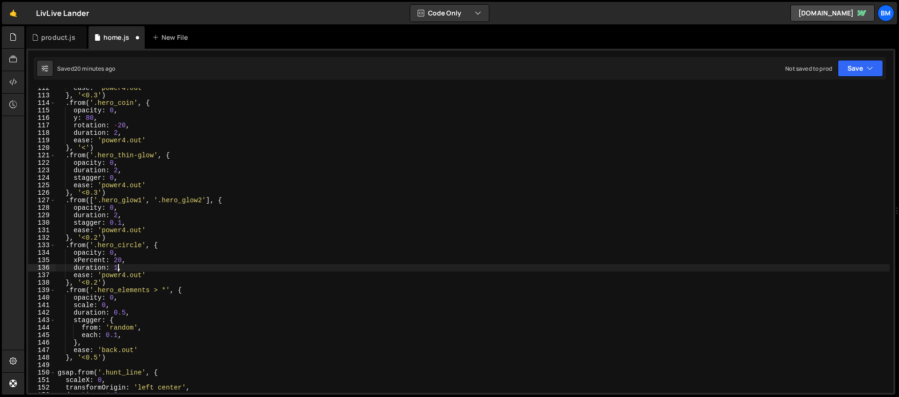
click at [118, 266] on div "ease : "power4.out" } , '<0.3' ) . from ( '.hero_coin' , { opacity : 0 , y : 80…" at bounding box center [473, 244] width 834 height 320
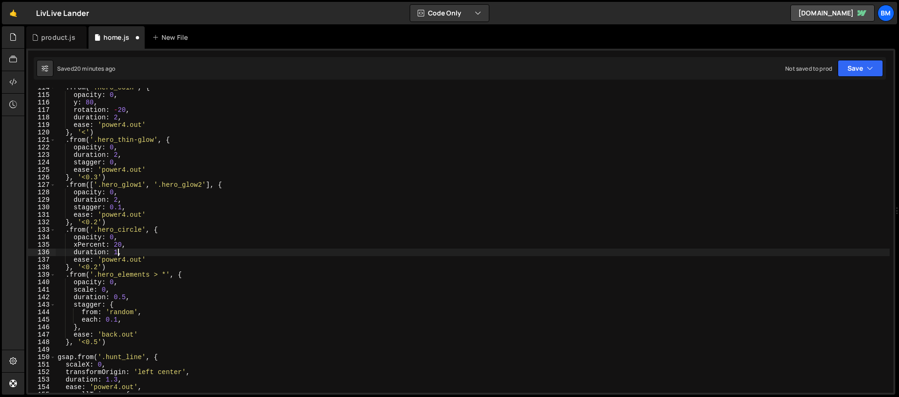
scroll to position [851, 0]
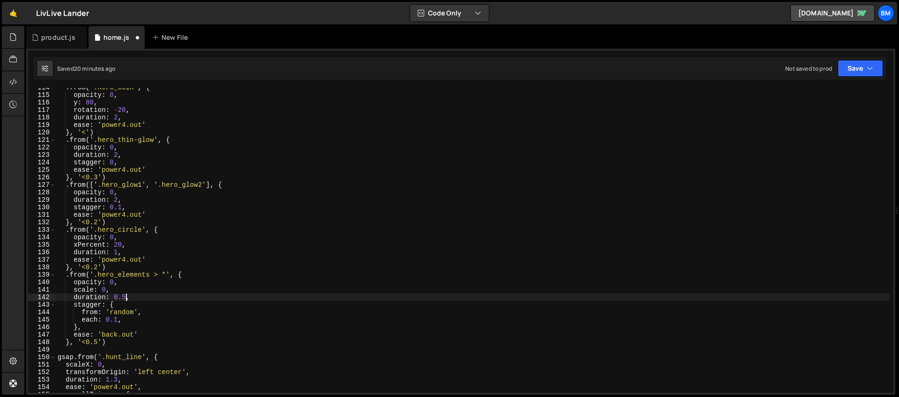
click at [126, 296] on div ". from ( '.hero_coin' , { opacity : 0 , y : 80 , rotation : - 20 , duration : 2…" at bounding box center [473, 244] width 834 height 320
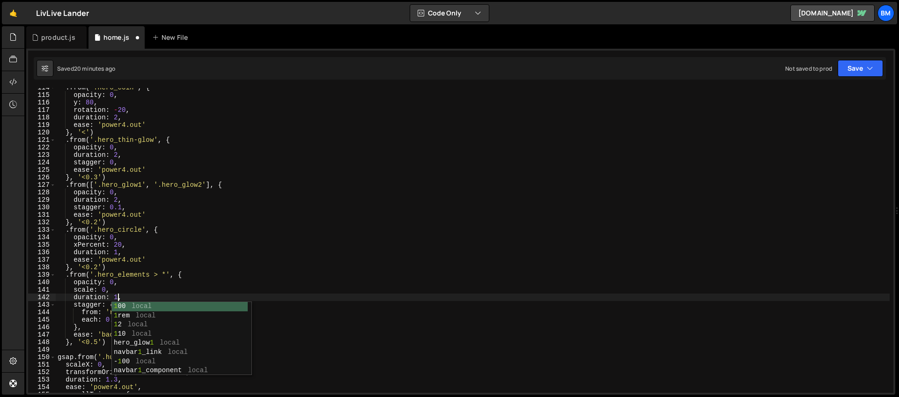
click at [131, 218] on div ". from ( '.hero_coin' , { opacity : 0 , y : 80 , rotation : - 20 , duration : 2…" at bounding box center [473, 244] width 834 height 320
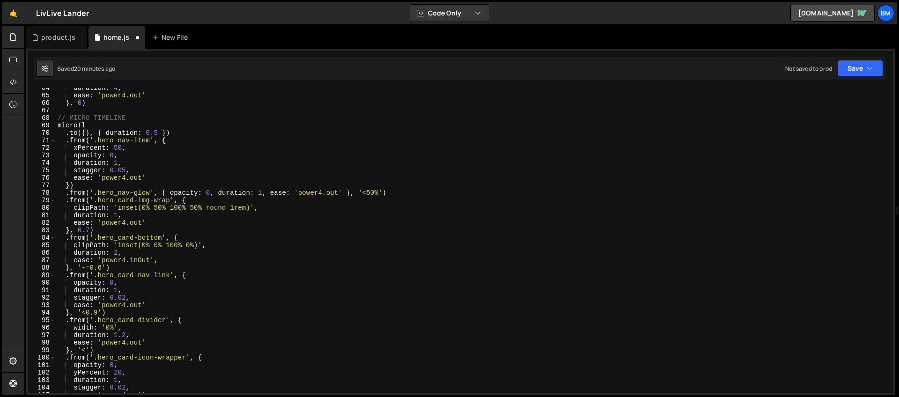
scroll to position [426, 0]
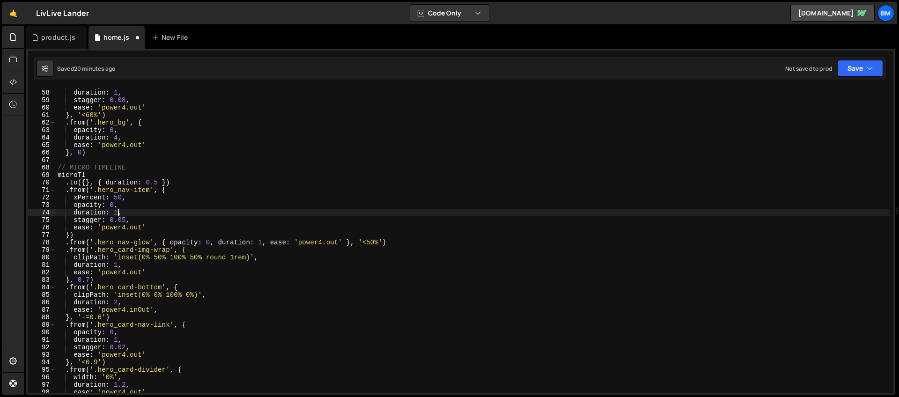
click at [118, 212] on div "opacity : 0 , duration : 1 , stagger : 0.08 , ease : 'power4.out' } , '<60%' ) …" at bounding box center [473, 241] width 834 height 320
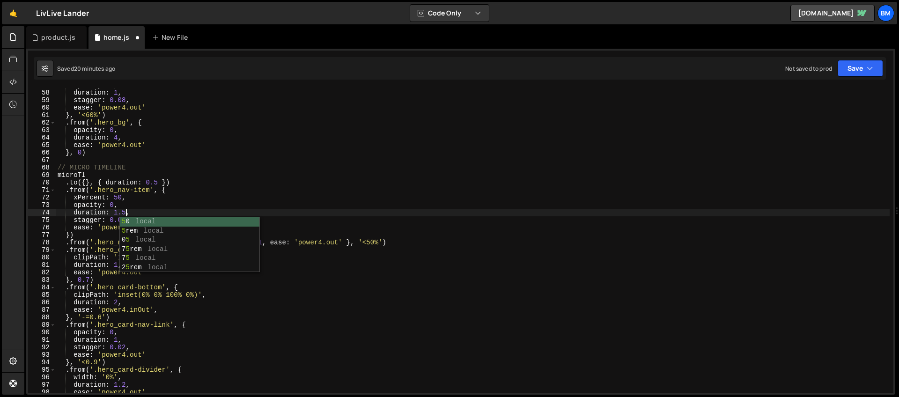
click at [133, 206] on div "opacity : 0 , duration : 1 , stagger : 0.08 , ease : 'power4.out' } , '<60%' ) …" at bounding box center [473, 241] width 834 height 320
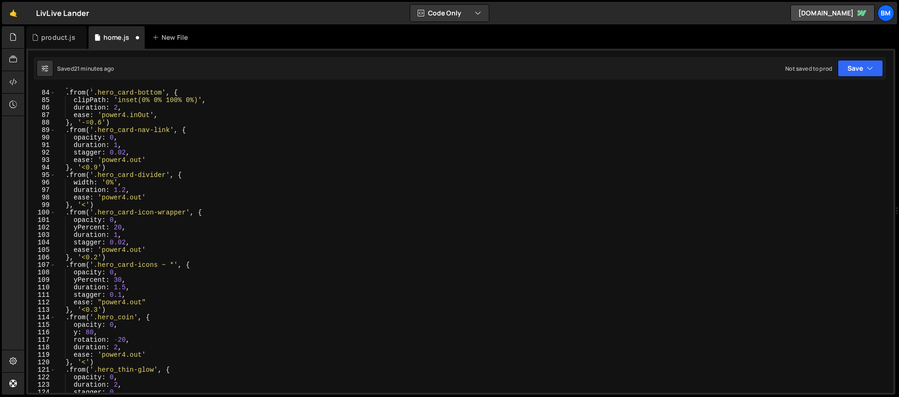
scroll to position [635, 0]
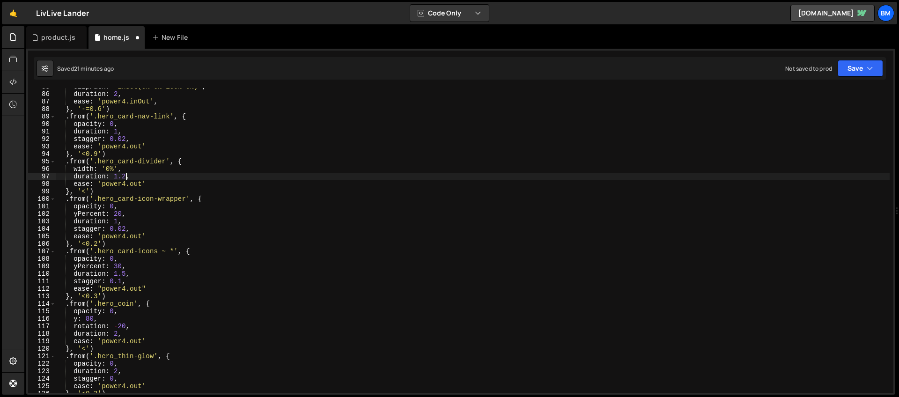
click at [125, 176] on div "clipPath : 'inset(0% 0% 100% 0%)' , duration : 2 , ease : 'power4.inOut' , } , …" at bounding box center [473, 243] width 834 height 320
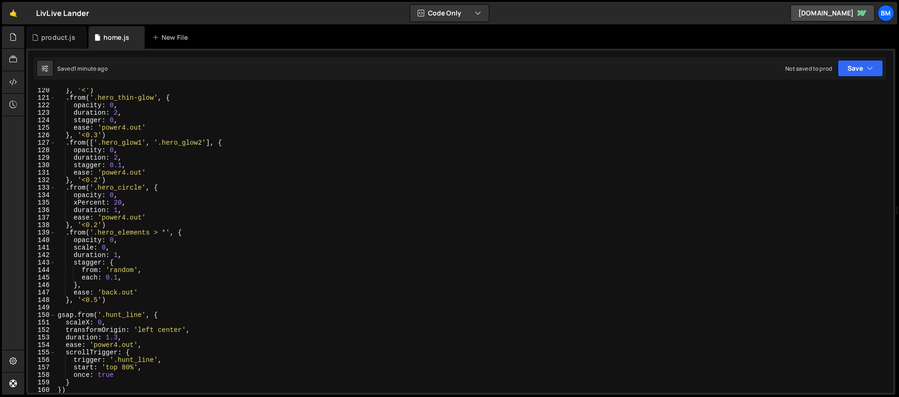
scroll to position [893, 0]
click at [118, 278] on div "} , '<' ) . from ( '.hero_thin-glow' , { opacity : 0 , duration : 2 , stagger :…" at bounding box center [473, 247] width 834 height 320
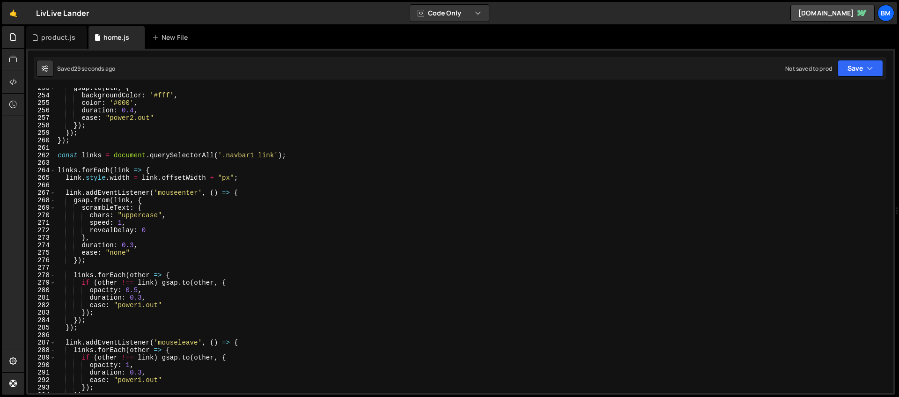
scroll to position [1933, 0]
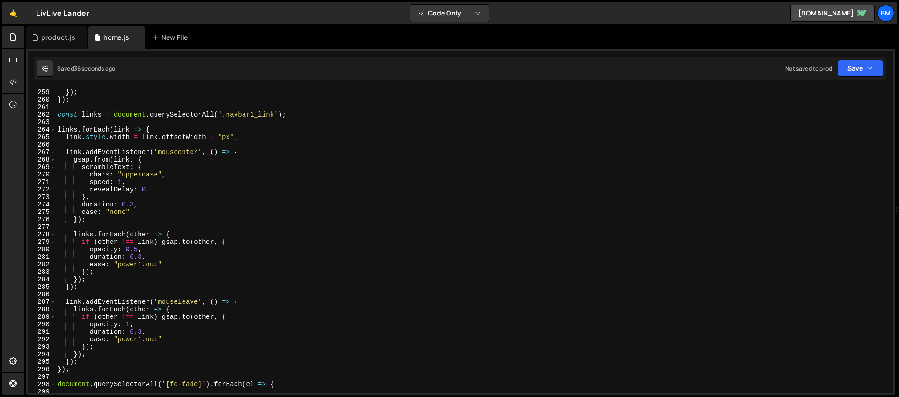
click at [58, 117] on div "}) ; }) ; }) ; const links = document . querySelectorAll ( '.navbar1_link' ) ; …" at bounding box center [473, 241] width 834 height 320
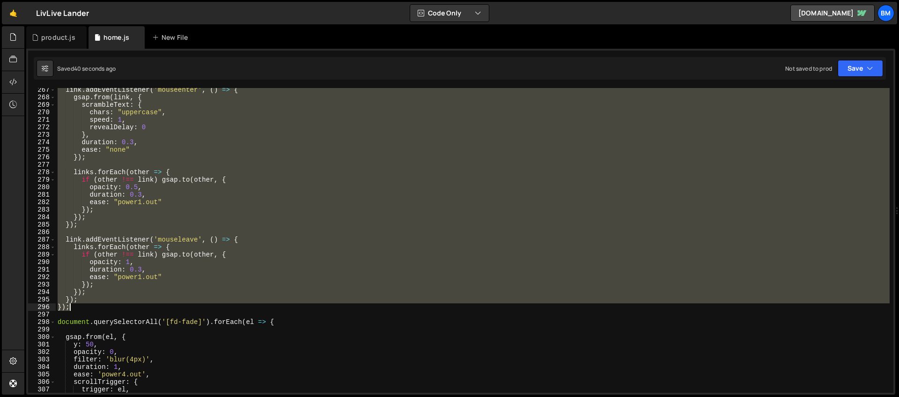
click at [86, 309] on div "link . addEventListener ( 'mouseenter' , ( ) => { gsap . from ( link , { scramb…" at bounding box center [473, 246] width 834 height 320
type textarea "}); });"
paste textarea
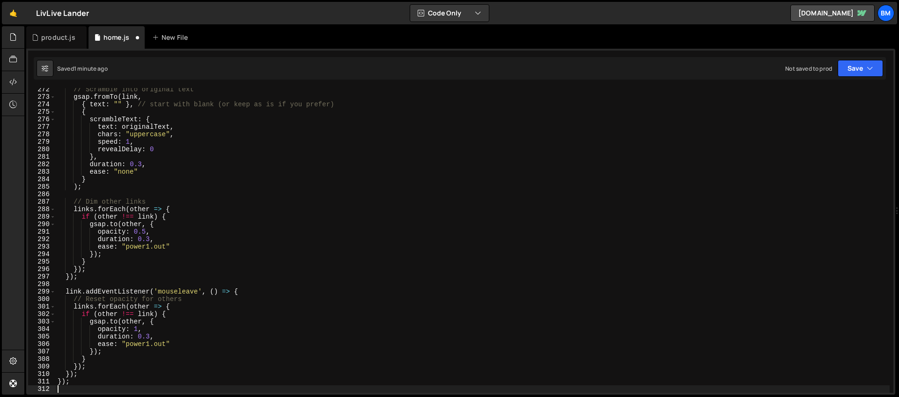
type textarea "document.querySelectorAll('[fd-fade]').forEach(el => {"
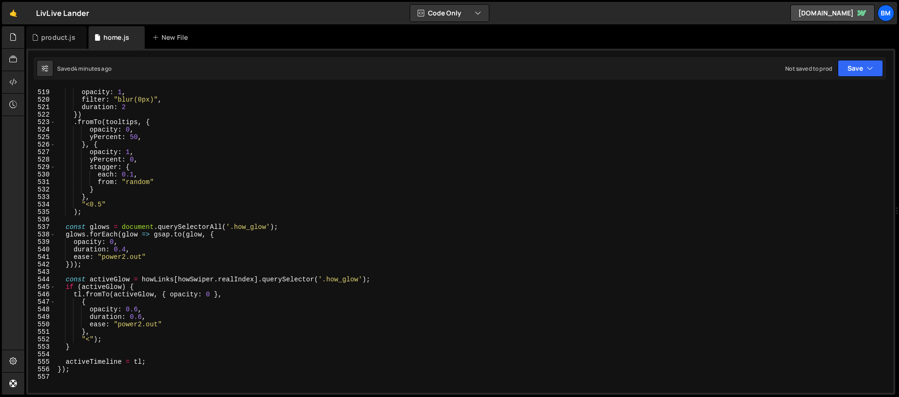
scroll to position [4018, 0]
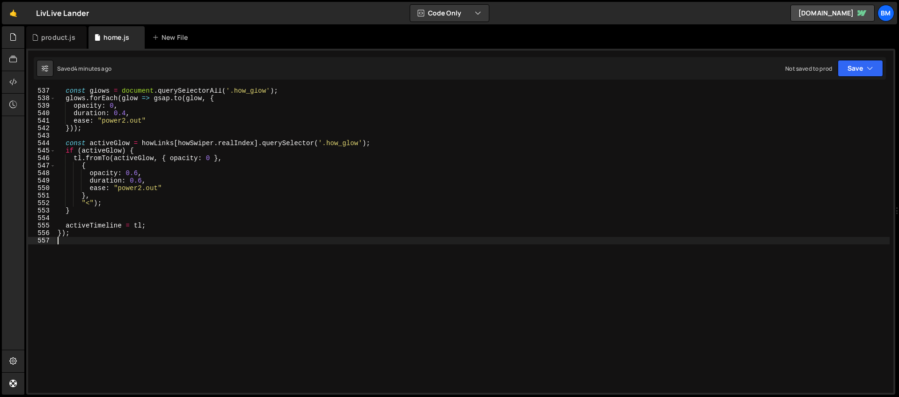
click at [183, 276] on div "const glows = document . querySelectorAll ( '.how_glow' ) ; glows . forEach ( g…" at bounding box center [473, 247] width 834 height 320
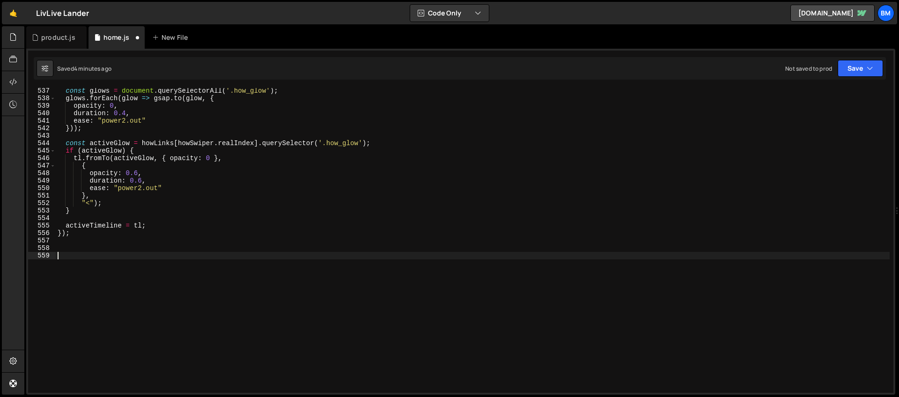
paste textarea ");"
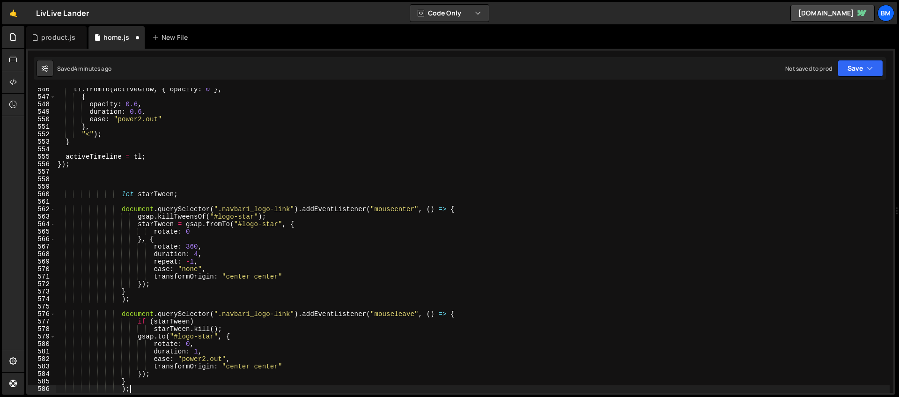
scroll to position [4086, 0]
click at [243, 207] on div "tl . fromTo ( activeGlow , { opacity : 0 } , { opacity : 0.6 , duration : 0.6 ,…" at bounding box center [473, 246] width 834 height 320
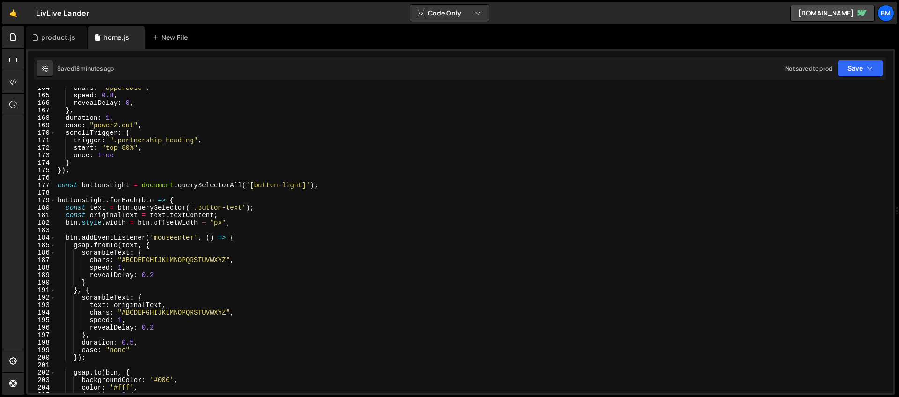
scroll to position [1171, 0]
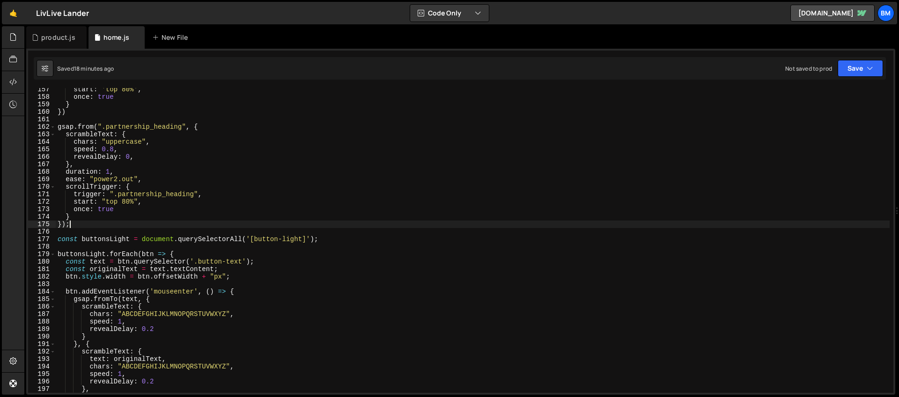
click at [83, 223] on div "start : 'top 80%' , once : true } }) gsap . from ( ".partnership_heading" , { s…" at bounding box center [473, 246] width 834 height 320
type textarea "});"
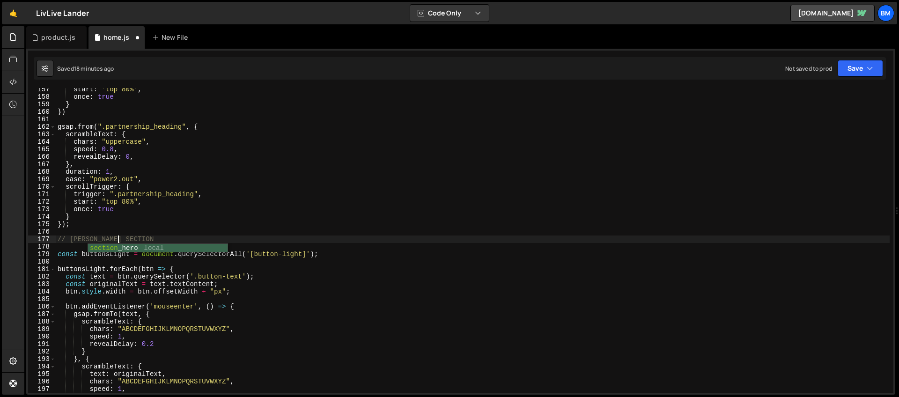
scroll to position [0, 4]
type textarea "// HUNT SECTION"
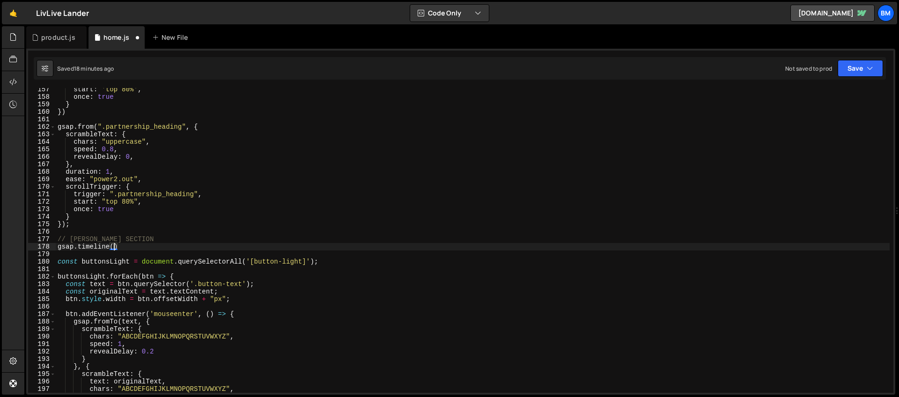
type textarea "gsap.timeline({)"
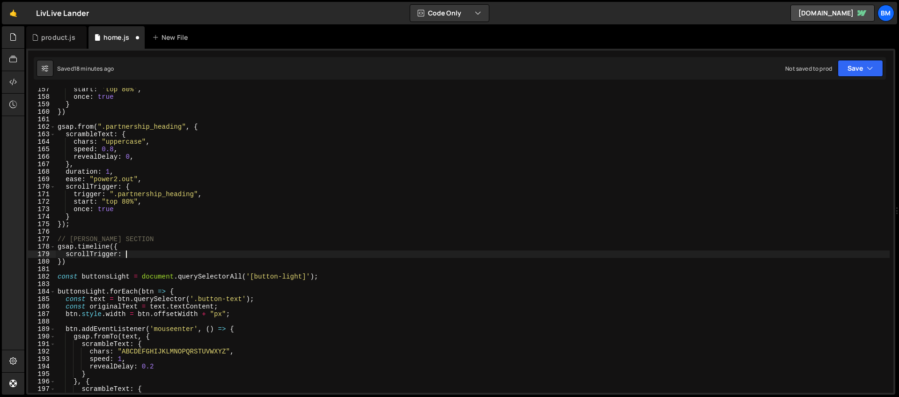
scroll to position [0, 4]
type textarea "scrollTrigger: {"
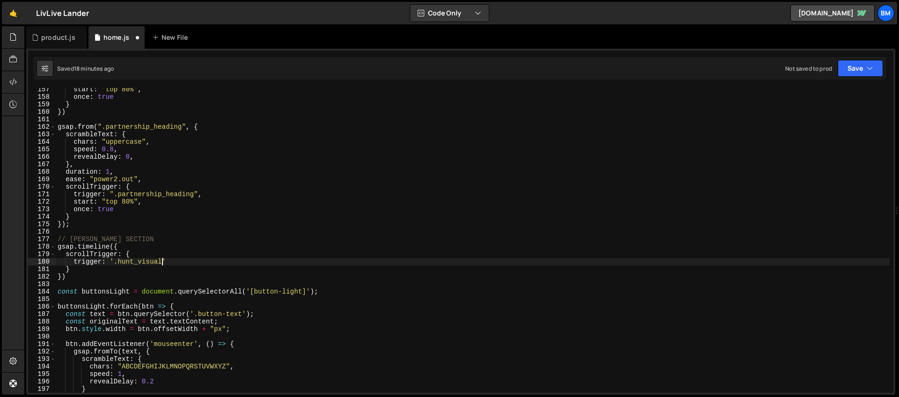
scroll to position [0, 7]
type textarea "trigger: '.hunt_visual',"
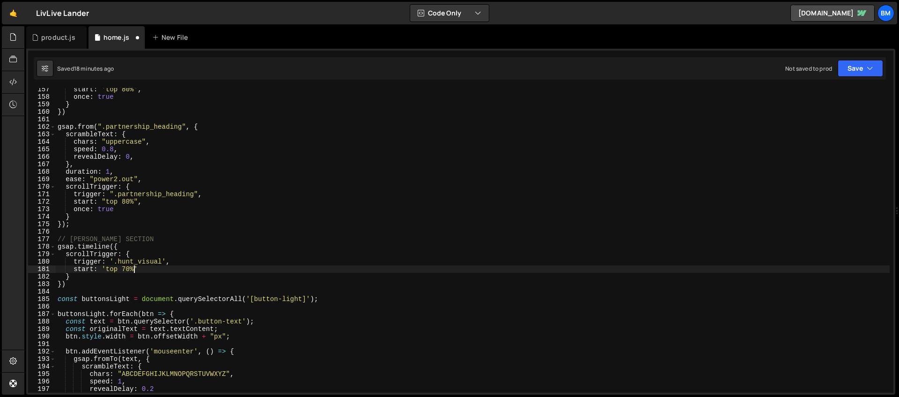
scroll to position [0, 5]
type textarea "start: 'top 70%',"
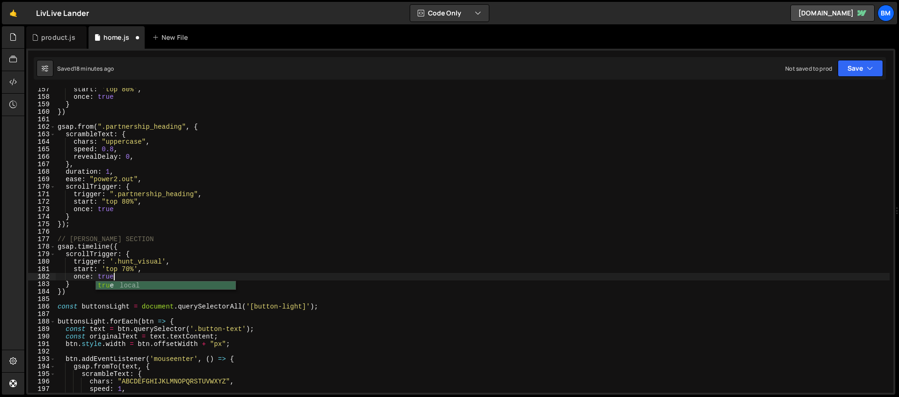
scroll to position [0, 3]
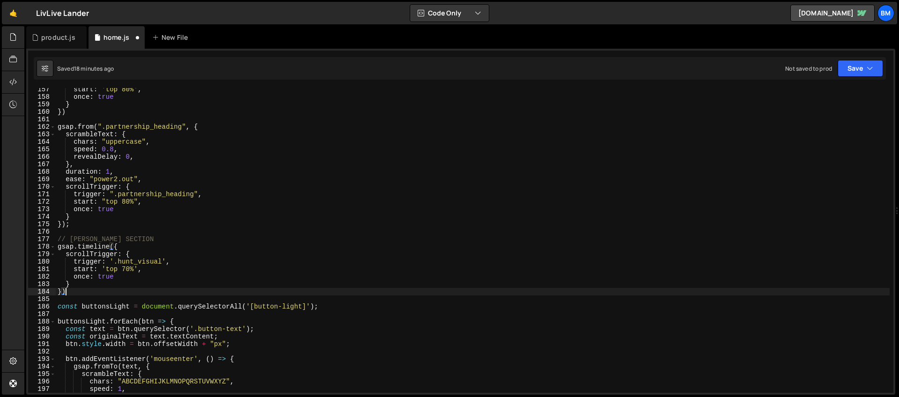
click at [70, 294] on div "start : 'top 80%' , once : true } }) gsap . from ( ".partnership_heading" , { s…" at bounding box center [473, 246] width 834 height 320
type textarea "})"
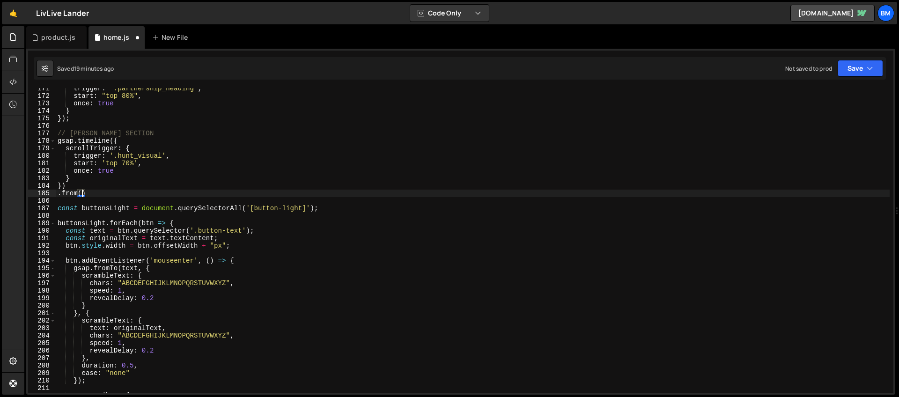
scroll to position [0, 1]
type textarea ".from('/"
type textarea ".from('.hunt_nft', {)"
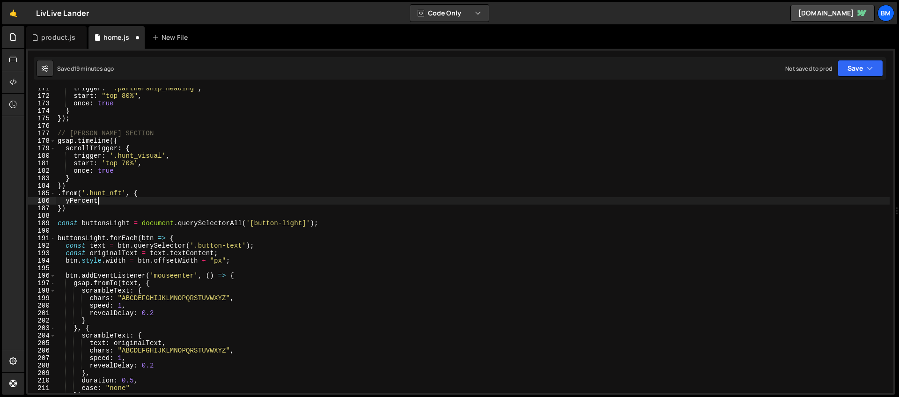
scroll to position [0, 3]
type textarea "yPercent: 40,"
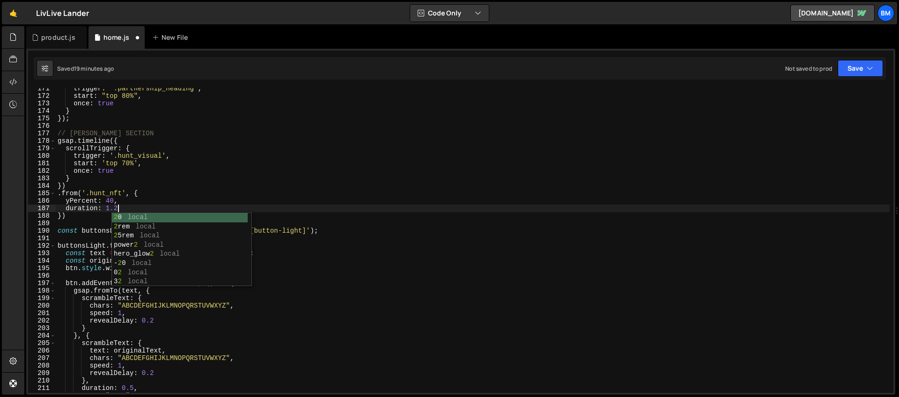
scroll to position [0, 4]
type textarea "duration: 1.2,"
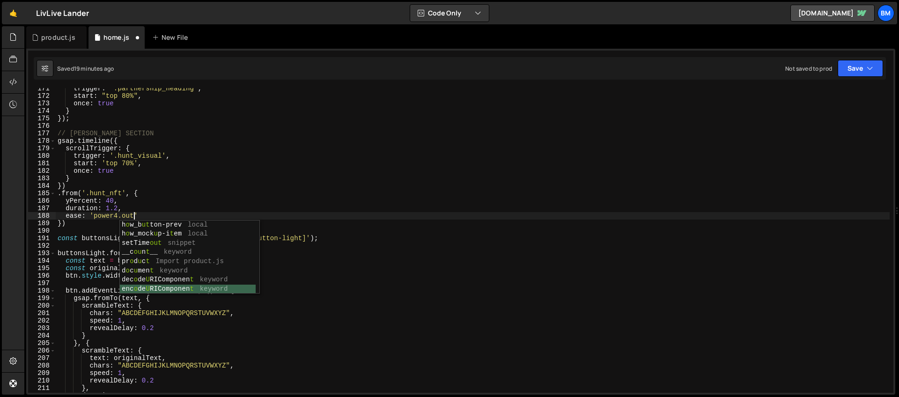
scroll to position [55, 0]
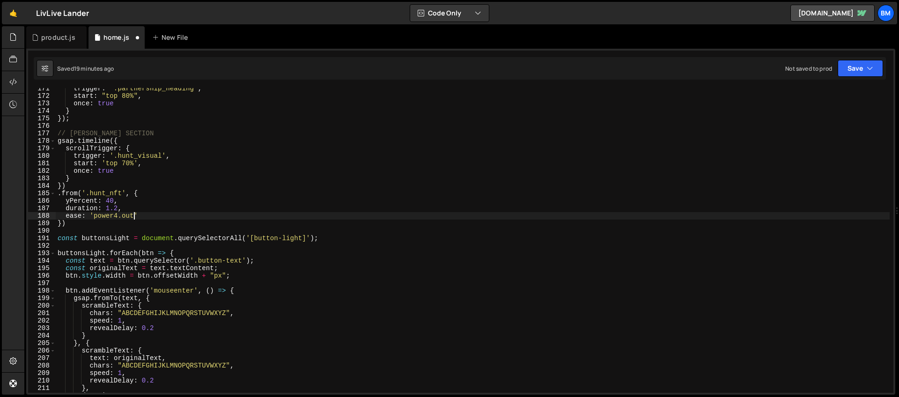
type textarea "duration: 1.2,"
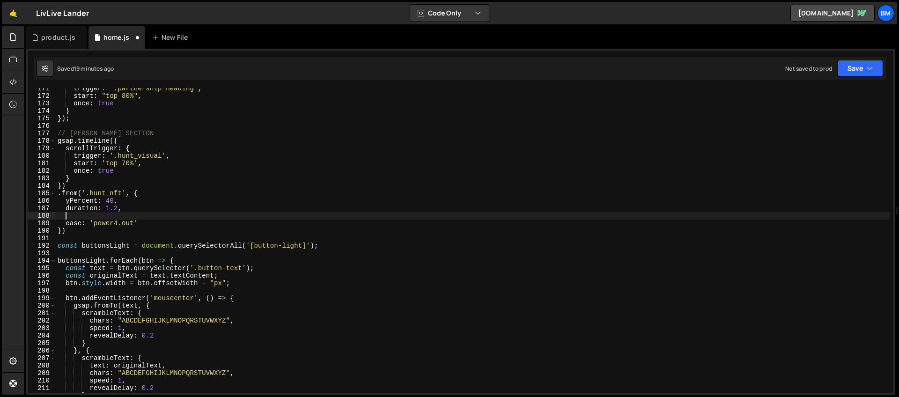
scroll to position [0, 0]
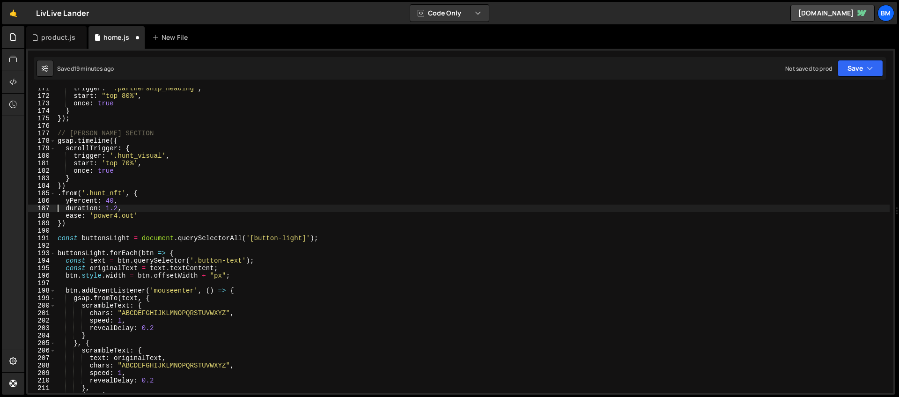
type textarea "yPercent: 40,"
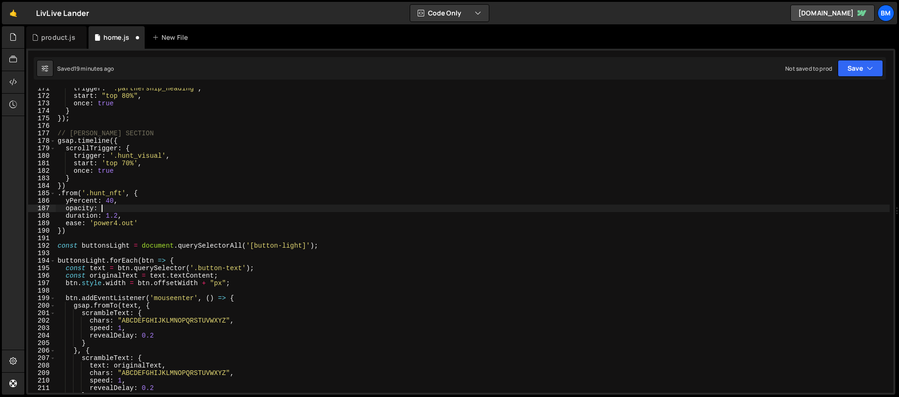
scroll to position [0, 3]
click at [77, 234] on div "trigger : ".partnership_heading" , start : "top 80%" , once : true } }) ; // HU…" at bounding box center [473, 245] width 834 height 320
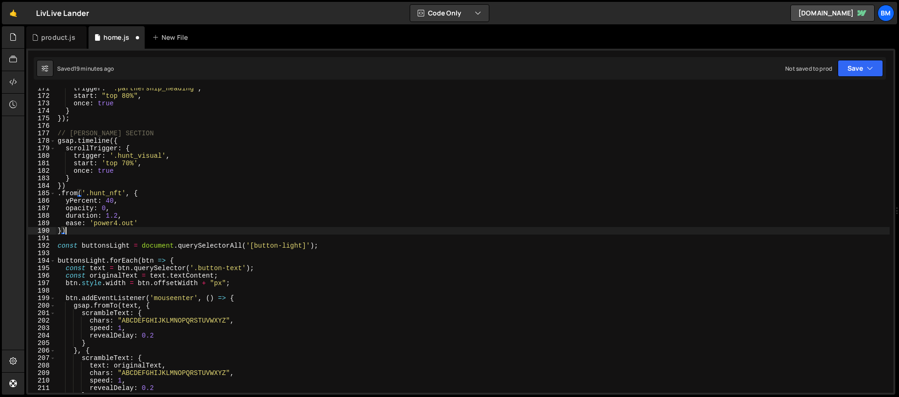
scroll to position [0, 0]
type textarea "})"
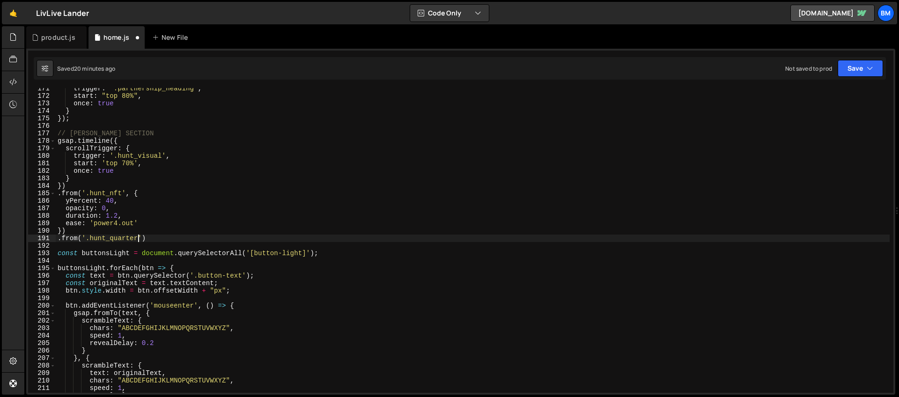
scroll to position [0, 6]
type textarea ".from('.hunt_quarter', {)"
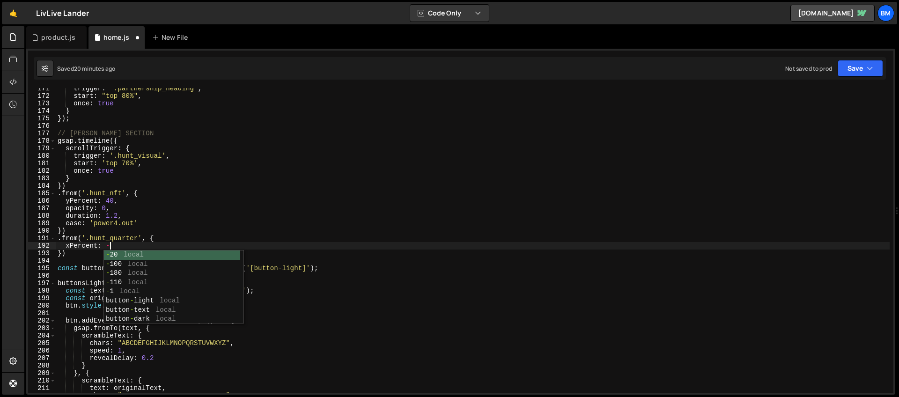
scroll to position [0, 4]
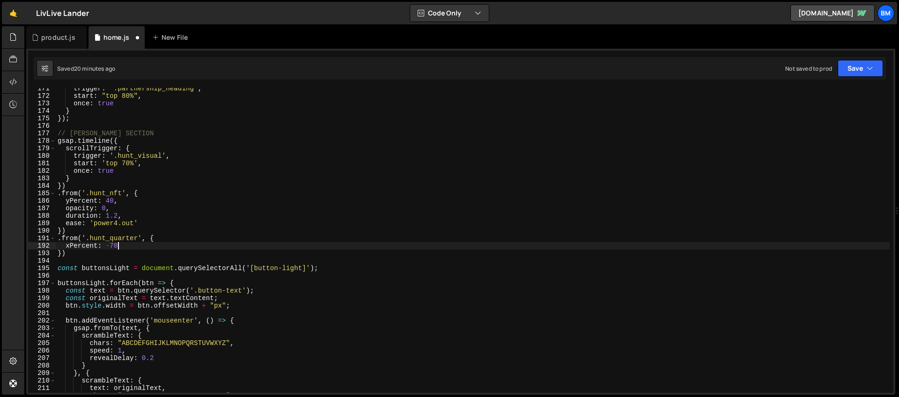
type textarea "xPercent: -70,"
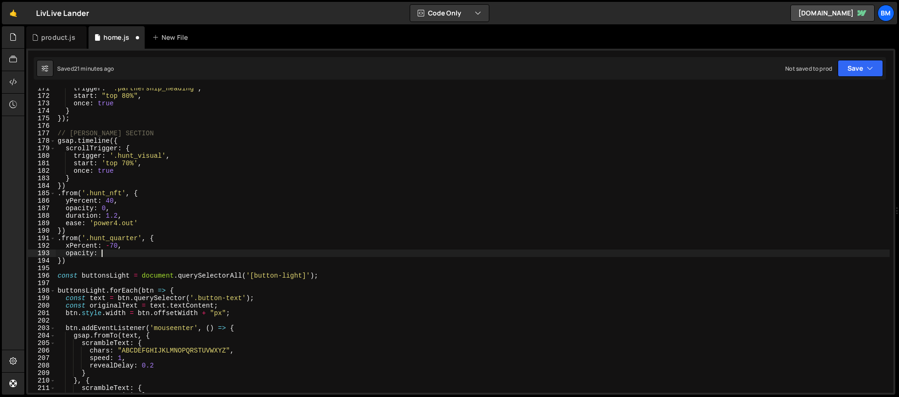
scroll to position [0, 3]
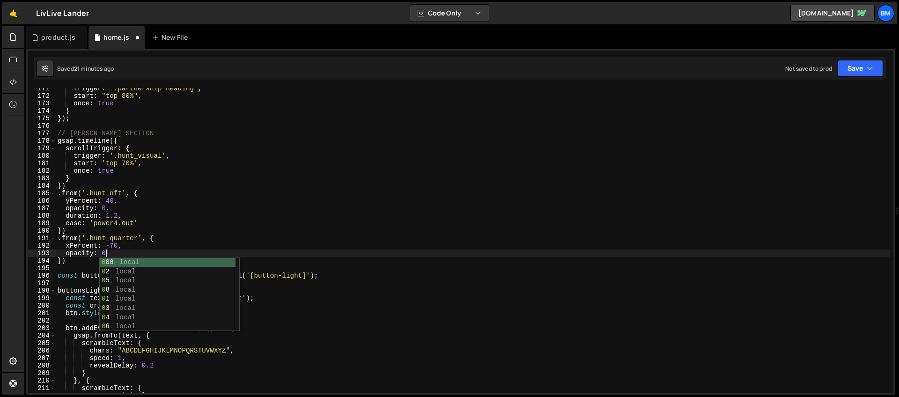
type textarea "opacity: 0,"
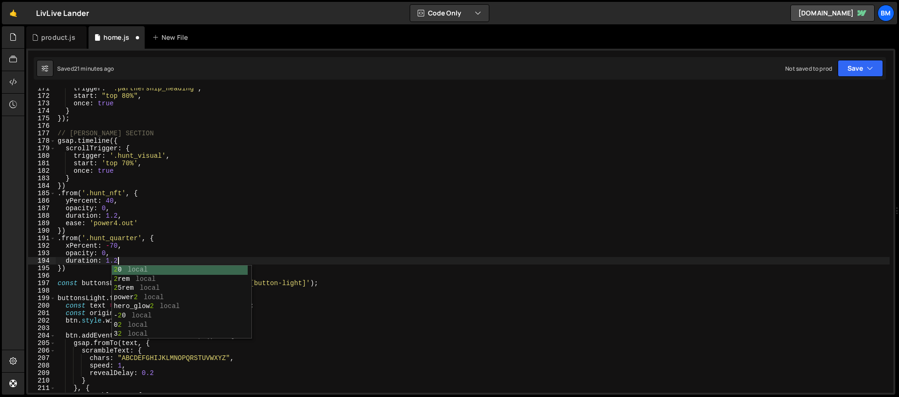
scroll to position [0, 4]
type textarea "duration: 1.2,"
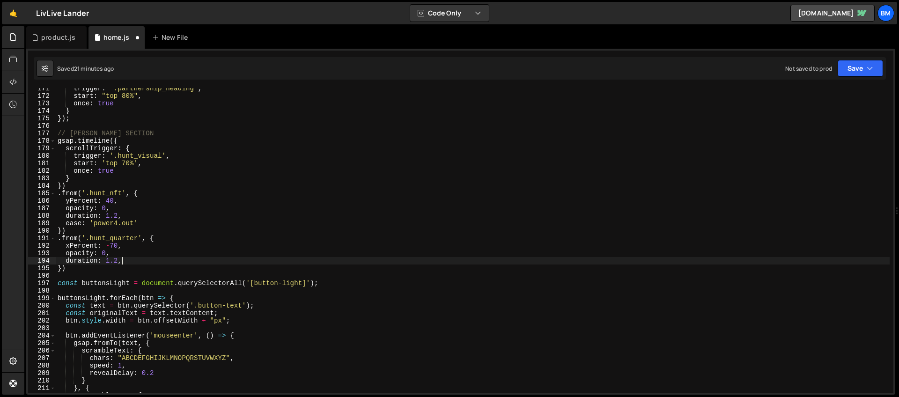
scroll to position [0, 0]
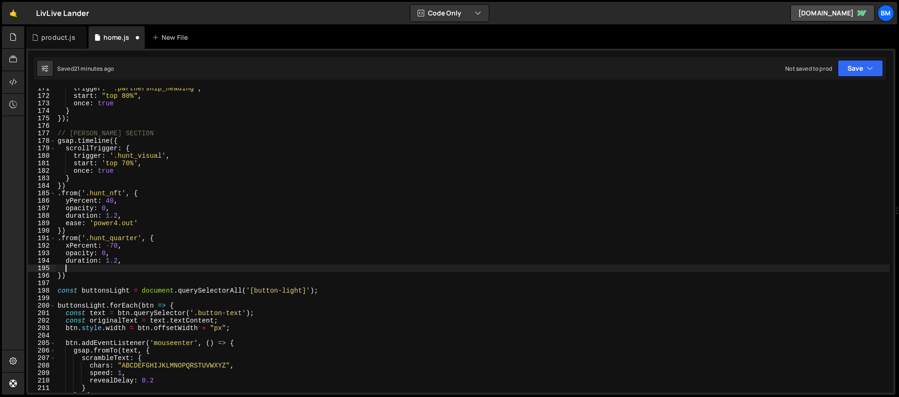
type textarea "d"
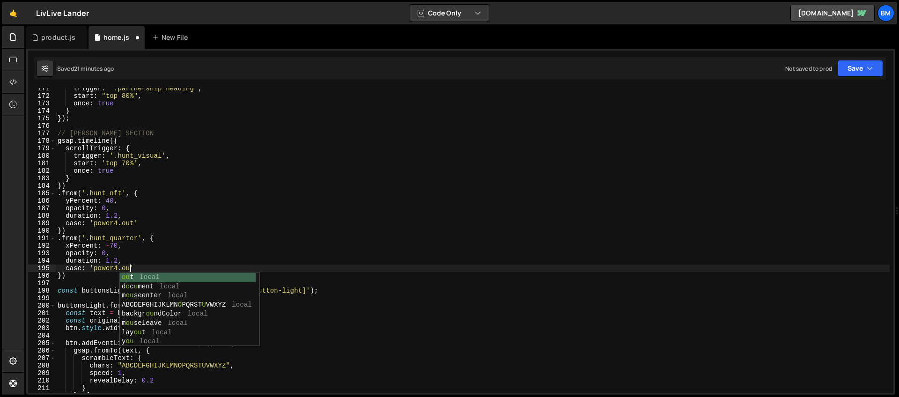
scroll to position [0, 5]
click at [60, 276] on div "trigger : ".partnership_heading" , start : "top 80%" , once : true } }) ; // HU…" at bounding box center [473, 245] width 834 height 320
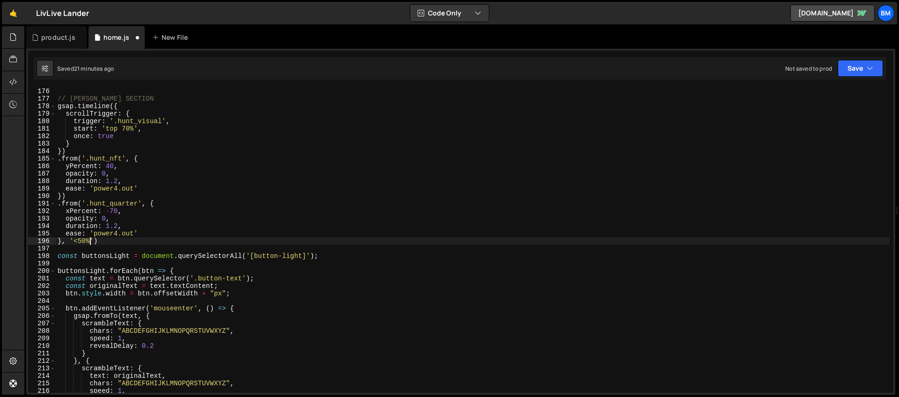
scroll to position [1312, 0]
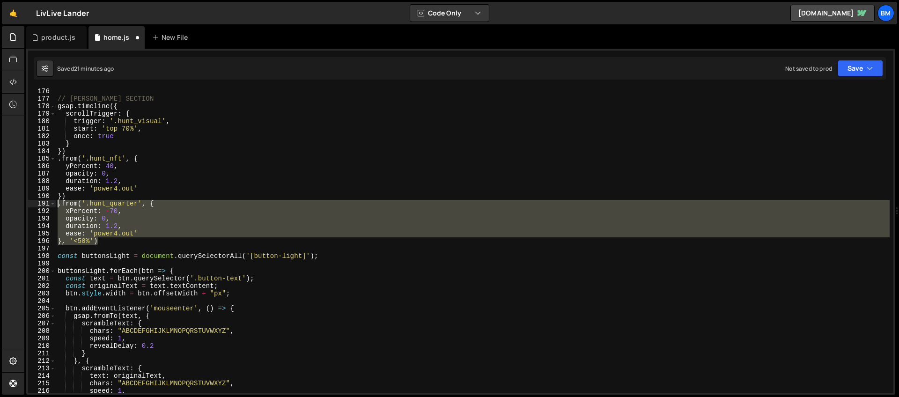
drag, startPoint x: 101, startPoint y: 241, endPoint x: 47, endPoint y: 206, distance: 64.3
click at [47, 206] on div "}, '<50%') 176 177 178 179 180 181 182 183 184 185 186 187 188 189 190 191 192 …" at bounding box center [461, 240] width 866 height 305
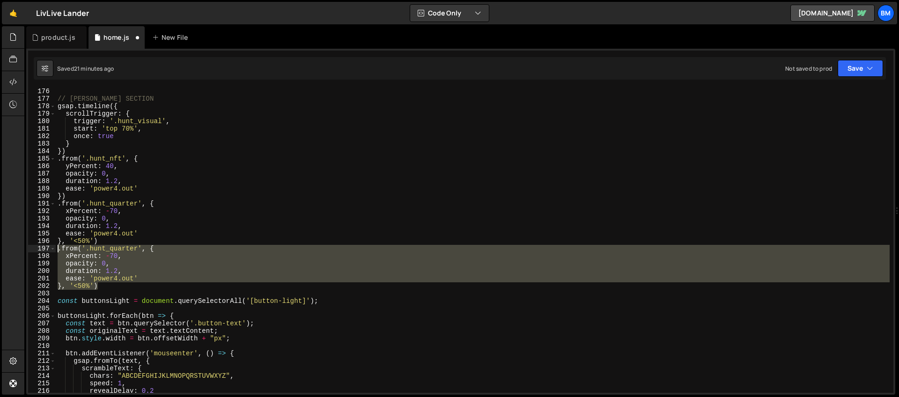
click at [134, 251] on div "// HUNT SECTION gsap . timeline ({ scrollTrigger : { trigger : '.hunt_visual' ,…" at bounding box center [473, 240] width 834 height 305
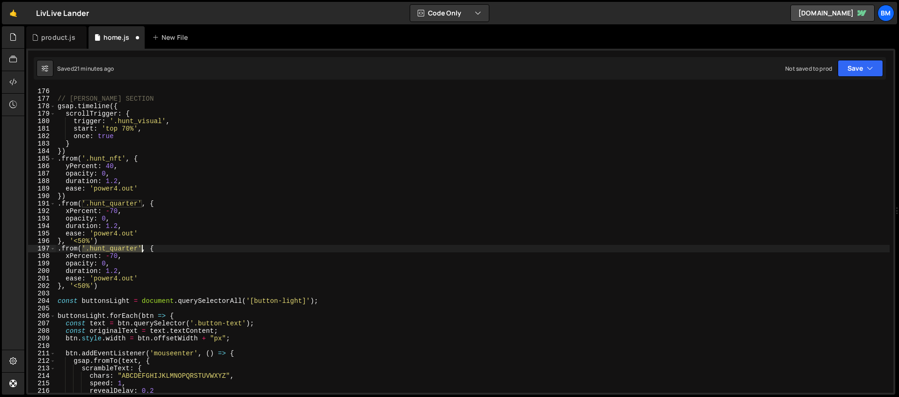
drag, startPoint x: 82, startPoint y: 249, endPoint x: 141, endPoint y: 250, distance: 58.6
click at [141, 250] on div "// HUNT SECTION gsap . timeline ({ scrollTrigger : { trigger : '.hunt_visual' ,…" at bounding box center [473, 248] width 834 height 320
click at [134, 249] on div "// HUNT SECTION gsap . timeline ({ scrollTrigger : { trigger : '.hunt_visual' ,…" at bounding box center [473, 240] width 834 height 305
click at [142, 247] on div "// HUNT SECTION gsap . timeline ({ scrollTrigger : { trigger : '.hunt_visual' ,…" at bounding box center [473, 248] width 834 height 320
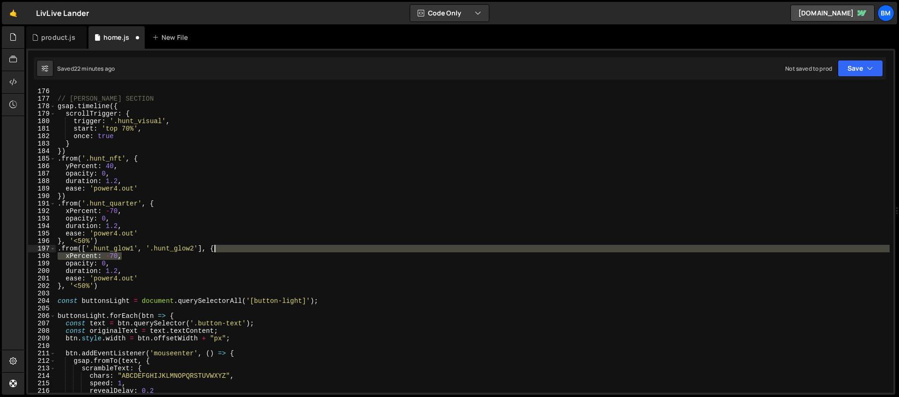
drag, startPoint x: 133, startPoint y: 258, endPoint x: 236, endPoint y: 250, distance: 102.8
click at [236, 250] on div "// HUNT SECTION gsap . timeline ({ scrollTrigger : { trigger : '.hunt_visual' ,…" at bounding box center [473, 248] width 834 height 320
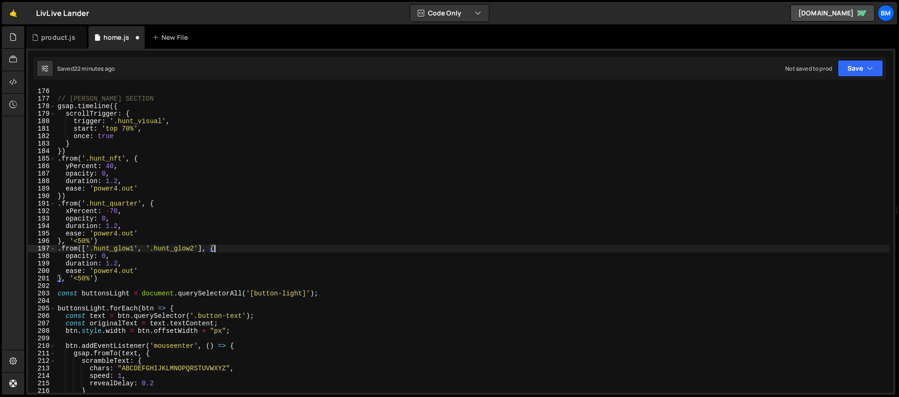
click at [122, 258] on div "// HUNT SECTION gsap . timeline ({ scrollTrigger : { trigger : '.hunt_visual' ,…" at bounding box center [473, 248] width 834 height 320
click at [118, 262] on div "// HUNT SECTION gsap . timeline ({ scrollTrigger : { trigger : '.hunt_visual' ,…" at bounding box center [473, 248] width 834 height 320
click at [119, 256] on div "// HUNT SECTION gsap . timeline ({ scrollTrigger : { trigger : '.hunt_visual' ,…" at bounding box center [473, 248] width 834 height 320
type textarea "opacity: 0,"
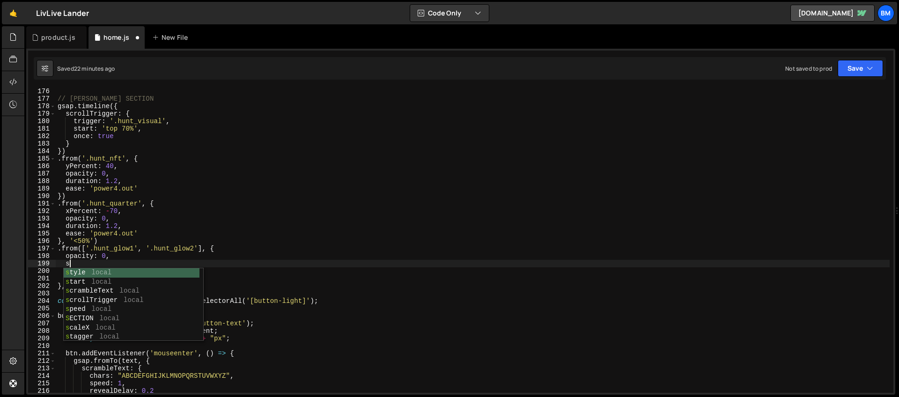
scroll to position [0, 0]
type textarea "s"
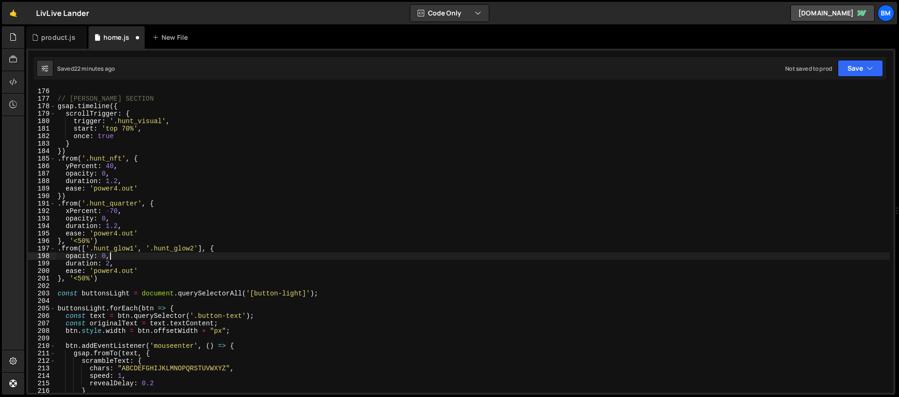
type textarea "duration: 2,"
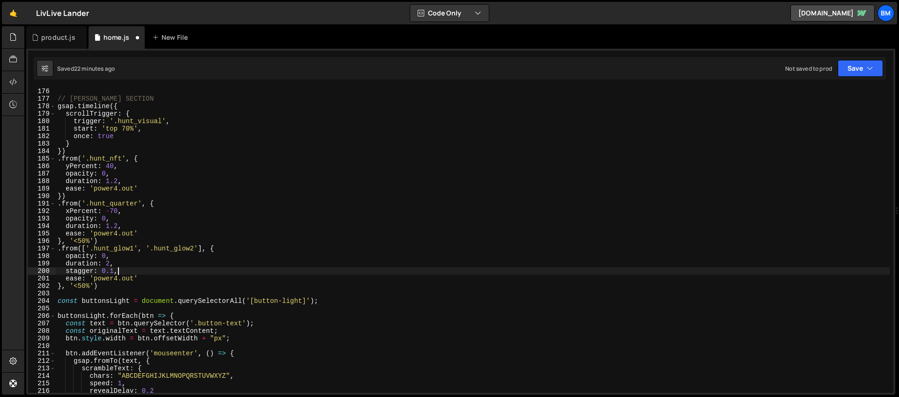
scroll to position [0, 4]
click at [90, 286] on div "// HUNT SECTION gsap . timeline ({ scrollTrigger : { trigger : '.hunt_visual' ,…" at bounding box center [473, 248] width 834 height 320
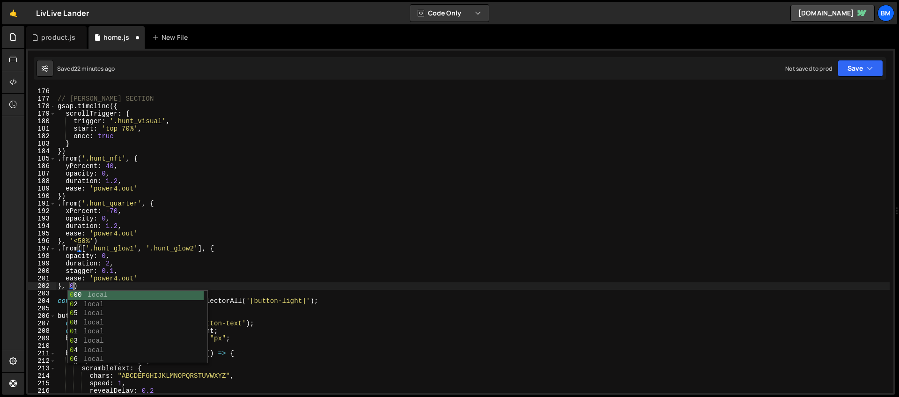
scroll to position [0, 1]
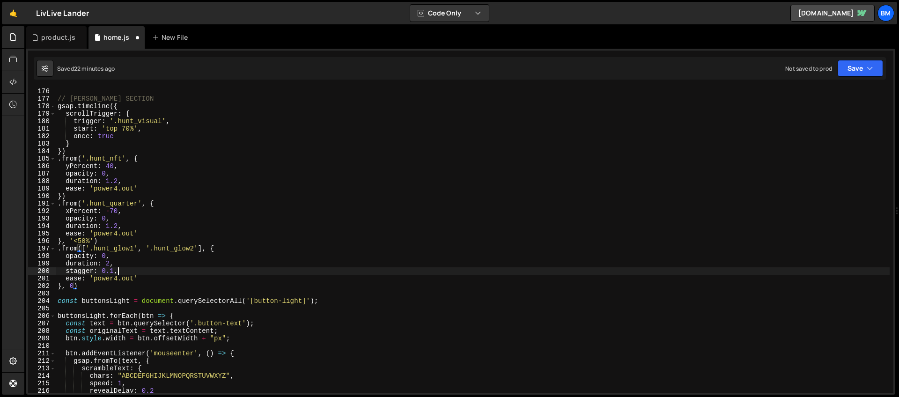
click at [118, 271] on div "// HUNT SECTION gsap . timeline ({ scrollTrigger : { trigger : '.hunt_visual' ,…" at bounding box center [473, 248] width 834 height 320
click at [125, 262] on div "// HUNT SECTION gsap . timeline ({ scrollTrigger : { trigger : '.hunt_visual' ,…" at bounding box center [473, 248] width 834 height 320
click at [121, 253] on div "// HUNT SECTION gsap . timeline ({ scrollTrigger : { trigger : '.hunt_visual' ,…" at bounding box center [473, 248] width 834 height 320
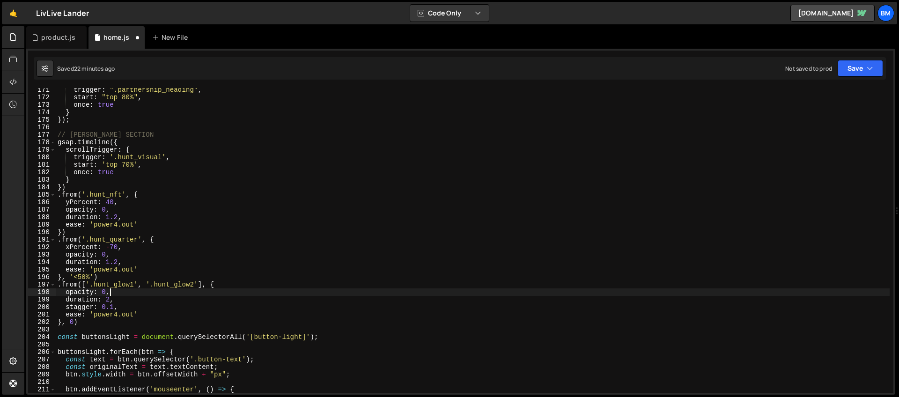
scroll to position [1269, 0]
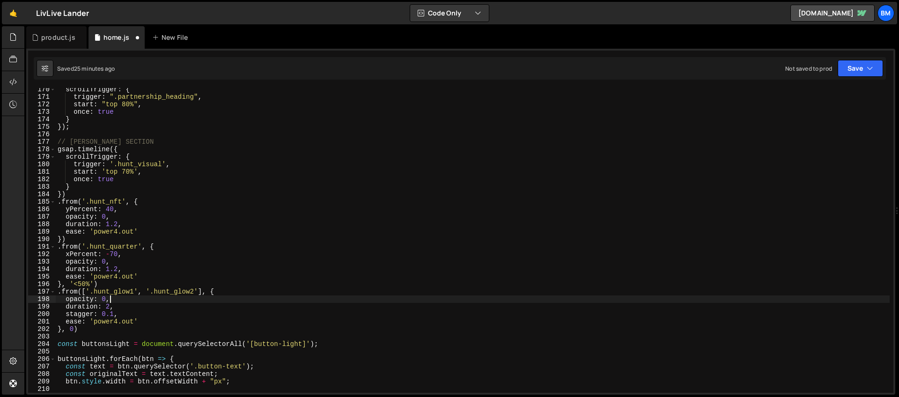
click at [85, 330] on div "scrollTrigger : { trigger : ".partnership_heading" , start : "top 80%" , once :…" at bounding box center [473, 246] width 834 height 320
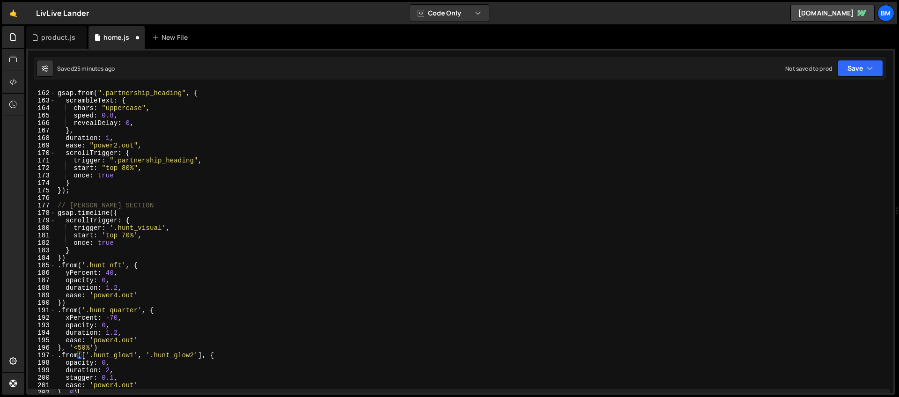
scroll to position [1215, 0]
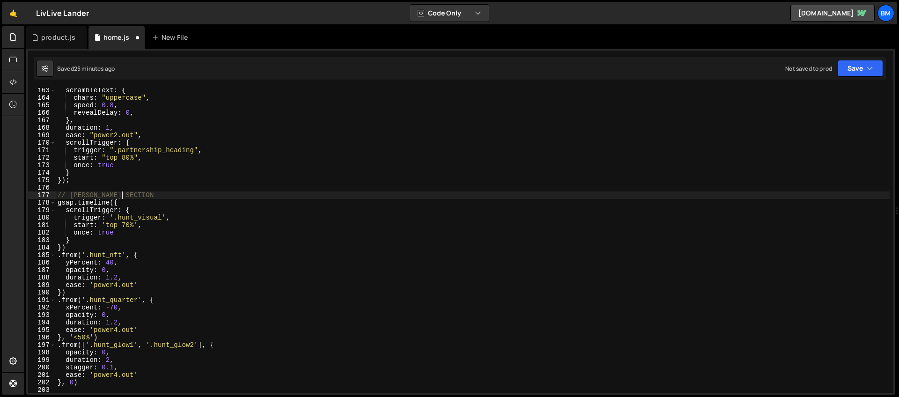
click at [128, 197] on div "scrambleText : { chars : "uppercase" , speed : 0.8 , revealDelay : 0 , } , dura…" at bounding box center [473, 247] width 834 height 320
type textarea "// HUNT SECTION"
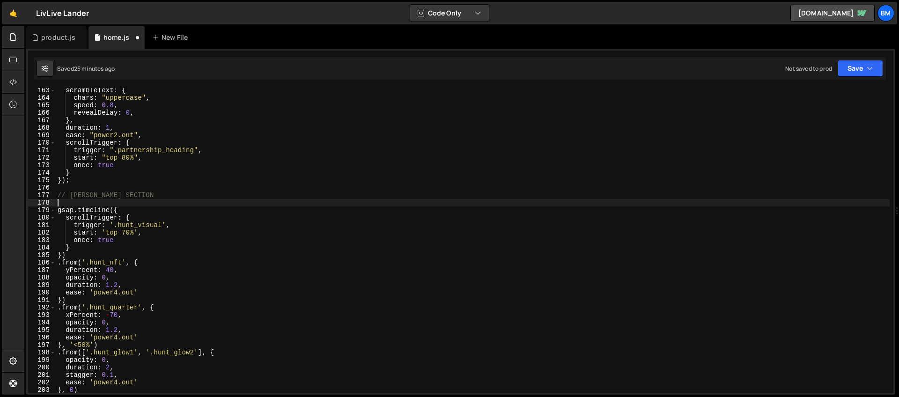
paste textarea "const length = line.getTotalLength();"
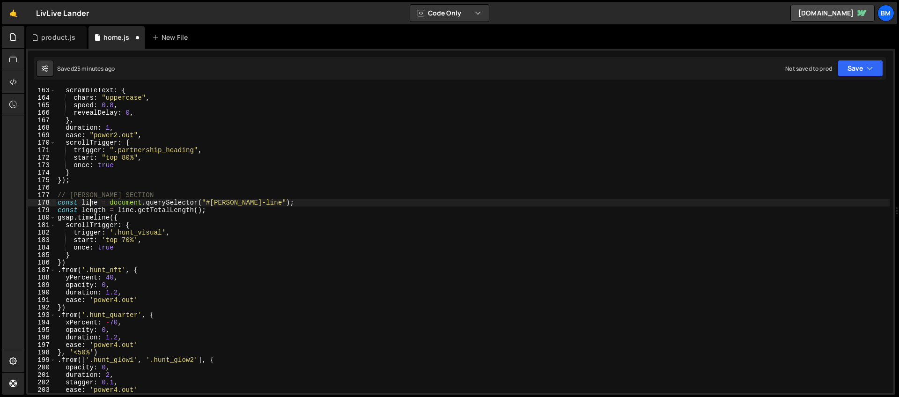
click at [90, 202] on div "scrambleText : { chars : "uppercase" , speed : 0.8 , revealDelay : 0 , } , dura…" at bounding box center [473, 247] width 834 height 320
click at [163, 182] on div "scrambleText : { chars : "uppercase" , speed : 0.8 , revealDelay : 0 , } , dura…" at bounding box center [473, 247] width 834 height 320
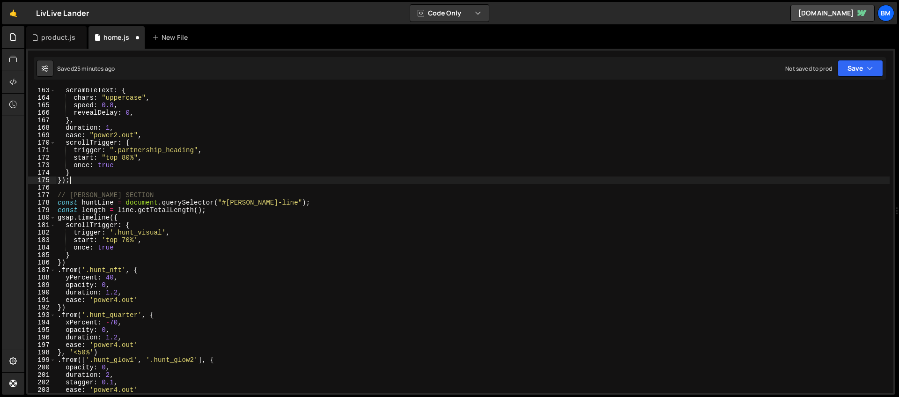
click at [98, 209] on div "scrambleText : { chars : "uppercase" , speed : 0.8 , revealDelay : 0 , } , dura…" at bounding box center [473, 247] width 834 height 320
click at [142, 209] on div "scrambleText : { chars : "uppercase" , speed : 0.8 , revealDelay : 0 , } , dura…" at bounding box center [473, 247] width 834 height 320
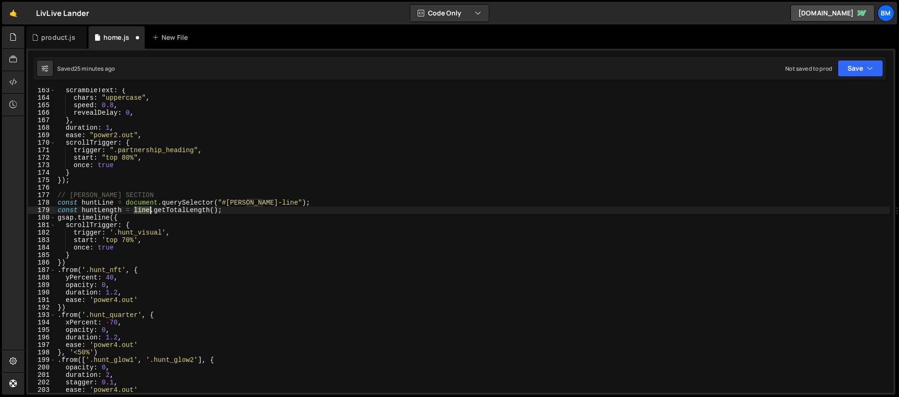
scroll to position [0, 6]
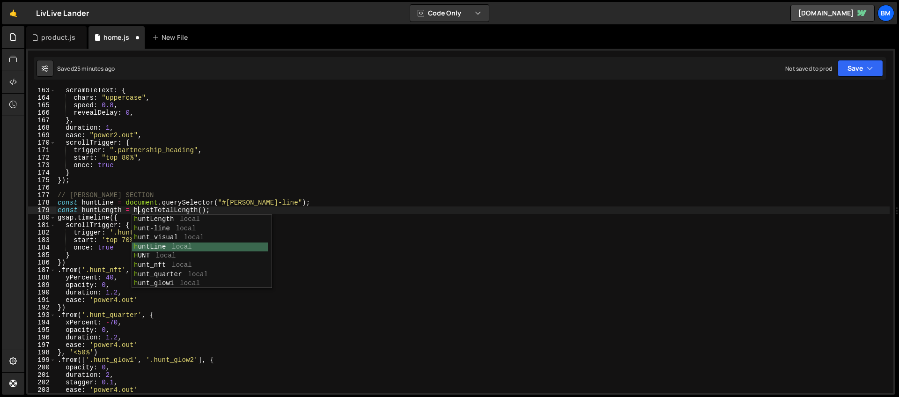
click at [162, 244] on div "h untLength local h unt-line local h unt_visual local h untLine local H UNT loc…" at bounding box center [200, 261] width 136 height 92
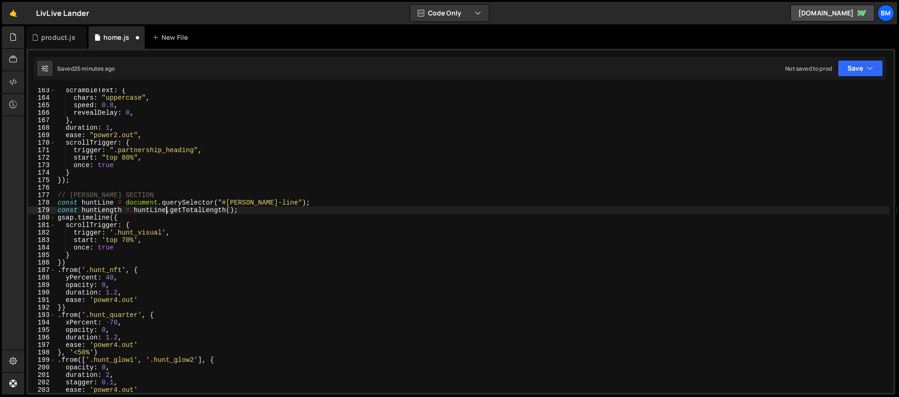
type textarea "const huntLength = huntLine.getTotalLength();"
click at [251, 209] on div "scrambleText : { chars : "uppercase" , speed : 0.8 , revealDelay : 0 , } , dura…" at bounding box center [473, 247] width 834 height 320
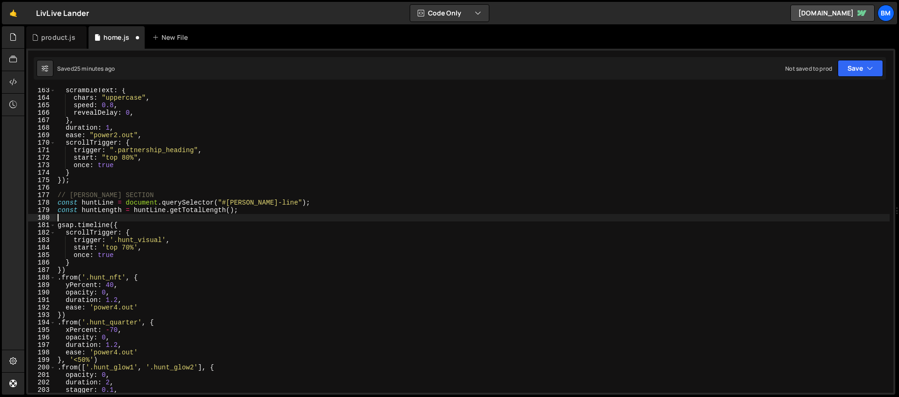
scroll to position [0, 0]
paste textarea "gsap.set(line, {"
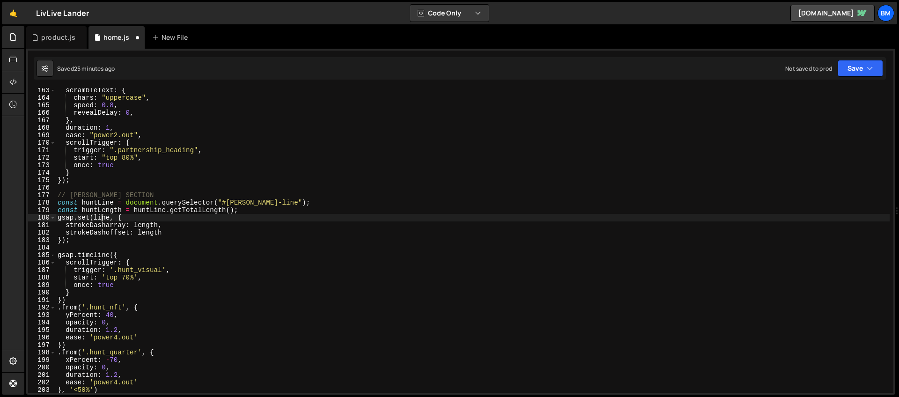
click at [104, 218] on div "scrambleText : { chars : "uppercase" , speed : 0.8 , revealDelay : 0 , } , dura…" at bounding box center [473, 247] width 834 height 320
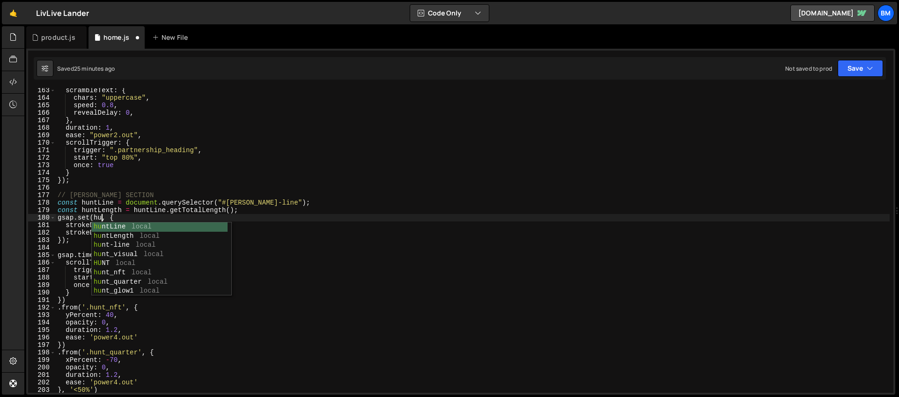
scroll to position [0, 3]
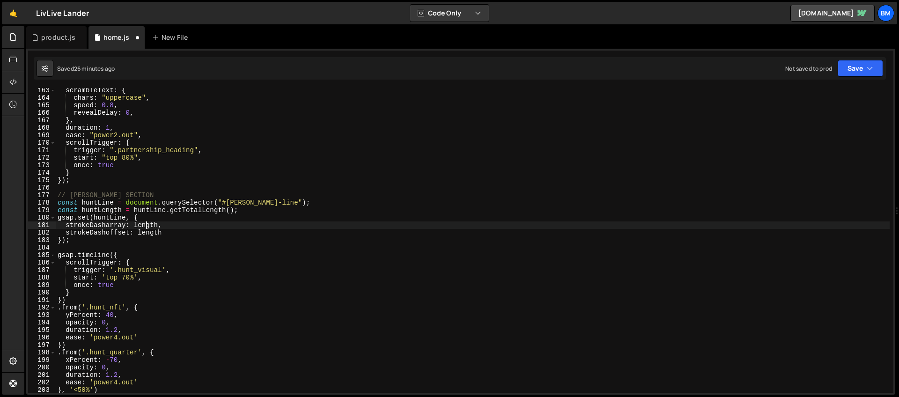
click at [144, 224] on div "scrambleText : { chars : "uppercase" , speed : 0.8 , revealDelay : 0 , } , dura…" at bounding box center [473, 247] width 834 height 320
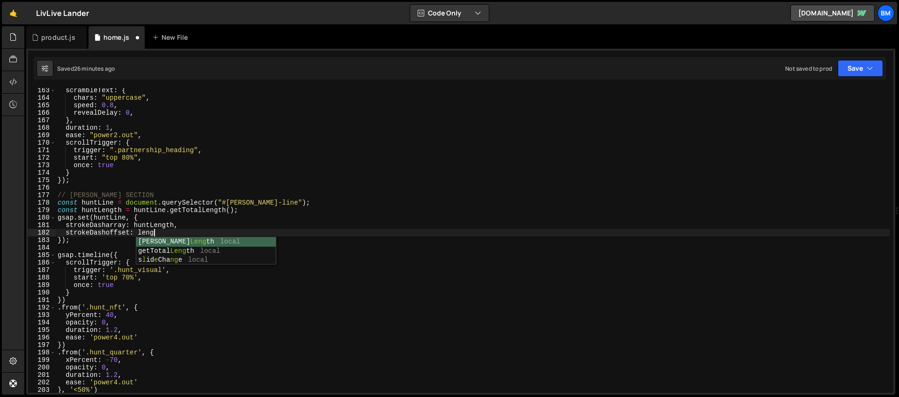
scroll to position [0, 7]
click at [158, 229] on div "scrambleText : { chars : "uppercase" , speed : 0.8 , revealDelay : 0 , } , dura…" at bounding box center [473, 247] width 834 height 320
click at [191, 223] on div "scrambleText : { chars : "uppercase" , speed : 0.8 , revealDelay : 0 , } , dura…" at bounding box center [473, 247] width 834 height 320
click at [114, 236] on div "scrambleText : { chars : "uppercase" , speed : 0.8 , revealDelay : 0 , } , dura…" at bounding box center [473, 247] width 834 height 320
type textarea "strokeDashoffset: huntLength"
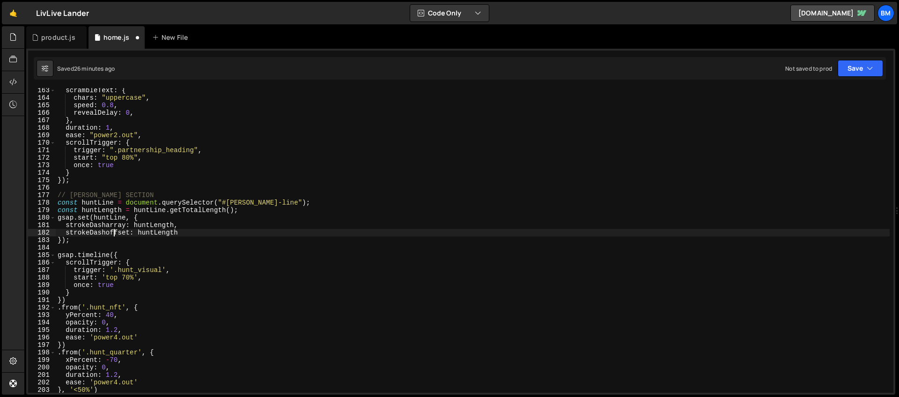
click at [110, 251] on div "scrambleText : { chars : "uppercase" , speed : 0.8 , revealDelay : 0 , } , dura…" at bounding box center [473, 247] width 834 height 320
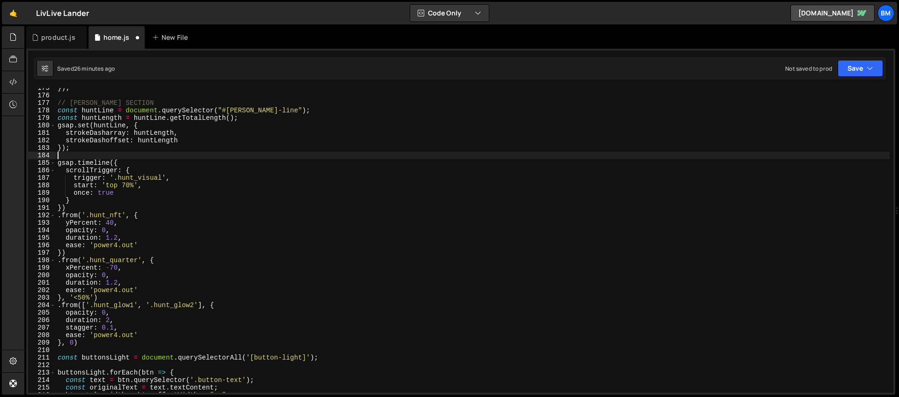
scroll to position [1318, 0]
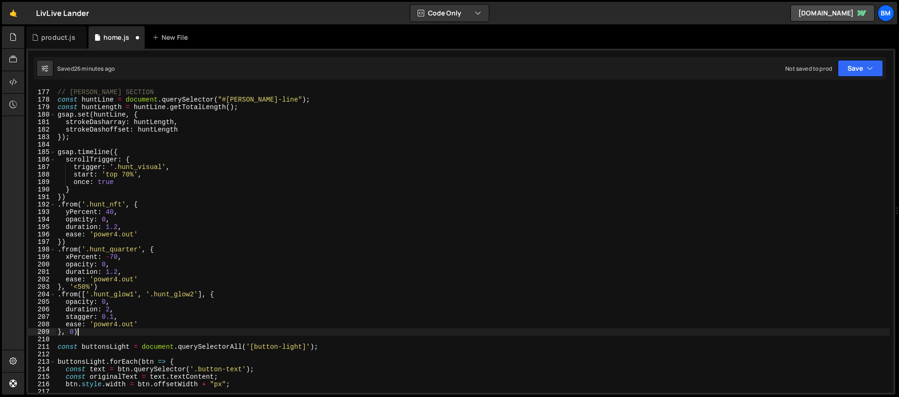
click at [91, 332] on div "// HUNT SECTION const huntLine = document . querySelector ( "#hunt-line" ) ; co…" at bounding box center [473, 241] width 834 height 320
type textarea "}, 0)"
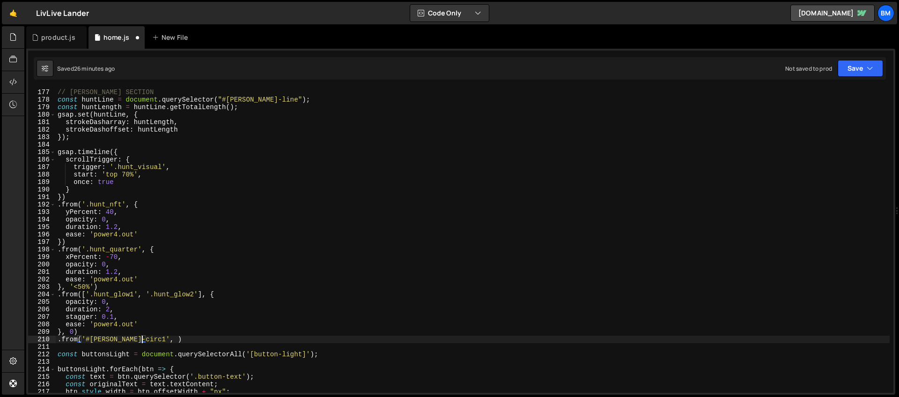
scroll to position [0, 6]
type textarea ".from('#hunt-circ1', {)"
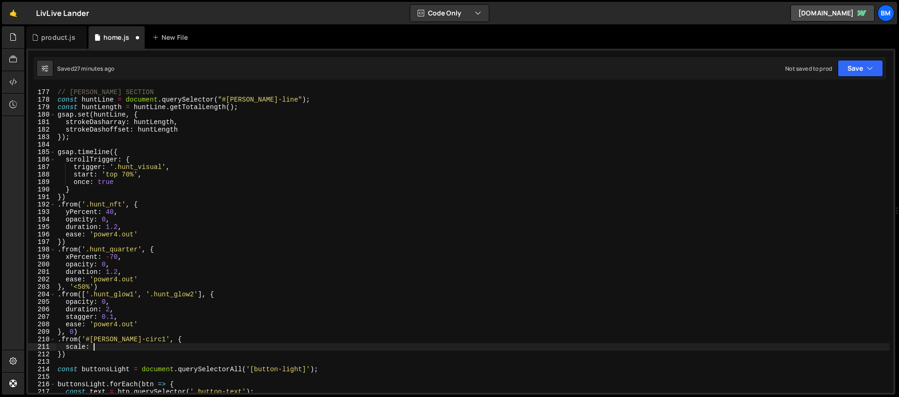
scroll to position [0, 2]
type textarea "scale: 0,"
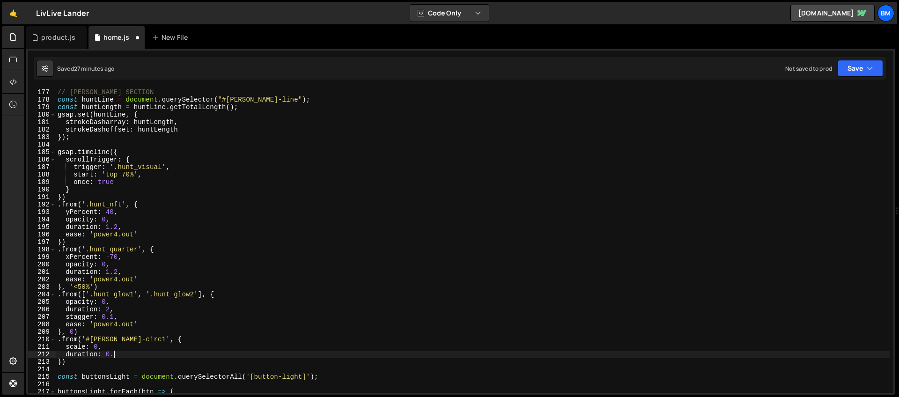
scroll to position [0, 4]
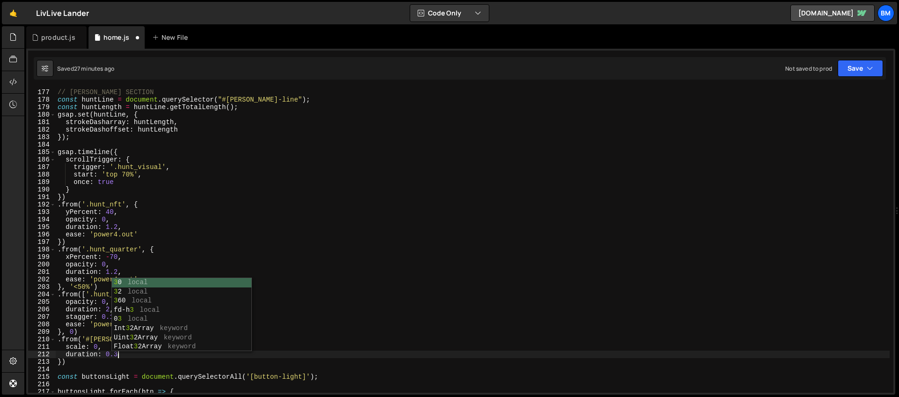
type textarea "duration: 0.3,"
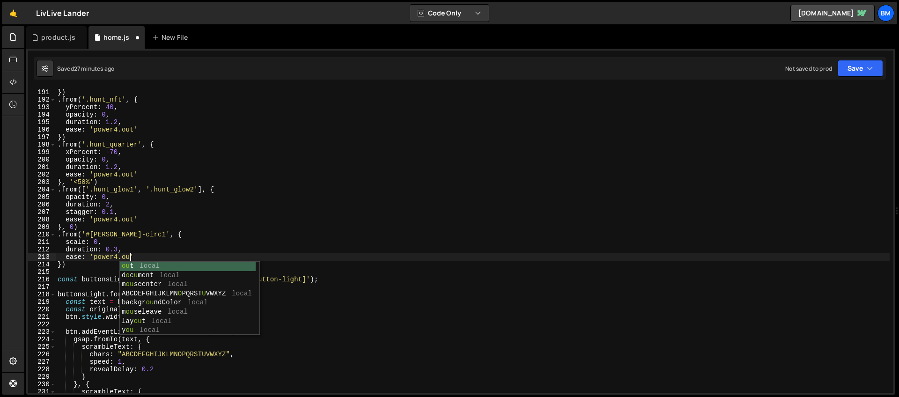
scroll to position [0, 5]
click at [89, 249] on div "} }) . from ( '.hunt_nft' , { yPercent : 40 , opacity : 0 , duration : 1.2 , ea…" at bounding box center [473, 241] width 834 height 320
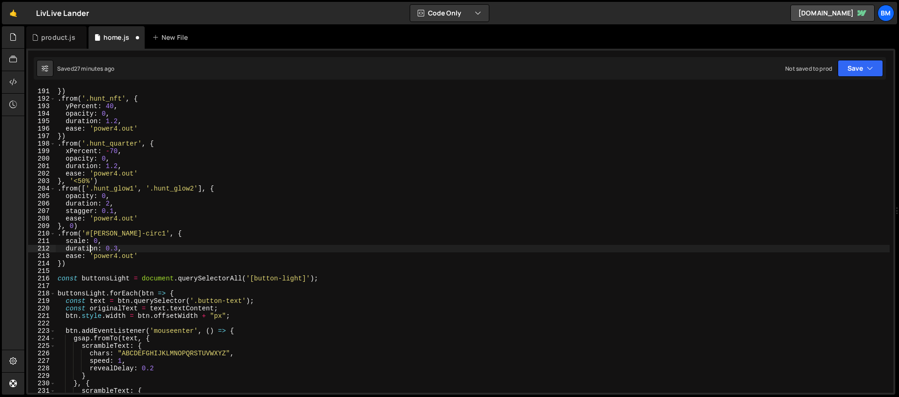
scroll to position [1429, 0]
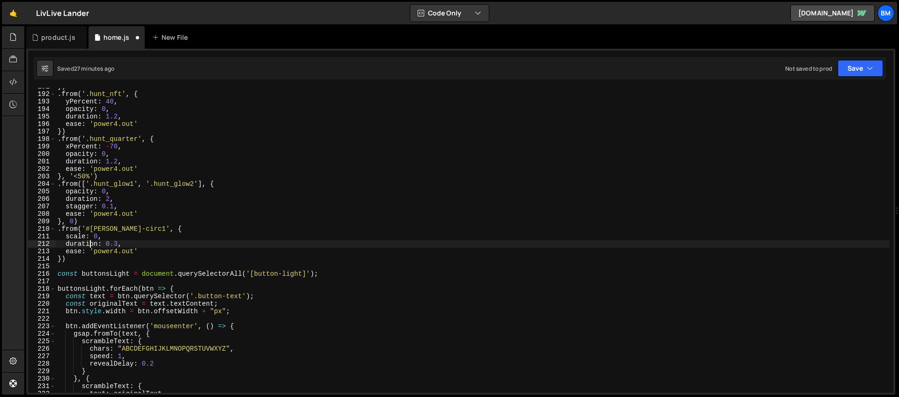
click at [64, 260] on div "}) . from ( '.hunt_nft' , { yPercent : 40 , opacity : 0 , duration : 1.2 , ease…" at bounding box center [473, 243] width 834 height 320
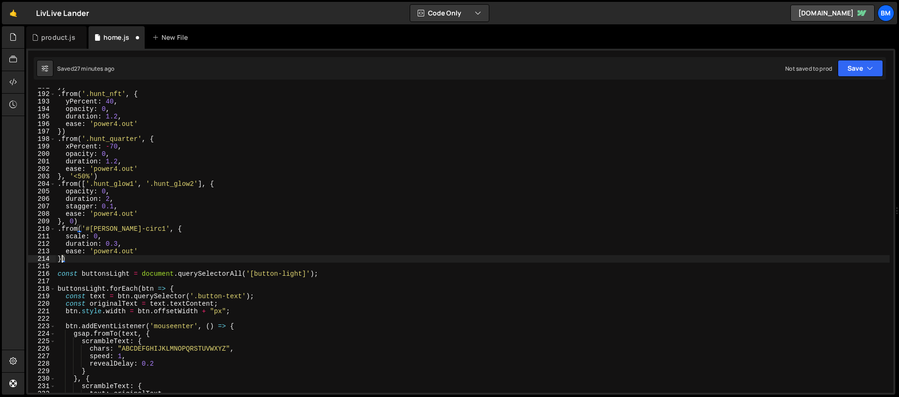
click at [62, 261] on div "}) . from ( '.hunt_nft' , { yPercent : 40 , opacity : 0 , duration : 1.2 , ease…" at bounding box center [473, 243] width 834 height 320
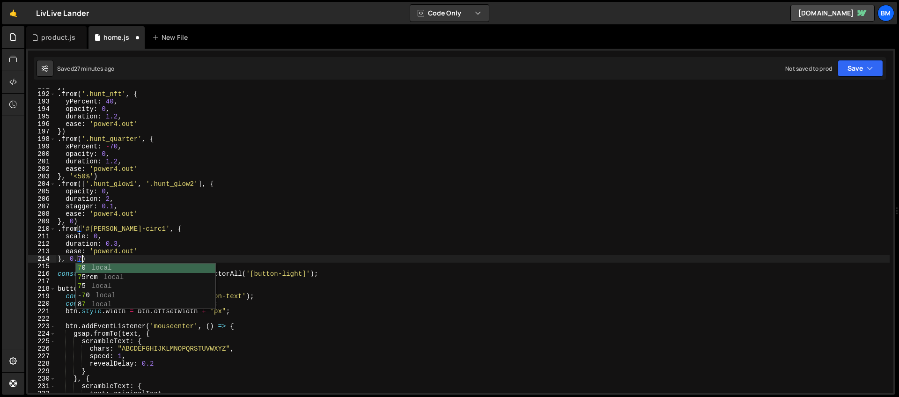
scroll to position [0, 1]
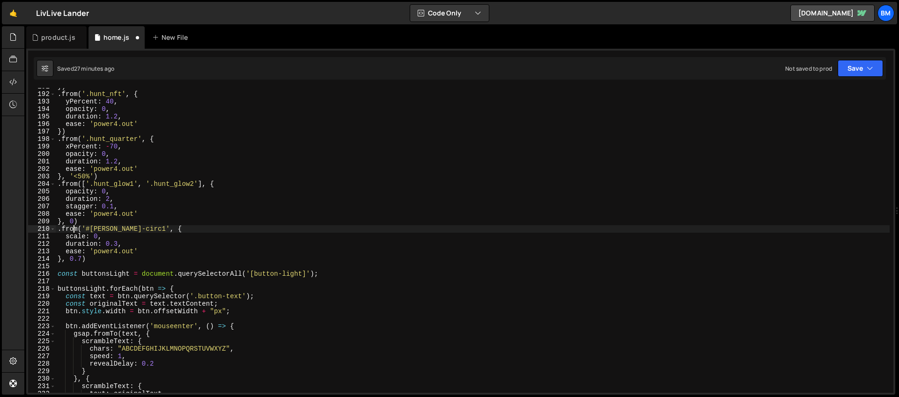
click at [75, 227] on div "}) . from ( '.hunt_nft' , { yPercent : 40 , opacity : 0 , duration : 1.2 , ease…" at bounding box center [473, 243] width 834 height 320
click at [92, 259] on div "}) . from ( '.hunt_nft' , { yPercent : 40 , opacity : 0 , duration : 1.2 , ease…" at bounding box center [473, 243] width 834 height 320
type textarea "}, 0.7)"
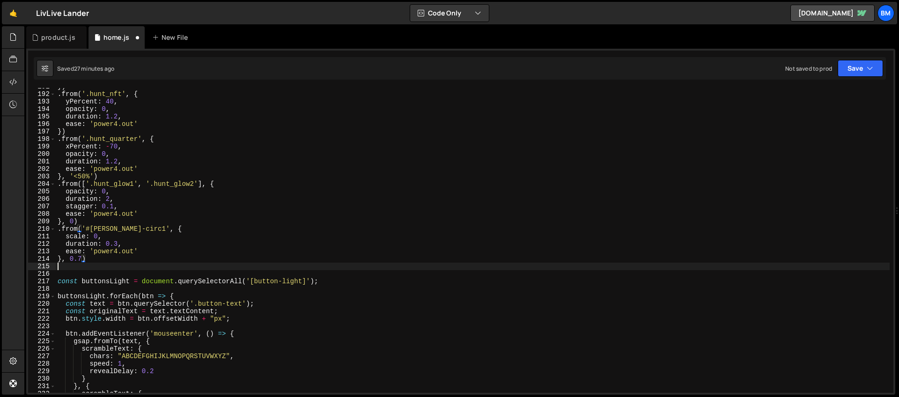
scroll to position [0, 0]
paste textarea "});"
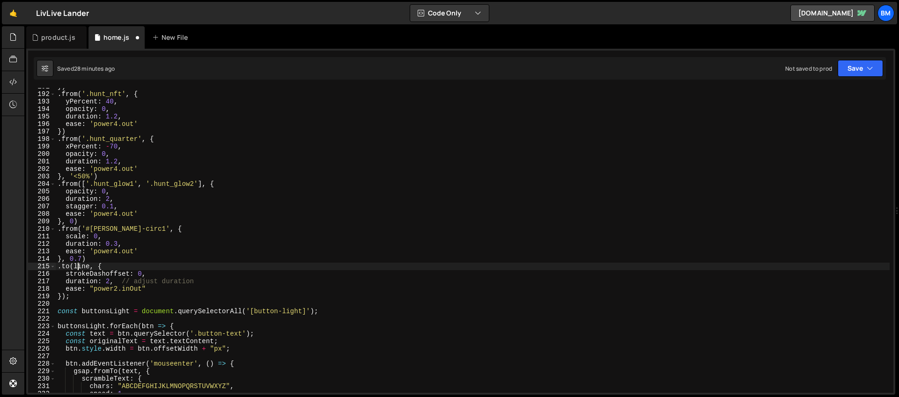
click at [80, 265] on div "}) . from ( '.hunt_nft' , { yPercent : 40 , opacity : 0 , duration : 1.2 , ease…" at bounding box center [473, 243] width 834 height 320
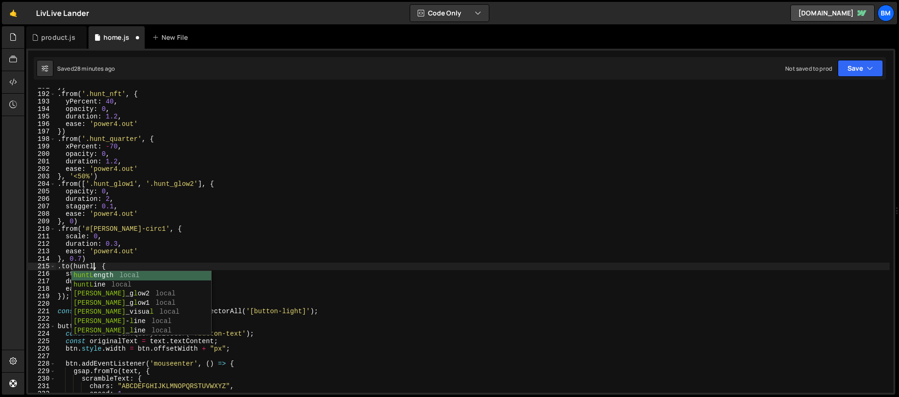
scroll to position [0, 3]
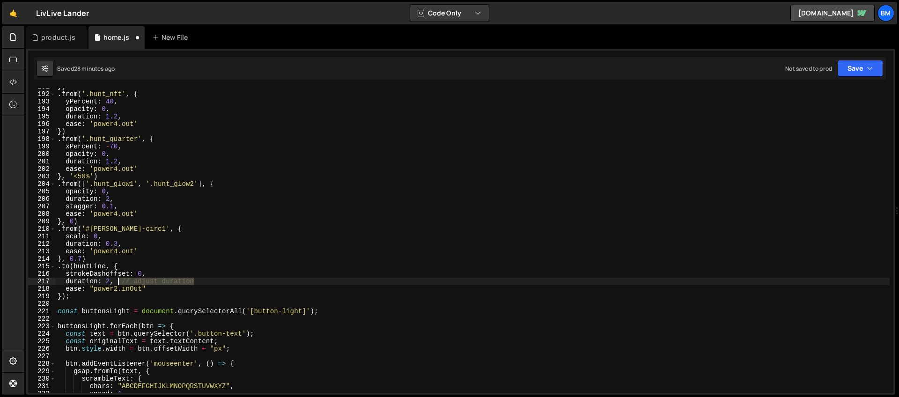
drag, startPoint x: 211, startPoint y: 281, endPoint x: 120, endPoint y: 281, distance: 91.3
click at [120, 281] on div "}) . from ( '.hunt_nft' , { yPercent : 40 , opacity : 0 , duration : 1.2 , ease…" at bounding box center [473, 243] width 834 height 320
click at [109, 280] on div "}) . from ( '.hunt_nft' , { yPercent : 40 , opacity : 0 , duration : 1.2 , ease…" at bounding box center [473, 243] width 834 height 320
click at [114, 264] on div "}) . from ( '.hunt_nft' , { yPercent : 40 , opacity : 0 , duration : 1.2 , ease…" at bounding box center [473, 243] width 834 height 320
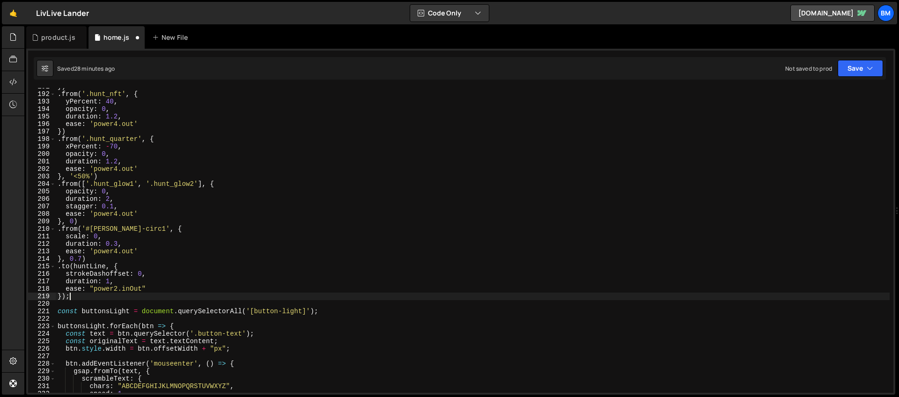
click at [70, 298] on div "}) . from ( '.hunt_nft' , { yPercent : 40 , opacity : 0 , duration : 1.2 , ease…" at bounding box center [473, 243] width 834 height 320
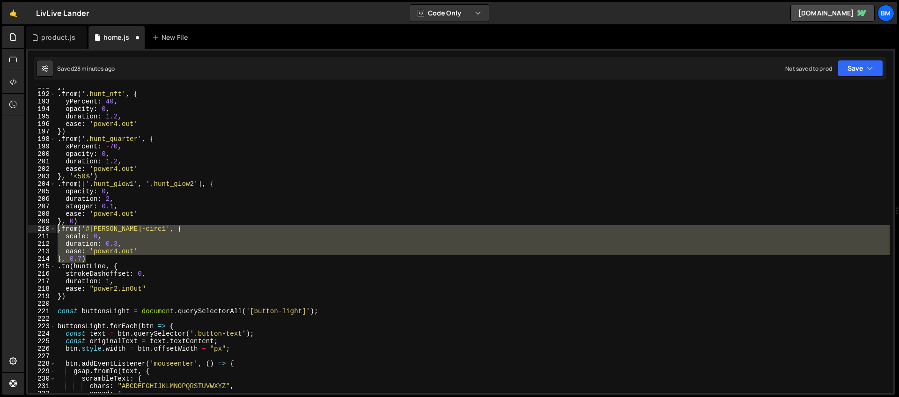
drag, startPoint x: 94, startPoint y: 258, endPoint x: 35, endPoint y: 227, distance: 66.6
click at [35, 227] on div "}) 191 192 193 194 195 196 197 198 199 200 201 202 203 204 205 206 207 208 209 …" at bounding box center [461, 240] width 866 height 305
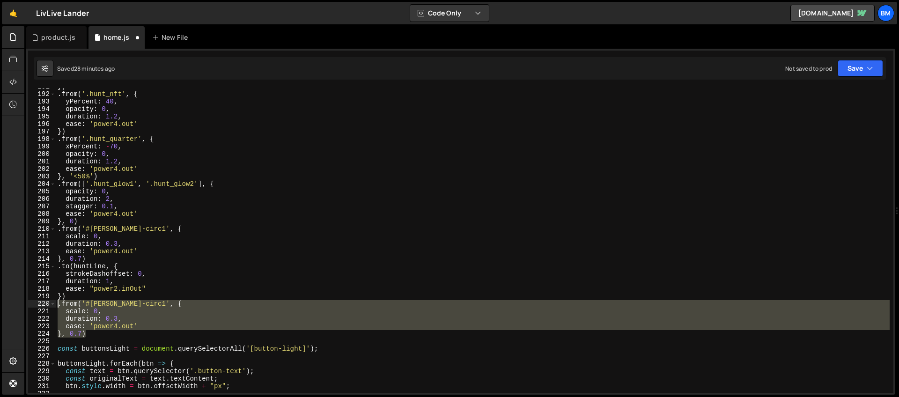
click at [112, 332] on div "}) . from ( '.hunt_nft' , { yPercent : 40 , opacity : 0 , duration : 1.2 , ease…" at bounding box center [473, 240] width 834 height 305
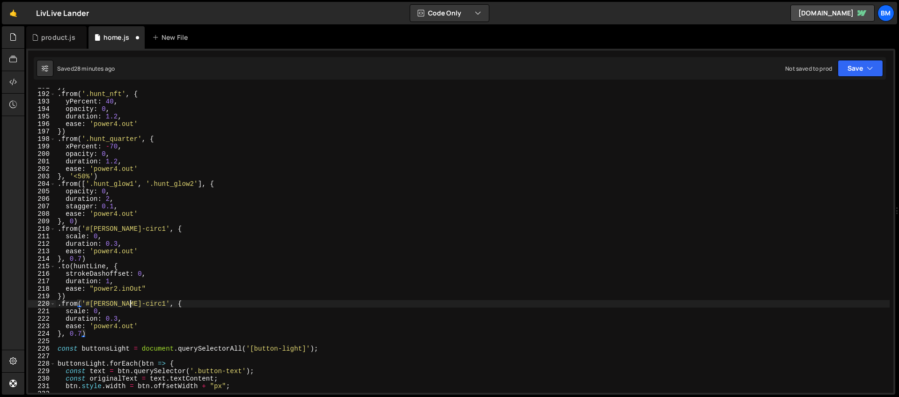
click at [130, 304] on div "}) . from ( '.hunt_nft' , { yPercent : 40 , opacity : 0 , duration : 1.2 , ease…" at bounding box center [473, 243] width 834 height 320
click at [148, 320] on div "}) . from ( '.hunt_nft' , { yPercent : 40 , opacity : 0 , duration : 1.2 , ease…" at bounding box center [473, 243] width 834 height 320
click at [118, 318] on div "}) . from ( '.hunt_nft' , { yPercent : 40 , opacity : 0 , duration : 1.2 , ease…" at bounding box center [473, 243] width 834 height 320
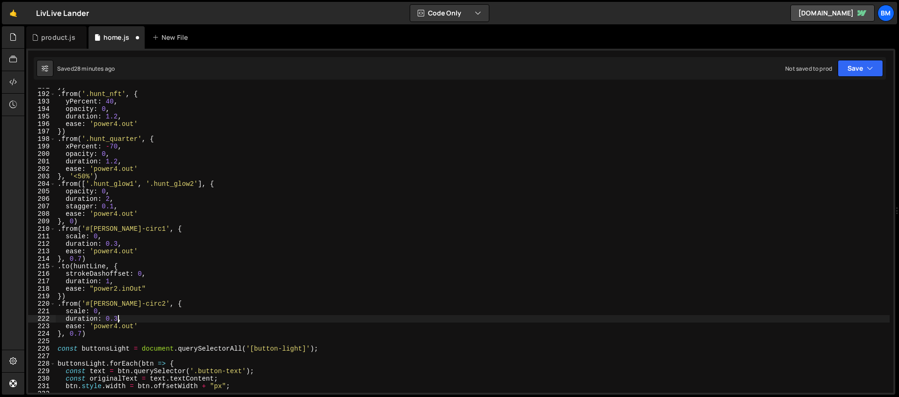
scroll to position [0, 4]
click at [117, 244] on div "}) . from ( '.hunt_nft' , { yPercent : 40 , opacity : 0 , duration : 1.2 , ease…" at bounding box center [473, 243] width 834 height 320
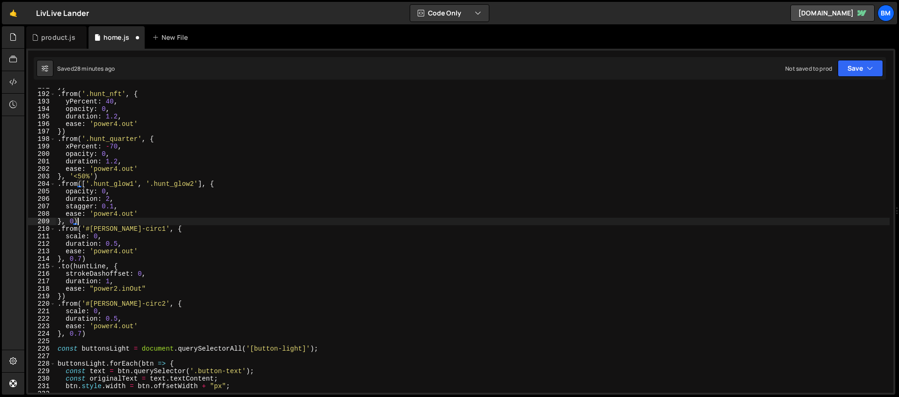
click at [98, 224] on div "}) . from ( '.hunt_nft' , { yPercent : 40 , opacity : 0 , duration : 1.2 , ease…" at bounding box center [473, 243] width 834 height 320
click at [81, 333] on div "}) . from ( '.hunt_nft' , { yPercent : 40 , opacity : 0 , duration : 1.2 , ease…" at bounding box center [473, 243] width 834 height 320
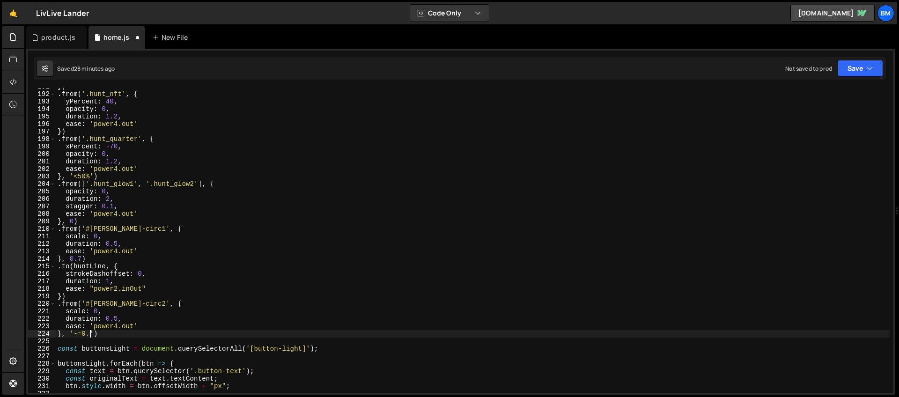
scroll to position [0, 2]
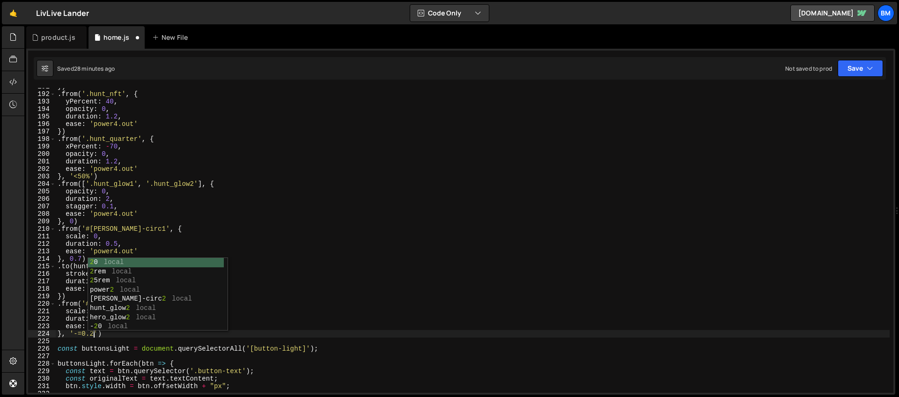
click at [67, 308] on div "}) . from ( '.hunt_nft' , { yPercent : 40 , opacity : 0 , duration : 1.2 , ease…" at bounding box center [473, 243] width 834 height 320
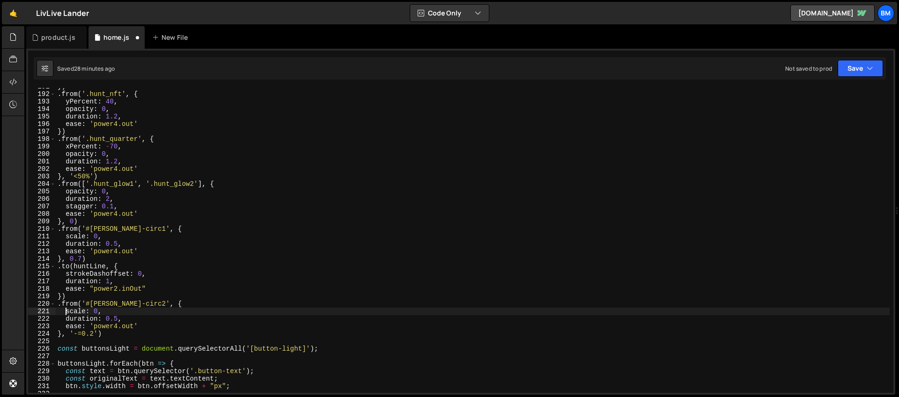
click at [61, 297] on div "}) . from ( '.hunt_nft' , { yPercent : 40 , opacity : 0 , duration : 1.2 , ease…" at bounding box center [473, 243] width 834 height 320
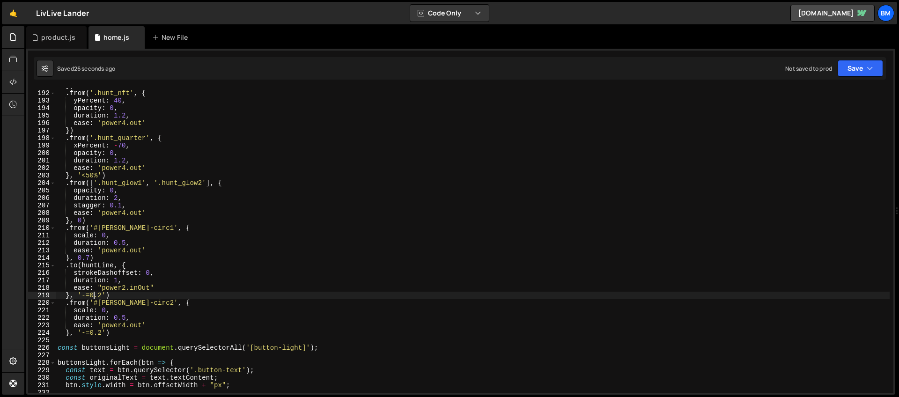
scroll to position [1434, 0]
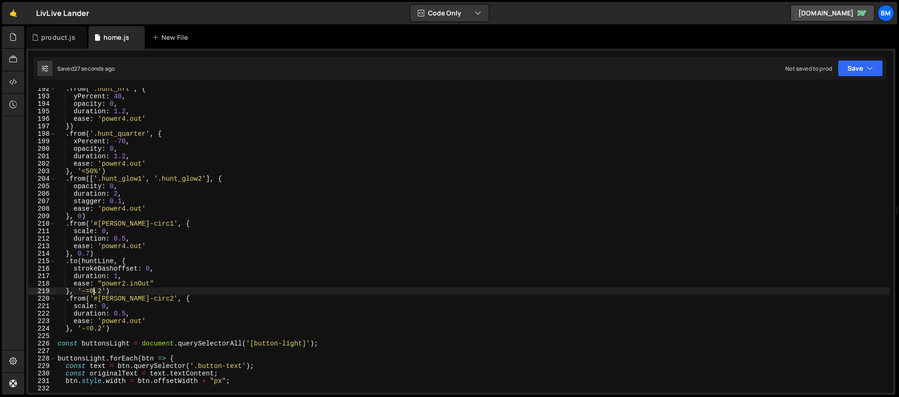
click at [137, 224] on div ". from ( '.hunt_nft' , { yPercent : 40 , opacity : 0 , duration : 1.2 , ease : …" at bounding box center [473, 245] width 834 height 320
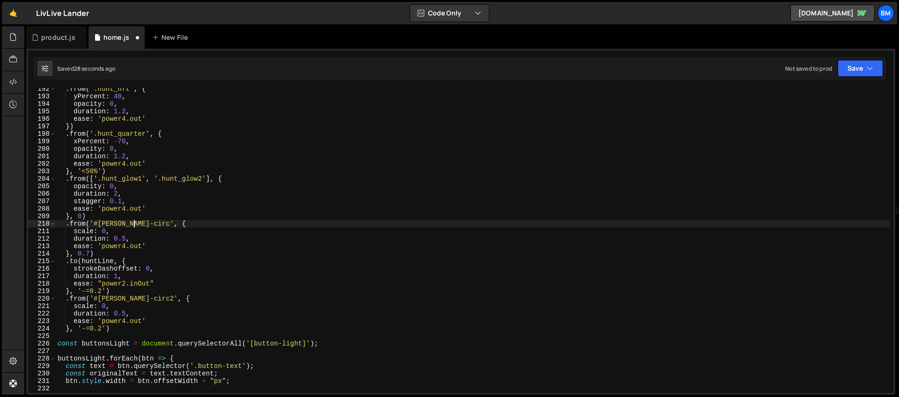
scroll to position [0, 6]
click at [138, 299] on div ". from ( '.hunt_nft' , { yPercent : 40 , opacity : 0 , duration : 1.2 , ease : …" at bounding box center [473, 245] width 834 height 320
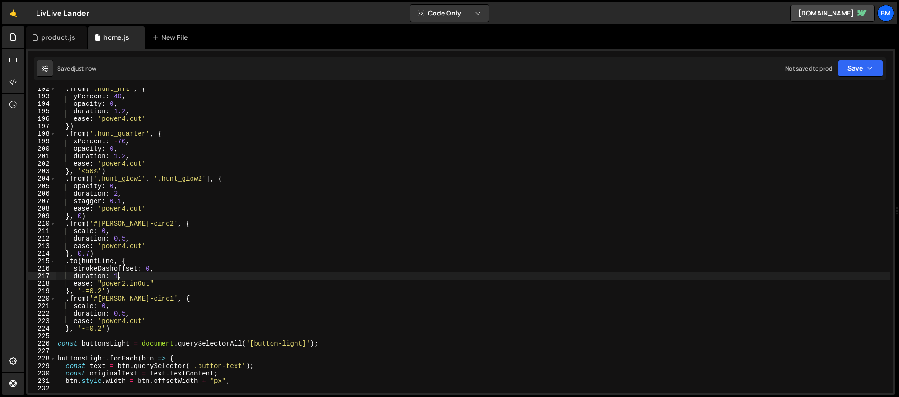
click at [118, 276] on div ". from ( '.hunt_nft' , { yPercent : 40 , opacity : 0 , duration : 1.2 , ease : …" at bounding box center [473, 245] width 834 height 320
click at [114, 230] on div ". from ( '.hunt_nft' , { yPercent : 40 , opacity : 0 , duration : 1.2 , ease : …" at bounding box center [473, 245] width 834 height 320
type textarea "scale: 0,"
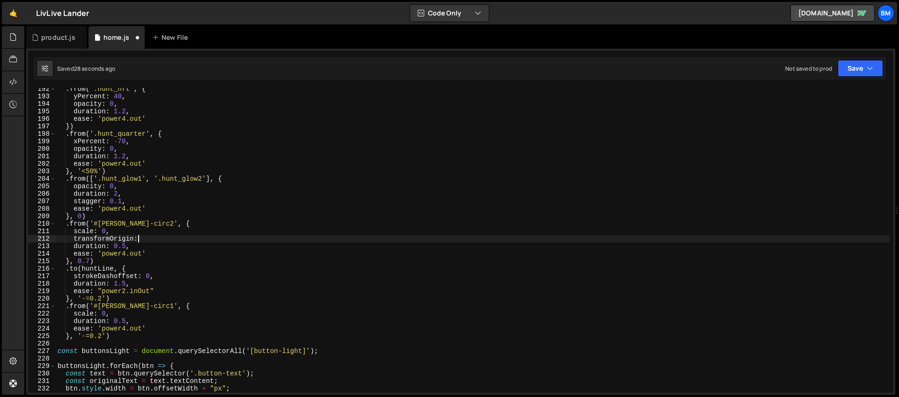
type textarea "transformOrigin:"
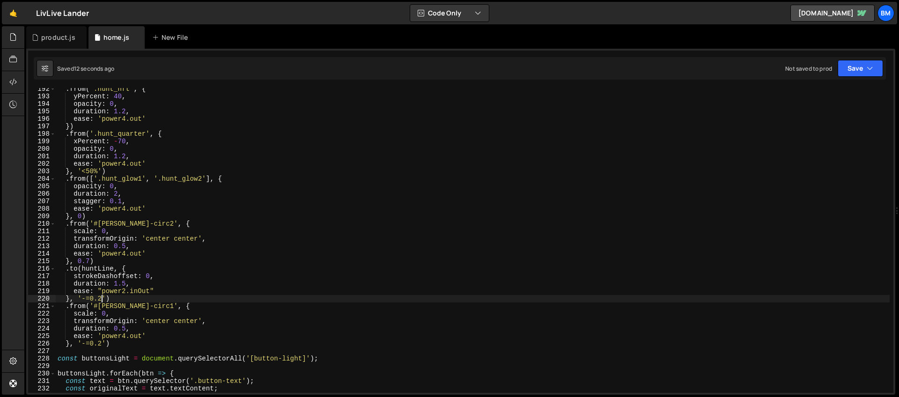
click at [102, 298] on div ". from ( '.hunt_nft' , { yPercent : 40 , opacity : 0 , duration : 1.2 , ease : …" at bounding box center [473, 245] width 834 height 320
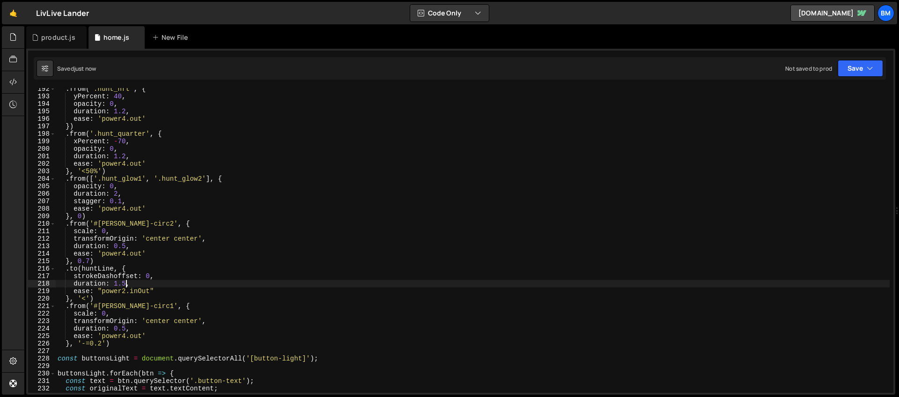
click at [126, 284] on div ". from ( '.hunt_nft' , { yPercent : 40 , opacity : 0 , duration : 1.2 , ease : …" at bounding box center [473, 245] width 834 height 320
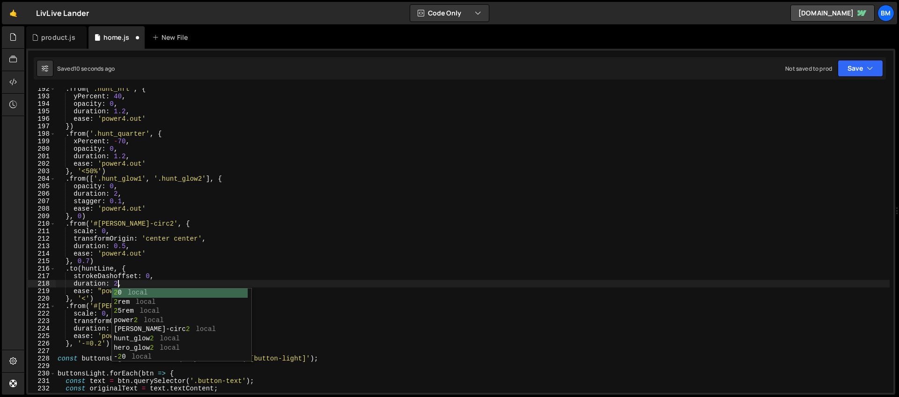
click at [123, 276] on div ". from ( '.hunt_nft' , { yPercent : 40 , opacity : 0 , duration : 1.2 , ease : …" at bounding box center [473, 245] width 834 height 320
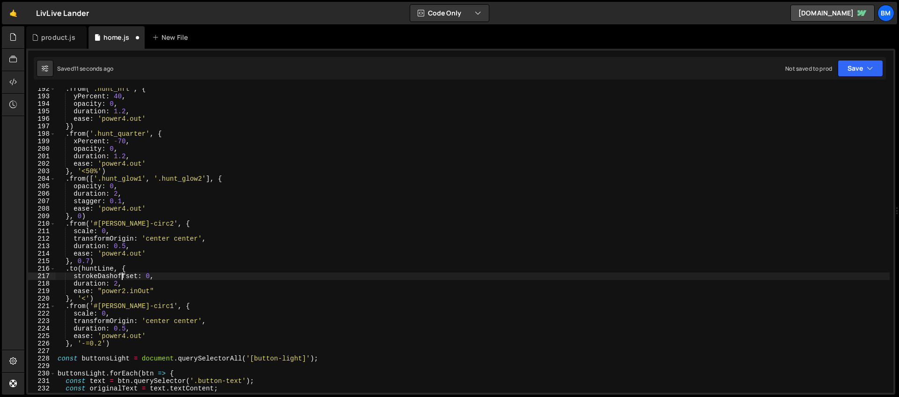
click at [124, 290] on div ". from ( '.hunt_nft' , { yPercent : 40 , opacity : 0 , duration : 1.2 , ease : …" at bounding box center [473, 245] width 834 height 320
click at [126, 292] on div ". from ( '.hunt_nft' , { yPercent : 40 , opacity : 0 , duration : 1.2 , ease : …" at bounding box center [473, 245] width 834 height 320
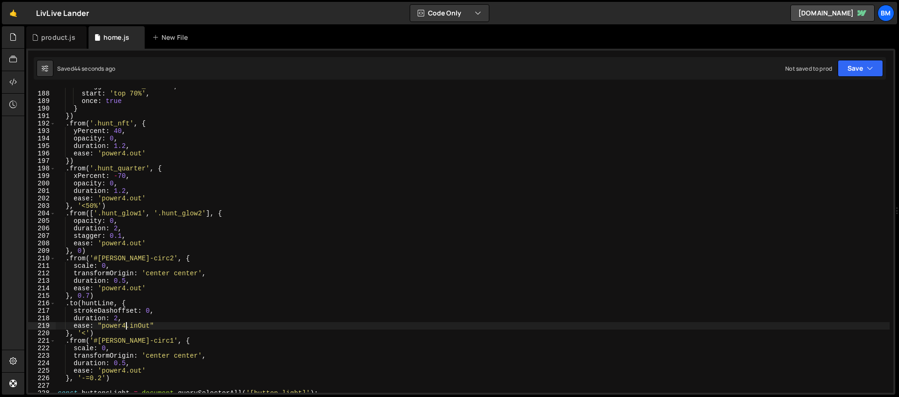
scroll to position [1409, 0]
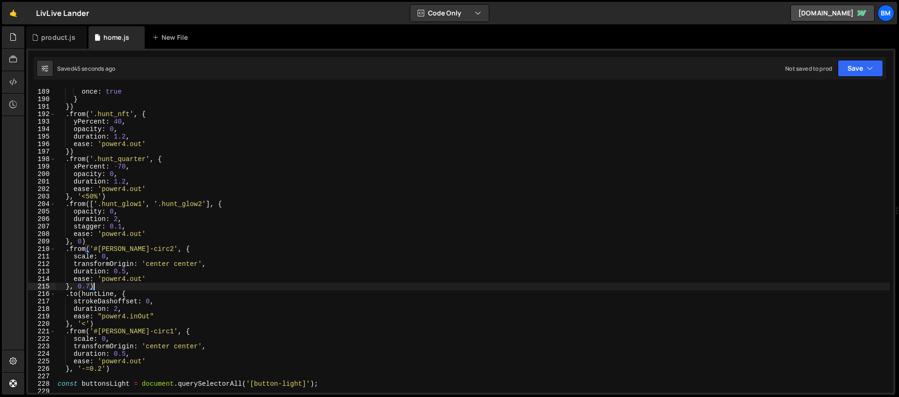
click at [98, 288] on div "start : 'top 70%' , once : true } }) . from ( '.hunt_nft' , { yPercent : 40 , o…" at bounding box center [473, 241] width 834 height 320
type textarea "}, 0.7)"
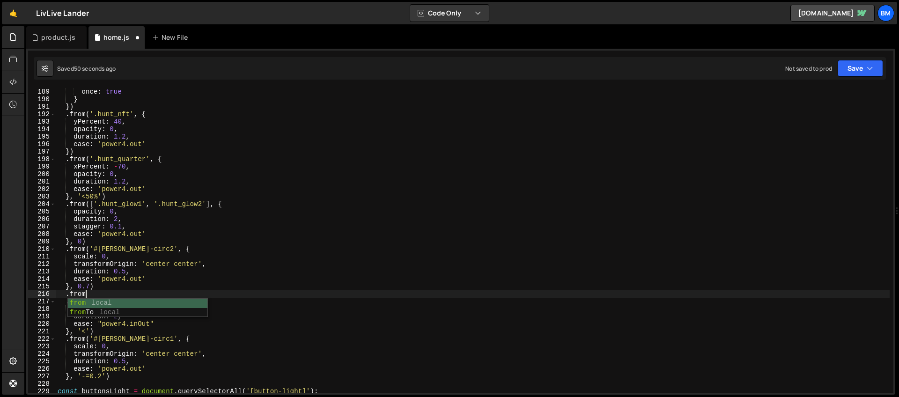
scroll to position [0, 1]
type textarea ".from(huntLine, {)"
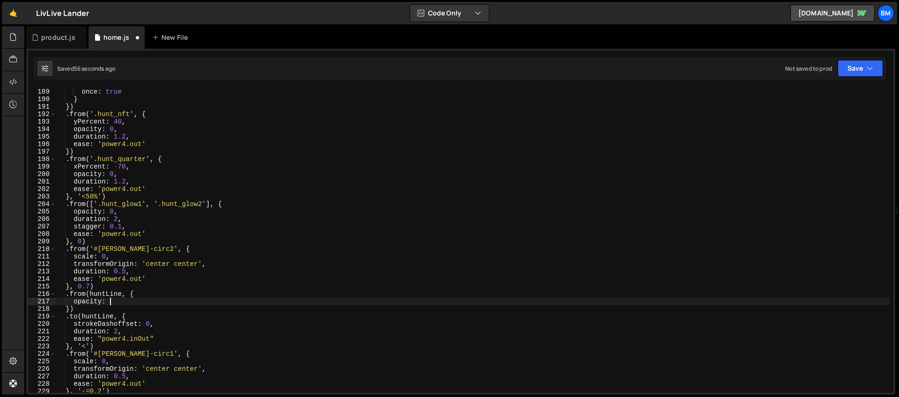
scroll to position [0, 3]
type textarea "opacity: 0,"
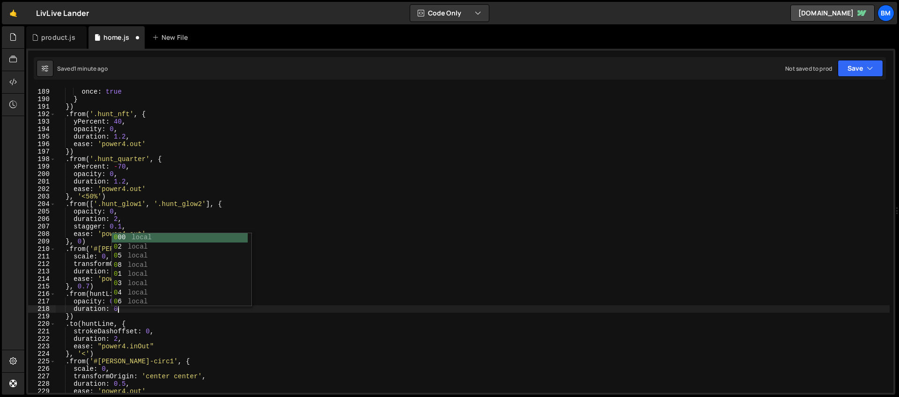
scroll to position [0, 4]
type textarea "duration: 0.2,"
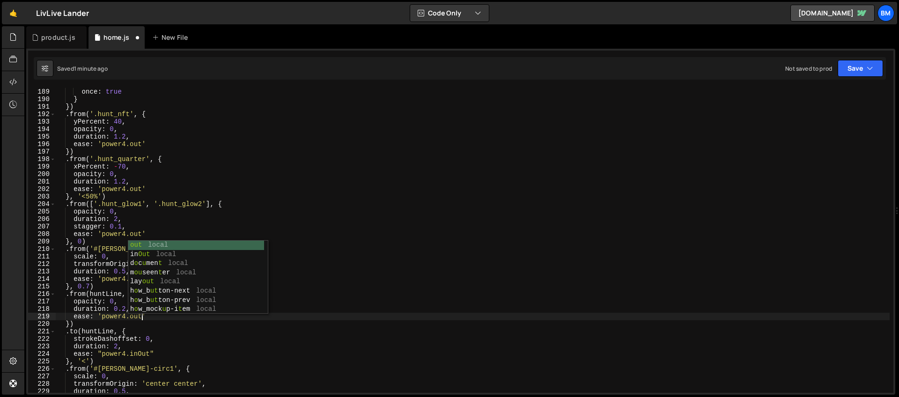
scroll to position [0, 6]
click at [70, 324] on div "start : 'top 70%' , once : true } }) . from ( '.hunt_nft' , { yPercent : 40 , o…" at bounding box center [473, 241] width 834 height 320
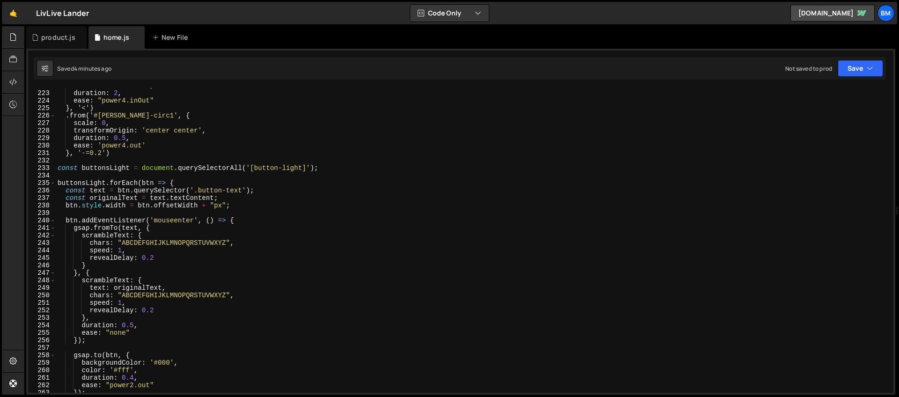
scroll to position [1626, 0]
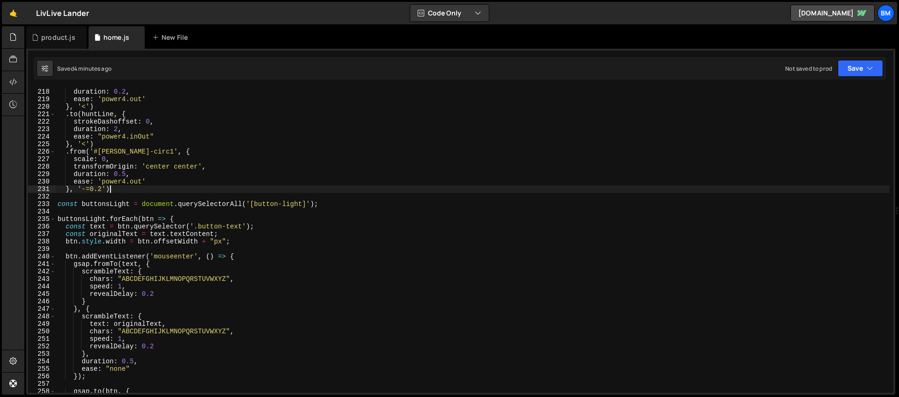
click at [126, 192] on div "opacity : 0 , duration : 0.2 , ease : 'power4.out' } , '<' ) . to ( huntLine , …" at bounding box center [473, 241] width 834 height 320
type textarea "}, '-=0.2')"
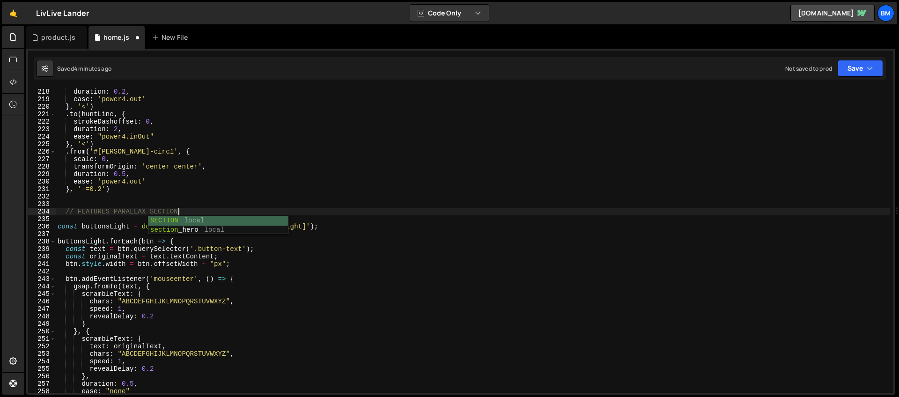
scroll to position [0, 8]
type textarea "// FEATURES PARALLAX SECTION"
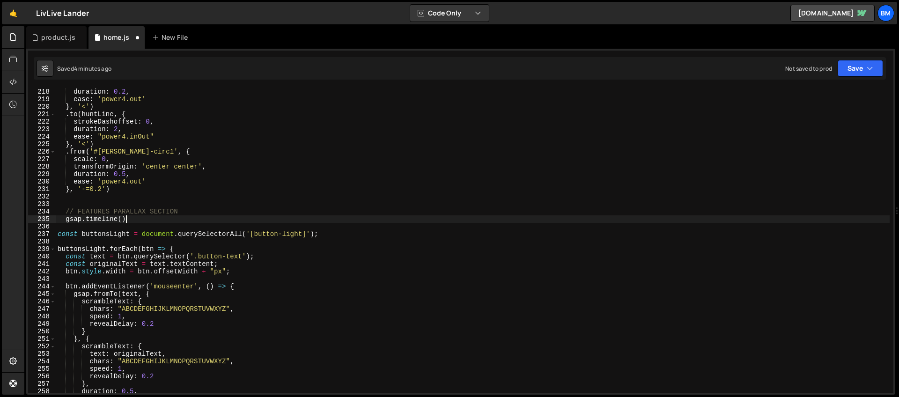
scroll to position [0, 4]
type textarea "gsap.timeline({)"
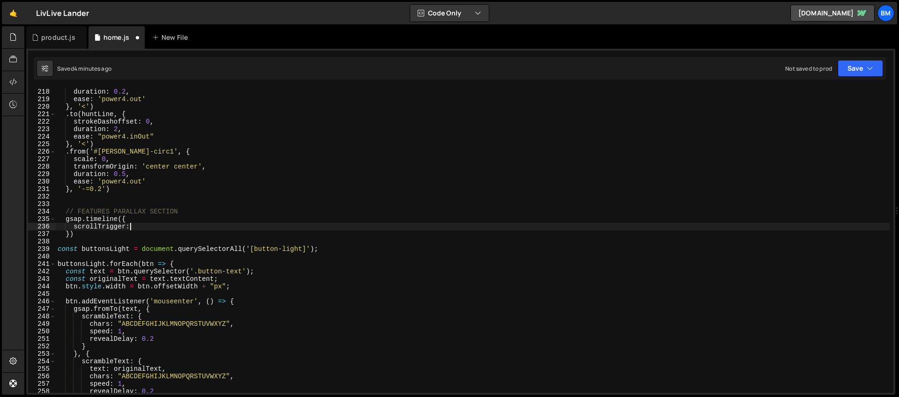
scroll to position [0, 5]
type textarea "scrollTrigger: {"
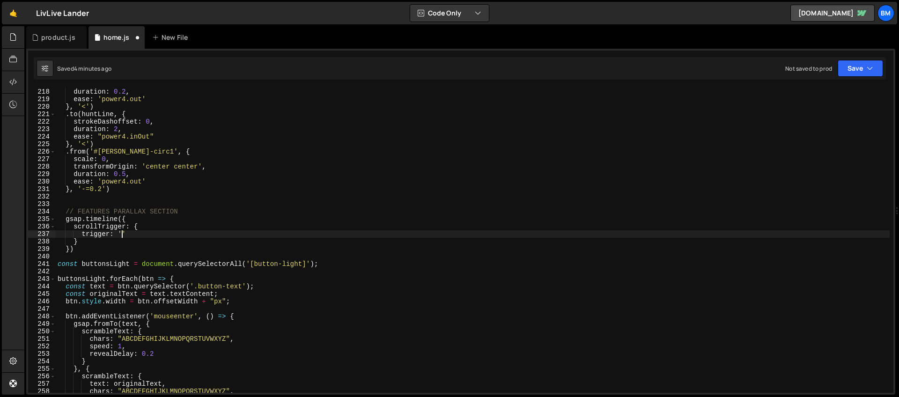
scroll to position [0, 4]
paste textarea "features_mockup-bg"
click at [215, 233] on div "opacity : 0 , duration : 0.2 , ease : 'power4.out' } , '<' ) . to ( huntLine , …" at bounding box center [473, 241] width 834 height 320
type textarea "trigger: '.features_mockup-bg',"
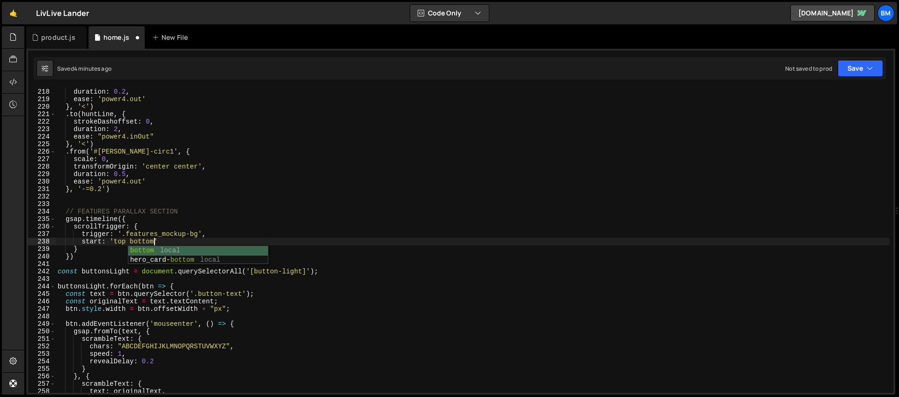
scroll to position [0, 6]
click at [172, 240] on div "opacity : 0 , duration : 0.2 , ease : 'power4.out' } , '<' ) . to ( huntLine , …" at bounding box center [473, 241] width 834 height 320
type textarea "start: 'top bottom',"
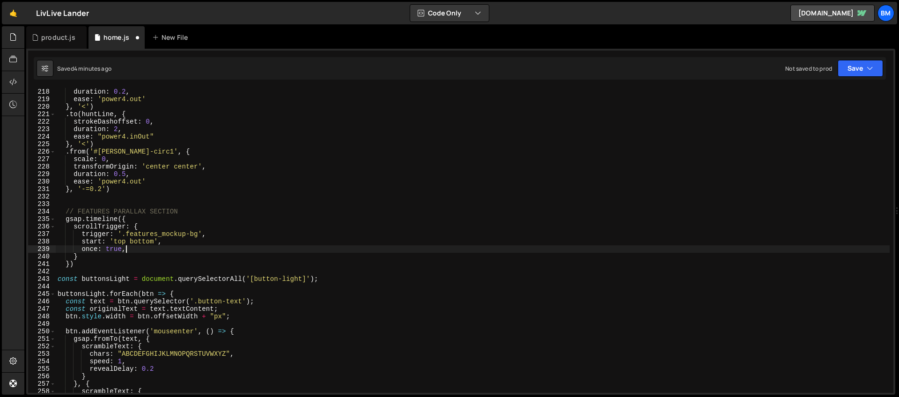
scroll to position [0, 4]
click at [86, 263] on div "opacity : 0 , duration : 0.2 , ease : 'power4.out' } , '<' ) . to ( huntLine , …" at bounding box center [473, 241] width 834 height 320
type textarea "})"
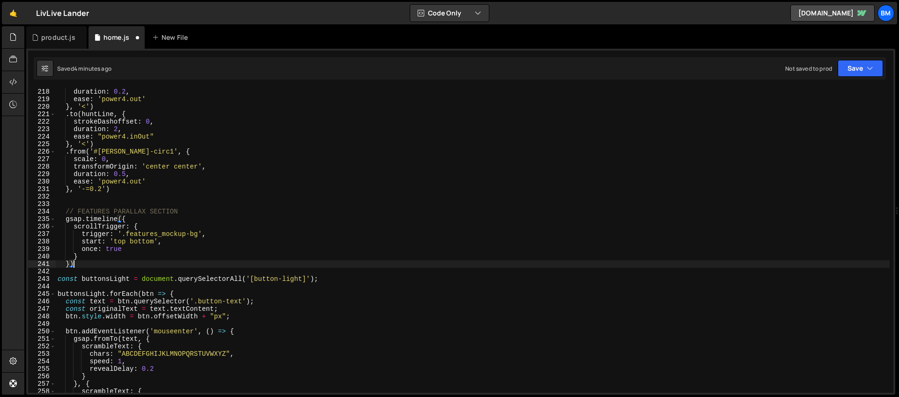
scroll to position [0, 0]
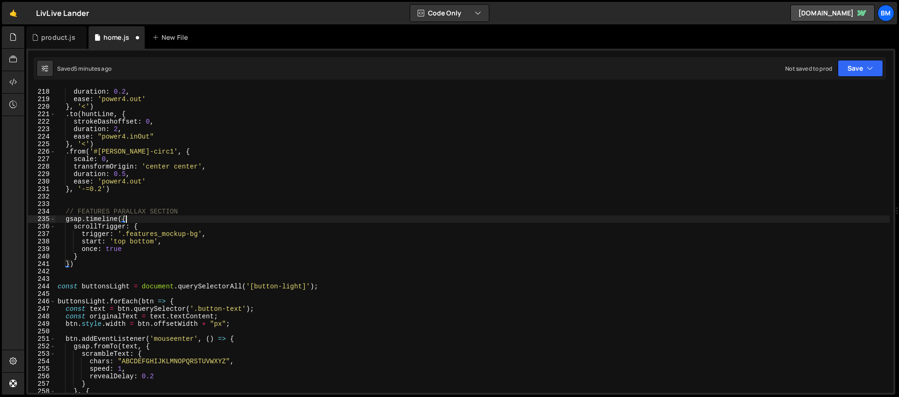
click at [202, 216] on div "opacity : 0 , duration : 0.2 , ease : 'power4.out' } , '<' ) . to ( huntLine , …" at bounding box center [473, 241] width 834 height 320
click at [194, 211] on div "opacity : 0 , duration : 0.2 , ease : 'power4.out' } , '<' ) . to ( huntLine , …" at bounding box center [473, 241] width 834 height 320
type textarea "// FEATURES PARALLAX SECTION"
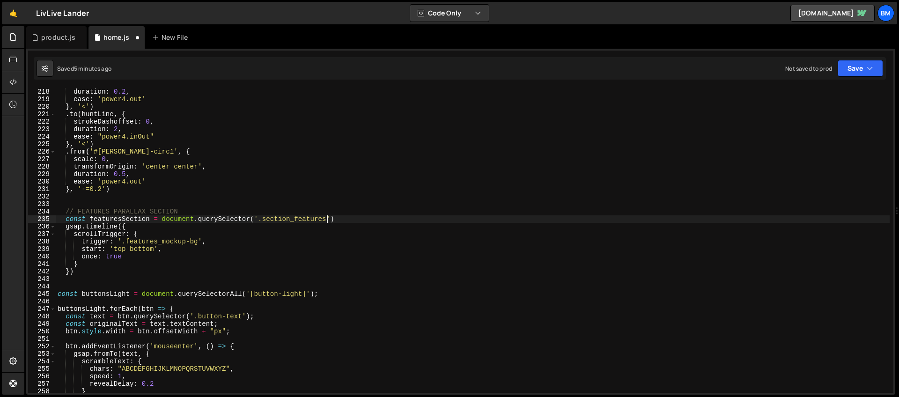
scroll to position [0, 18]
type textarea "const featuresSection = document.querySelector('.section_features')"
click at [264, 218] on div "opacity : 0 , duration : 0.2 , ease : 'power4.out' } , '<' ) . to ( huntLine , …" at bounding box center [473, 241] width 834 height 320
paste textarea
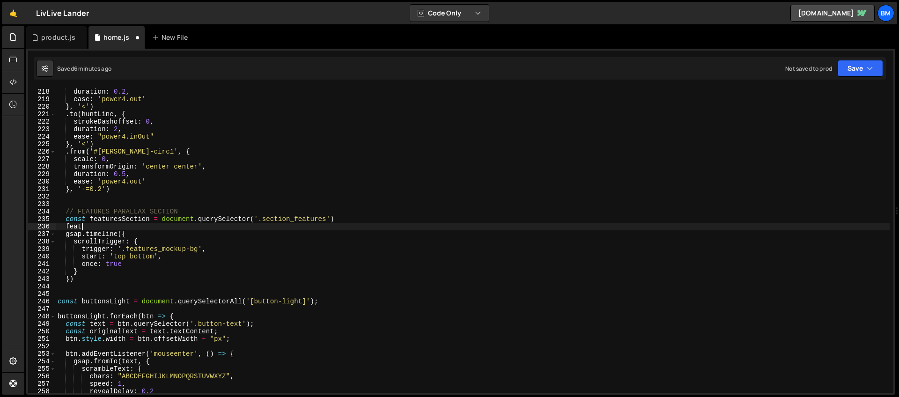
scroll to position [0, 0]
type textarea "f"
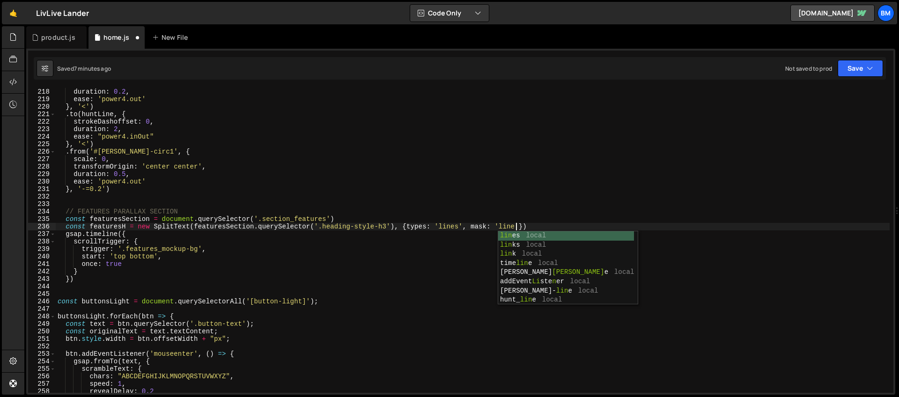
scroll to position [0, 32]
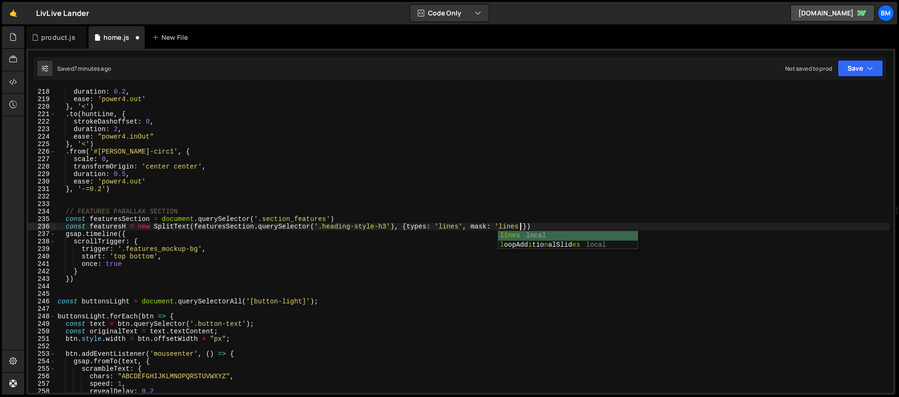
click at [159, 219] on div "opacity : 0 , duration : 0.2 , ease : 'power4.out' } , '<' ) . to ( huntLine , …" at bounding box center [473, 241] width 834 height 320
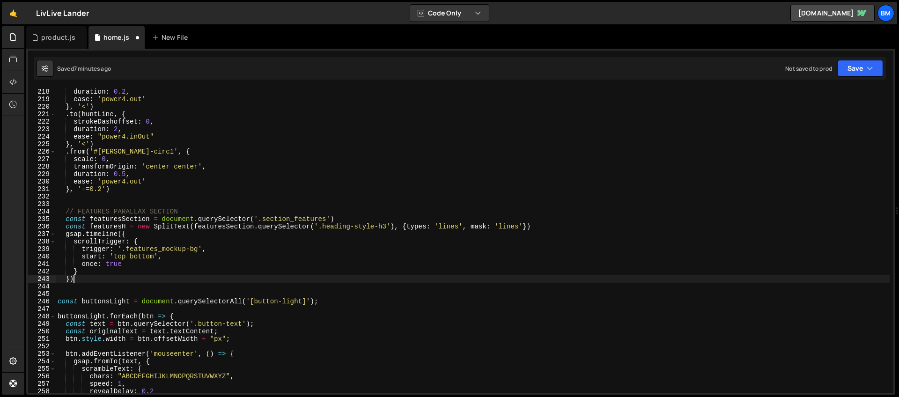
click at [82, 279] on div "opacity : 0 , duration : 0.2 , ease : 'power4.out' } , '<' ) . to ( huntLine , …" at bounding box center [473, 241] width 834 height 320
type textarea "})"
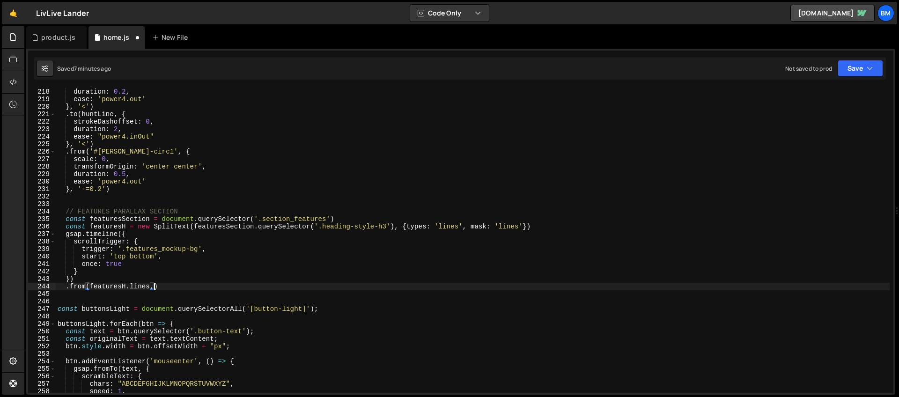
scroll to position [0, 7]
type textarea ".from(featuresH.lines, {)"
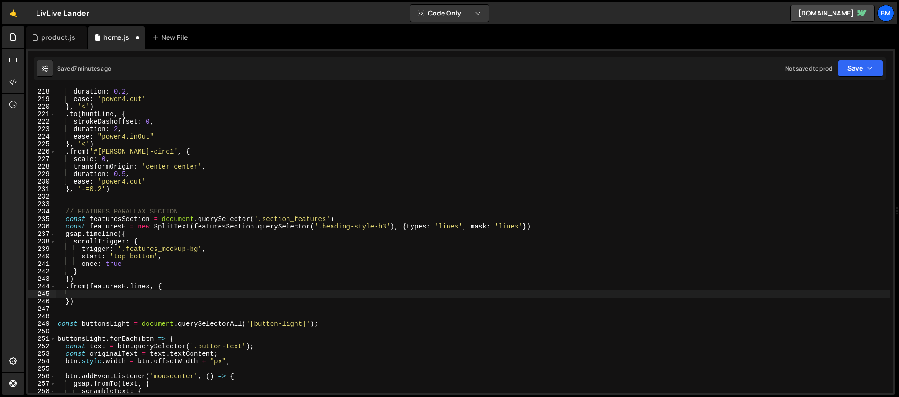
scroll to position [0, 1]
type textarea "yPercent: 100,"
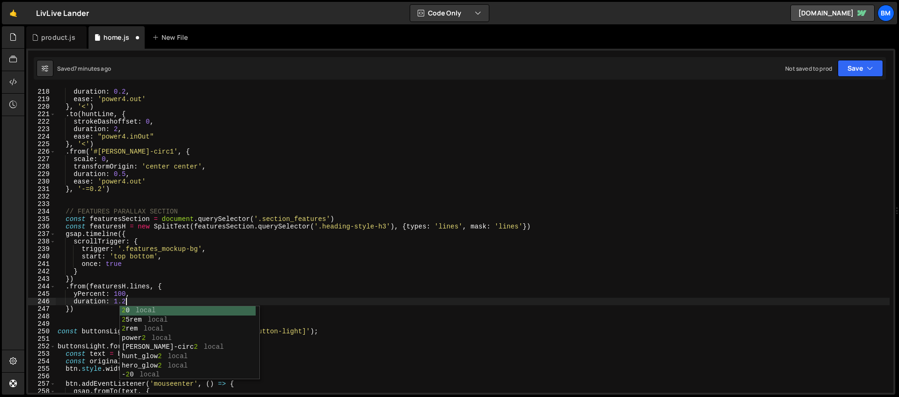
type textarea "duration: 1.2,"
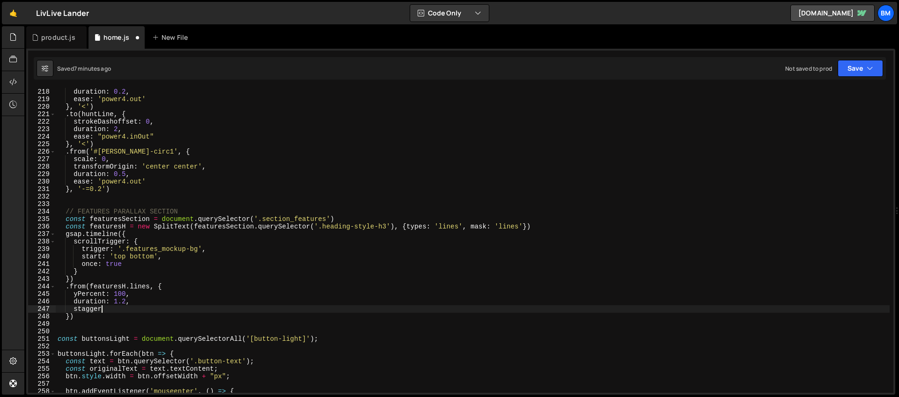
scroll to position [0, 3]
type textarea "stagger: 0.1,"
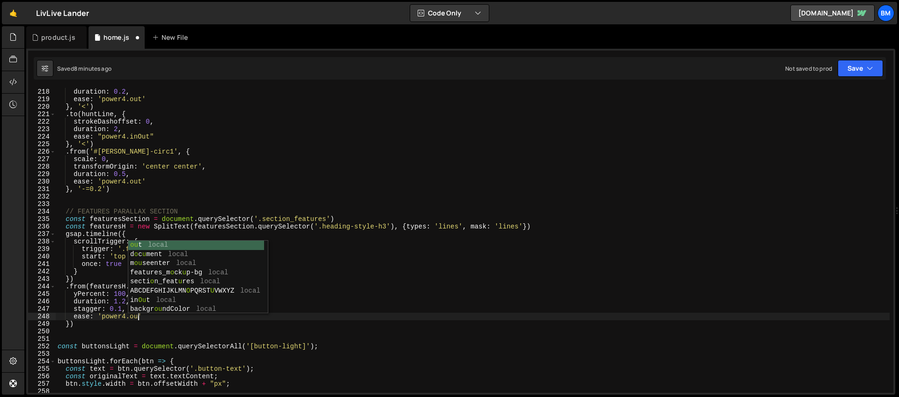
scroll to position [0, 6]
click at [141, 221] on div "opacity : 0 , duration : 0.2 , ease : 'power4.out' } , '<' ) . to ( huntLine , …" at bounding box center [473, 241] width 834 height 320
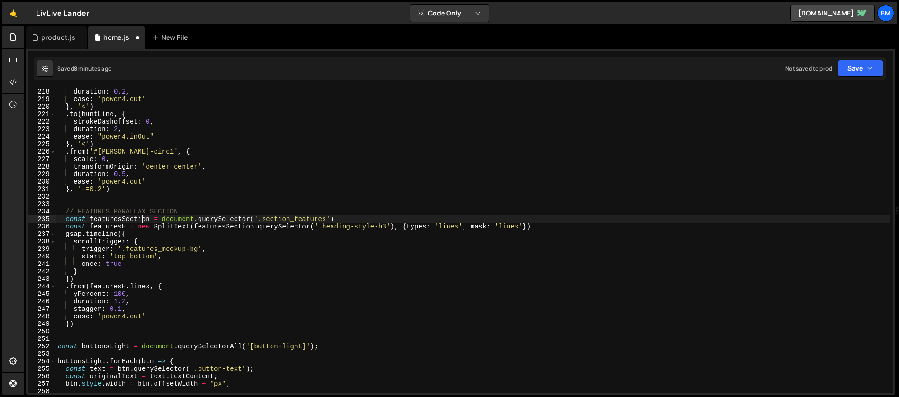
scroll to position [1669, 0]
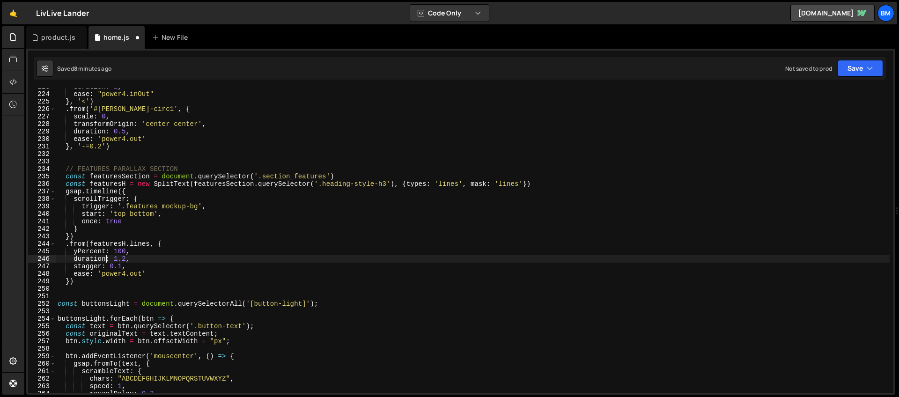
click at [104, 258] on div "duration : 2 , ease : "power4.inOut" } , '<' ) . from ( '#hunt-circ1' , { scale…" at bounding box center [473, 243] width 834 height 320
click at [121, 266] on div "duration : 2 , ease : "power4.inOut" } , '<' ) . from ( '#hunt-circ1' , { scale…" at bounding box center [473, 243] width 834 height 320
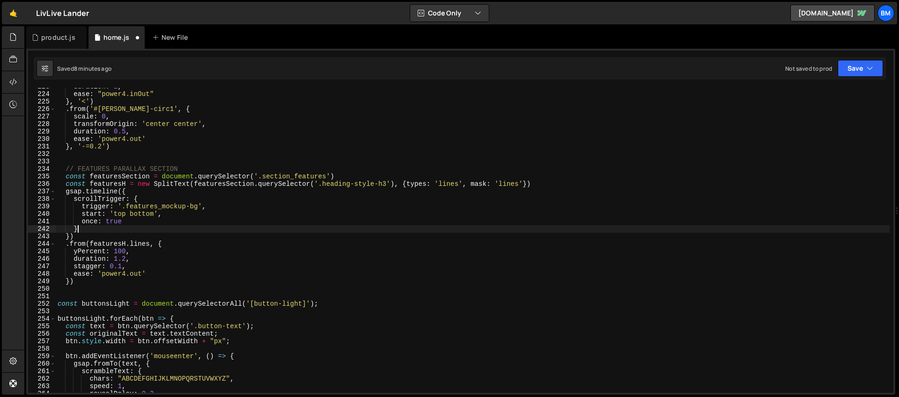
click at [93, 227] on div "duration : 2 , ease : "power4.inOut" } , '<' ) . from ( '#hunt-circ1' , { scale…" at bounding box center [473, 243] width 834 height 320
click at [91, 279] on div "duration : 2 , ease : "power4.inOut" } , '<' ) . from ( '#hunt-circ1' , { scale…" at bounding box center [473, 243] width 834 height 320
type textarea "})"
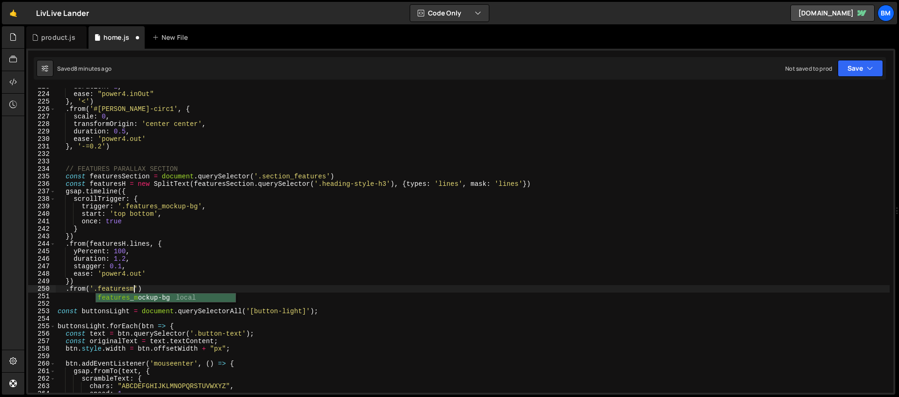
scroll to position [0, 5]
type textarea ".from('.features_mockup-bg', {)"
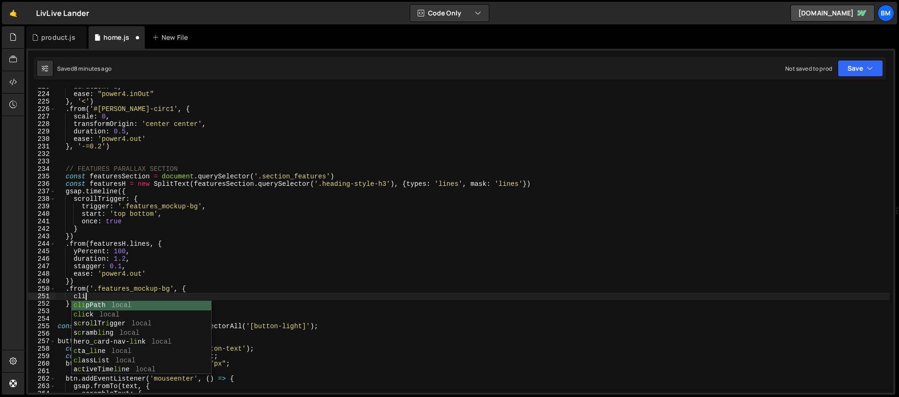
scroll to position [0, 1]
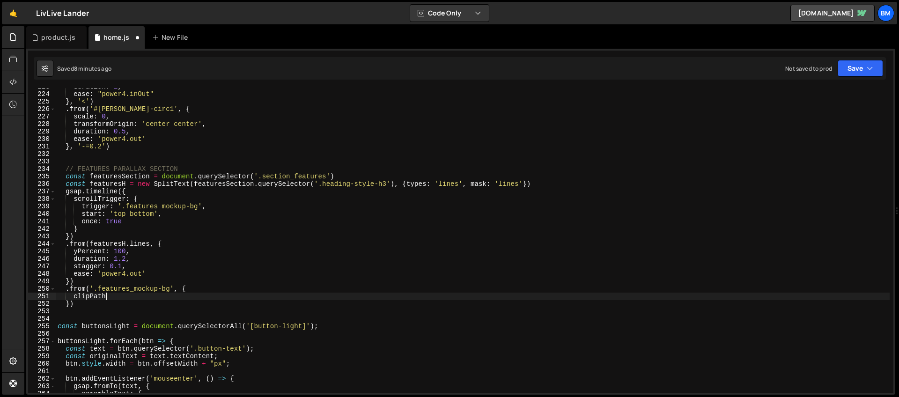
click at [86, 289] on div "duration : 2 , ease : "power4.inOut" } , '<' ) . from ( '#hunt-circ1' , { scale…" at bounding box center [473, 243] width 834 height 320
click at [185, 290] on div "duration : 2 , ease : "power4.inOut" } , '<' ) . from ( '#hunt-circ1' , { scale…" at bounding box center [473, 243] width 834 height 320
click at [116, 295] on div "duration : 2 , ease : "power4.inOut" } , '<' ) . from ( '#hunt-circ1' , { scale…" at bounding box center [473, 243] width 834 height 320
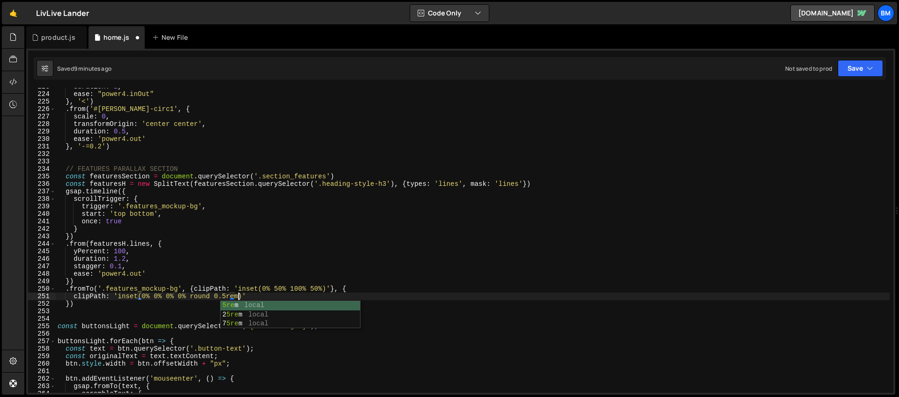
scroll to position [0, 13]
click at [323, 289] on div "duration : 2 , ease : "power4.inOut" } , '<' ) . from ( '#hunt-circ1' , { scale…" at bounding box center [473, 243] width 834 height 320
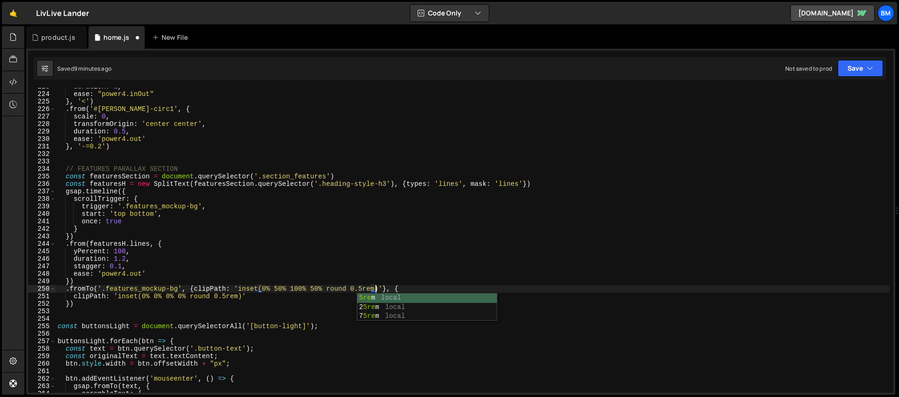
scroll to position [0, 22]
click at [256, 296] on div "duration : 2 , ease : "power4.inOut" } , '<' ) . from ( '#hunt-circ1' , { scale…" at bounding box center [473, 243] width 834 height 320
type textarea "clipPath: 'inset(0% 0% 0% 0% round 0.5rem)',"
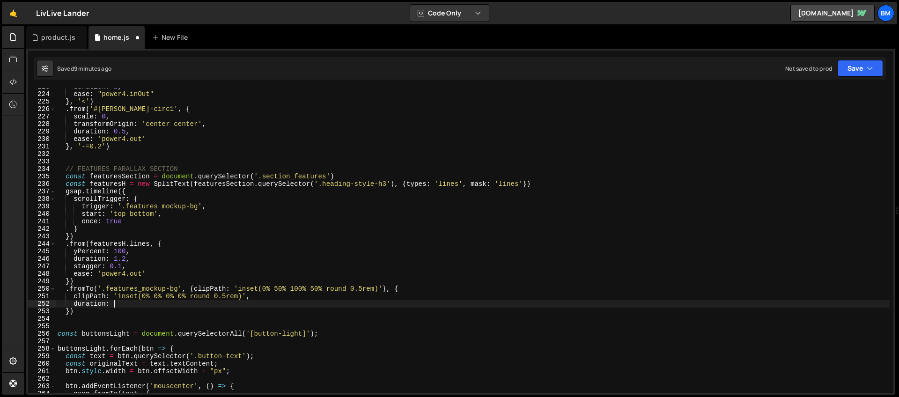
scroll to position [0, 3]
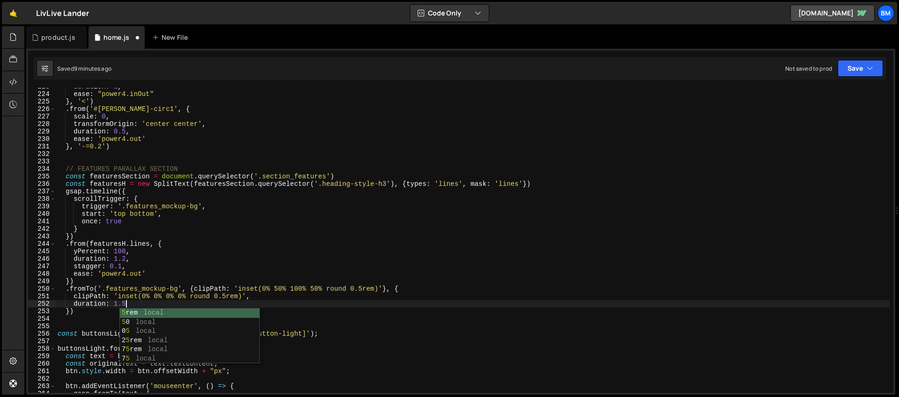
type textarea "duration: 1.5,"
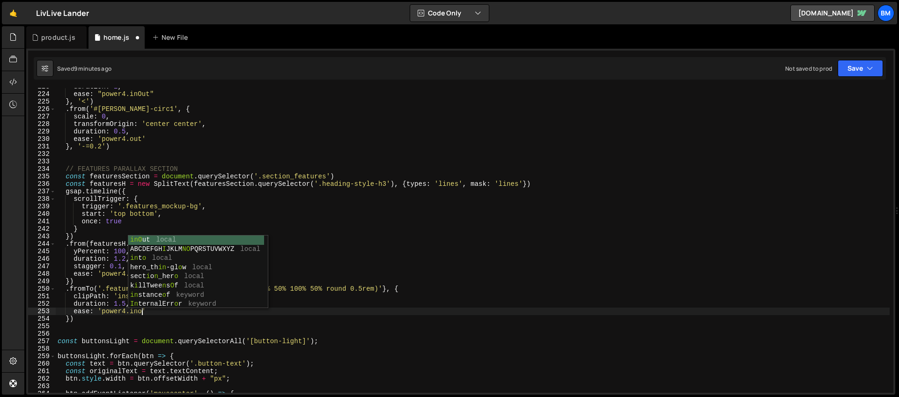
scroll to position [0, 6]
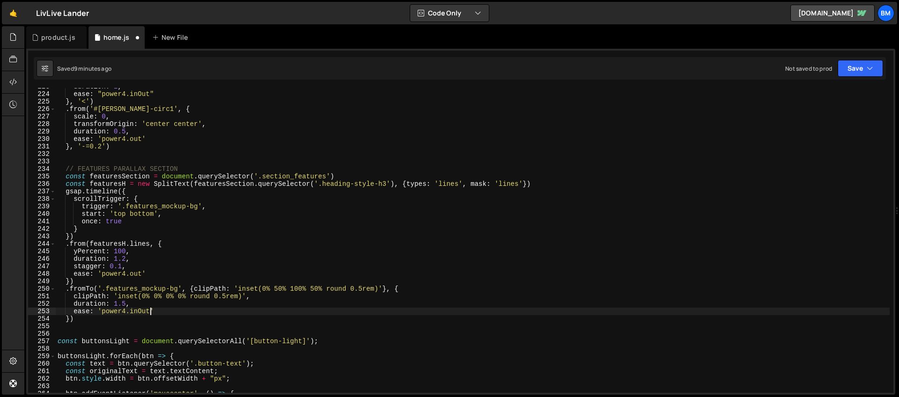
click at [69, 320] on div "duration : 2 , ease : "power4.inOut" } , '<' ) . from ( '#hunt-circ1' , { scale…" at bounding box center [473, 243] width 834 height 320
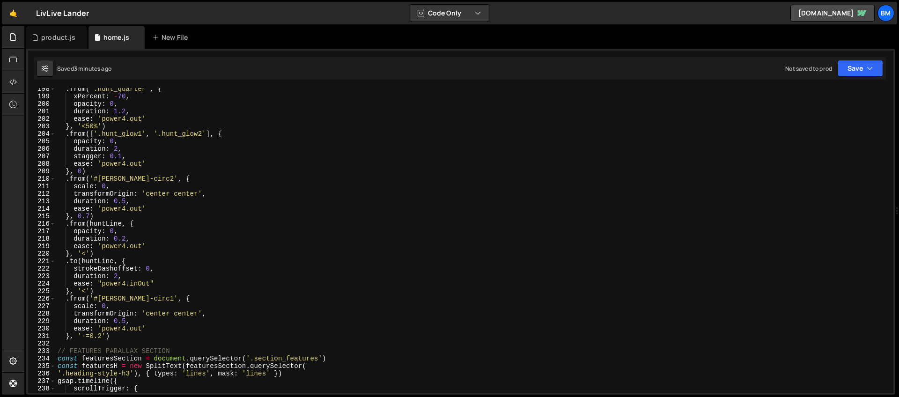
scroll to position [1377, 0]
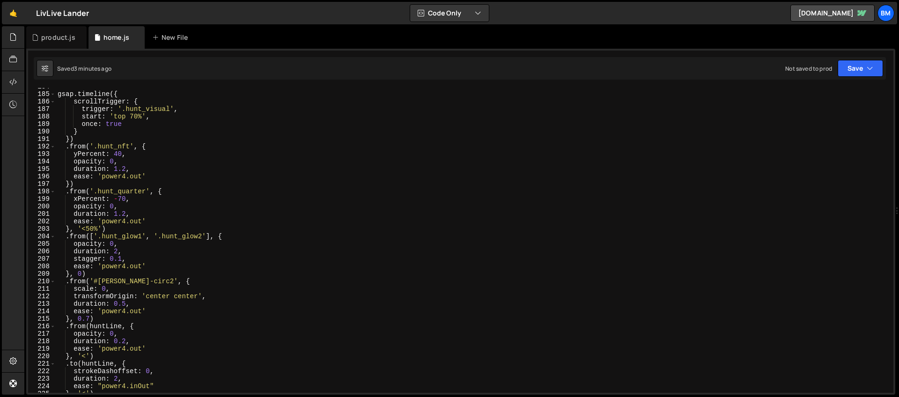
click at [239, 240] on div "gsap . timeline ({ scrollTrigger : { trigger : '.hunt_visual' , start : 'top 70…" at bounding box center [473, 243] width 834 height 320
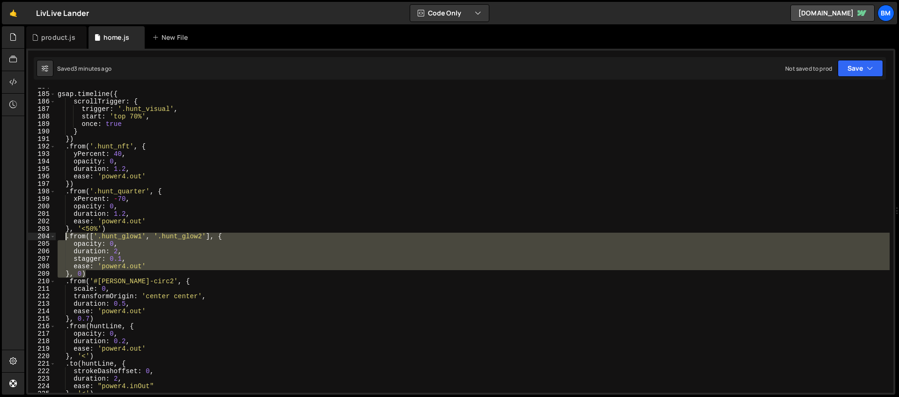
drag, startPoint x: 94, startPoint y: 275, endPoint x: 64, endPoint y: 240, distance: 46.2
click at [64, 240] on div "gsap . timeline ({ scrollTrigger : { trigger : '.hunt_visual' , start : 'top 70…" at bounding box center [473, 243] width 834 height 320
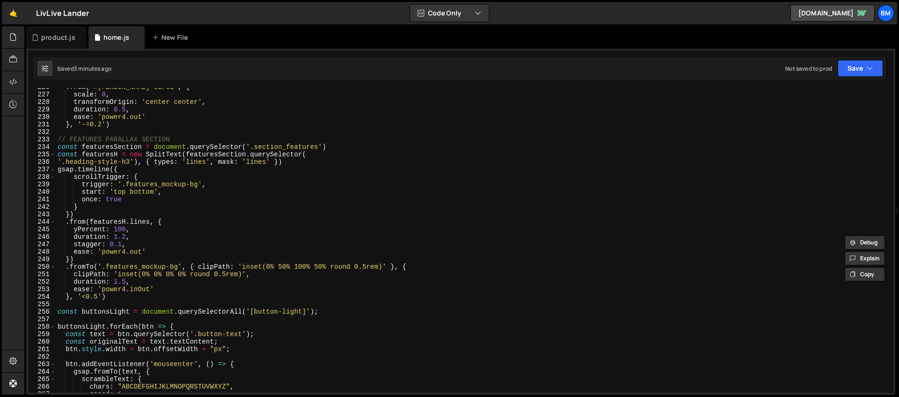
scroll to position [1707, 0]
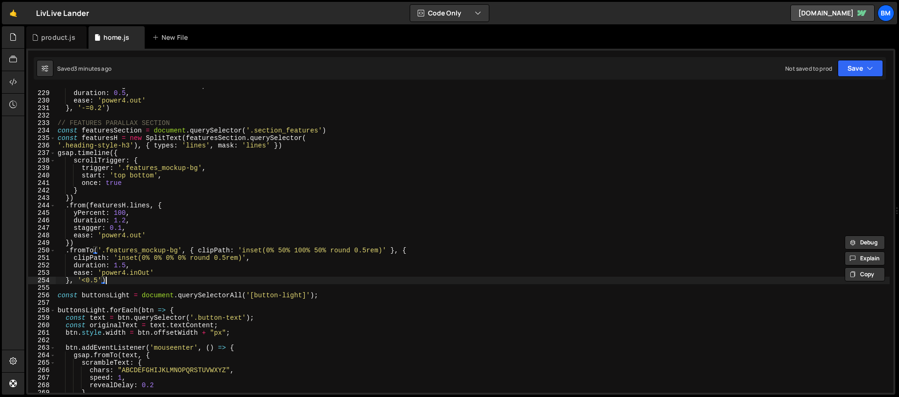
click at [111, 282] on div "transformOrigin : 'center center' , duration : 0.5 , ease : 'power4.out' } , '-…" at bounding box center [473, 242] width 834 height 320
type textarea "}, '<0.5')"
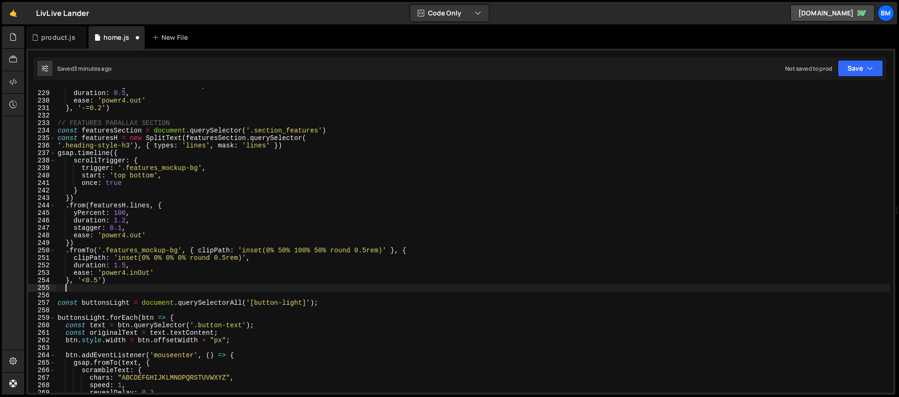
paste textarea "}, 0)"
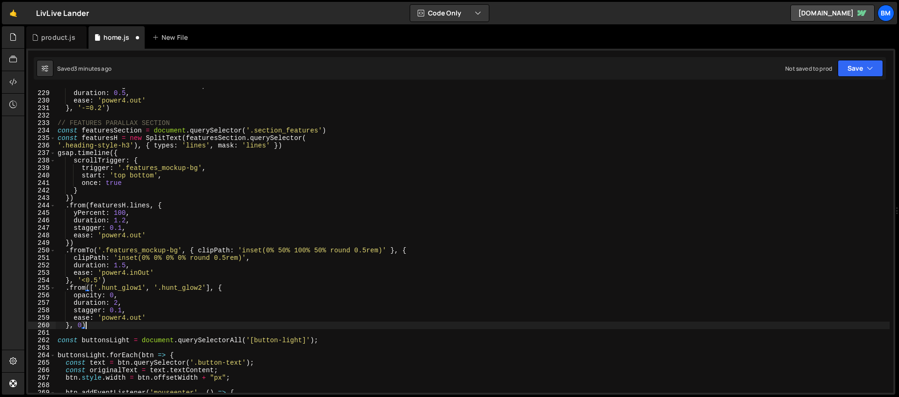
click at [118, 289] on div "transformOrigin : 'center center' , duration : 0.5 , ease : 'power4.out' } , '-…" at bounding box center [473, 242] width 834 height 320
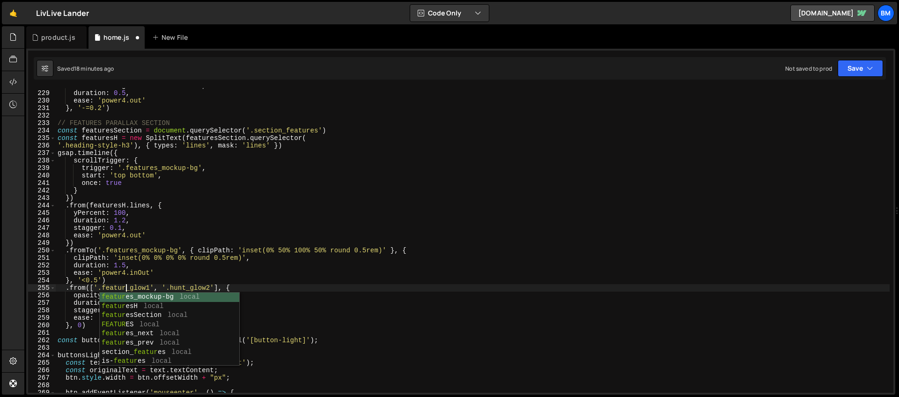
scroll to position [0, 5]
click at [183, 288] on div "transformOrigin : 'center center' , duration : 0.5 , ease : 'power4.out' } , '-…" at bounding box center [473, 242] width 834 height 320
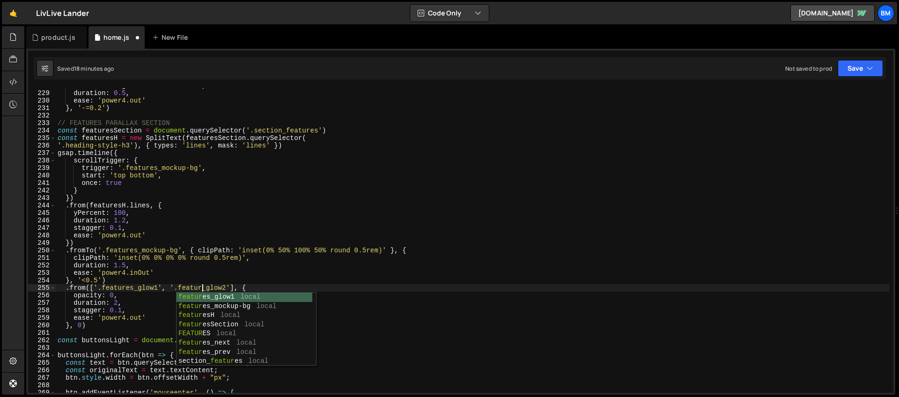
scroll to position [0, 10]
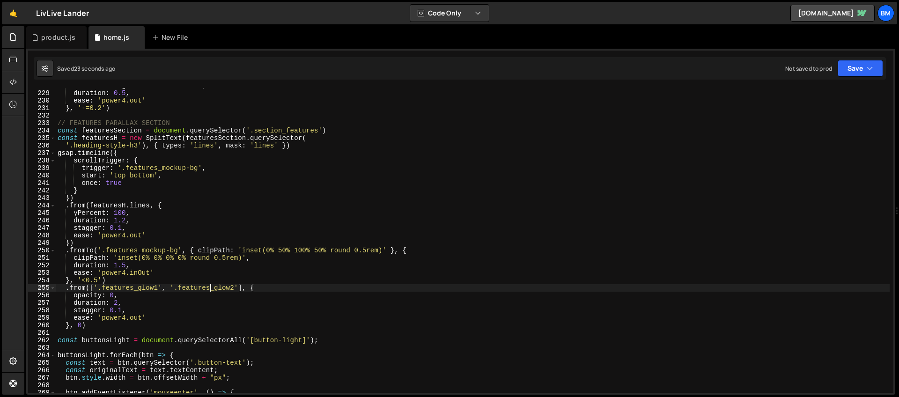
click at [81, 326] on div "transformOrigin : 'center center' , duration : 0.5 , ease : 'power4.out' } , '-…" at bounding box center [473, 242] width 834 height 320
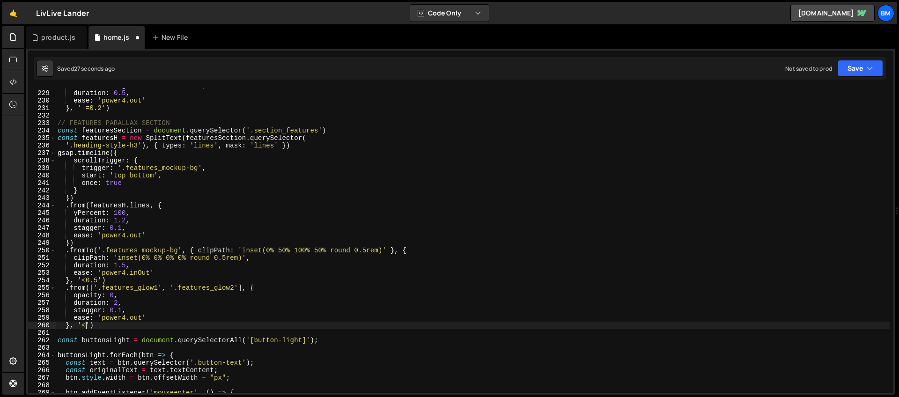
click at [97, 327] on div "transformOrigin : 'center center' , duration : 0.5 , ease : 'power4.out' } , '-…" at bounding box center [473, 242] width 834 height 320
type textarea "}, '<')"
paste textarea "features_mockup"
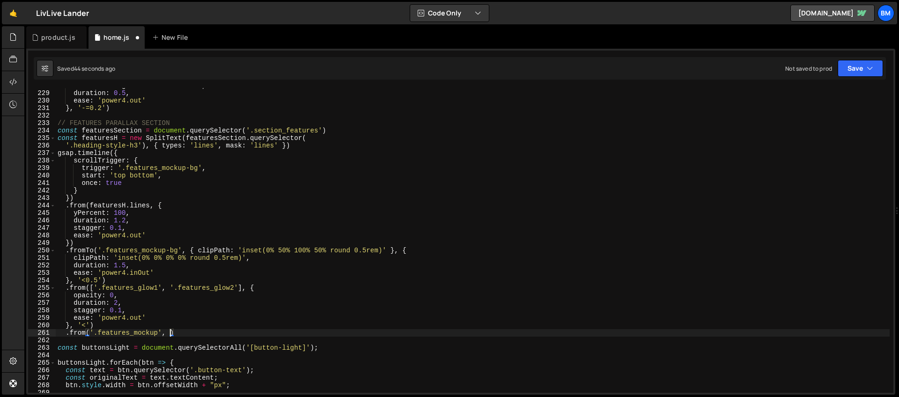
type textarea ".from('.features_mockup', {)"
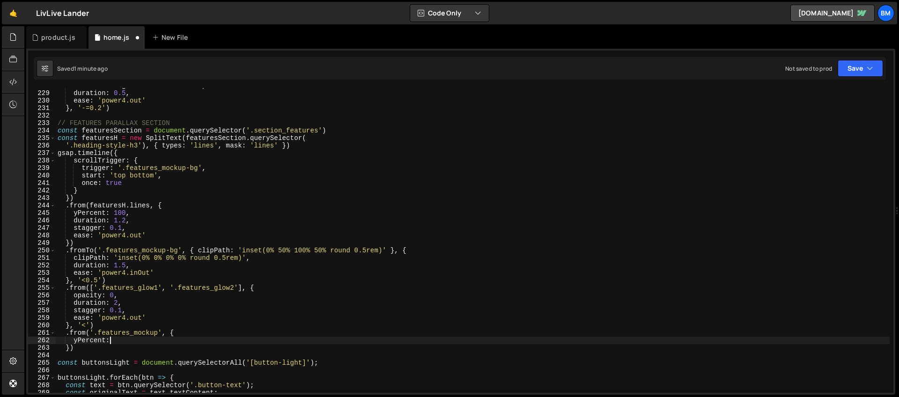
scroll to position [0, 3]
type textarea "yPercent: 50,"
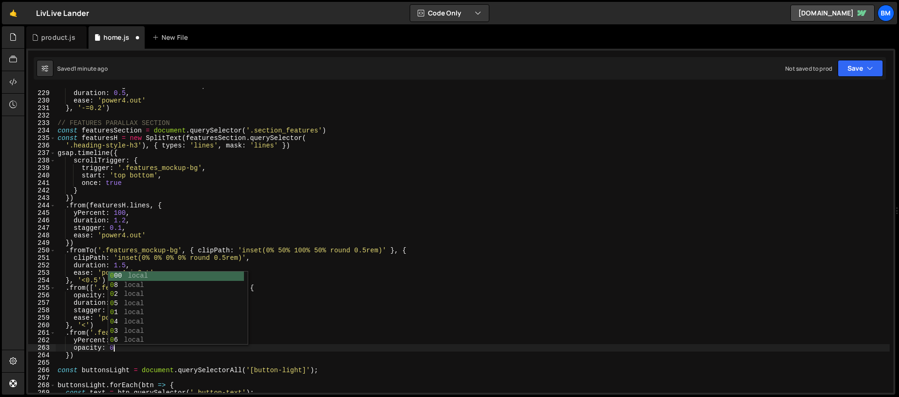
type textarea "opacity: 0,"
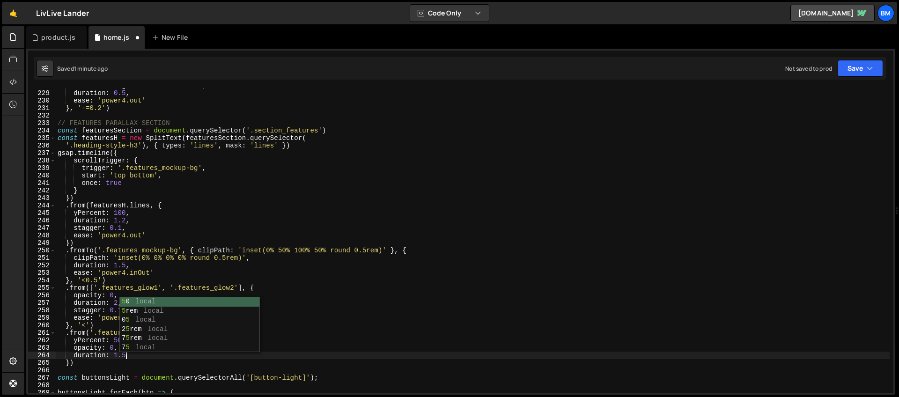
type textarea "duration: 1.5,"
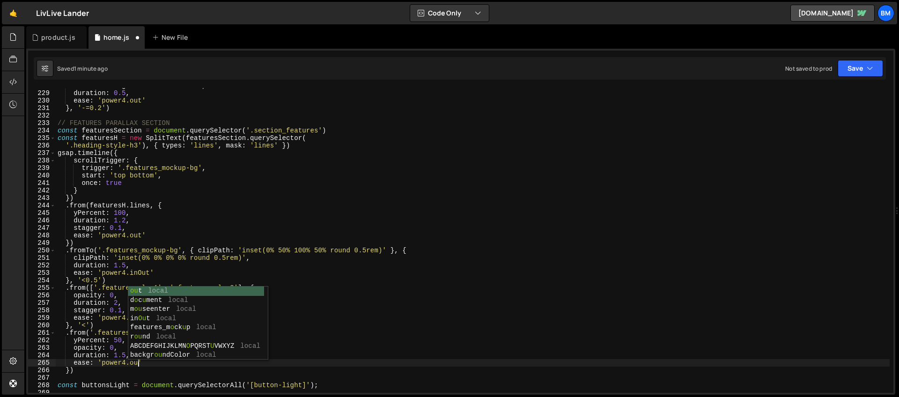
scroll to position [0, 6]
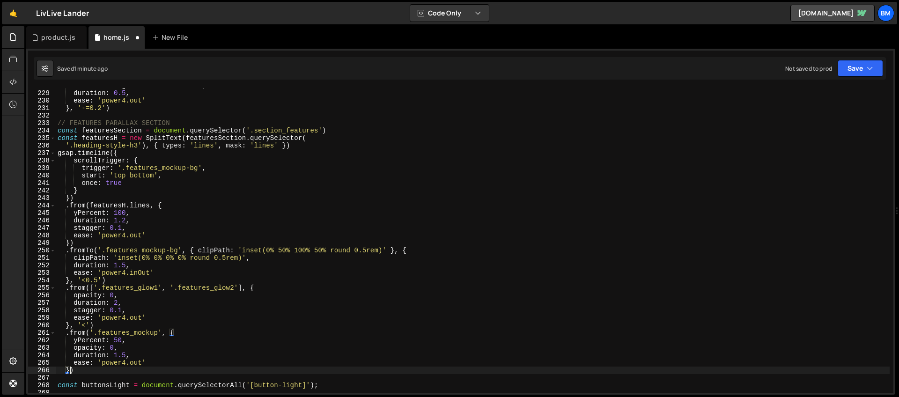
click at [71, 370] on div "transformOrigin : 'center center' , duration : 0.5 , ease : 'power4.out' } , '-…" at bounding box center [473, 242] width 834 height 320
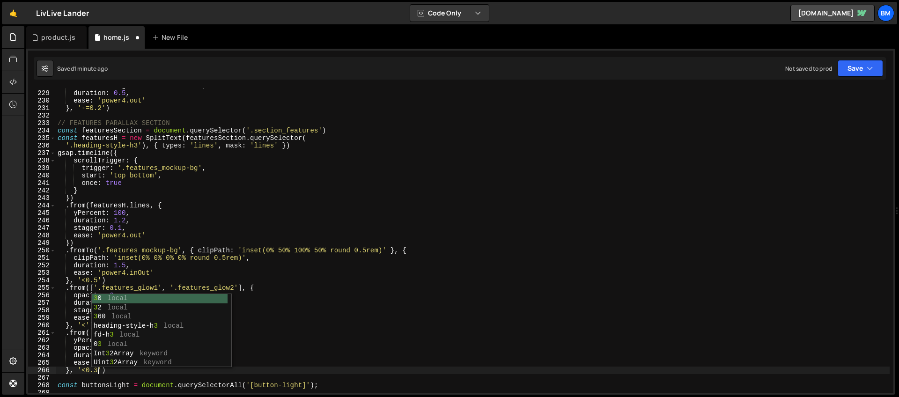
scroll to position [0, 3]
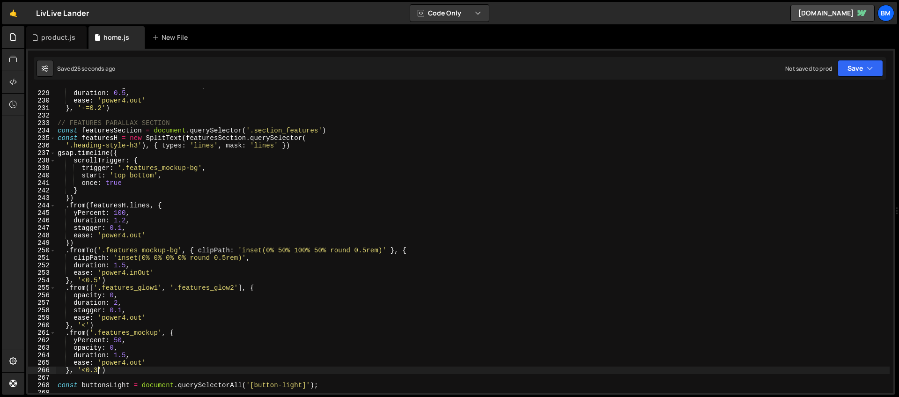
click at [130, 263] on div "transformOrigin : 'center center' , duration : 0.5 , ease : 'power4.out' } , '-…" at bounding box center [473, 242] width 834 height 320
click at [89, 282] on div "transformOrigin : 'center center' , duration : 0.5 , ease : 'power4.out' } , '-…" at bounding box center [473, 242] width 834 height 320
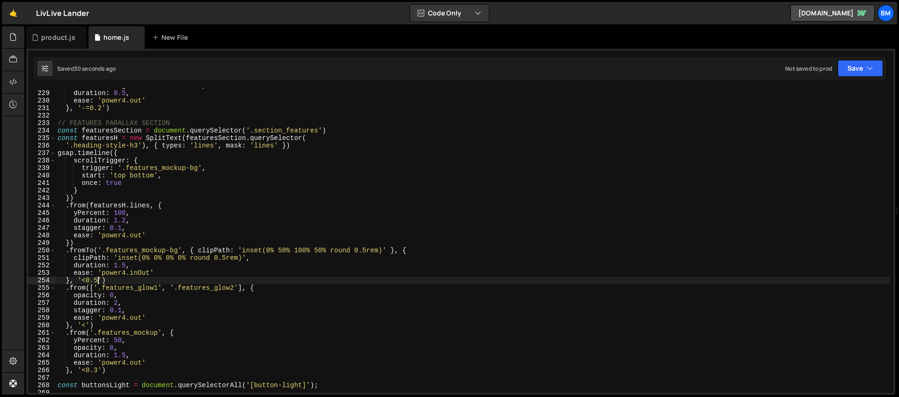
click at [96, 279] on div "transformOrigin : 'center center' , duration : 0.5 , ease : 'power4.out' } , '-…" at bounding box center [473, 242] width 834 height 320
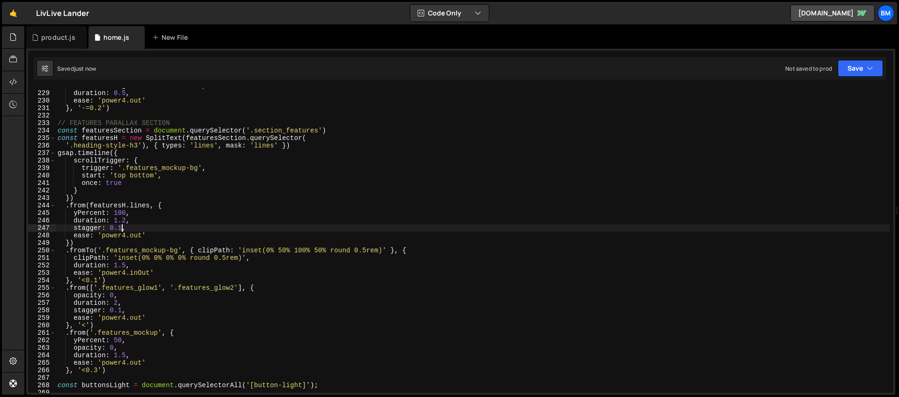
click at [121, 229] on div "transformOrigin : 'center center' , duration : 0.5 , ease : 'power4.out' } , '-…" at bounding box center [473, 242] width 834 height 320
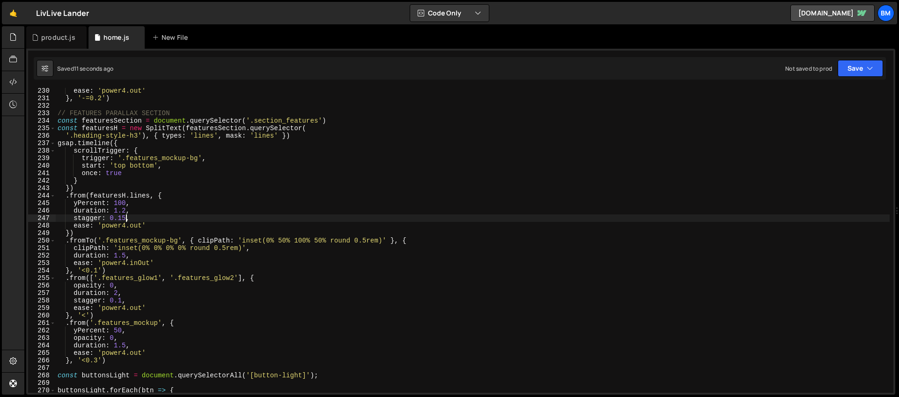
scroll to position [1785, 0]
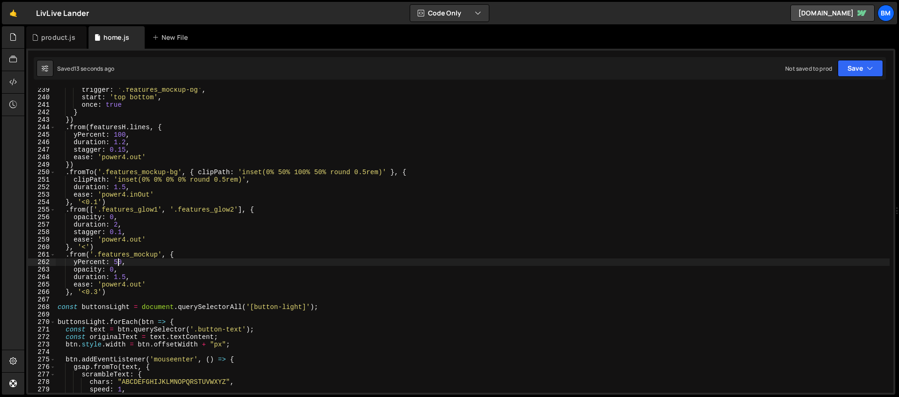
click at [119, 264] on div "trigger : '.features_mockup-bg' , start : 'top bottom' , once : true } }) . fro…" at bounding box center [473, 246] width 834 height 320
click at [120, 292] on div "trigger : '.features_mockup-bg' , start : 'top bottom' , once : true } }) . fro…" at bounding box center [473, 245] width 834 height 320
type textarea "}, '<0.3')"
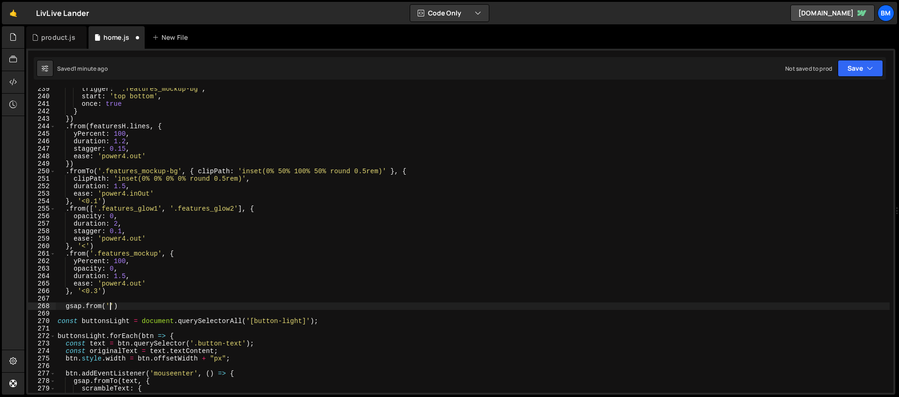
scroll to position [0, 4]
paste textarea "features_visual"
type textarea "gsap.from('.features_visual', {)"
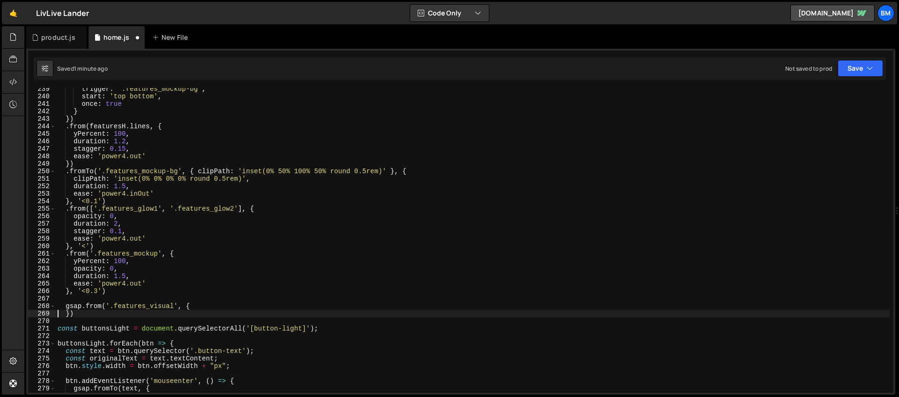
scroll to position [0, 0]
type textarea "})"
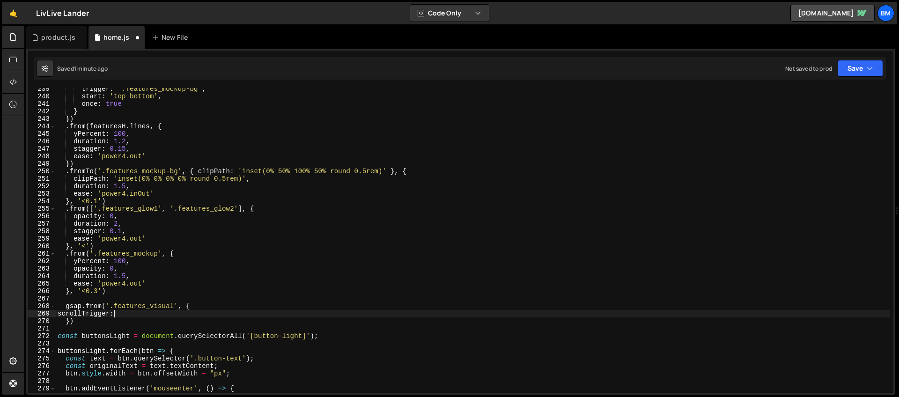
scroll to position [0, 4]
type textarea "scrollTrigger: {"
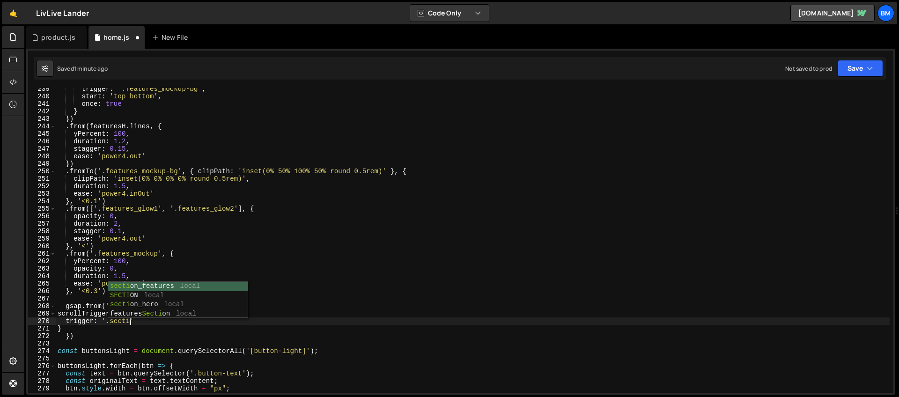
scroll to position [0, 5]
type textarea "trigger: '.section_features',"
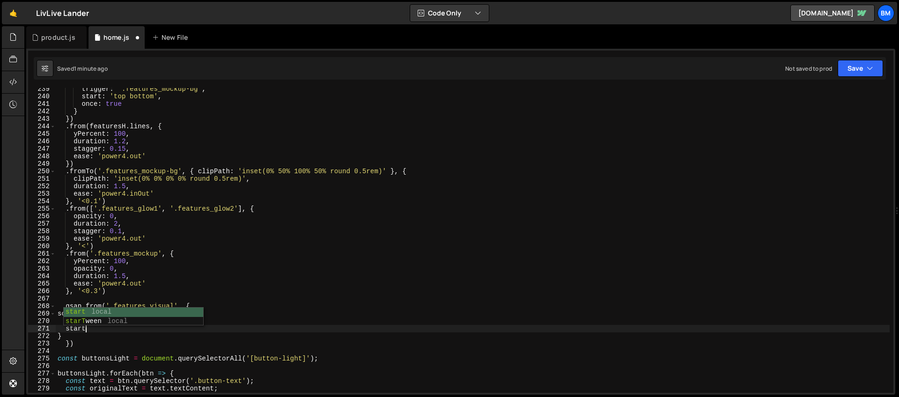
scroll to position [0, 1]
click at [167, 320] on div "trigger : '.features_mockup-bg' , start : 'top bottom' , once : true } }) . fro…" at bounding box center [473, 245] width 834 height 320
click at [110, 326] on div "trigger : '.features_mockup-bg' , start : 'top bottom' , once : true } }) . fro…" at bounding box center [473, 245] width 834 height 320
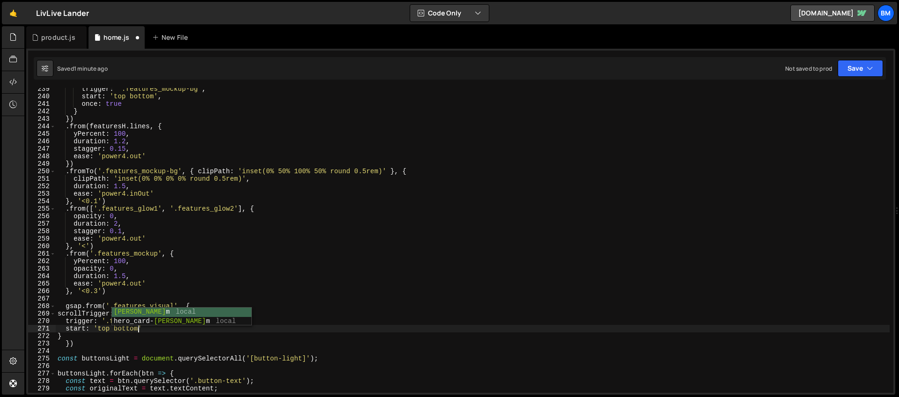
scroll to position [0, 5]
type textarea "start: 'top bottom',"
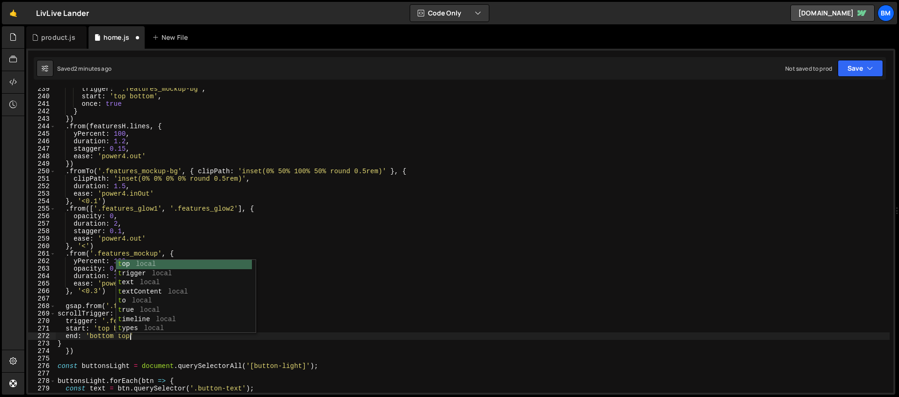
scroll to position [0, 4]
type textarea "end: 'bottom top',"
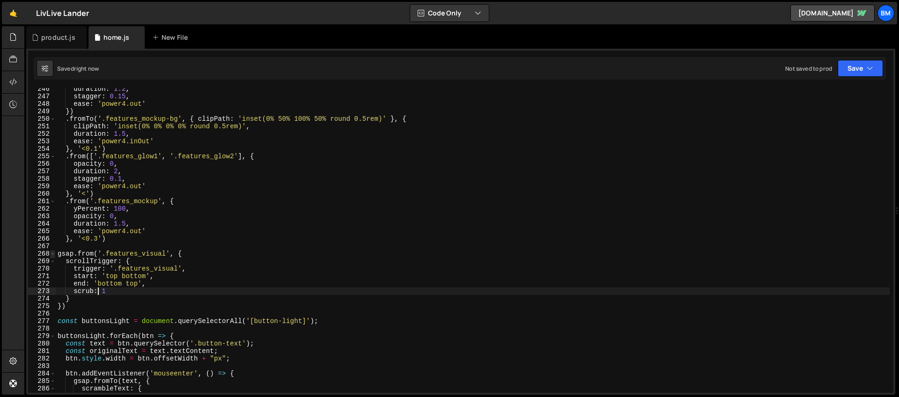
scroll to position [1895, 0]
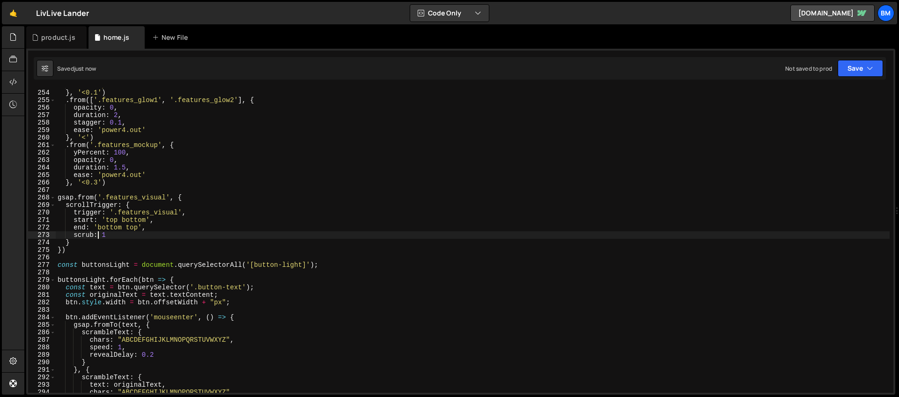
click at [78, 244] on div "ease : 'power4.inOut' } , '<0.1' ) . from ([ '.features_glow1' , '.features_glo…" at bounding box center [473, 241] width 834 height 320
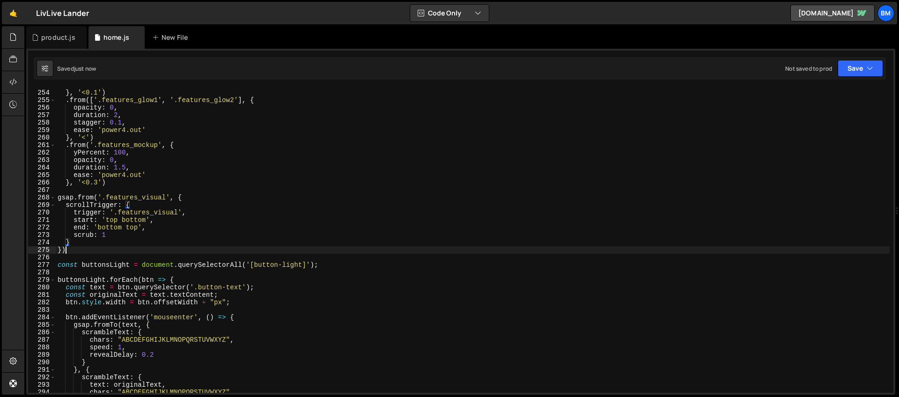
click at [74, 250] on div "ease : 'power4.inOut' } , '<0.1' ) . from ([ '.features_glow1' , '.features_glo…" at bounding box center [473, 241] width 834 height 320
type textarea "})"
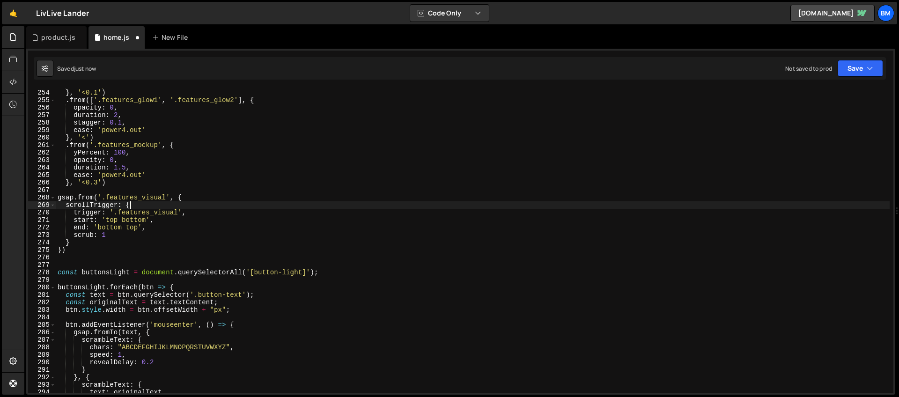
click at [141, 207] on div "ease : 'power4.inOut' } , '<0.1' ) . from ([ '.features_glow1' , '.features_glo…" at bounding box center [473, 241] width 834 height 320
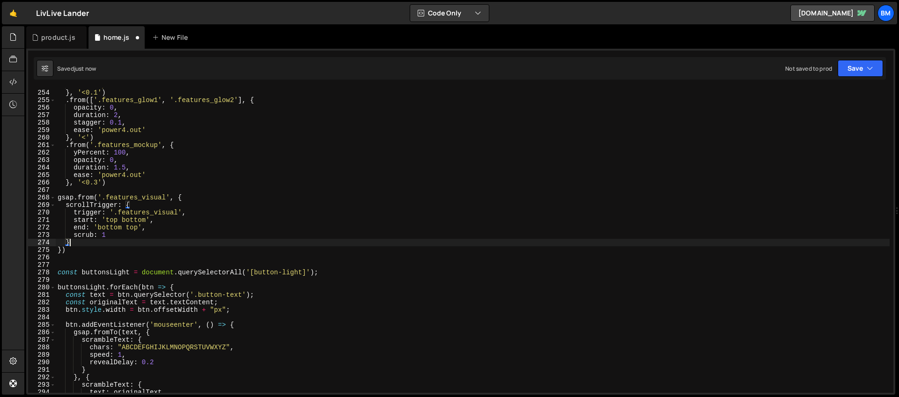
click at [79, 244] on div "ease : 'power4.inOut' } , '<0.1' ) . from ([ '.features_glow1' , '.features_glo…" at bounding box center [473, 241] width 834 height 320
type textarea "}"
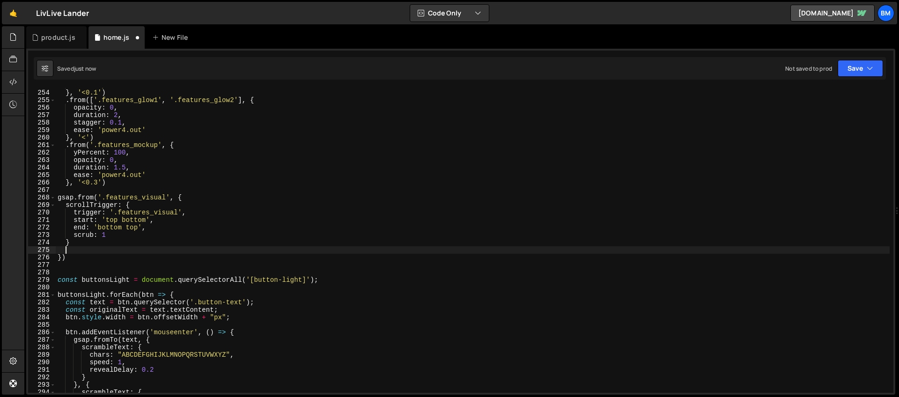
click at [78, 242] on div "ease : 'power4.inOut' } , '<0.1' ) . from ([ '.features_glow1' , '.features_glo…" at bounding box center [473, 241] width 834 height 320
type textarea "},"
click at [75, 251] on div "ease : 'power4.inOut' } , '<0.1' ) . from ([ '.features_glow1' , '.features_glo…" at bounding box center [473, 241] width 834 height 320
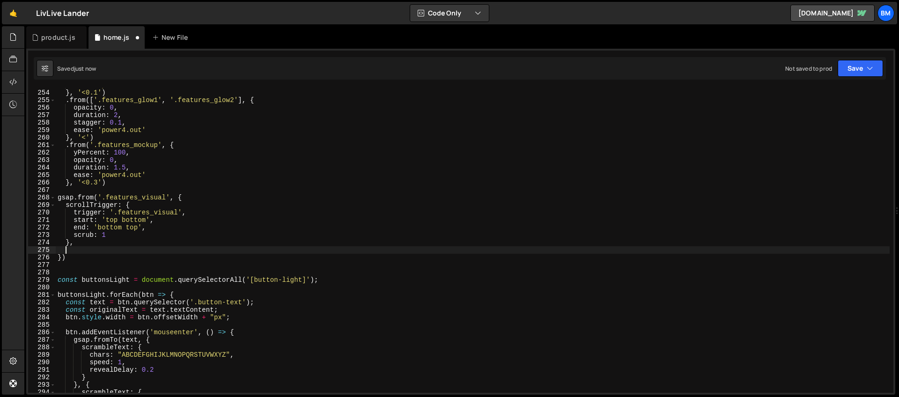
type textarea "p"
type textarea "yPercent: 150,"
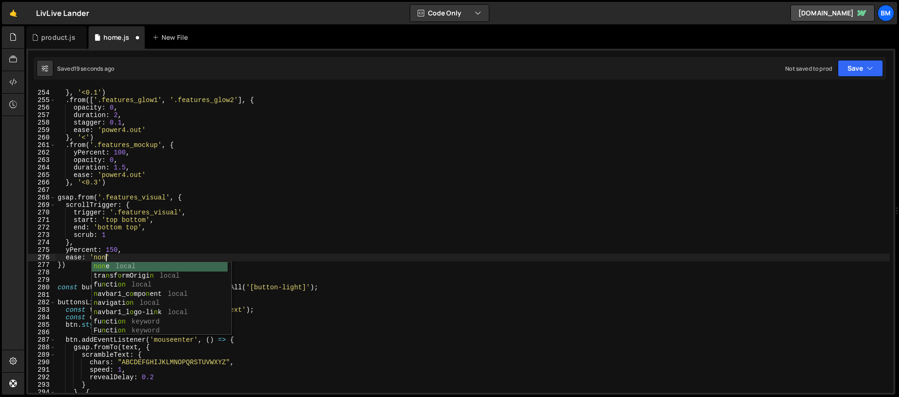
scroll to position [0, 3]
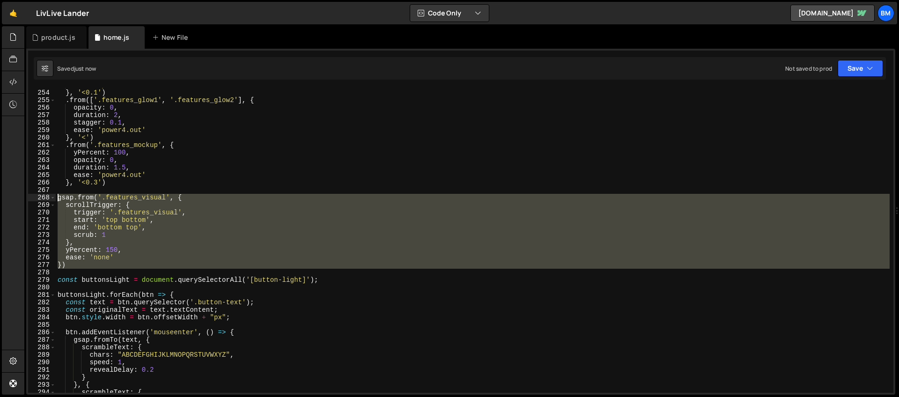
drag, startPoint x: 77, startPoint y: 270, endPoint x: 30, endPoint y: 197, distance: 87.0
click at [30, 197] on div "ease: 'none' 253 254 255 256 257 258 259 260 261 262 263 264 265 266 267 268 26…" at bounding box center [461, 240] width 866 height 305
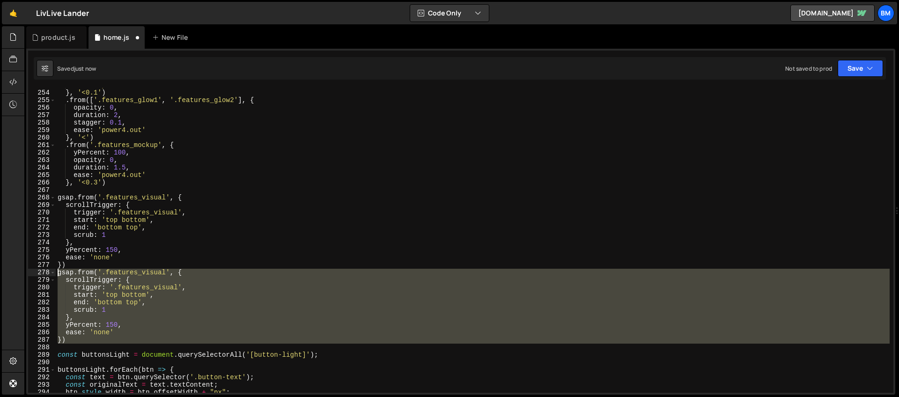
click at [141, 270] on div "ease : 'power4.inOut' } , '<0.1' ) . from ([ '.features_glow1' , '.features_glo…" at bounding box center [473, 240] width 834 height 305
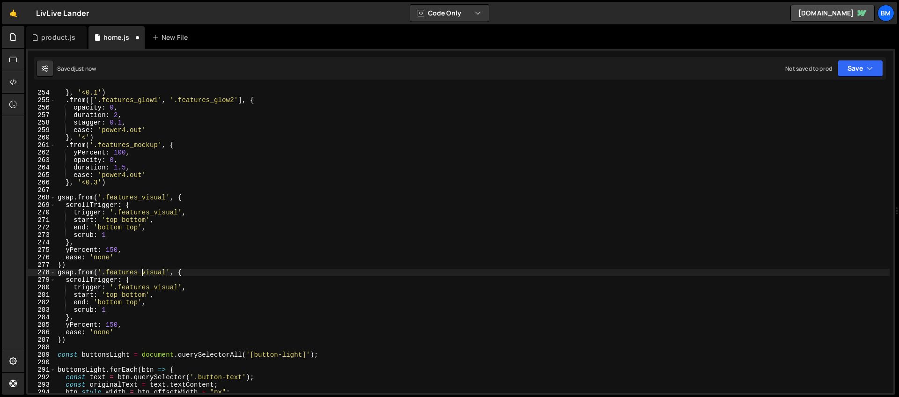
scroll to position [1904, 0]
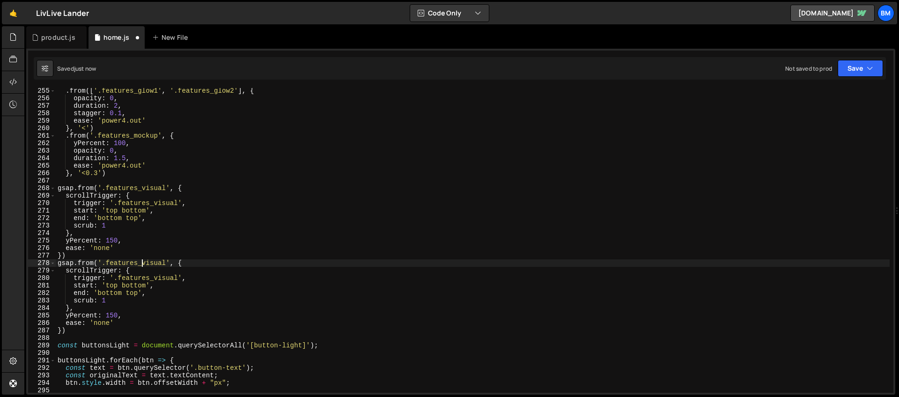
click at [166, 264] on div ". from ([ '.features_glow1' , '.features_glow2' ] , { opacity : 0 , duration : …" at bounding box center [473, 247] width 834 height 320
click at [125, 263] on div ". from ([ '.features_glow1' , '.features_glow2' ] , { opacity : 0 , duration : …" at bounding box center [473, 247] width 834 height 320
paste textarea "features_headshot"
click at [81, 315] on div ". from ([ '.features_glow1' , '.features_glow2' ] , { opacity : 0 , duration : …" at bounding box center [473, 247] width 834 height 320
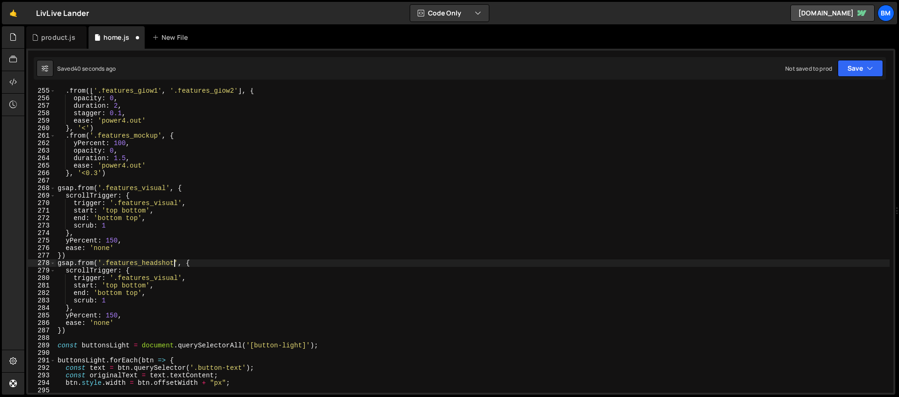
click at [81, 315] on div ". from ([ '.features_glow1' , '.features_glow2' ] , { opacity : 0 , duration : …" at bounding box center [473, 247] width 834 height 320
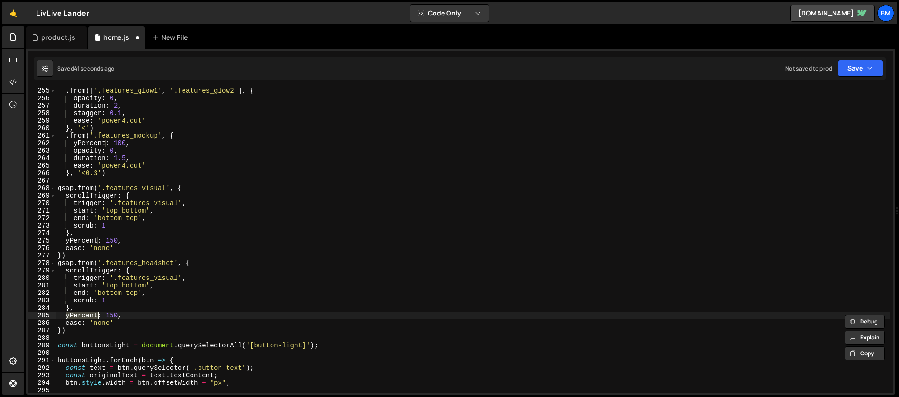
scroll to position [0, 1]
click at [71, 326] on div ". from ([ '.features_glow1' , '.features_glow2' ] , { opacity : 0 , duration : …" at bounding box center [473, 247] width 834 height 320
click at [89, 316] on div ". from ([ '.features_glow1' , '.features_glow2' ] , { opacity : 0 , duration : …" at bounding box center [473, 247] width 834 height 320
click at [113, 305] on div ". from ([ '.features_glow1' , '.features_glow2' ] , { opacity : 0 , duration : …" at bounding box center [473, 247] width 834 height 320
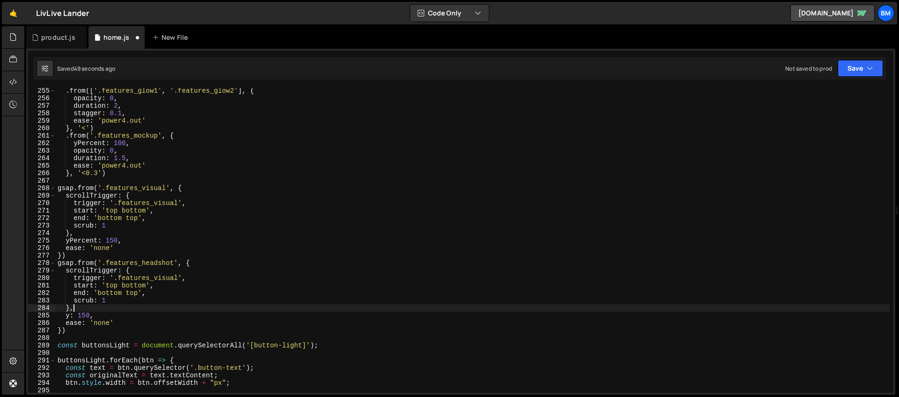
click at [177, 277] on div ". from ([ '.features_glow1' , '.features_glow2' ] , { opacity : 0 , duration : …" at bounding box center [473, 247] width 834 height 320
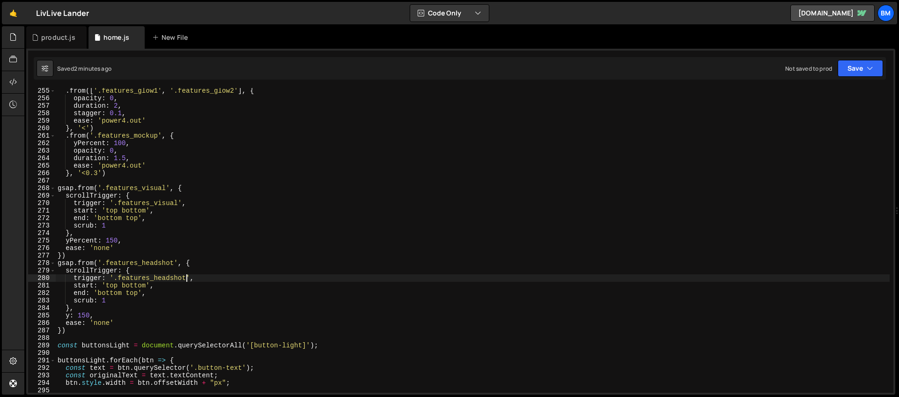
scroll to position [1914, 0]
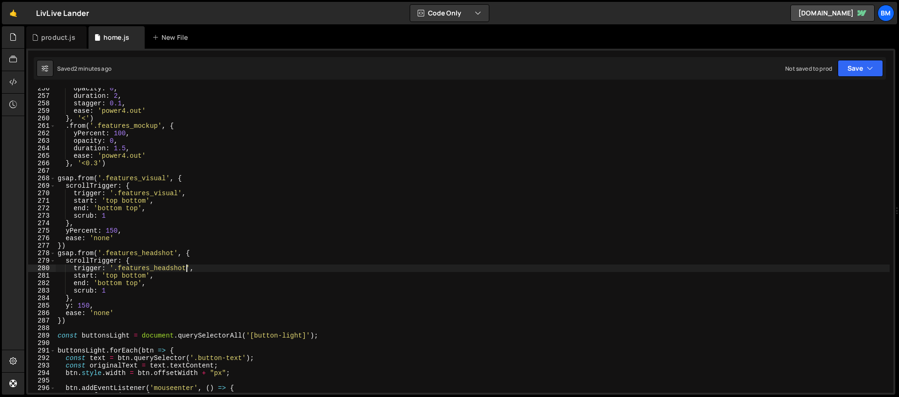
click at [71, 320] on div "opacity : 0 , duration : 2 , stagger : 0.1 , ease : 'power4.out' } , '<' ) . fr…" at bounding box center [473, 245] width 834 height 320
type textarea "})"
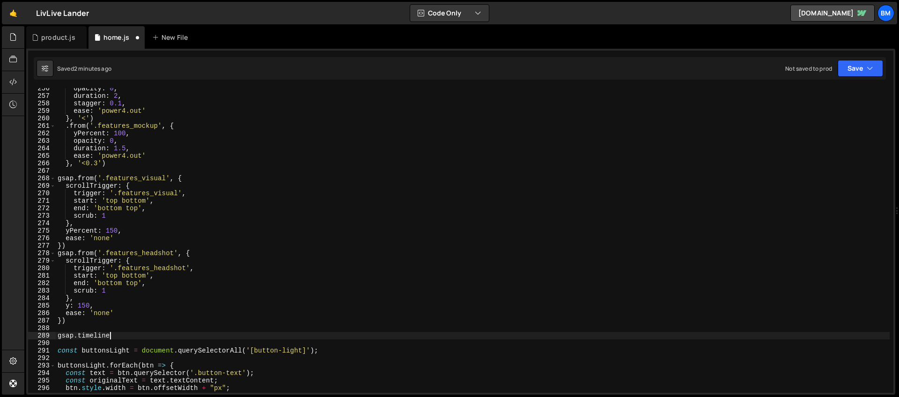
scroll to position [0, 3]
type textarea "gsap.timeline({"
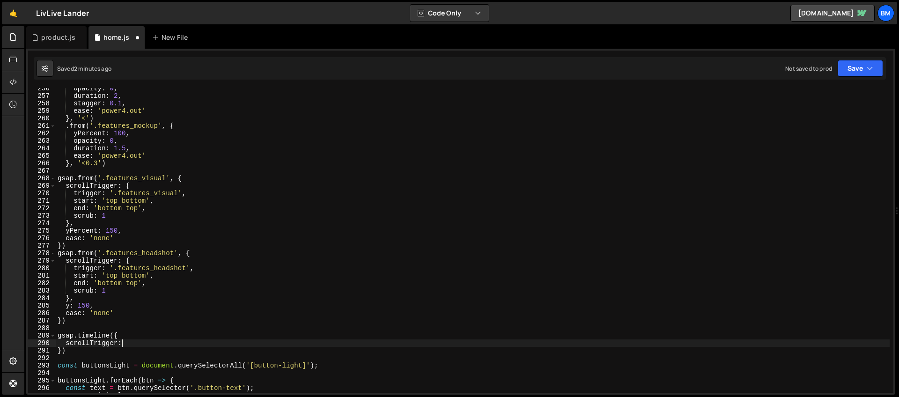
scroll to position [0, 4]
type textarea "scrollTrigger: {"
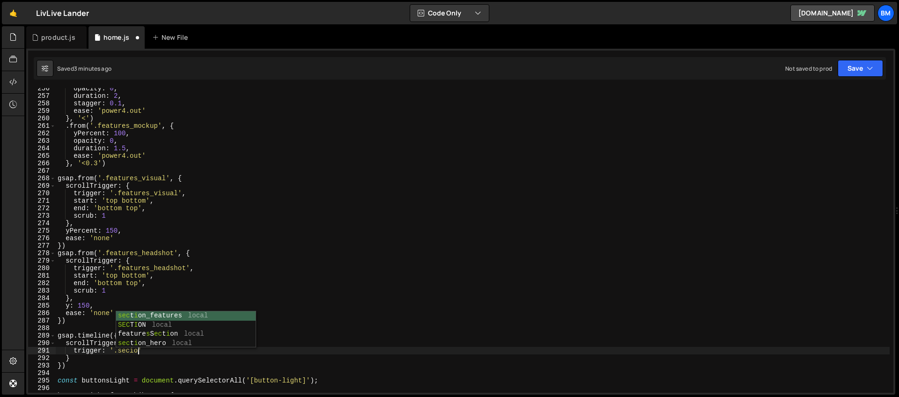
scroll to position [0, 5]
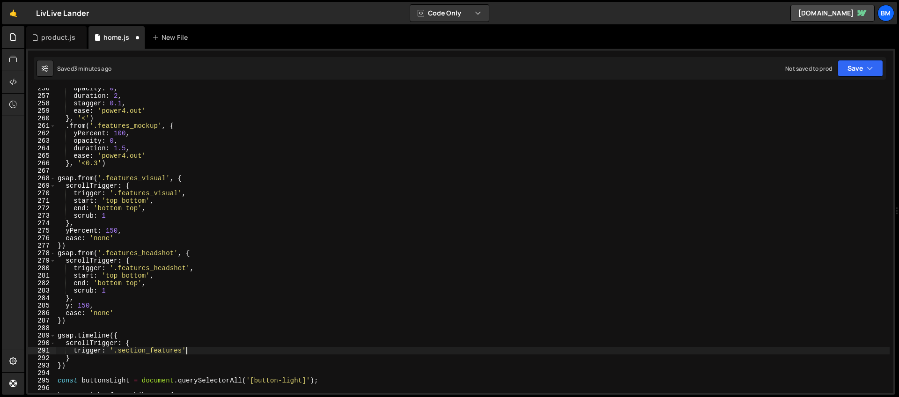
type textarea "trigger: '.section_features','"
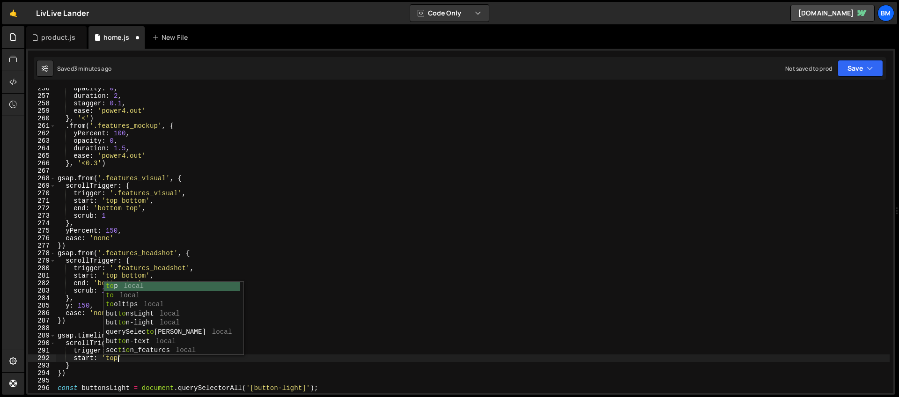
scroll to position [0, 4]
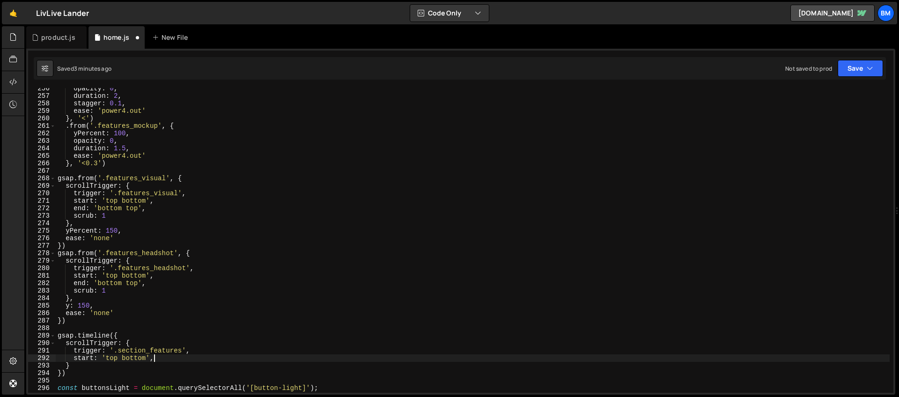
type textarea "start: 'top bottom','"
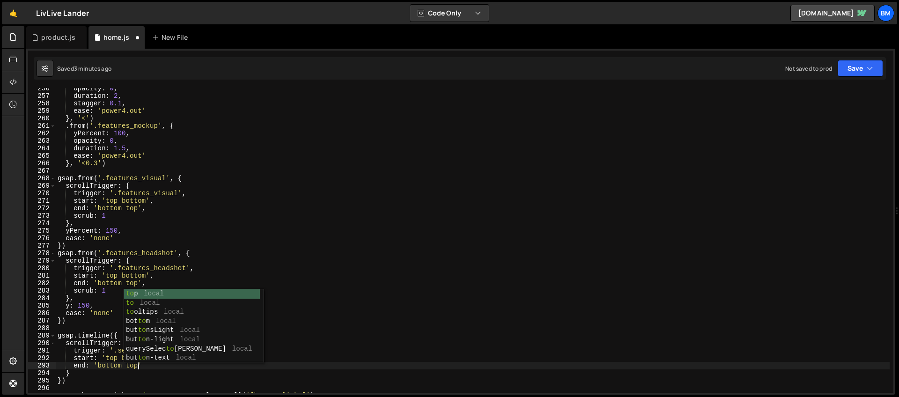
scroll to position [0, 5]
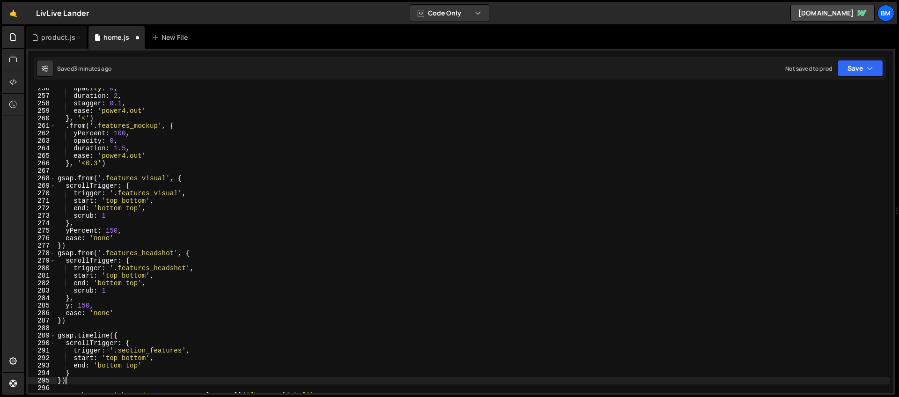
click at [127, 378] on div "opacity : 0 , duration : 2 , stagger : 0.1 , ease : 'power4.out' } , '<' ) . fr…" at bounding box center [473, 245] width 834 height 320
click at [160, 365] on div "opacity : 0 , duration : 2 , stagger : 0.1 , ease : 'power4.out' } , '<' ) . fr…" at bounding box center [473, 245] width 834 height 320
type textarea "end: 'bottom top',"
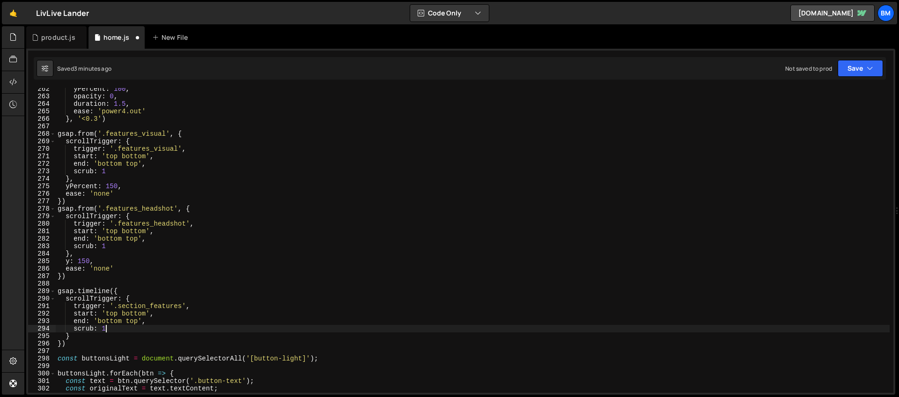
scroll to position [1959, 0]
click at [69, 335] on div "yPercent : 100 , opacity : 0 , duration : 1.5 , ease : 'power4.out' } , '<0.3' …" at bounding box center [473, 245] width 834 height 320
click at [70, 343] on div "yPercent : 100 , opacity : 0 , duration : 1.5 , ease : 'power4.out' } , '<0.3' …" at bounding box center [473, 245] width 834 height 320
type textarea "})"
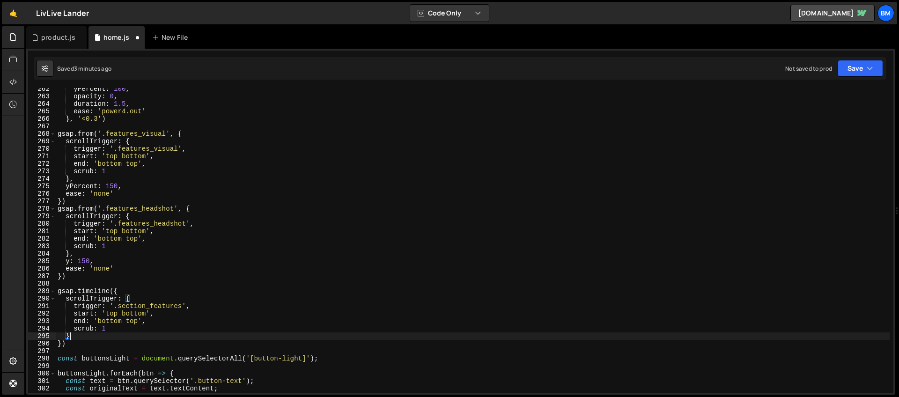
scroll to position [0, 0]
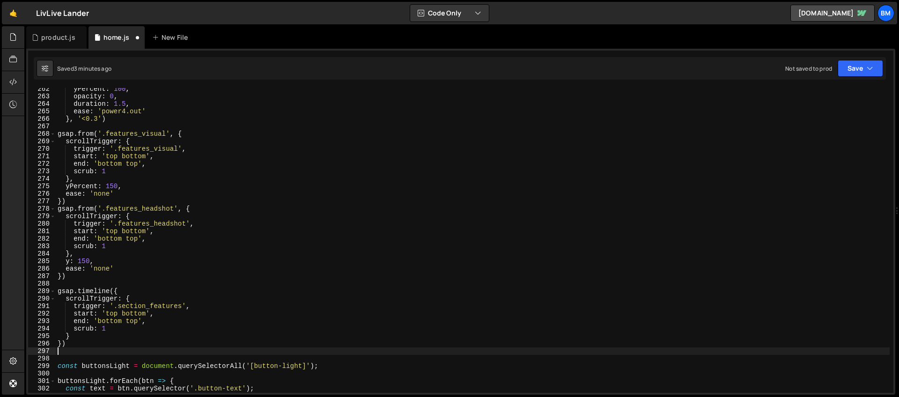
click at [152, 216] on div "yPercent : 100 , opacity : 0 , duration : 1.5 , ease : 'power4.out' } , '<0.3' …" at bounding box center [473, 245] width 834 height 320
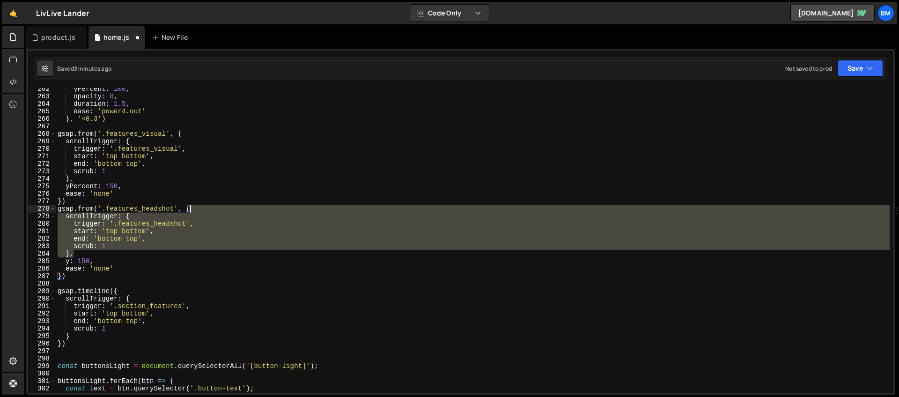
drag, startPoint x: 83, startPoint y: 254, endPoint x: 226, endPoint y: 211, distance: 148.8
click at [226, 211] on div "yPercent : 100 , opacity : 0 , duration : 1.5 , ease : 'power4.out' } , '<0.3' …" at bounding box center [473, 245] width 834 height 320
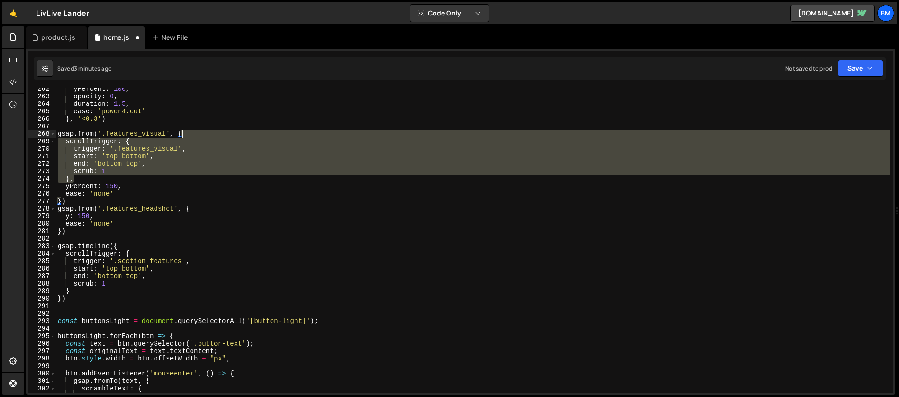
drag, startPoint x: 80, startPoint y: 180, endPoint x: 216, endPoint y: 133, distance: 144.6
click at [216, 133] on div "yPercent : 100 , opacity : 0 , duration : 1.5 , ease : 'power4.out' } , '<0.3' …" at bounding box center [473, 245] width 834 height 320
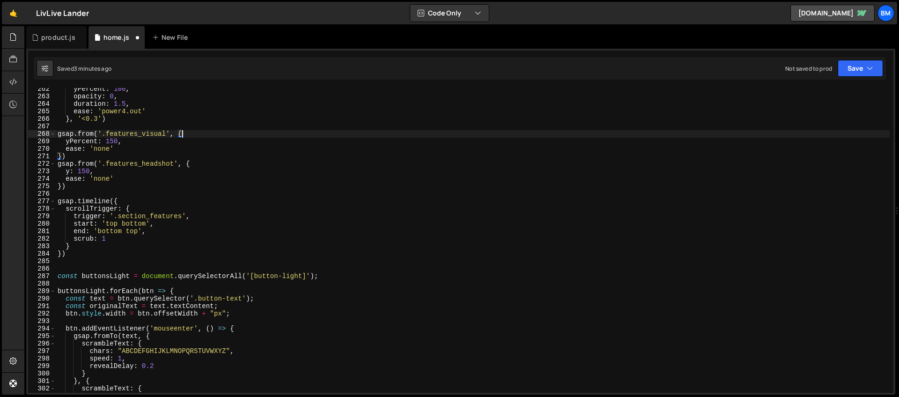
click at [65, 135] on div "yPercent : 100 , opacity : 0 , duration : 1.5 , ease : 'power4.out' } , '<0.3' …" at bounding box center [473, 245] width 834 height 320
click at [66, 164] on div "yPercent : 100 , opacity : 0 , duration : 1.5 , ease : 'power4.out' } , '<0.3' …" at bounding box center [473, 245] width 834 height 320
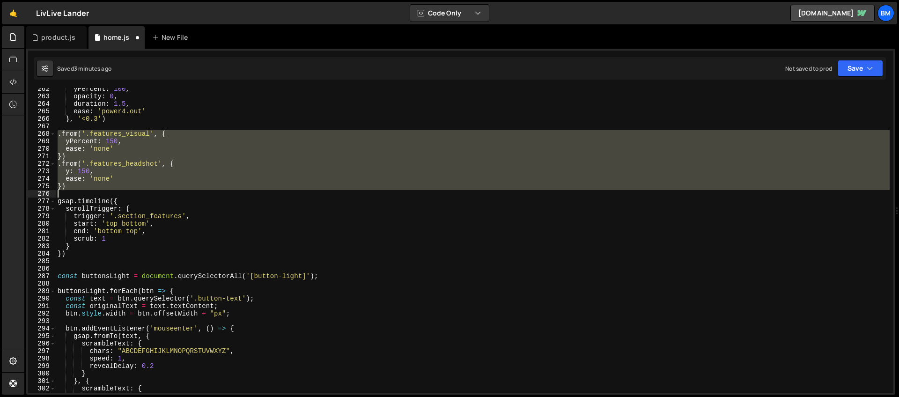
drag, startPoint x: 58, startPoint y: 135, endPoint x: 91, endPoint y: 190, distance: 64.1
click at [91, 190] on div "yPercent : 100 , opacity : 0 , duration : 1.5 , ease : 'power4.out' } , '<0.3' …" at bounding box center [473, 245] width 834 height 320
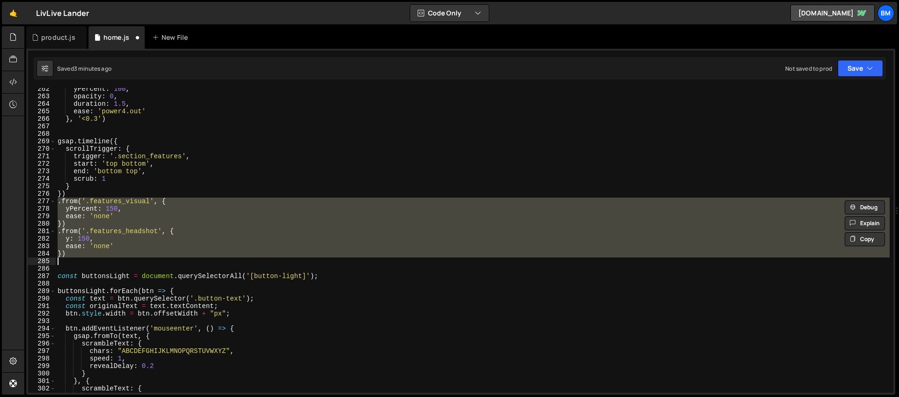
click at [163, 225] on div "yPercent : 100 , opacity : 0 , duration : 1.5 , ease : 'power4.out' } , '<0.3' …" at bounding box center [473, 240] width 834 height 305
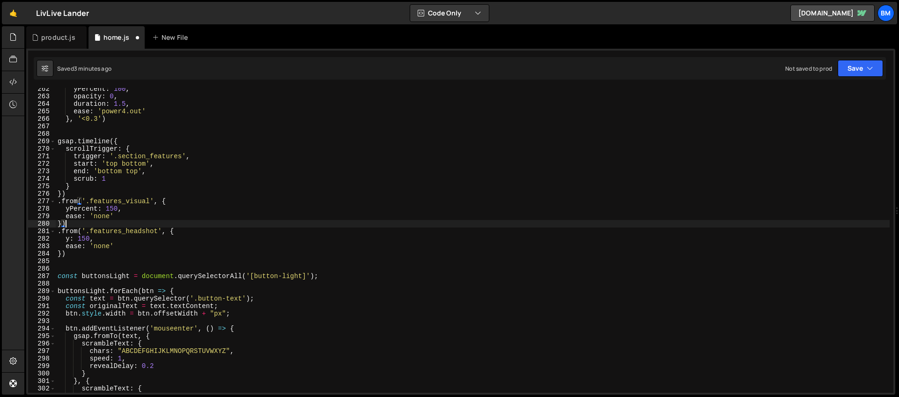
scroll to position [1914, 0]
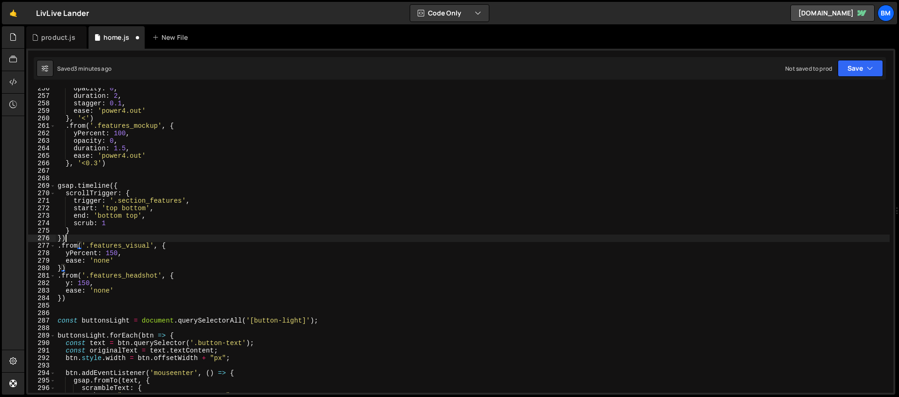
click at [96, 237] on div "opacity : 0 , duration : 2 , stagger : 0.1 , ease : 'power4.out' } , '<' ) . fr…" at bounding box center [473, 245] width 834 height 320
click at [63, 298] on div "opacity : 0 , duration : 2 , stagger : 0.1 , ease : 'power4.out' } , '<' ) . fr…" at bounding box center [473, 246] width 834 height 320
click at [77, 248] on div "opacity : 0 , duration : 2 , stagger : 0.1 , ease : 'power4.out' } , '<' ) . fr…" at bounding box center [473, 246] width 834 height 320
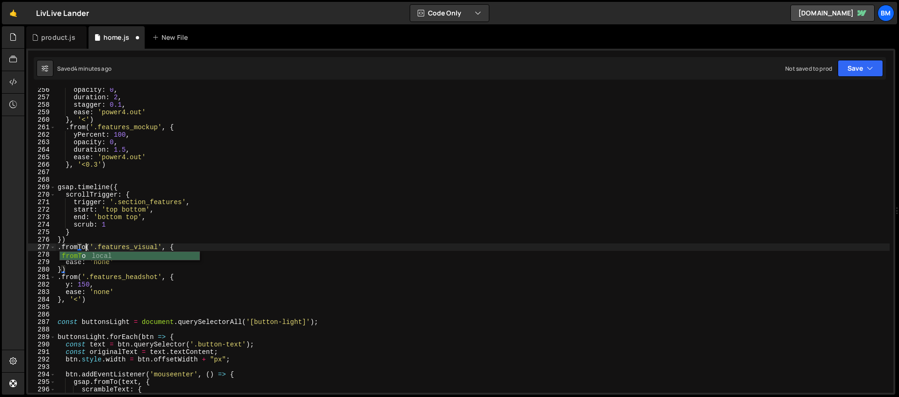
scroll to position [0, 2]
click at [168, 248] on div "opacity : 0 , duration : 2 , stagger : 0.1 , ease : 'power4.out' } , '<' ) . fr…" at bounding box center [473, 246] width 834 height 320
click at [112, 254] on div "opacity : 0 , duration : 2 , stagger : 0.1 , ease : 'power4.out' } , '<' ) . fr…" at bounding box center [473, 246] width 834 height 320
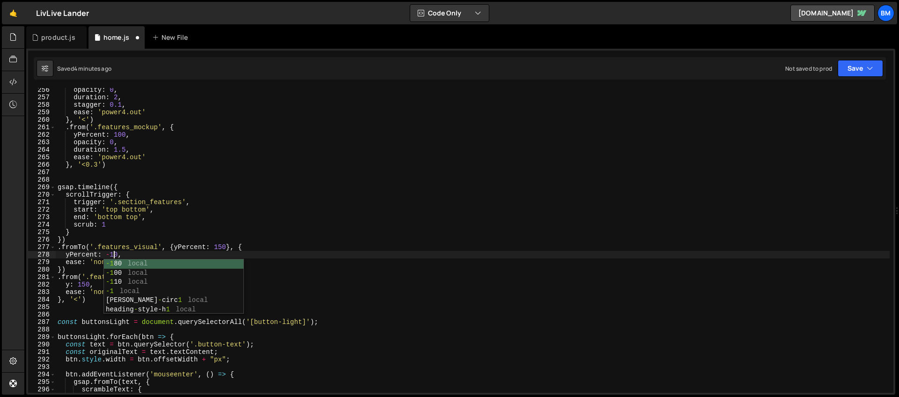
scroll to position [0, 4]
click at [122, 252] on div "opacity : 0 , duration : 2 , stagger : 0.1 , ease : 'power4.out' } , '<' ) . fr…" at bounding box center [473, 246] width 834 height 320
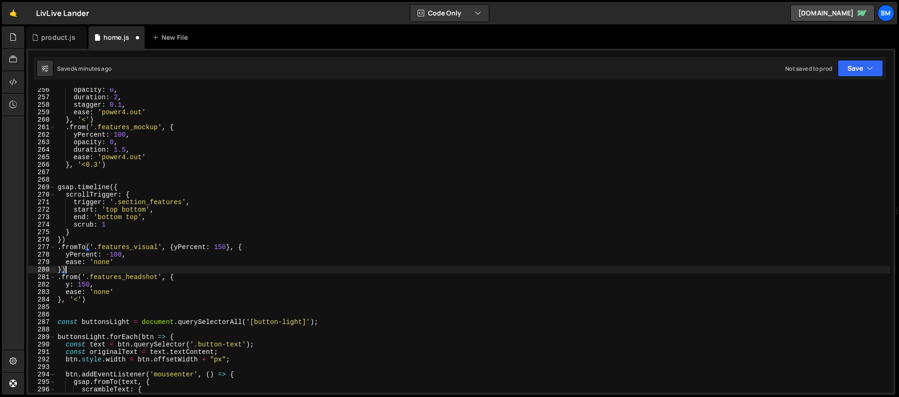
click at [85, 273] on div "opacity : 0 , duration : 2 , stagger : 0.1 , ease : 'power4.out' } , '<' ) . fr…" at bounding box center [473, 246] width 834 height 320
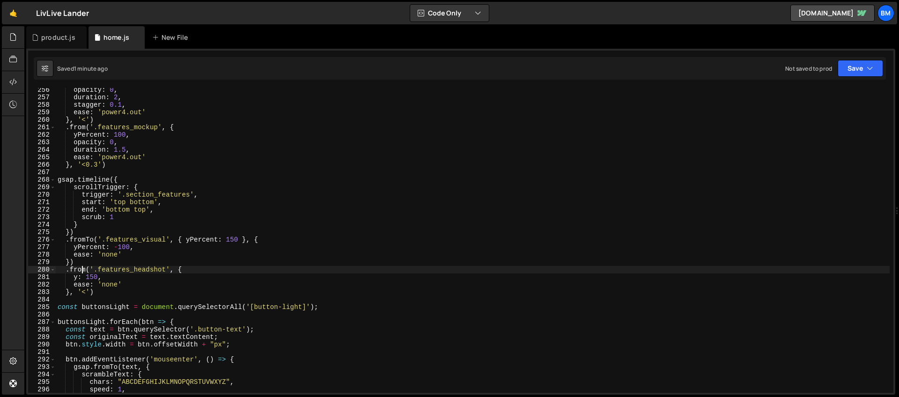
click at [83, 269] on div "opacity : 0 , duration : 2 , stagger : 0.1 , ease : 'power4.out' } , '<' ) . fr…" at bounding box center [473, 246] width 834 height 320
click at [88, 277] on div "opacity : 0 , duration : 2 , stagger : 0.1 , ease : 'power4.out' } , '<' ) . fr…" at bounding box center [473, 246] width 834 height 320
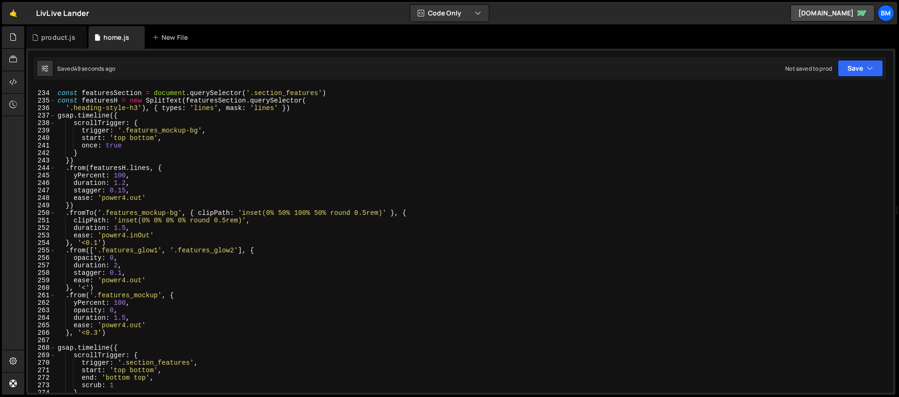
scroll to position [1711, 0]
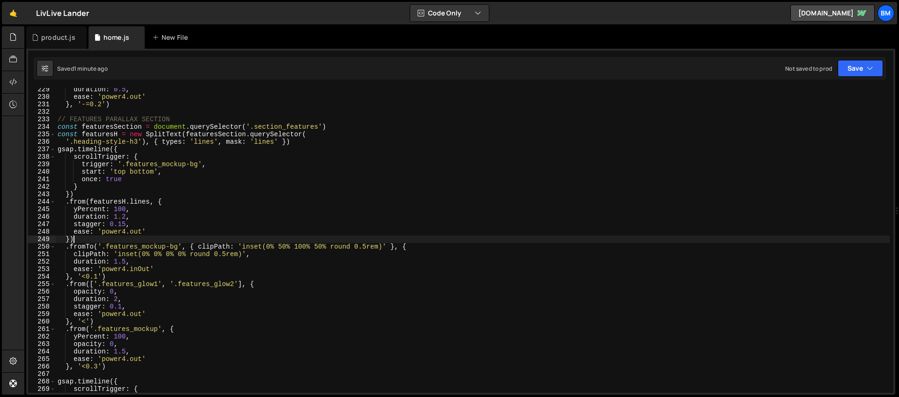
click at [91, 240] on div "duration : 0.5 , ease : 'power4.out' } , '-=0.2' ) // FEATURES PARALLAX SECTION…" at bounding box center [473, 246] width 834 height 320
type textarea "})"
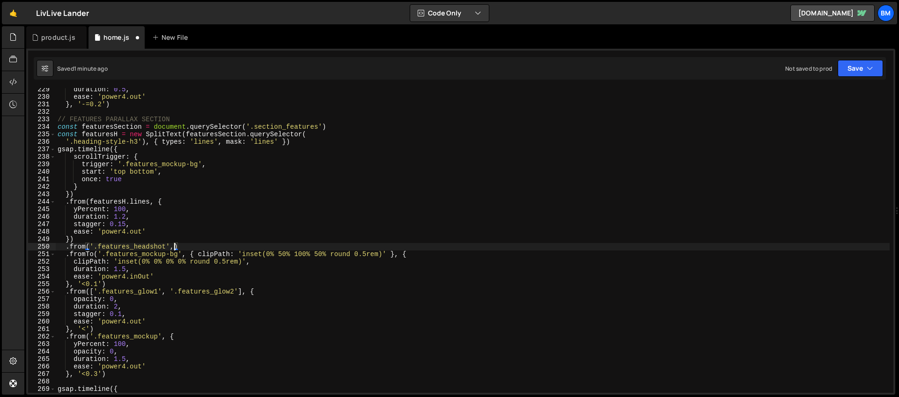
scroll to position [0, 8]
type textarea ".from('.features_headshot', {')"
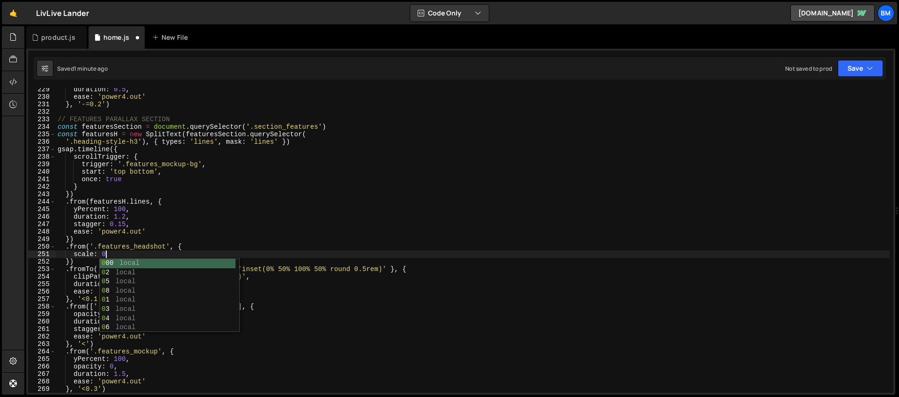
type textarea "scale: 0,"
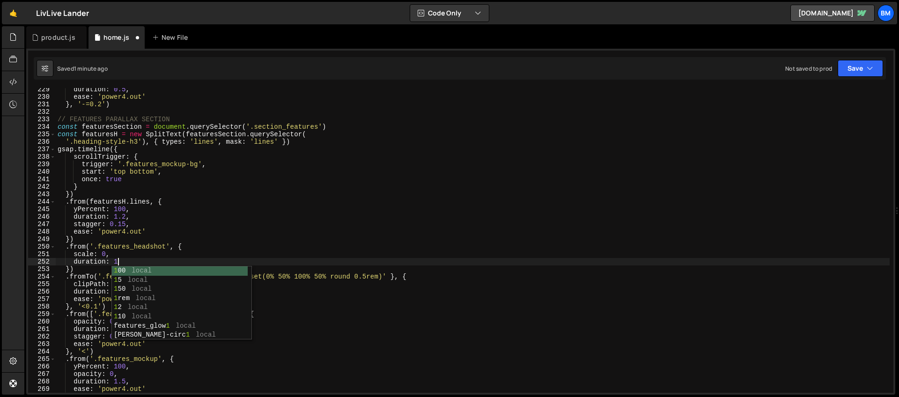
type textarea "duration: 1,"
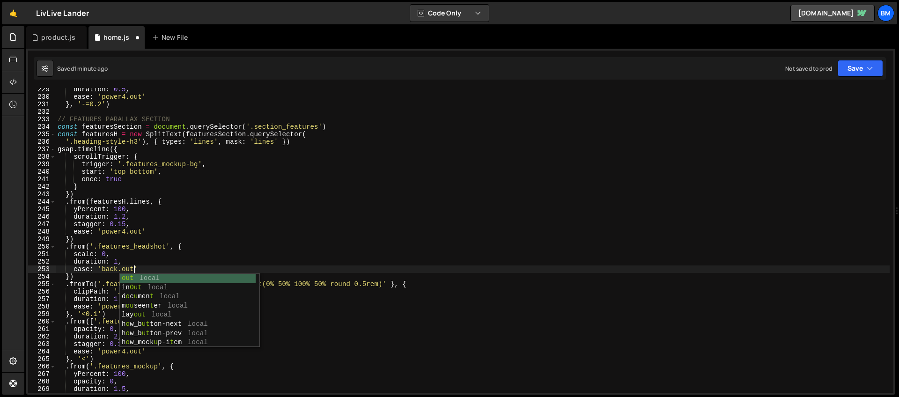
scroll to position [0, 5]
click at [108, 252] on div "duration : 0.5 , ease : 'power4.out' } , '-=0.2' ) // FEATURES PARALLAX SECTION…" at bounding box center [473, 246] width 834 height 320
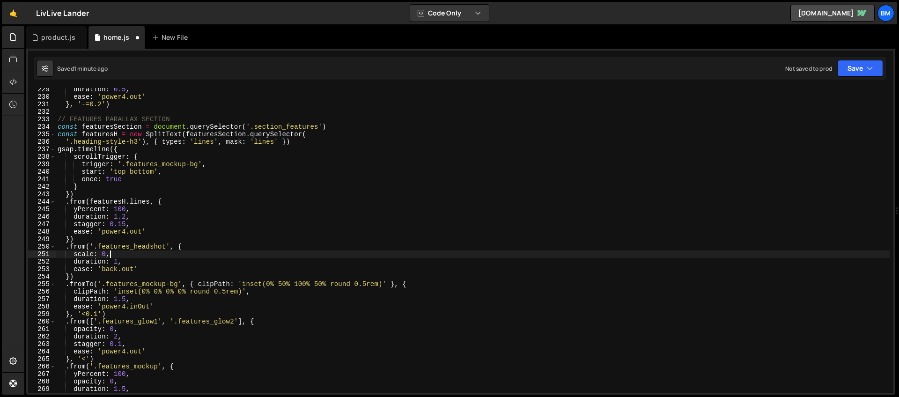
click at [70, 278] on div "duration : 0.5 , ease : 'power4.out' } , '-=0.2' ) // FEATURES PARALLAX SECTION…" at bounding box center [473, 246] width 834 height 320
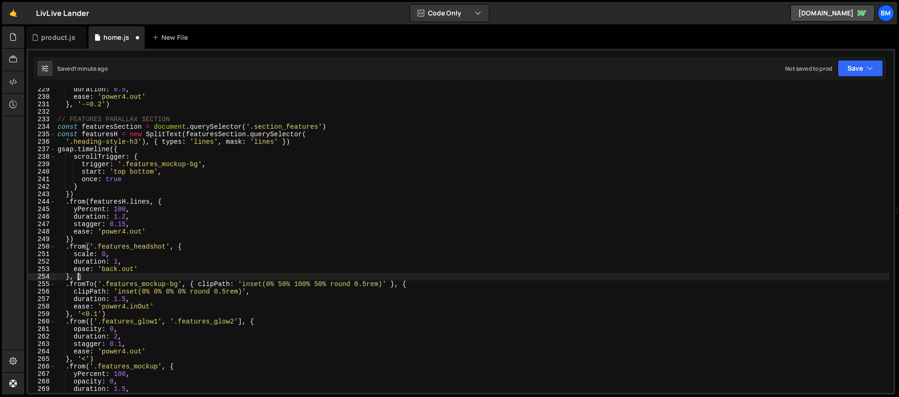
scroll to position [0, 1]
click at [98, 315] on div "duration : 0.5 , ease : 'power4.out' } , '-=0.2' ) // FEATURES PARALLAX SECTION…" at bounding box center [473, 246] width 834 height 320
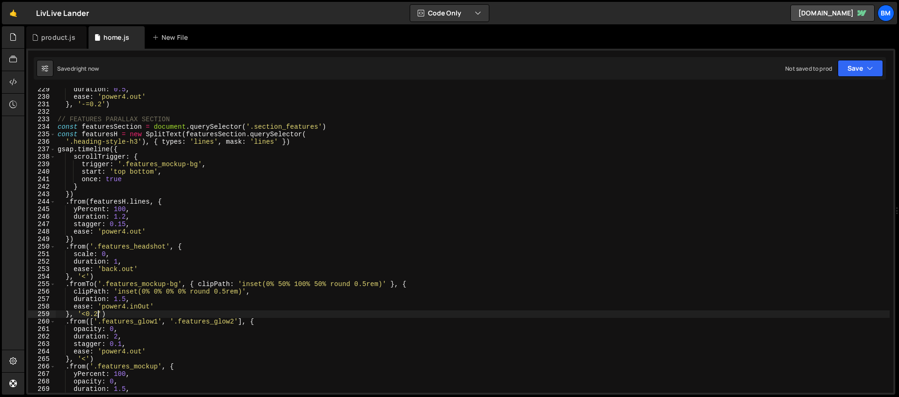
scroll to position [1758, 0]
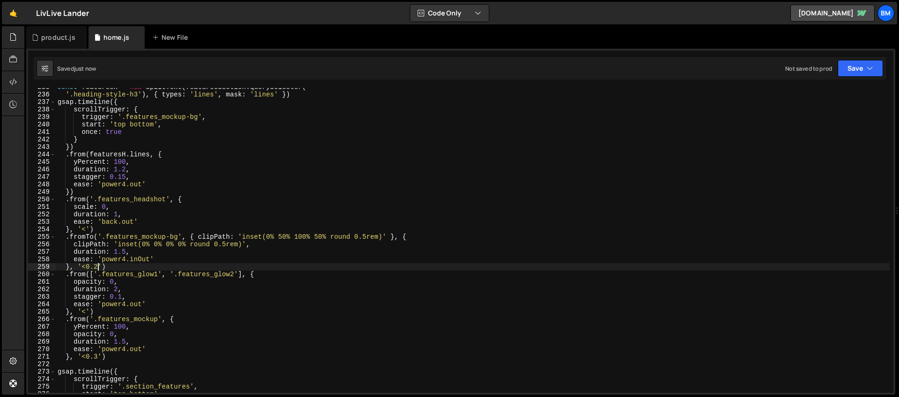
click at [118, 271] on div "const featuresH = new SplitText ( featuresSection . querySelector ( '.heading-s…" at bounding box center [473, 243] width 834 height 320
click at [114, 267] on div "const featuresH = new SplitText ( featuresSection . querySelector ( '.heading-s…" at bounding box center [473, 243] width 834 height 320
type textarea "}, '<0.2')"
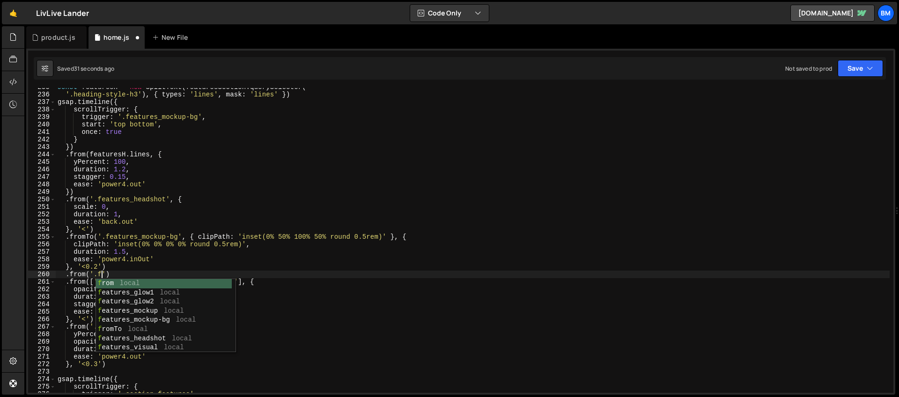
scroll to position [0, 3]
click at [132, 332] on div "fea tures_glow1 local fea tures_glow2 local fea tures_mockup local fea tures_mo…" at bounding box center [164, 325] width 136 height 92
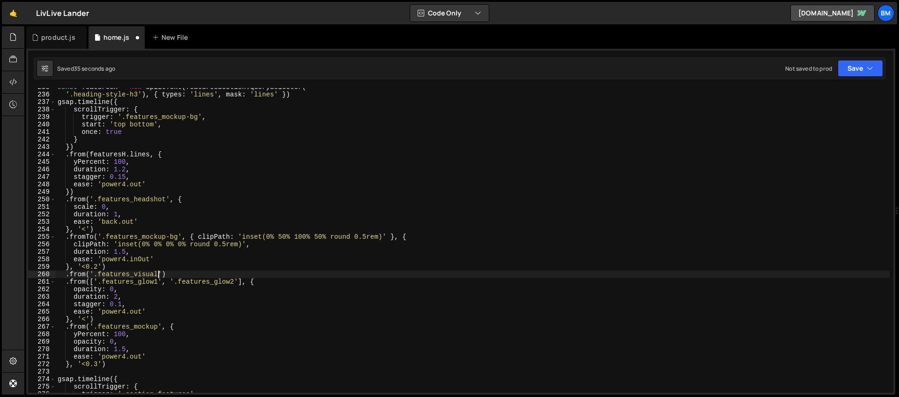
click at [162, 274] on div "const featuresH = new SplitText ( featuresSection . querySelector ( '.heading-s…" at bounding box center [473, 243] width 834 height 320
type textarea ".from('.features_visual', {)"
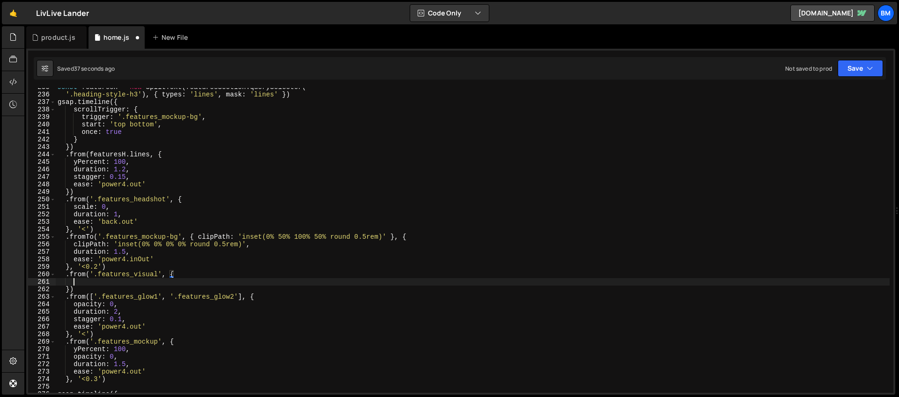
scroll to position [0, 0]
click at [87, 276] on div "const featuresH = new SplitText ( featuresSection . querySelector ( '.heading-s…" at bounding box center [473, 243] width 834 height 320
click at [175, 274] on div "const featuresH = new SplitText ( featuresSection . querySelector ( '.heading-s…" at bounding box center [473, 243] width 834 height 320
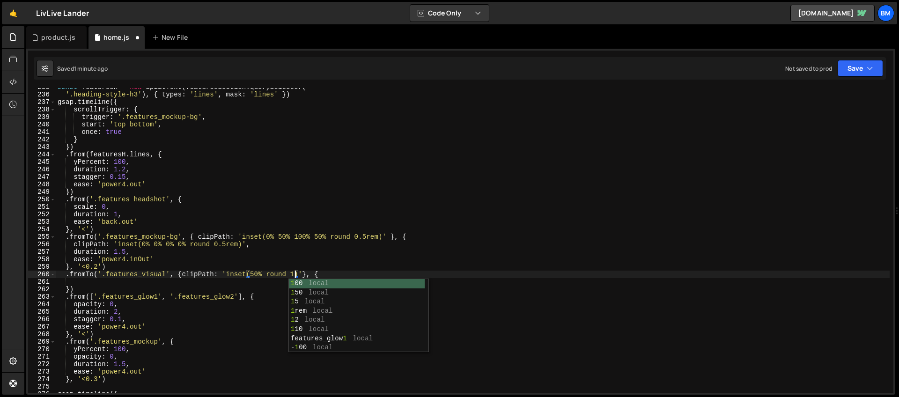
type textarea ".fromTo('.features_visual', {clipPath: 'inset(50% round 1rem)'}, {"
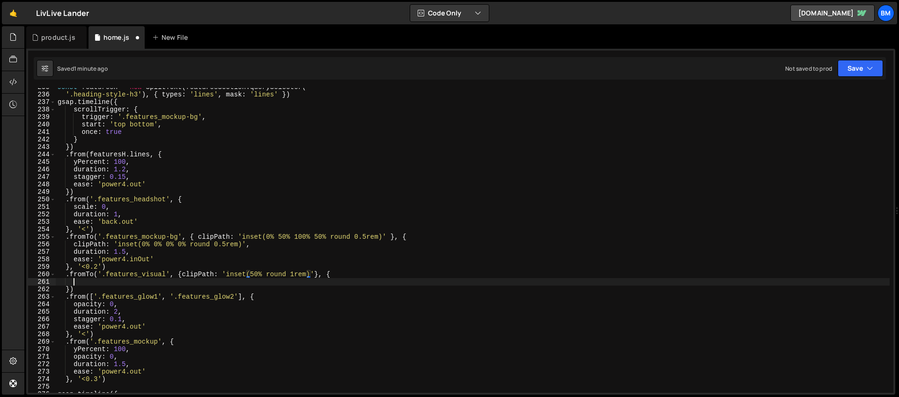
click at [87, 279] on div "const featuresH = new SplitText ( featuresSection . querySelector ( '.heading-s…" at bounding box center [473, 243] width 834 height 320
type textarea "clipPath: 'inset(0% round 1rem)',"
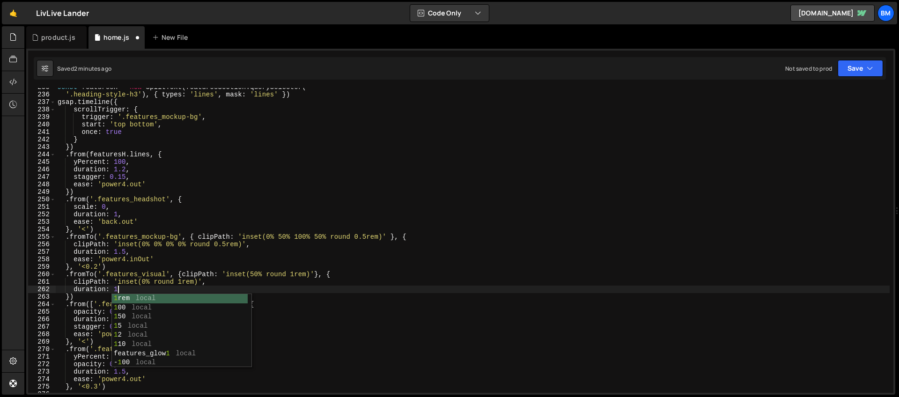
scroll to position [0, 4]
type textarea "duration: 1.5,"
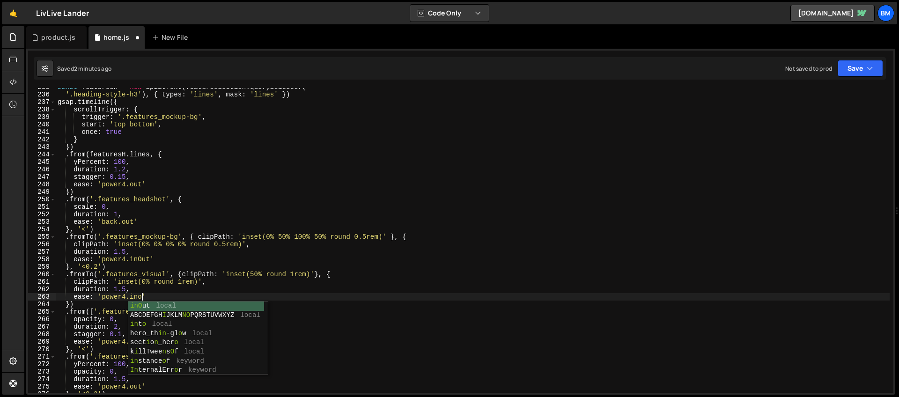
scroll to position [0, 6]
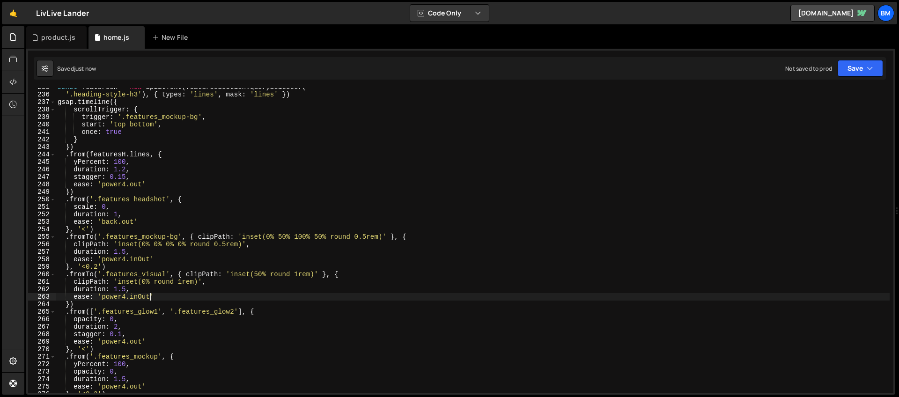
click at [69, 304] on div "const featuresH = new SplitText ( featuresSection . querySelector ( '.heading-s…" at bounding box center [473, 243] width 834 height 320
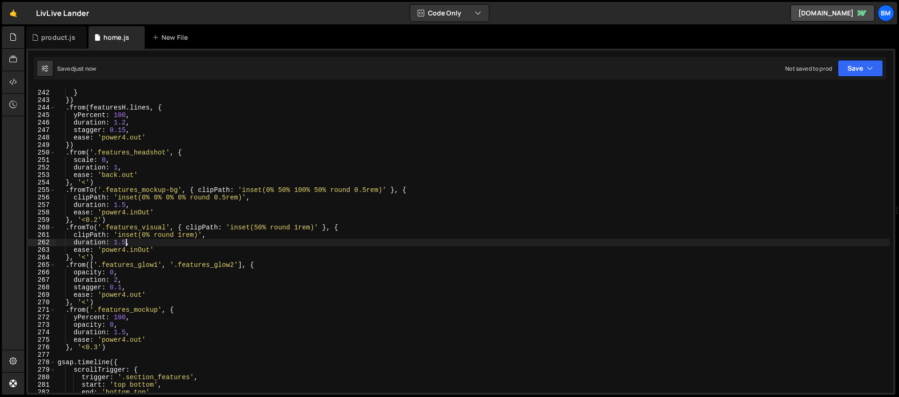
click at [124, 243] on div "once : true } }) . from ( featuresH . lines , { yPercent : 100 , duration : 1.2…" at bounding box center [473, 241] width 834 height 320
click at [118, 242] on div "once : true } }) . from ( featuresH . lines , { yPercent : 100 , duration : 1.2…" at bounding box center [473, 241] width 834 height 320
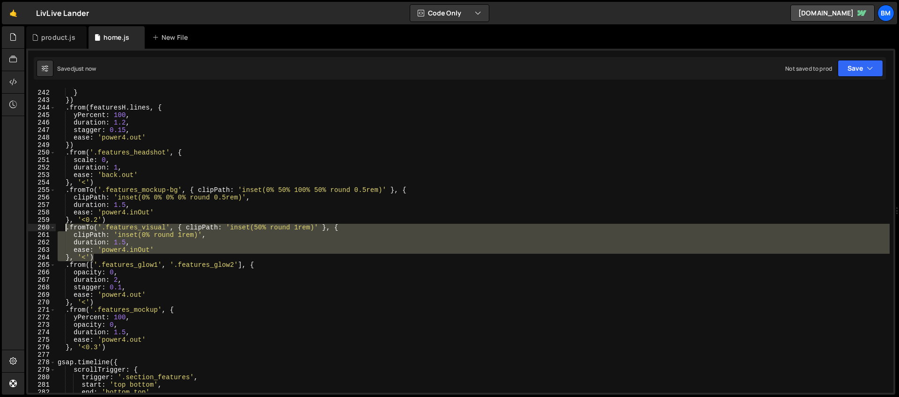
drag, startPoint x: 101, startPoint y: 257, endPoint x: 65, endPoint y: 230, distance: 44.6
click at [65, 230] on div "once : true } }) . from ( featuresH . lines , { yPercent : 100 , duration : 1.2…" at bounding box center [473, 241] width 834 height 320
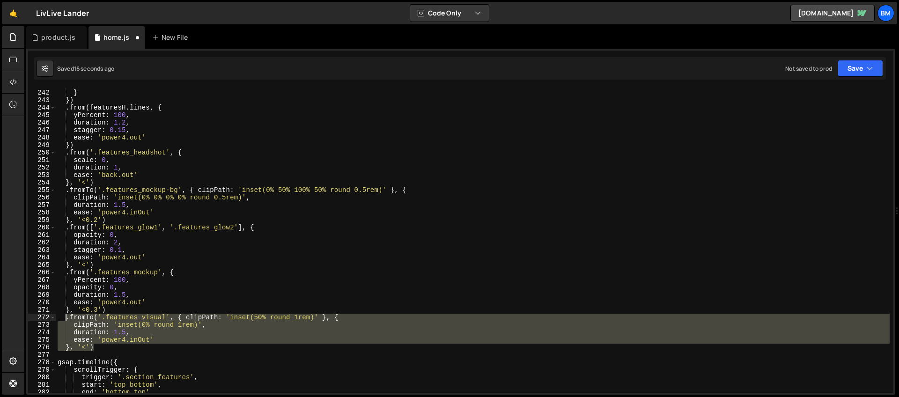
click at [83, 340] on div "once : true } }) . from ( featuresH . lines , { yPercent : 100 , duration : 1.2…" at bounding box center [473, 240] width 834 height 305
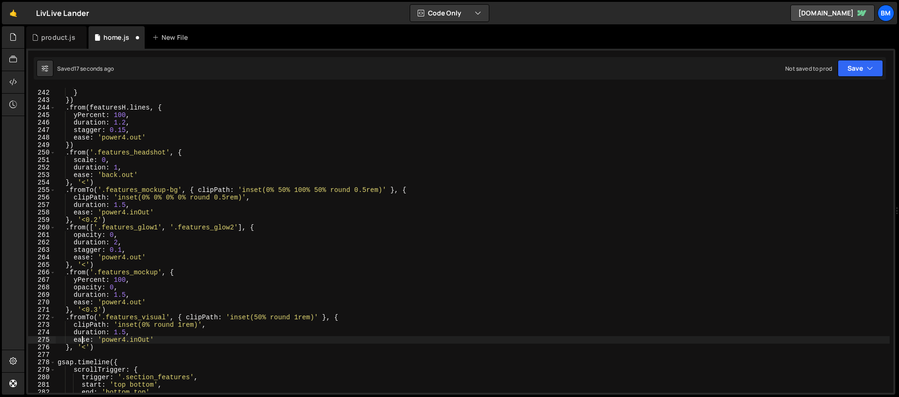
click at [85, 347] on div "once : true } }) . from ( featuresH . lines , { yPercent : 100 , duration : 1.2…" at bounding box center [473, 241] width 834 height 320
click at [298, 316] on div "once : true } }) . from ( featuresH . lines , { yPercent : 100 , duration : 1.2…" at bounding box center [473, 241] width 834 height 320
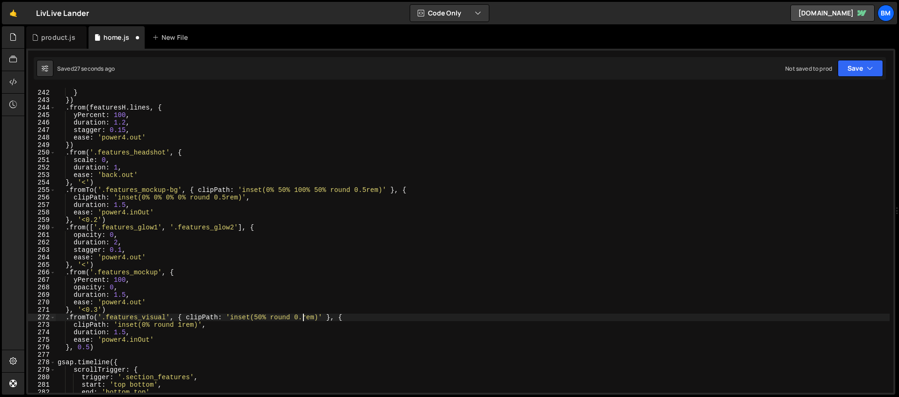
scroll to position [0, 17]
click at [183, 325] on div "once : true } }) . from ( featuresH . lines , { yPercent : 100 , duration : 1.2…" at bounding box center [473, 241] width 834 height 320
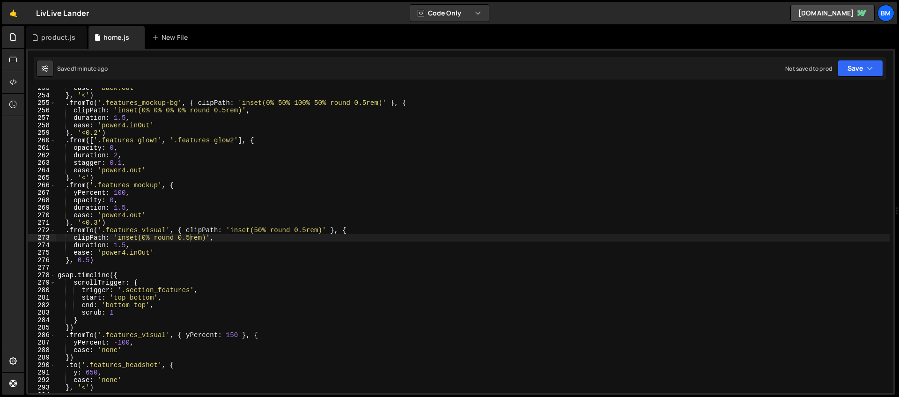
scroll to position [2024, 0]
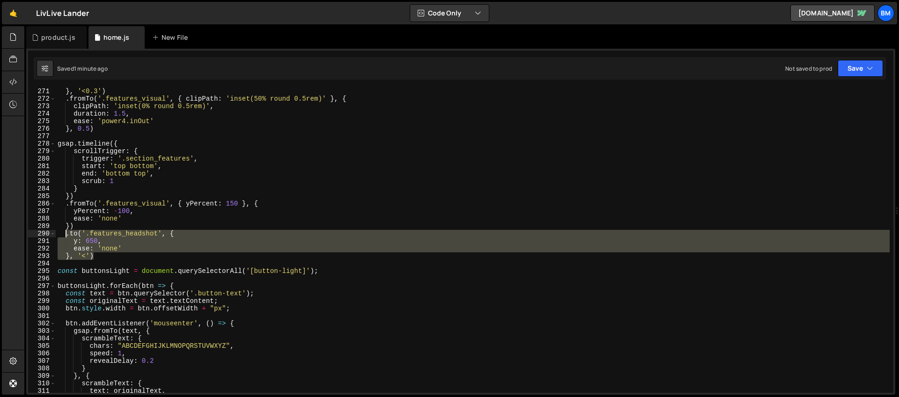
drag, startPoint x: 100, startPoint y: 256, endPoint x: 65, endPoint y: 235, distance: 41.0
click at [65, 235] on div "} , '<0.3' ) . fromTo ( '.features_visual' , { clipPath : 'inset(50% round 0.5r…" at bounding box center [473, 248] width 834 height 320
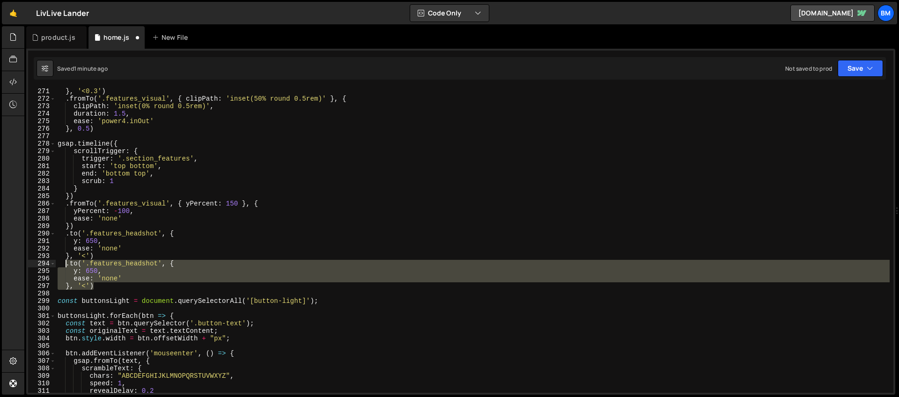
click at [94, 277] on div "} , '<0.3' ) . fromTo ( '.features_visual' , { clipPath : 'inset(50% round 0.5r…" at bounding box center [473, 240] width 834 height 305
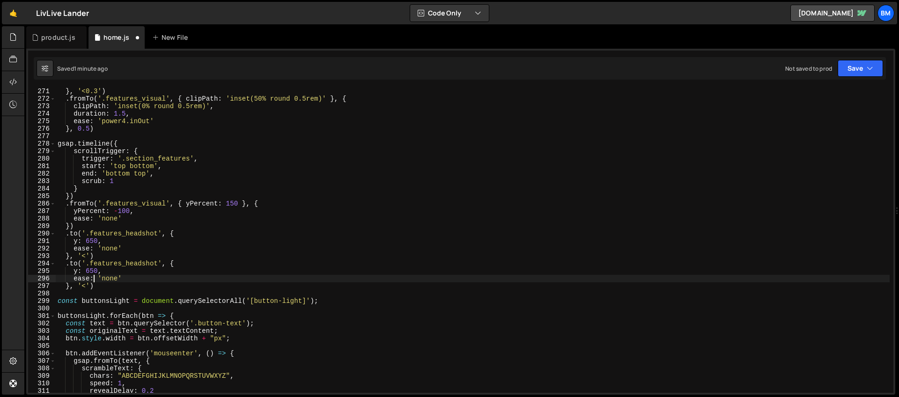
scroll to position [0, 4]
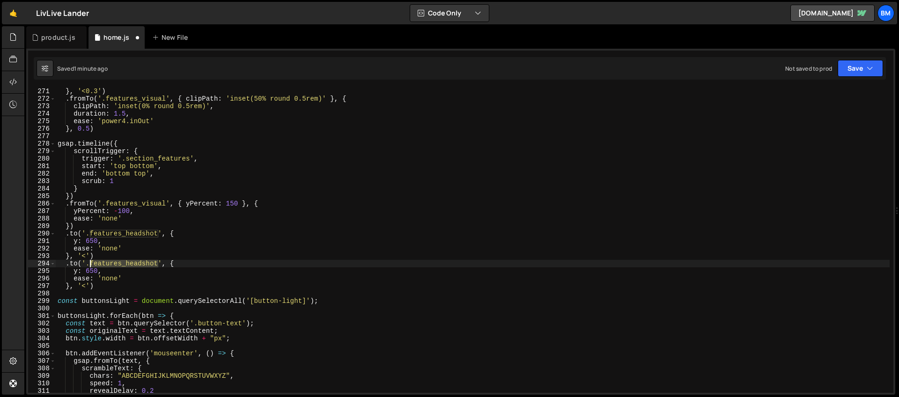
drag, startPoint x: 159, startPoint y: 262, endPoint x: 90, endPoint y: 264, distance: 68.9
click at [90, 264] on div "} , '<0.3' ) . fromTo ( '.features_visual' , { clipPath : 'inset(50% round 0.5r…" at bounding box center [473, 248] width 834 height 320
paste textarea "mockup-bg-img"
click at [78, 272] on div "} , '<0.3' ) . fromTo ( '.features_visual' , { clipPath : 'inset(50% round 0.5r…" at bounding box center [473, 248] width 834 height 320
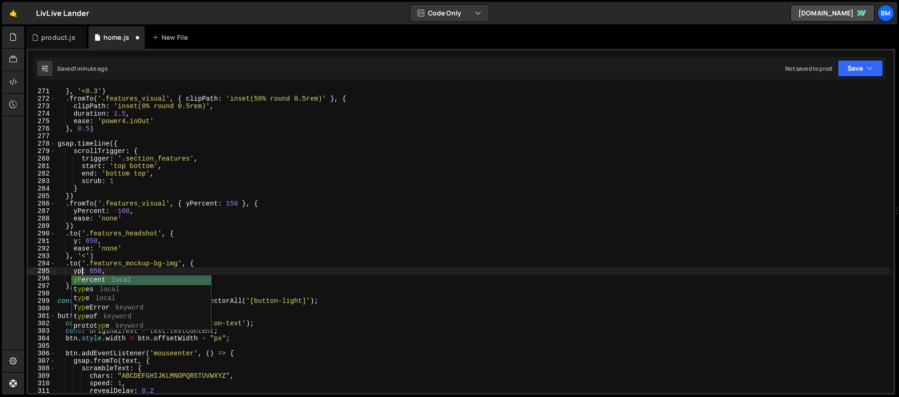
scroll to position [0, 2]
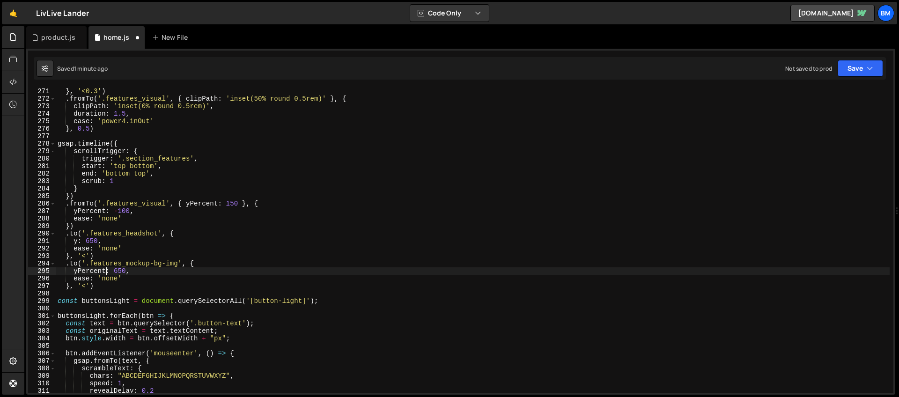
click at [121, 271] on div "} , '<0.3' ) . fromTo ( '.features_visual' , { clipPath : 'inset(50% round 0.5r…" at bounding box center [473, 248] width 834 height 320
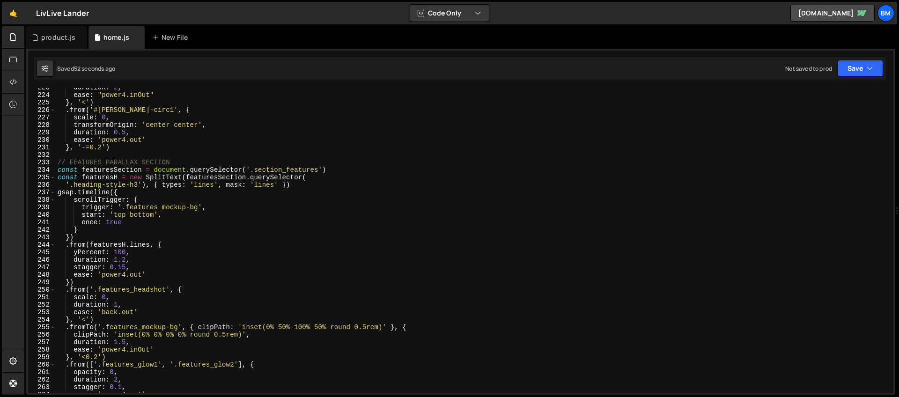
scroll to position [1676, 0]
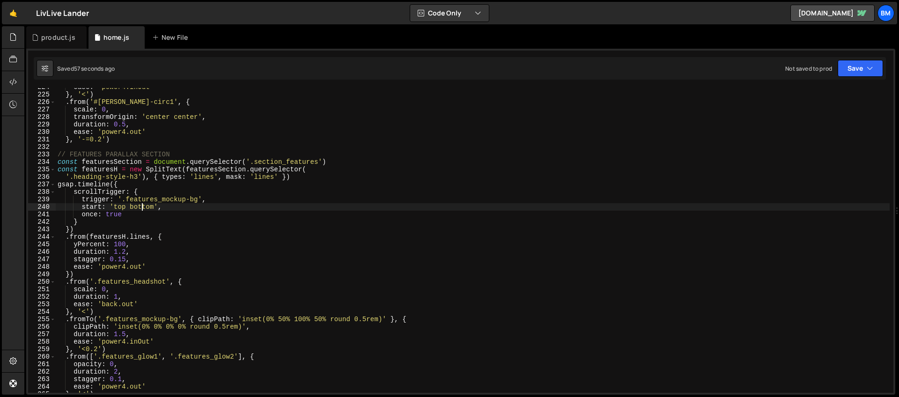
click at [143, 207] on div "ease : "power4.inOut" } , '<' ) . from ( '#hunt-circ1' , { scale : 0 , transfor…" at bounding box center [473, 243] width 834 height 320
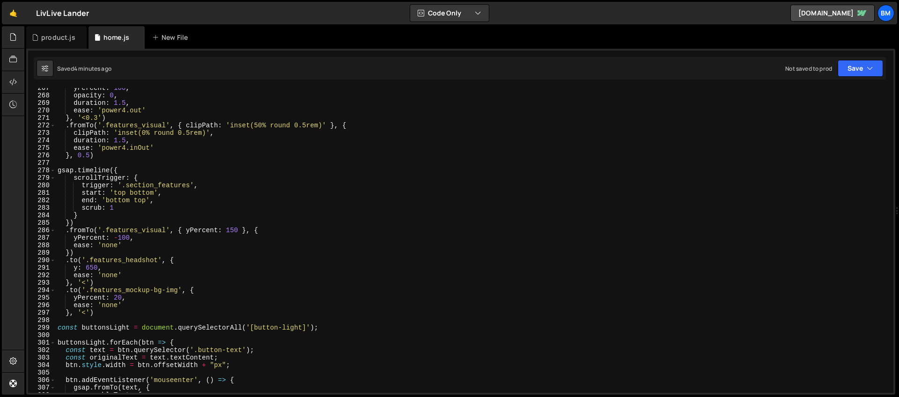
scroll to position [2039, 0]
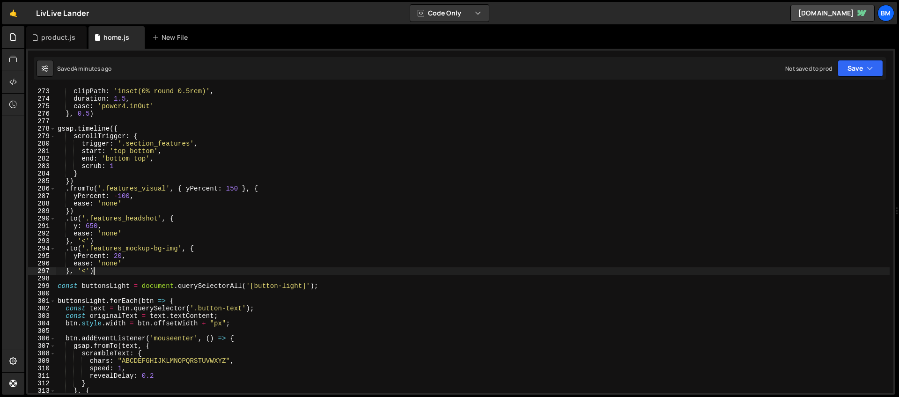
click at [113, 275] on div "clipPath : 'inset(0% round 0.5rem)' , duration : 1.5 , ease : 'power4.inOut' } …" at bounding box center [473, 248] width 834 height 320
type textarea "}, '<')"
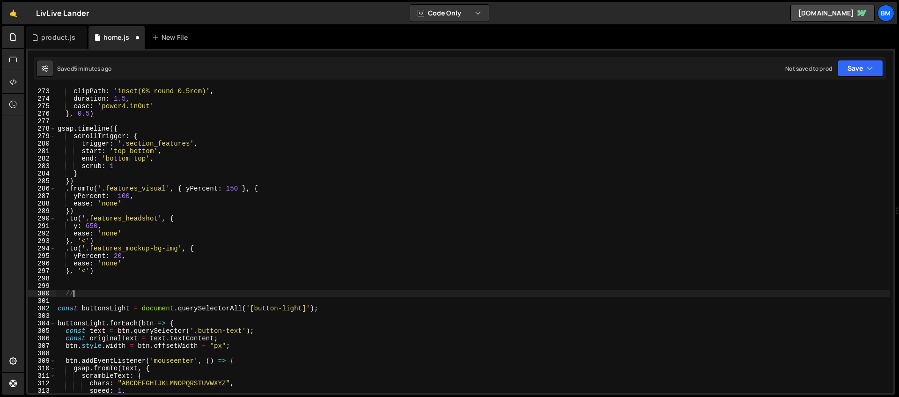
scroll to position [0, 1]
type textarea "// CTA SECTION"
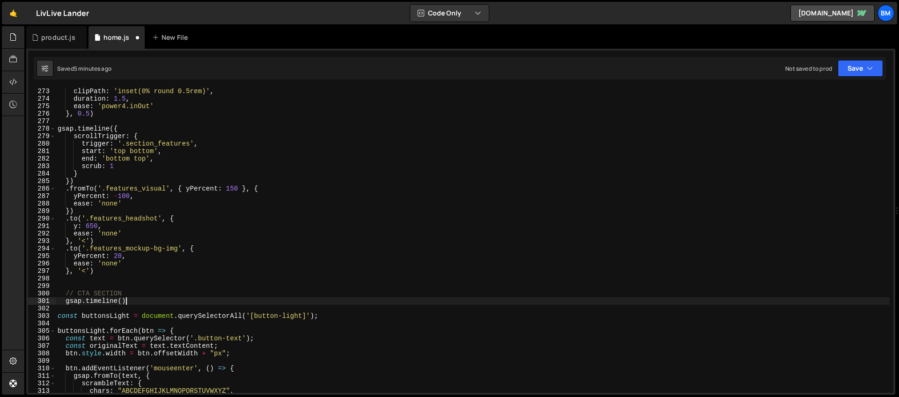
scroll to position [0, 4]
type textarea "gsap.timeline({)"
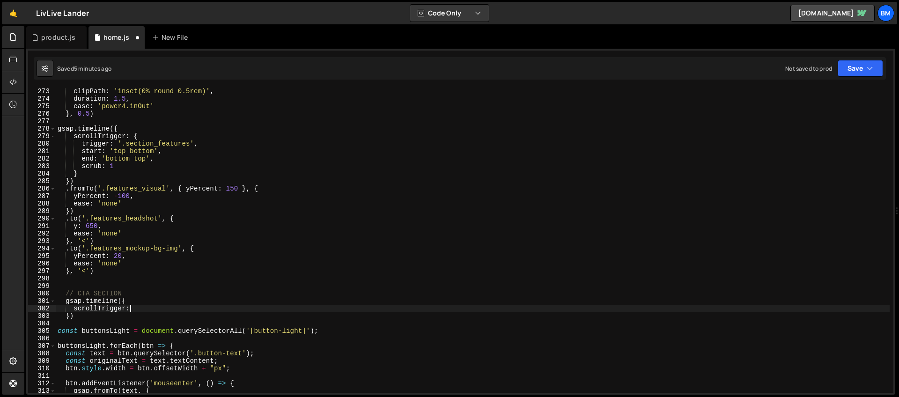
scroll to position [0, 5]
type textarea "scrollTrigger: {"
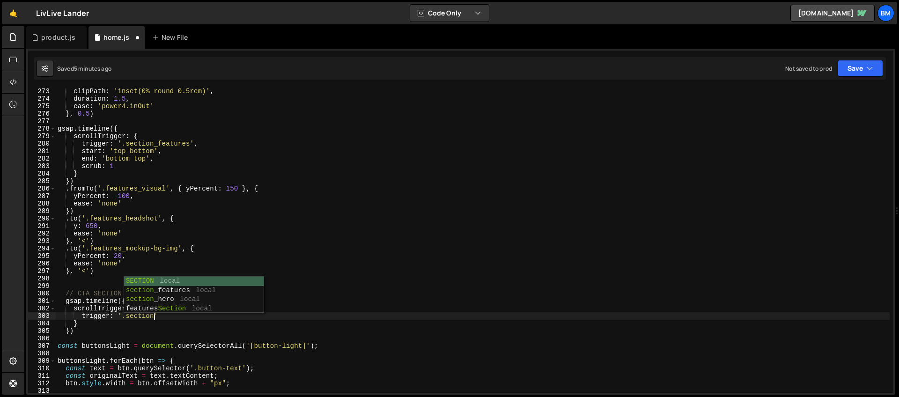
scroll to position [0, 7]
type textarea "trigger: '.section_cta',"
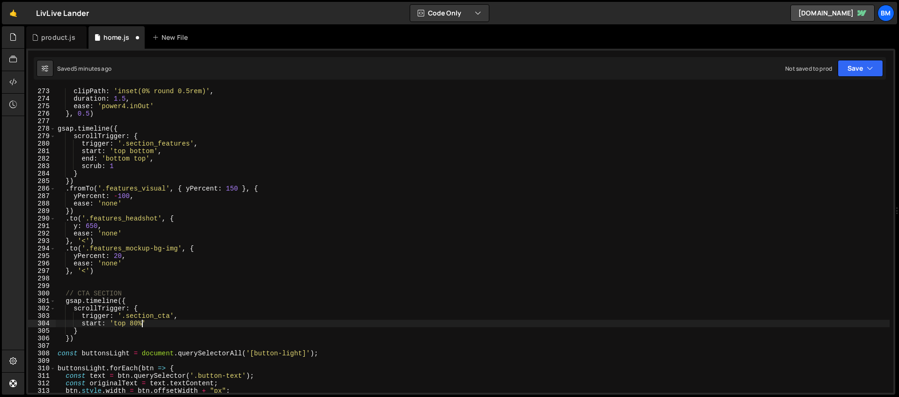
scroll to position [0, 6]
type textarea "start: 'top 80%','"
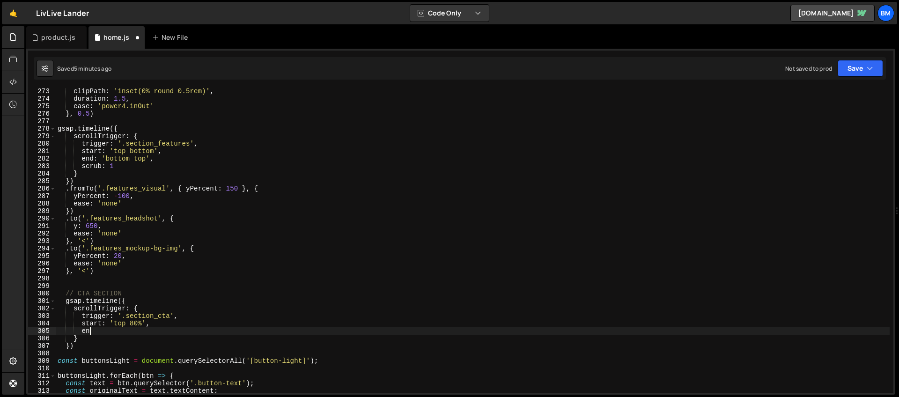
type textarea "e"
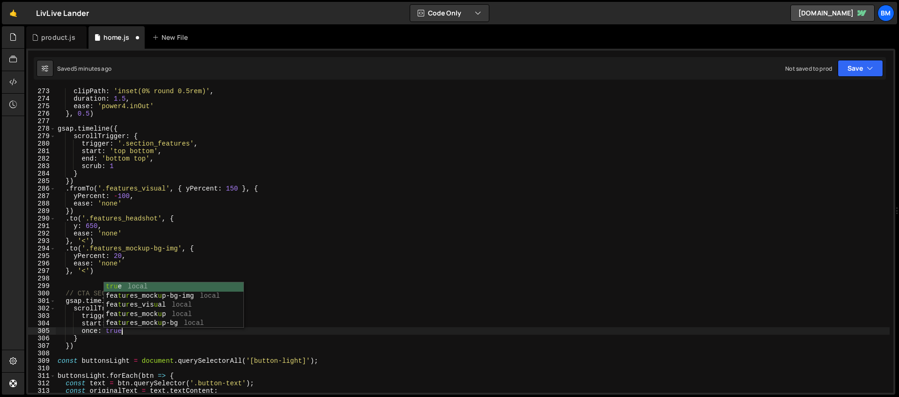
scroll to position [0, 4]
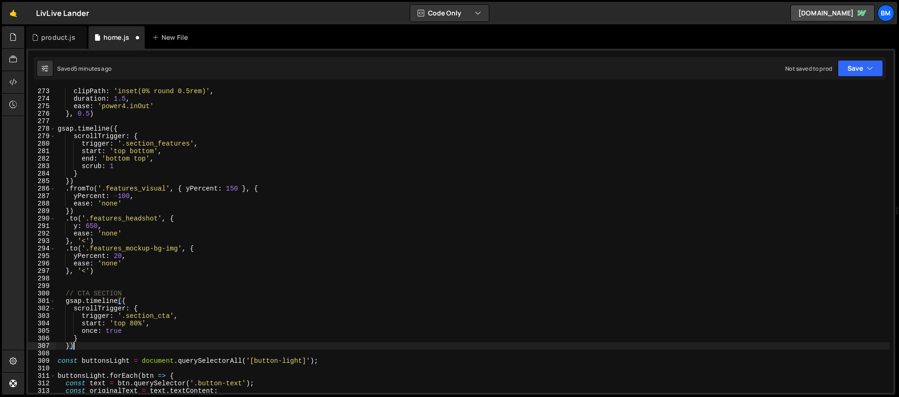
click at [84, 348] on div "clipPath : 'inset(0% round 0.5rem)' , duration : 1.5 , ease : 'power4.inOut' } …" at bounding box center [473, 248] width 834 height 320
type textarea "})"
paste textarea "spot_glow"
type textarea ".from('.spot_glow', {')"
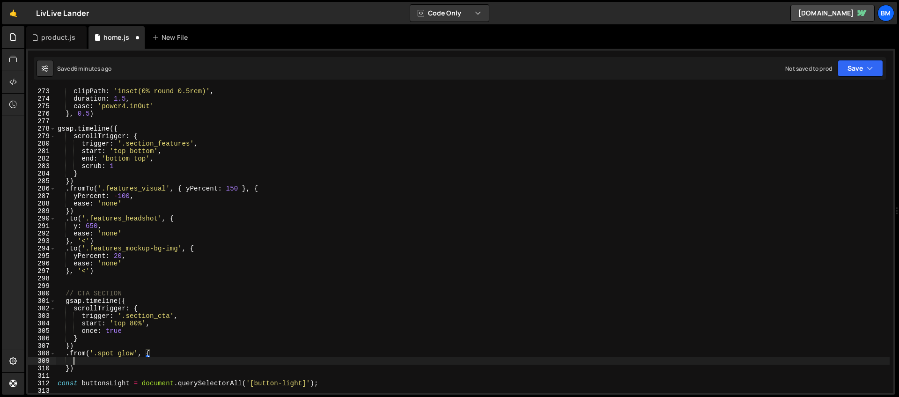
scroll to position [0, 0]
type textarea "opacity: 0,"
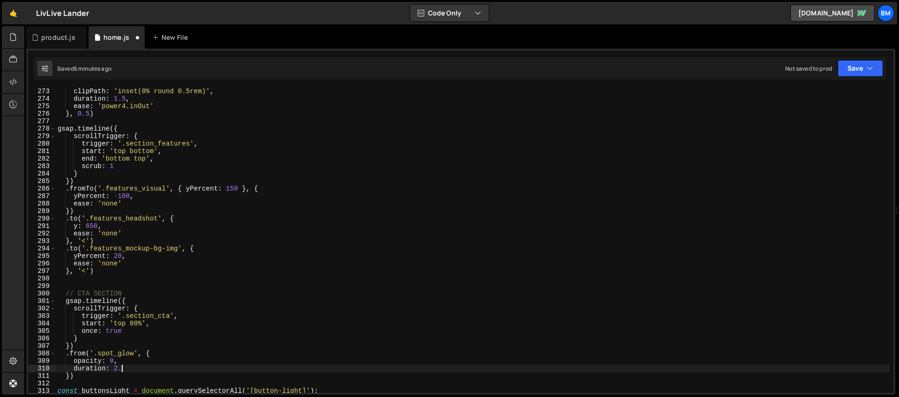
scroll to position [0, 4]
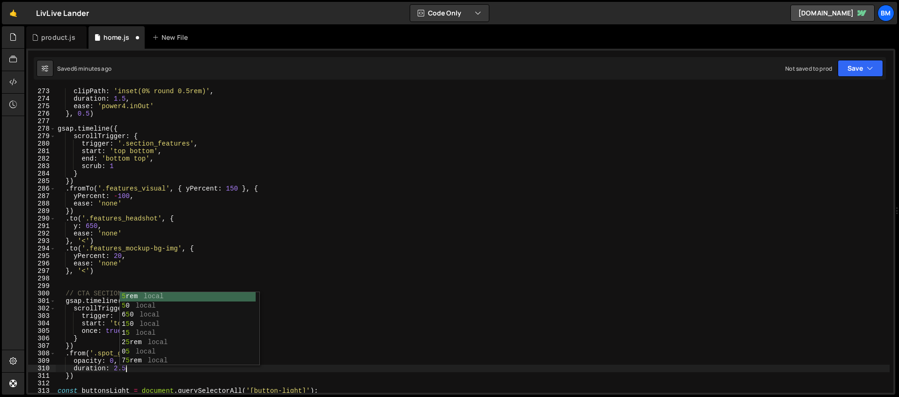
type textarea "duration: 2.5,"
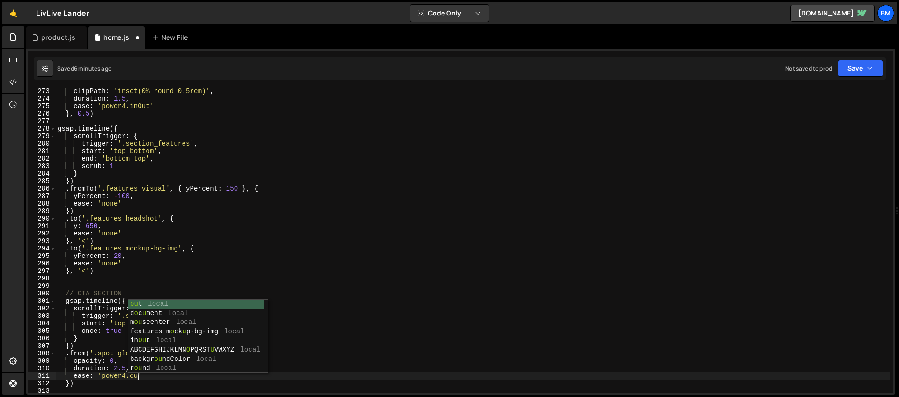
scroll to position [0, 6]
click at [191, 213] on div "clipPath : 'inset(0% round 0.5rem)' , duration : 1.5 , ease : 'power4.inOut' } …" at bounding box center [473, 248] width 834 height 320
type textarea "})"
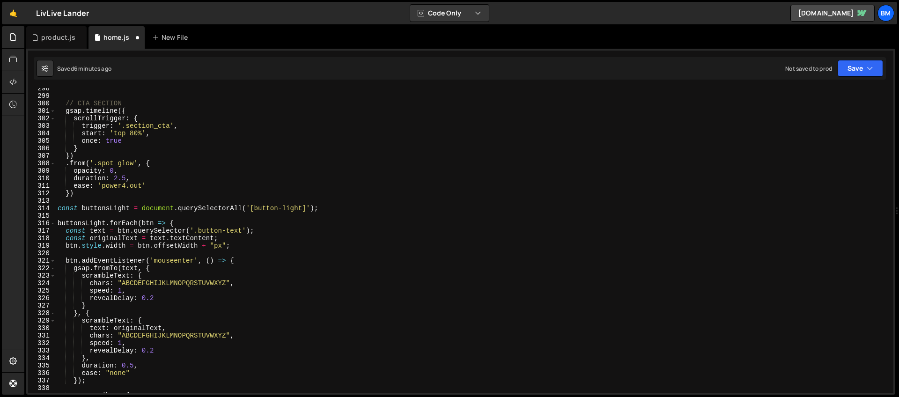
scroll to position [2178, 0]
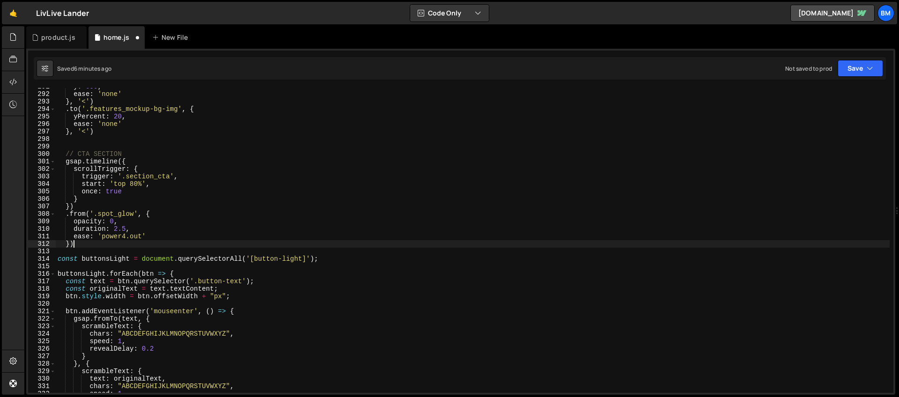
click at [81, 245] on div "y : 650 , ease : 'none' } , '<' ) . to ( '.features_mockup-bg-img' , { yPercent…" at bounding box center [473, 243] width 834 height 320
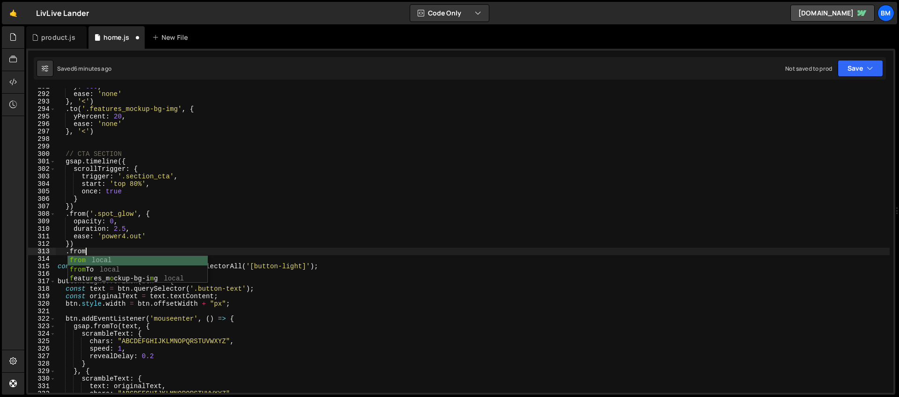
scroll to position [0, 1]
click at [136, 169] on div "y : 650 , ease : 'none' } , '<' ) . to ( '.features_mockup-bg-img' , { yPercent…" at bounding box center [473, 243] width 834 height 320
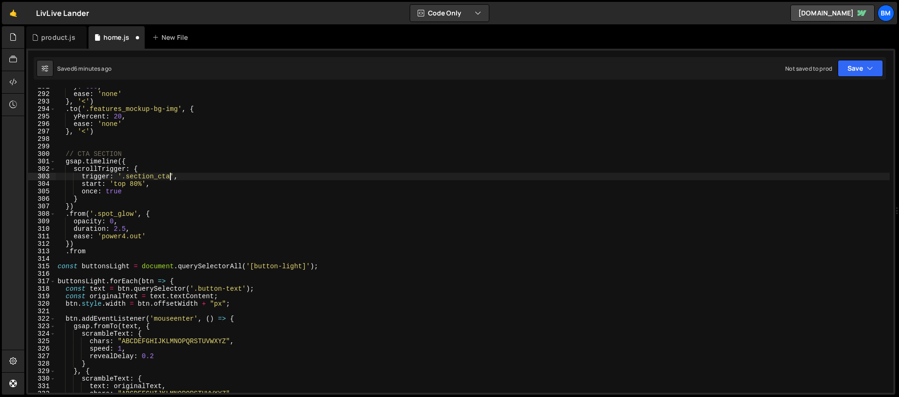
click at [172, 176] on div "y : 650 , ease : 'none' } , '<' ) . to ( '.features_mockup-bg-img' , { yPercent…" at bounding box center [473, 243] width 834 height 320
click at [112, 212] on div "y : 650 , ease : 'none' } , '<' ) . to ( '.features_mockup-bg-img' , { yPercent…" at bounding box center [473, 243] width 834 height 320
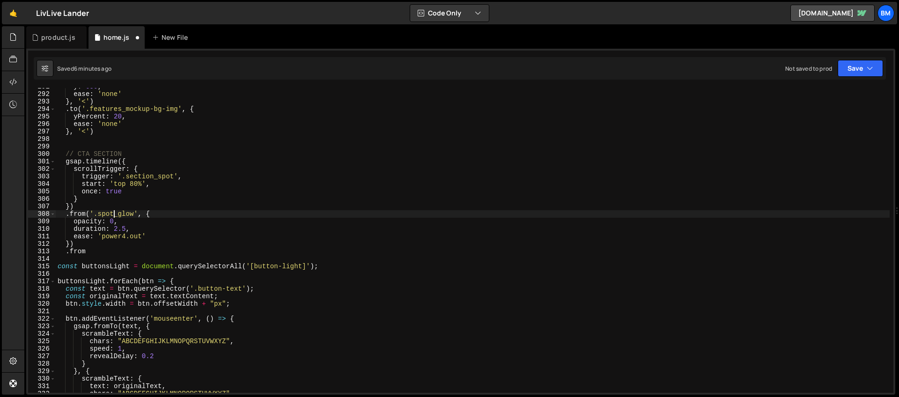
scroll to position [0, 6]
click at [89, 250] on div "y : 650 , ease : 'none' } , '<' ) . to ( '.features_mockup-bg-img' , { yPercent…" at bounding box center [473, 243] width 834 height 320
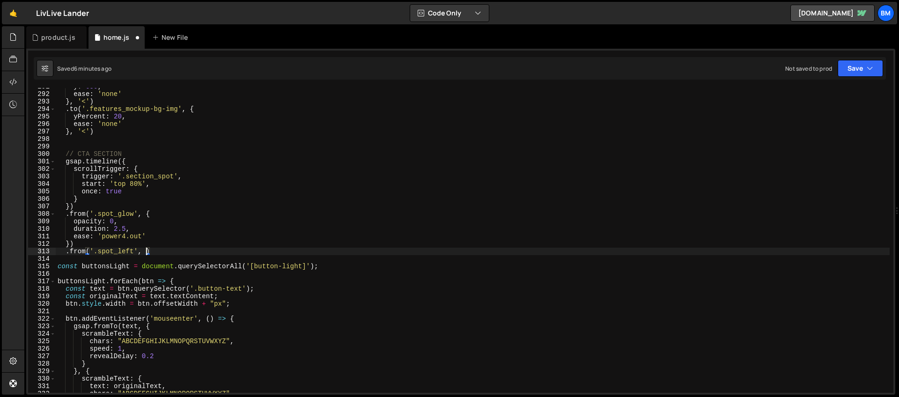
type textarea ".from('.spot_left', {"
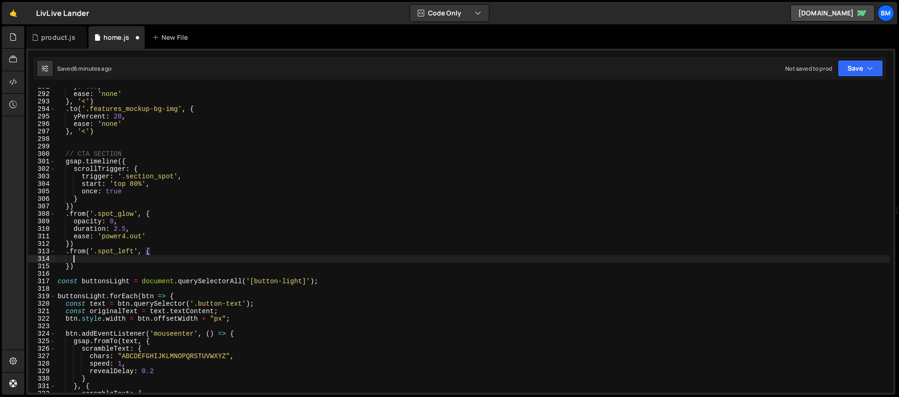
scroll to position [0, 0]
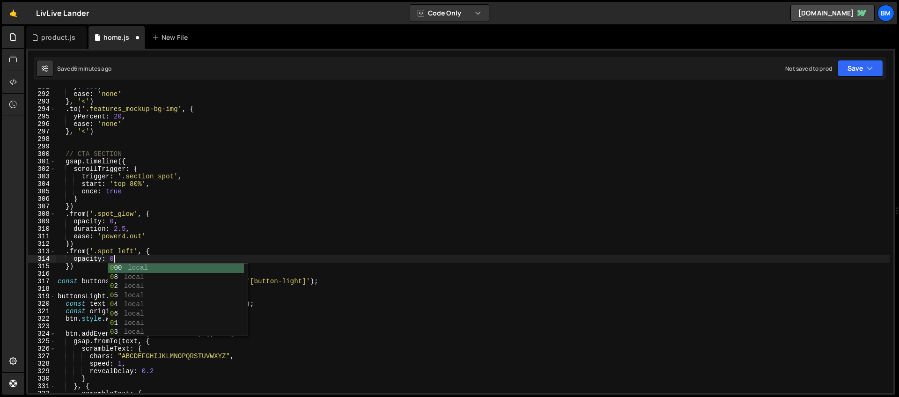
type textarea "opacity: 0,"
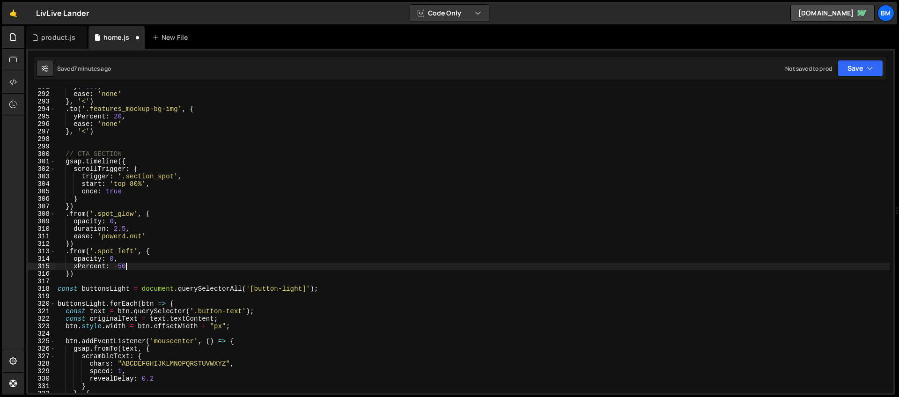
scroll to position [0, 4]
type textarea "xPercent: -50,"
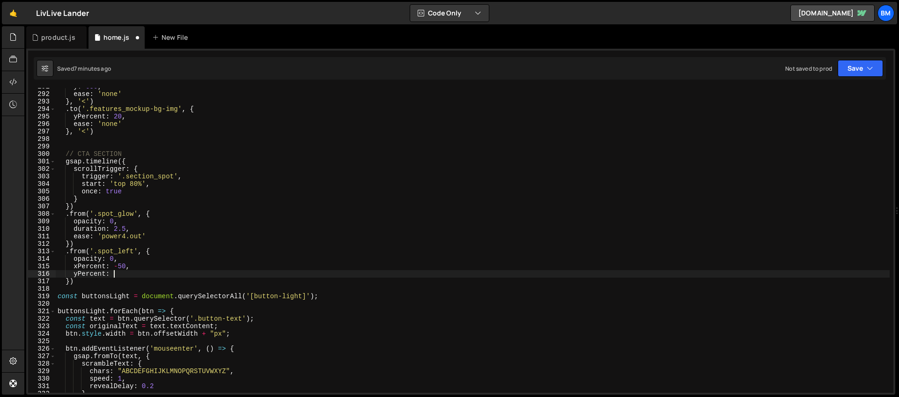
scroll to position [0, 4]
type textarea "yPercent: 50,"
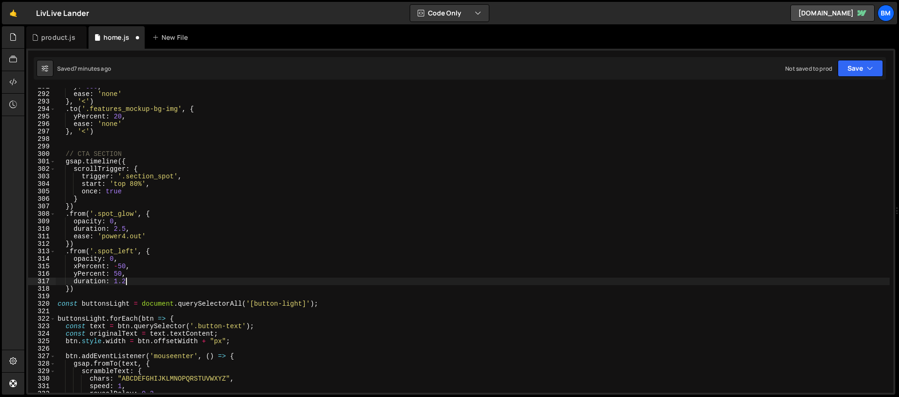
scroll to position [0, 4]
type textarea "duration: 1.5,"
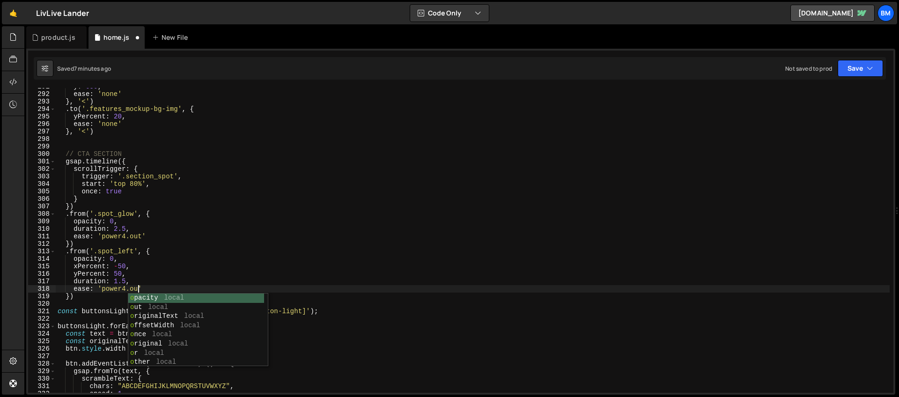
scroll to position [0, 6]
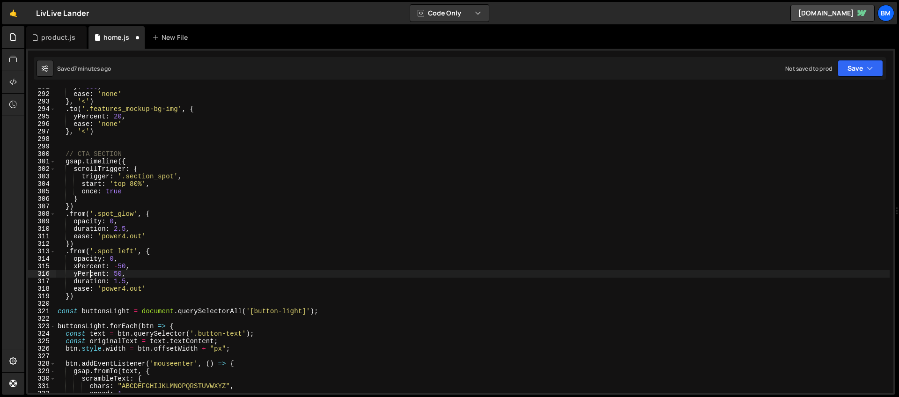
click at [89, 276] on div "y : 650 , ease : 'none' } , '<' ) . to ( '.features_mockup-bg-img' , { yPercent…" at bounding box center [473, 243] width 834 height 320
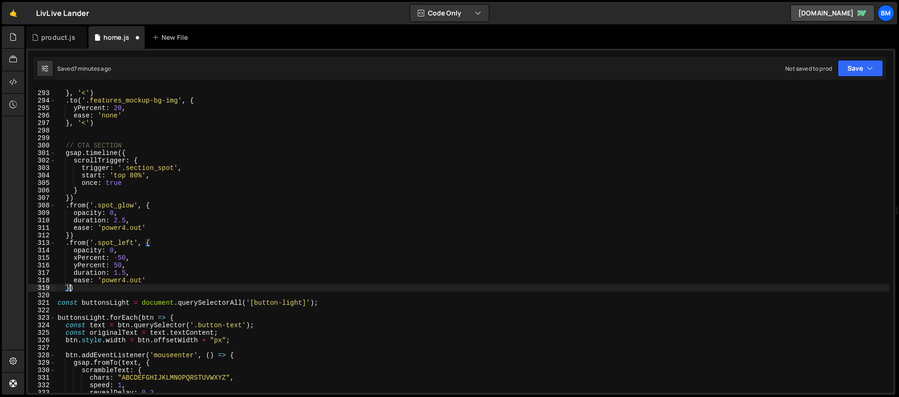
click at [70, 287] on div "ease : 'none' } , '<' ) . to ( '.features_mockup-bg-img' , { yPercent : 20 , ea…" at bounding box center [473, 242] width 834 height 320
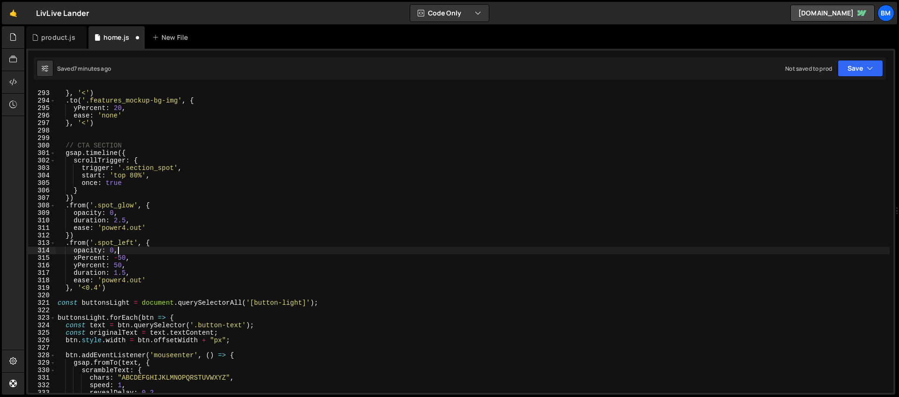
click at [144, 252] on div "ease : 'none' } , '<' ) . to ( '.features_mockup-bg-img' , { yPercent : 20 , ea…" at bounding box center [473, 242] width 834 height 320
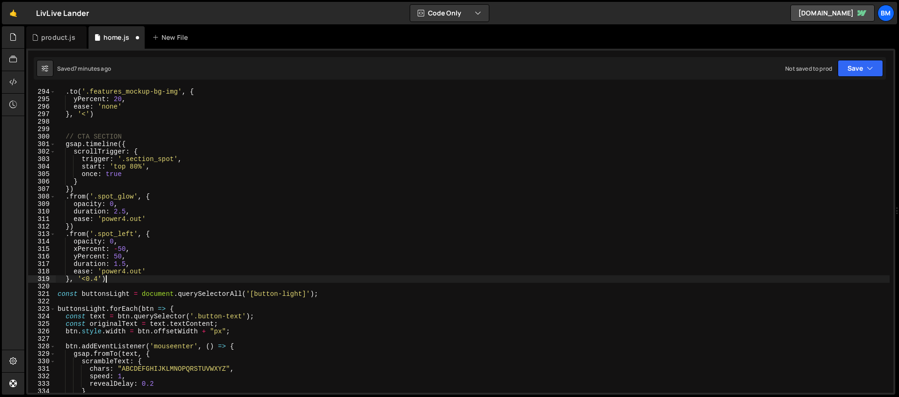
click at [110, 281] on div ". to ( '.features_mockup-bg-img' , { yPercent : 20 , ease : 'none' } , '<' ) //…" at bounding box center [473, 248] width 834 height 320
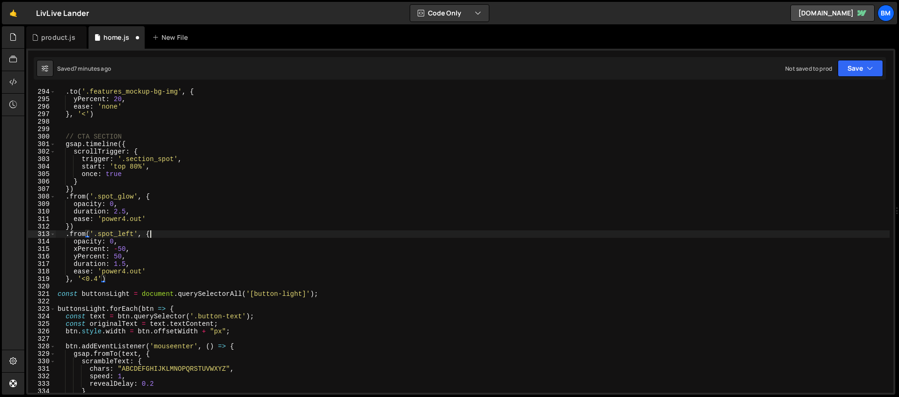
click at [157, 236] on div ". to ( '.features_mockup-bg-img' , { yPercent : 20 , ease : 'none' } , '<' ) //…" at bounding box center [473, 248] width 834 height 320
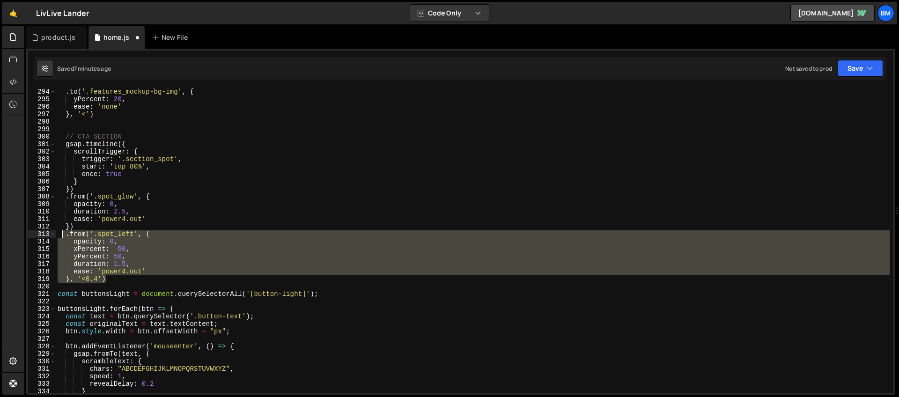
drag, startPoint x: 120, startPoint y: 277, endPoint x: 63, endPoint y: 237, distance: 69.8
click at [63, 237] on div ". to ( '.features_mockup-bg-img' , { yPercent : 20 , ease : 'none' } , '<' ) //…" at bounding box center [473, 248] width 834 height 320
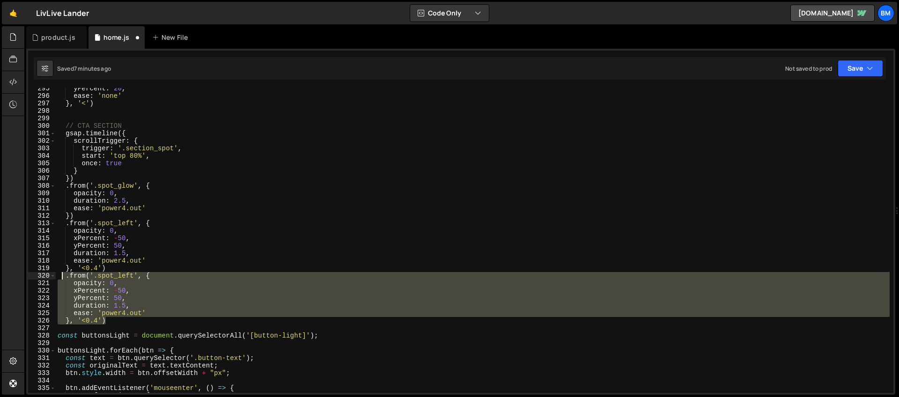
scroll to position [2237, 0]
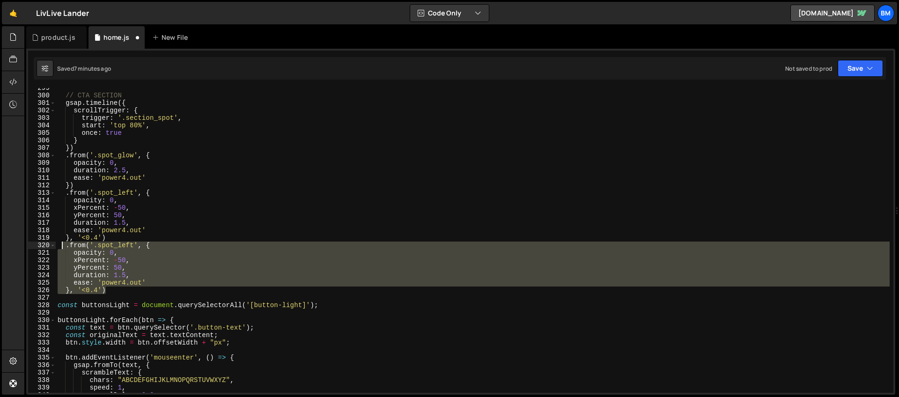
click at [99, 288] on div "// CTA SECTION gsap . timeline ({ scrollTrigger : { trigger : '.section_spot' ,…" at bounding box center [473, 240] width 834 height 305
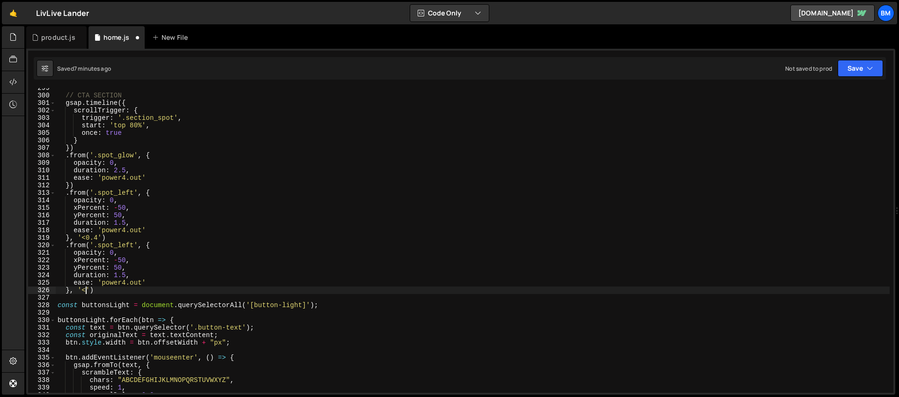
scroll to position [0, 2]
click at [118, 261] on div "// CTA SECTION gsap . timeline ({ scrollTrigger : { trigger : '.section_spot' ,…" at bounding box center [473, 244] width 834 height 320
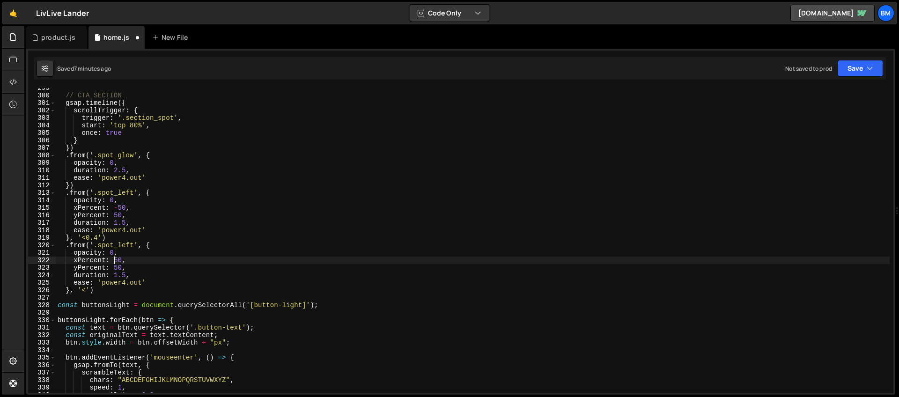
click at [133, 243] on div "// CTA SECTION gsap . timeline ({ scrollTrigger : { trigger : '.section_spot' ,…" at bounding box center [473, 244] width 834 height 320
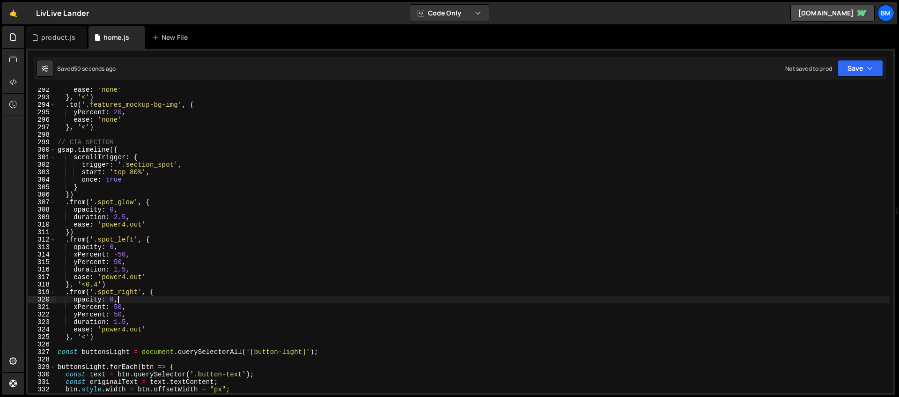
scroll to position [2183, 0]
click at [128, 179] on div "ease : 'none' } , '<' ) . to ( '.features_mockup-bg-img' , { yPercent : 20 , ea…" at bounding box center [473, 246] width 834 height 320
type textarea "once: true,"
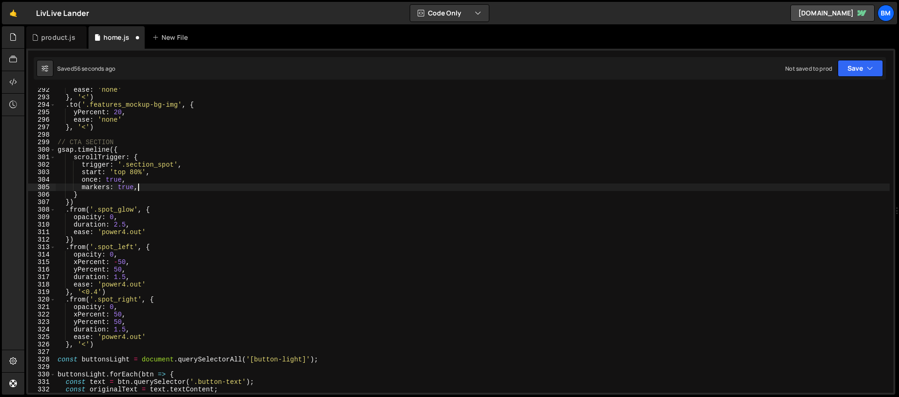
scroll to position [0, 5]
click at [185, 174] on div "ease : 'none' } , '<' ) . to ( '.features_mockup-bg-img' , { yPercent : 20 , ea…" at bounding box center [473, 246] width 834 height 320
click at [140, 187] on div "ease : 'none' } , '<' ) . to ( '.features_mockup-bg-img' , { yPercent : 20 , ea…" at bounding box center [473, 246] width 834 height 320
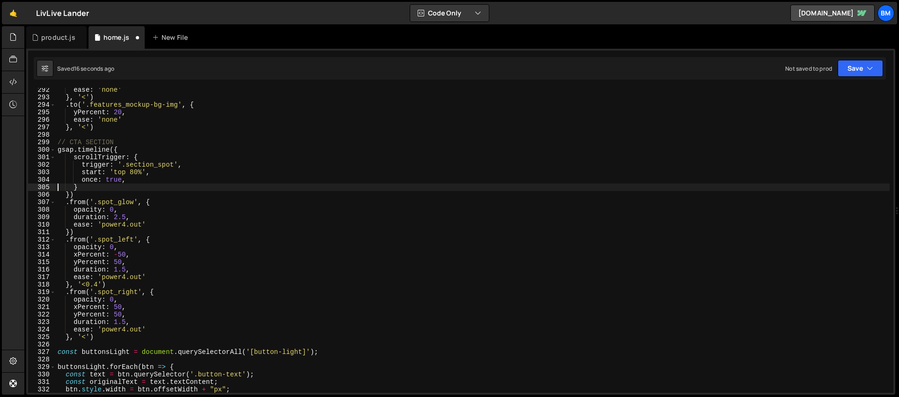
scroll to position [0, 1]
click at [136, 278] on div "ease : 'none' } , '<' ) . to ( '.features_mockup-bg-img' , { yPercent : 20 , ea…" at bounding box center [473, 246] width 834 height 320
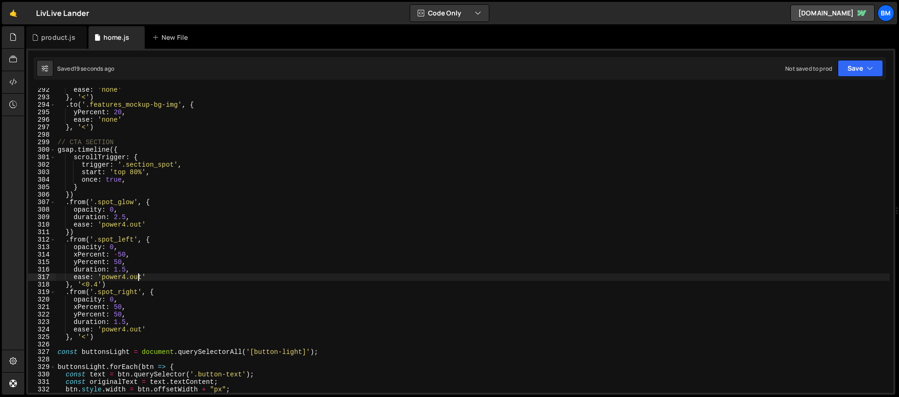
click at [136, 278] on div "ease : 'none' } , '<' ) . to ( '.features_mockup-bg-img' , { yPercent : 20 , ea…" at bounding box center [473, 246] width 834 height 320
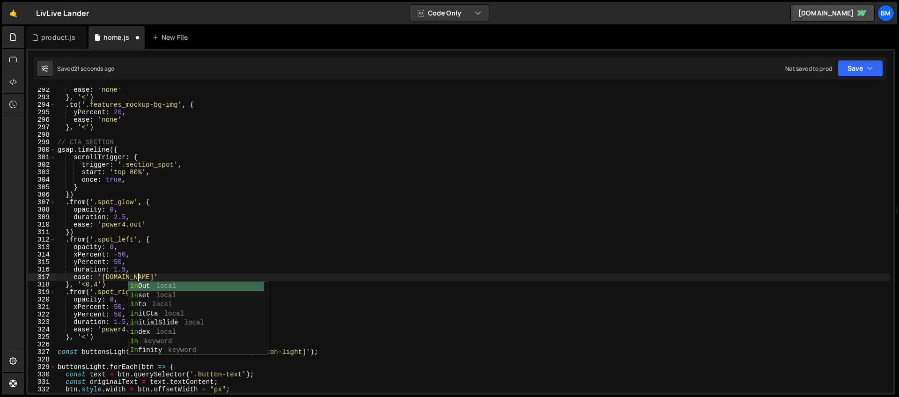
scroll to position [0, 6]
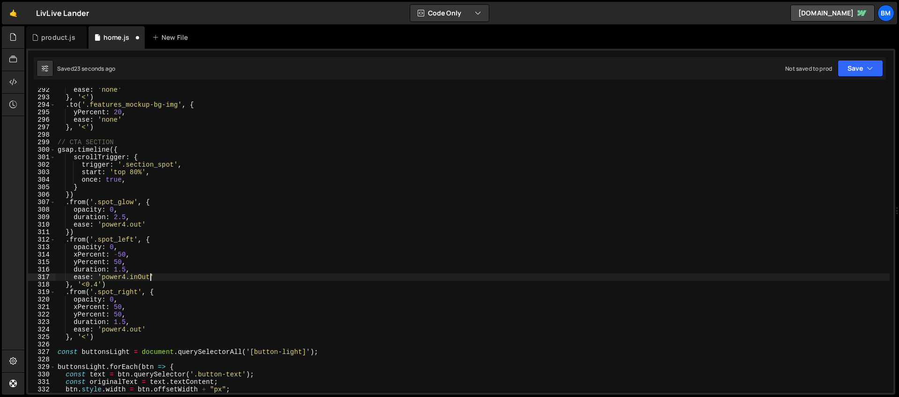
click at [139, 331] on div "ease : 'none' } , '<' ) . to ( '.features_mockup-bg-img' , { yPercent : 20 , ea…" at bounding box center [473, 246] width 834 height 320
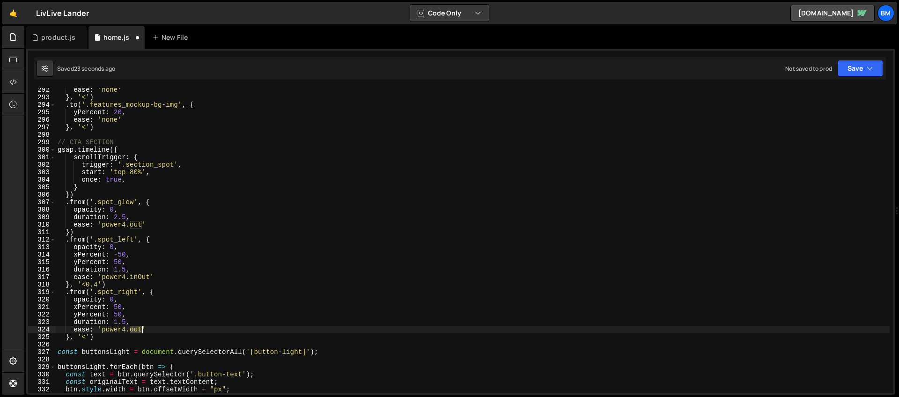
click at [139, 331] on div "ease : 'none' } , '<' ) . to ( '.features_mockup-bg-img' , { yPercent : 20 , ea…" at bounding box center [473, 246] width 834 height 320
click at [129, 247] on div "ease : 'none' } , '<' ) . to ( '.features_mockup-bg-img' , { yPercent : 20 , ea…" at bounding box center [473, 246] width 834 height 320
type textarea "opacity: 0,"
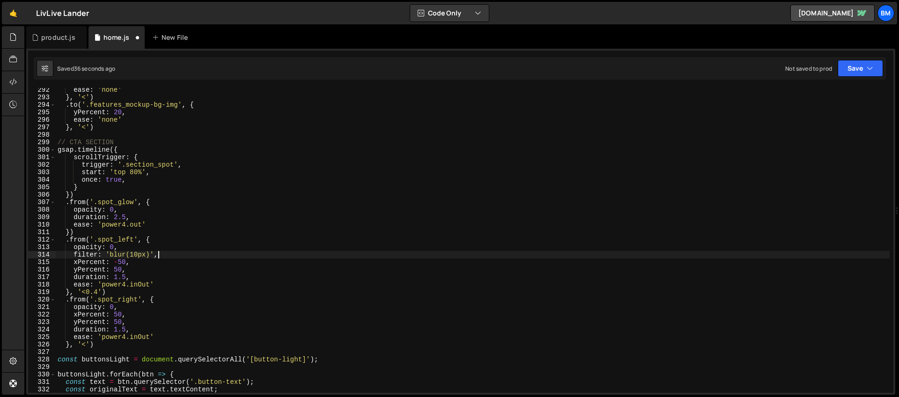
scroll to position [0, 7]
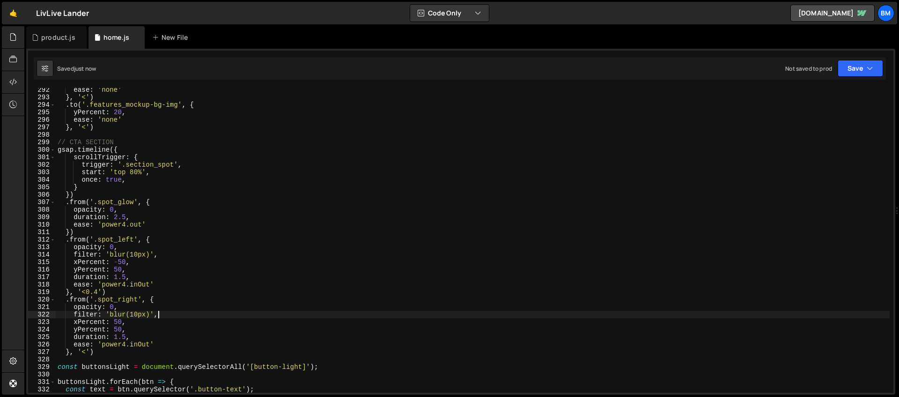
click at [140, 347] on div "ease : 'none' } , '<' ) . to ( '.features_mockup-bg-img' , { yPercent : 20 , ea…" at bounding box center [473, 246] width 834 height 320
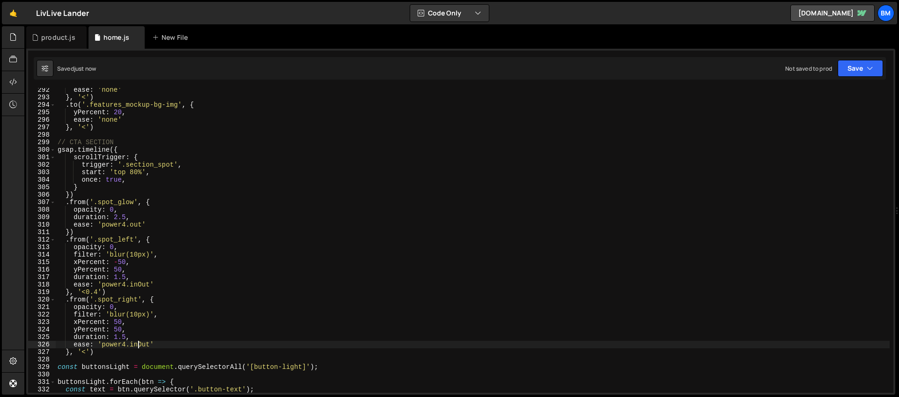
click at [140, 347] on div "ease : 'none' } , '<' ) . to ( '.features_mockup-bg-img' , { yPercent : 20 , ea…" at bounding box center [473, 246] width 834 height 320
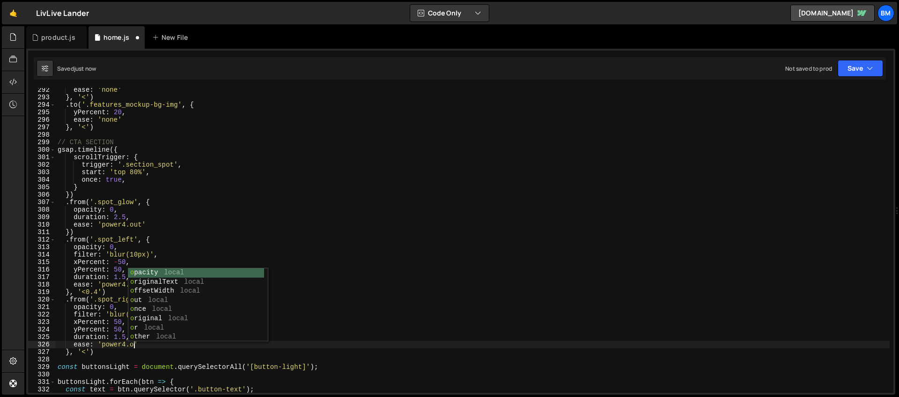
scroll to position [0, 5]
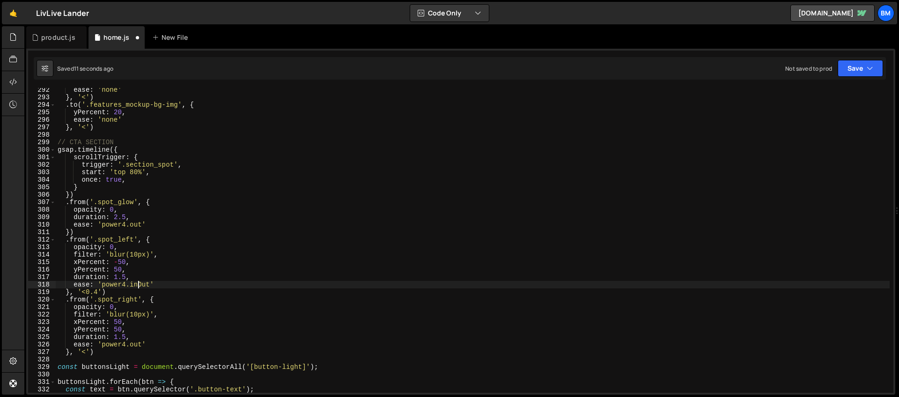
click at [139, 286] on div "ease : 'none' } , '<' ) . to ( '.features_mockup-bg-img' , { yPercent : 20 , ea…" at bounding box center [473, 246] width 834 height 320
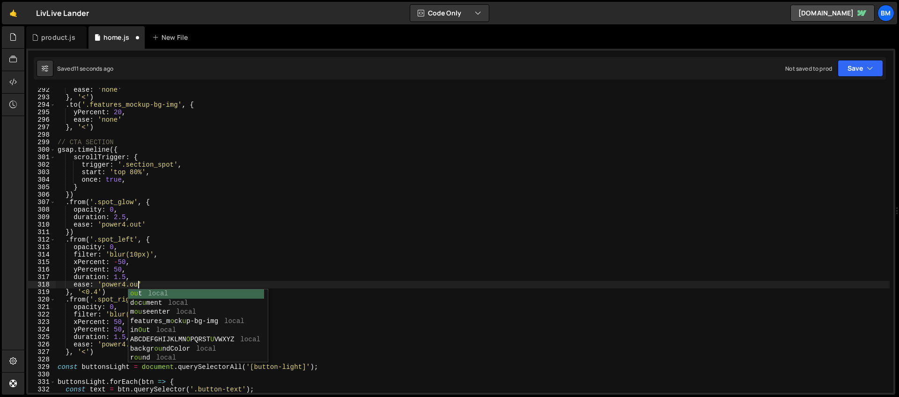
scroll to position [0, 6]
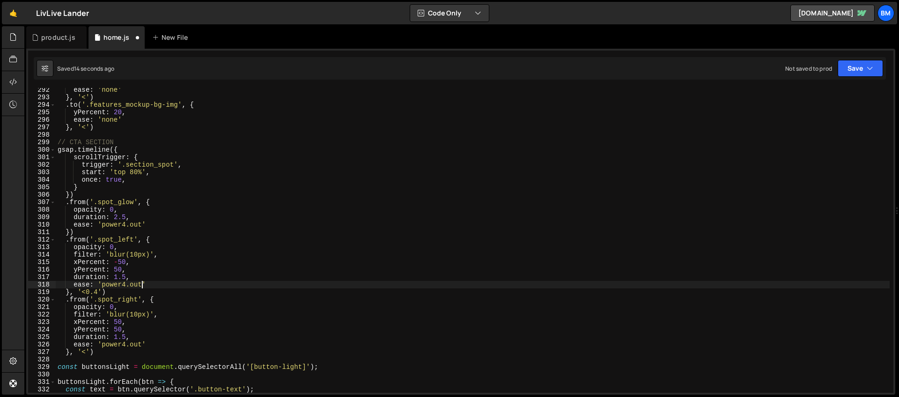
click at [87, 352] on div "ease : 'none' } , '<' ) . to ( '.features_mockup-bg-img' , { yPercent : 20 , ea…" at bounding box center [473, 246] width 834 height 320
click at [94, 263] on div "ease : 'none' } , '<' ) . to ( '.features_mockup-bg-img' , { yPercent : 20 , ea…" at bounding box center [473, 246] width 834 height 320
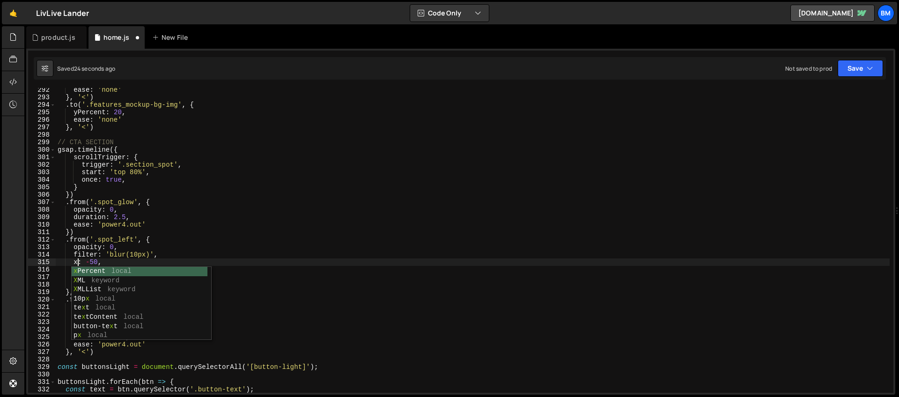
click at [91, 263] on div "ease : 'none' } , '<' ) . to ( '.features_mockup-bg-img' , { yPercent : 20 , ea…" at bounding box center [473, 246] width 834 height 320
click at [94, 264] on div "ease : 'none' } , '<' ) . to ( '.features_mockup-bg-img' , { yPercent : 20 , ea…" at bounding box center [473, 246] width 834 height 320
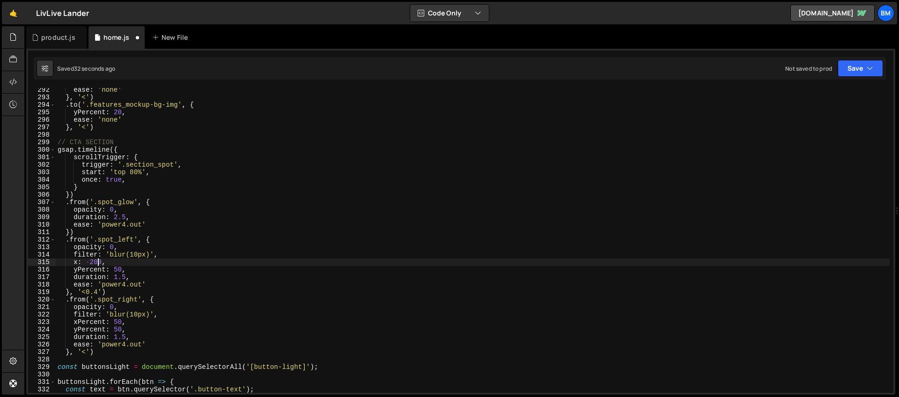
click at [91, 270] on div "ease : 'none' } , '<' ) . to ( '.features_mockup-bg-img' , { yPercent : 20 , ea…" at bounding box center [473, 246] width 834 height 320
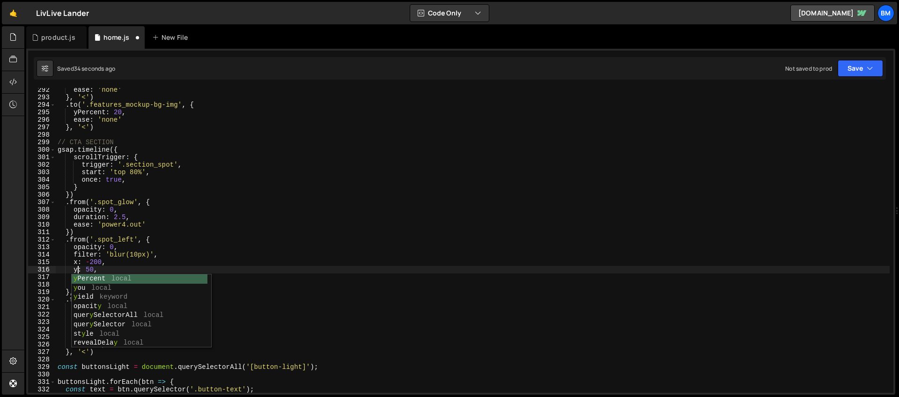
click at [89, 271] on div "ease : 'none' } , '<' ) . to ( '.features_mockup-bg-img' , { yPercent : 20 , ea…" at bounding box center [473, 246] width 834 height 320
click at [106, 264] on div "ease : 'none' } , '<' ) . to ( '.features_mockup-bg-img' , { yPercent : 20 , ea…" at bounding box center [473, 246] width 834 height 320
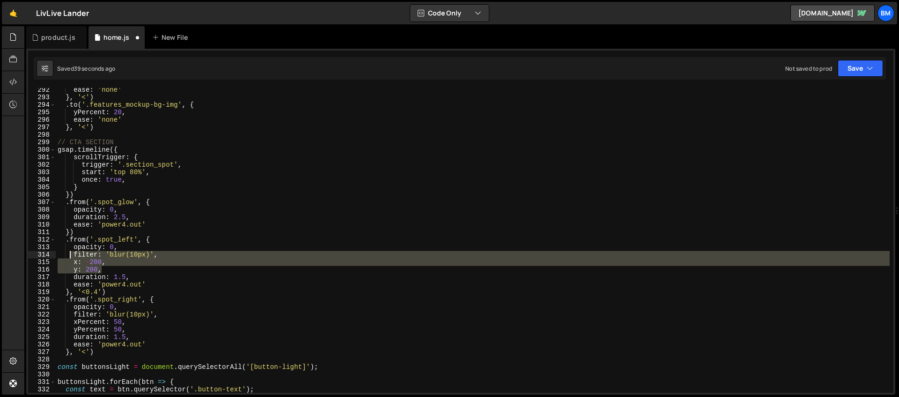
drag, startPoint x: 105, startPoint y: 272, endPoint x: 72, endPoint y: 259, distance: 36.2
click at [72, 259] on div "ease : 'none' } , '<' ) . to ( '.features_mockup-bg-img' , { yPercent : 20 , ea…" at bounding box center [473, 246] width 834 height 320
click at [99, 271] on div "ease : 'none' } , '<' ) . to ( '.features_mockup-bg-img' , { yPercent : 20 , ea…" at bounding box center [473, 240] width 834 height 305
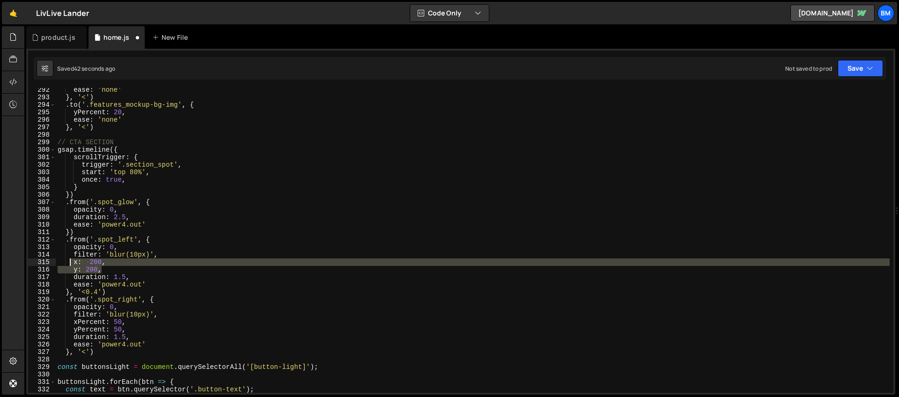
drag, startPoint x: 104, startPoint y: 271, endPoint x: 71, endPoint y: 264, distance: 33.4
click at [71, 264] on div "ease : 'none' } , '<' ) . to ( '.features_mockup-bg-img' , { yPercent : 20 , ea…" at bounding box center [473, 246] width 834 height 320
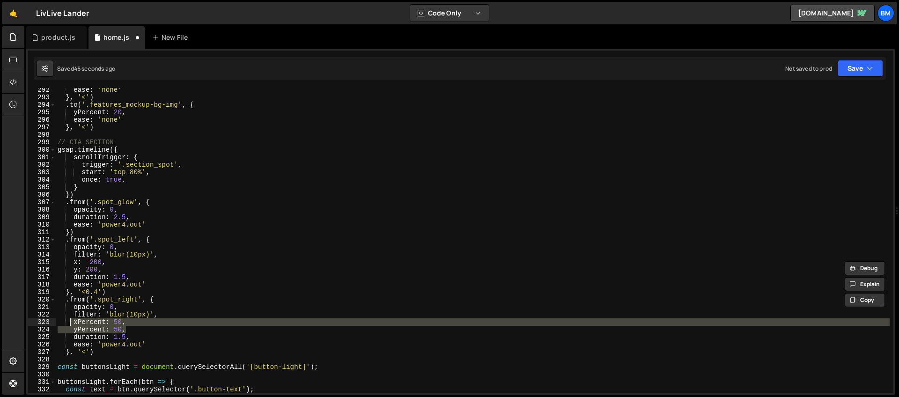
drag, startPoint x: 131, startPoint y: 329, endPoint x: 71, endPoint y: 322, distance: 60.4
click at [71, 322] on div "ease : 'none' } , '<' ) . to ( '.features_mockup-bg-img' , { yPercent : 20 , ea…" at bounding box center [473, 246] width 834 height 320
paste textarea "y: 20"
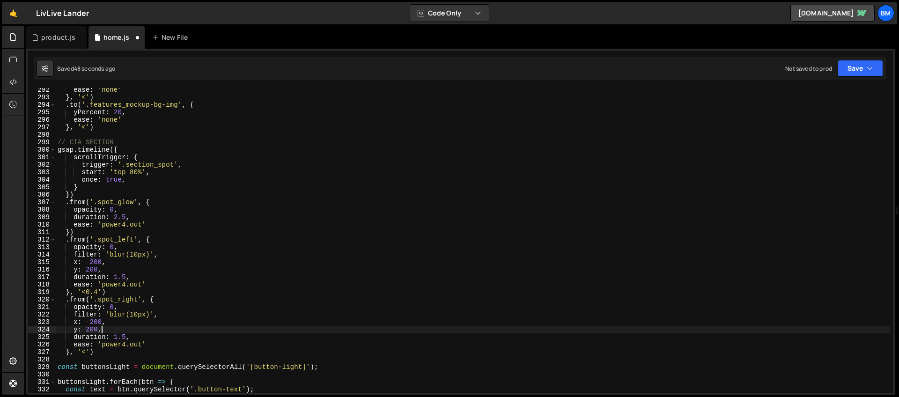
click at [90, 321] on div "ease : 'none' } , '<' ) . to ( '.features_mockup-bg-img' , { yPercent : 20 , ea…" at bounding box center [473, 246] width 834 height 320
click at [78, 259] on div "ease : 'none' } , '<' ) . to ( '.features_mockup-bg-img' , { yPercent : 20 , ea…" at bounding box center [473, 246] width 834 height 320
click at [111, 261] on div "ease : 'none' } , '<' ) . to ( '.features_mockup-bg-img' , { yPercent : 20 , ea…" at bounding box center [473, 246] width 834 height 320
click at [106, 264] on div "ease : 'none' } , '<' ) . to ( '.features_mockup-bg-img' , { yPercent : 20 , ea…" at bounding box center [473, 246] width 834 height 320
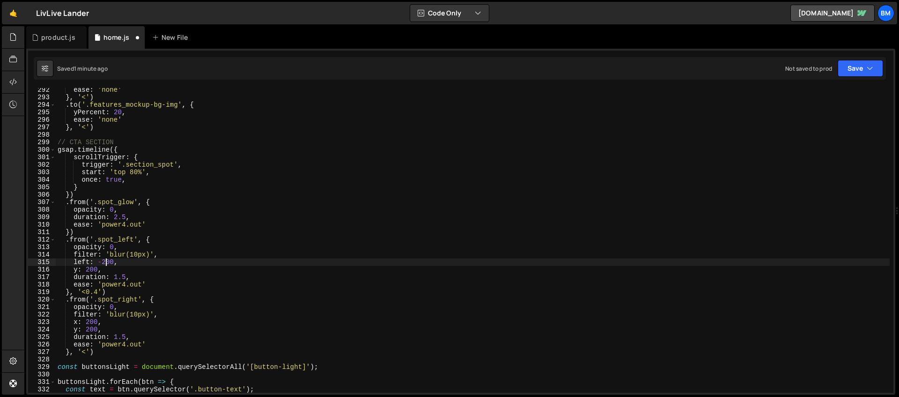
click at [77, 272] on div "ease : 'none' } , '<' ) . to ( '.features_mockup-bg-img' , { yPercent : 20 , ea…" at bounding box center [473, 246] width 834 height 320
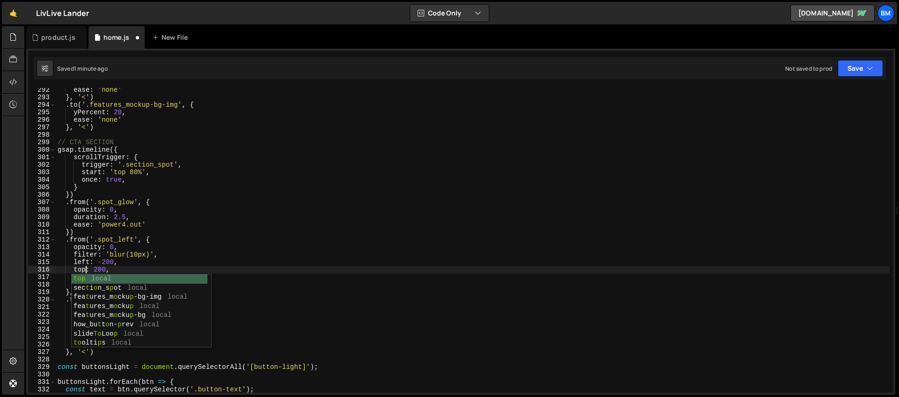
click at [92, 267] on div "ease : 'none' } , '<' ) . to ( '.features_mockup-bg-img' , { yPercent : 20 , ea…" at bounding box center [473, 246] width 834 height 320
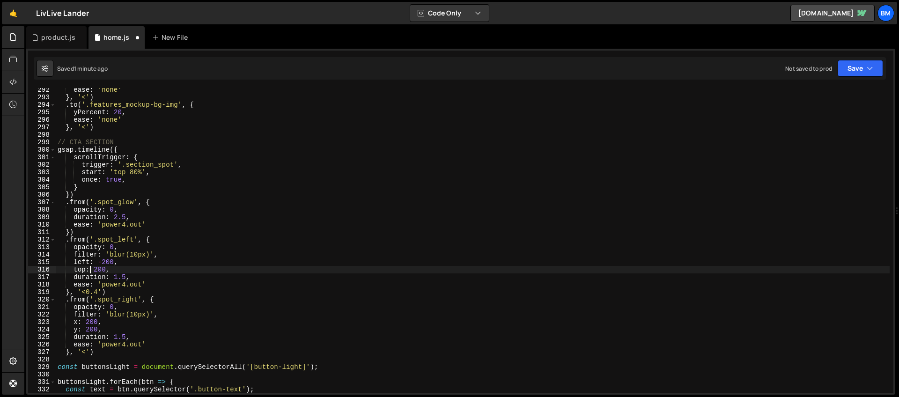
click at [78, 322] on div "ease : 'none' } , '<' ) . to ( '.features_mockup-bg-img' , { yPercent : 20 , ea…" at bounding box center [473, 246] width 834 height 320
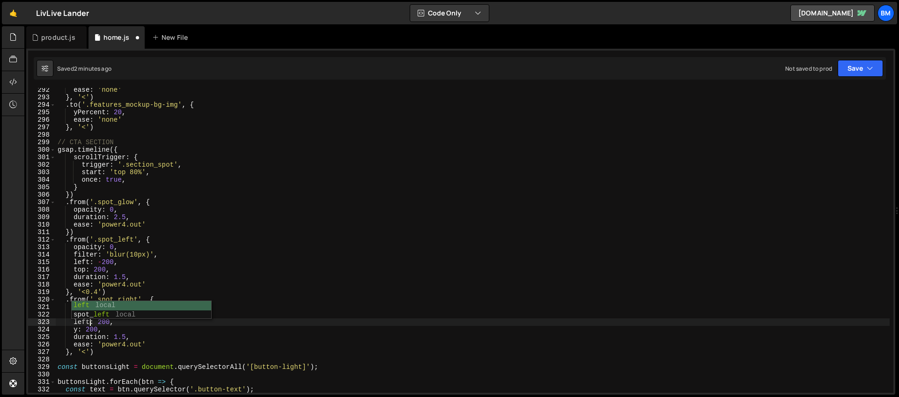
click at [77, 329] on div "ease : 'none' } , '<' ) . to ( '.features_mockup-bg-img' , { yPercent : 20 , ea…" at bounding box center [473, 246] width 834 height 320
click at [120, 322] on div "ease : 'none' } , '<' ) . to ( '.features_mockup-bg-img' , { yPercent : 20 , ea…" at bounding box center [473, 246] width 834 height 320
click at [151, 338] on div "ease : 'none' } , '<' ) . to ( '.features_mockup-bg-img' , { yPercent : 20 , ea…" at bounding box center [473, 246] width 834 height 320
type textarea "duration: 1.5,"
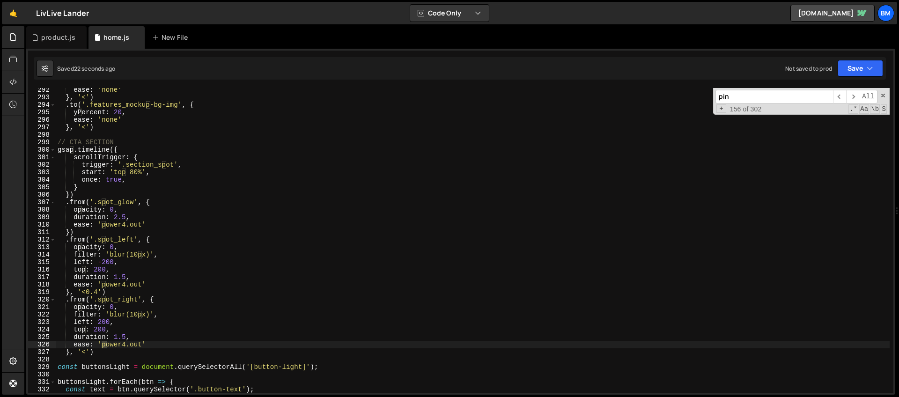
scroll to position [3827, 0]
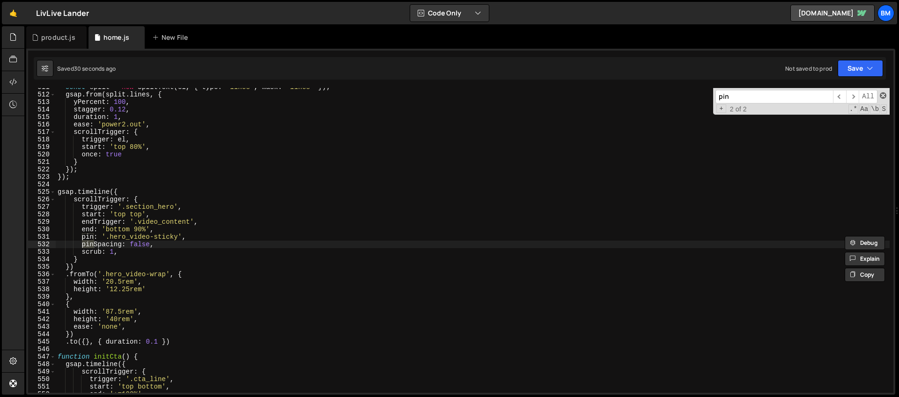
type input "pin"
click at [881, 97] on span at bounding box center [883, 95] width 7 height 7
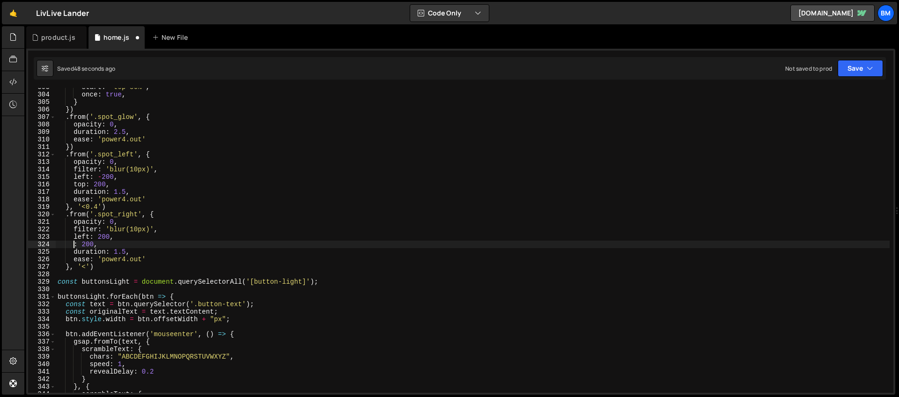
scroll to position [2268, 0]
click at [90, 180] on div "start : 'top 80%' , once : true , } }) . from ( '.spot_glow' , { opacity : 0 , …" at bounding box center [473, 243] width 834 height 320
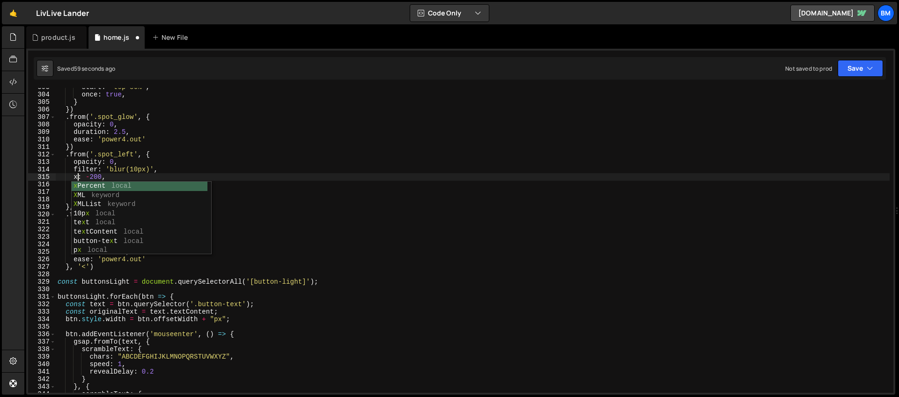
click at [84, 161] on div "start : 'top 80%' , once : true , } }) . from ( '.spot_glow' , { opacity : 0 , …" at bounding box center [473, 243] width 834 height 320
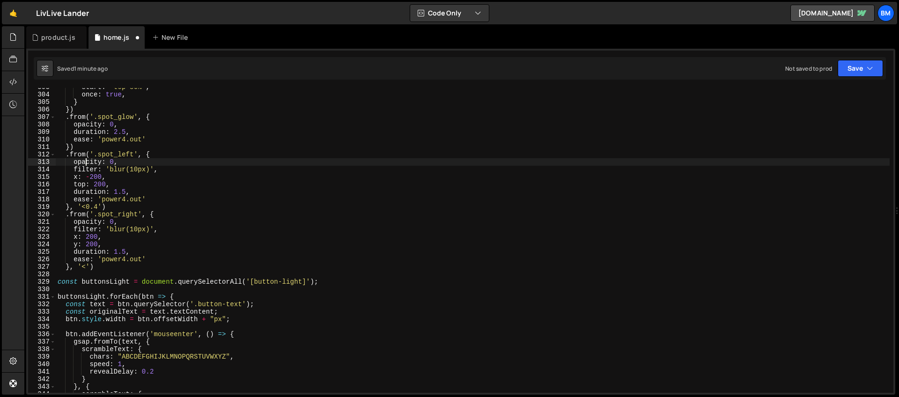
click at [82, 184] on div "start : 'top 80%' , once : true , } }) . from ( '.spot_glow' , { opacity : 0 , …" at bounding box center [473, 243] width 834 height 320
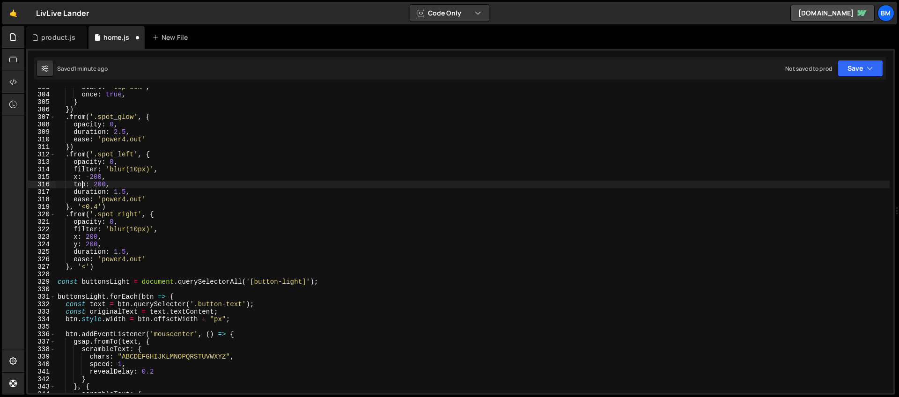
click at [82, 184] on div "start : 'top 80%' , once : true , } }) . from ( '.spot_glow' , { opacity : 0 , …" at bounding box center [473, 243] width 834 height 320
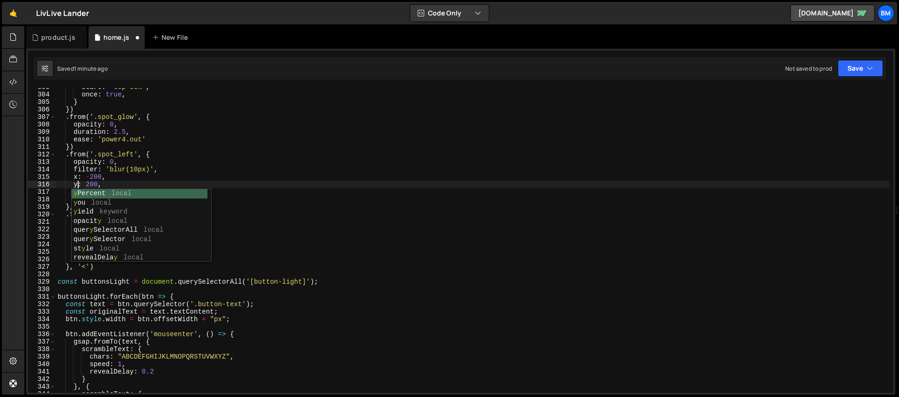
click at [96, 172] on div "start : 'top 80%' , once : true , } }) . from ( '.spot_glow' , { opacity : 0 , …" at bounding box center [473, 243] width 834 height 320
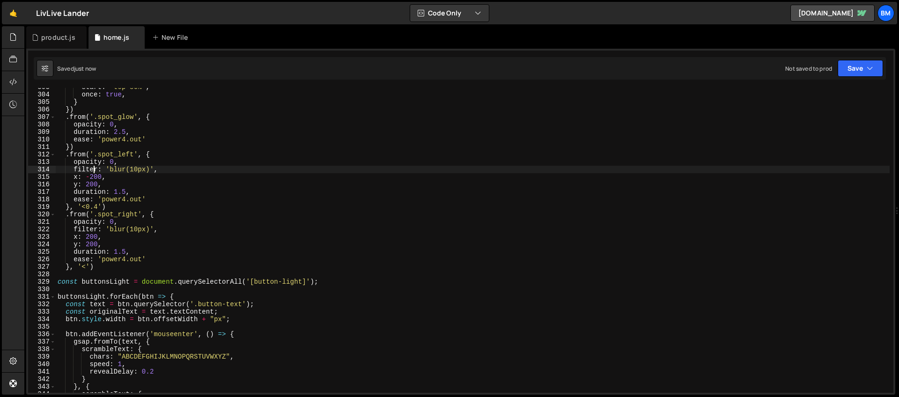
type textarea "filter: 'blur(10px)',"
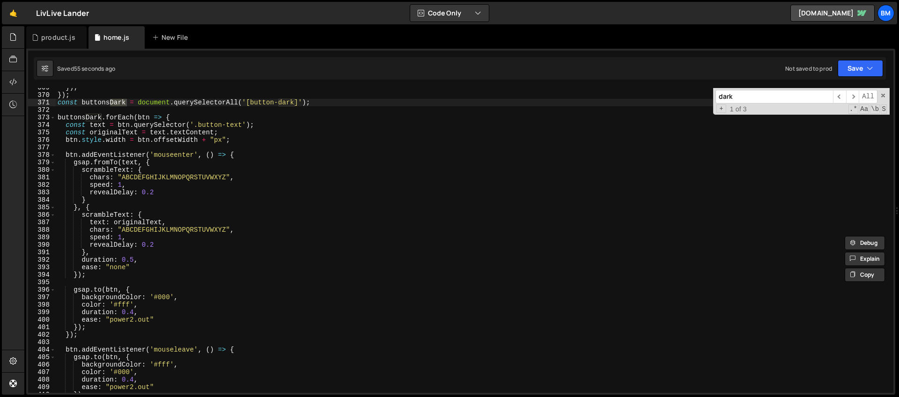
scroll to position [2770, 0]
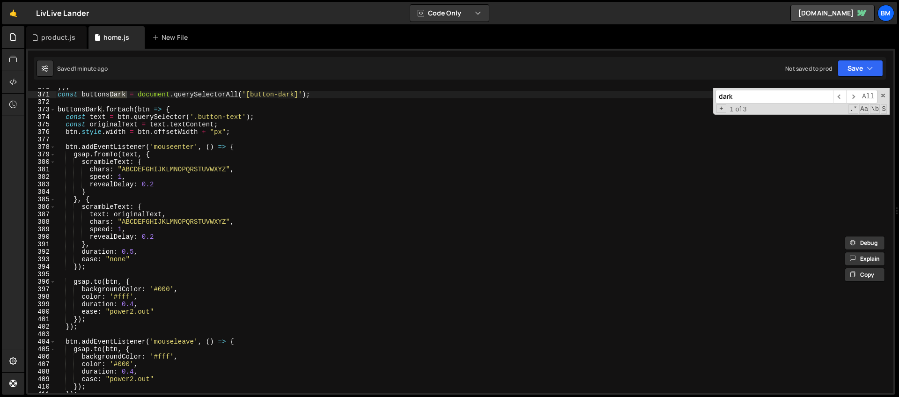
type input "dark"
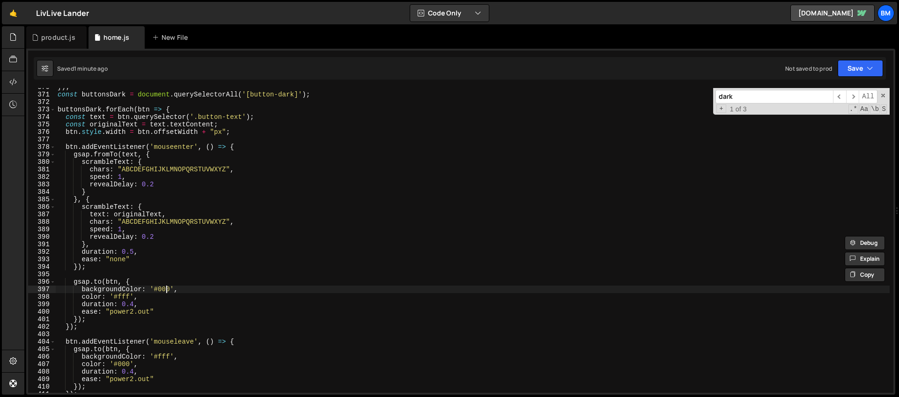
click at [165, 289] on div "}) ; const buttonsDark = document . querySelectorAll ( '[button-dark]' ) ; butt…" at bounding box center [473, 243] width 834 height 320
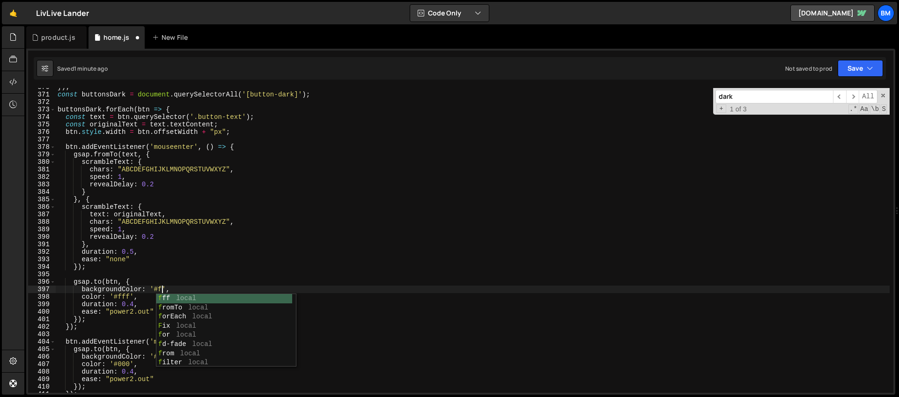
scroll to position [0, 7]
click at [126, 296] on div "}) ; const buttonsDark = document . querySelectorAll ( '[button-dark]' ) ; butt…" at bounding box center [473, 243] width 834 height 320
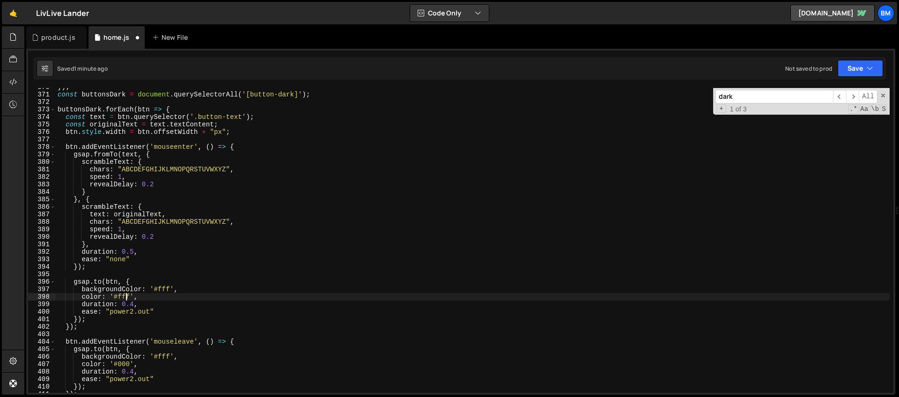
scroll to position [0, 5]
click at [126, 296] on div "}) ; const buttonsDark = document . querySelectorAll ( '[button-dark]' ) ; butt…" at bounding box center [473, 243] width 834 height 320
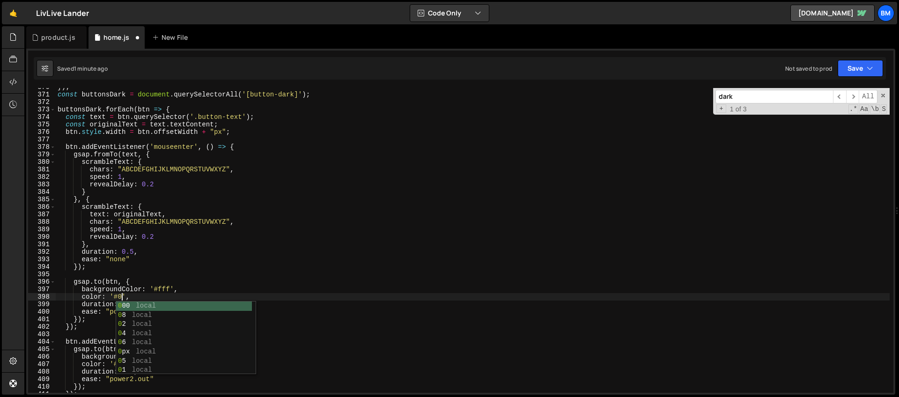
scroll to position [0, 5]
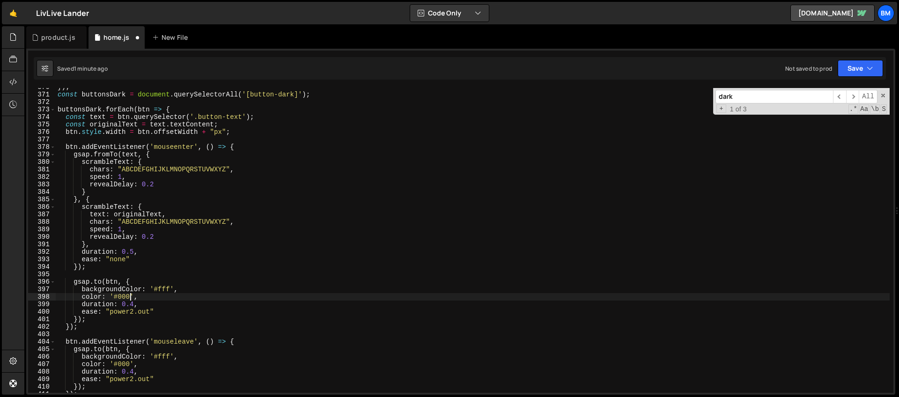
click at [145, 255] on div "}) ; const buttonsDark = document . querySelectorAll ( '[button-dark]' ) ; butt…" at bounding box center [473, 243] width 834 height 320
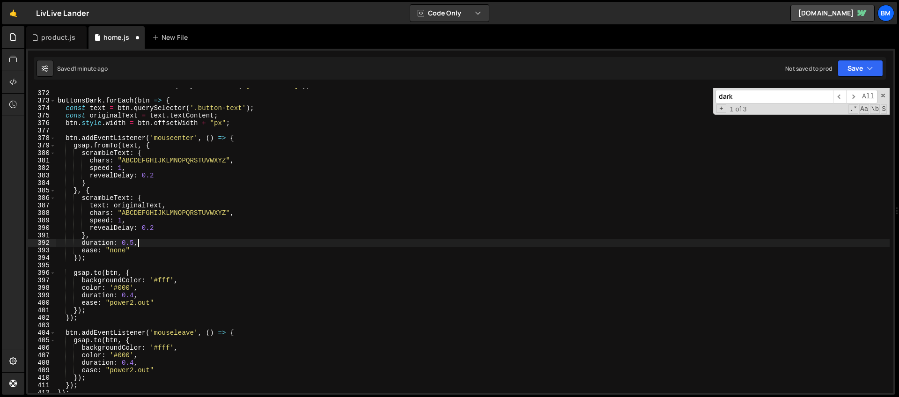
scroll to position [2855, 0]
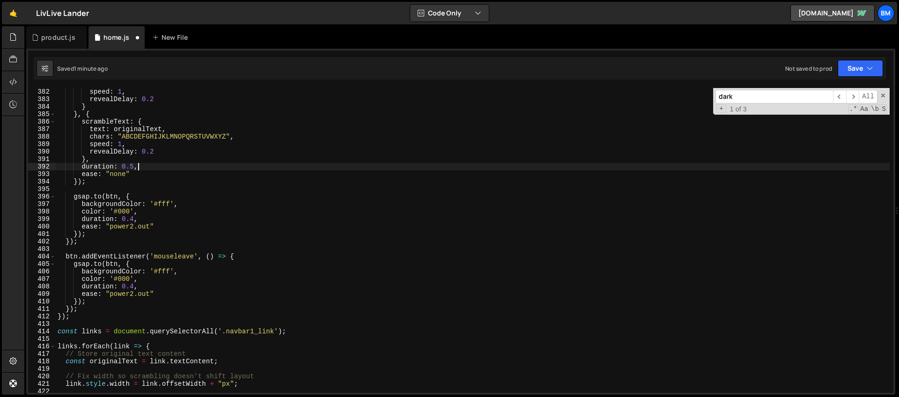
click at [166, 271] on div "speed : 1 , revealDelay : 0.2 } } , { scrambleText : { text : originalText , ch…" at bounding box center [473, 248] width 834 height 320
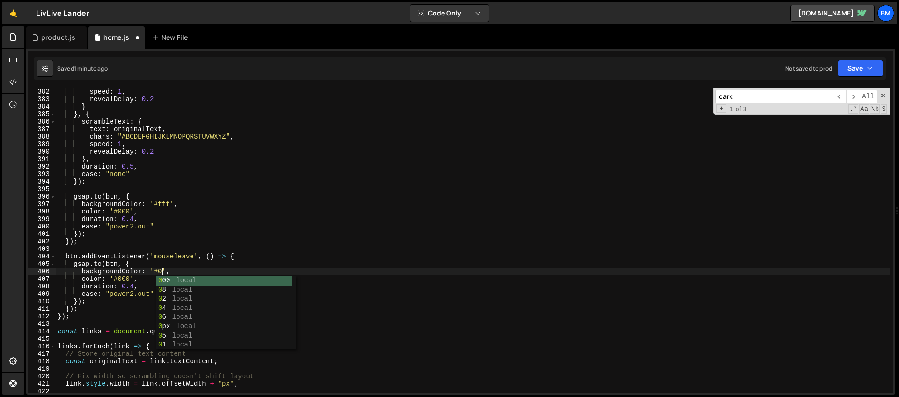
scroll to position [0, 7]
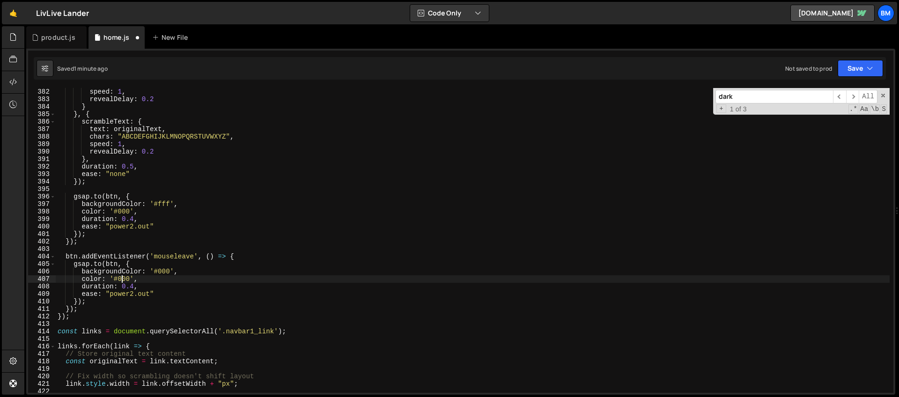
click at [123, 280] on div "speed : 1 , revealDelay : 0.2 } } , { scrambleText : { text : originalText , ch…" at bounding box center [473, 248] width 834 height 320
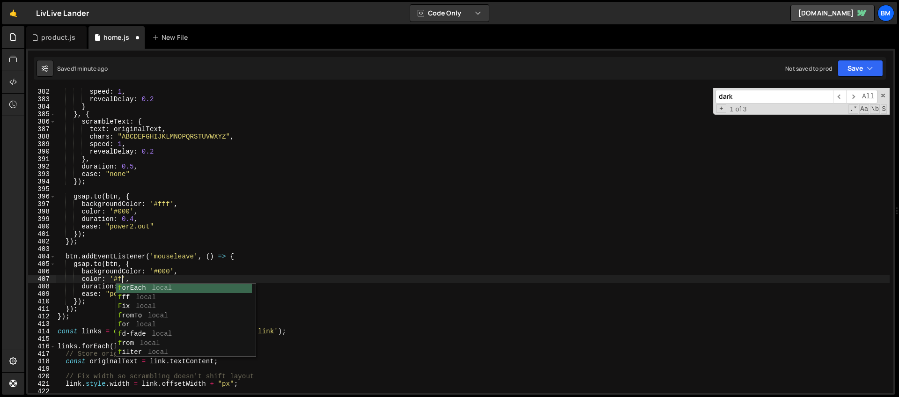
scroll to position [0, 5]
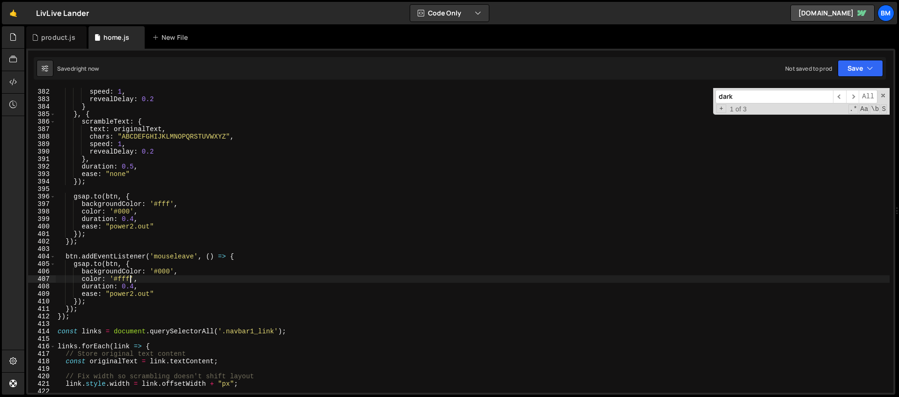
type textarea "color: '#fff',"
